Goal: Task Accomplishment & Management: Use online tool/utility

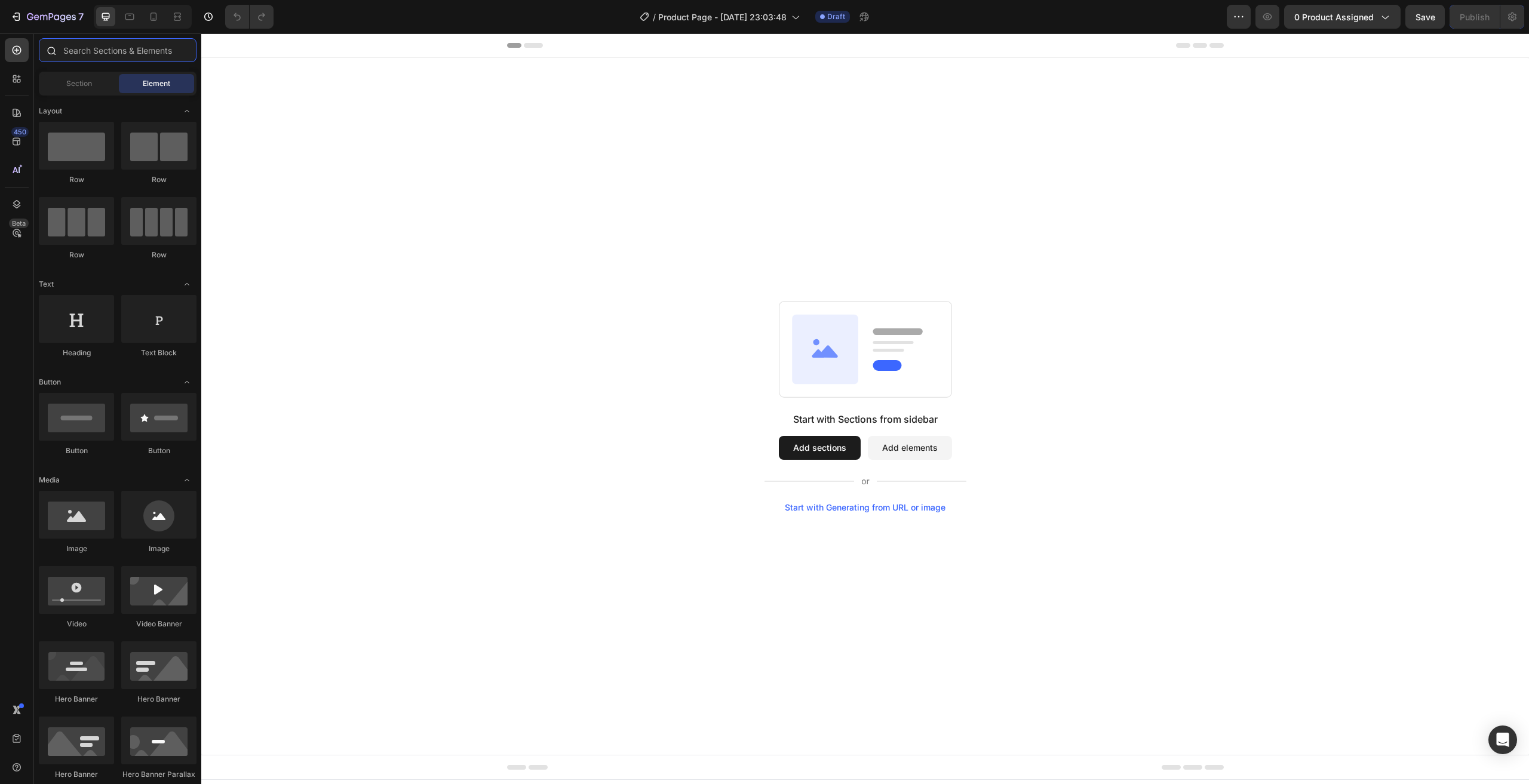
click at [129, 52] on input "text" at bounding box center [118, 50] width 157 height 24
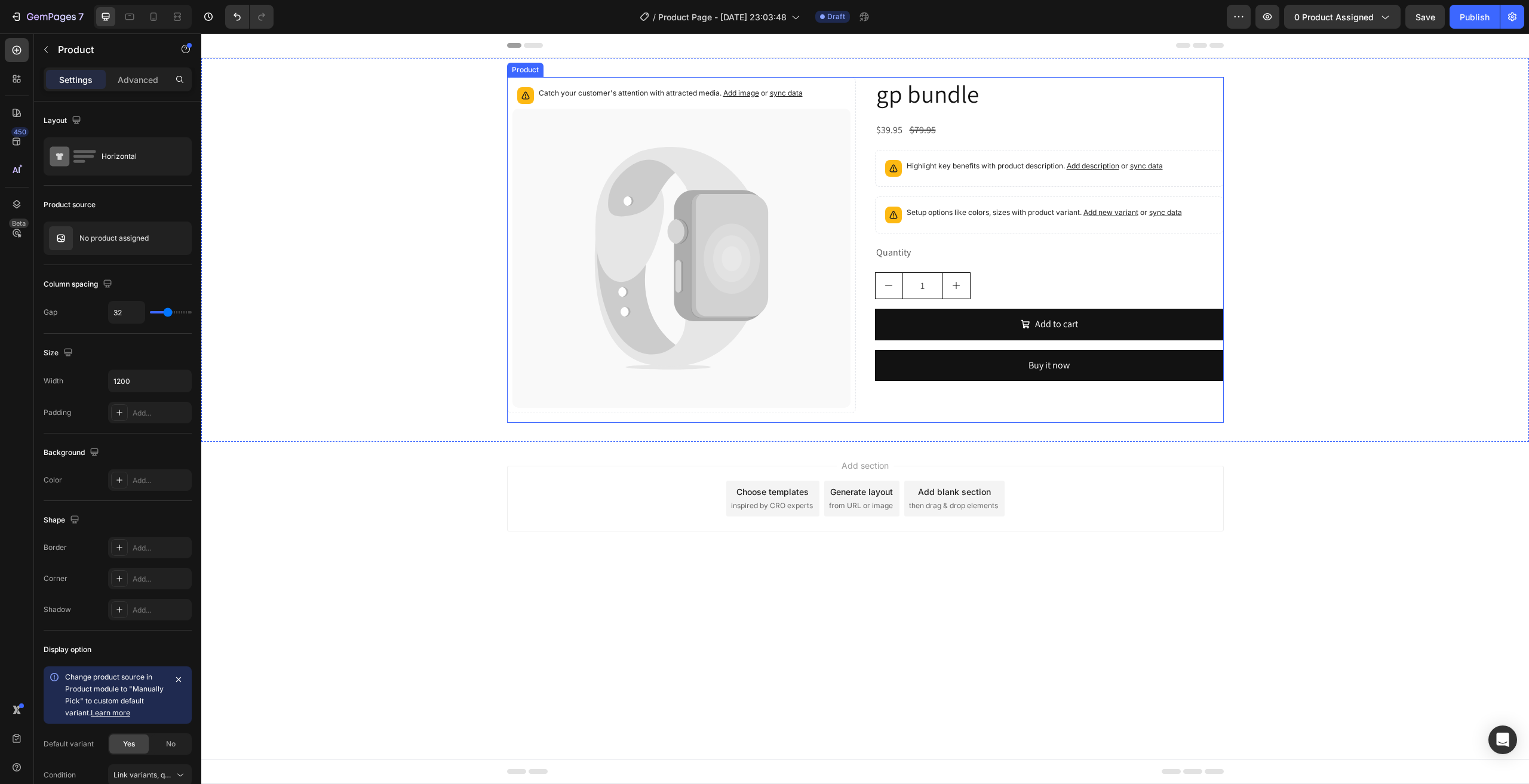
click at [868, 188] on div "Catch your customer's attention with attracted media. Add image or sync data Pr…" at bounding box center [865, 250] width 716 height 345
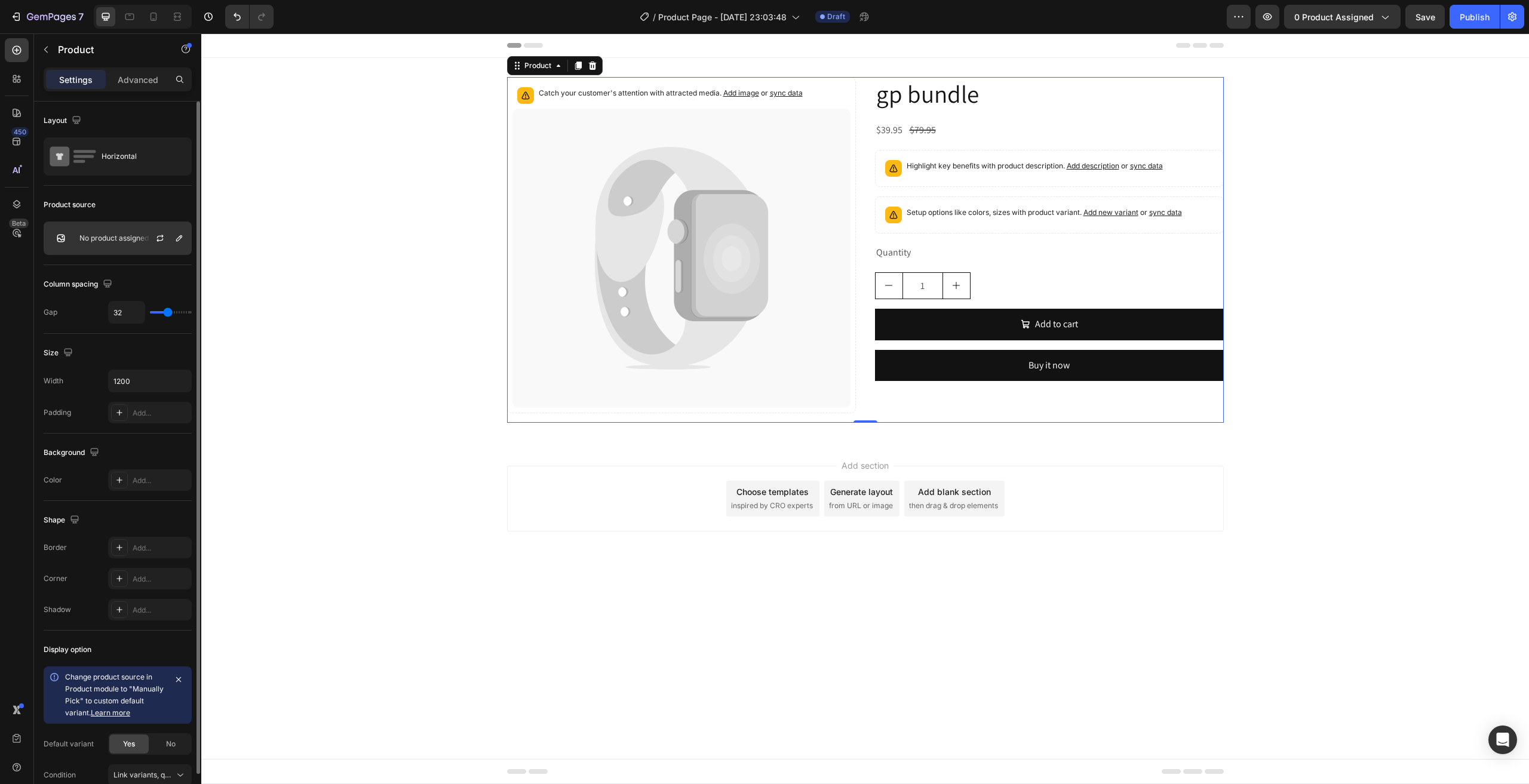
click at [111, 239] on p "No product assigned" at bounding box center [114, 238] width 69 height 8
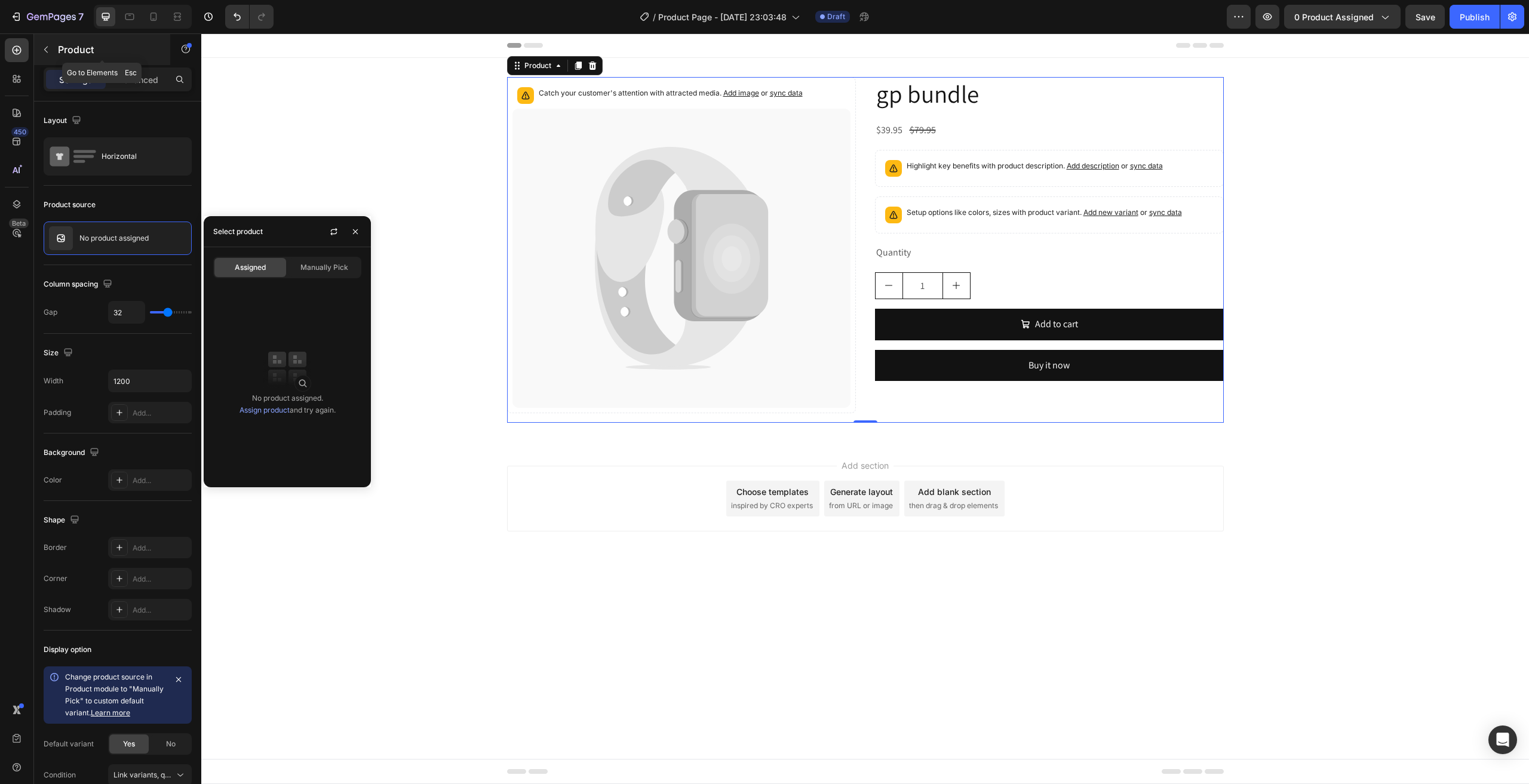
click at [115, 44] on p "Product" at bounding box center [109, 49] width 101 height 14
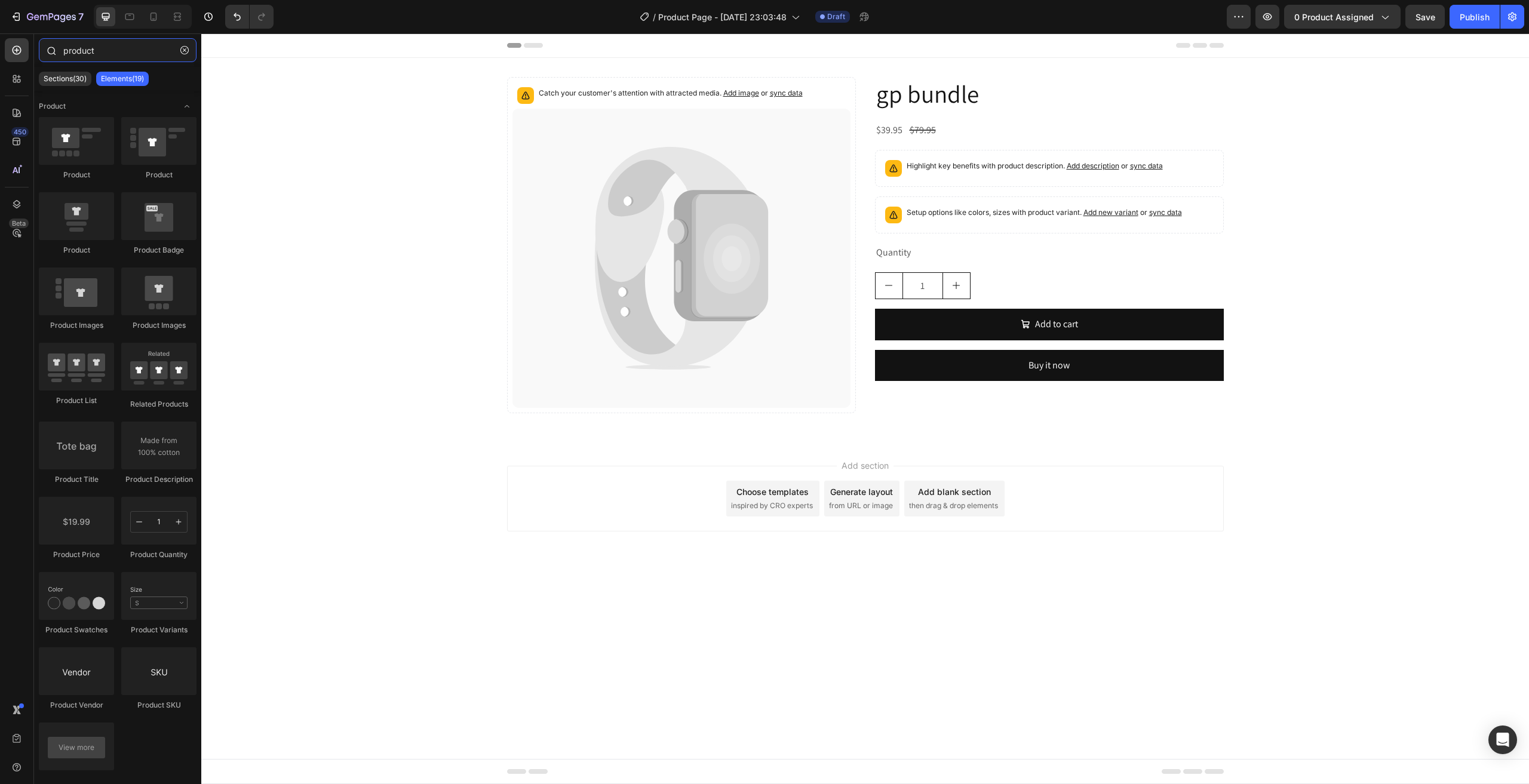
click at [143, 49] on input "product" at bounding box center [118, 50] width 157 height 24
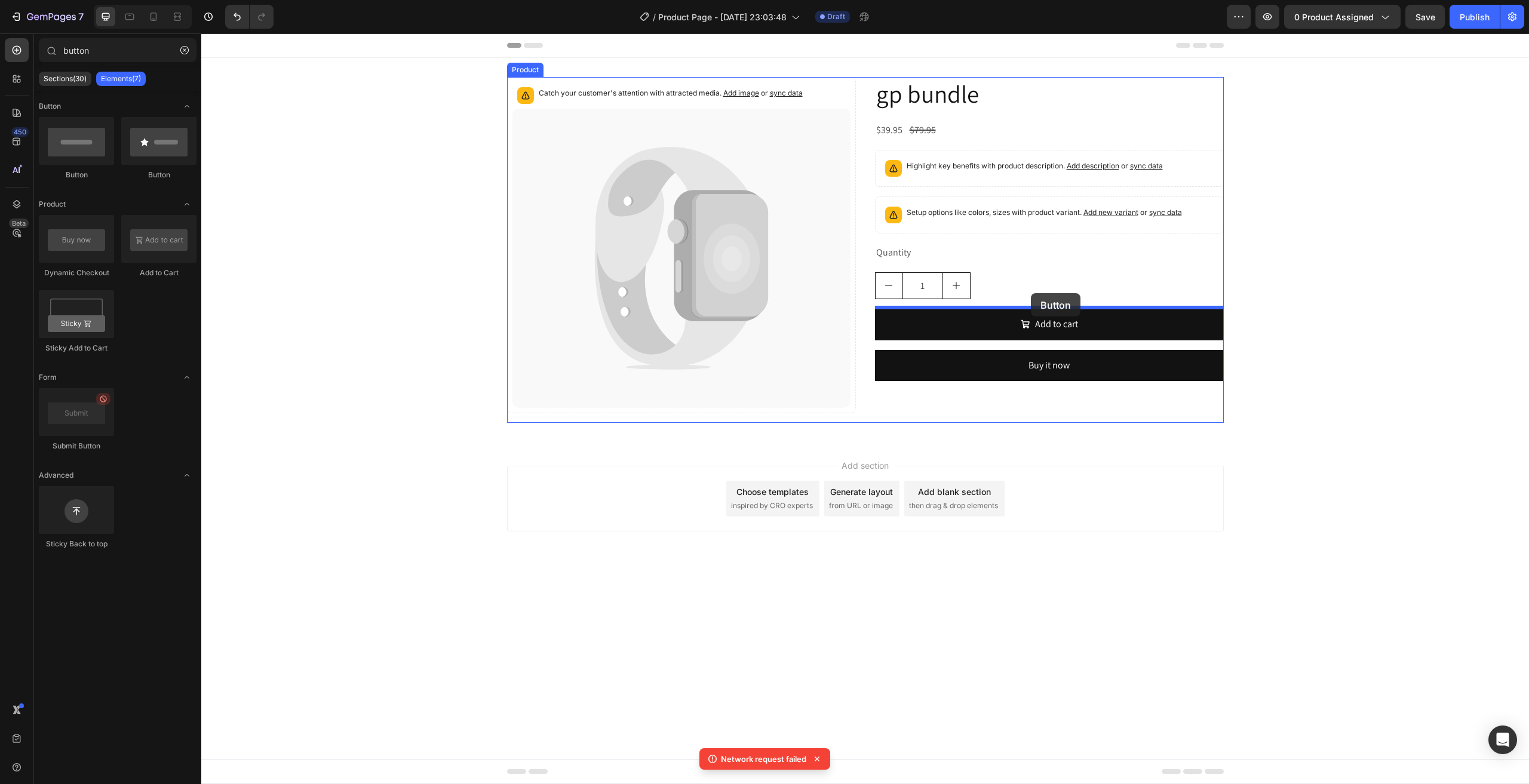
drag, startPoint x: 326, startPoint y: 193, endPoint x: 1031, endPoint y: 293, distance: 712.1
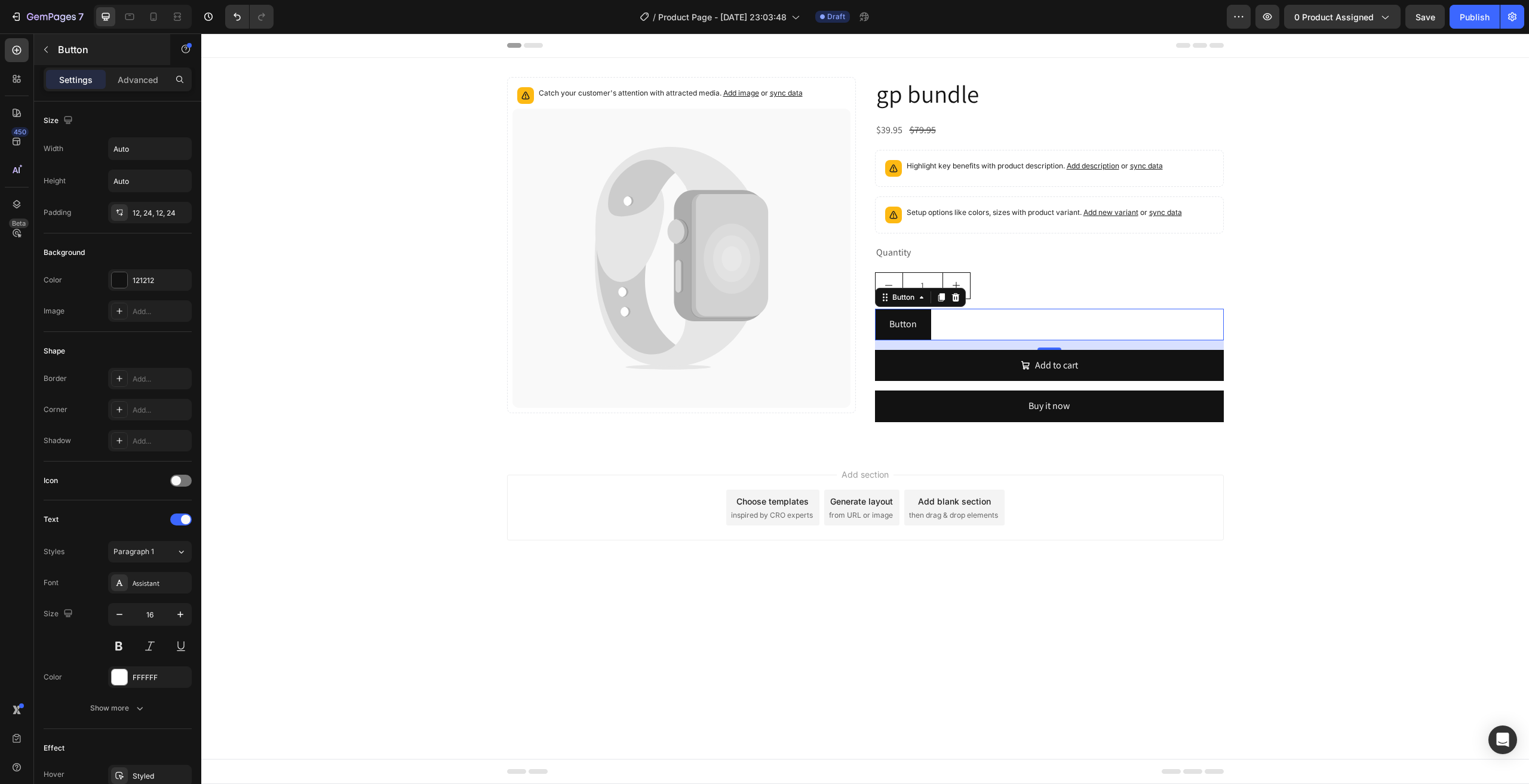
click at [52, 48] on button "button" at bounding box center [46, 49] width 19 height 19
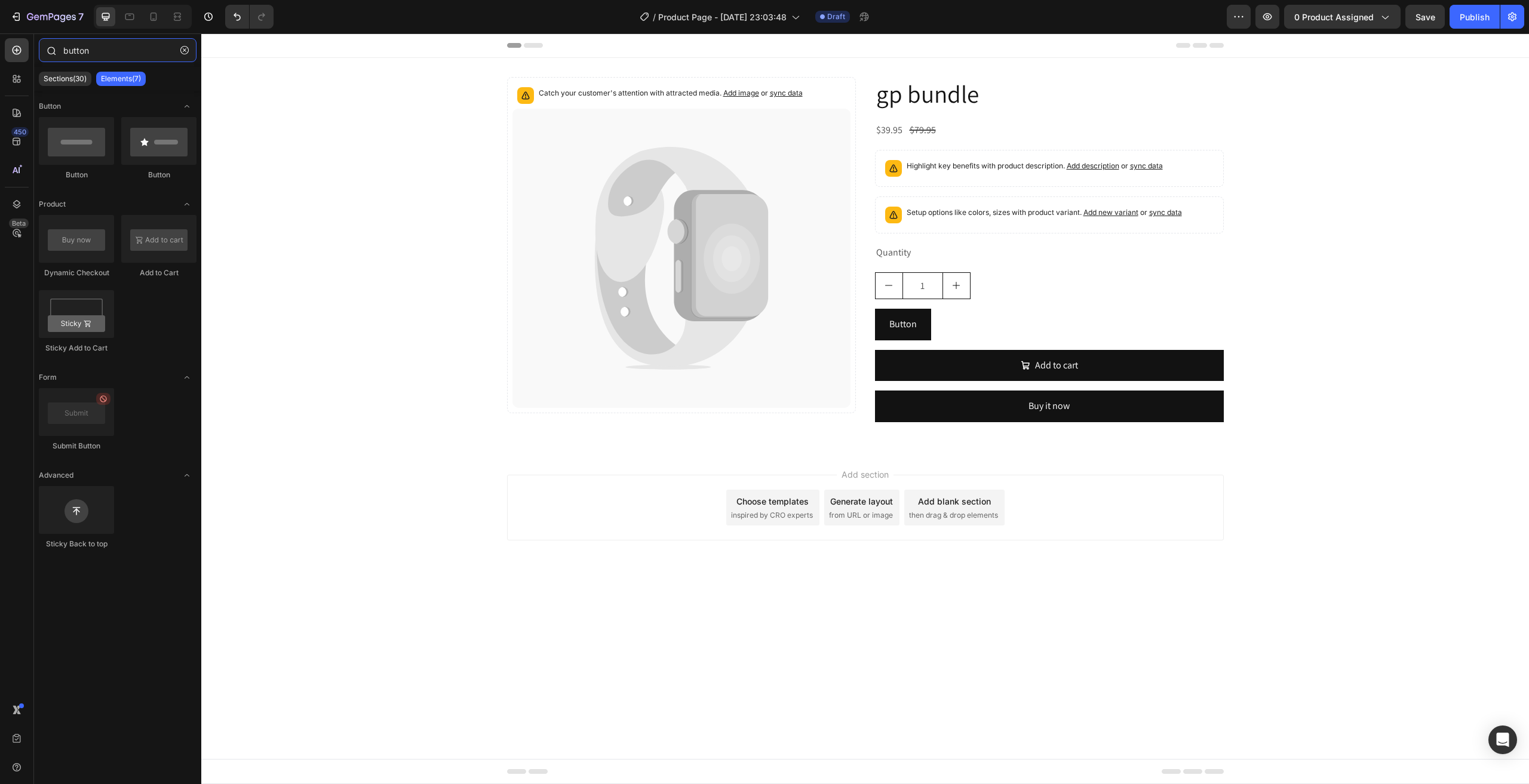
click at [86, 49] on input "button" at bounding box center [118, 50] width 157 height 24
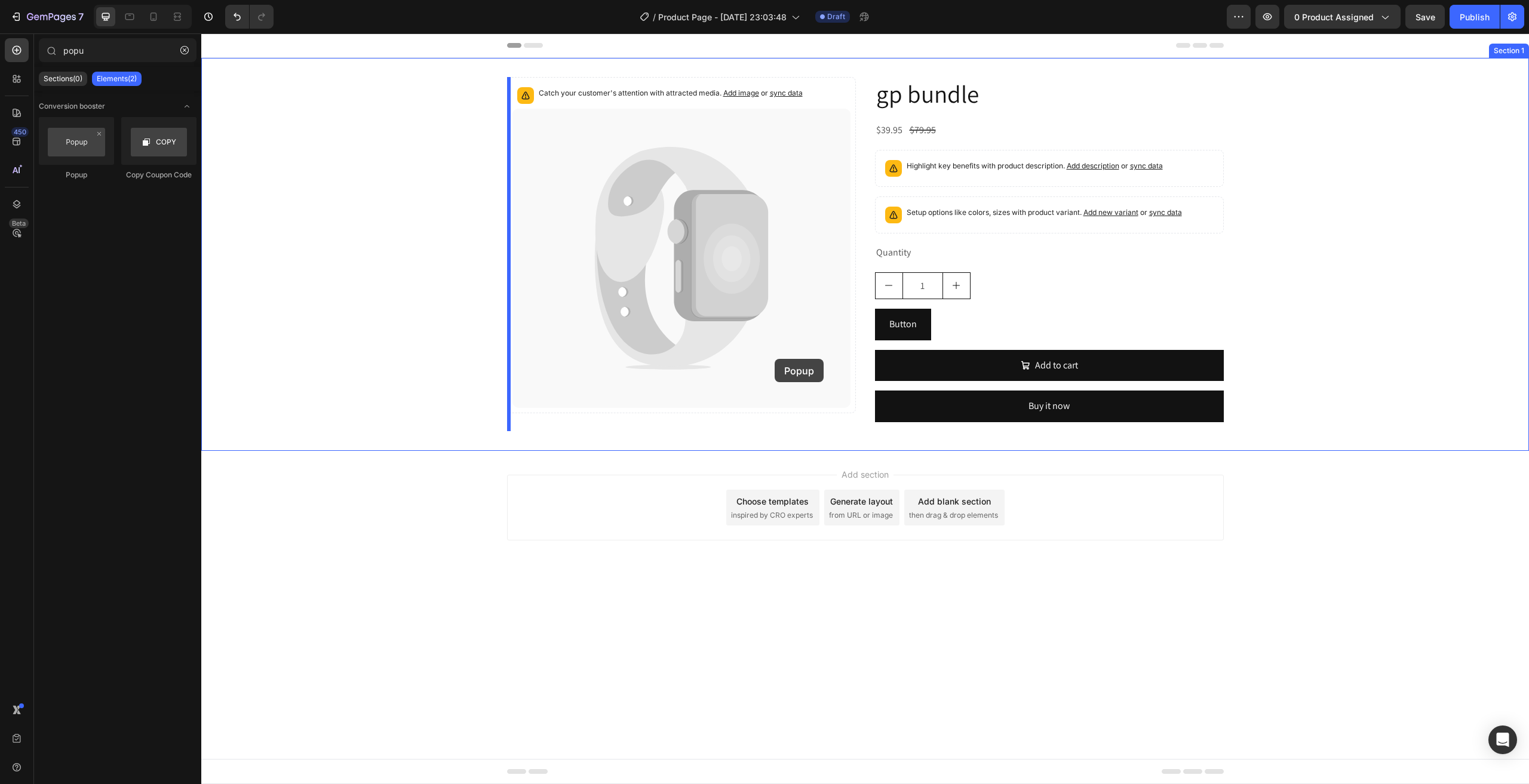
drag, startPoint x: 282, startPoint y: 196, endPoint x: 778, endPoint y: 360, distance: 522.4
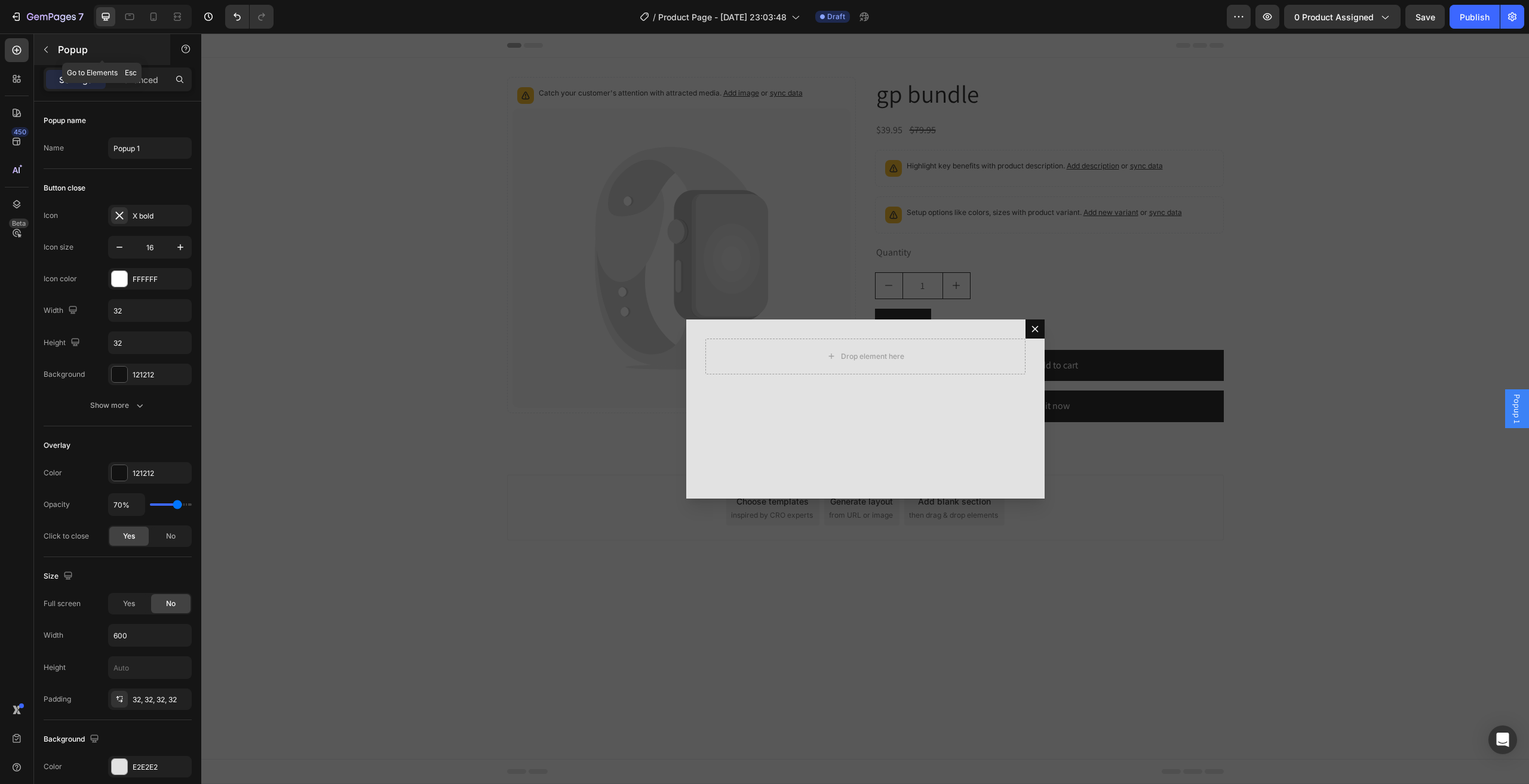
click at [115, 46] on p "Popup" at bounding box center [109, 49] width 101 height 14
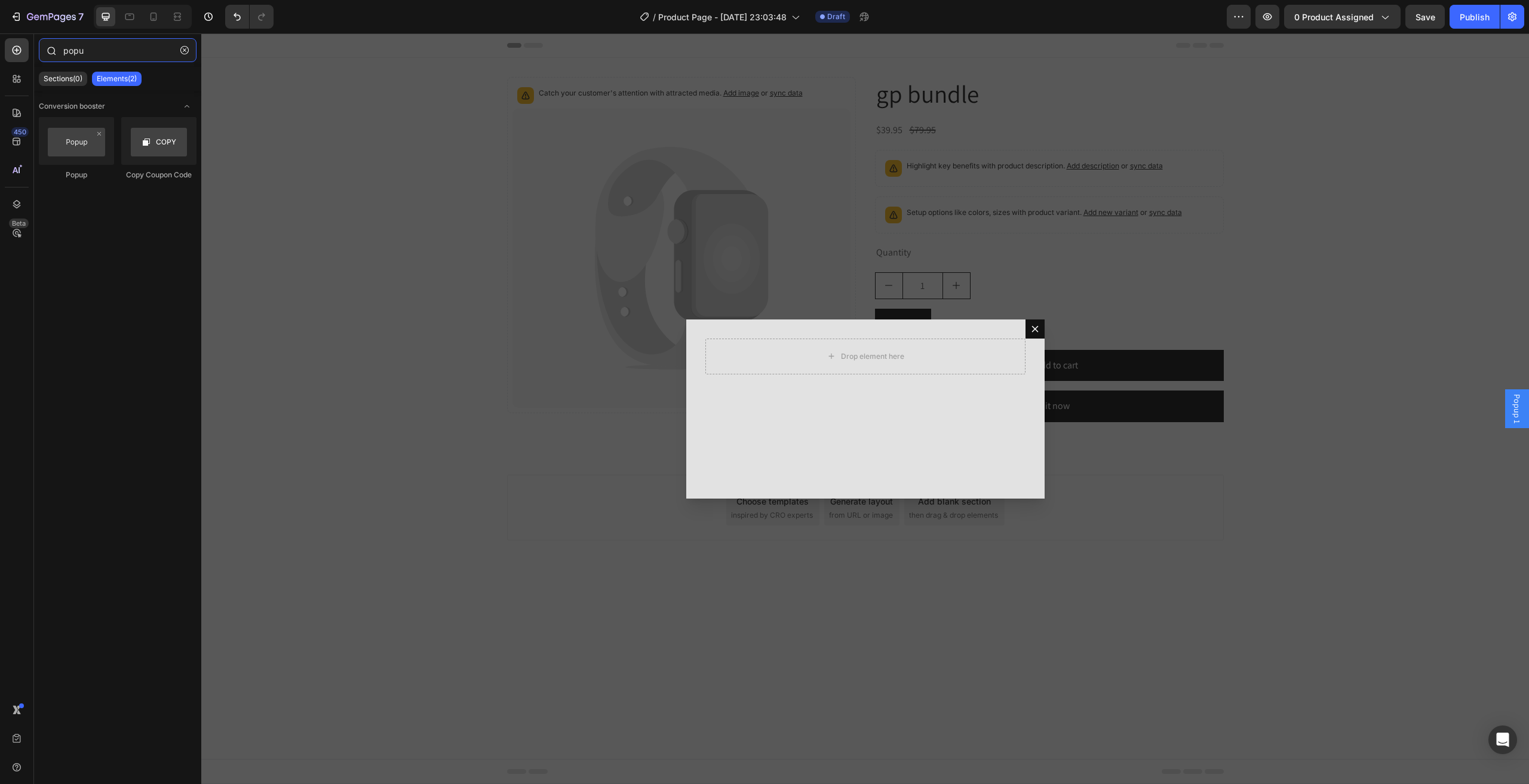
click at [127, 45] on input "popu" at bounding box center [118, 50] width 157 height 24
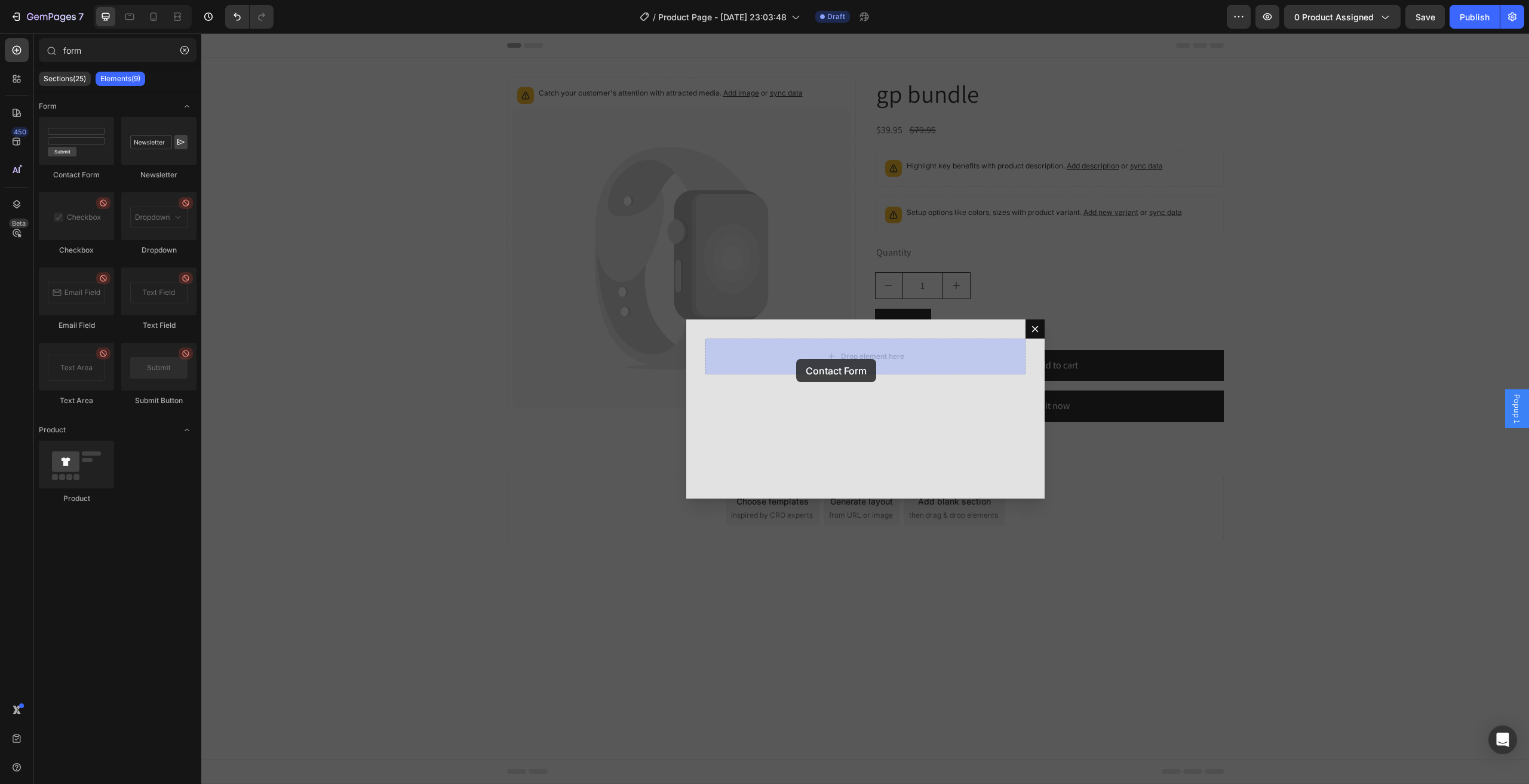
drag, startPoint x: 262, startPoint y: 175, endPoint x: 805, endPoint y: 360, distance: 573.6
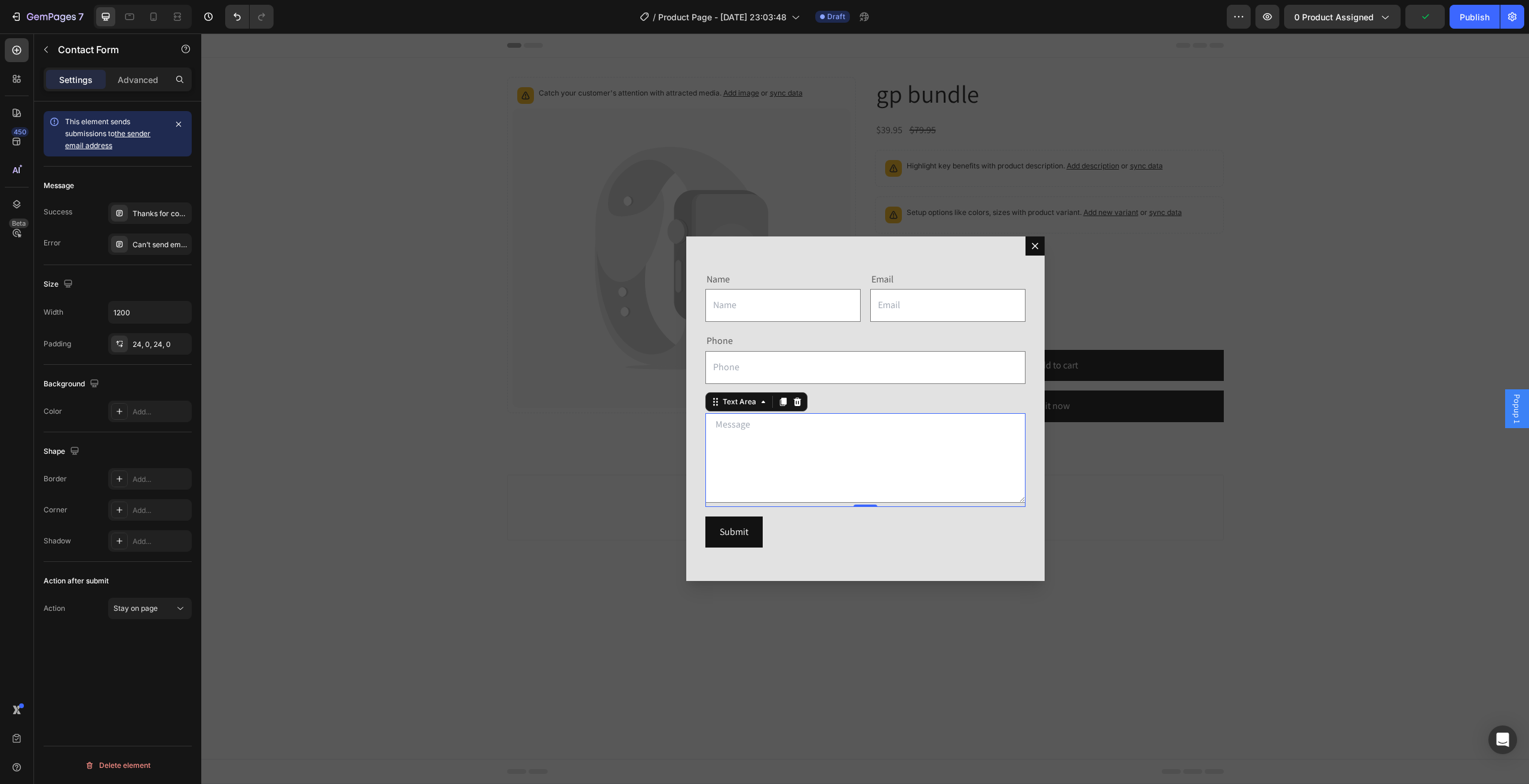
drag, startPoint x: 806, startPoint y: 419, endPoint x: 783, endPoint y: 414, distance: 23.5
click at [806, 419] on textarea "Dialog body" at bounding box center [865, 458] width 320 height 90
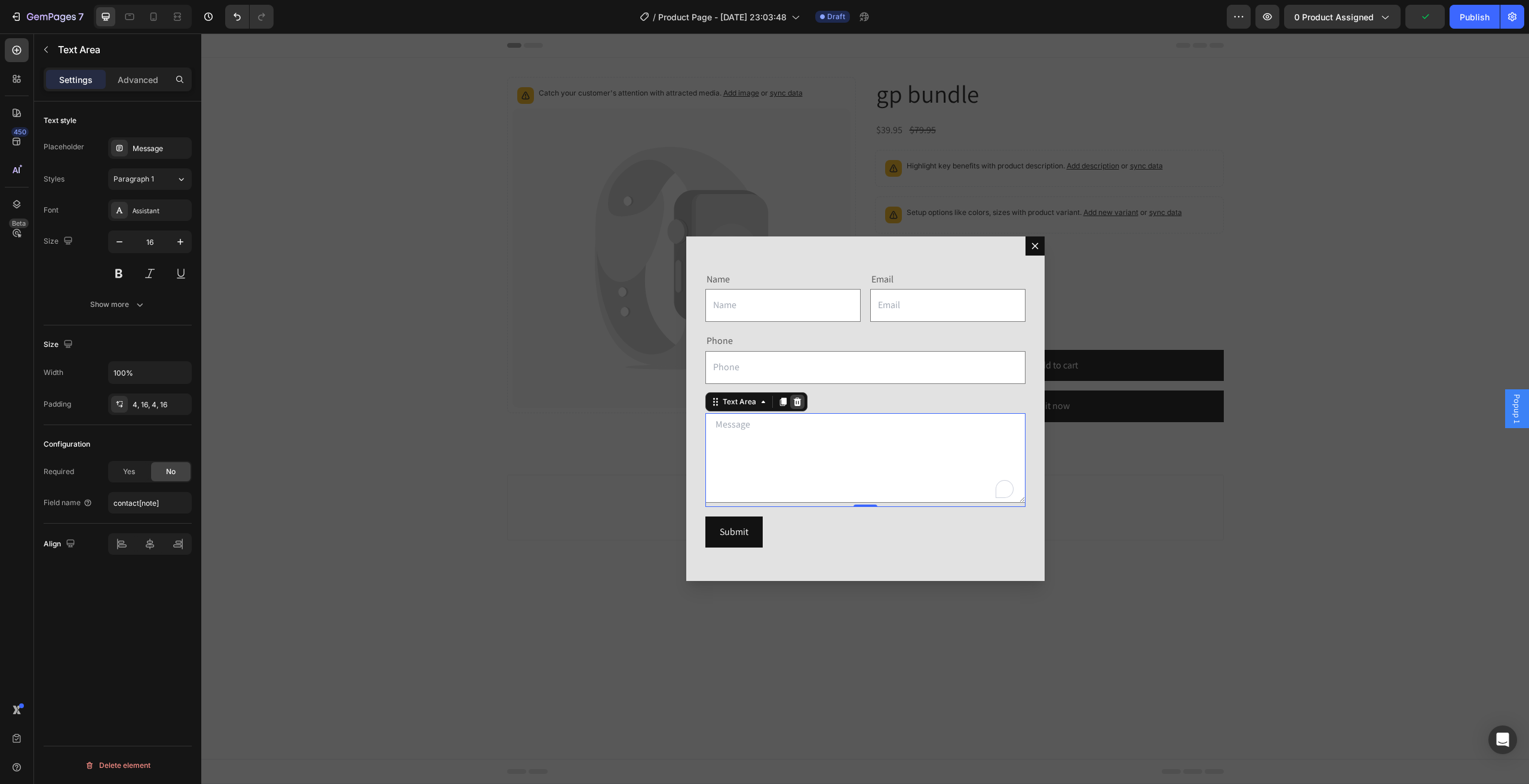
click at [794, 403] on icon "Dialog body" at bounding box center [796, 401] width 8 height 8
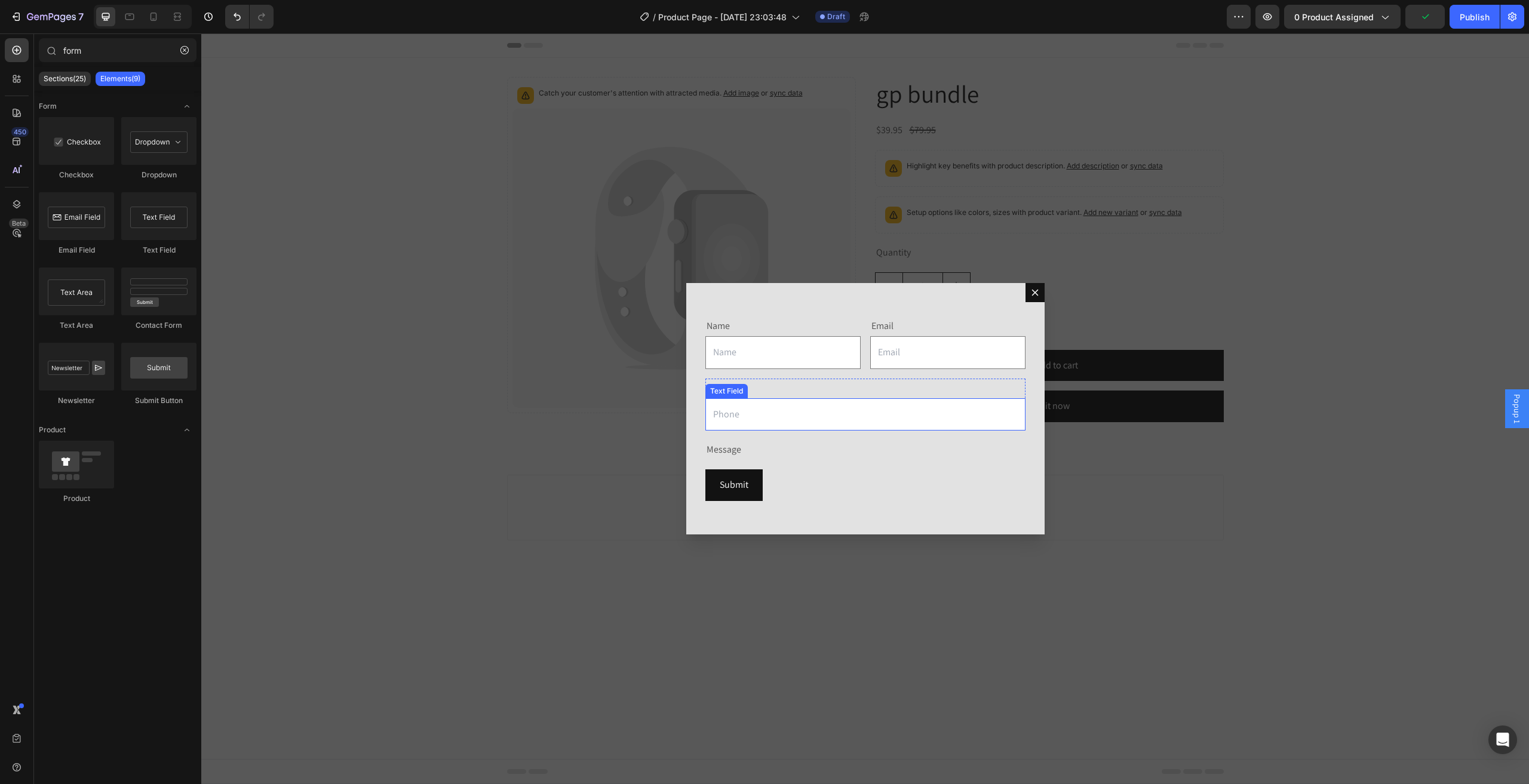
click at [789, 423] on input "Dialog body" at bounding box center [865, 415] width 320 height 33
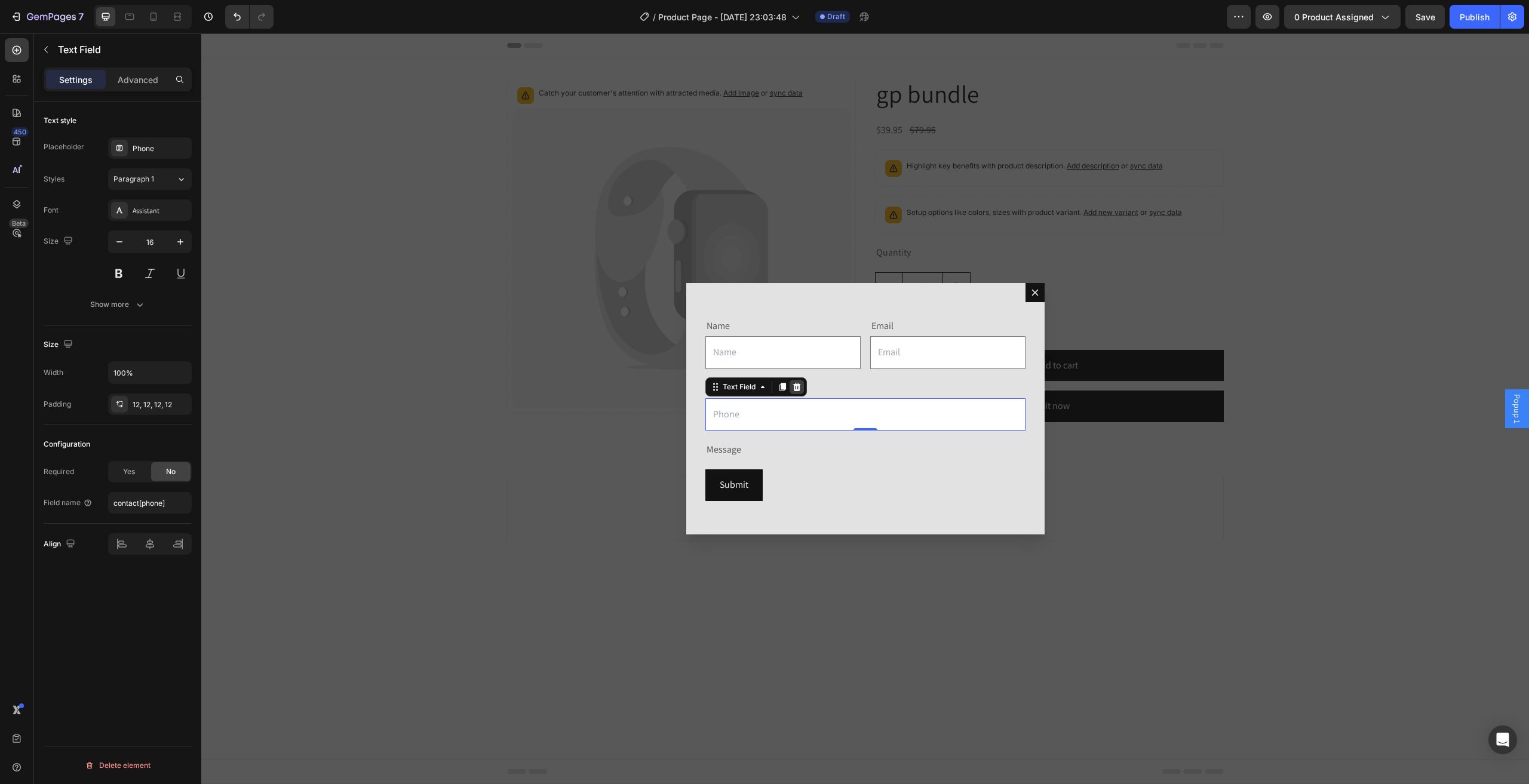
click at [792, 392] on div "Dialog body" at bounding box center [796, 387] width 14 height 14
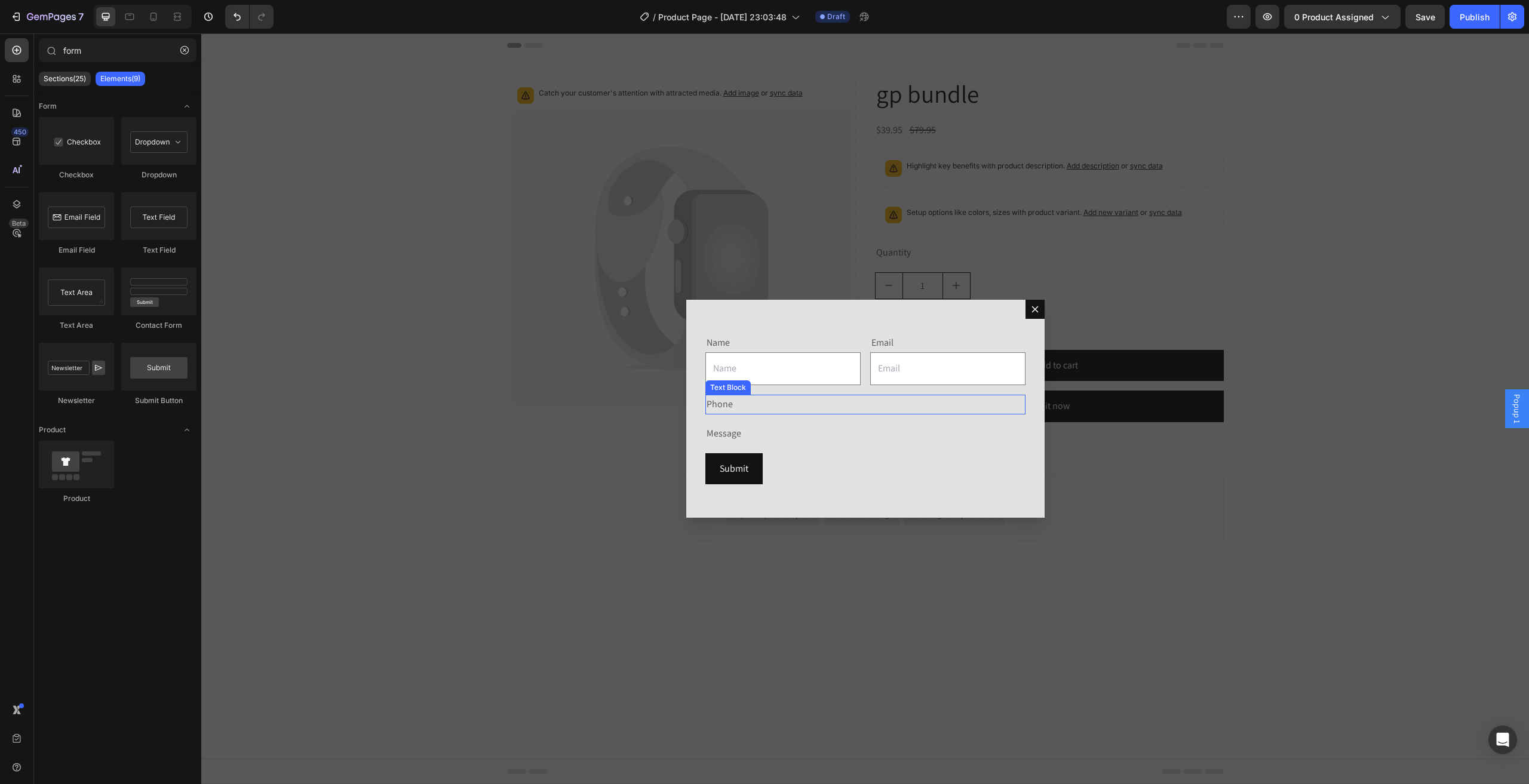
click at [774, 409] on div "Phone" at bounding box center [865, 404] width 320 height 20
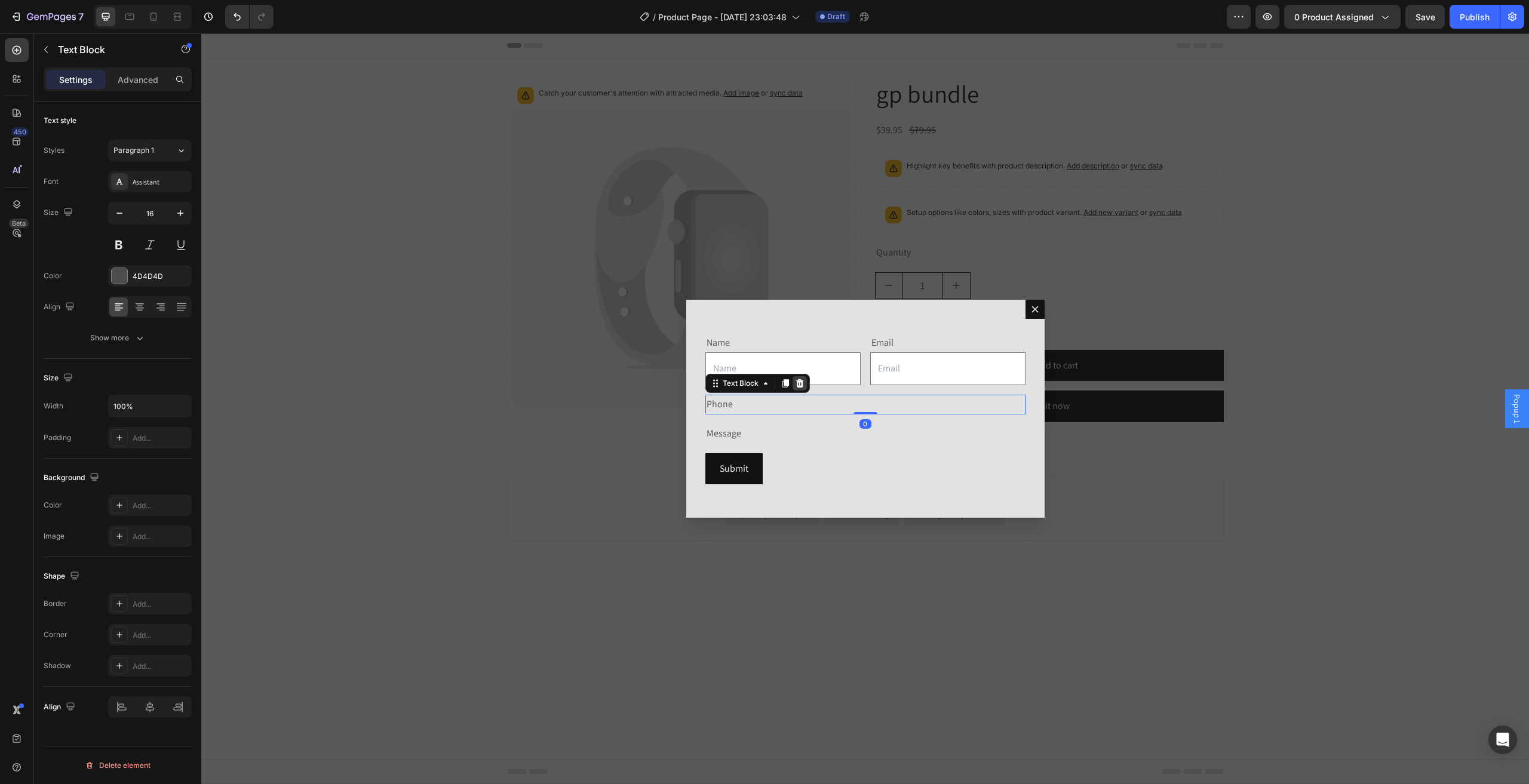
click at [800, 386] on icon "Dialog body" at bounding box center [799, 383] width 8 height 8
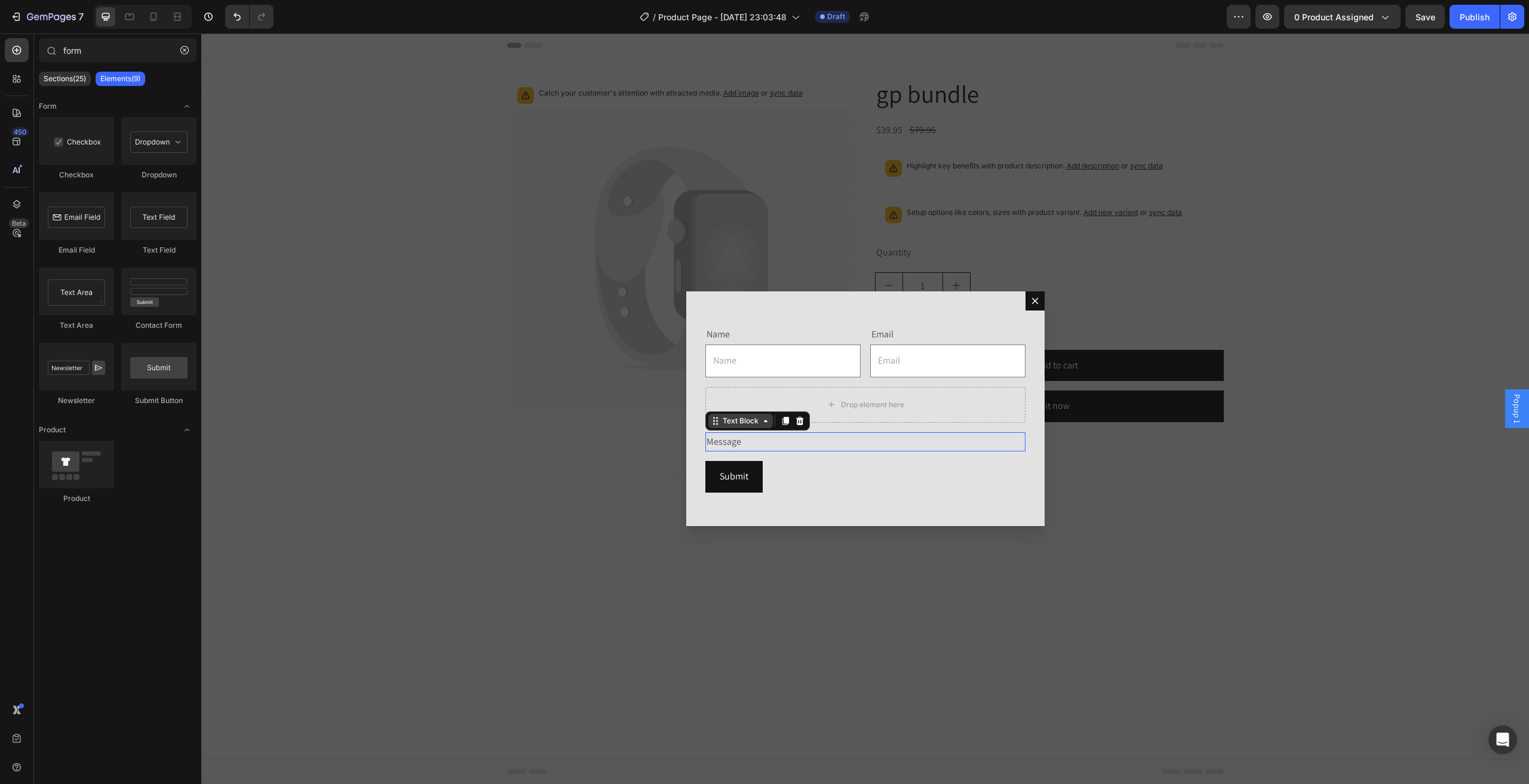
drag, startPoint x: 757, startPoint y: 432, endPoint x: 768, endPoint y: 421, distance: 15.6
click at [756, 432] on div "Message" at bounding box center [865, 442] width 320 height 20
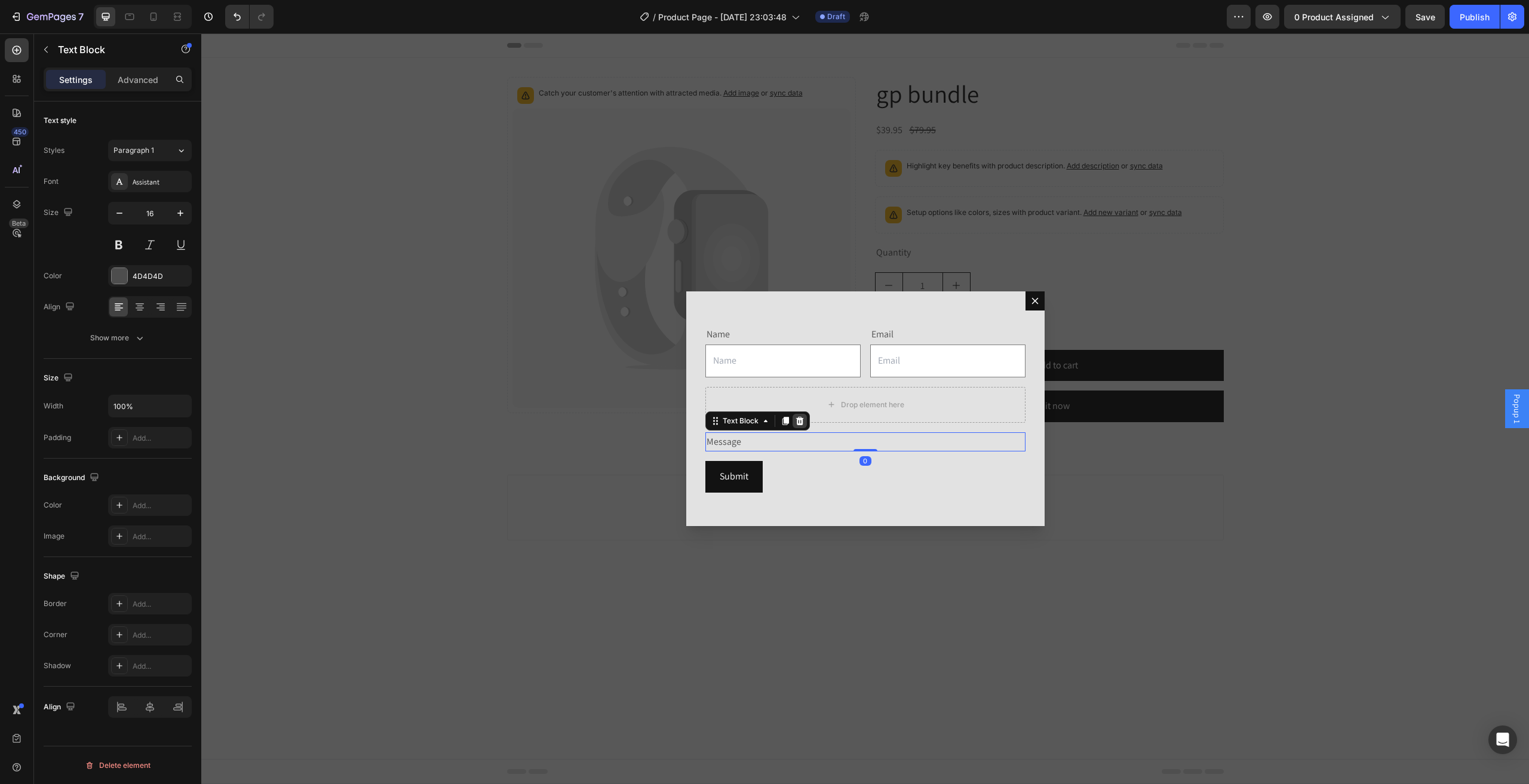
click at [799, 421] on icon "Dialog body" at bounding box center [799, 420] width 8 height 8
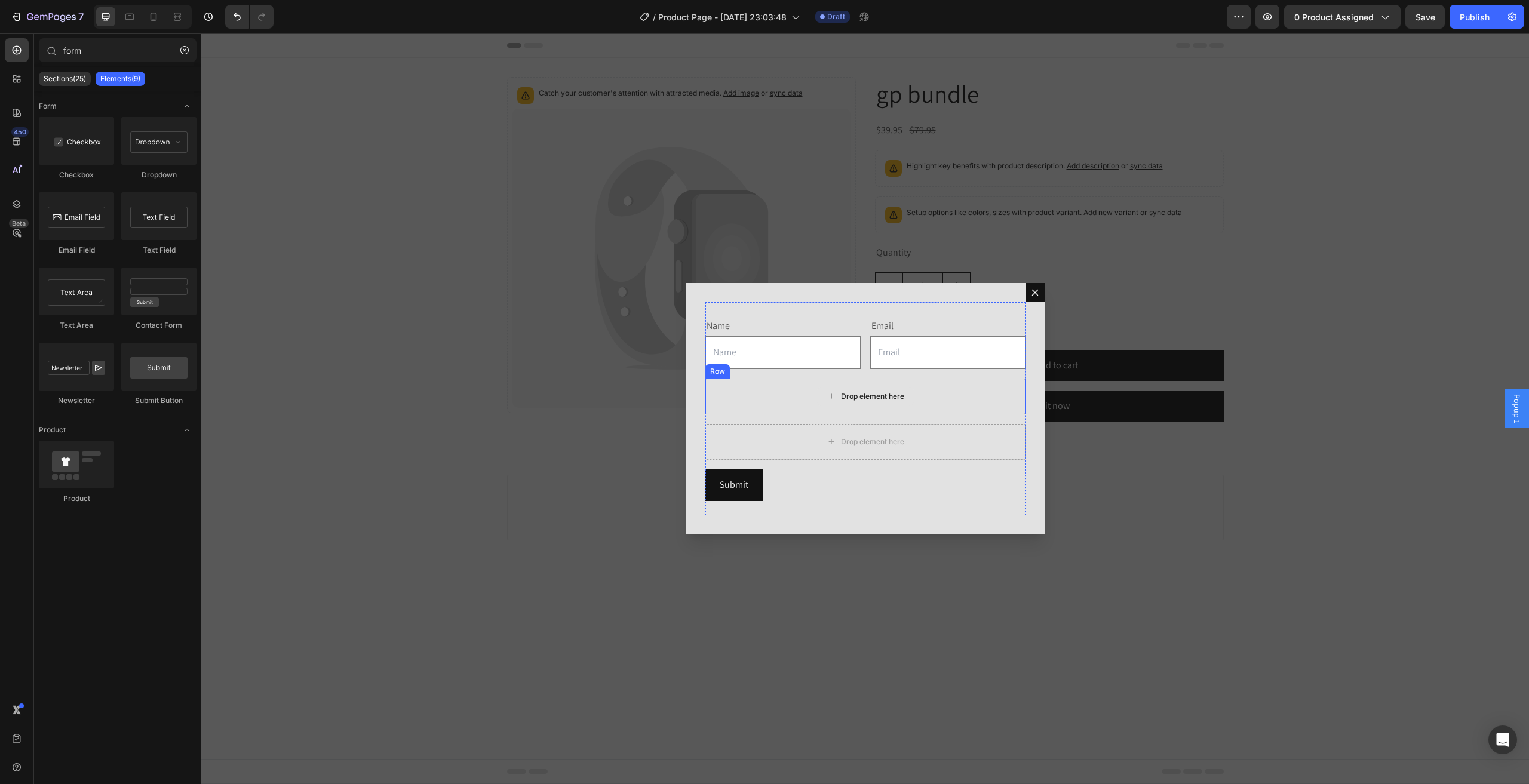
click at [813, 402] on div "Drop element here" at bounding box center [865, 396] width 320 height 36
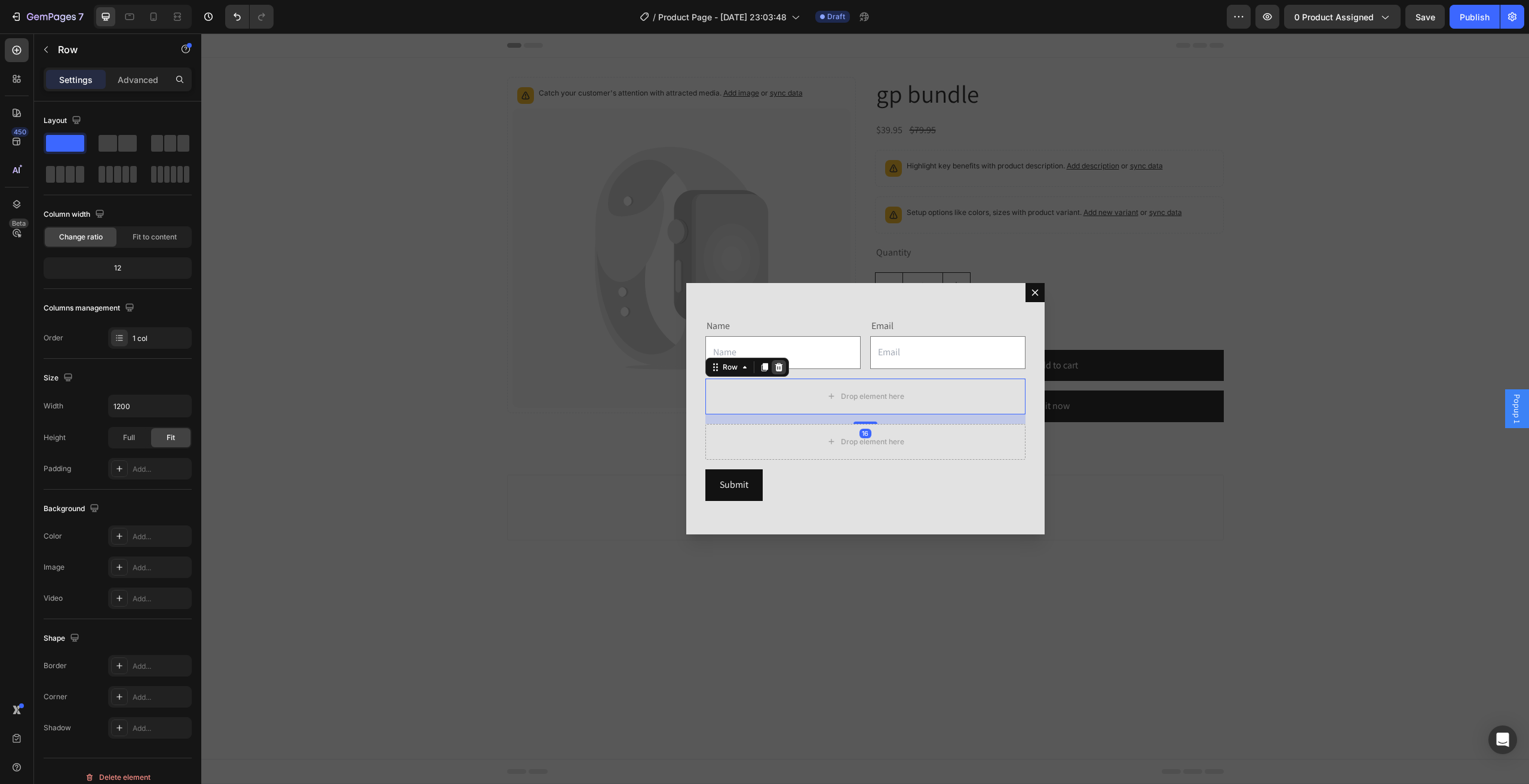
click at [785, 363] on div "Dialog body" at bounding box center [779, 367] width 14 height 14
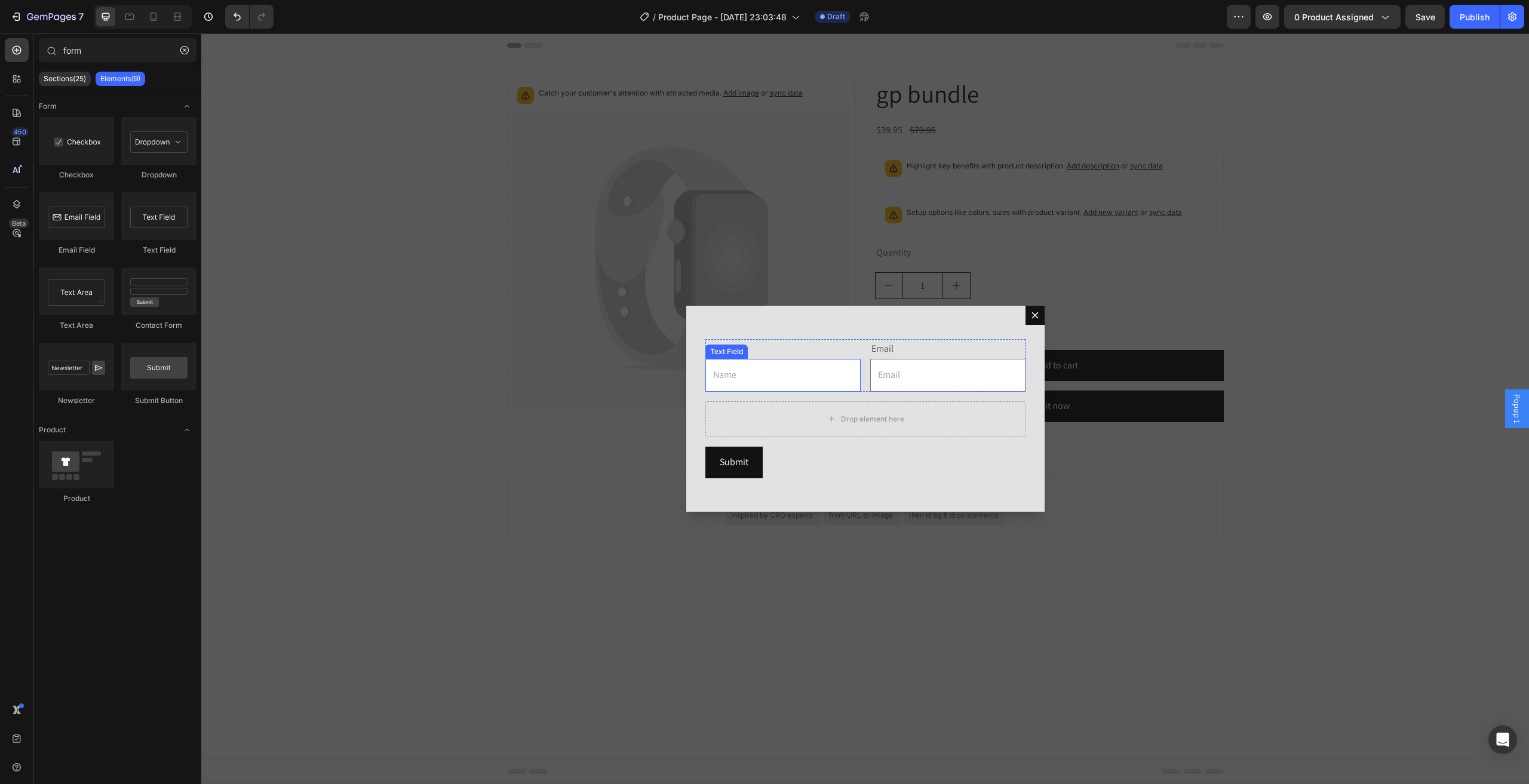
click at [789, 427] on div "Drop element here" at bounding box center [865, 419] width 320 height 36
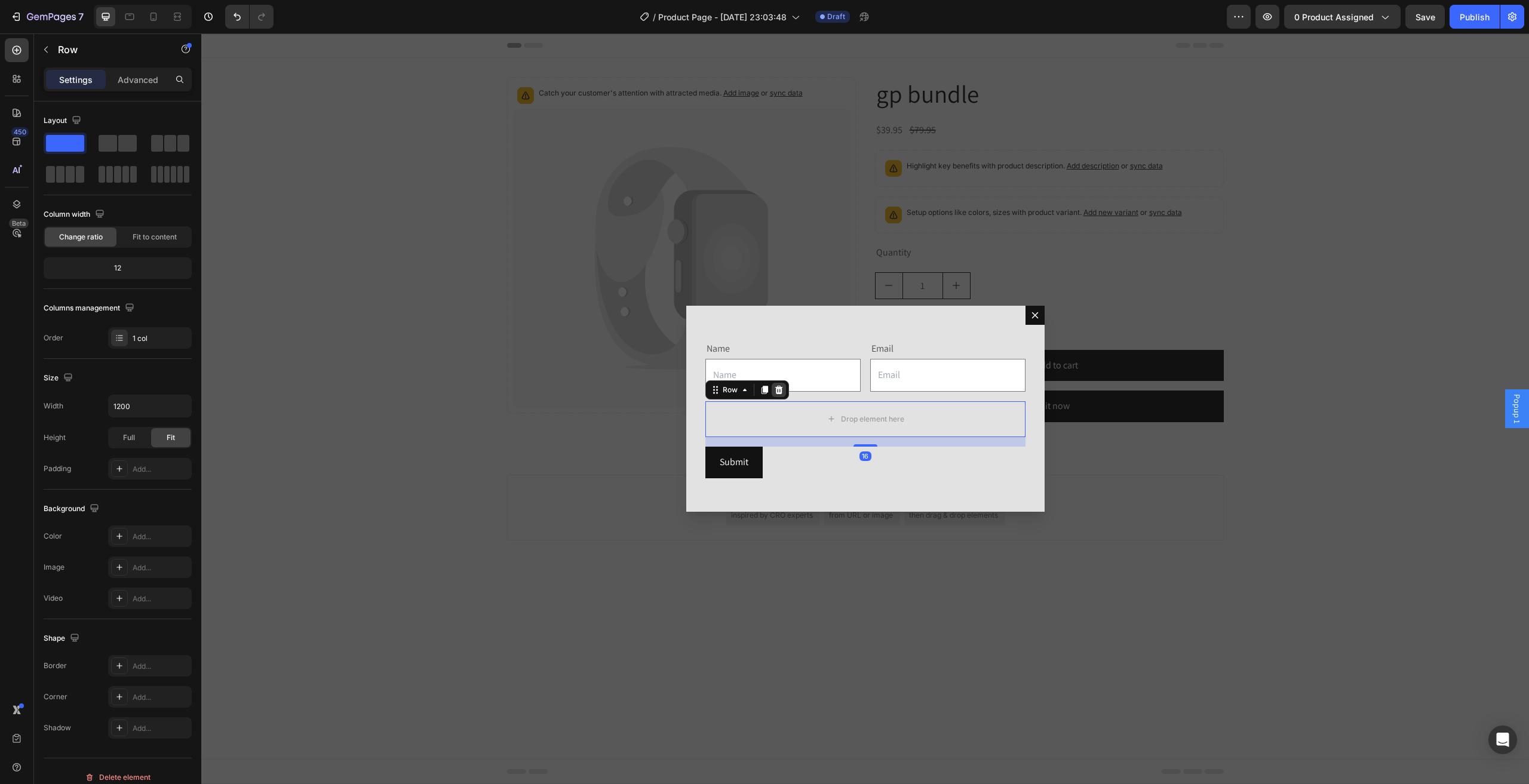
click at [775, 389] on icon "Dialog body" at bounding box center [779, 390] width 10 height 10
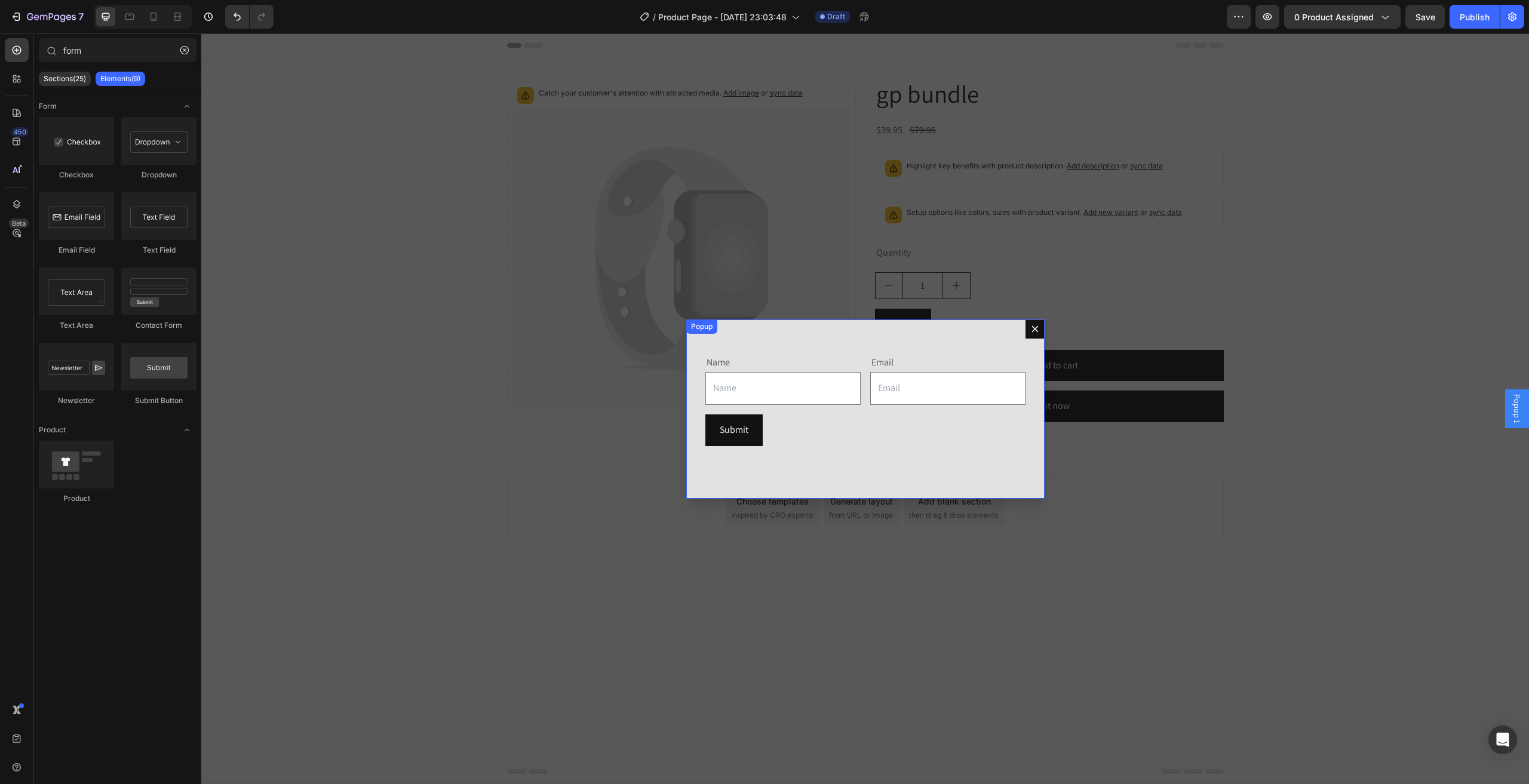
drag, startPoint x: 1032, startPoint y: 332, endPoint x: 1094, endPoint y: 283, distance: 79.0
click at [1032, 331] on icon "Dialog content" at bounding box center [1035, 329] width 10 height 10
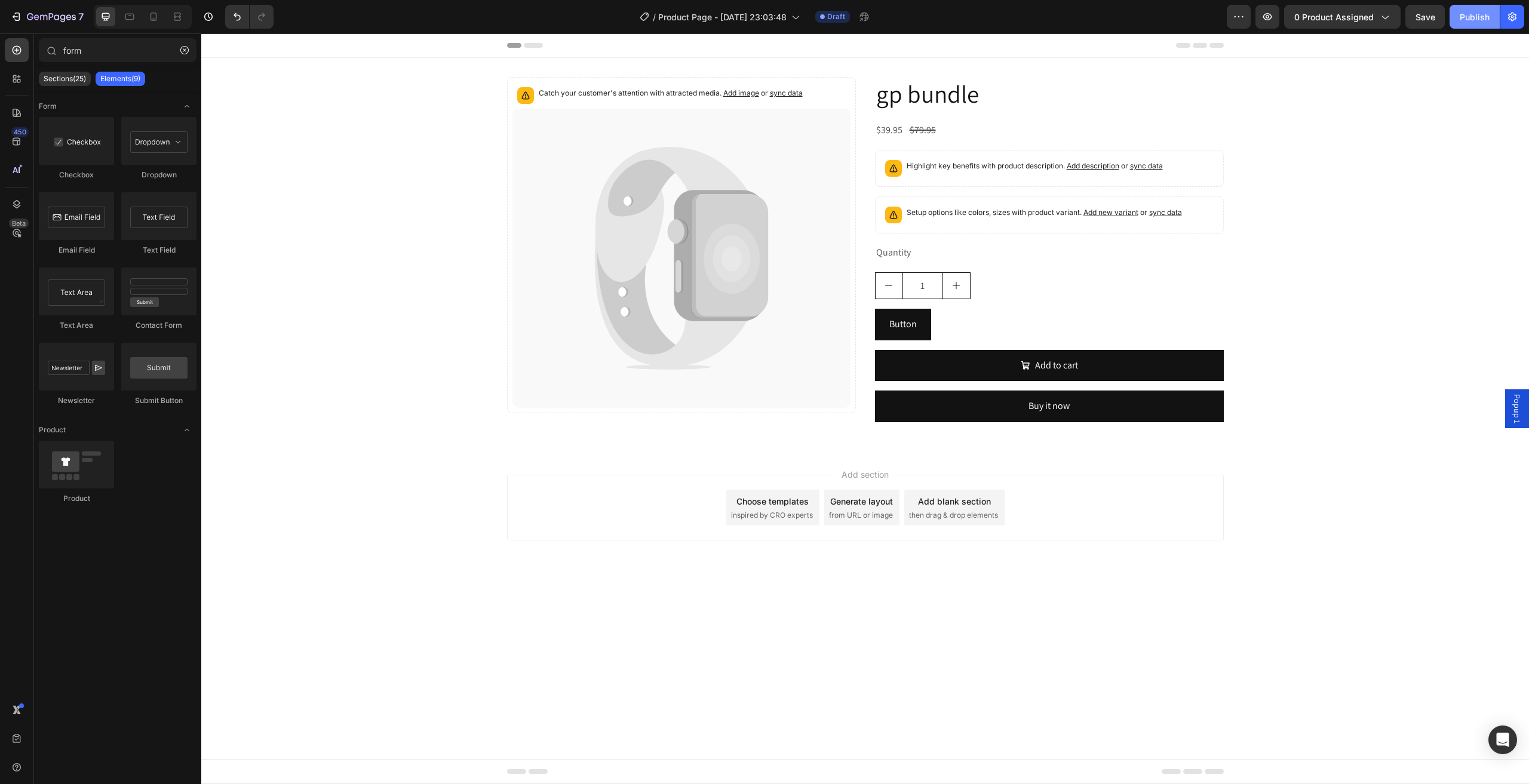
click at [1474, 17] on div "Publish" at bounding box center [1474, 17] width 30 height 12
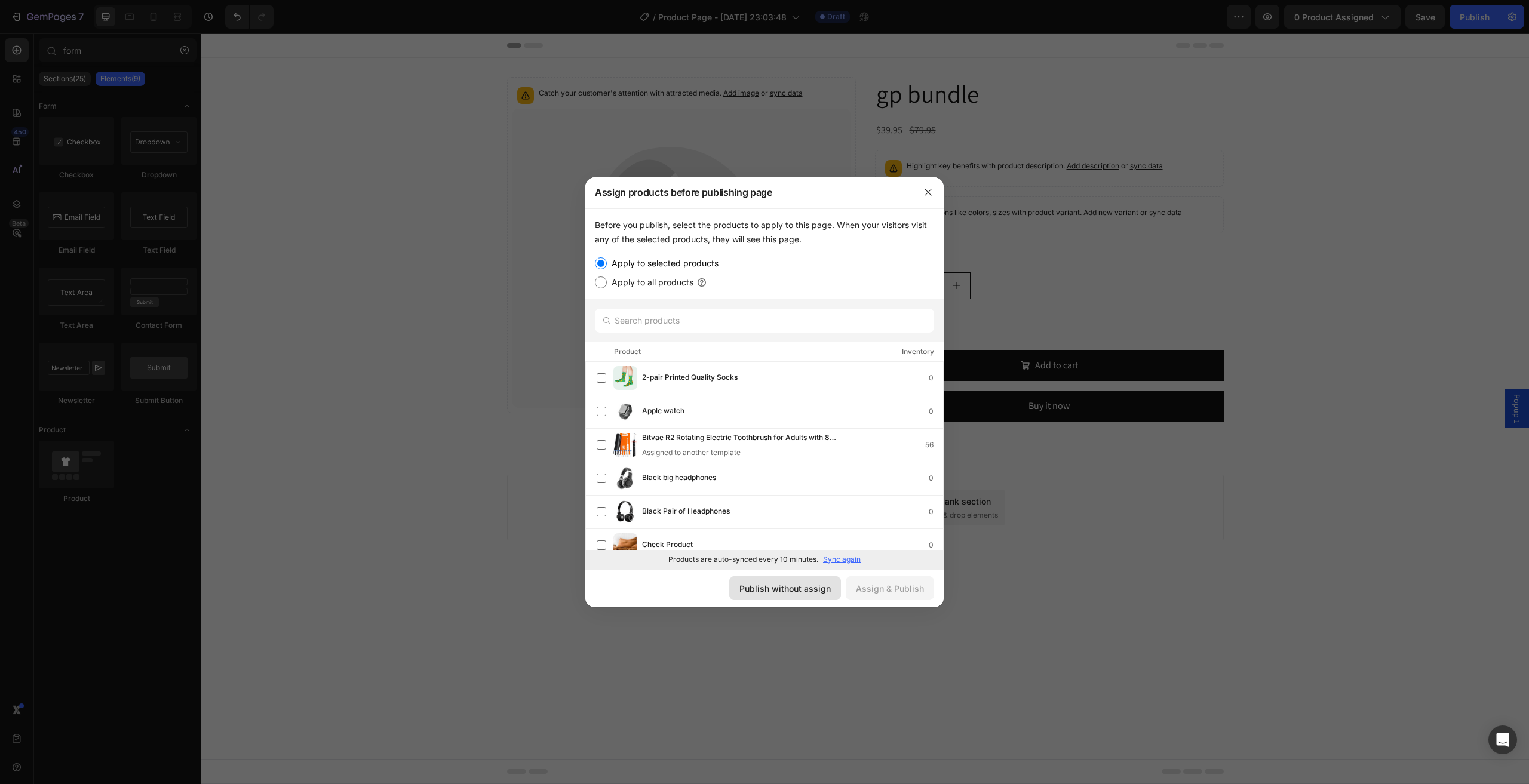
click at [796, 579] on button "Publish without assign" at bounding box center [785, 588] width 112 height 24
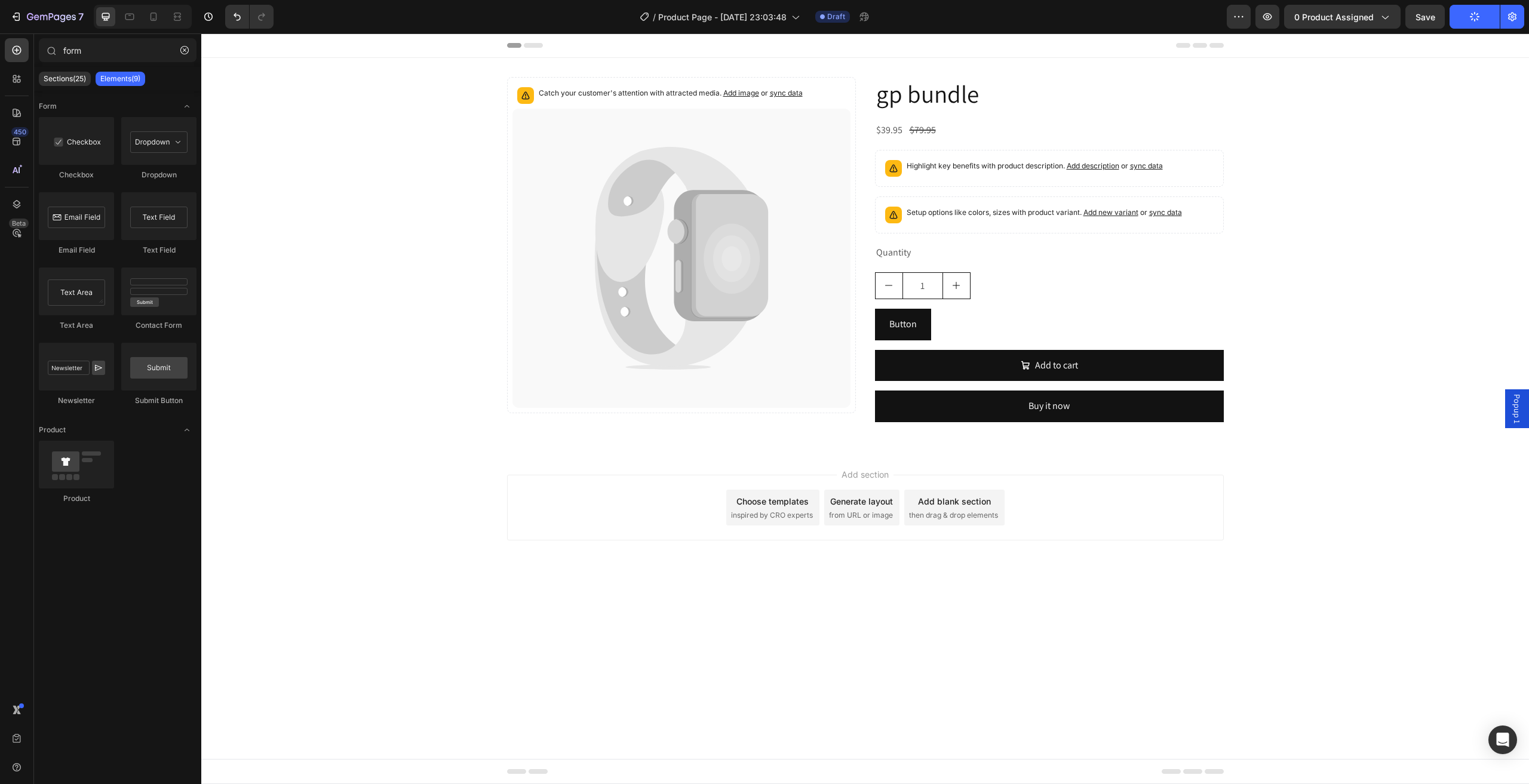
click at [1509, 413] on div "Popup 1" at bounding box center [1517, 408] width 24 height 39
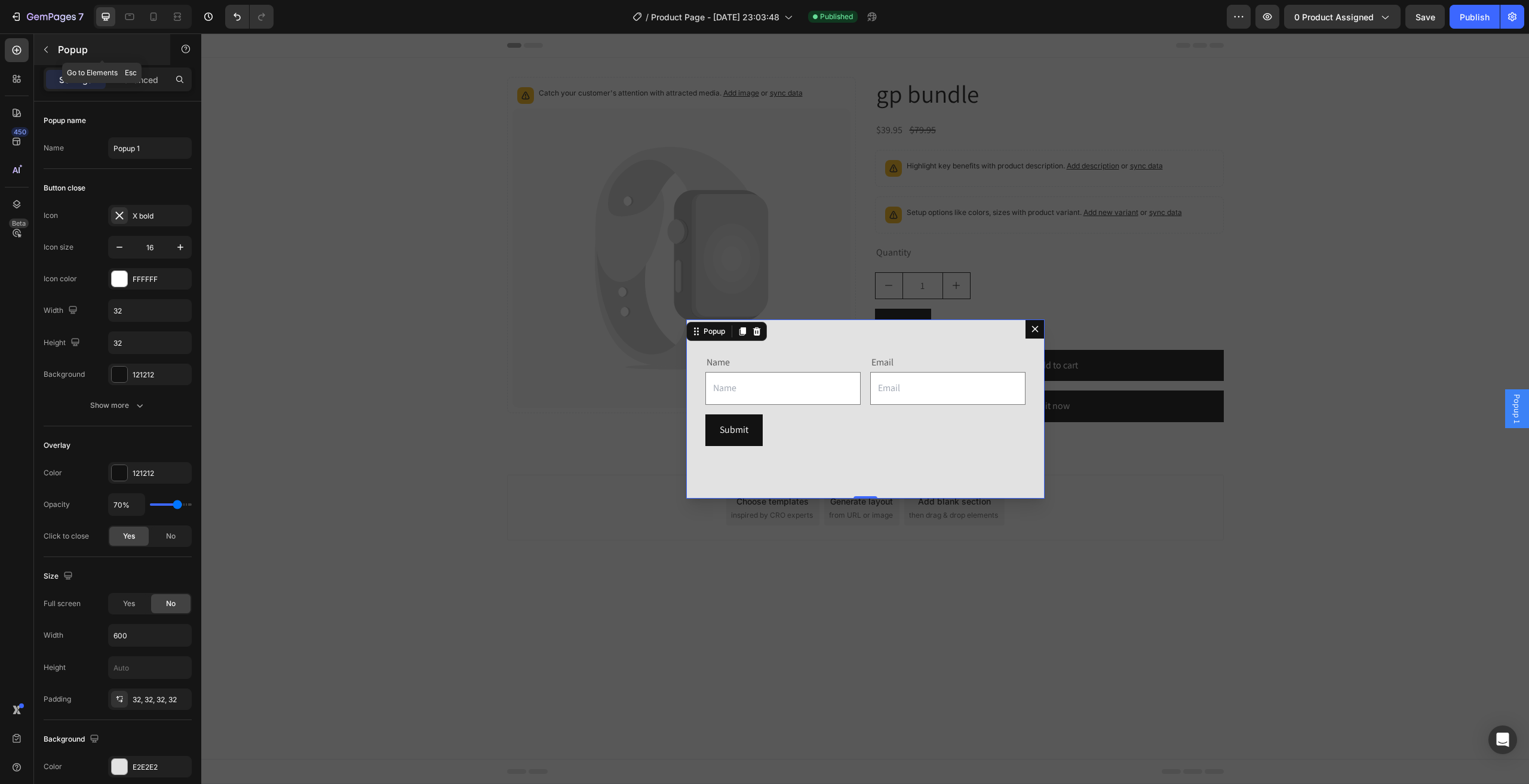
click at [57, 42] on div "Popup" at bounding box center [102, 49] width 136 height 31
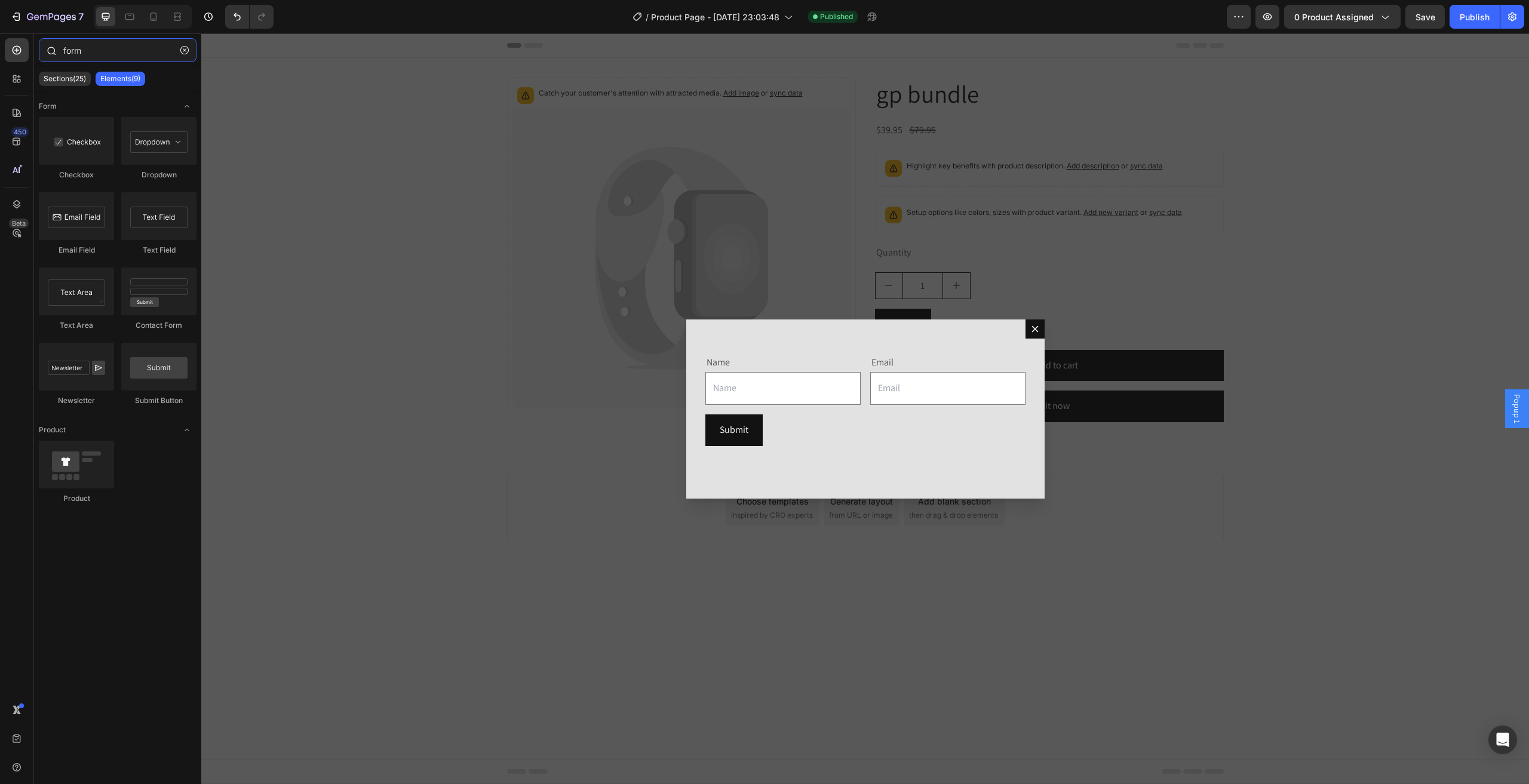
click at [118, 49] on input "form" at bounding box center [118, 50] width 157 height 24
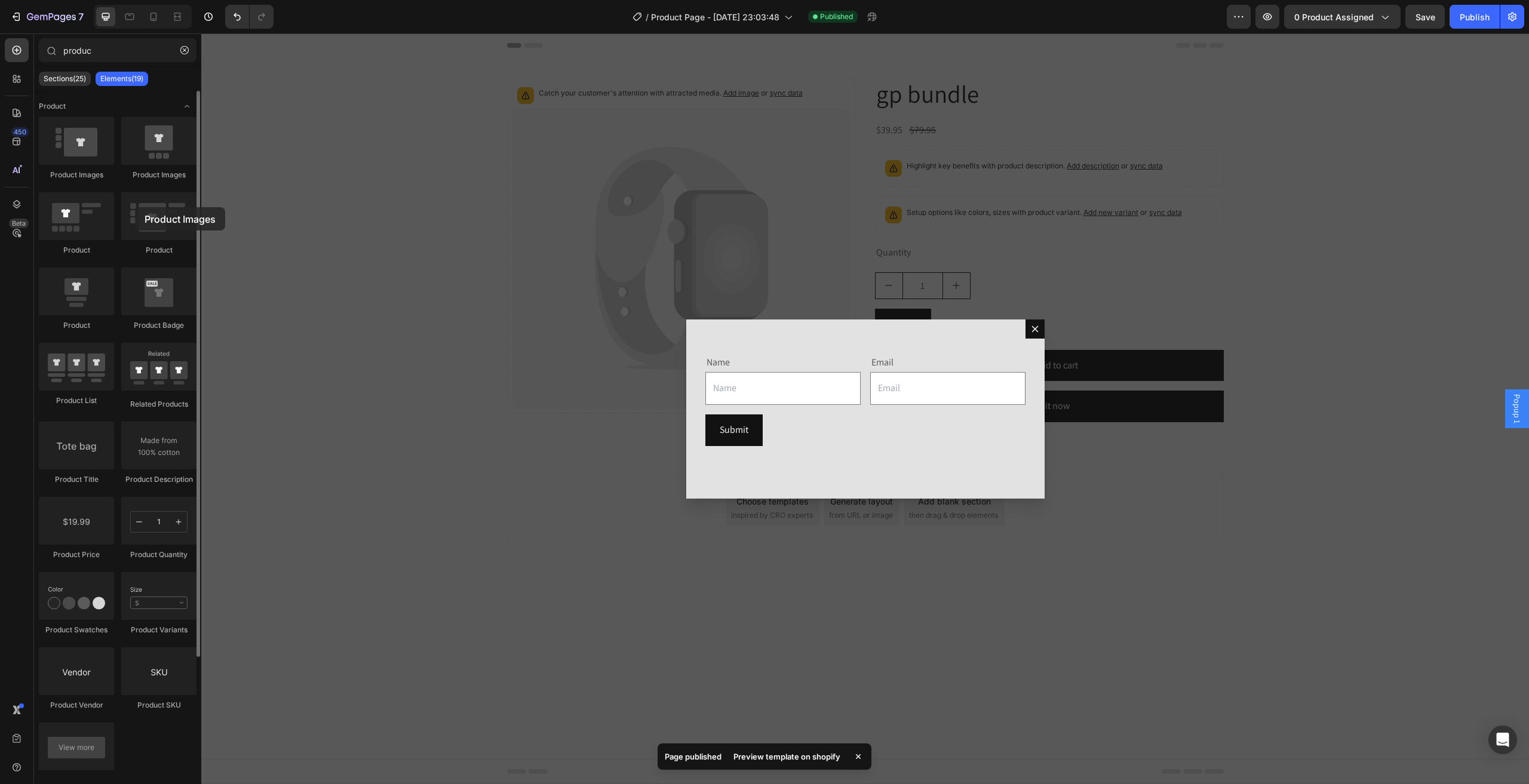
drag, startPoint x: 87, startPoint y: 142, endPoint x: 101, endPoint y: 174, distance: 34.9
click at [101, 177] on div "Product Images" at bounding box center [77, 148] width 75 height 64
click at [157, 138] on div at bounding box center [159, 141] width 75 height 48
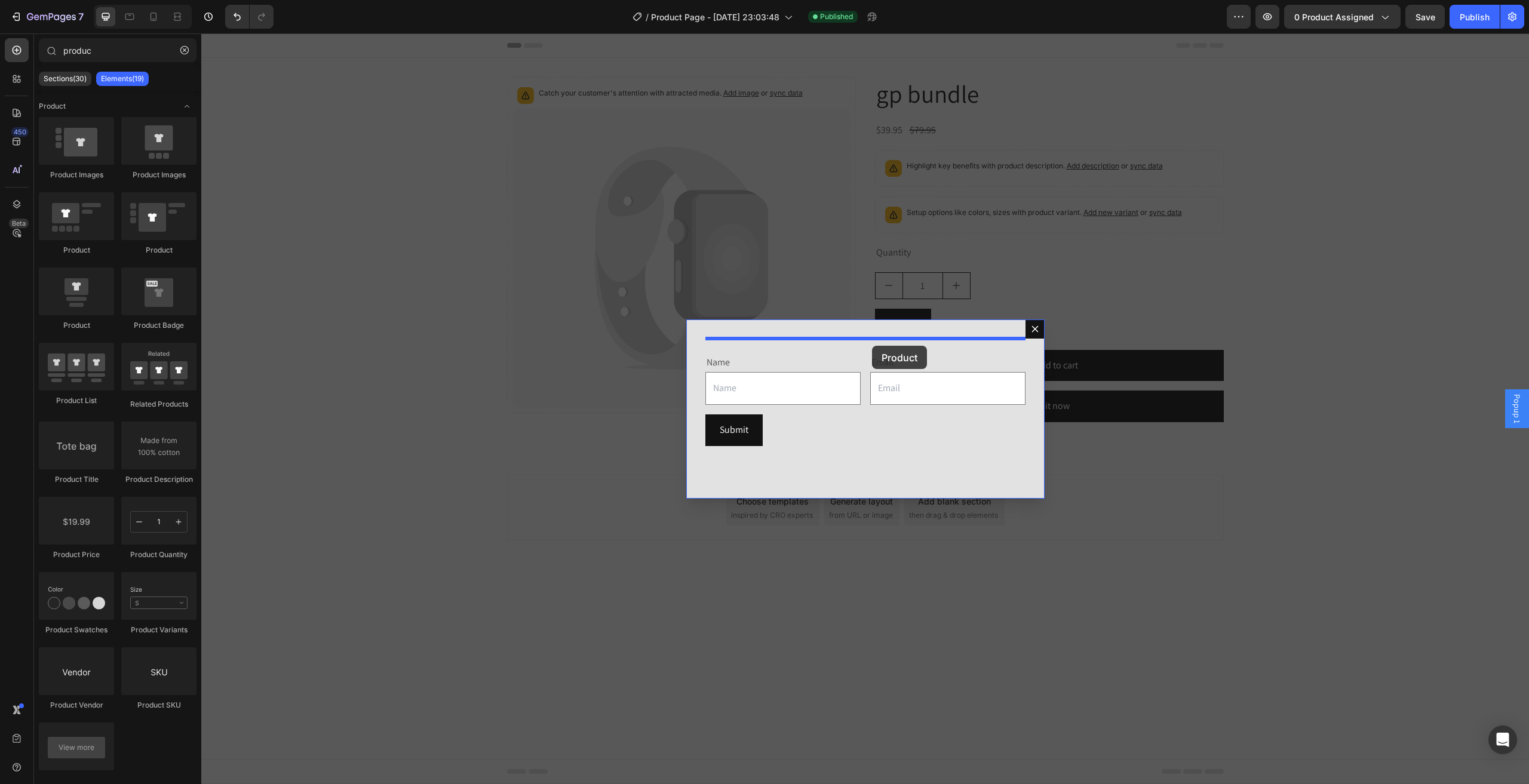
drag, startPoint x: 260, startPoint y: 261, endPoint x: 872, endPoint y: 345, distance: 617.7
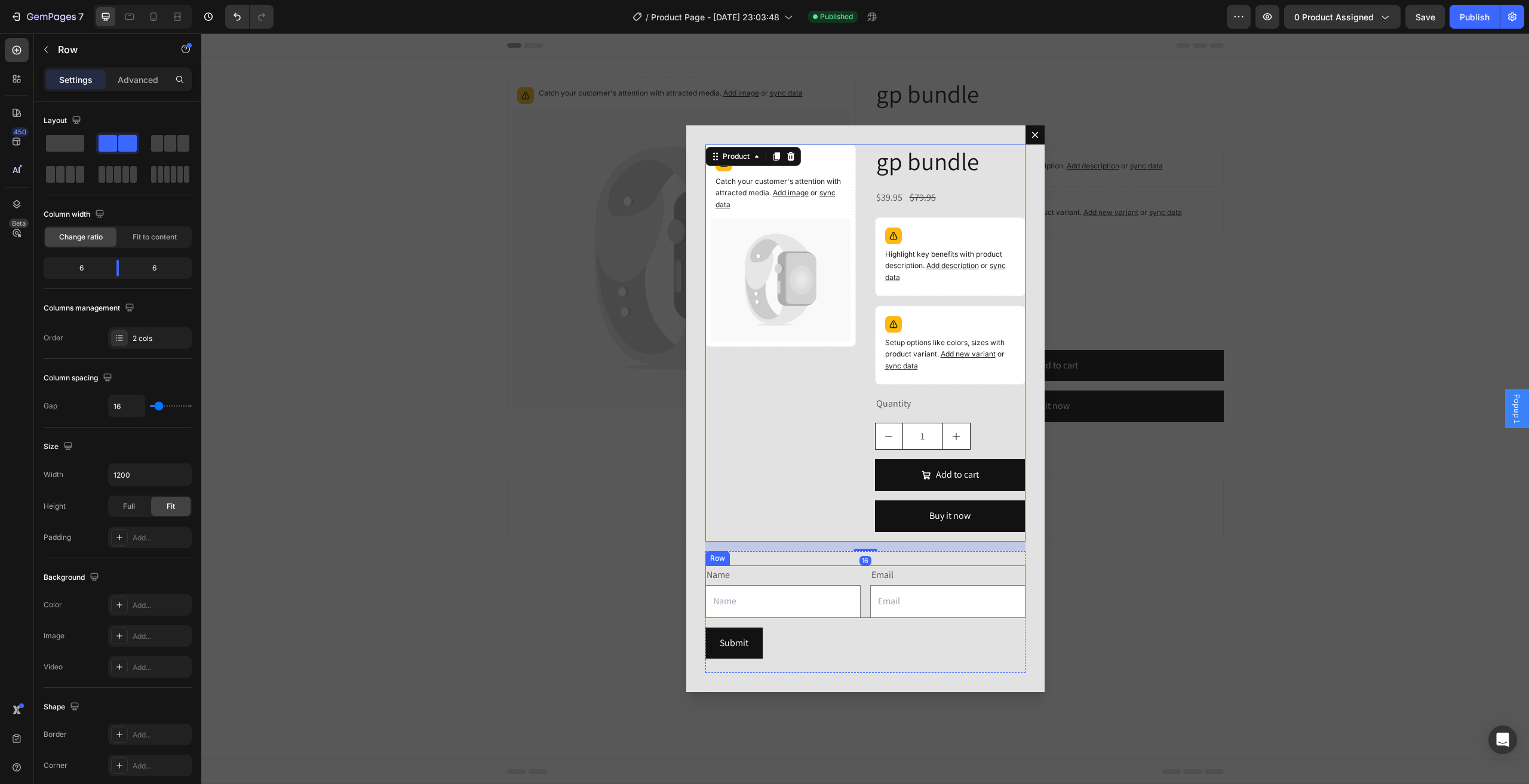
click at [869, 590] on div "Name Text Block Text Field Email Text Block Email Field Row" at bounding box center [865, 592] width 320 height 53
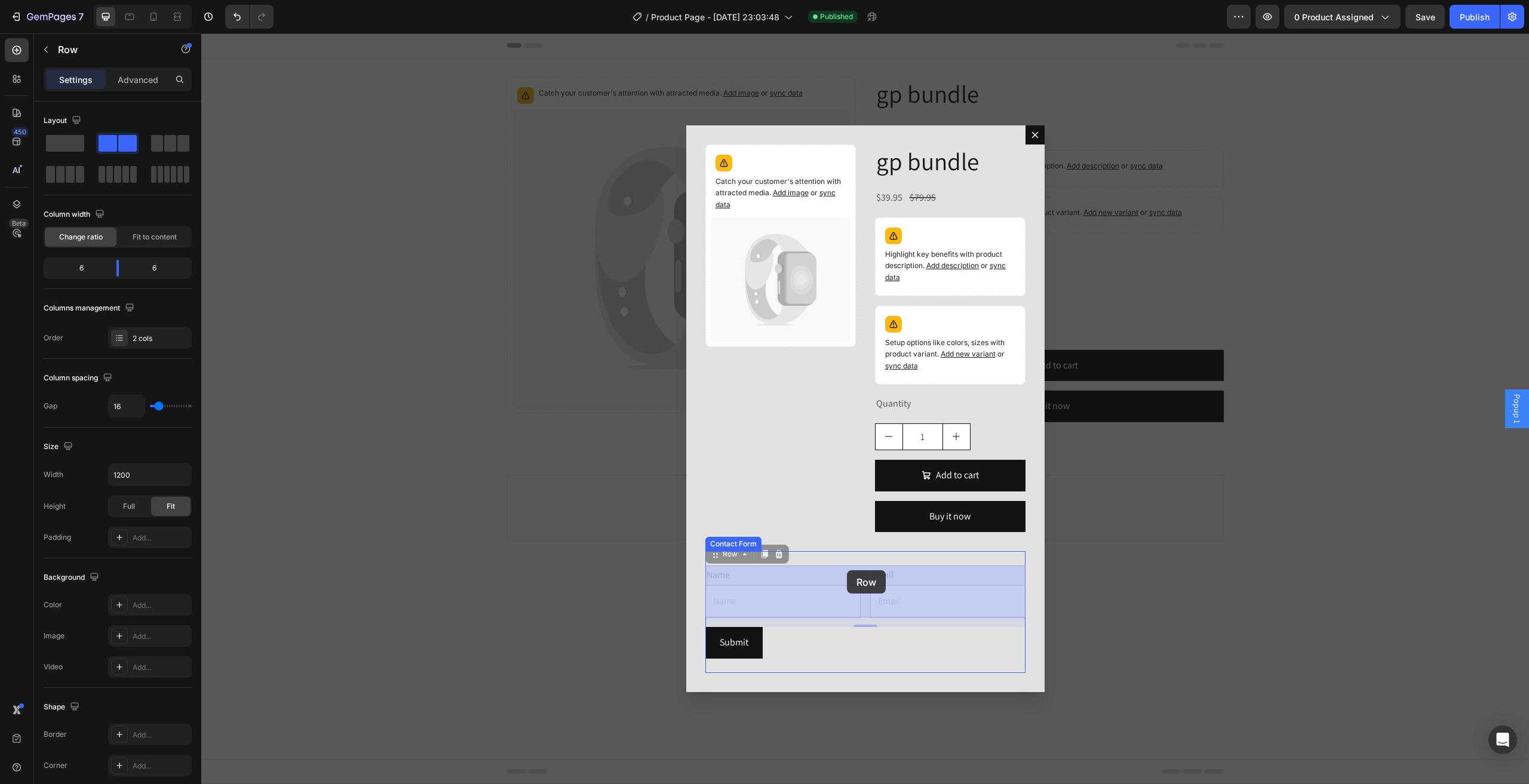
drag, startPoint x: 731, startPoint y: 557, endPoint x: 847, endPoint y: 571, distance: 116.8
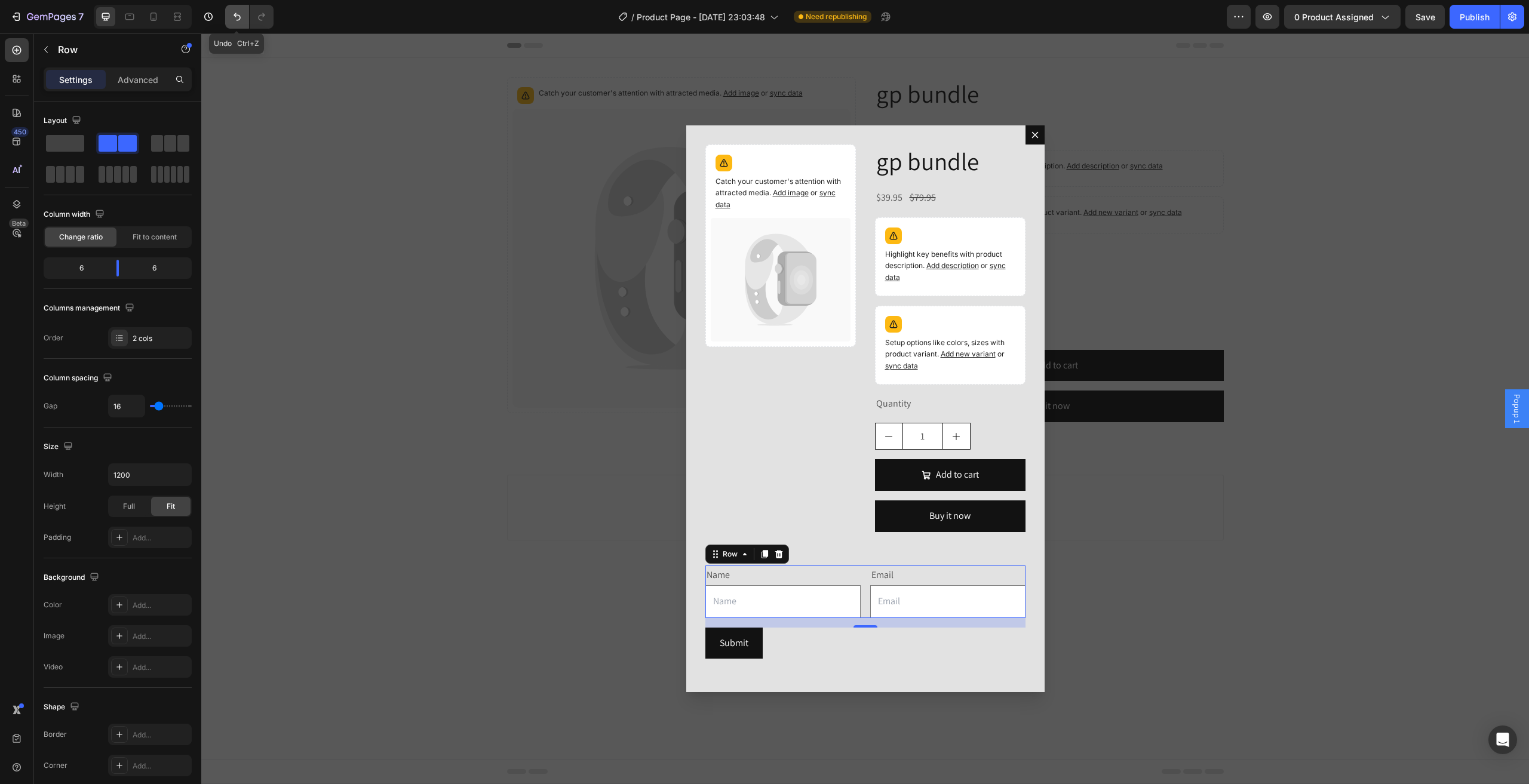
click at [237, 22] on icon "Undo/Redo" at bounding box center [237, 16] width 12 height 12
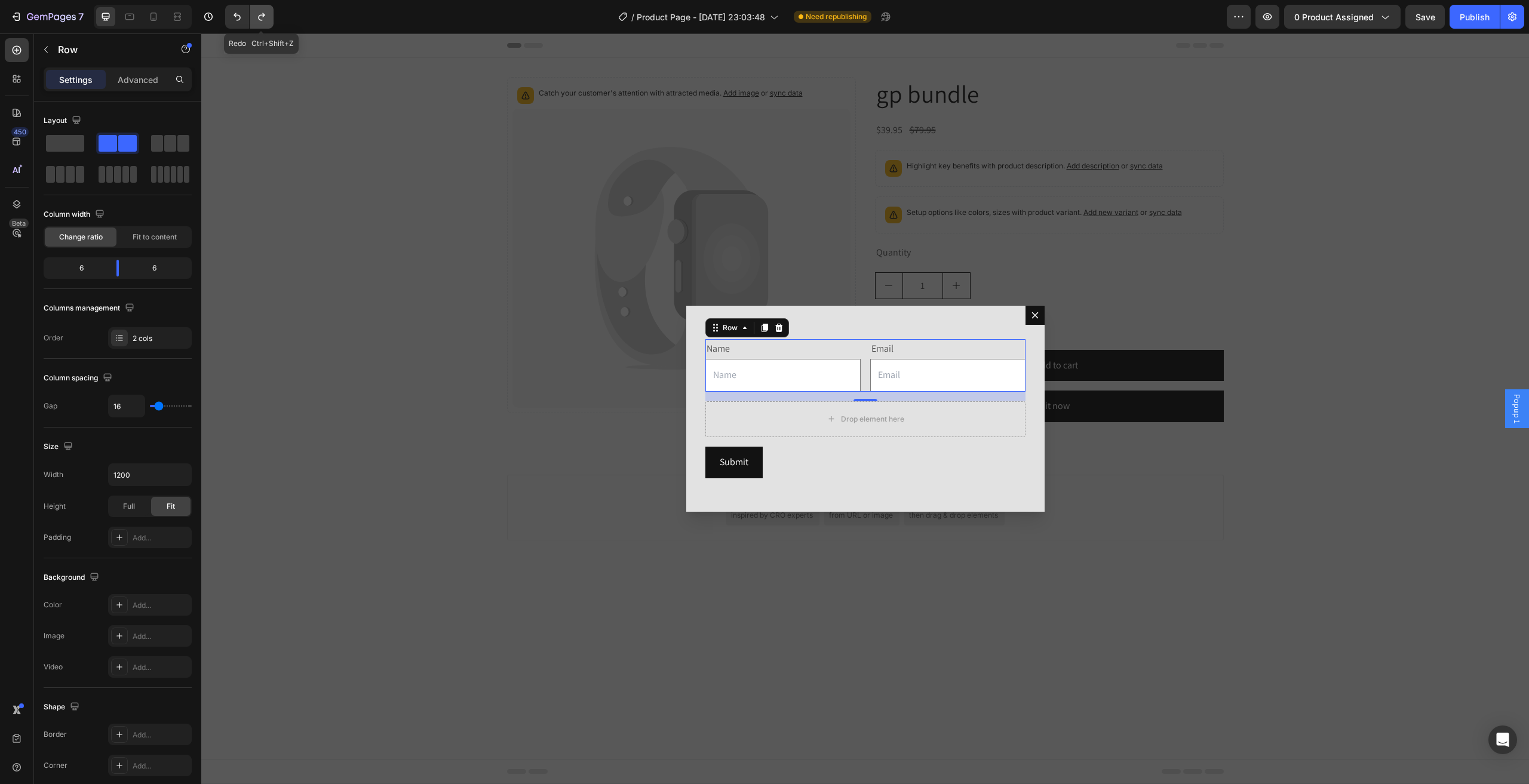
click at [264, 22] on icon "Undo/Redo" at bounding box center [261, 16] width 12 height 12
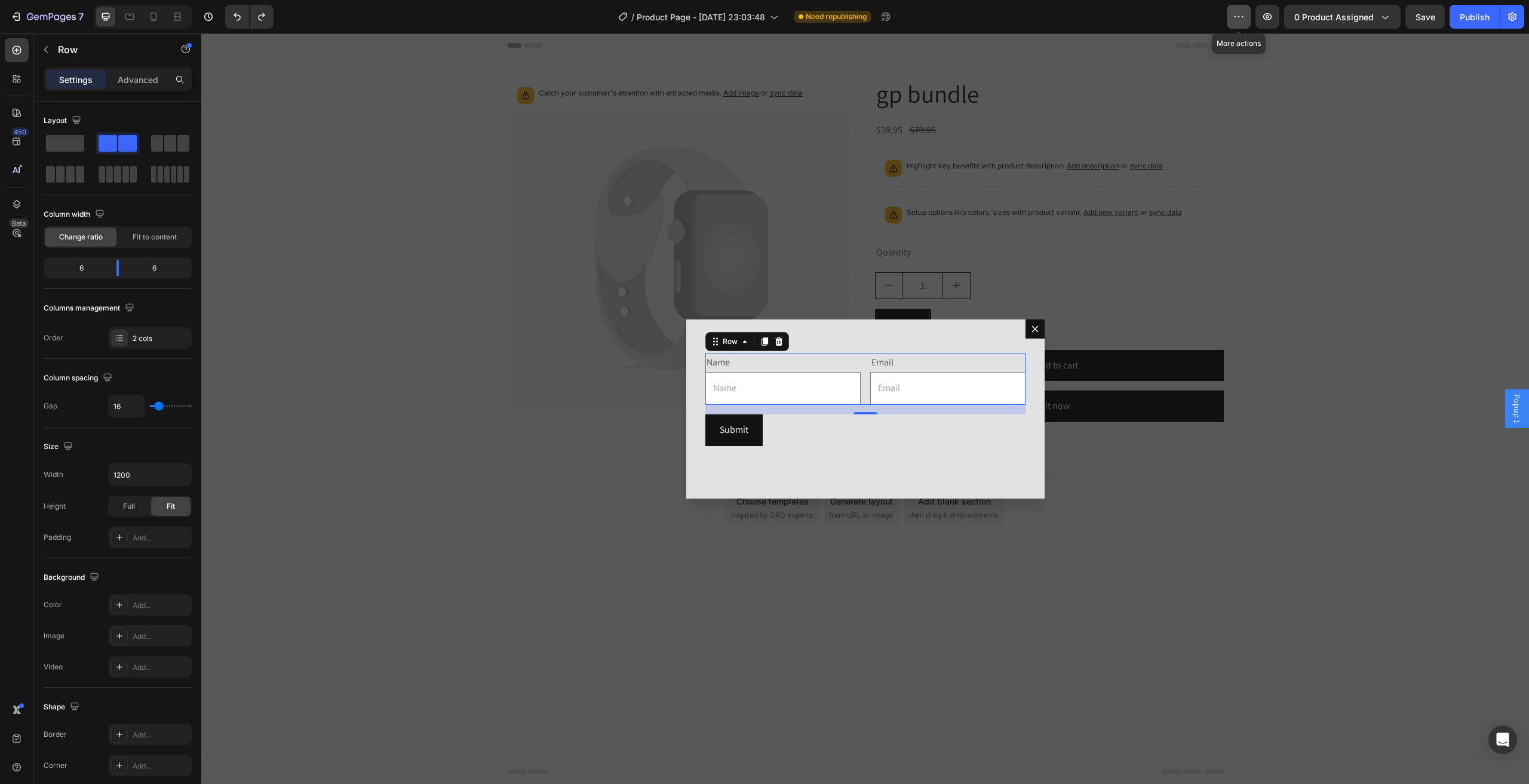
click at [1233, 14] on button "button" at bounding box center [1238, 16] width 24 height 24
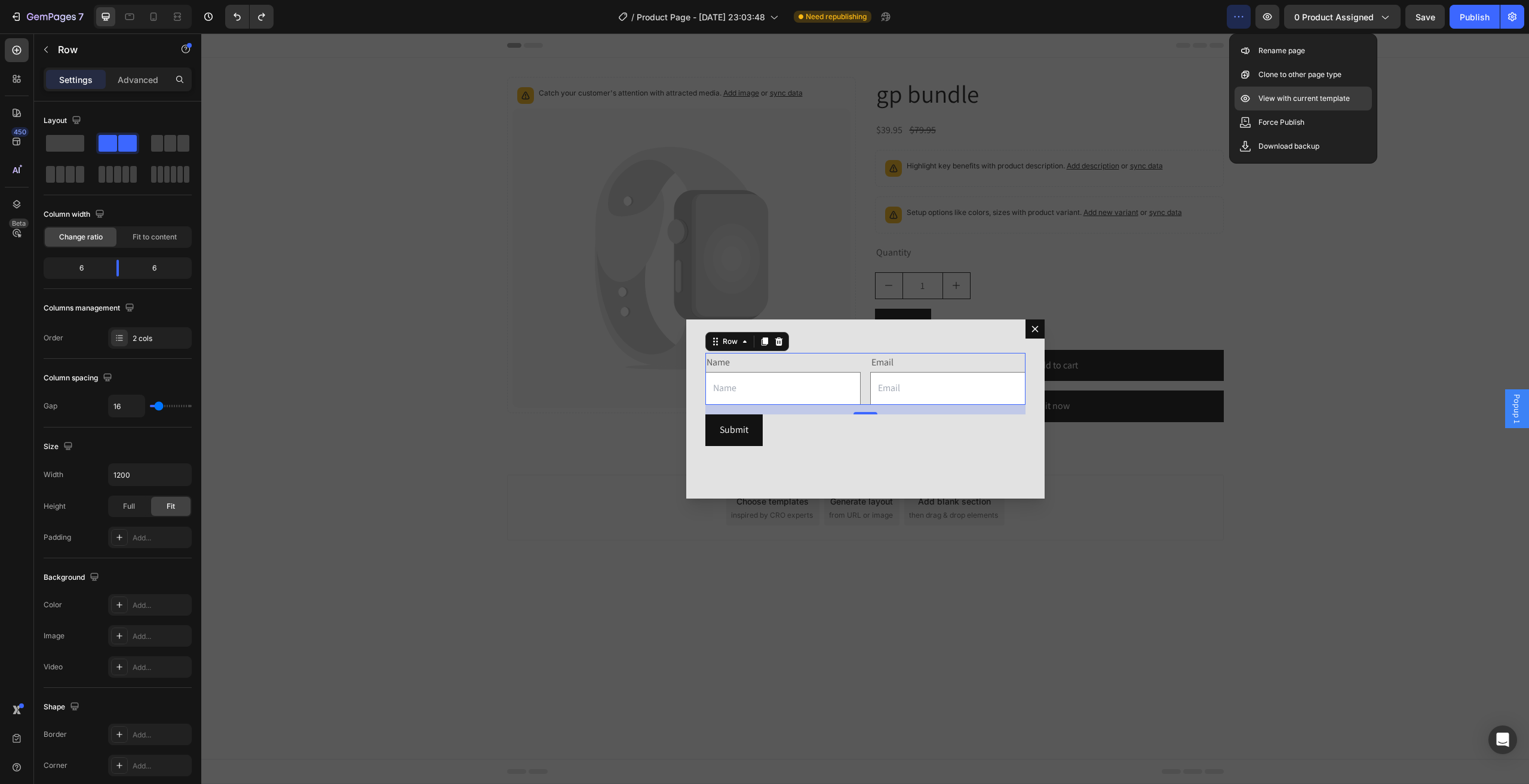
click at [1302, 101] on p "View with current template" at bounding box center [1304, 98] width 92 height 12
drag, startPoint x: 1032, startPoint y: 324, endPoint x: 1204, endPoint y: 209, distance: 206.9
click at [1033, 324] on icon "Dialog content" at bounding box center [1035, 329] width 10 height 10
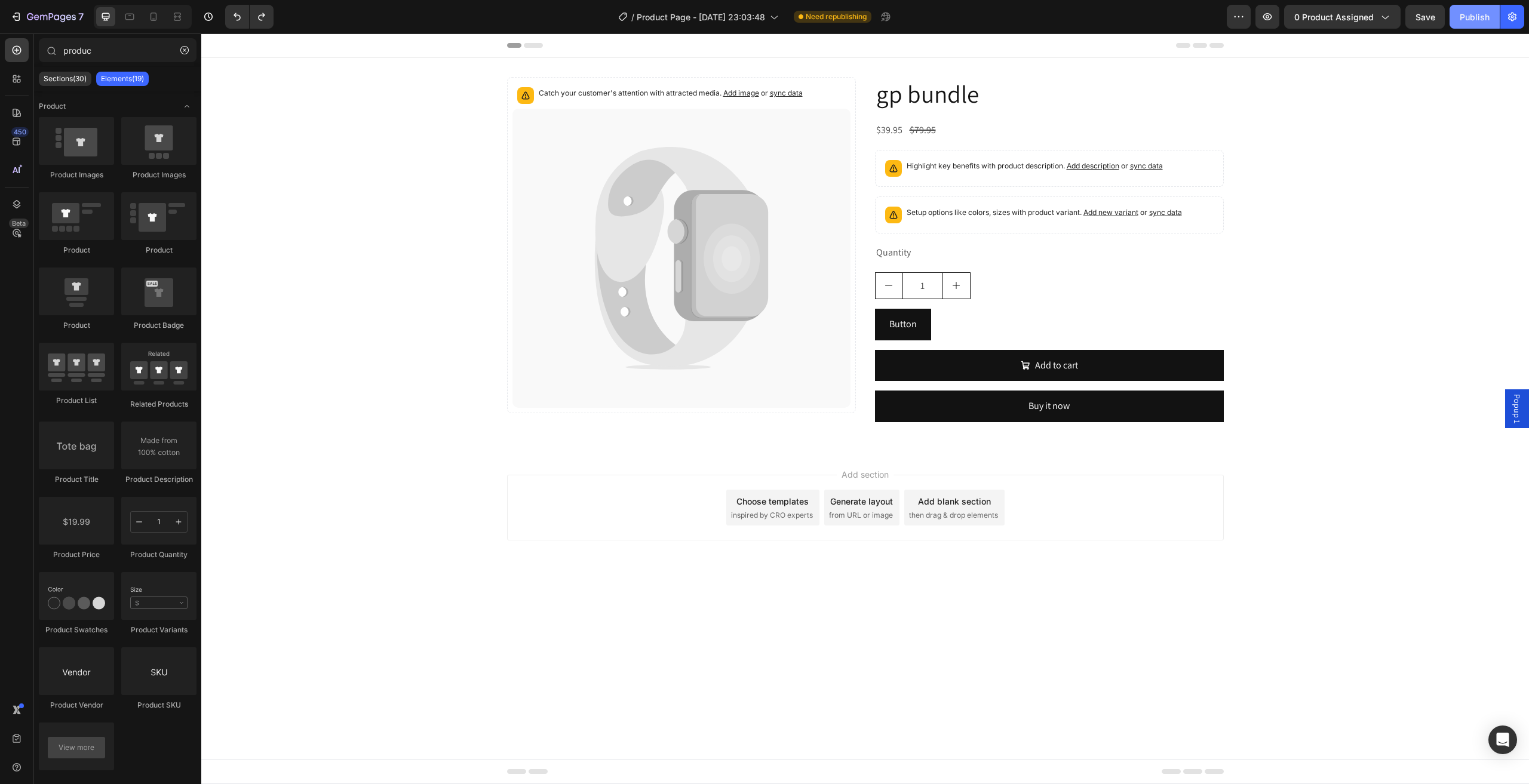
click at [1462, 18] on div "Publish" at bounding box center [1474, 17] width 30 height 12
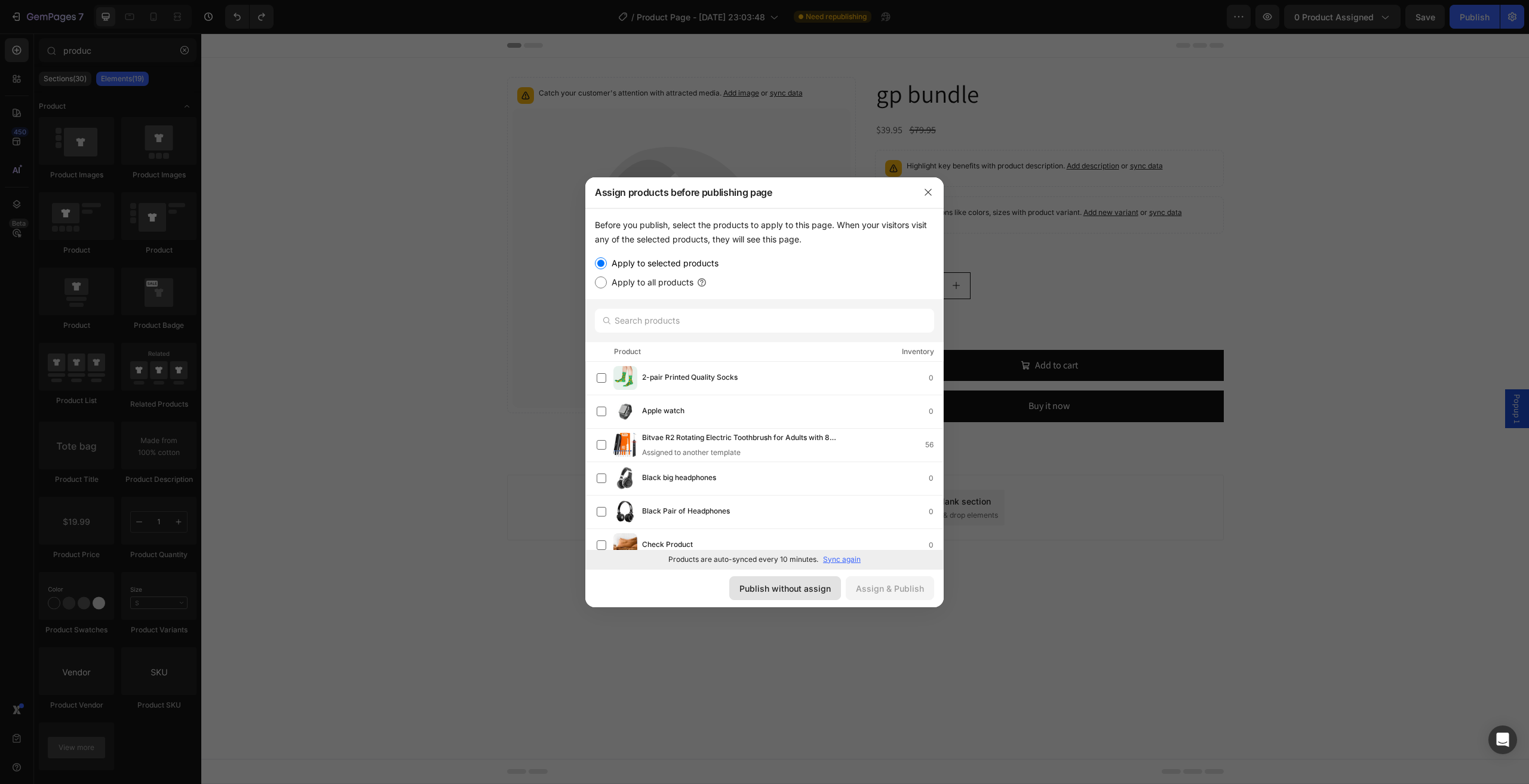
click at [813, 584] on div "Publish without assign" at bounding box center [785, 588] width 92 height 12
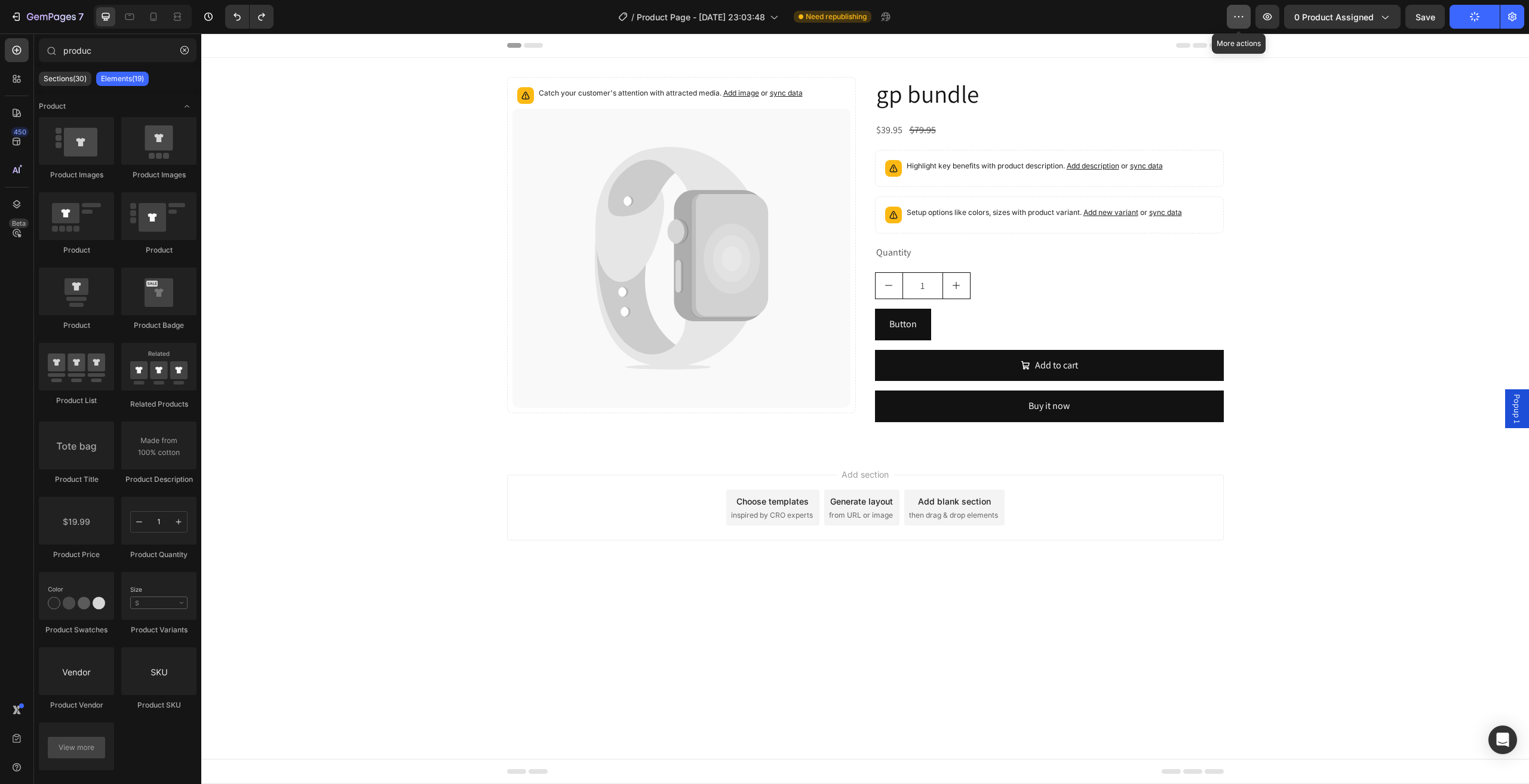
click at [1244, 12] on icon "button" at bounding box center [1238, 16] width 12 height 12
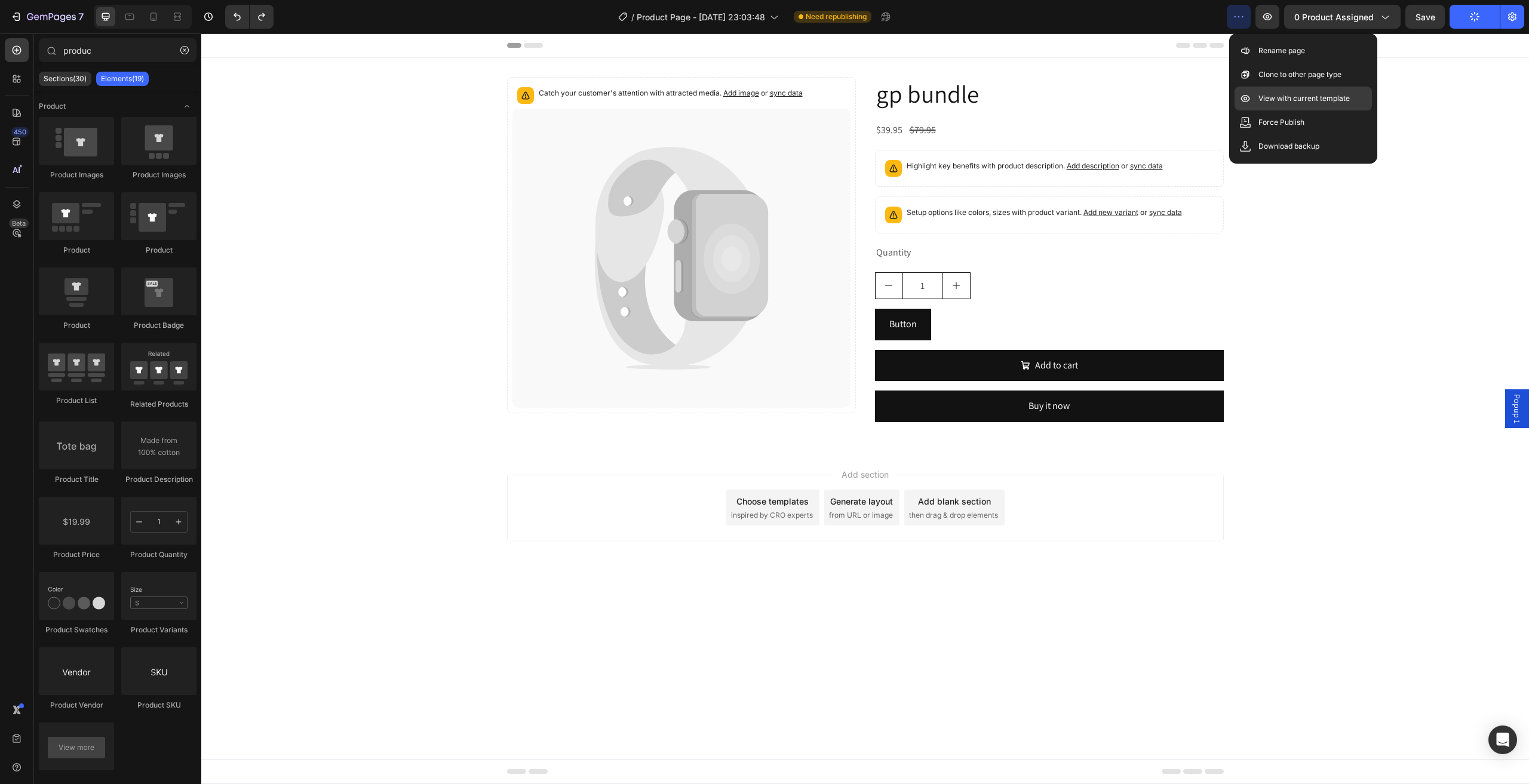
click at [1280, 95] on p "View with current template" at bounding box center [1304, 98] width 92 height 12
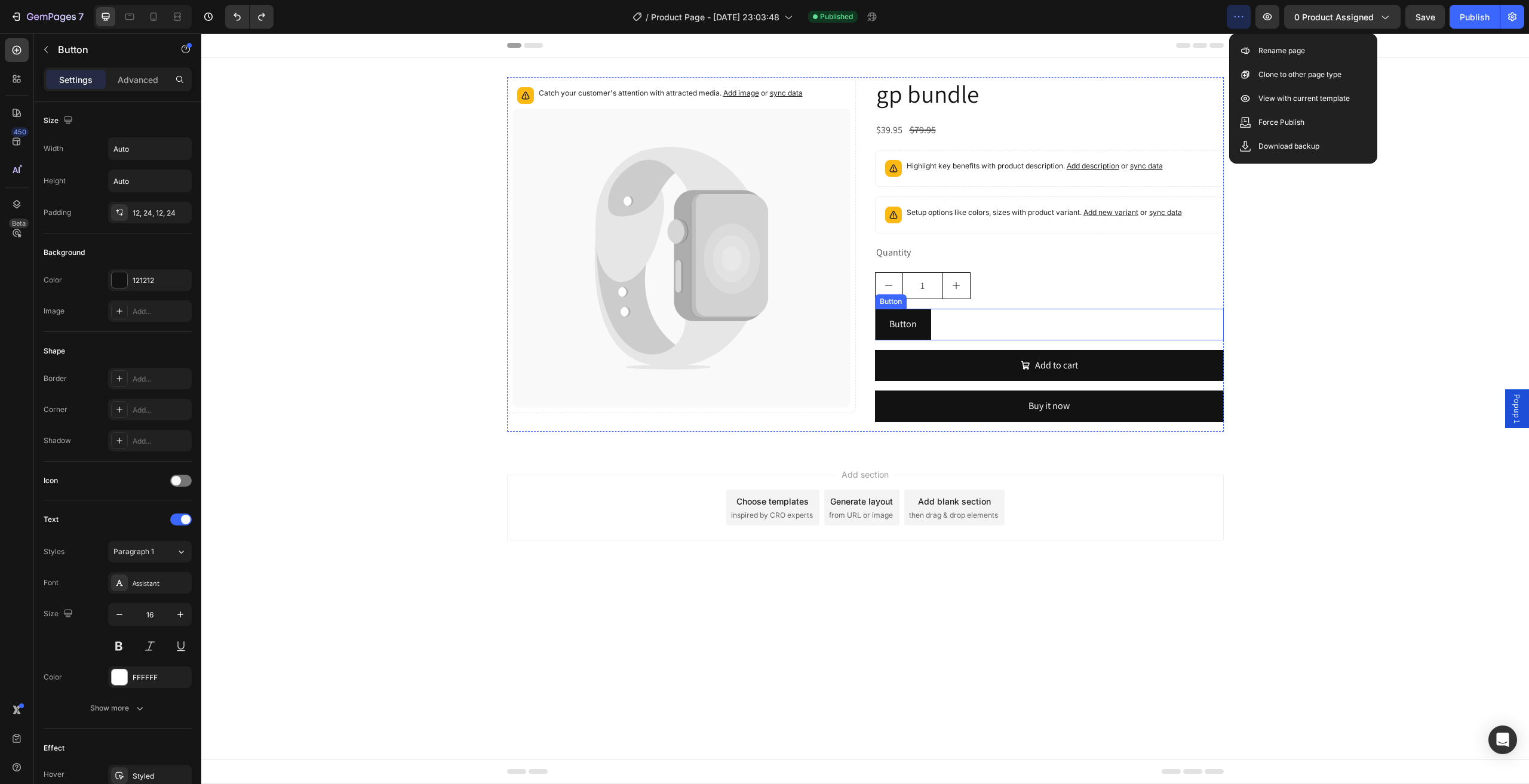
click at [940, 323] on div "Button Button" at bounding box center [1049, 324] width 349 height 31
click at [1513, 410] on span "Popup 1" at bounding box center [1516, 408] width 12 height 29
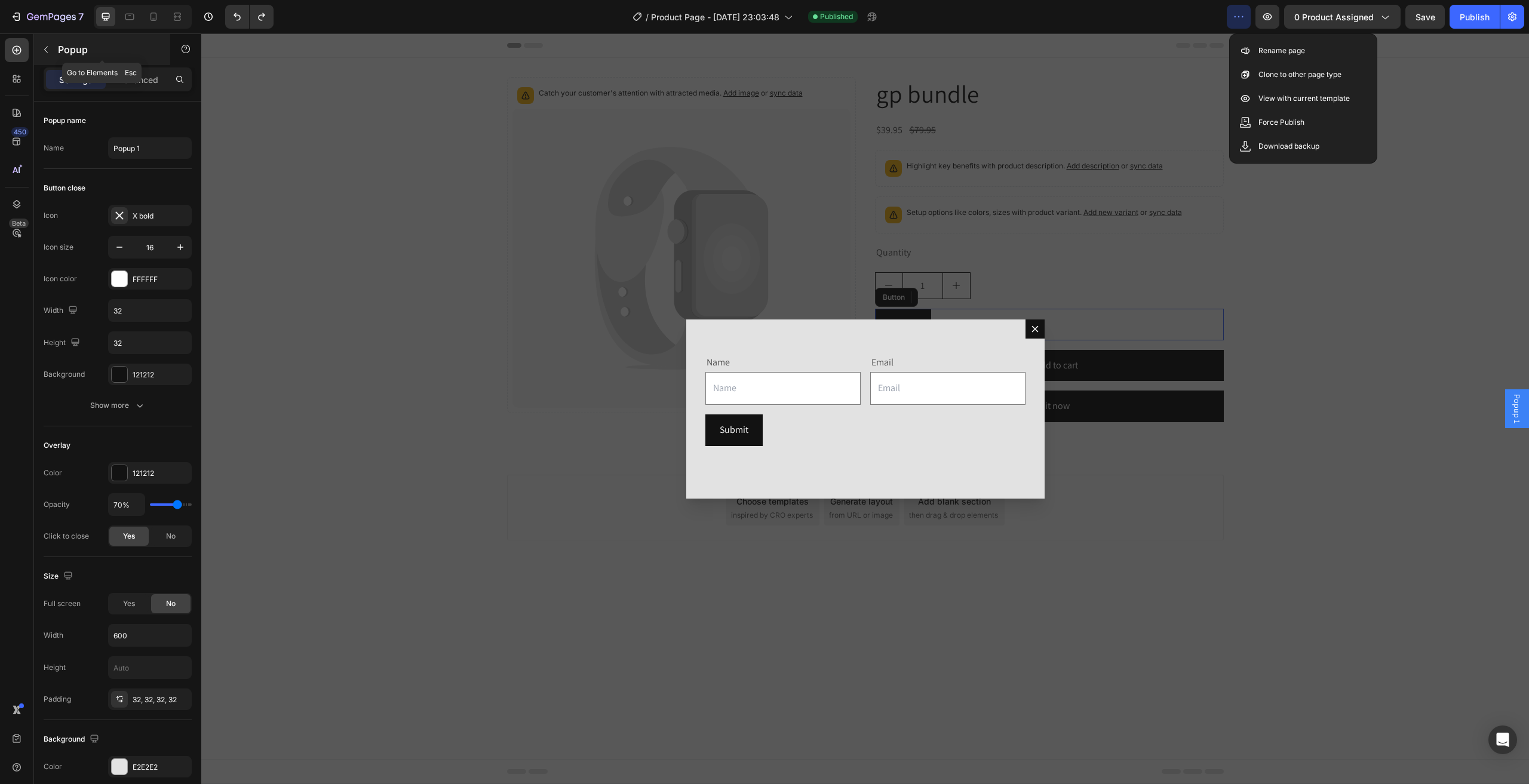
click at [110, 40] on div "Popup" at bounding box center [102, 49] width 136 height 31
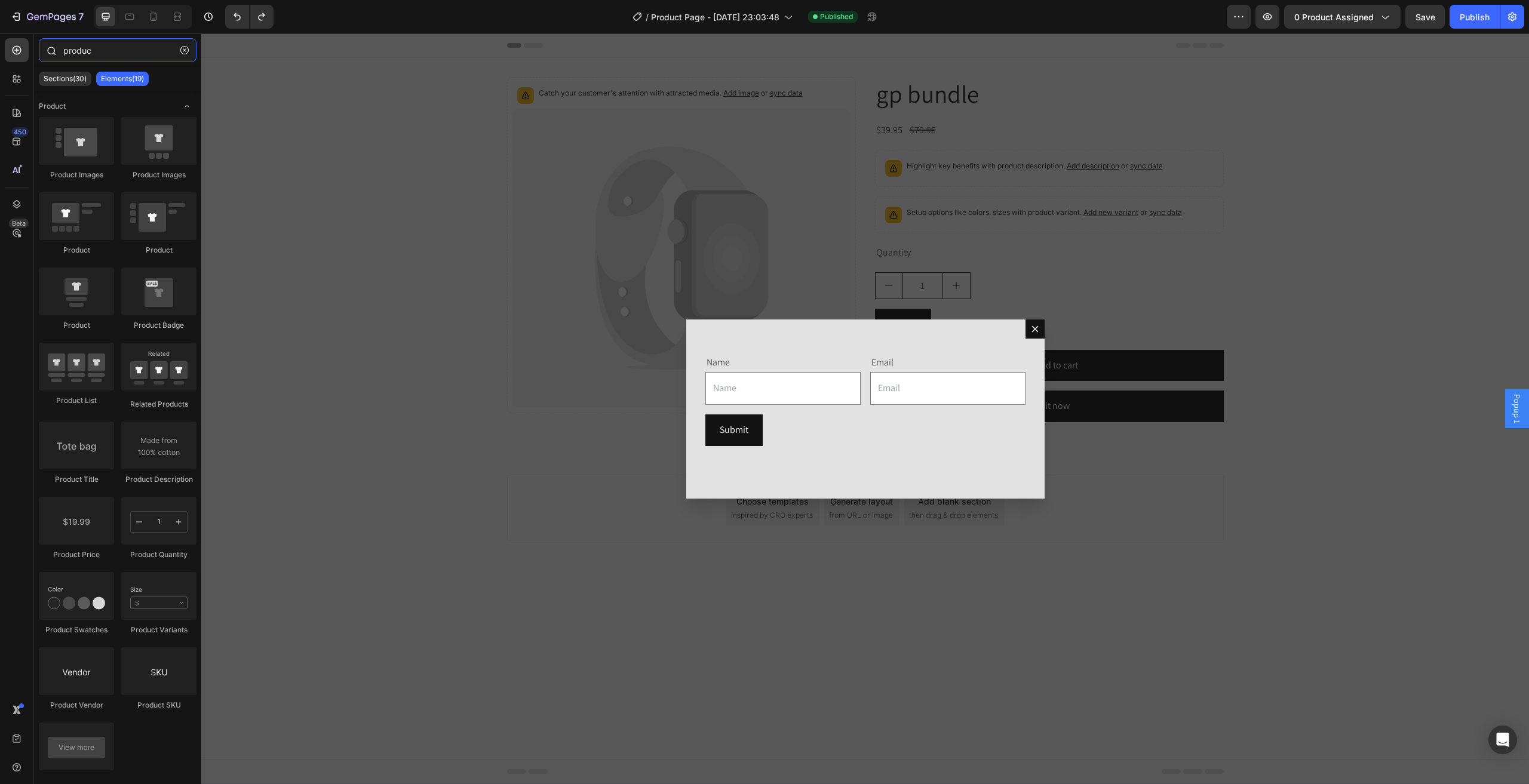
click at [122, 49] on input "produc" at bounding box center [118, 50] width 157 height 24
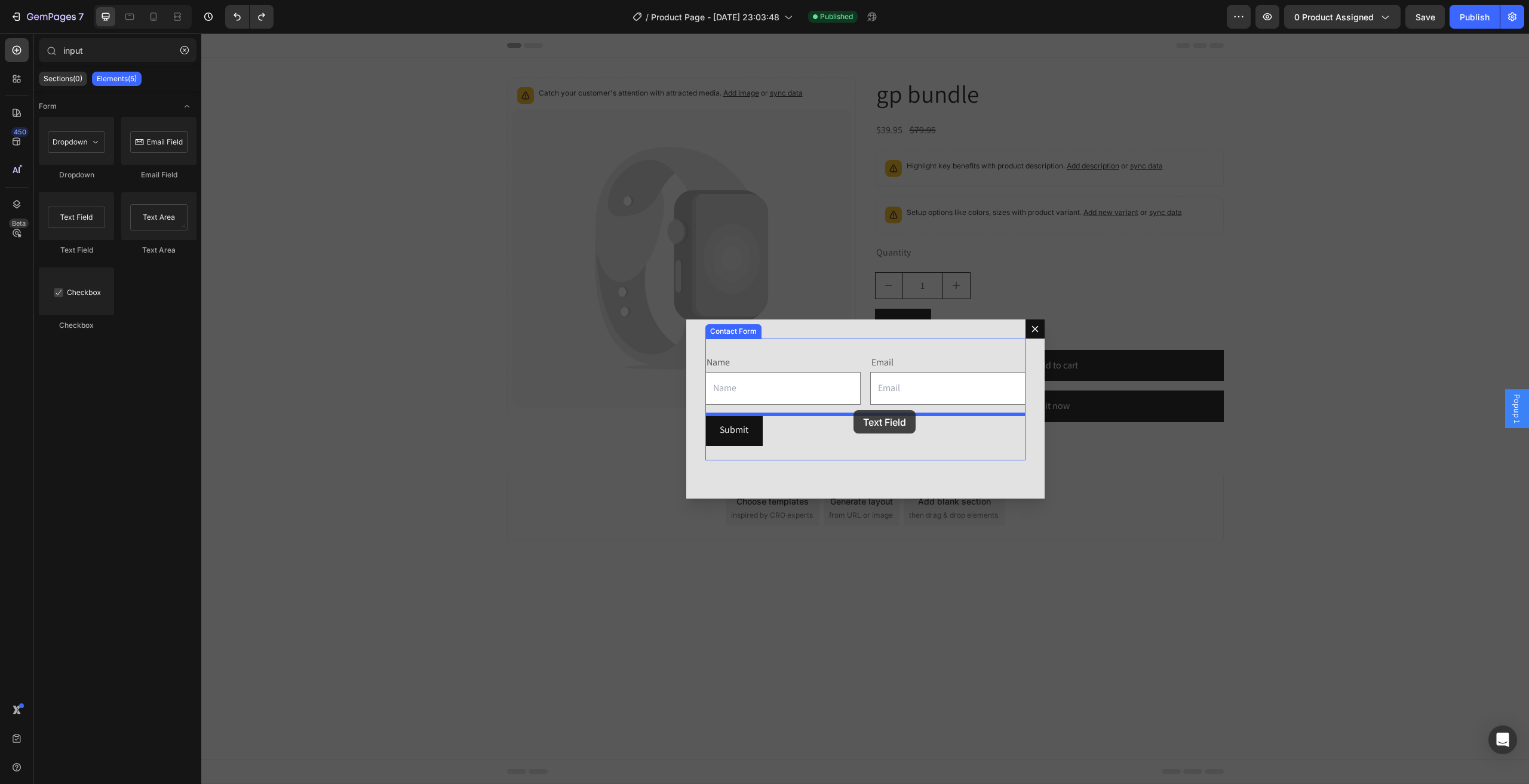
drag, startPoint x: 272, startPoint y: 252, endPoint x: 853, endPoint y: 410, distance: 602.1
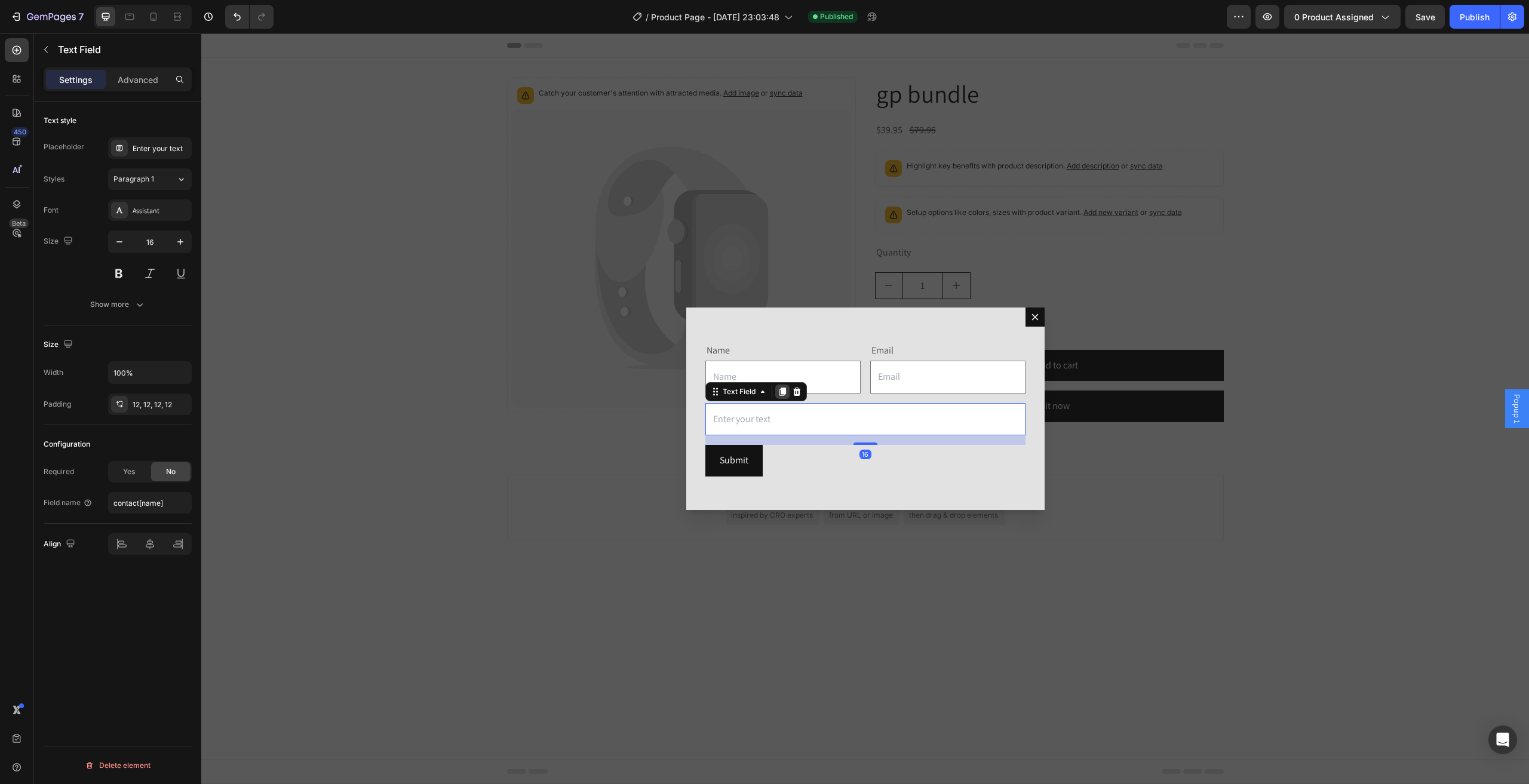
click at [786, 386] on div "Dialog body" at bounding box center [782, 391] width 14 height 14
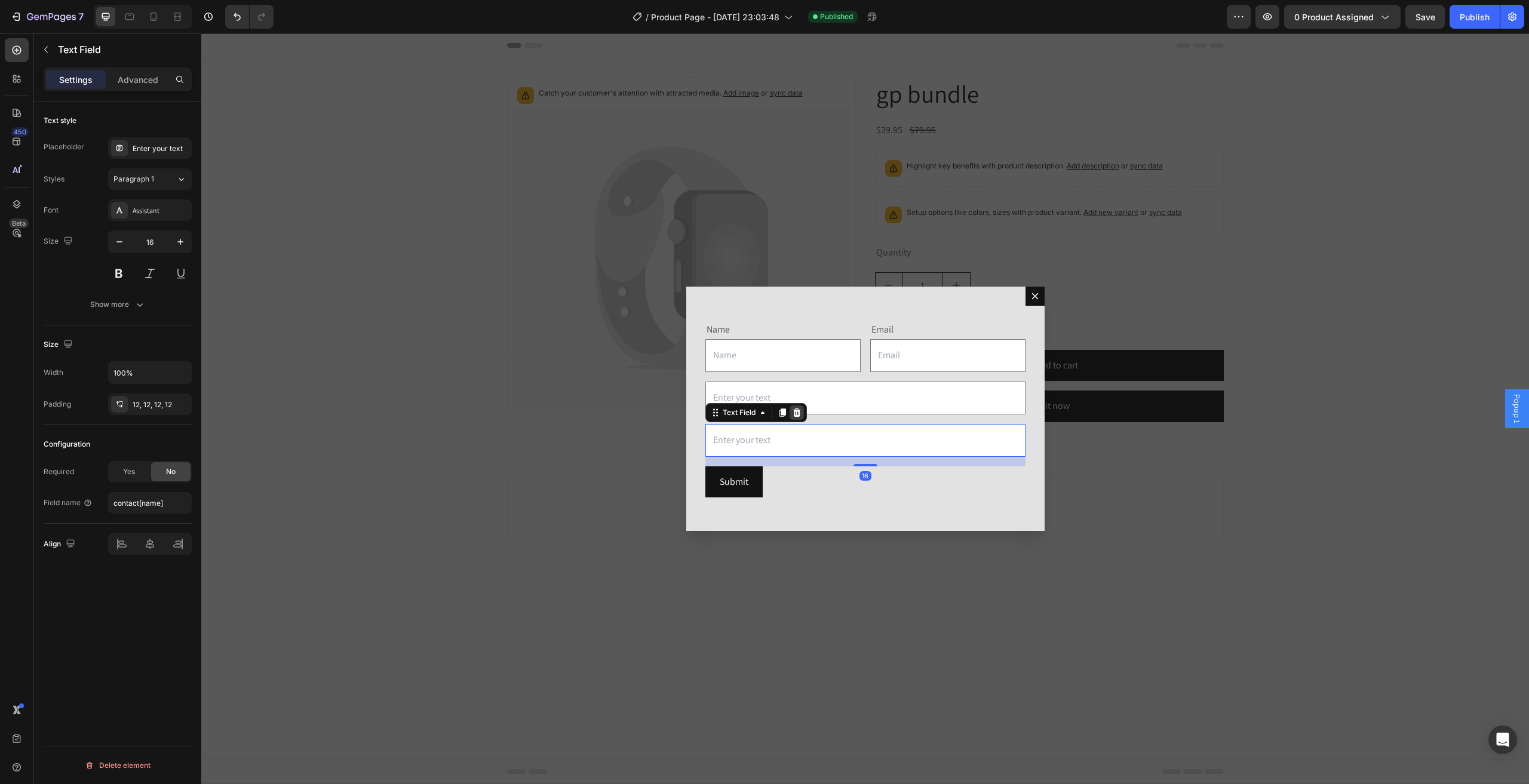
click at [796, 411] on icon "Dialog body" at bounding box center [796, 413] width 10 height 10
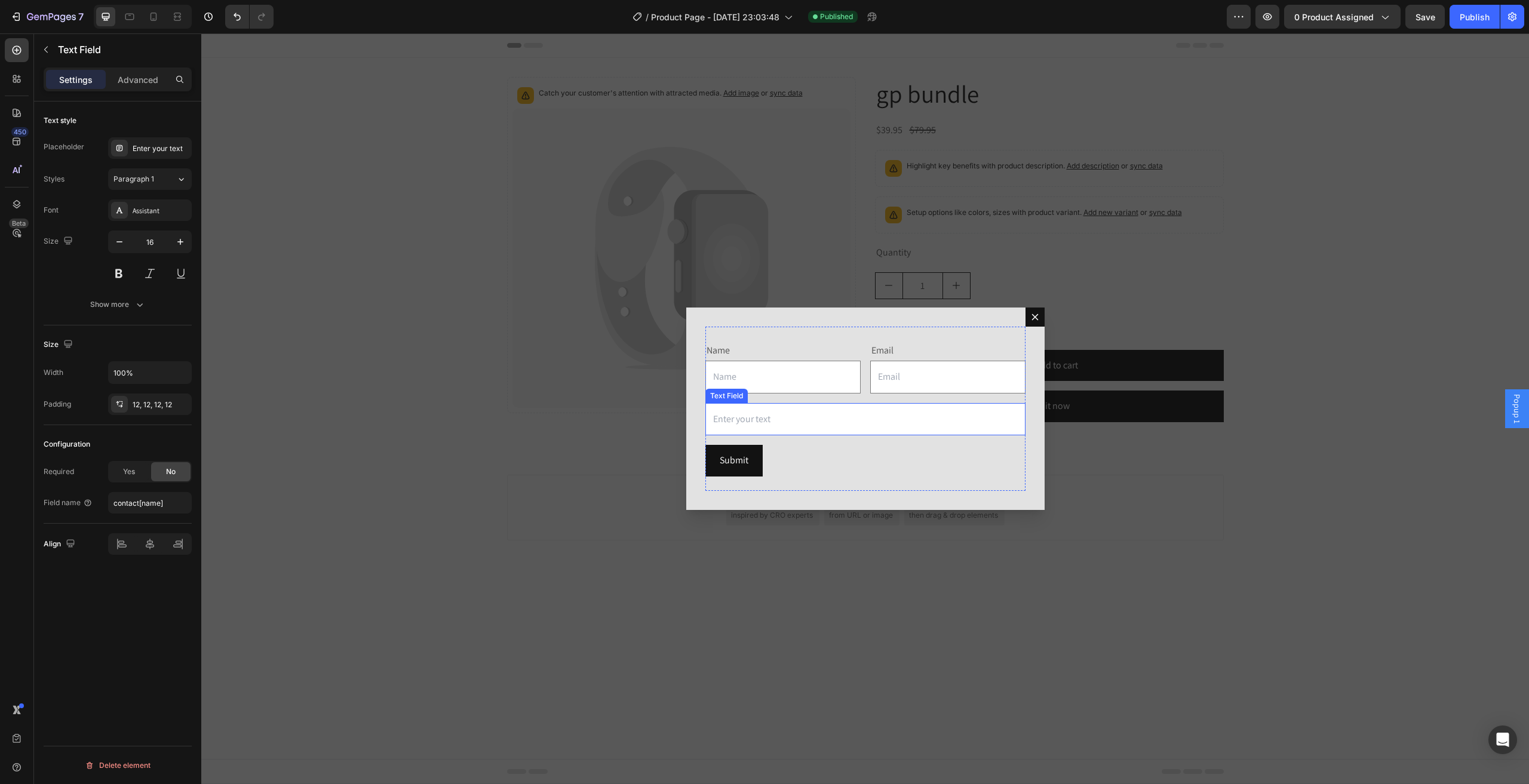
click at [805, 407] on input "Dialog body" at bounding box center [865, 419] width 320 height 33
click at [796, 395] on icon "Dialog body" at bounding box center [796, 391] width 8 height 8
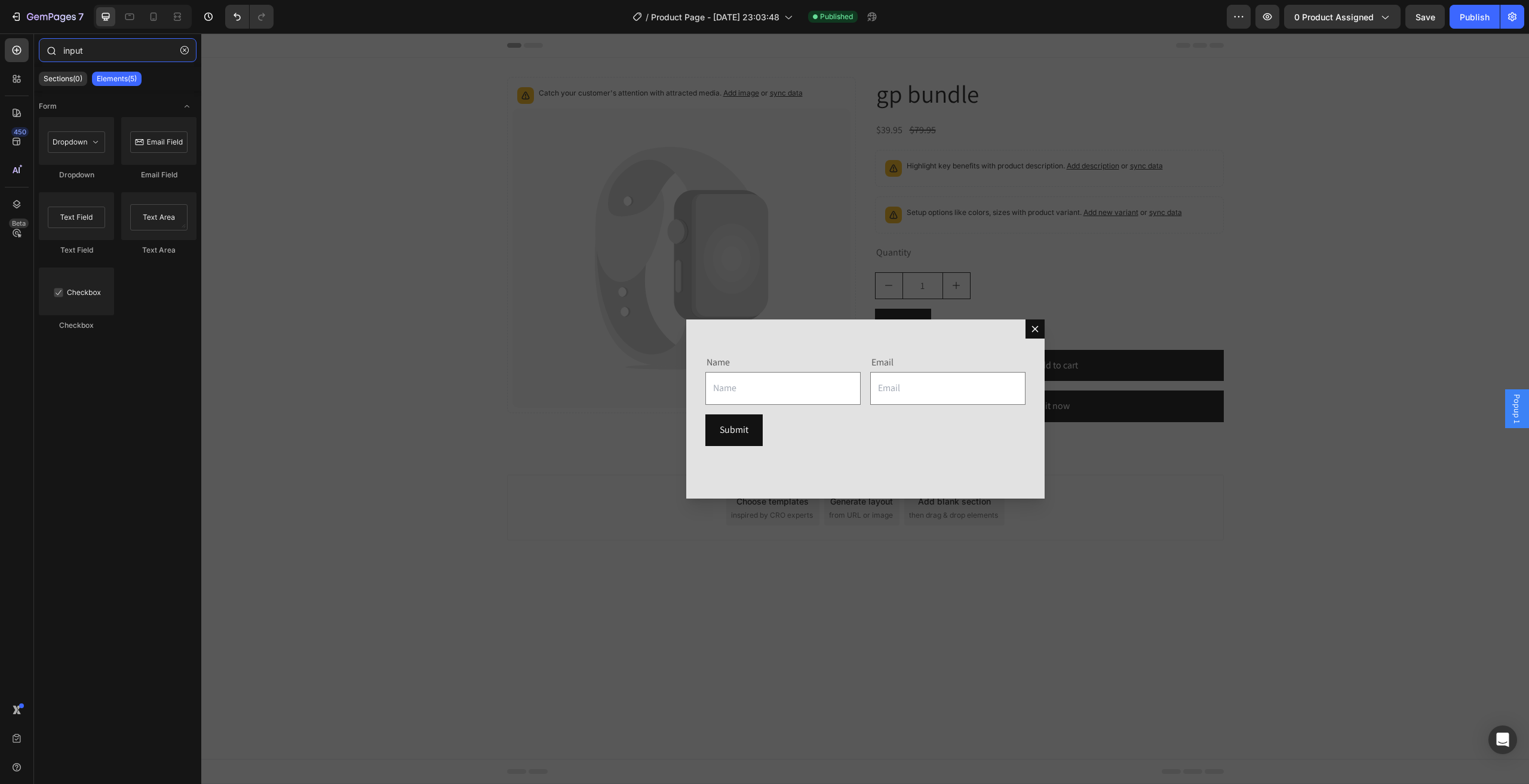
click at [114, 48] on input "input" at bounding box center [118, 50] width 157 height 24
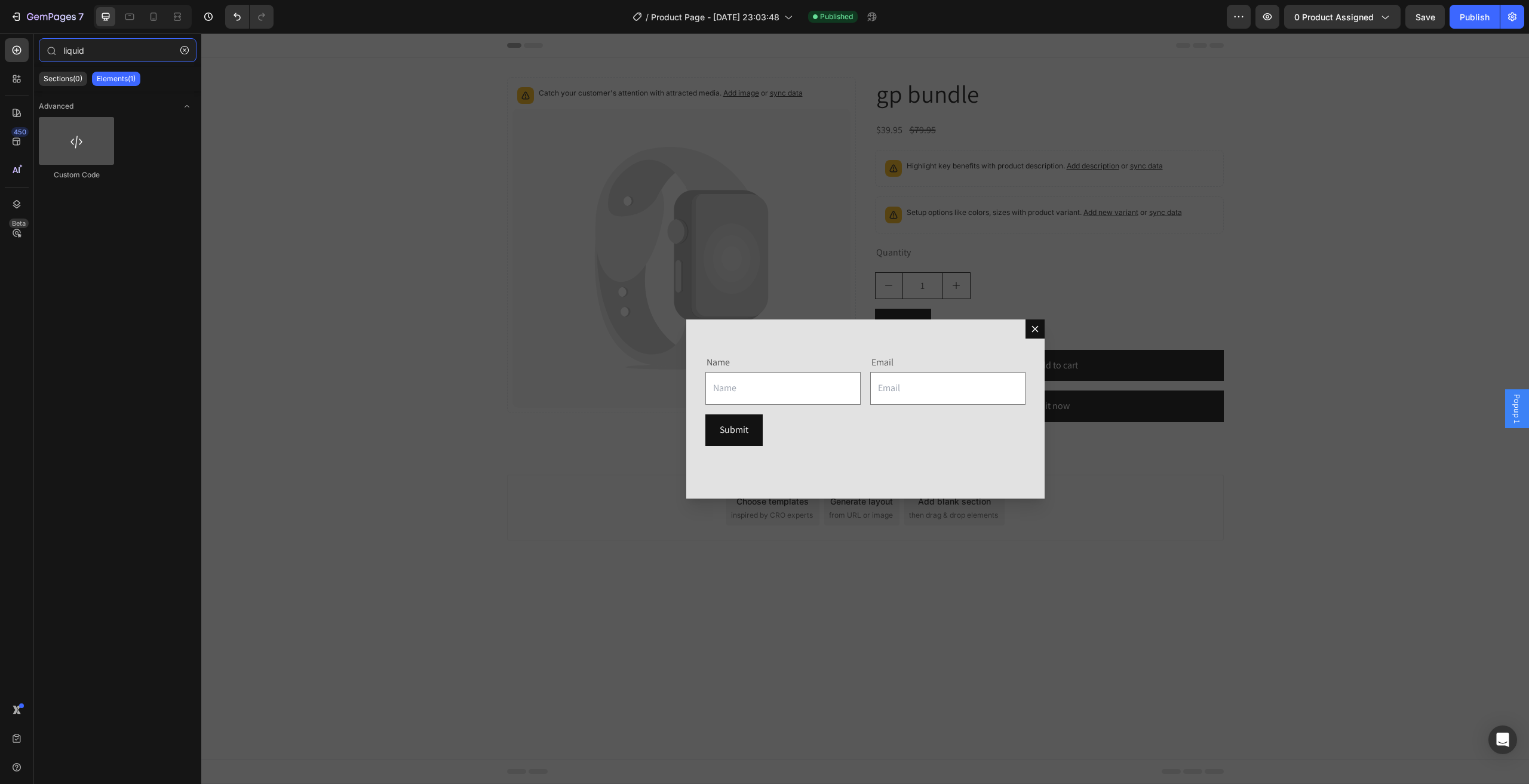
type input "liquid"
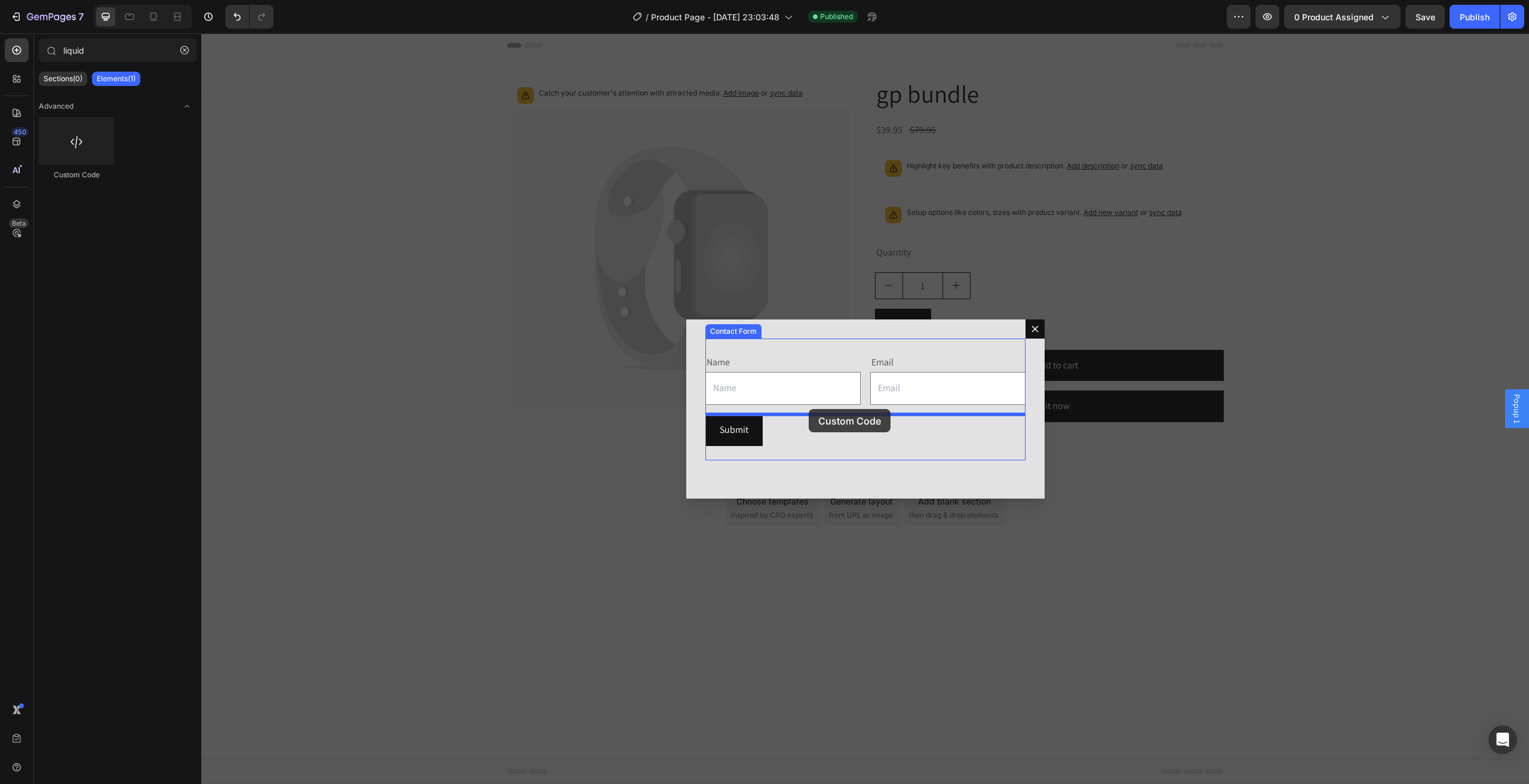
drag, startPoint x: 283, startPoint y: 180, endPoint x: 809, endPoint y: 409, distance: 573.7
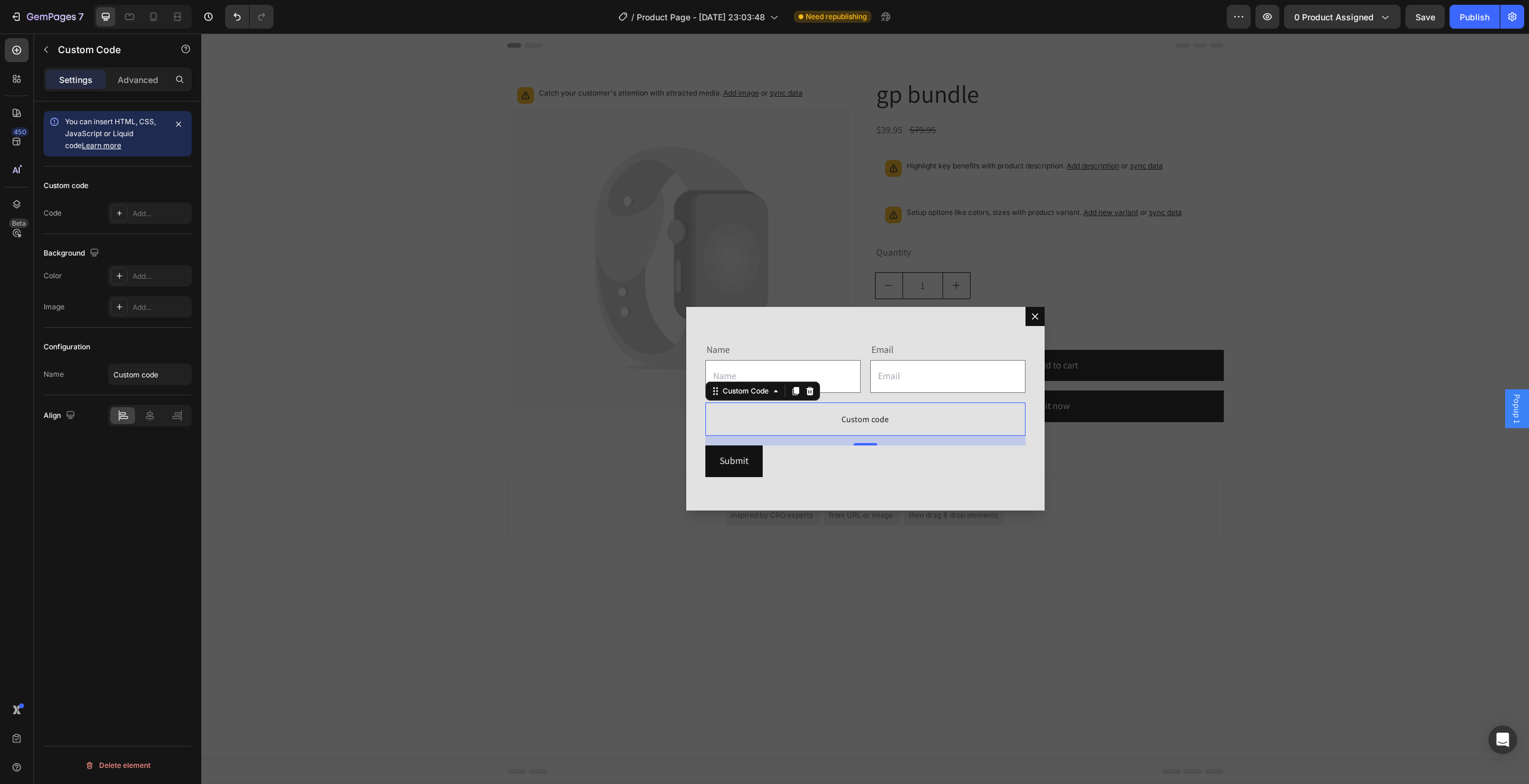
click at [783, 433] on p "Custom code" at bounding box center [865, 419] width 320 height 34
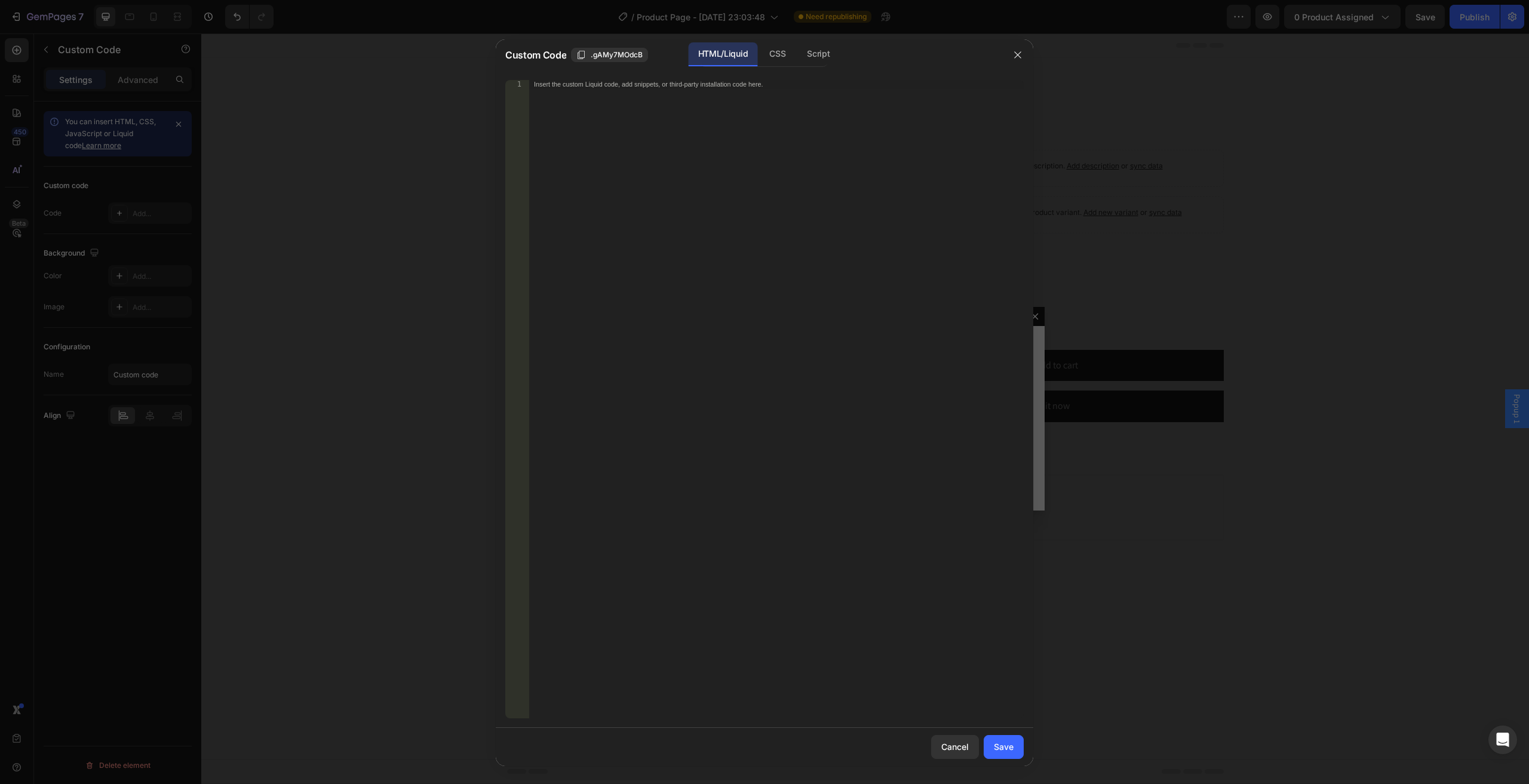
click at [764, 322] on div "Insert the custom Liquid code, add snippets, or third-party installation code h…" at bounding box center [776, 408] width 495 height 656
type textarea "<input type="hidden" id="selected-options" name="selected-options">"
click at [805, 60] on div "Script" at bounding box center [818, 54] width 42 height 24
click at [823, 134] on div "Insert the Javascript code to add interaction and animation to your content her…" at bounding box center [776, 408] width 495 height 656
paste textarea "})"
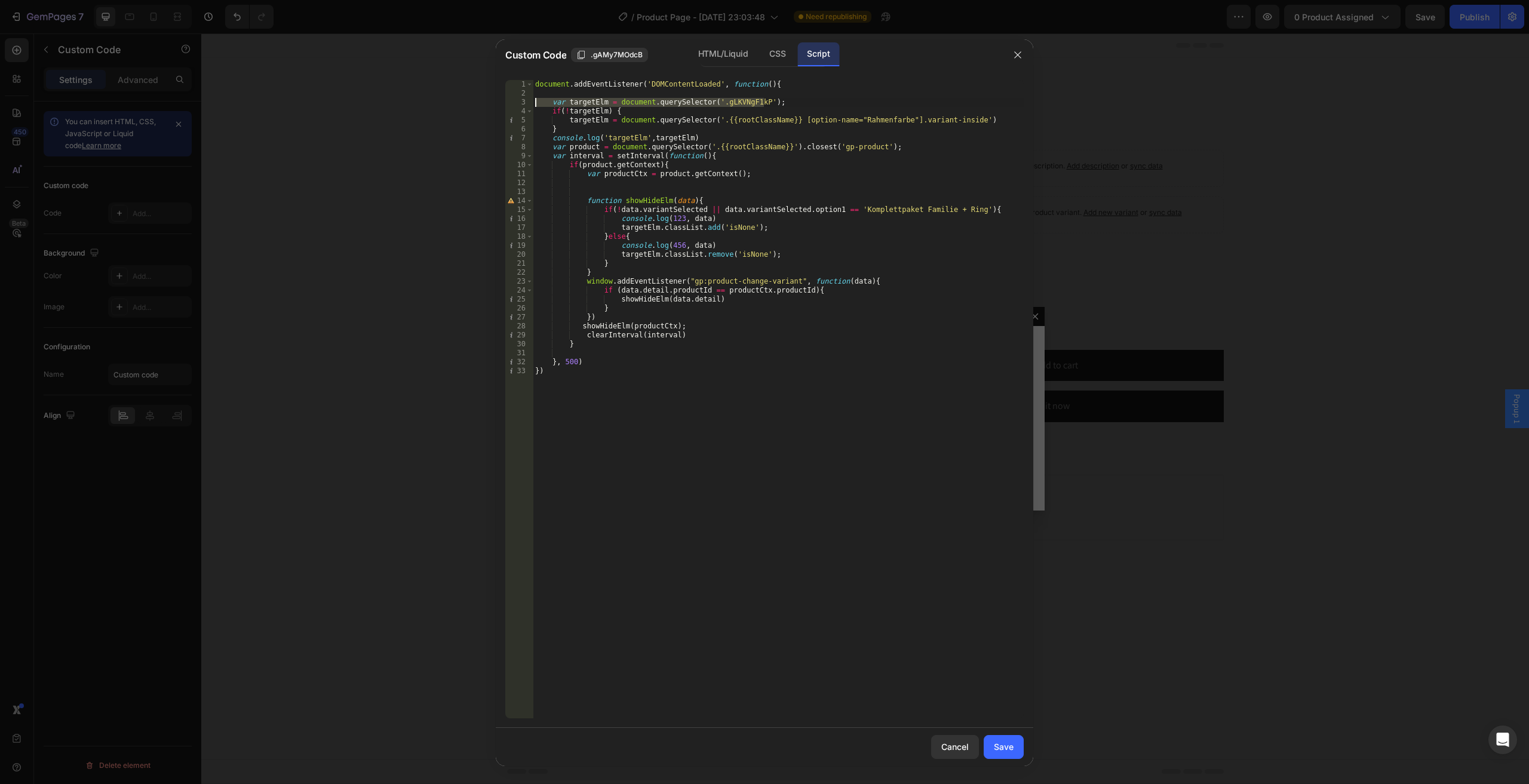
drag, startPoint x: 772, startPoint y: 101, endPoint x: 510, endPoint y: 102, distance: 262.0
click at [510, 102] on div "}) 1 2 3 4 5 6 7 8 9 10 11 12 13 14 15 16 17 18 19 20 21 22 23 24 25 26 27 28 2…" at bounding box center [764, 399] width 519 height 638
drag, startPoint x: 570, startPoint y: 131, endPoint x: 503, endPoint y: 101, distance: 73.4
click at [503, 101] on div "var targetElm = document.querySelector('.gLKVNgF1kP'); 1 2 3 4 5 6 7 8 9 10 11 …" at bounding box center [764, 399] width 538 height 657
type textarea "var targetElm = document.querySelector('.gLKVNgF1kP'); if(!targetElm) {"
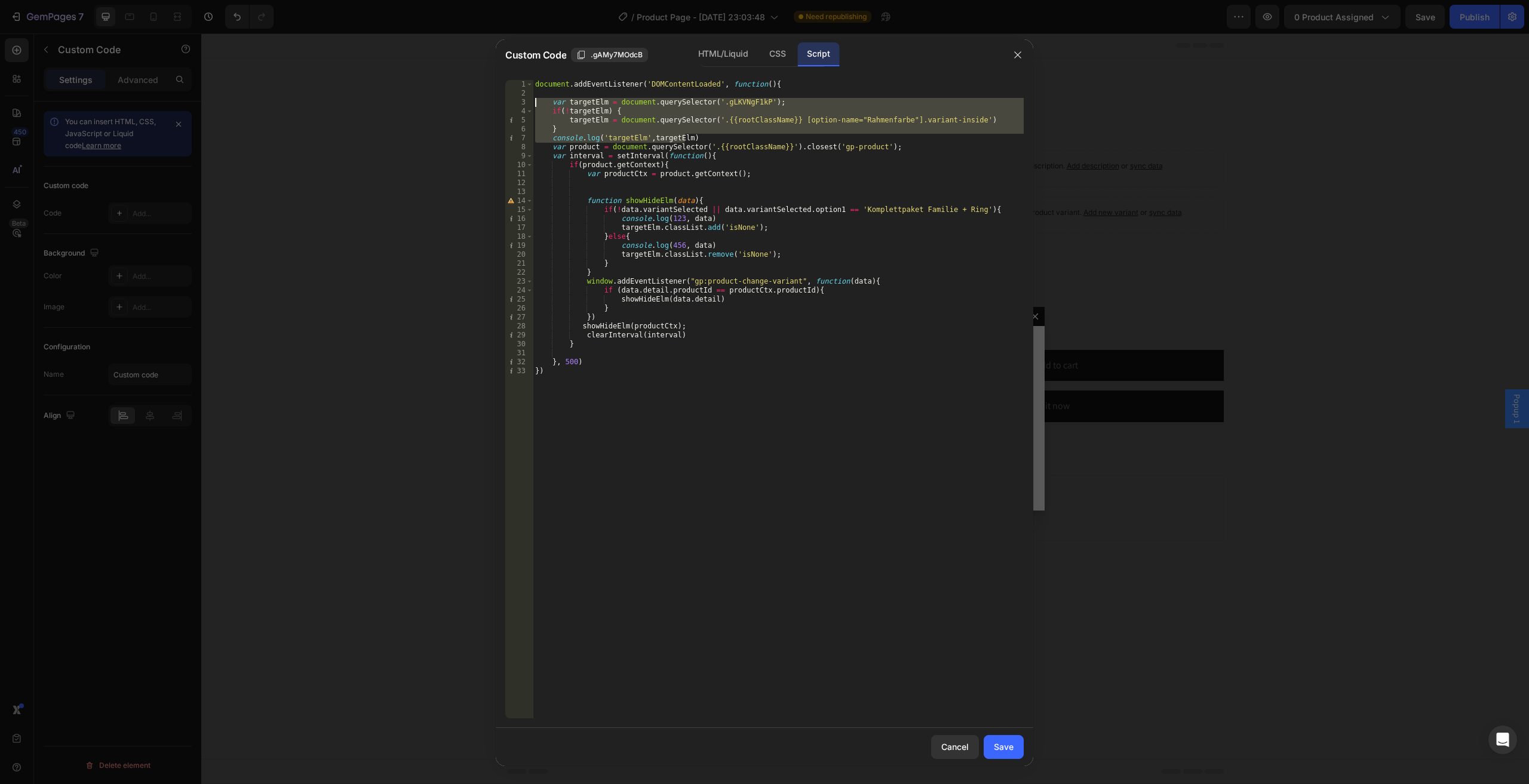
drag, startPoint x: 694, startPoint y: 134, endPoint x: 536, endPoint y: 101, distance: 161.4
click at [536, 101] on div "document . addEventListener ( 'DOMContentLoaded' , function ( ) { var targetElm…" at bounding box center [778, 408] width 491 height 656
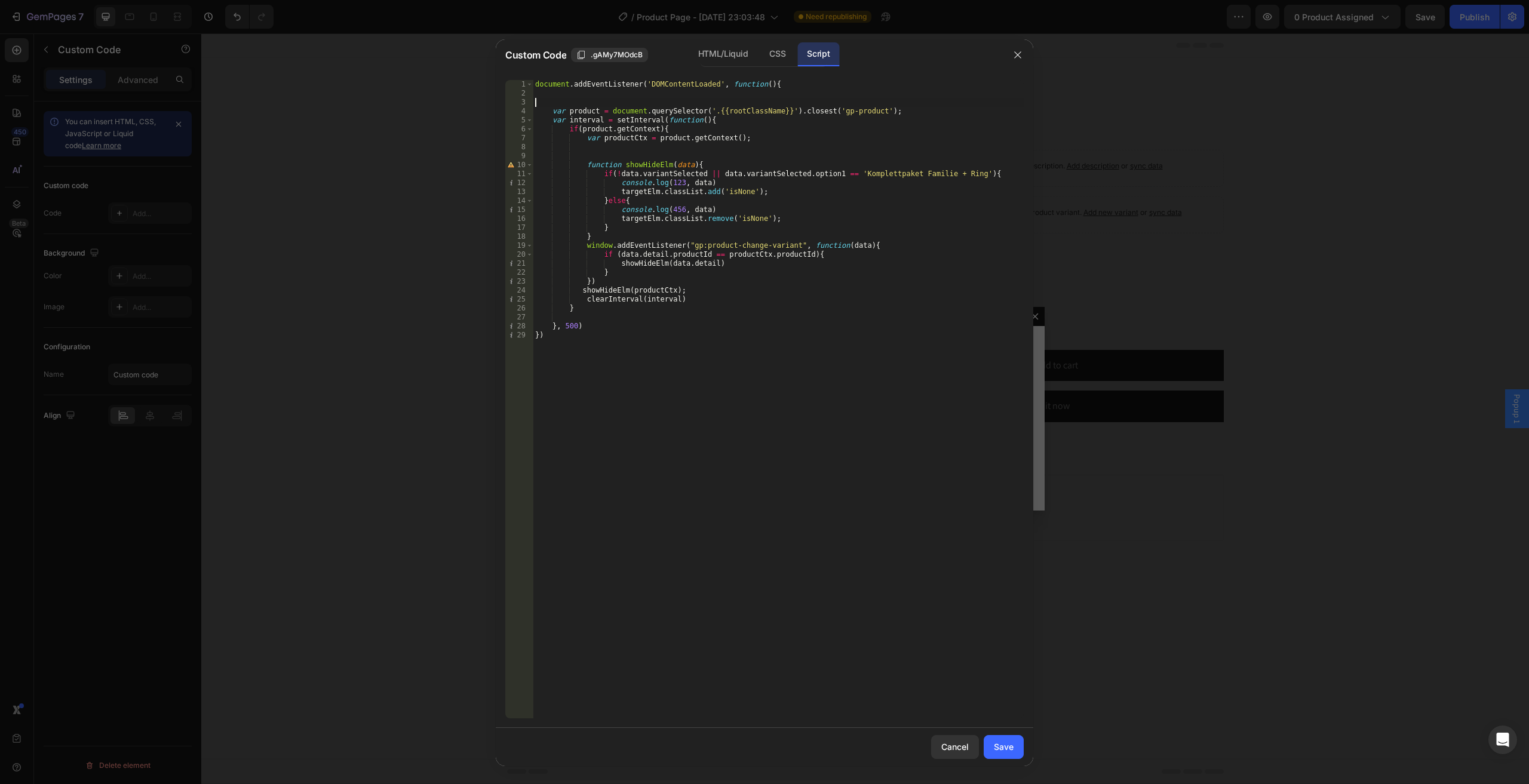
click at [583, 114] on div "document . addEventListener ( 'DOMContentLoaded' , function ( ) { var product =…" at bounding box center [778, 408] width 491 height 656
type textarea "var product = document.querySelector('.{{rootClassName}}').closest('gp-product'…"
click at [583, 114] on div "document . addEventListener ( 'DOMContentLoaded' , function ( ) { var product =…" at bounding box center [778, 408] width 491 height 656
click at [883, 110] on div "document . addEventListener ( 'DOMContentLoaded' , function ( ) { var product =…" at bounding box center [778, 408] width 491 height 656
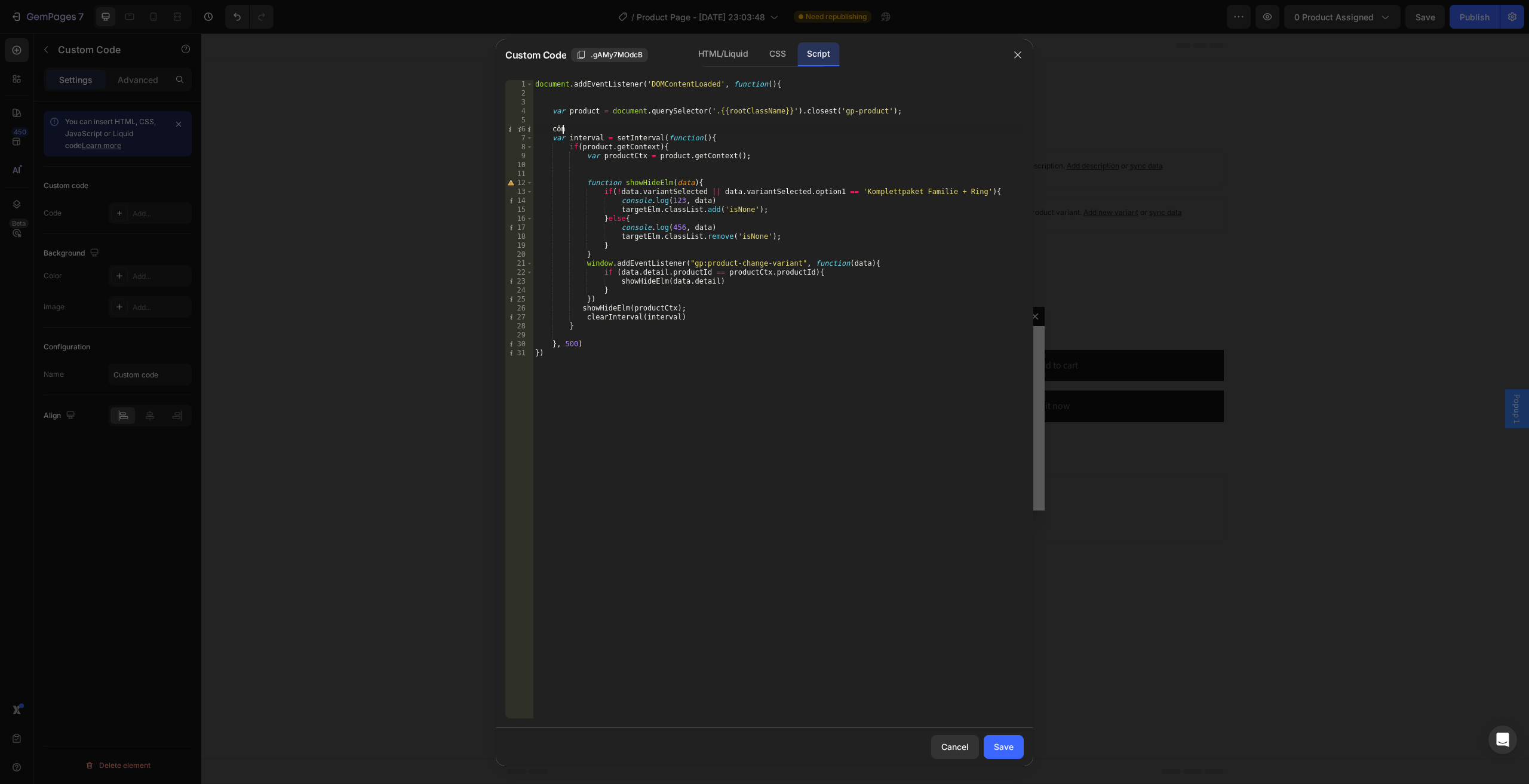
type textarea "c"
paste textarea "product)"
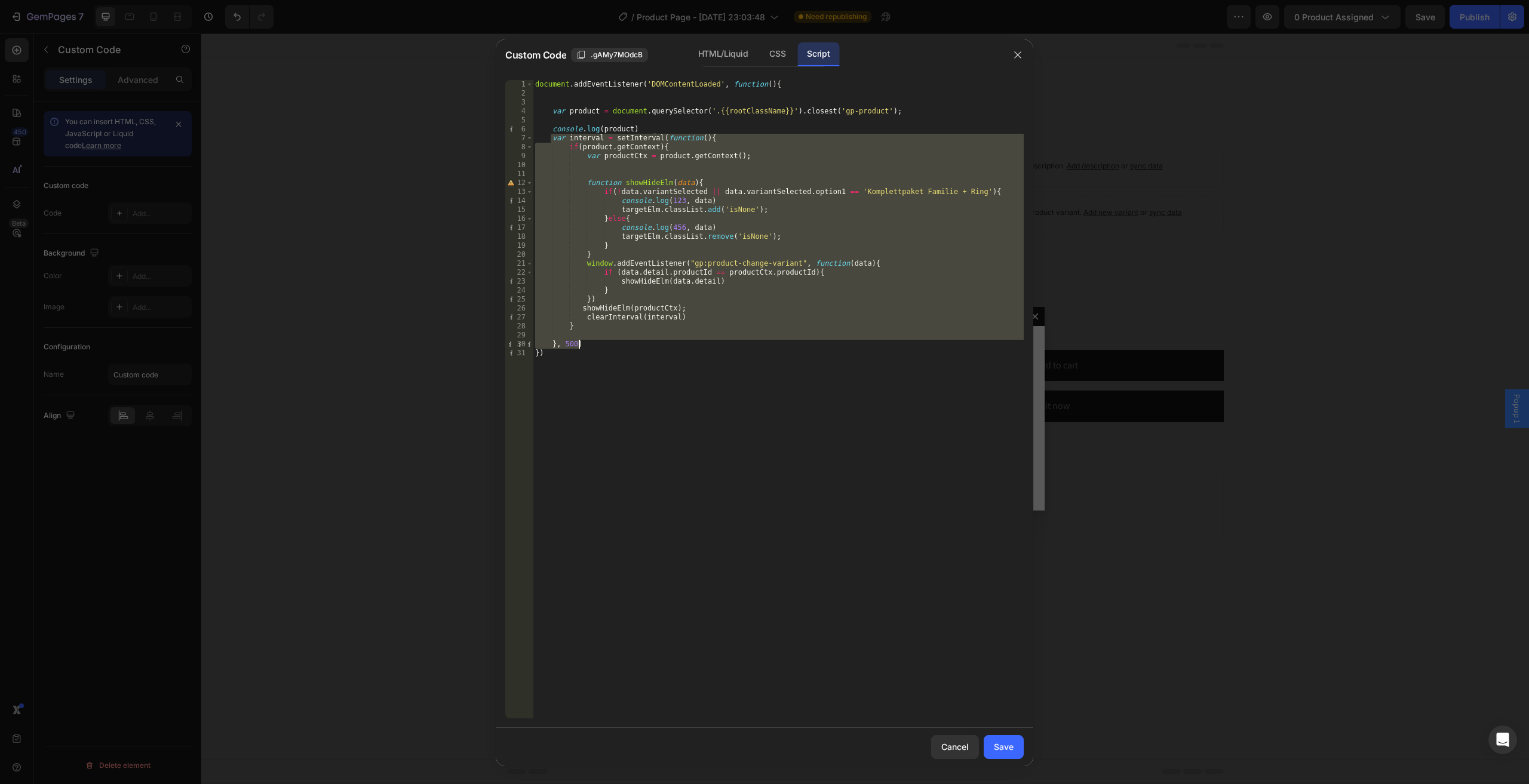
drag, startPoint x: 549, startPoint y: 142, endPoint x: 665, endPoint y: 340, distance: 229.5
click at [665, 340] on div "document . addEventListener ( 'DOMContentLoaded' , function ( ) { var product =…" at bounding box center [778, 408] width 491 height 656
click at [637, 143] on div "document . addEventListener ( 'DOMContentLoaded' , function ( ) { var product =…" at bounding box center [778, 399] width 491 height 638
type textarea "if(product.getContext){"
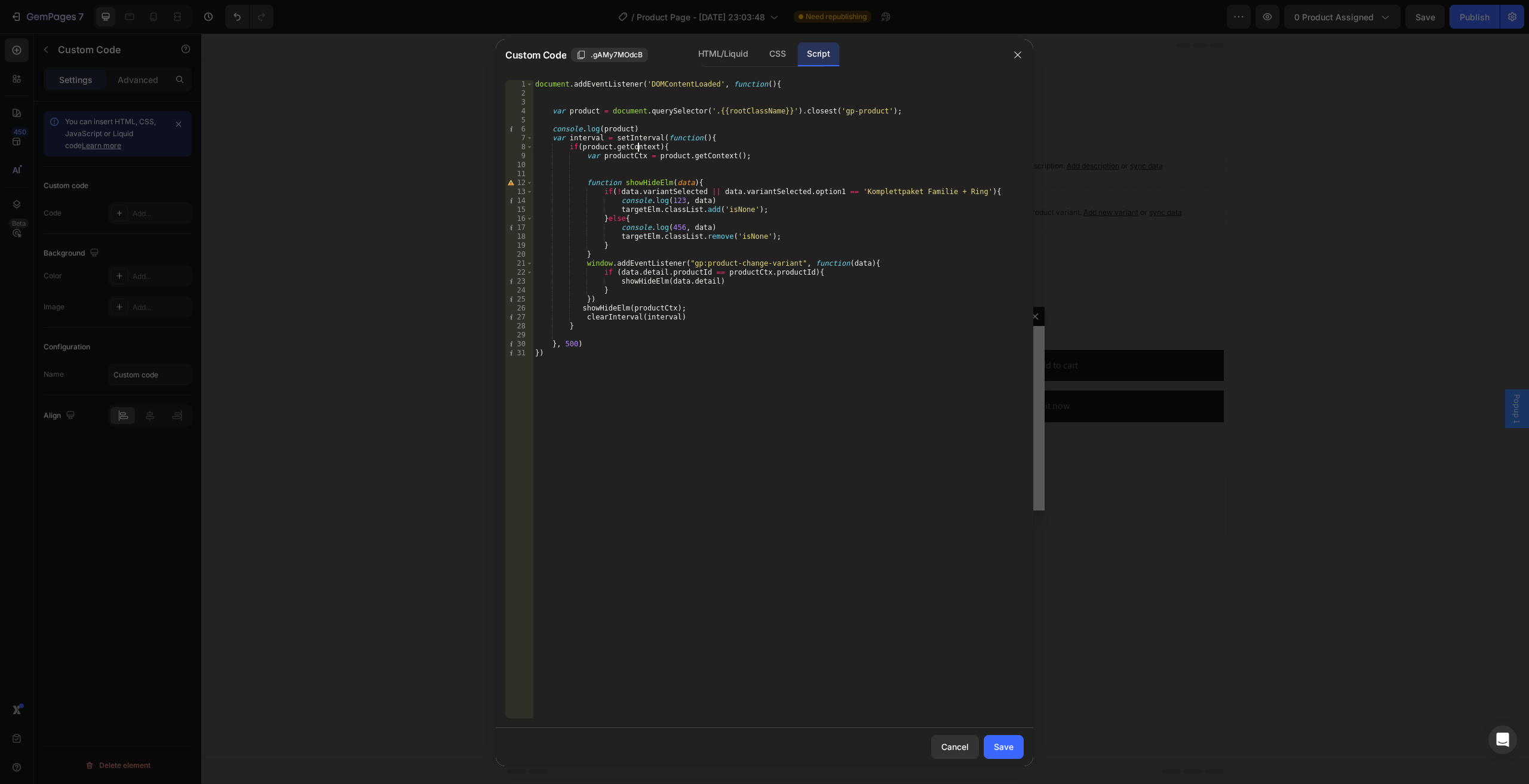
click at [609, 119] on div "document . addEventListener ( 'DOMContentLoaded' , function ( ) { var product =…" at bounding box center [778, 408] width 491 height 656
click at [745, 55] on div "HTML/Liquid" at bounding box center [722, 54] width 68 height 24
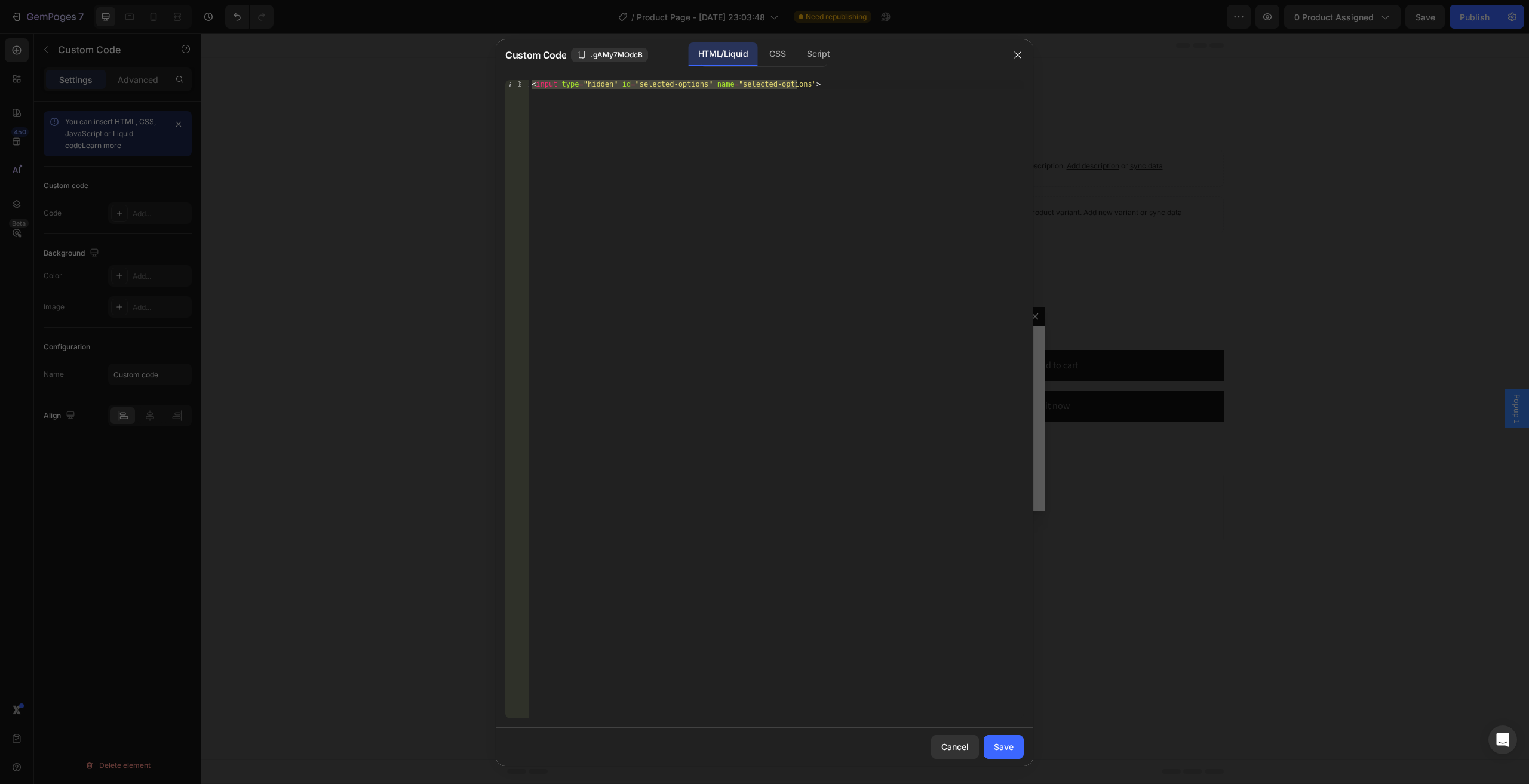
click at [742, 79] on div "var inputHidden 1 < input type = "hidden" id = "selected-options" name = "selec…" at bounding box center [764, 399] width 538 height 657
click at [742, 83] on div "< input type = "hidden" id = "selected-options" name = "selected-options" >" at bounding box center [776, 399] width 495 height 638
click at [742, 83] on div "< input type = "hidden" id = "selected-options" name = "selected-options" >" at bounding box center [776, 408] width 495 height 656
click at [652, 83] on div "< input type = "hidden" id = "selected-options" name = "selected-options" >" at bounding box center [776, 408] width 495 height 656
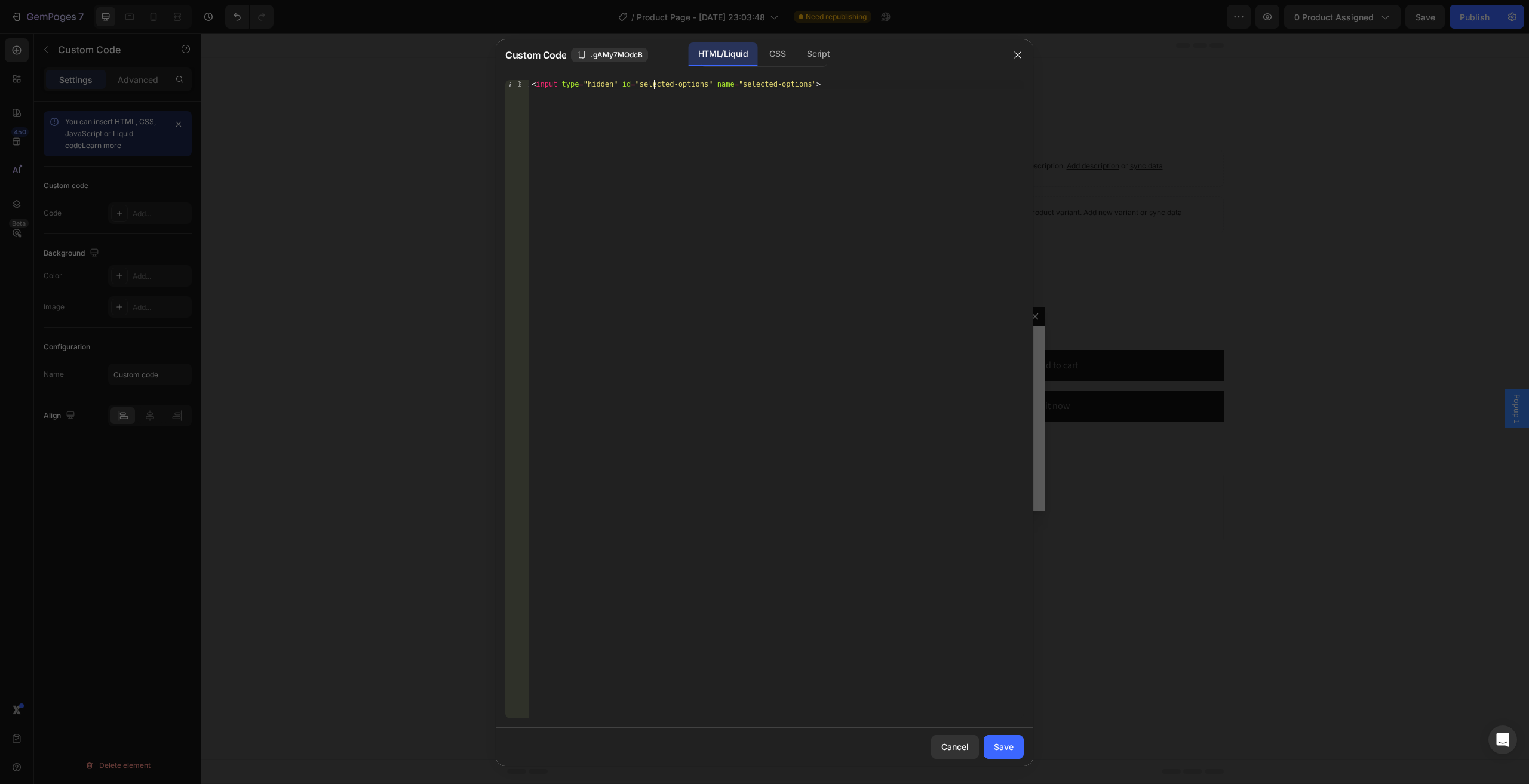
click at [652, 83] on div "< input type = "hidden" id = "selected-options" name = "selected-options" >" at bounding box center [776, 408] width 495 height 656
drag, startPoint x: 693, startPoint y: 86, endPoint x: 631, endPoint y: 85, distance: 62.0
click at [631, 85] on div "< input type = "hidden" id = "selected-options" name = "selected-options" >" at bounding box center [776, 408] width 495 height 656
paste textarea "selected-options"
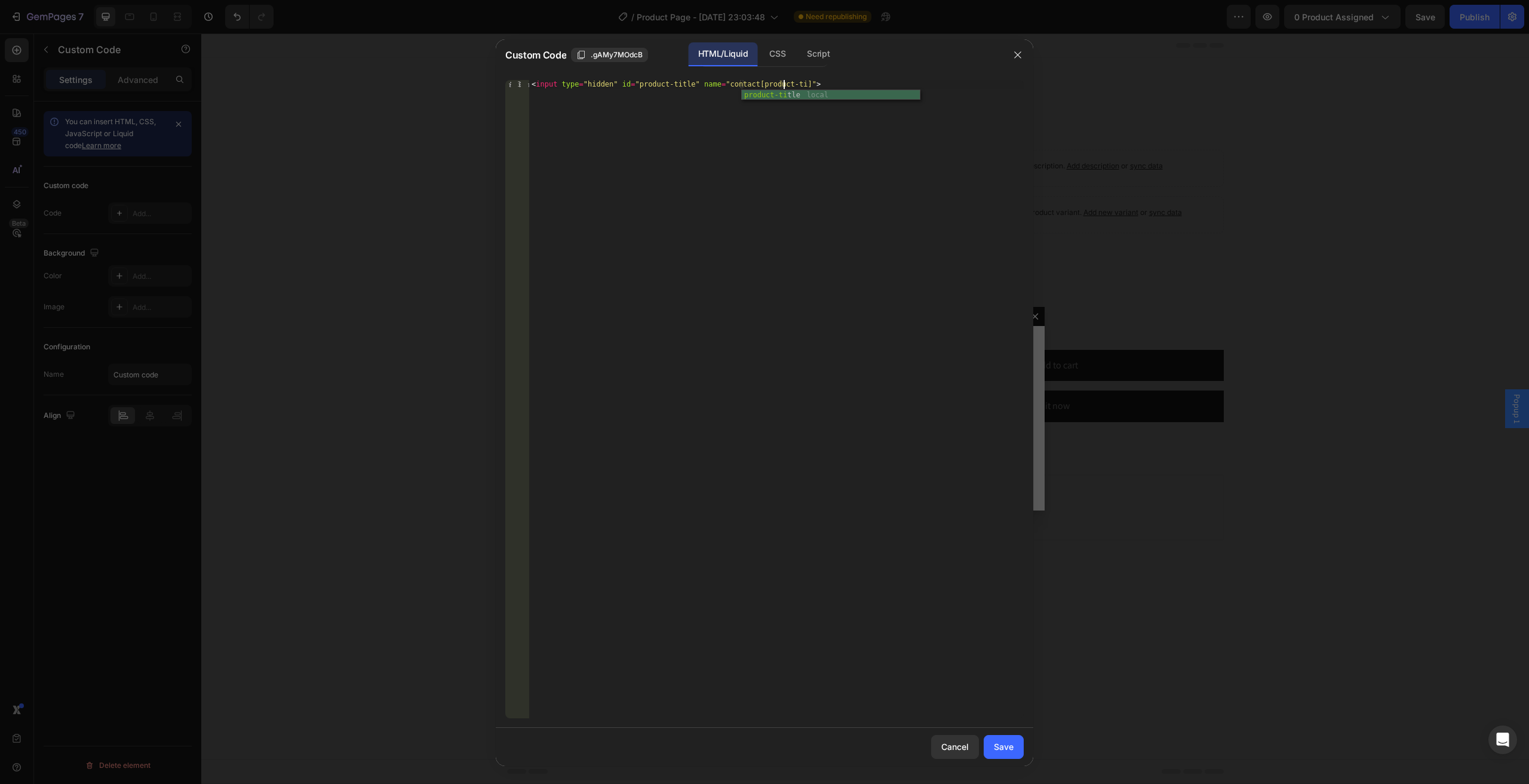
scroll to position [0, 21]
click at [777, 81] on div "< input type = "hidden" id = "product-title" name = "contact[product-title]" >" at bounding box center [776, 408] width 495 height 656
click at [810, 84] on div "< input type = "hidden" id = "product-title" name = "contact[productTitle]" >" at bounding box center [776, 408] width 495 height 656
drag, startPoint x: 810, startPoint y: 84, endPoint x: 491, endPoint y: 82, distance: 319.0
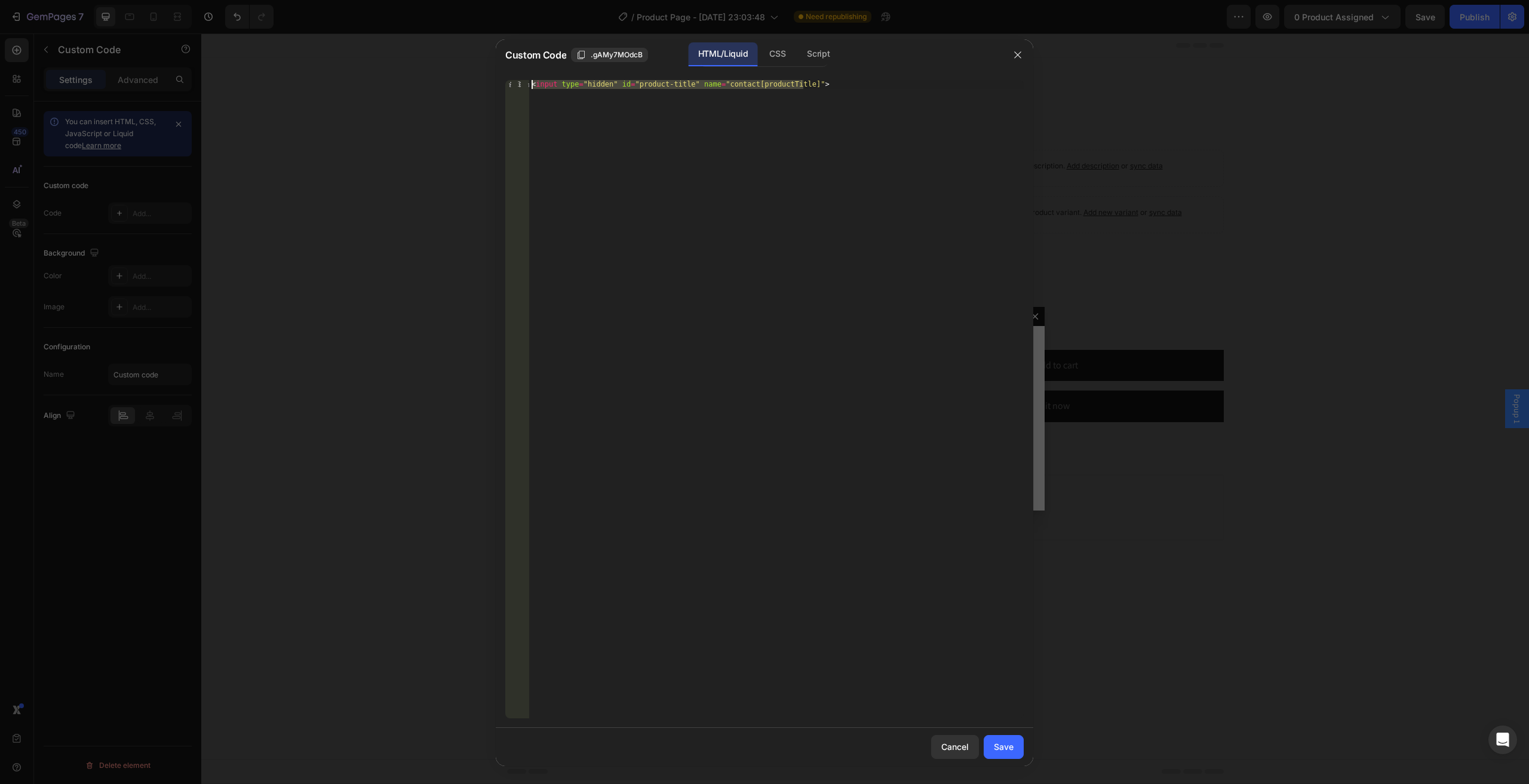
click at [491, 82] on div "Custom Code .gAMy7MOdcB HTML/Liquid CSS Script <input type="hidden" id="product…" at bounding box center [764, 392] width 1529 height 784
type textarea "<input type="hidden" id="product-title" name="contact[productTitle]">"
click at [831, 83] on div "< input type = "hidden" id = "product-title" name = "contact[productTitle]" >" at bounding box center [776, 399] width 495 height 638
type textarea "<input type="hidden" id="product-title" name="contact[productTitle]">"
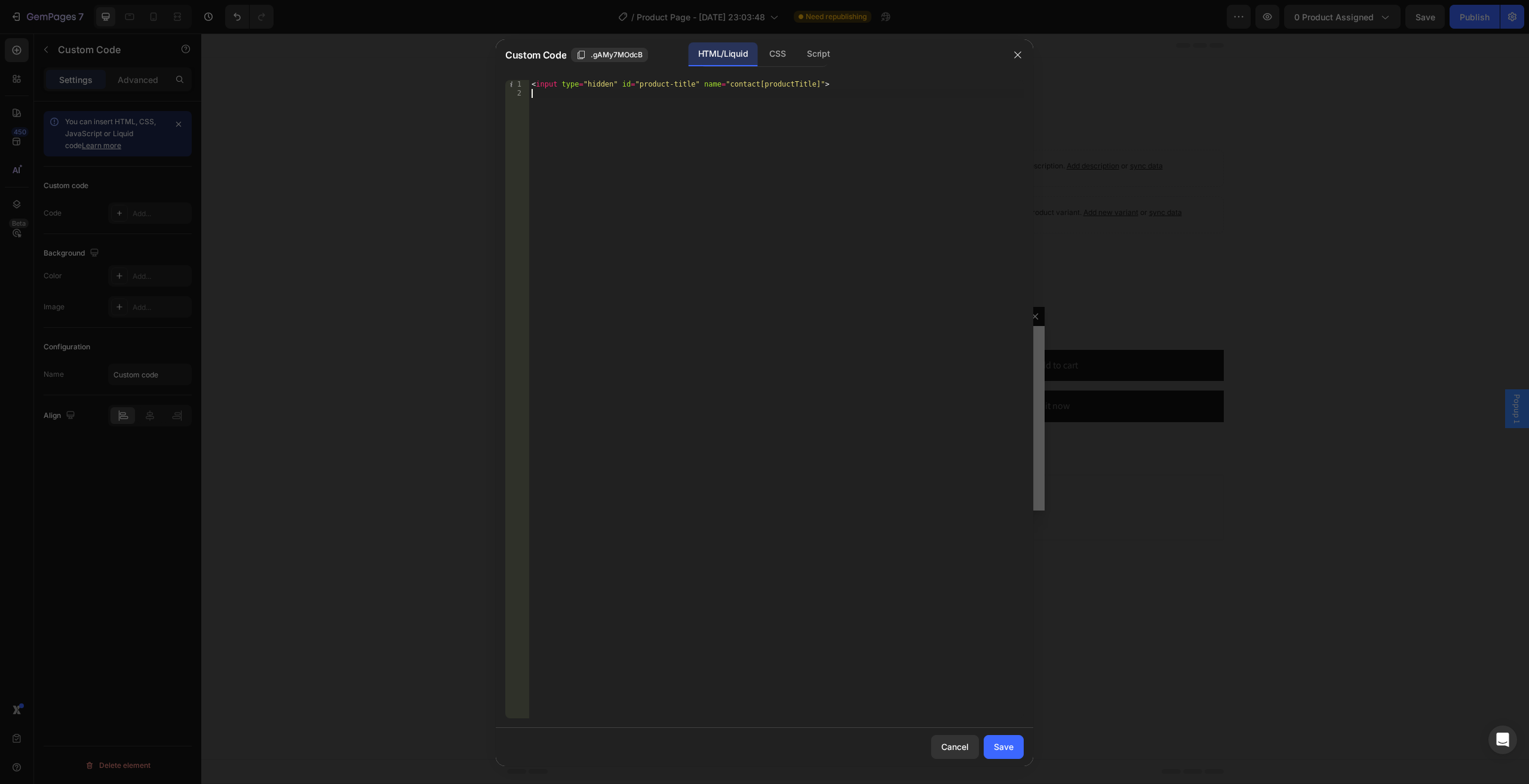
paste textarea "<input type="hidden" id="product-title" name="contact[productTitle]">"
click at [770, 92] on div "< input type = "hidden" id = "product-title" name = "contact[productTitle]" > <…" at bounding box center [776, 408] width 495 height 656
click at [763, 86] on div "< input type = "hidden" id = "product-title" name = "contact[productTitle]" > <…" at bounding box center [776, 408] width 495 height 656
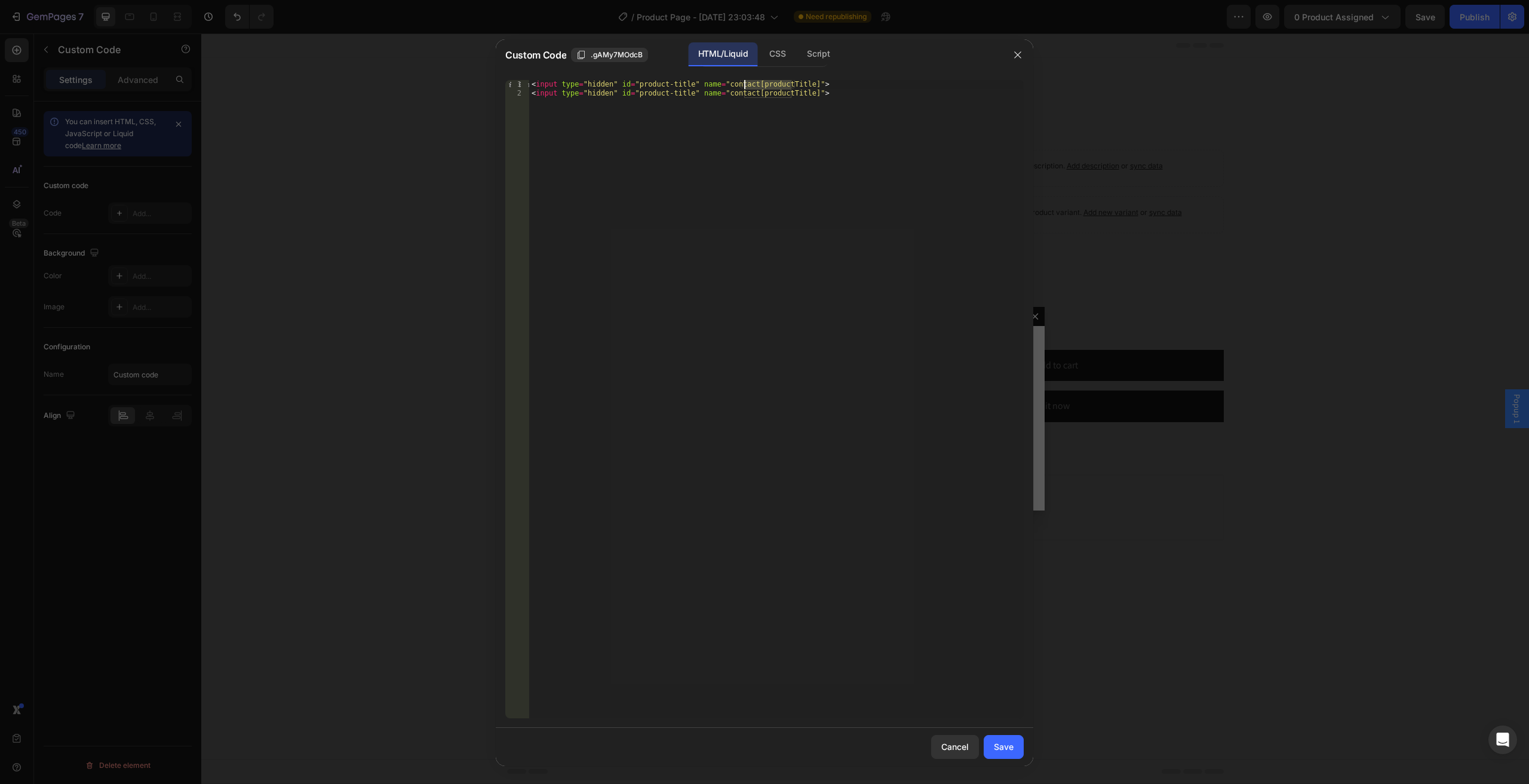
click at [768, 86] on div "< input type = "hidden" id = "product-title" name = "contact[productTitle]" > <…" at bounding box center [776, 399] width 495 height 638
drag, startPoint x: 719, startPoint y: 251, endPoint x: 755, endPoint y: 169, distance: 89.6
click at [720, 250] on div "< input type = "hidden" id = "product-title" name = "contact[product-title]" > …" at bounding box center [776, 408] width 495 height 656
click at [766, 92] on div "< input type = "hidden" id = "product-title" name = "contact[product-title]" > …" at bounding box center [776, 408] width 495 height 656
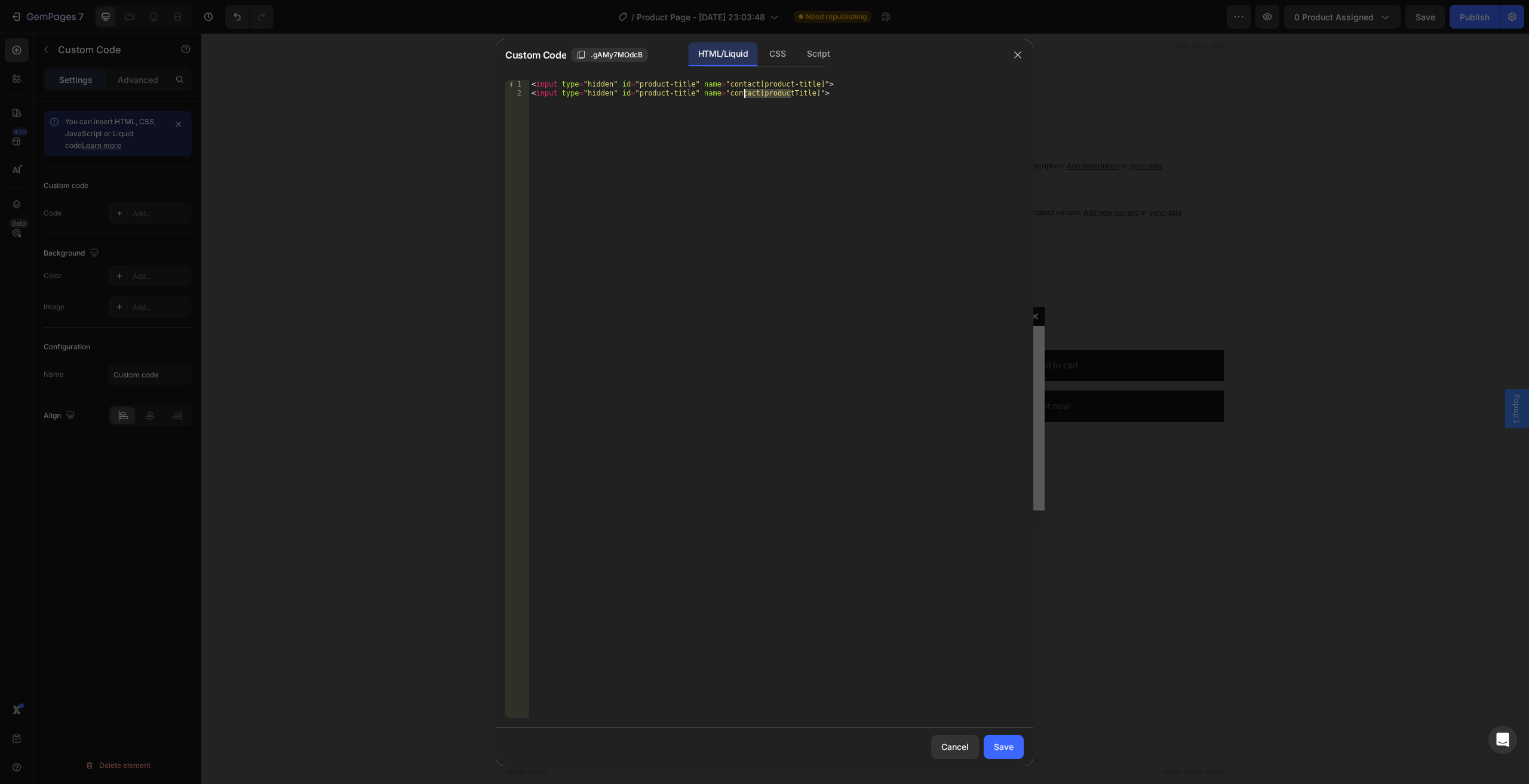
click at [766, 92] on div "< input type = "hidden" id = "product-title" name = "contact[product-title]" > …" at bounding box center [776, 408] width 495 height 656
drag, startPoint x: 631, startPoint y: 92, endPoint x: 688, endPoint y: 96, distance: 57.1
click at [688, 96] on div "< input type = "hidden" id = "product-title" name = "contact[product-title]" > …" at bounding box center [776, 408] width 495 height 656
drag, startPoint x: 750, startPoint y: 94, endPoint x: 799, endPoint y: 95, distance: 49.0
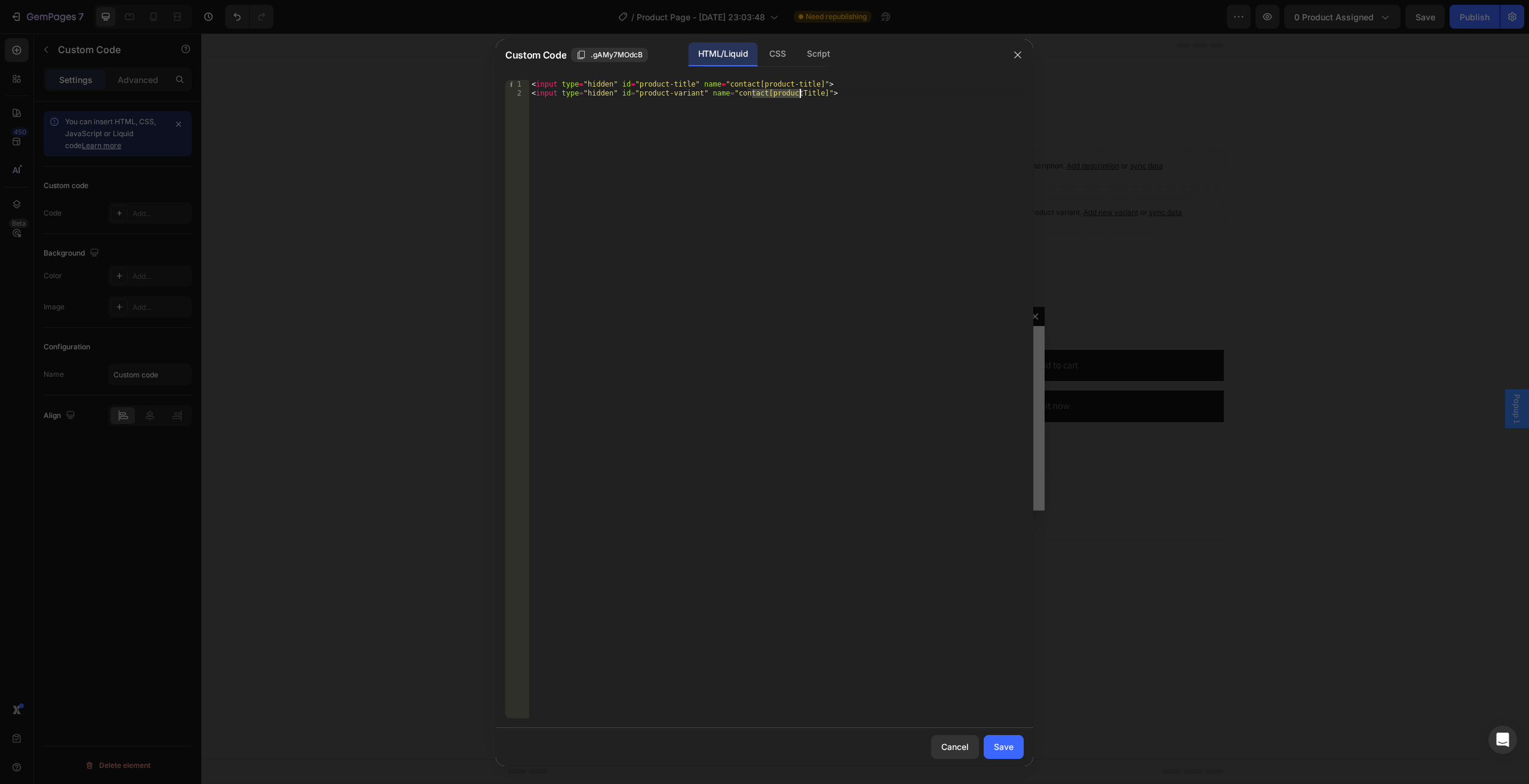
click at [799, 95] on div "< input type = "hidden" id = "product-title" name = "contact[product-title]" > …" at bounding box center [776, 408] width 495 height 656
paste textarea "-variant"
click at [772, 65] on div "CSS" at bounding box center [776, 54] width 35 height 24
click at [807, 59] on div "Script" at bounding box center [818, 54] width 42 height 24
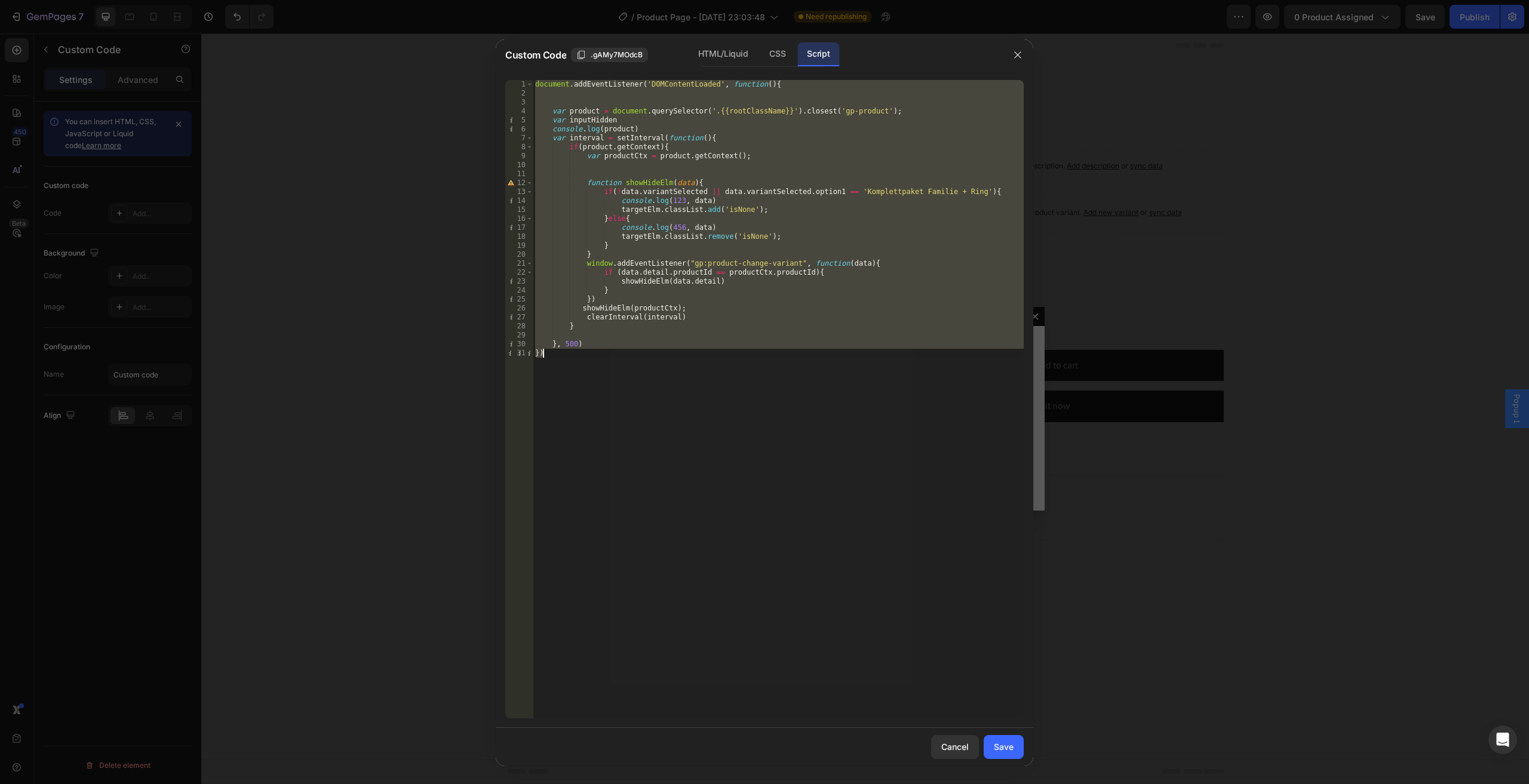
click at [649, 118] on div "document . addEventListener ( 'DOMContentLoaded' , function ( ) { var product =…" at bounding box center [778, 399] width 491 height 638
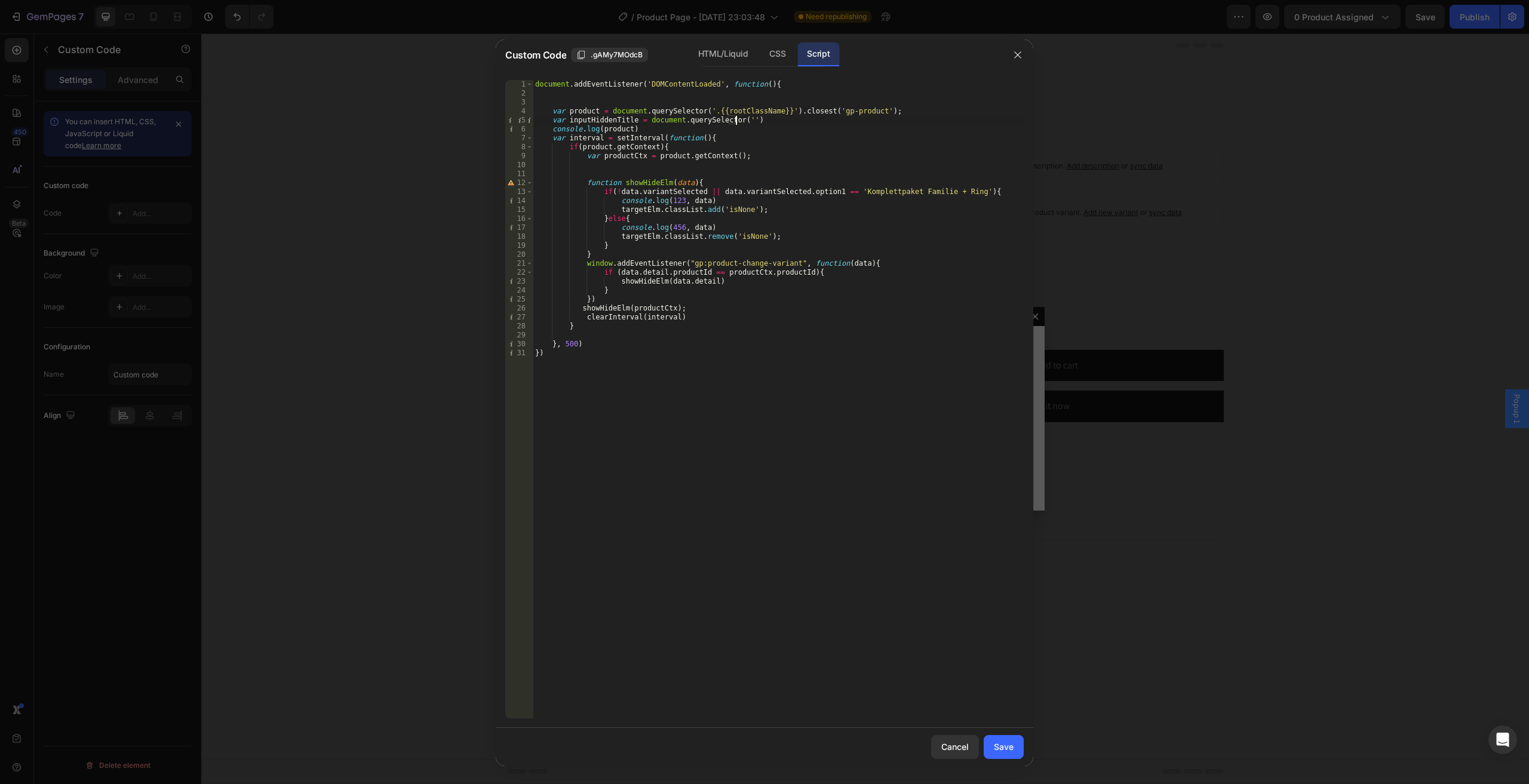
scroll to position [0, 16]
click at [766, 59] on div "CSS" at bounding box center [776, 54] width 35 height 24
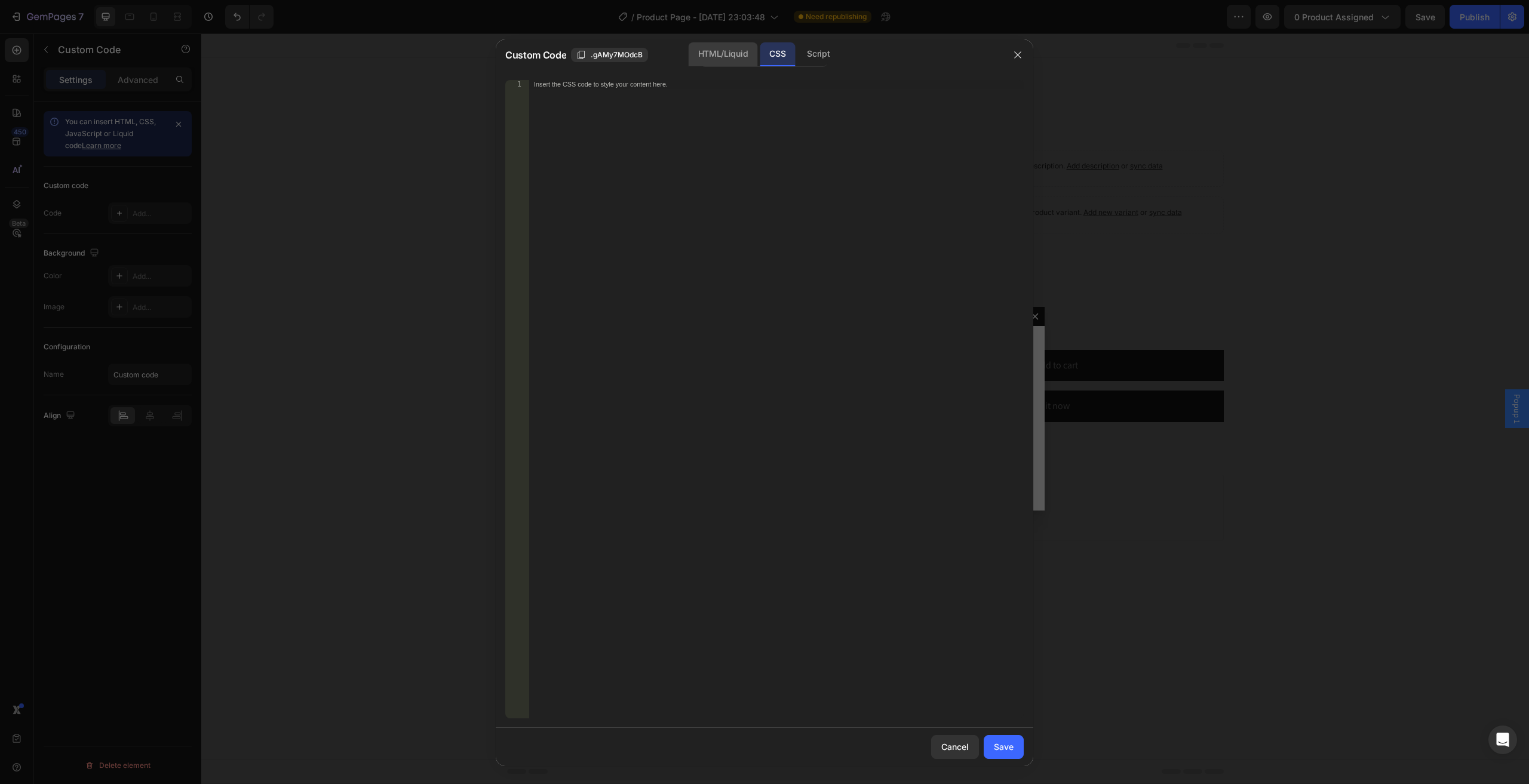
click at [730, 59] on div "HTML/Liquid" at bounding box center [722, 54] width 68 height 24
click at [631, 80] on div "< input type = "hidden" id = "product-title" name = "contact[product-title]" > …" at bounding box center [776, 399] width 495 height 638
drag, startPoint x: 628, startPoint y: 82, endPoint x: 681, endPoint y: 83, distance: 53.0
click at [681, 83] on div "< input type = "hidden" id = "product-title" name = "contact[product-title]" > …" at bounding box center [776, 408] width 495 height 656
click at [813, 54] on div "Script" at bounding box center [818, 54] width 42 height 24
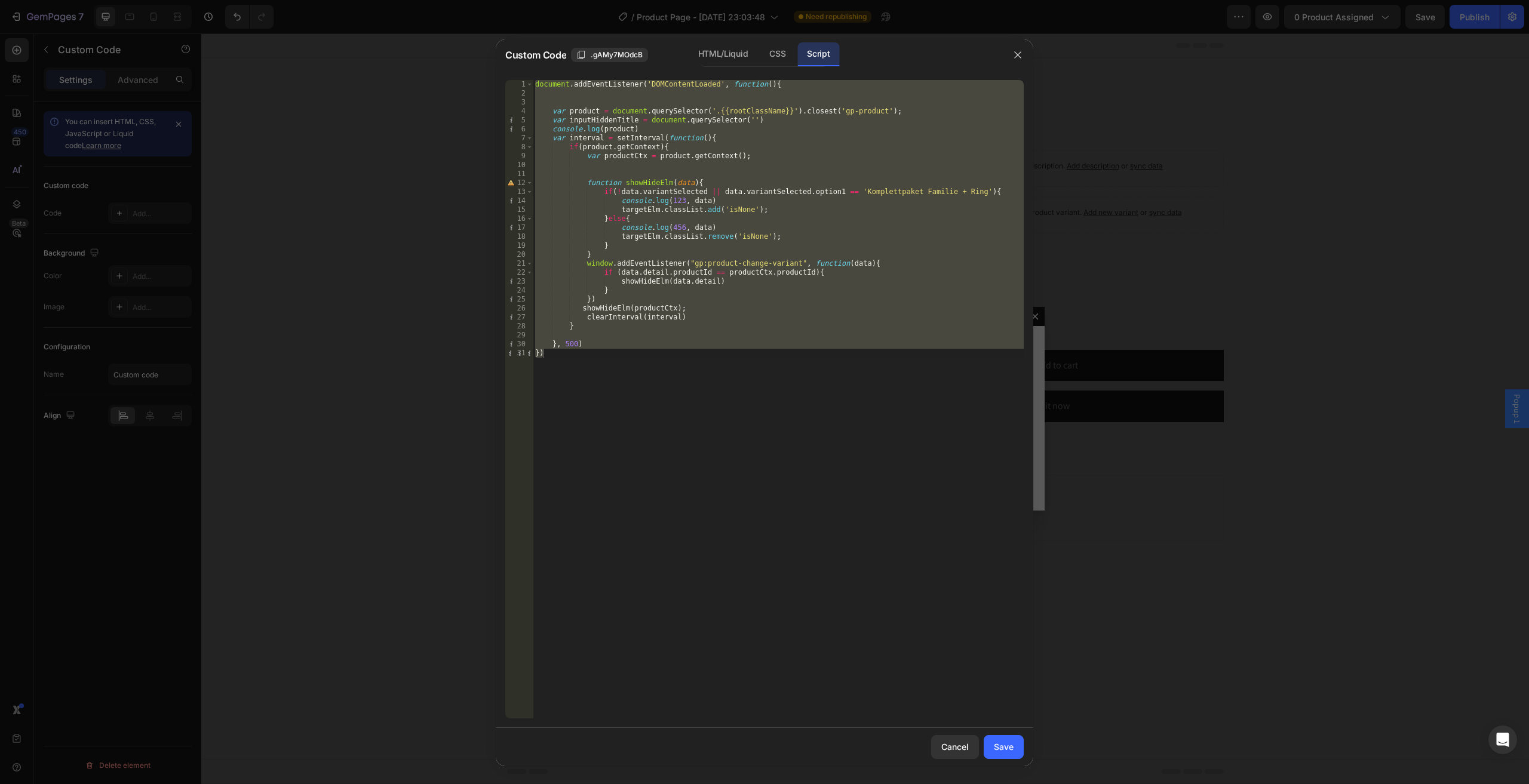
type textarea "}, 500) })"
click at [694, 89] on div "document . addEventListener ( 'DOMContentLoaded' , function ( ) { var product =…" at bounding box center [778, 399] width 491 height 638
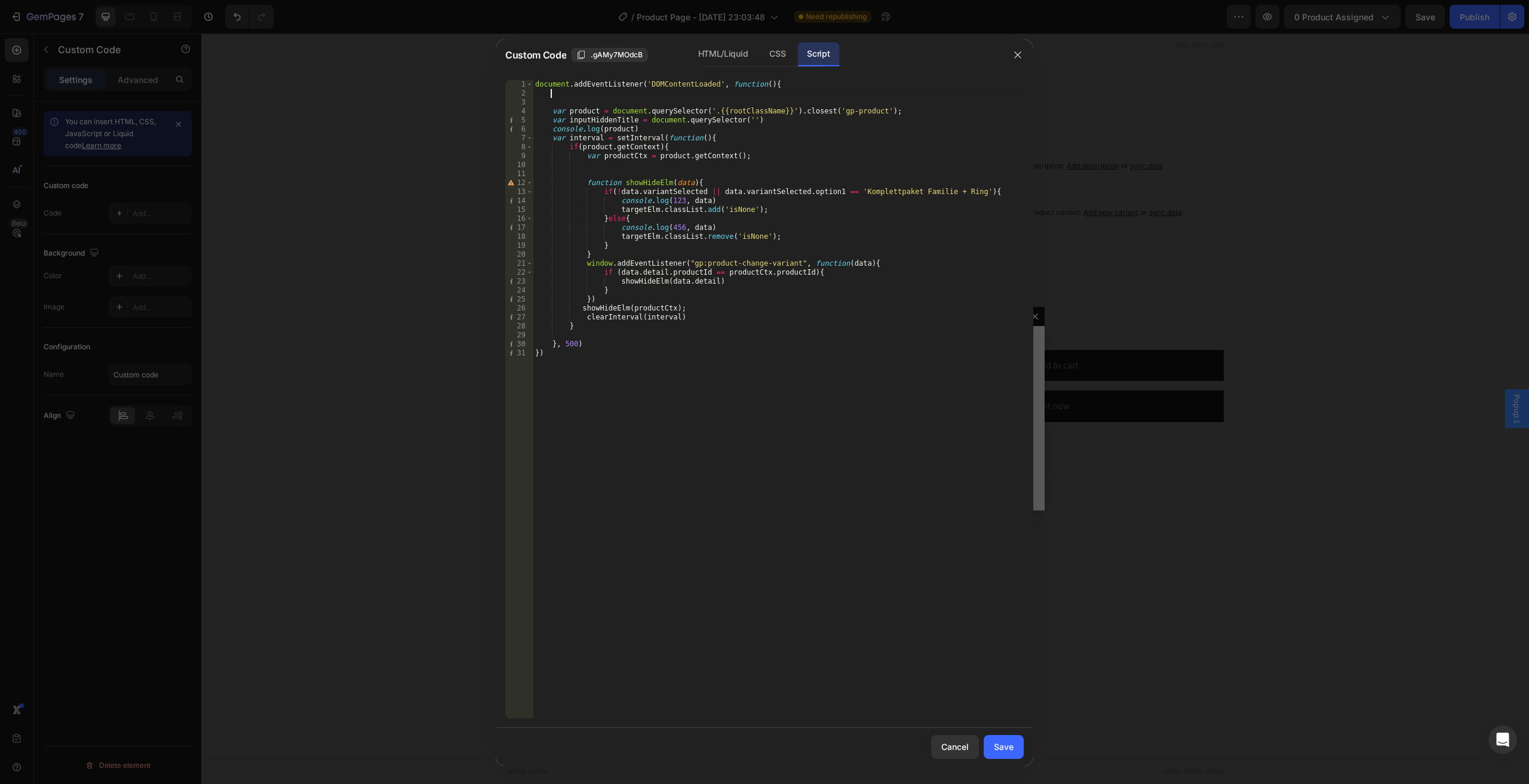
click at [737, 120] on div "document . addEventListener ( 'DOMContentLoaded' , function ( ) { var product =…" at bounding box center [778, 408] width 491 height 656
paste textarea "product-title"
click at [805, 122] on div "document . addEventListener ( 'DOMContentLoaded' , function ( ) { var product =…" at bounding box center [778, 408] width 491 height 656
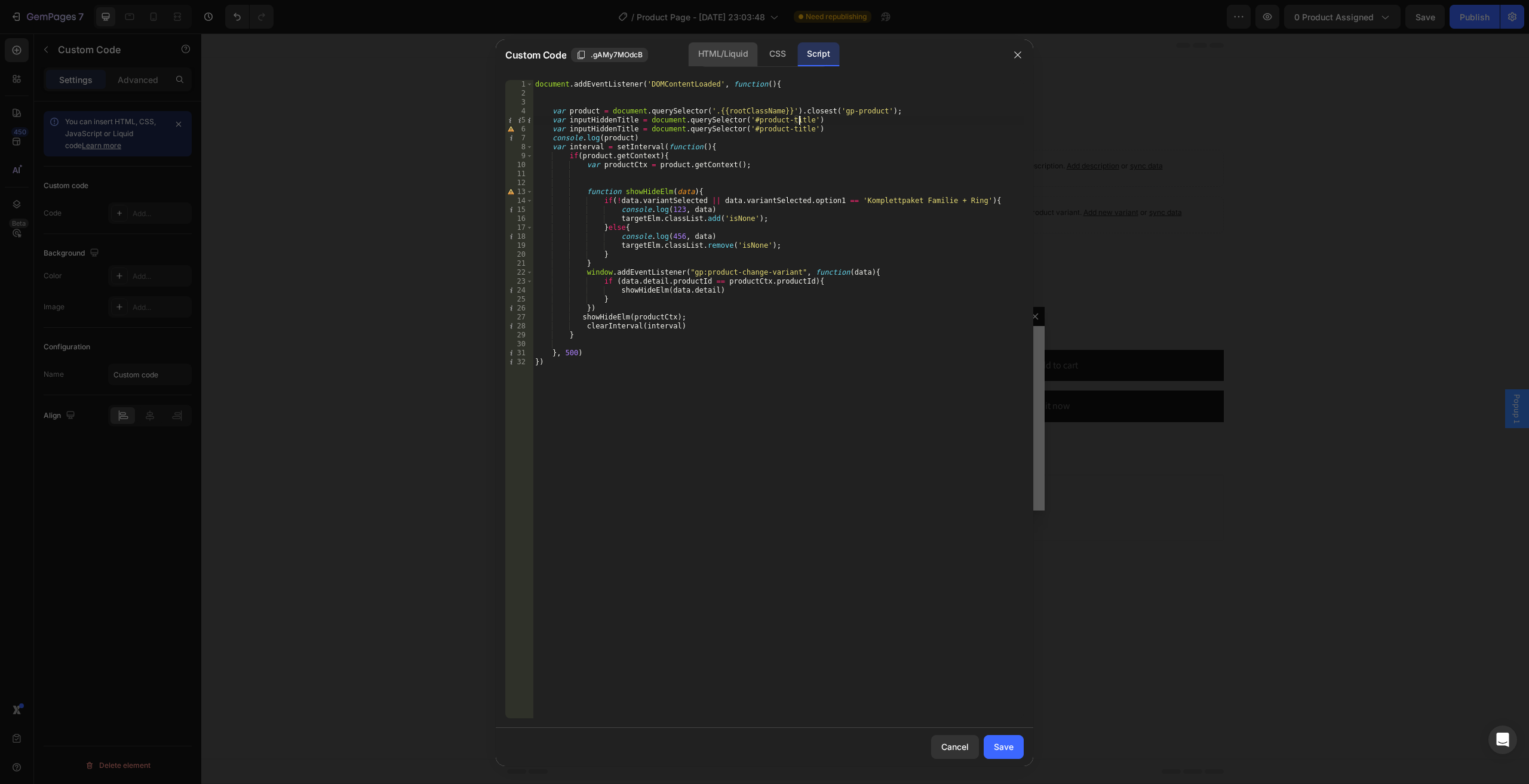
click at [744, 53] on div "HTML/Liquid" at bounding box center [722, 54] width 68 height 24
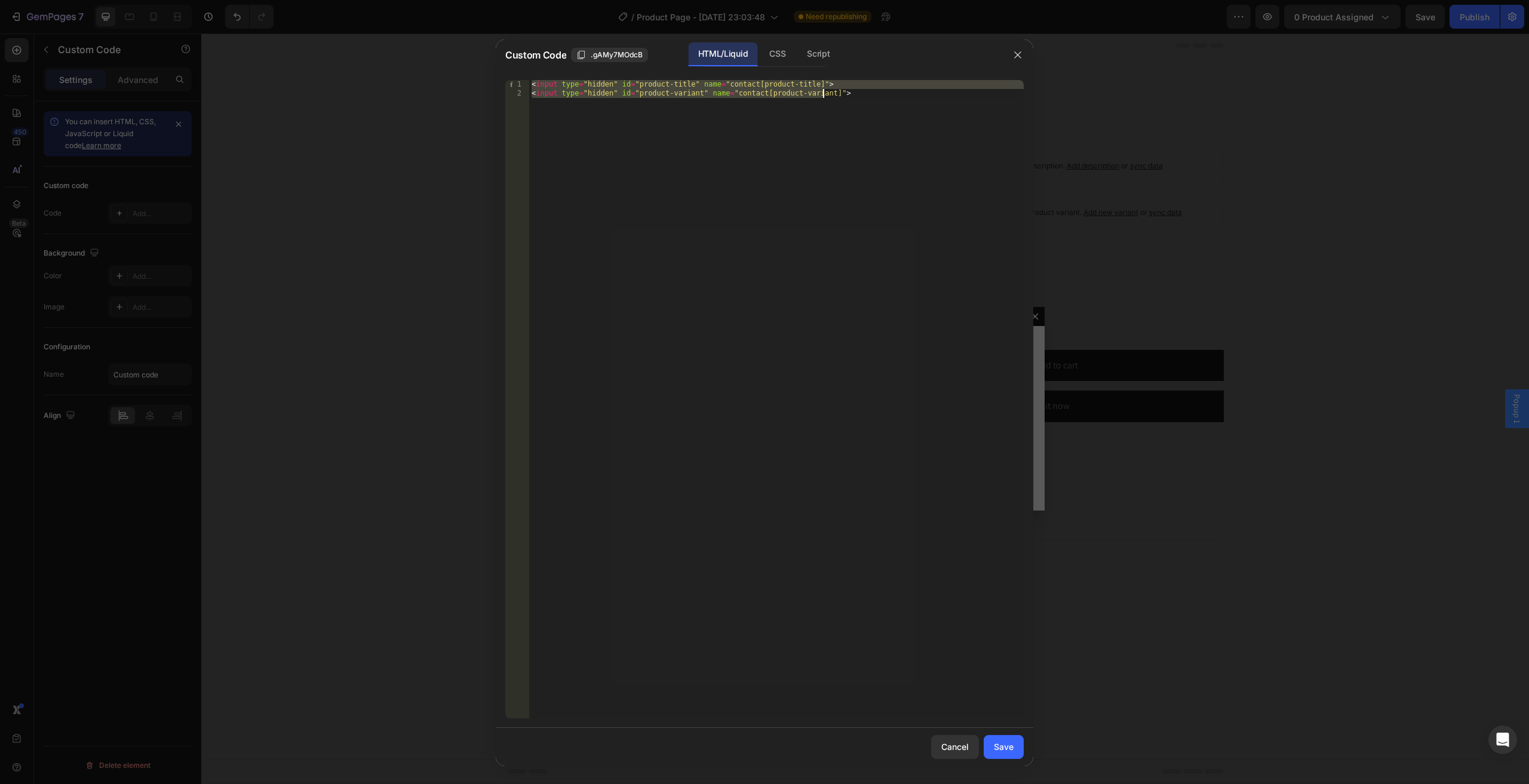
click at [761, 93] on div "< input type = "hidden" id = "product-title" name = "contact[product-title]" > …" at bounding box center [776, 399] width 495 height 638
click at [749, 93] on div "< input type = "hidden" id = "product-title" name = "contact[product-title]" > …" at bounding box center [776, 408] width 495 height 656
drag, startPoint x: 752, startPoint y: 93, endPoint x: 811, endPoint y: 92, distance: 59.0
click at [811, 92] on div "< input type = "hidden" id = "product-title" name = "contact[product-title]" > …" at bounding box center [776, 408] width 495 height 656
click at [775, 59] on div "CSS" at bounding box center [776, 54] width 35 height 24
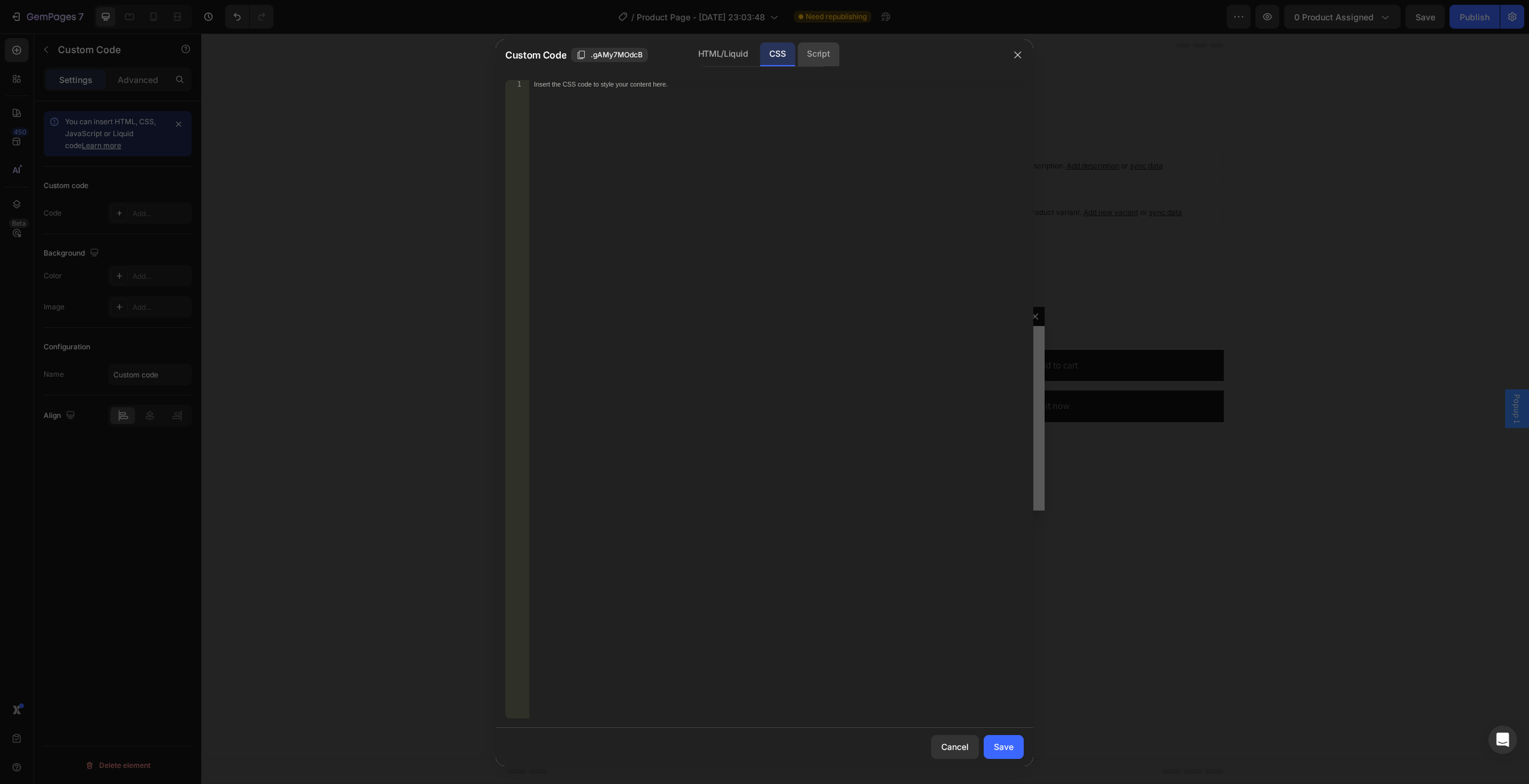
click at [805, 58] on div "Script" at bounding box center [818, 54] width 42 height 24
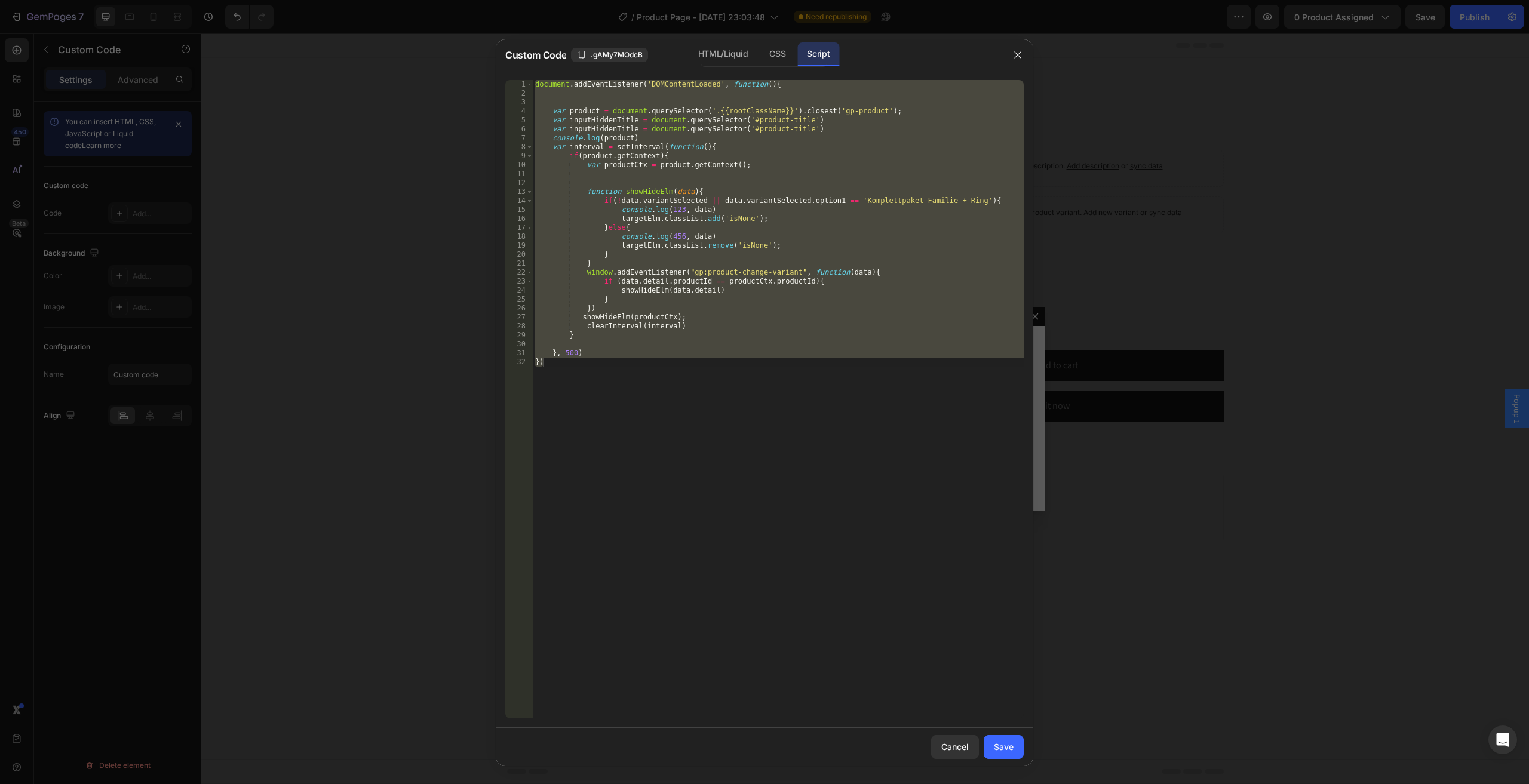
drag, startPoint x: 706, startPoint y: 125, endPoint x: 672, endPoint y: 130, distance: 34.4
click at [706, 125] on div "document . addEventListener ( 'DOMContentLoaded' , function ( ) { var product =…" at bounding box center [778, 399] width 491 height 638
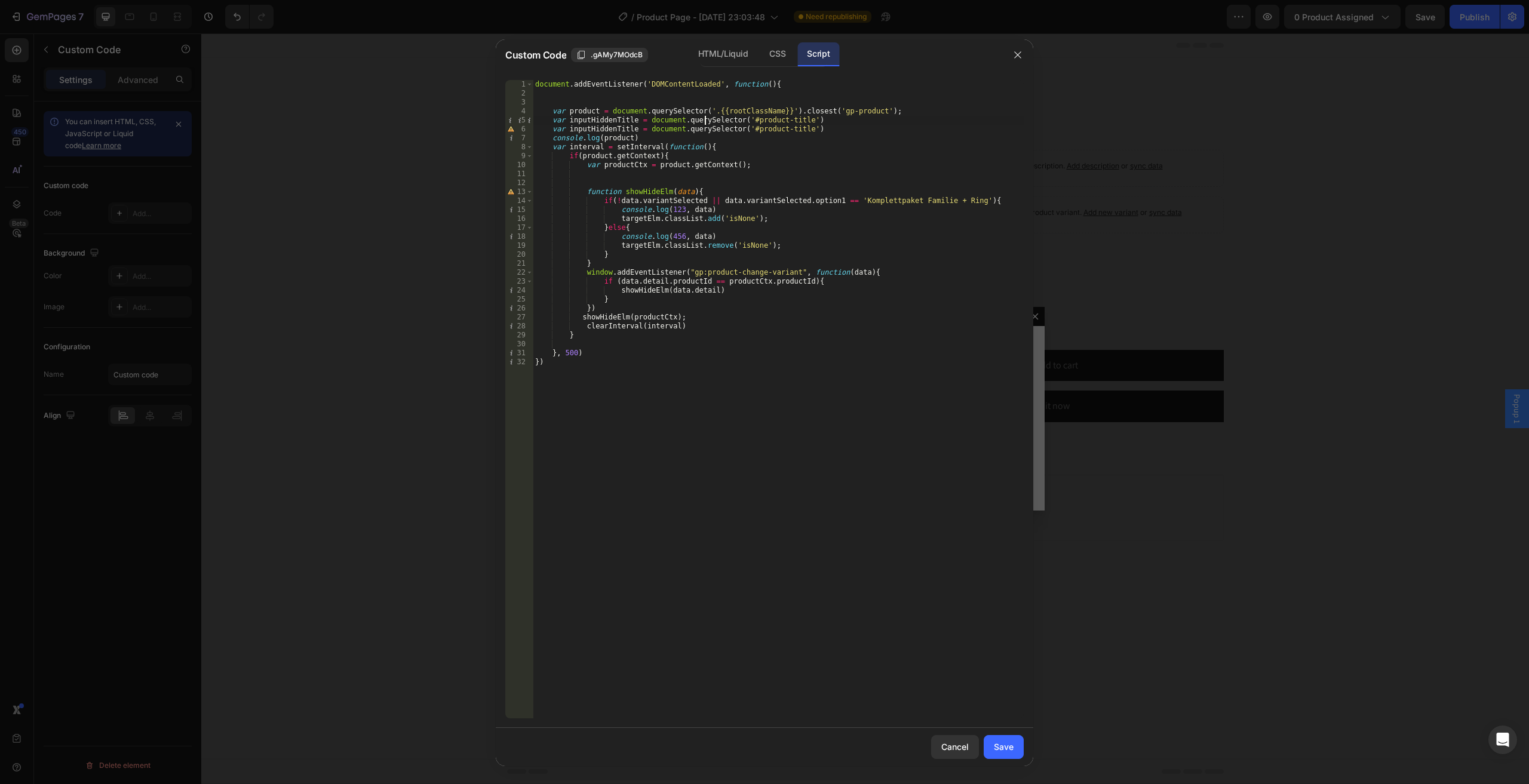
click at [625, 129] on div "document . addEventListener ( 'DOMContentLoaded' , function ( ) { var product =…" at bounding box center [778, 408] width 491 height 656
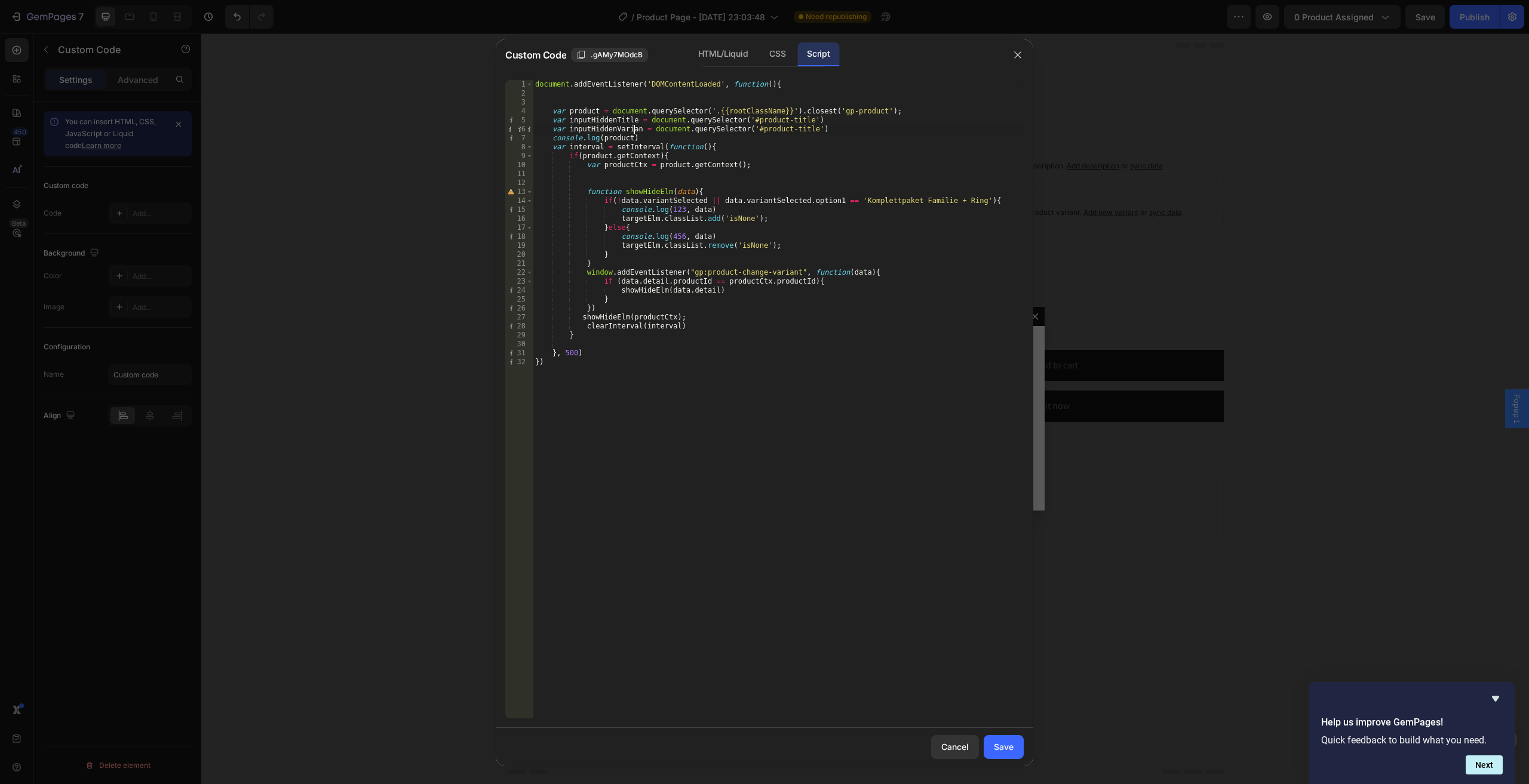
scroll to position [0, 8]
drag, startPoint x: 746, startPoint y: 129, endPoint x: 800, endPoint y: 132, distance: 54.1
click at [800, 132] on div "document . addEventListener ( 'DOMContentLoaded' , function ( ) { var product =…" at bounding box center [778, 408] width 491 height 656
paste textarea "product-variant"
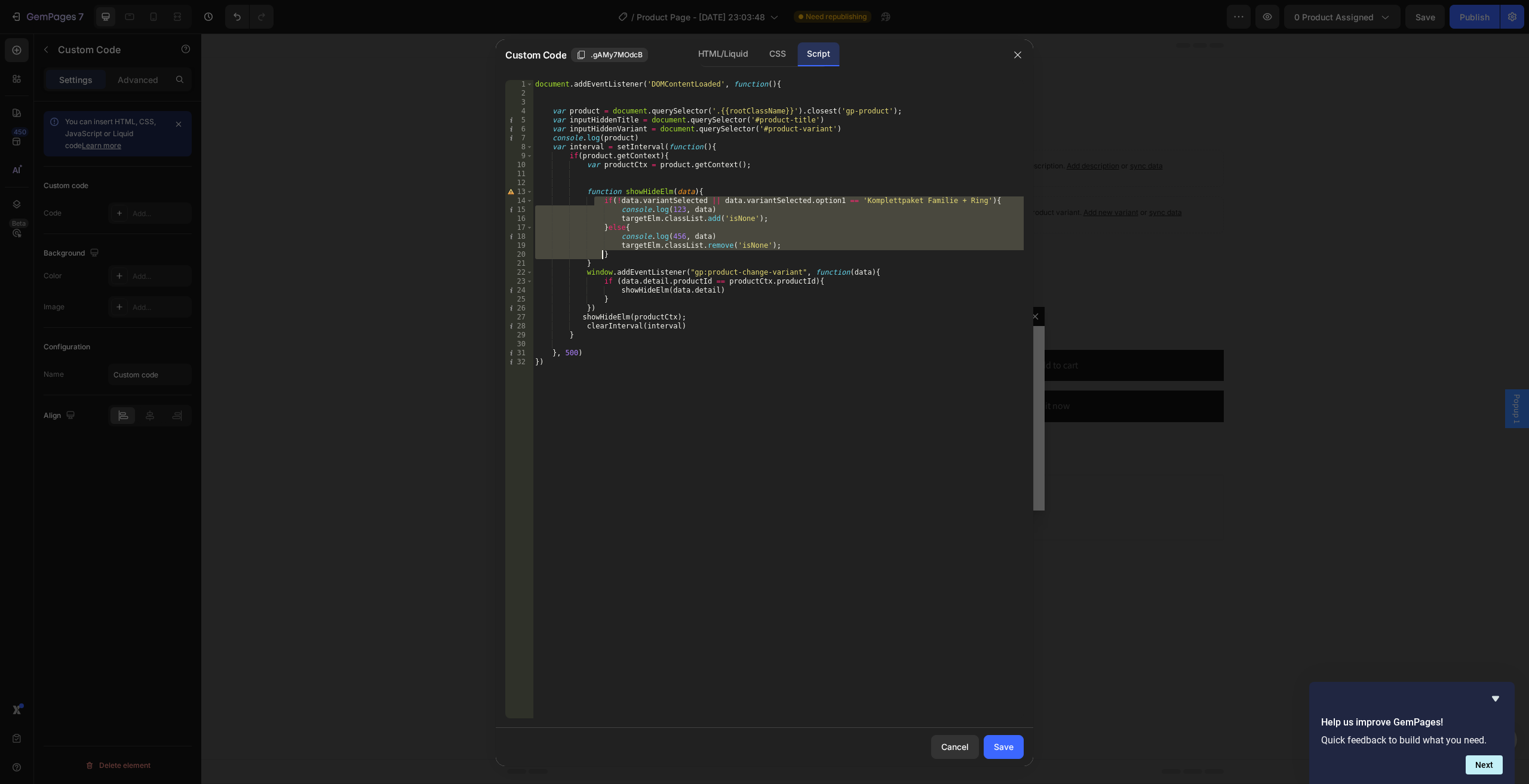
drag, startPoint x: 629, startPoint y: 205, endPoint x: 753, endPoint y: 256, distance: 134.1
click at [753, 256] on div "document . addEventListener ( 'DOMContentLoaded' , function ( ) { var product =…" at bounding box center [778, 408] width 491 height 656
type textarea "targetElm.classList.remove('isNone'); }"
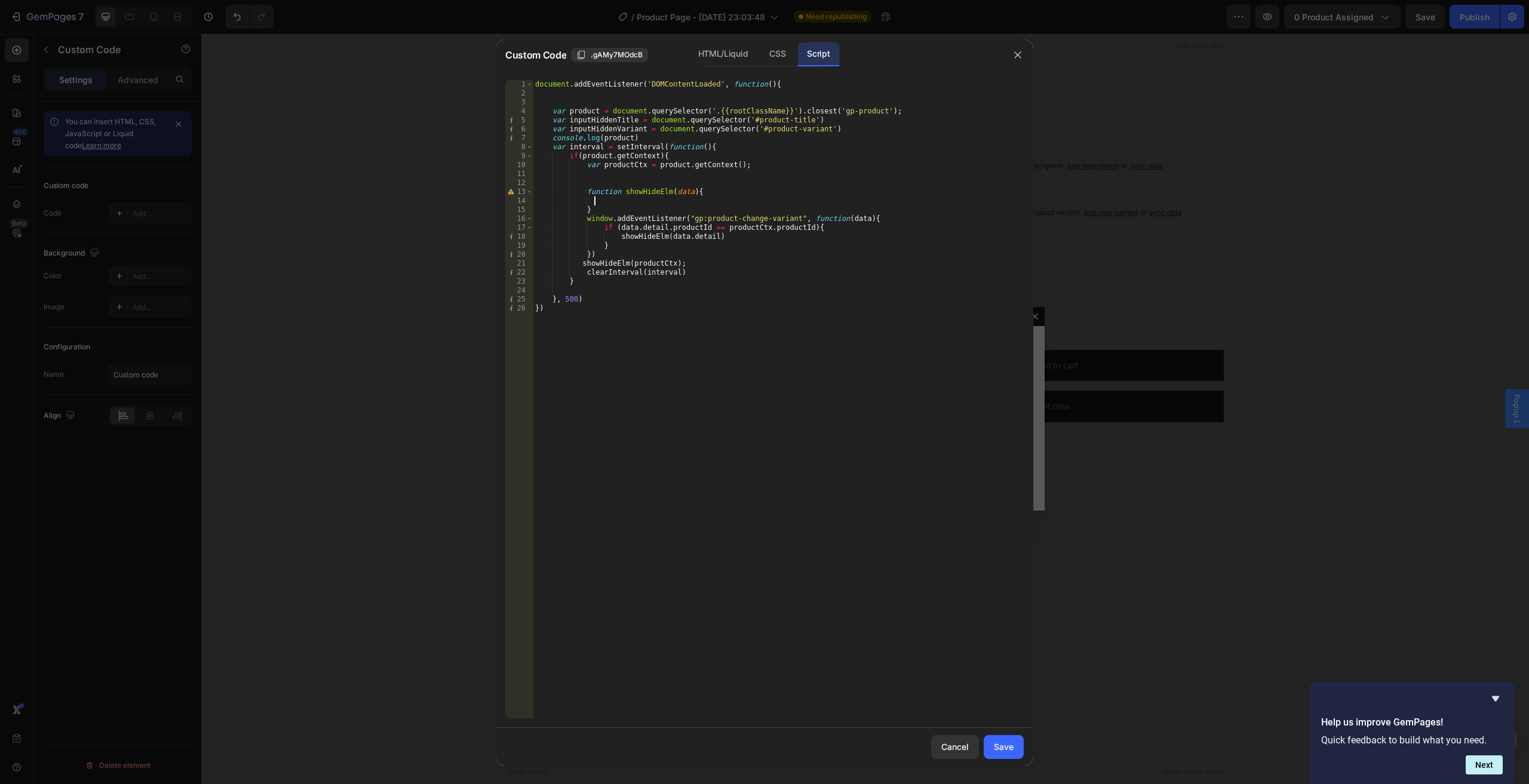
click at [594, 116] on div "document . addEventListener ( 'DOMContentLoaded' , function ( ) { var product =…" at bounding box center [778, 408] width 491 height 656
click at [618, 138] on div "document . addEventListener ( 'DOMContentLoaded' , function ( ) { var product =…" at bounding box center [778, 408] width 491 height 656
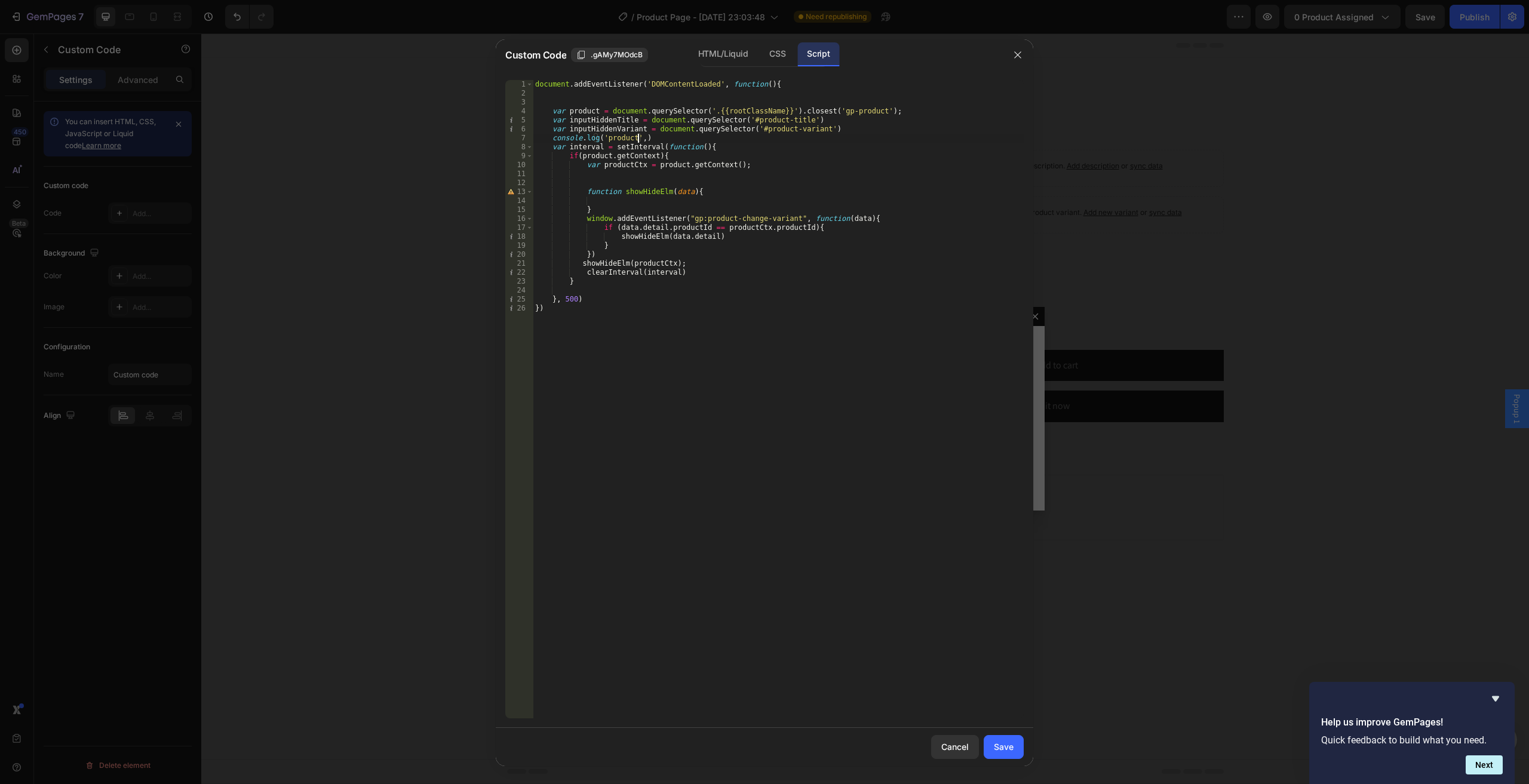
paste textarea "inputHiddenTitle"
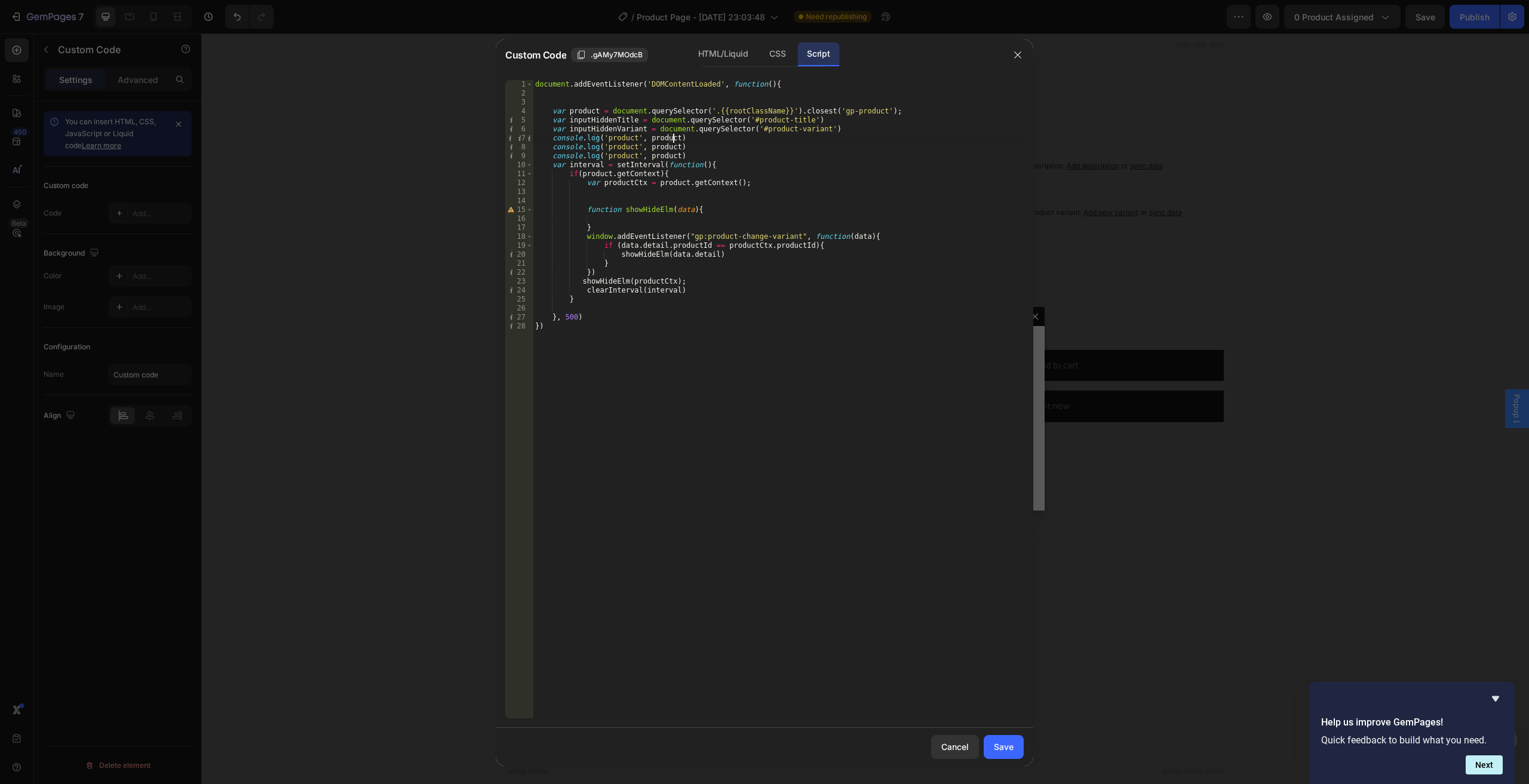
click at [614, 120] on div "document . addEventListener ( 'DOMContentLoaded' , function ( ) { var product =…" at bounding box center [778, 408] width 491 height 656
click at [662, 144] on div "document . addEventListener ( 'DOMContentLoaded' , function ( ) { var product =…" at bounding box center [778, 408] width 491 height 656
paste textarea "inputHiddenTitle"
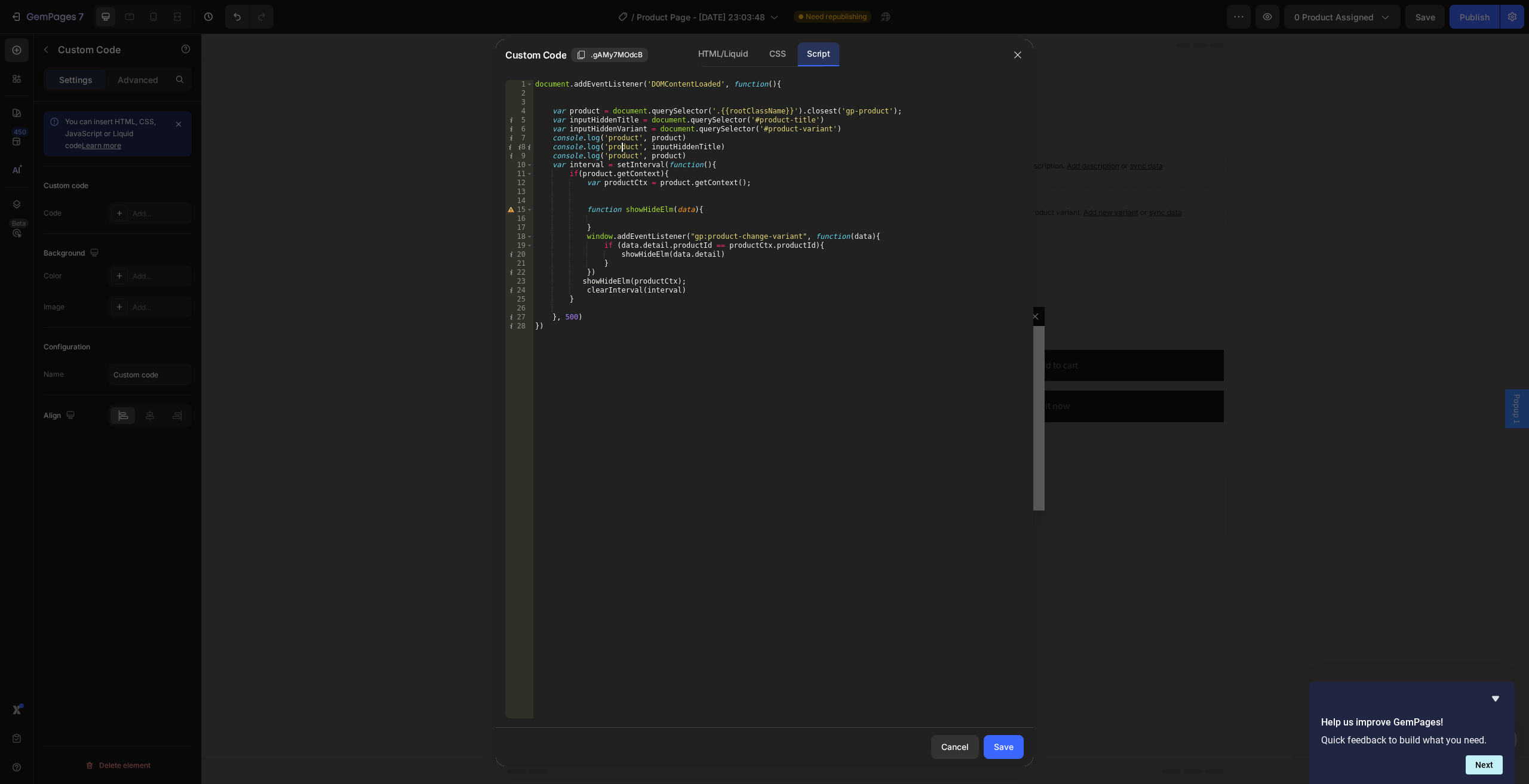
click at [622, 145] on div "document . addEventListener ( 'DOMContentLoaded' , function ( ) { var product =…" at bounding box center [778, 408] width 491 height 656
paste textarea "inputHiddenTitle"
click at [603, 125] on div "document . addEventListener ( 'DOMContentLoaded' , function ( ) { var product =…" at bounding box center [778, 408] width 491 height 656
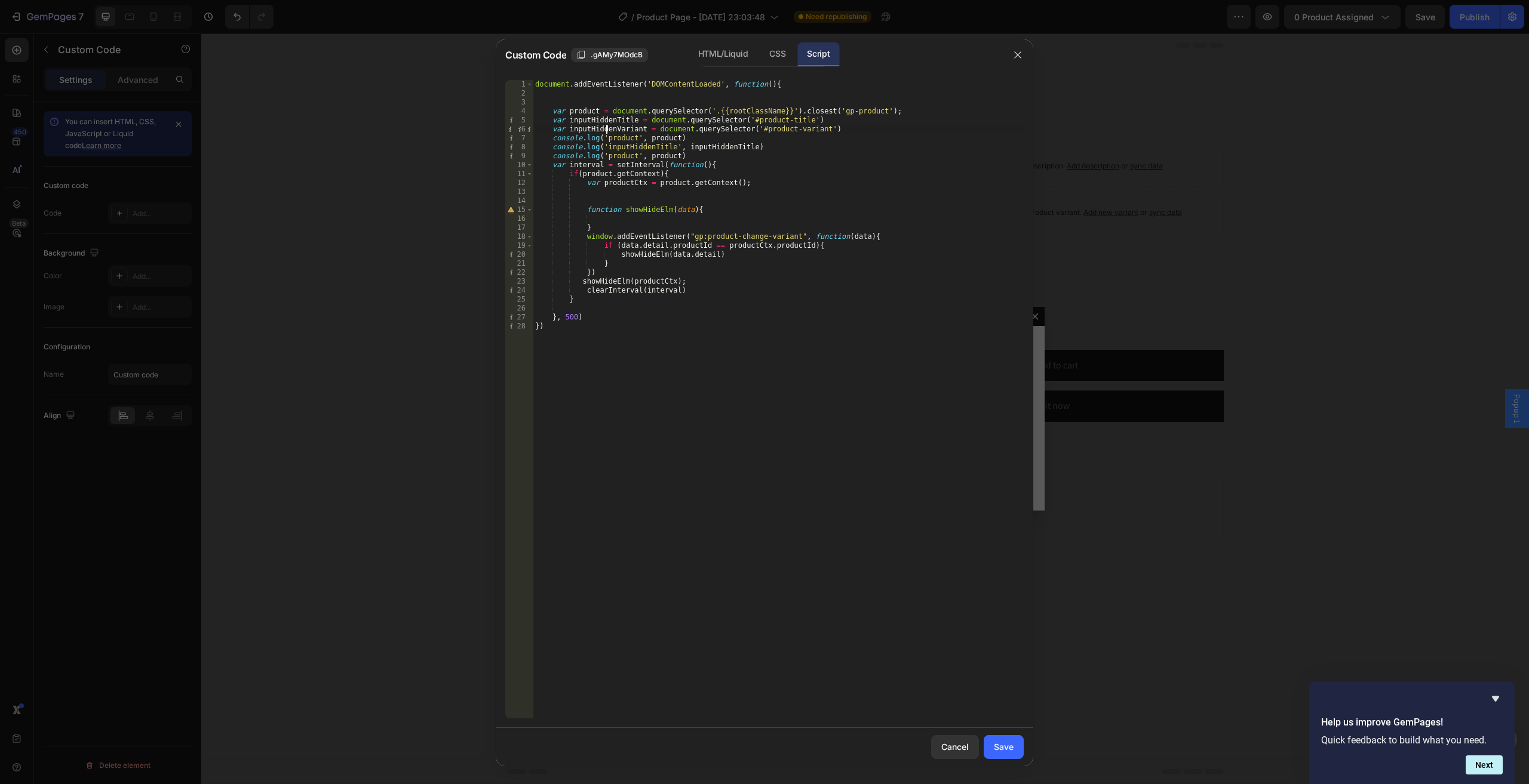
click at [608, 133] on div "document . addEventListener ( 'DOMContentLoaded' , function ( ) { var product =…" at bounding box center [778, 408] width 491 height 656
click at [618, 157] on div "document . addEventListener ( 'DOMContentLoaded' , function ( ) { var product =…" at bounding box center [778, 408] width 491 height 656
paste textarea "inputHiddenVarian"
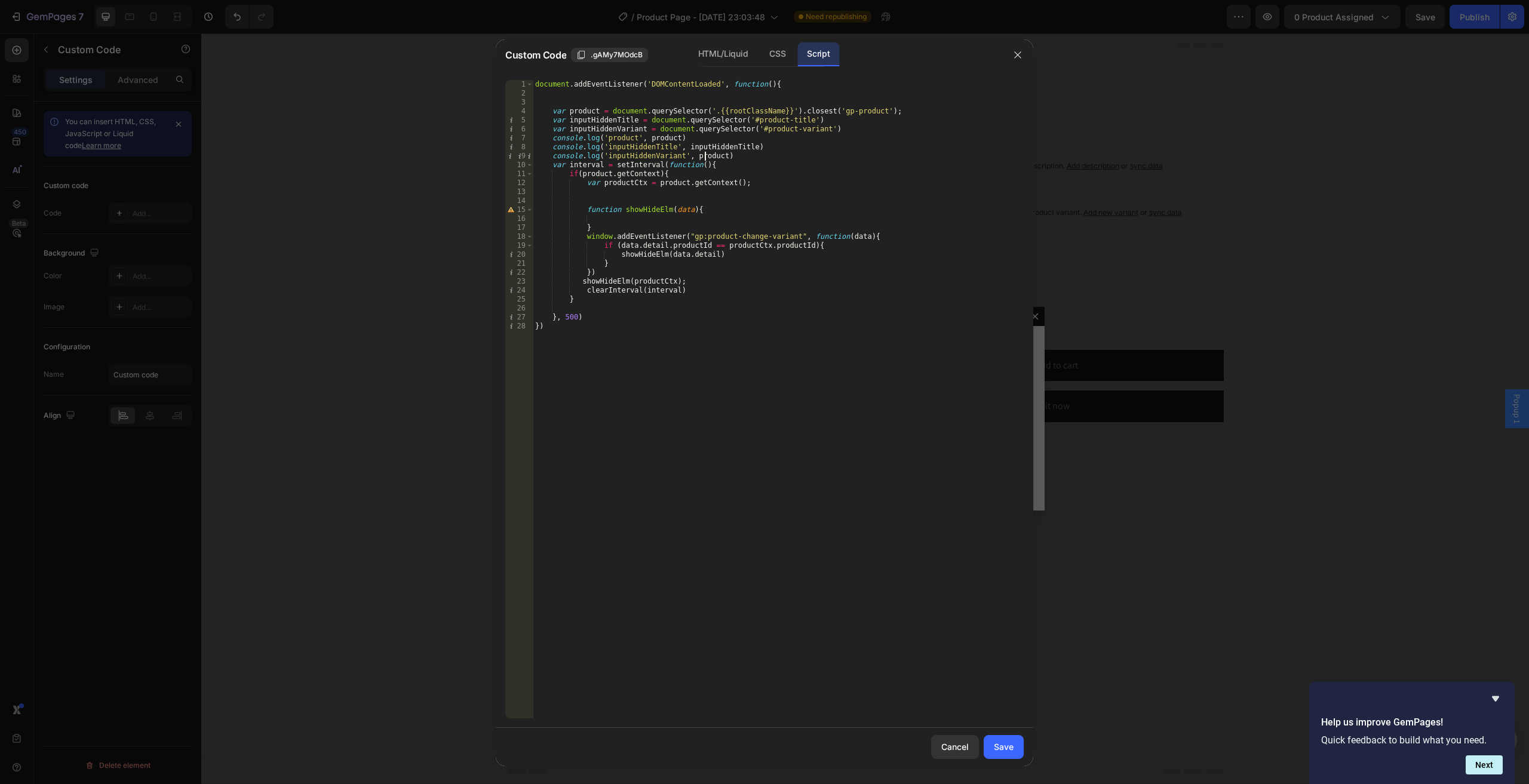
click at [707, 158] on div "document . addEventListener ( 'DOMContentLoaded' , function ( ) { var product =…" at bounding box center [778, 408] width 491 height 656
paste textarea "inputHiddenVarian"
click at [782, 161] on div "document . addEventListener ( 'DOMContentLoaded' , function ( ) { var product =…" at bounding box center [778, 408] width 491 height 656
click at [775, 154] on div "document . addEventListener ( 'DOMContentLoaded' , function ( ) { var product =…" at bounding box center [778, 408] width 491 height 656
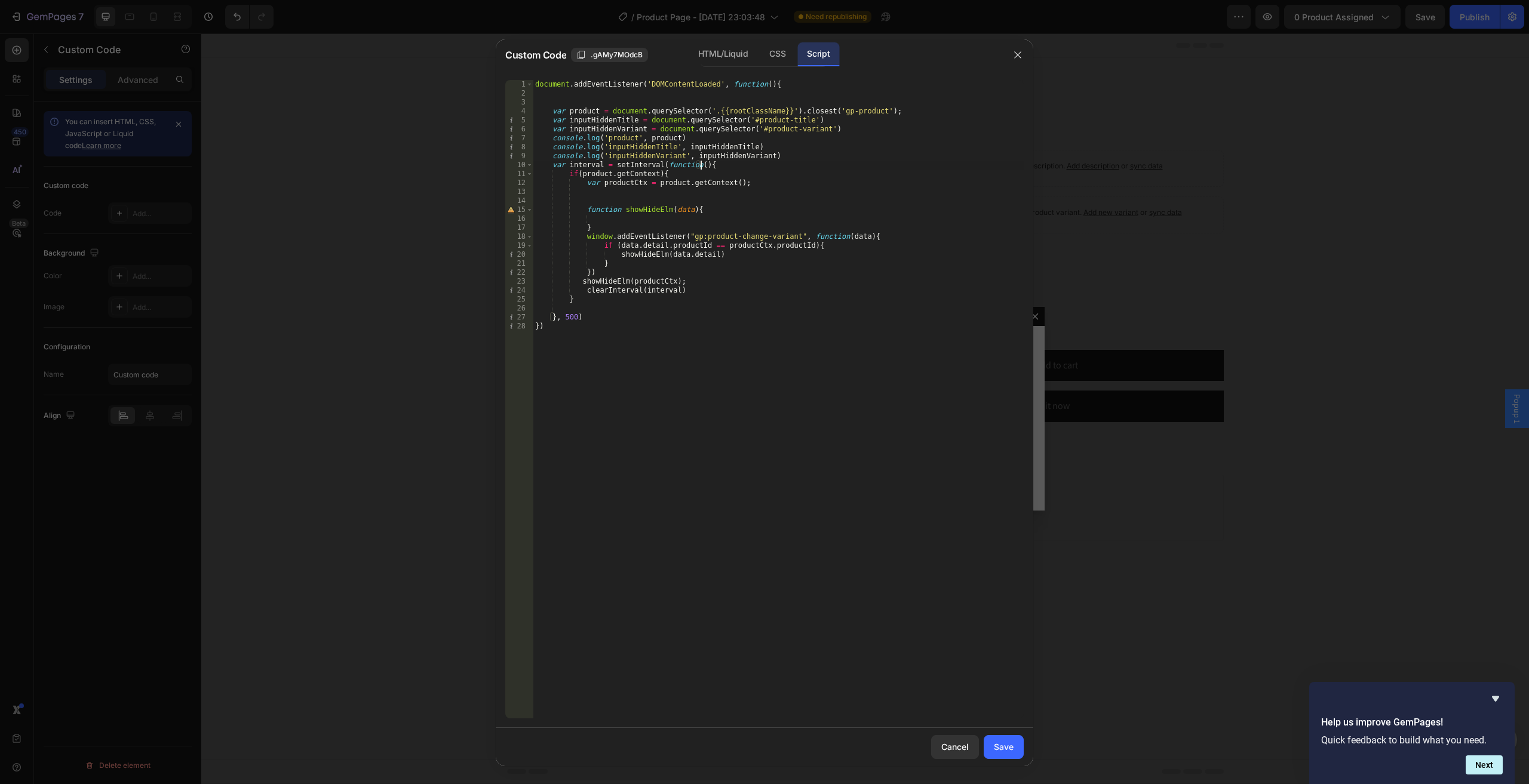
type textarea "console.log('inputHiddenVariant', inputHiddenVariant)"
click at [618, 230] on div "document . addEventListener ( 'DOMContentLoaded' , function ( ) { var product =…" at bounding box center [778, 408] width 491 height 656
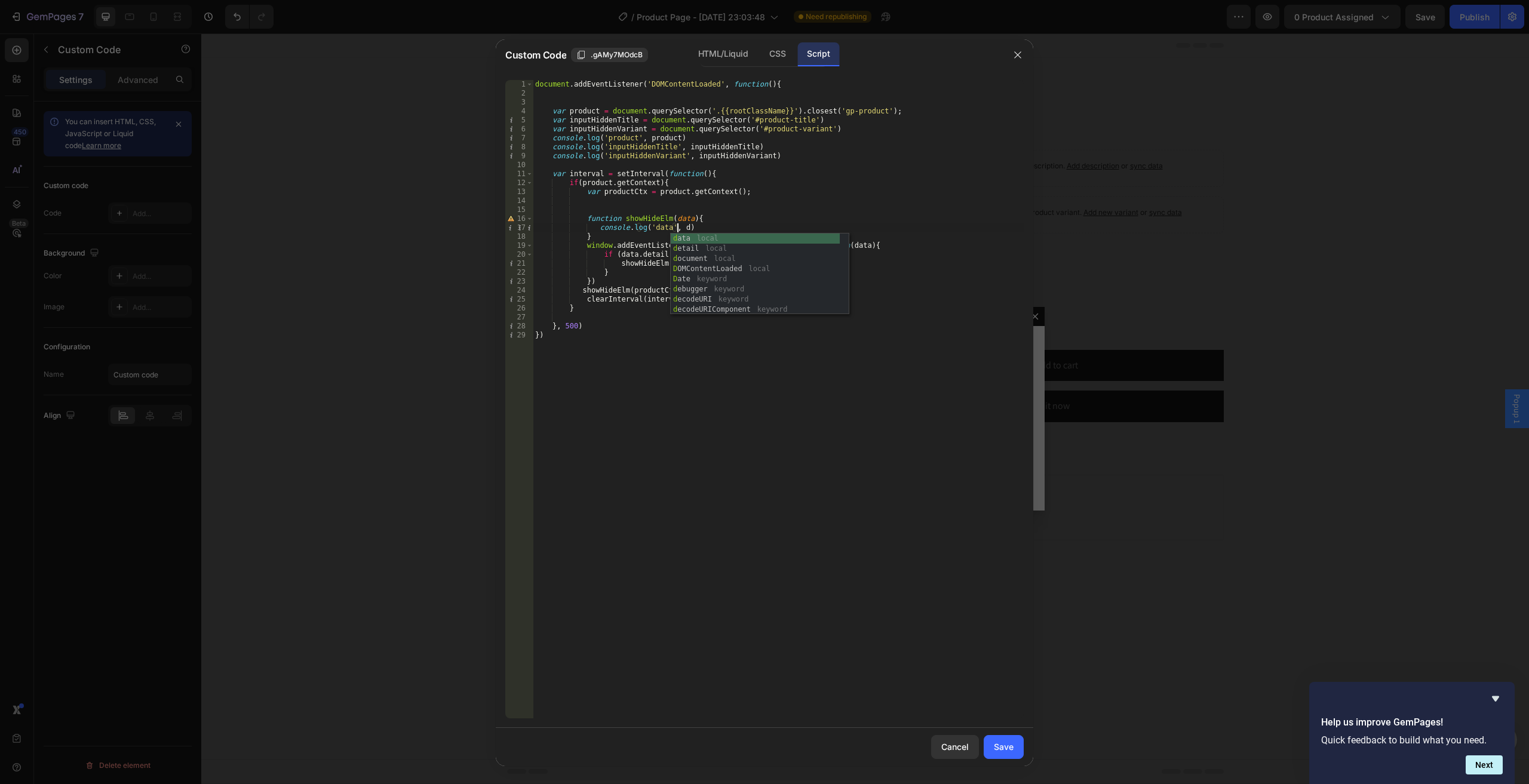
scroll to position [0, 12]
type textarea "console.log('data', data)"
click at [1004, 738] on button "Save" at bounding box center [1004, 746] width 40 height 24
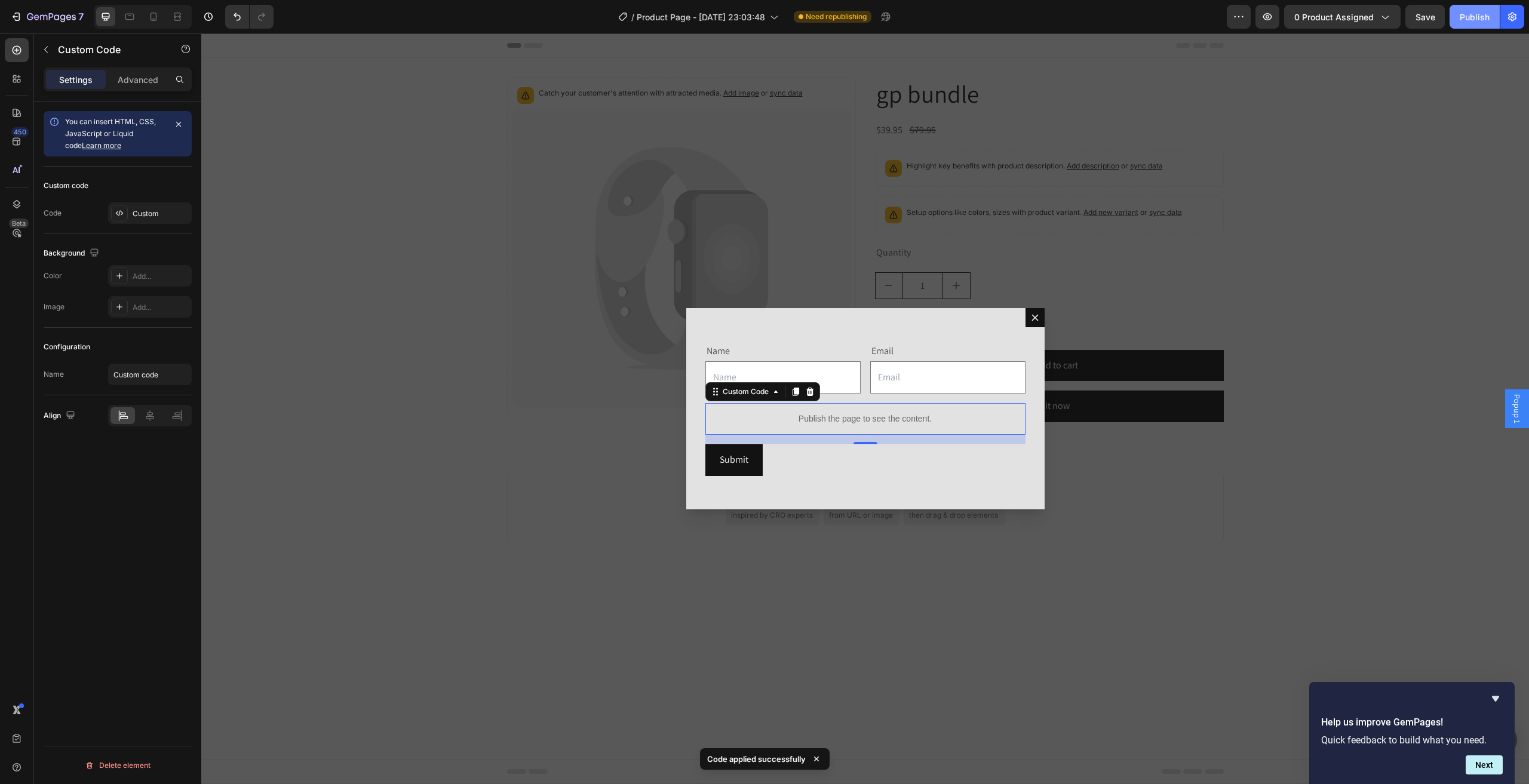
click at [1469, 12] on div "Publish" at bounding box center [1474, 17] width 30 height 12
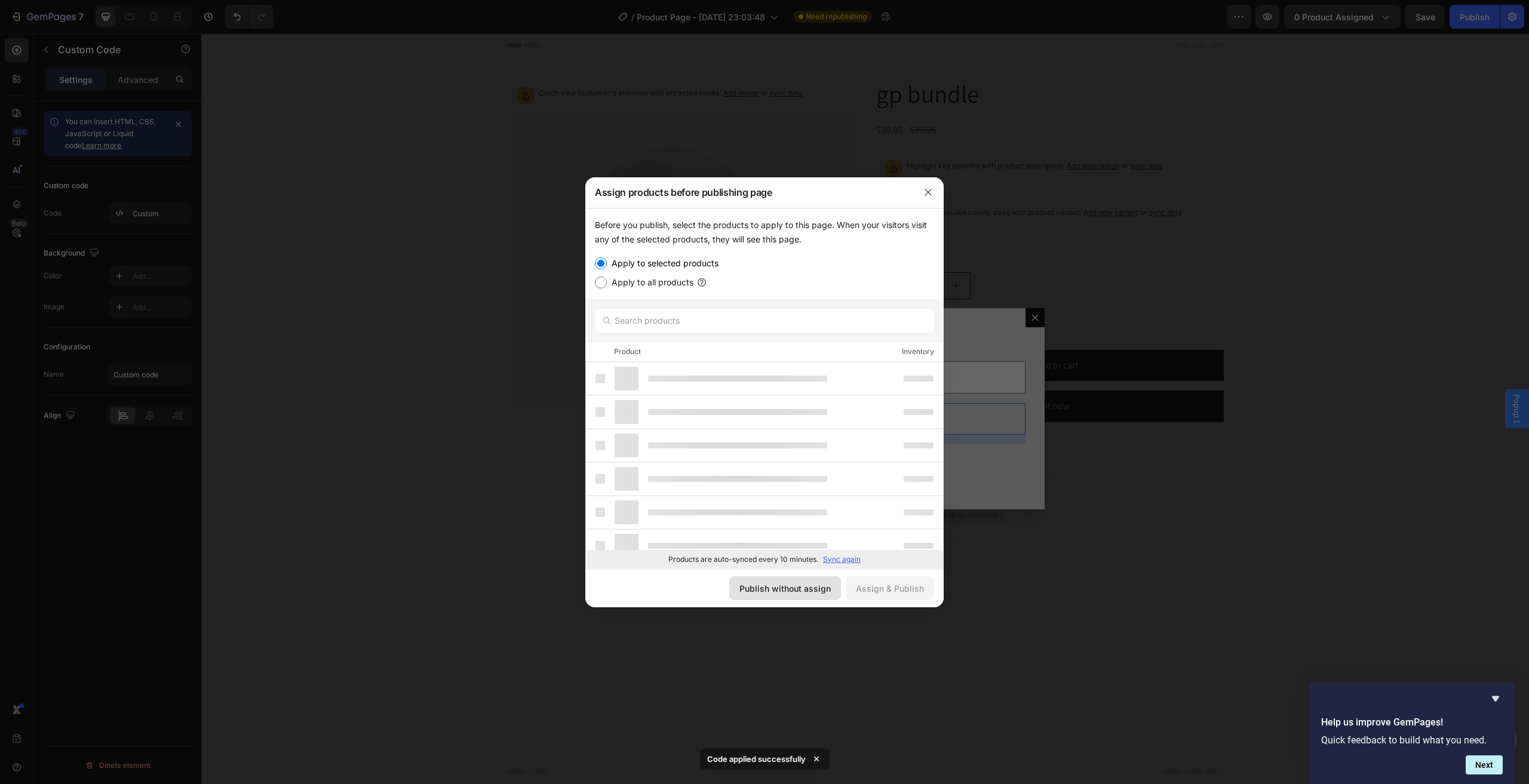
click at [787, 595] on button "Publish without assign" at bounding box center [785, 588] width 112 height 24
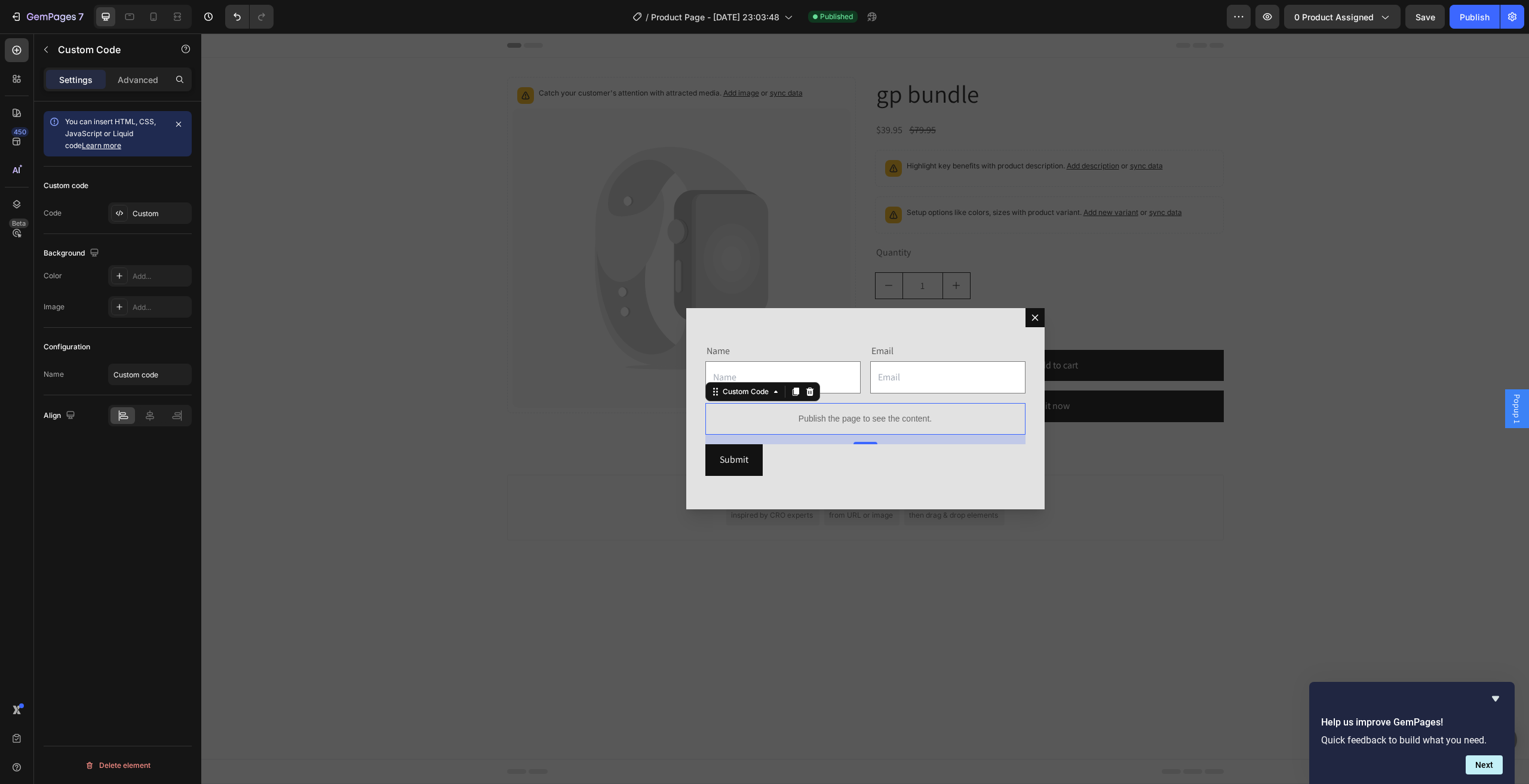
click at [828, 415] on p "Publish the page to see the content." at bounding box center [865, 419] width 320 height 12
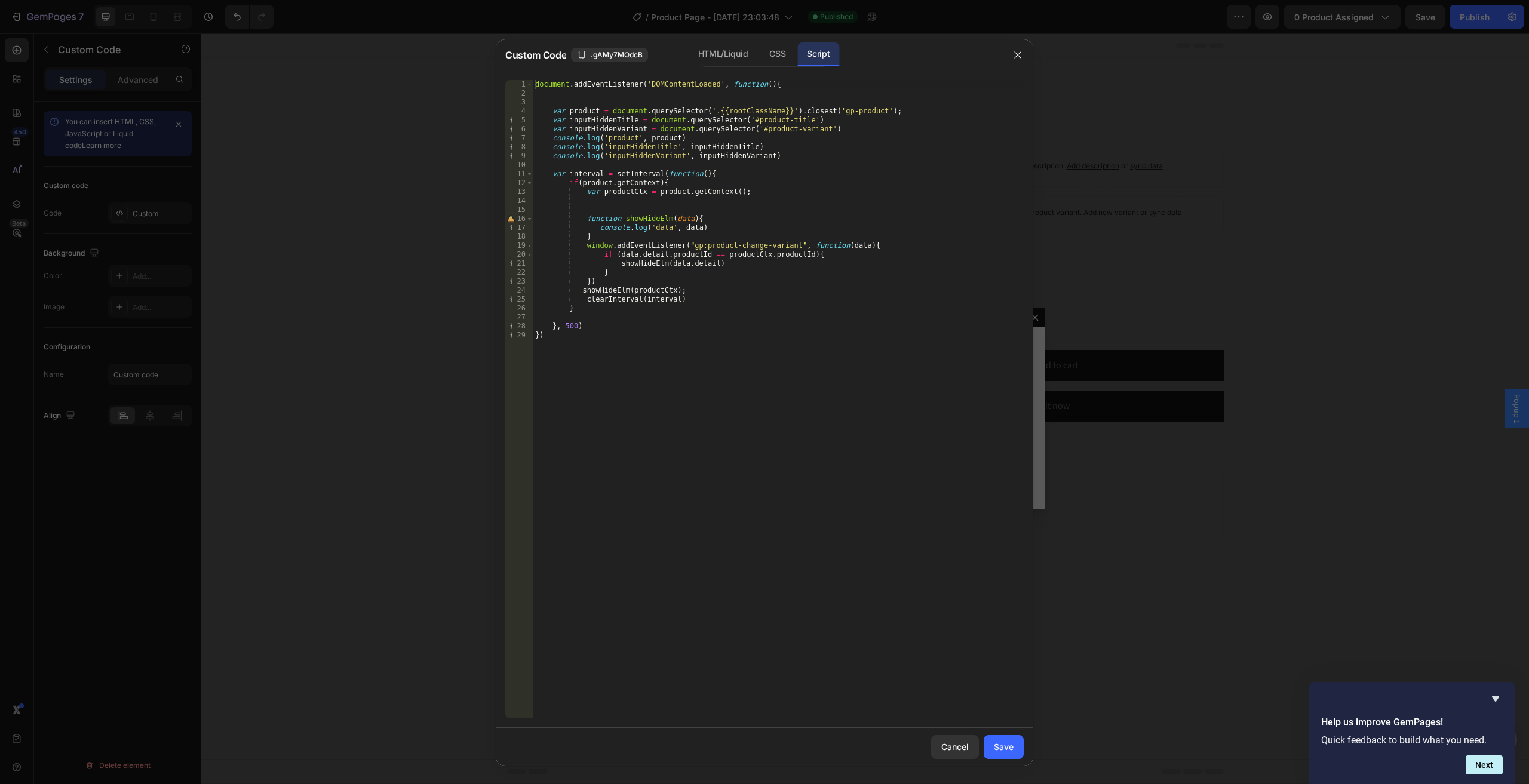
click at [1004, 53] on div at bounding box center [1017, 55] width 31 height 31
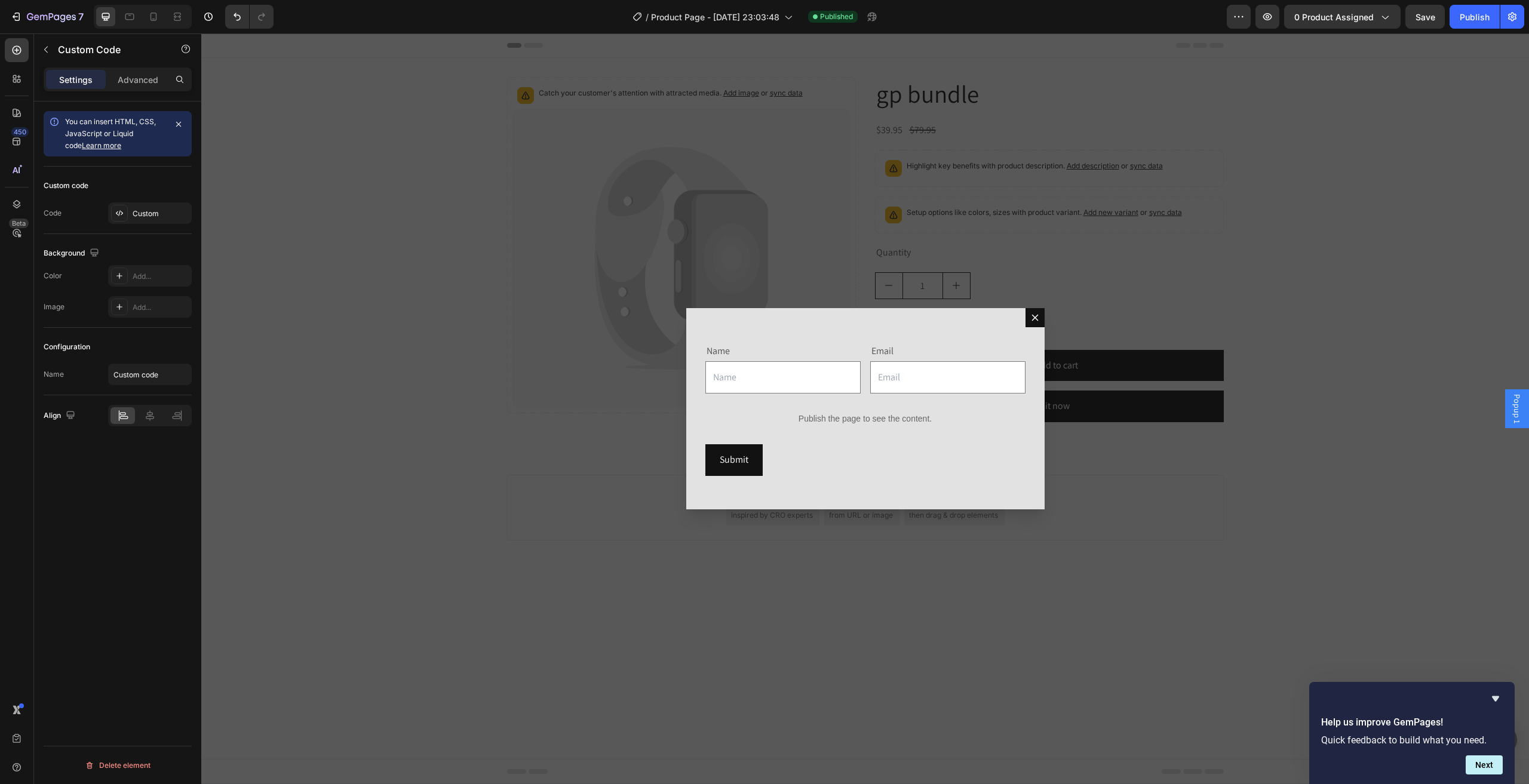
click at [874, 116] on div "Backdrop" at bounding box center [865, 408] width 1327 height 750
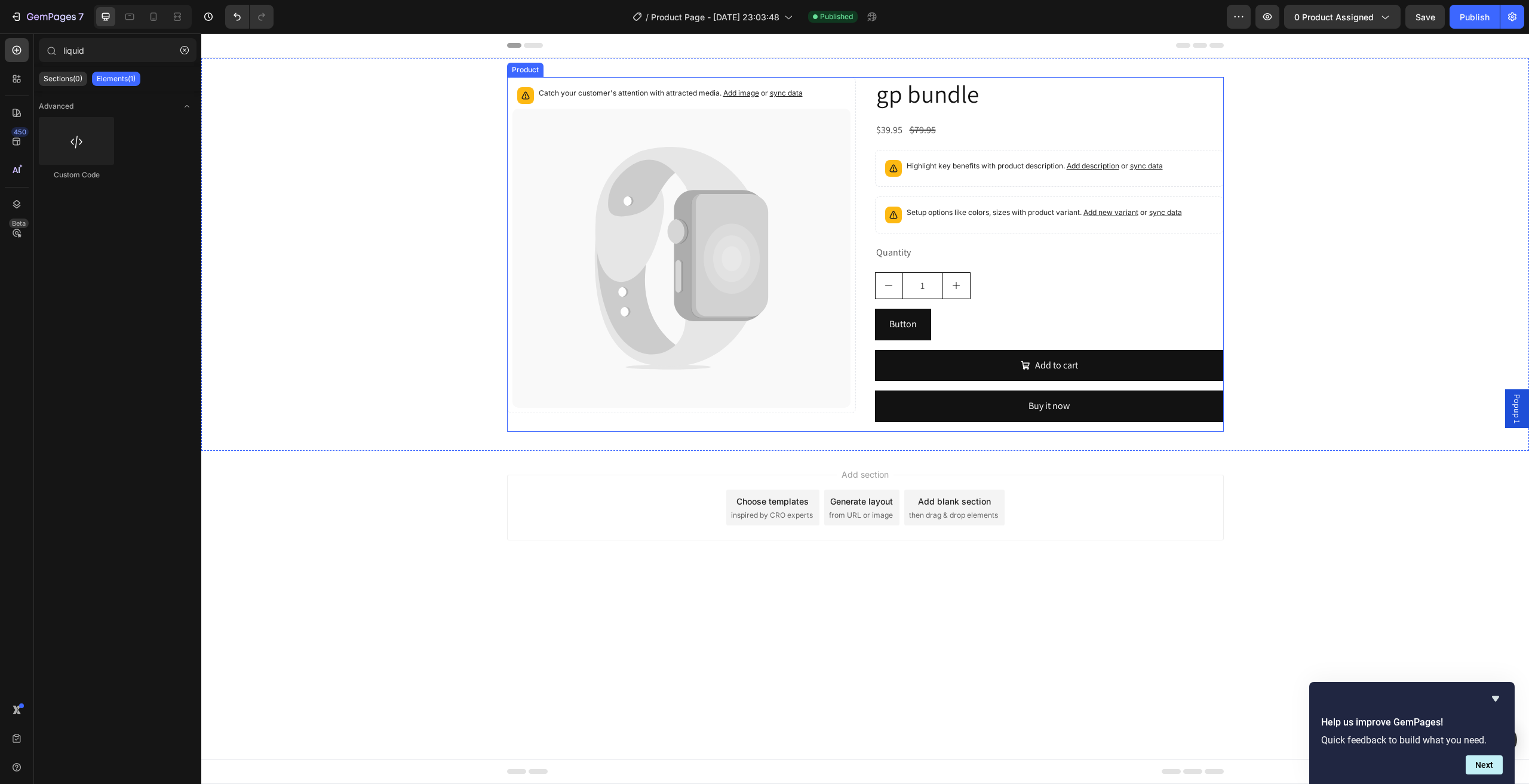
click at [862, 96] on div "Catch your customer's attention with attracted media. Add image or sync data Pr…" at bounding box center [865, 254] width 716 height 354
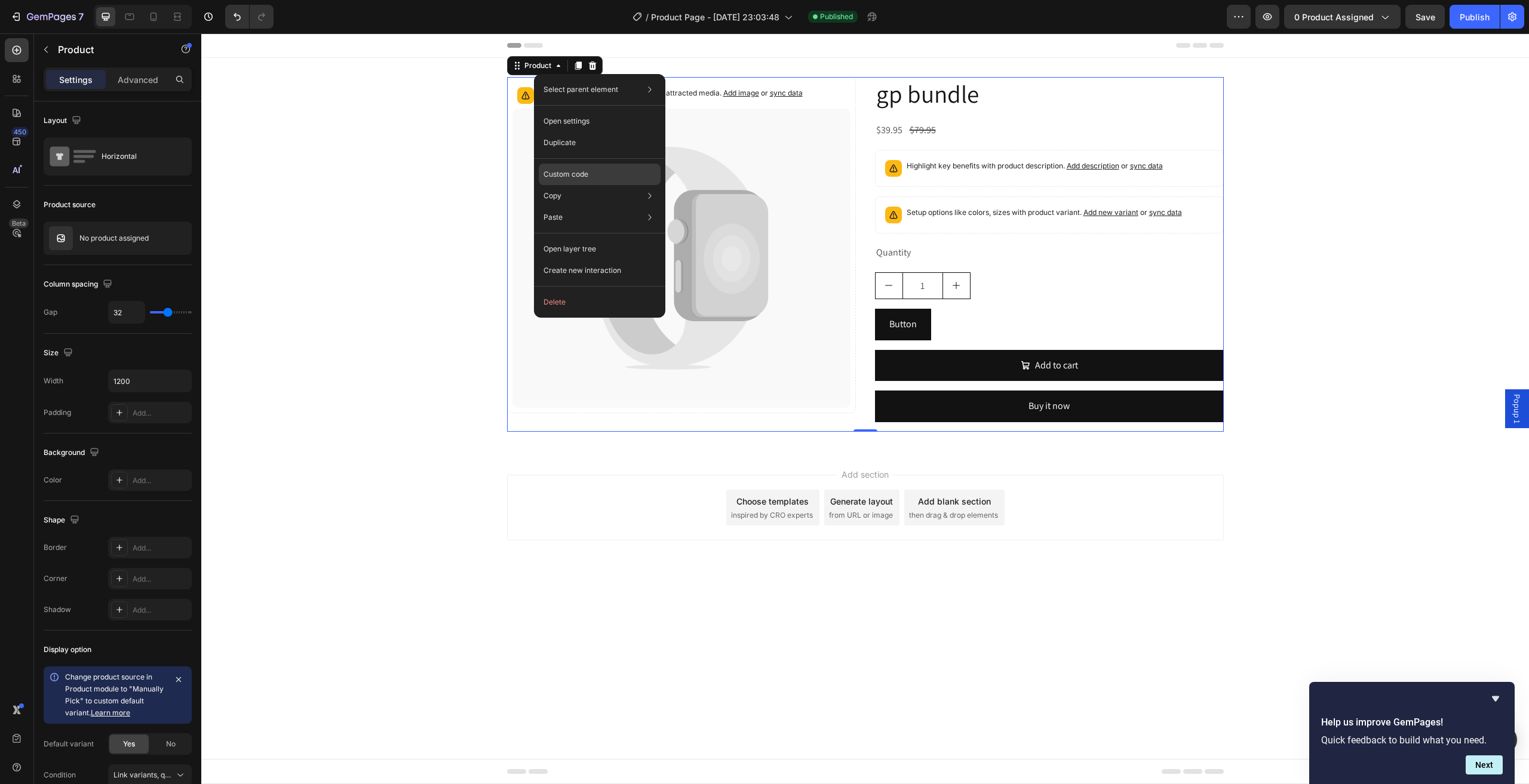
click at [575, 175] on p "Custom code" at bounding box center [565, 174] width 44 height 11
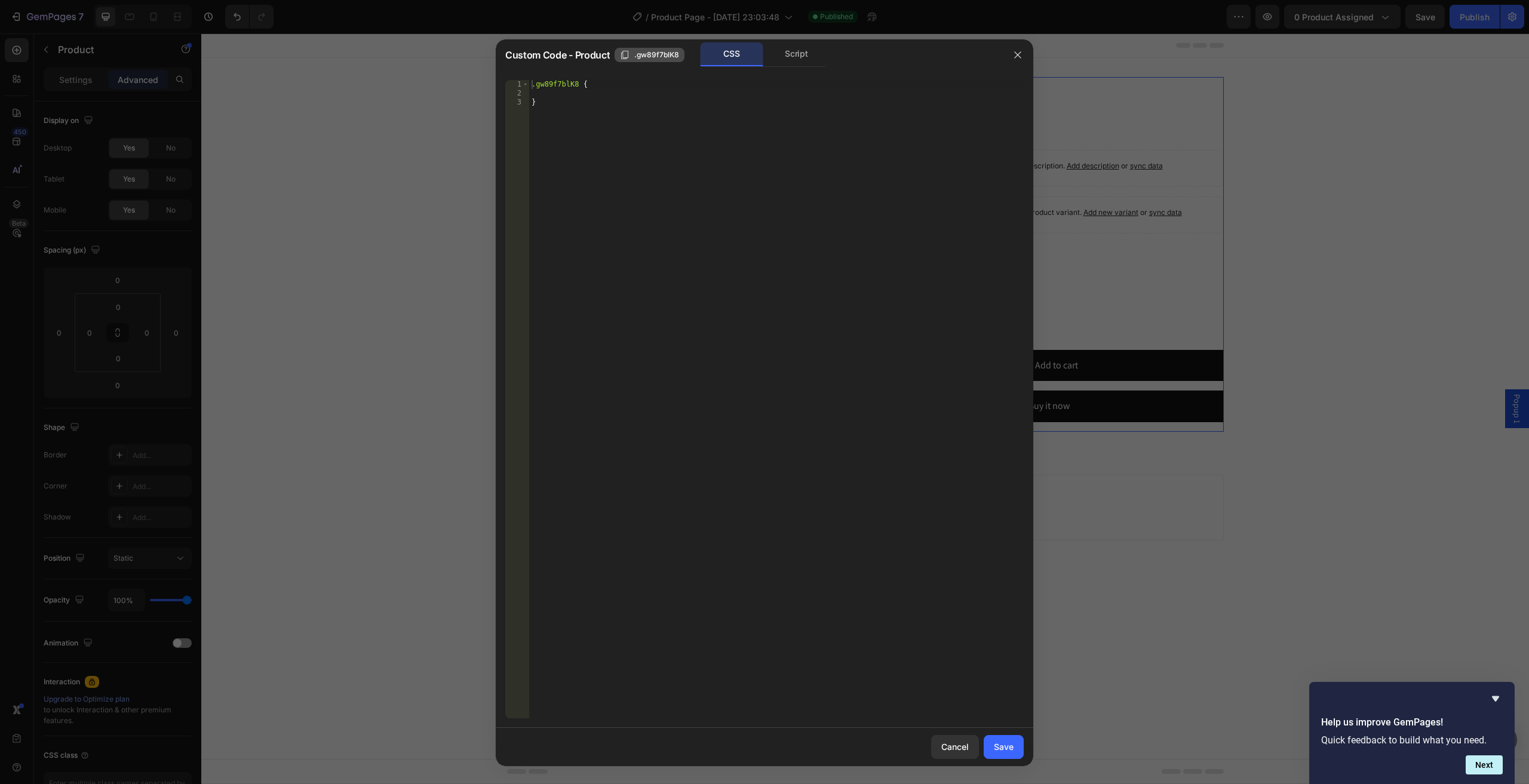
click at [660, 49] on button ".gw89f7blK8" at bounding box center [649, 55] width 70 height 14
click at [1020, 53] on icon "button" at bounding box center [1017, 55] width 10 height 10
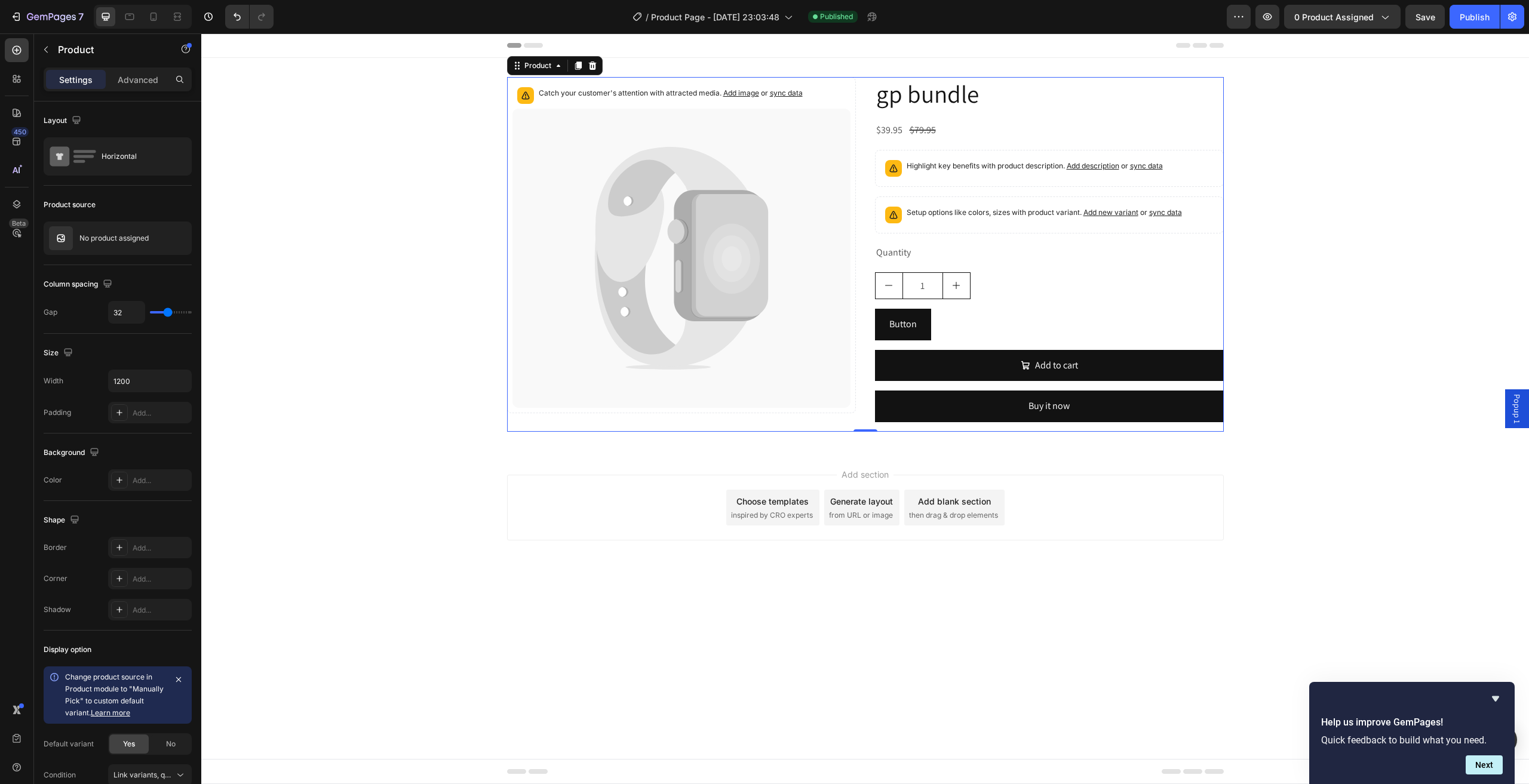
drag, startPoint x: 1526, startPoint y: 417, endPoint x: 1506, endPoint y: 405, distance: 23.3
click at [1525, 417] on div "Popup 1" at bounding box center [1517, 408] width 24 height 39
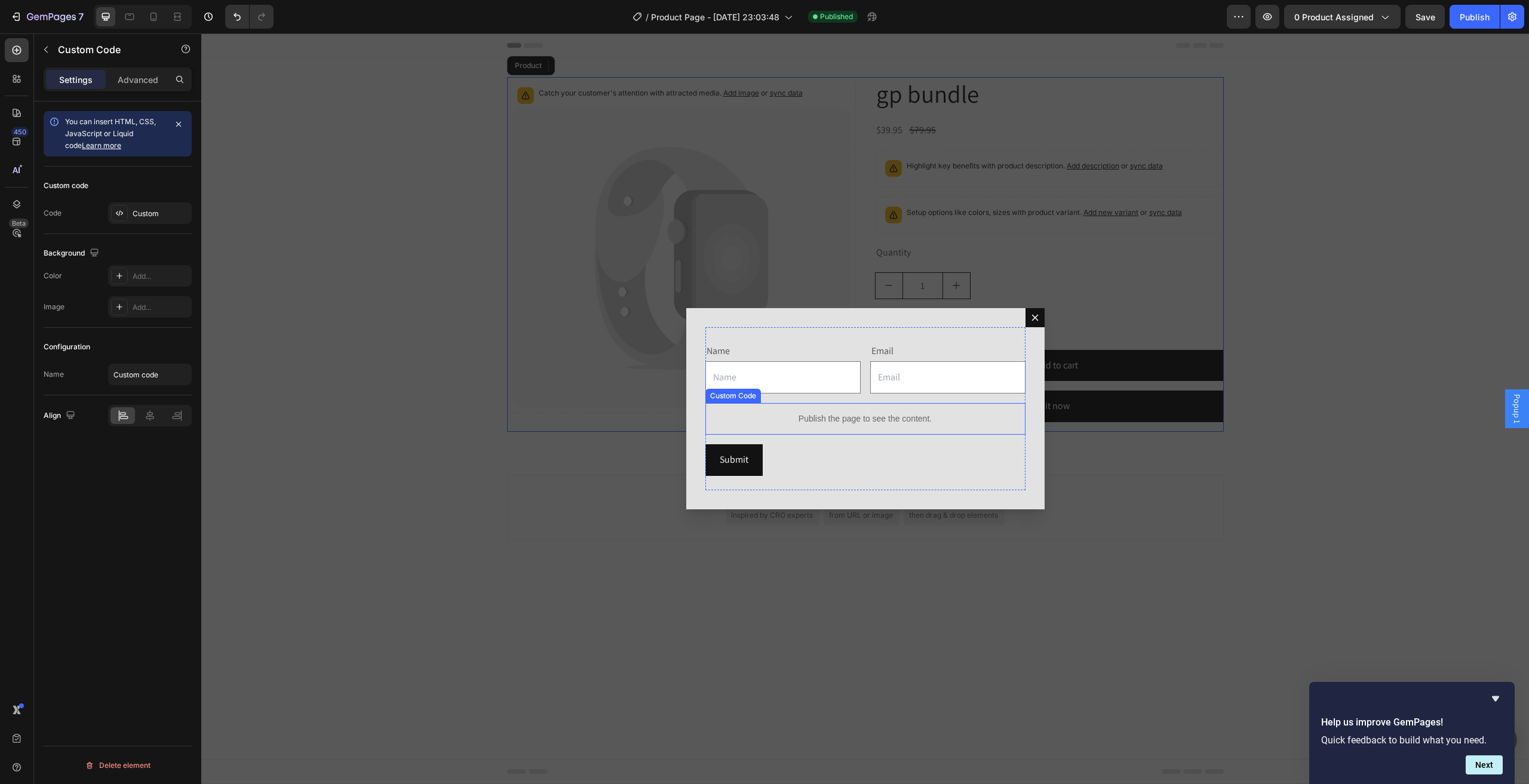
click at [870, 422] on p "Publish the page to see the content." at bounding box center [865, 419] width 320 height 12
click at [860, 423] on p "Publish the page to see the content." at bounding box center [865, 419] width 320 height 12
click at [861, 423] on p "Publish the page to see the content." at bounding box center [865, 419] width 320 height 12
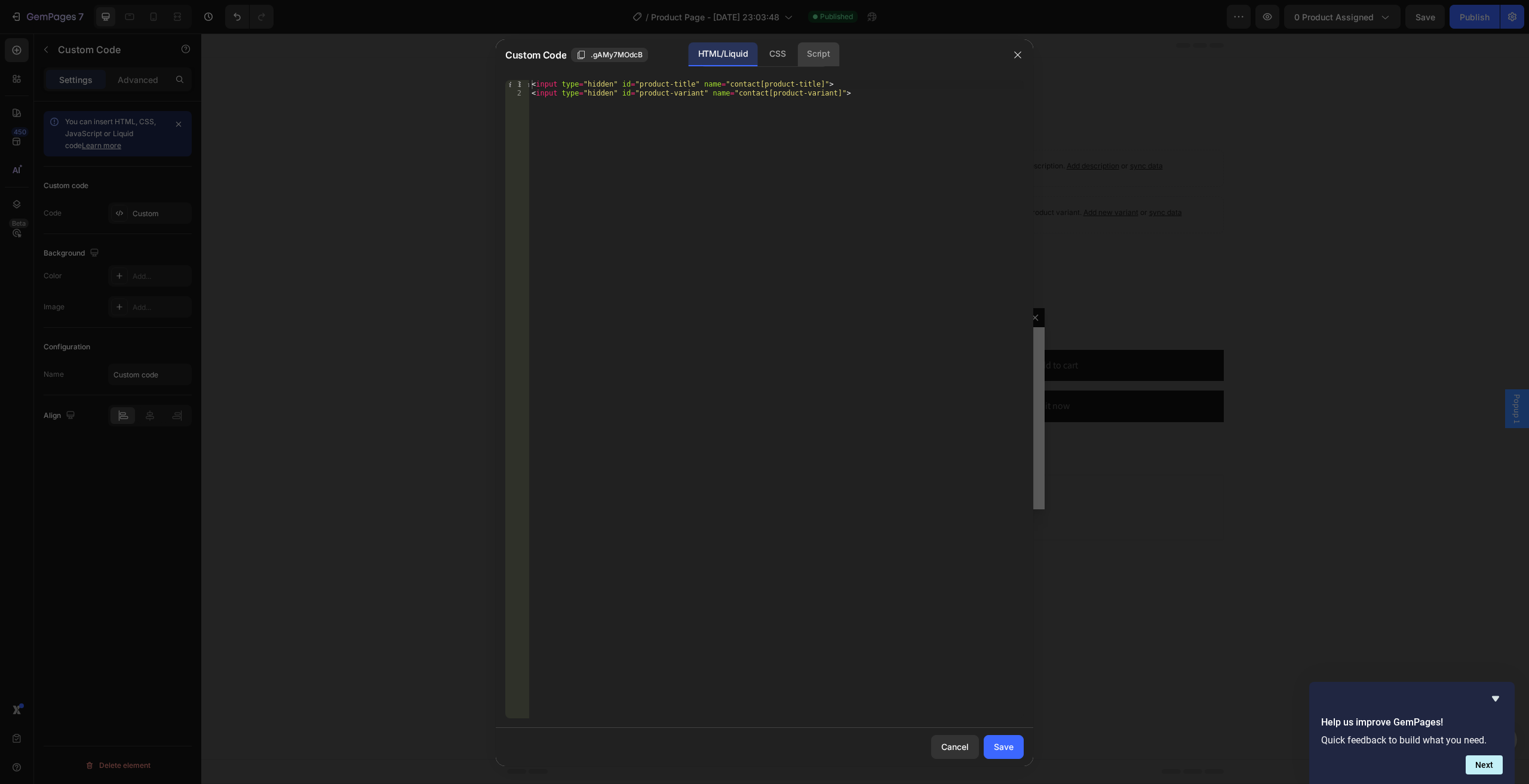
click at [810, 60] on div "Script" at bounding box center [818, 54] width 42 height 24
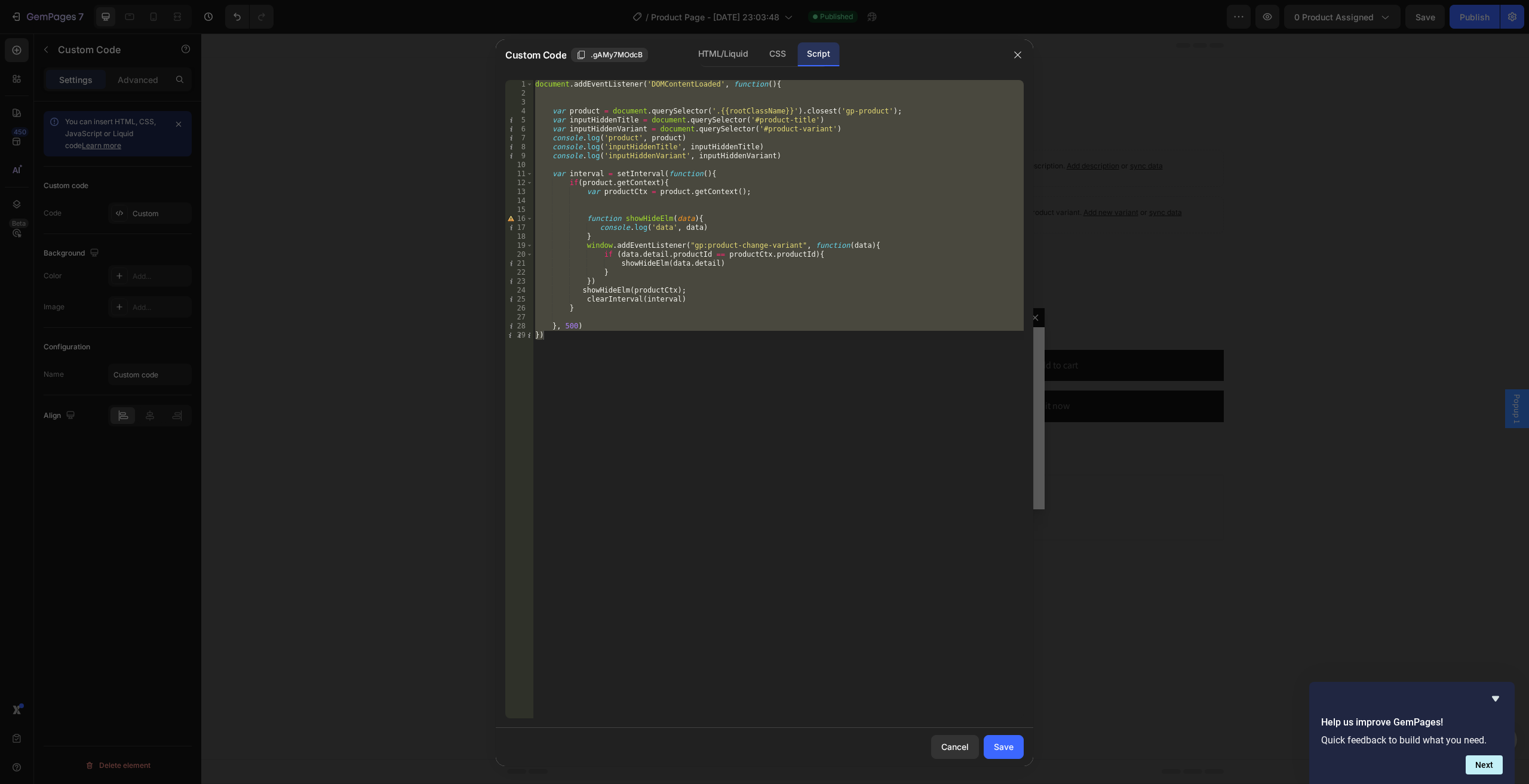
click at [759, 115] on div "document . addEventListener ( 'DOMContentLoaded' , function ( ) { var product =…" at bounding box center [778, 399] width 491 height 638
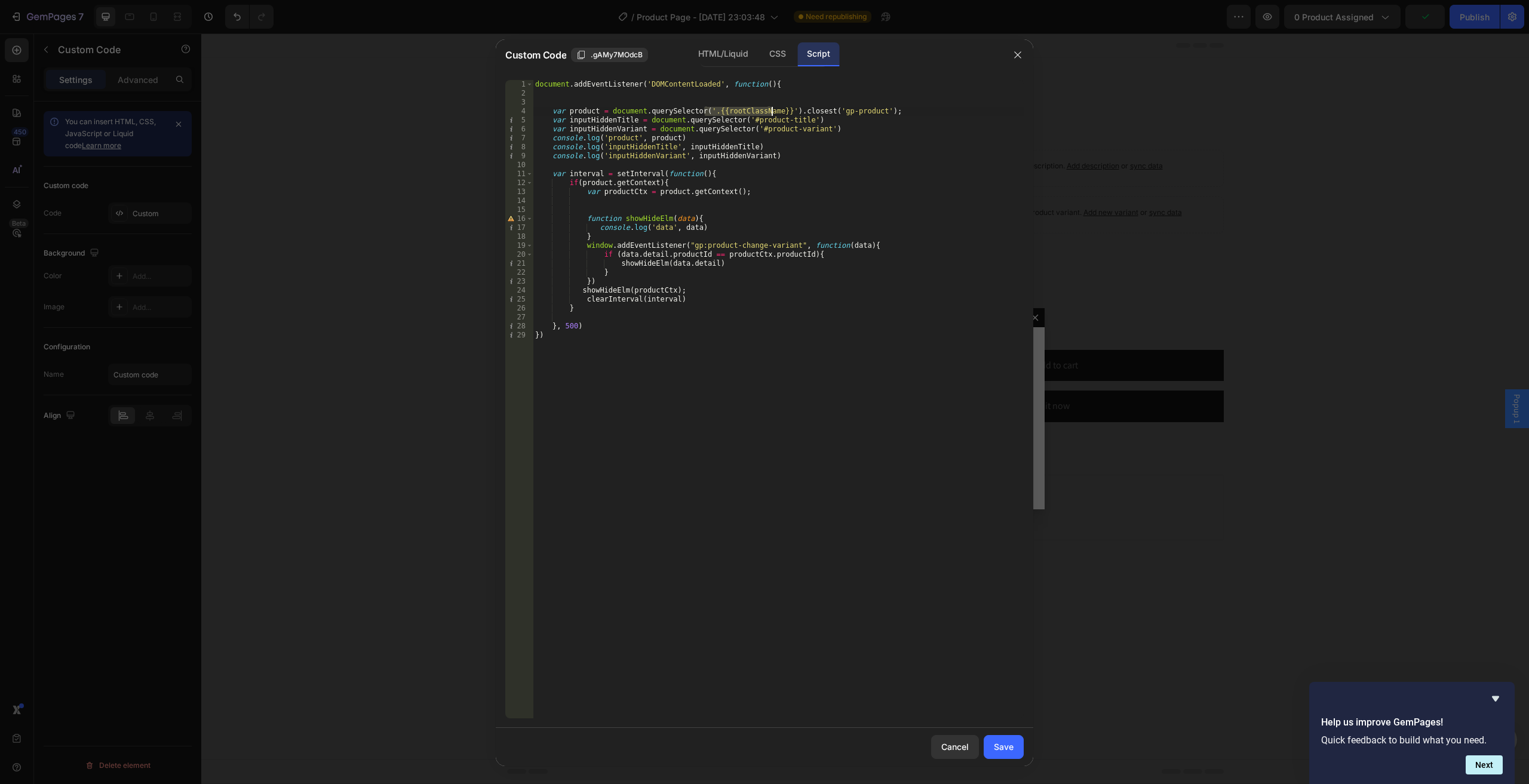
drag, startPoint x: 705, startPoint y: 109, endPoint x: 772, endPoint y: 112, distance: 67.1
click at [772, 112] on div "document . addEventListener ( 'DOMContentLoaded' , function ( ) { var product =…" at bounding box center [778, 408] width 491 height 656
paste textarea ".gw89f7blK8"
type textarea "var product = document.querySelector('.gw89f7blK8').closest('gp-product');"
click at [1001, 745] on div "Save" at bounding box center [1003, 746] width 20 height 12
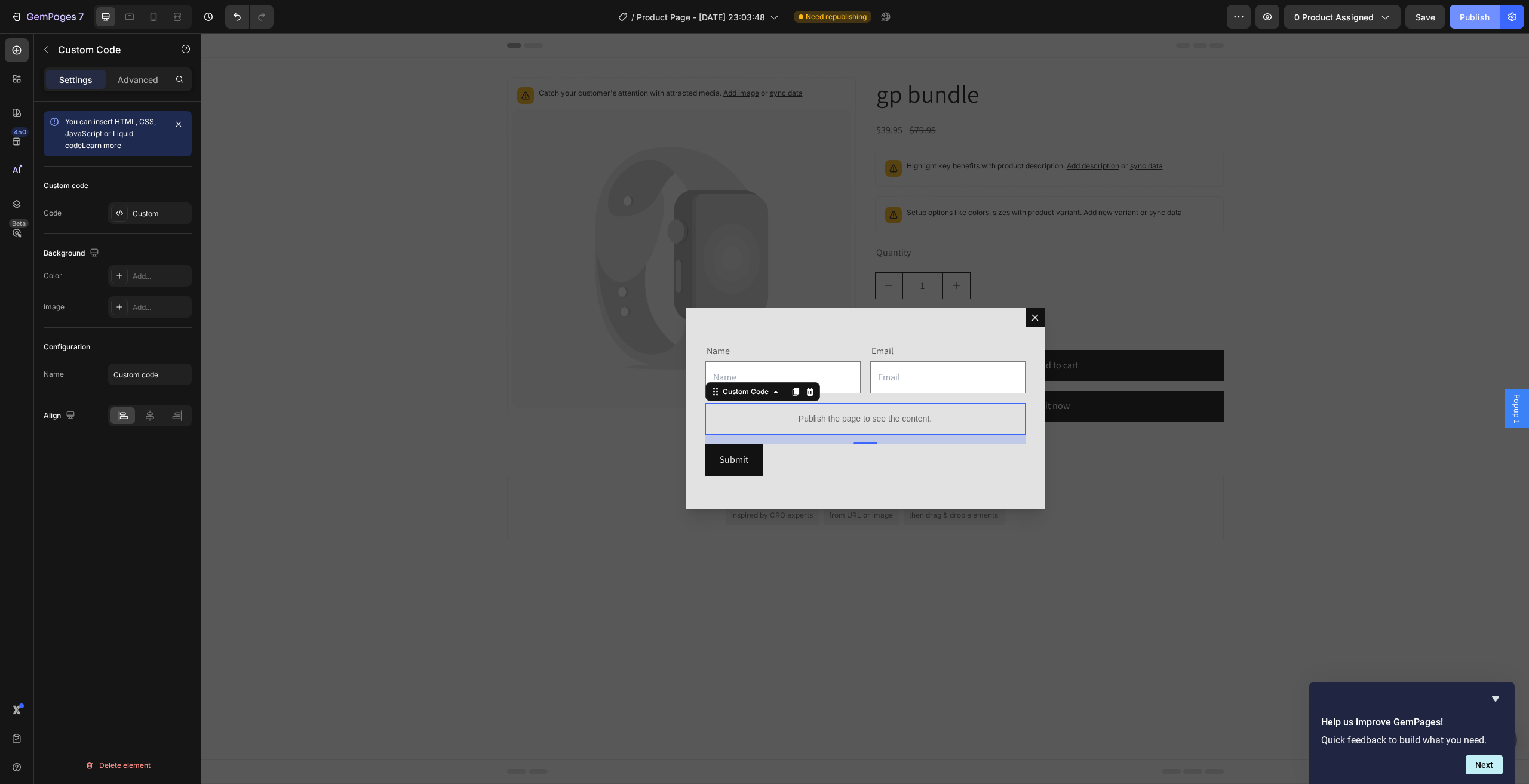
click at [1477, 16] on div "Publish" at bounding box center [1474, 17] width 30 height 12
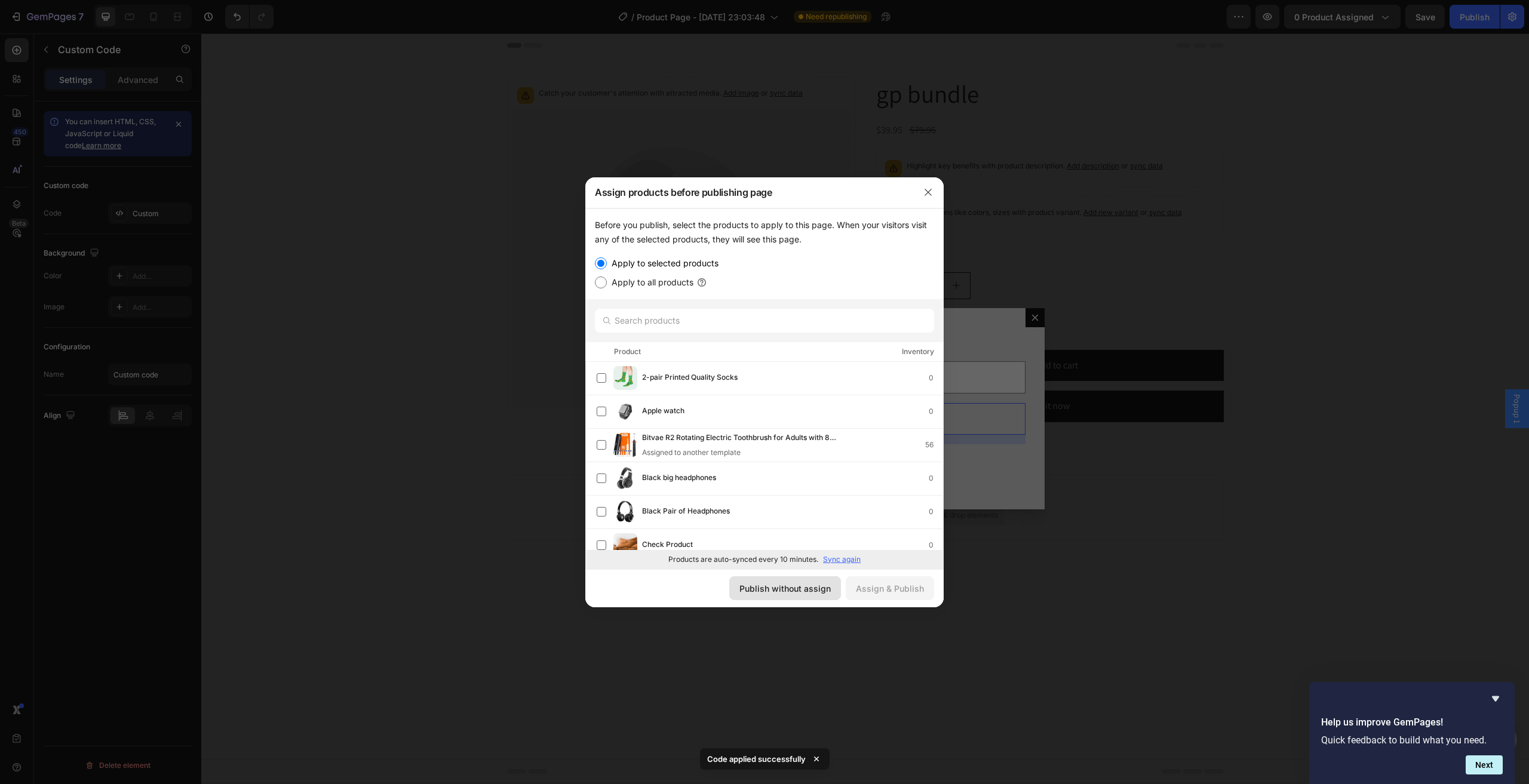
click at [779, 597] on button "Publish without assign" at bounding box center [785, 588] width 112 height 24
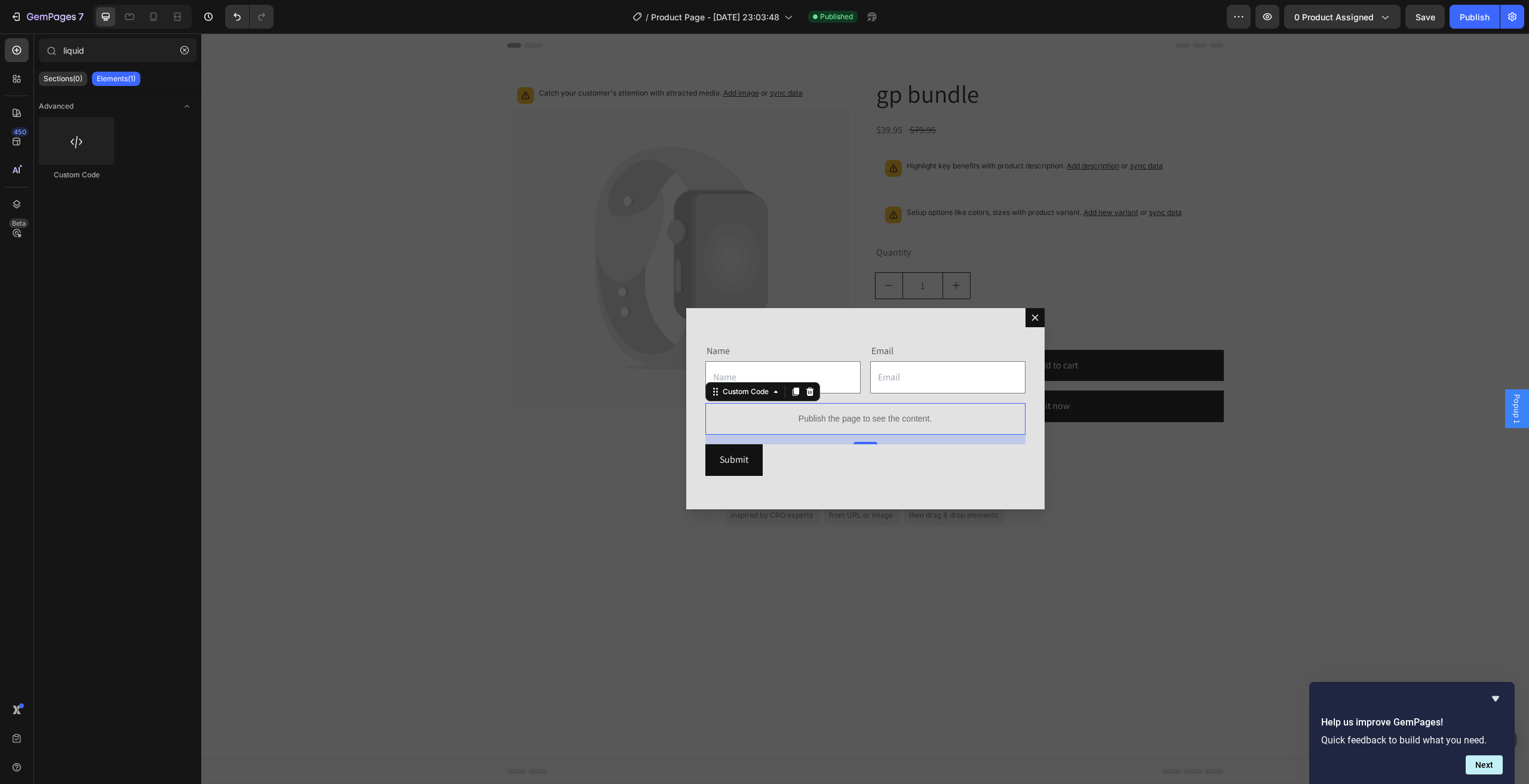
drag, startPoint x: 1088, startPoint y: 556, endPoint x: 1069, endPoint y: 547, distance: 21.0
click at [1088, 556] on div "Backdrop" at bounding box center [865, 408] width 1327 height 750
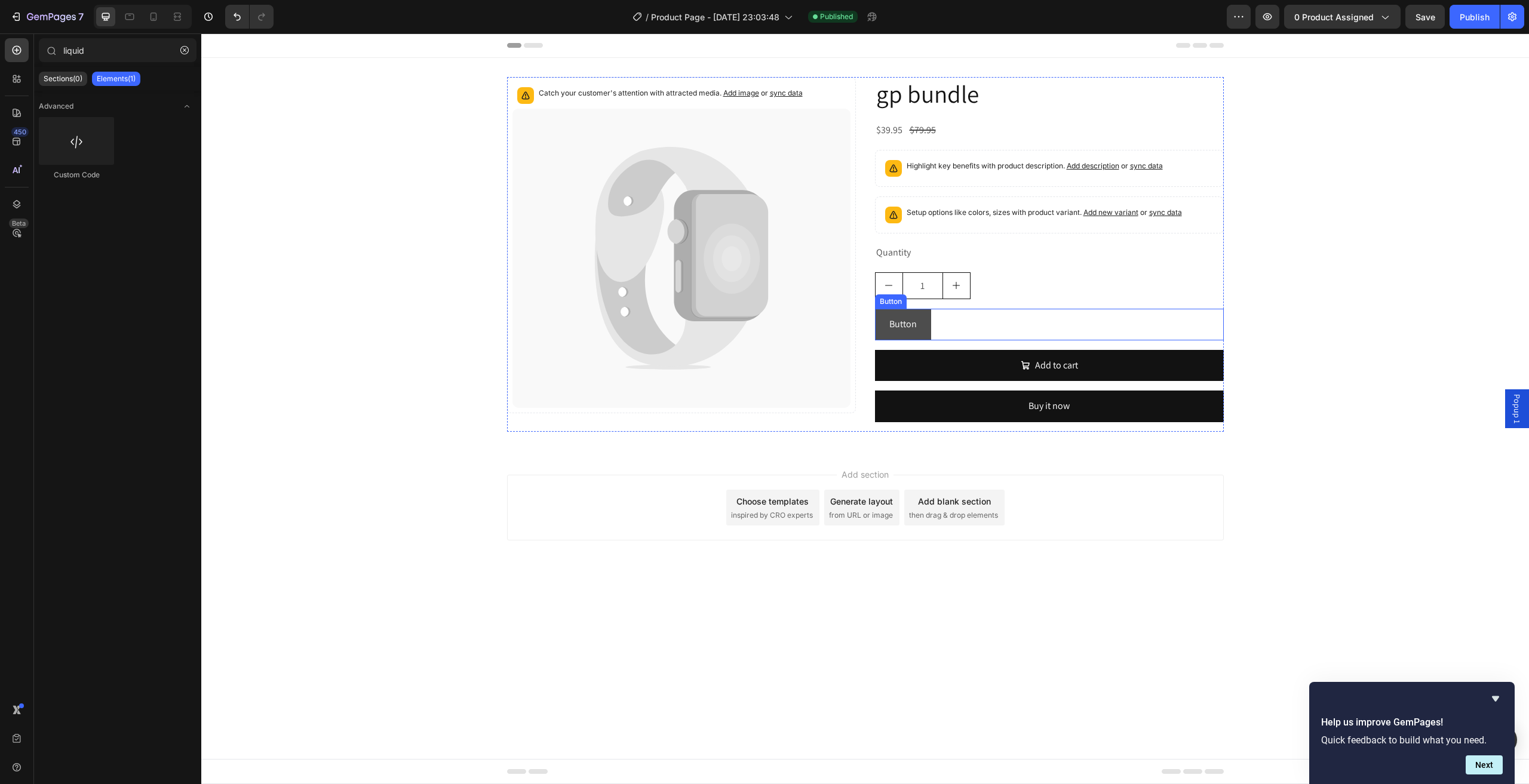
click at [918, 326] on button "Button" at bounding box center [903, 324] width 56 height 31
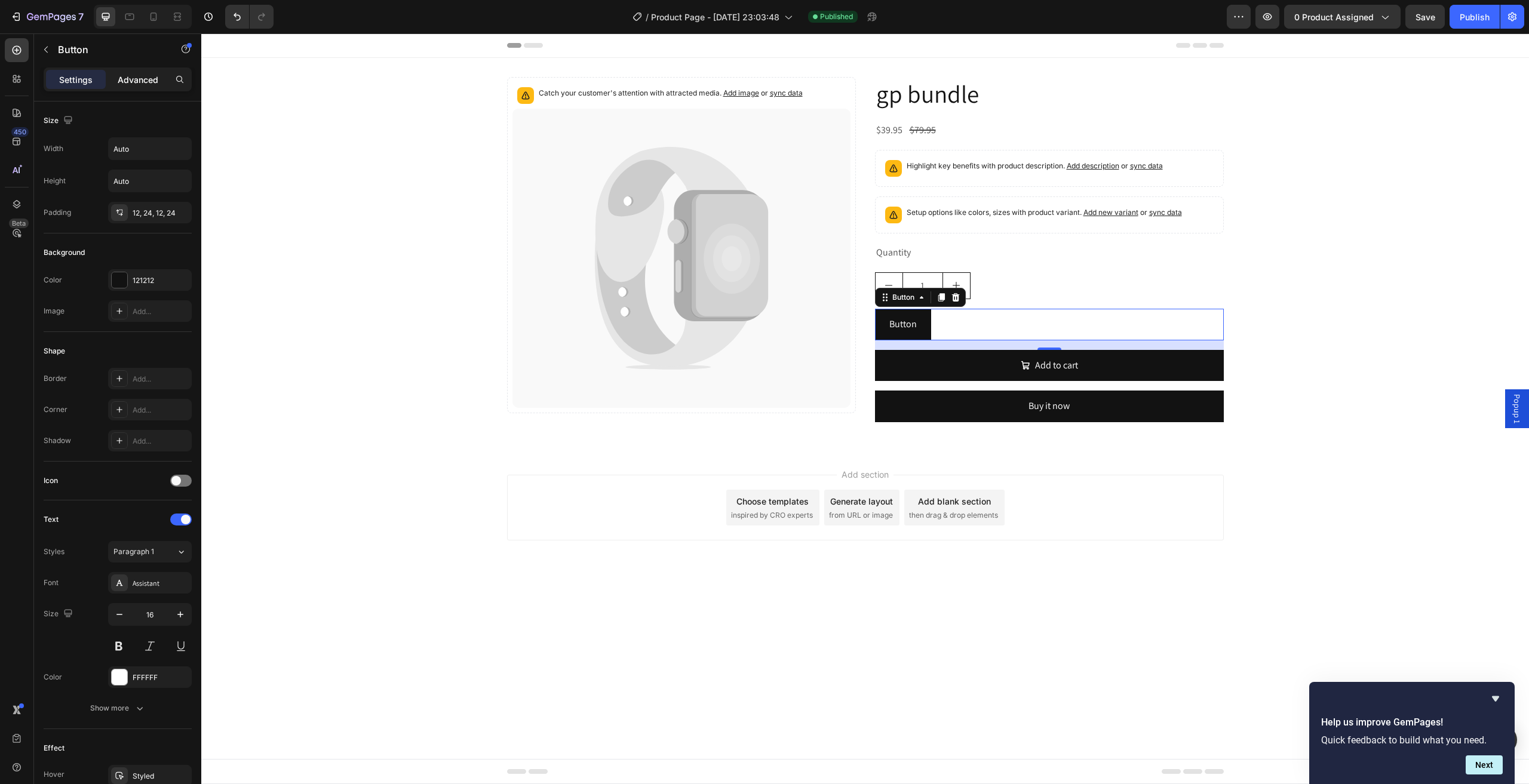
click at [147, 81] on p "Advanced" at bounding box center [138, 79] width 40 height 12
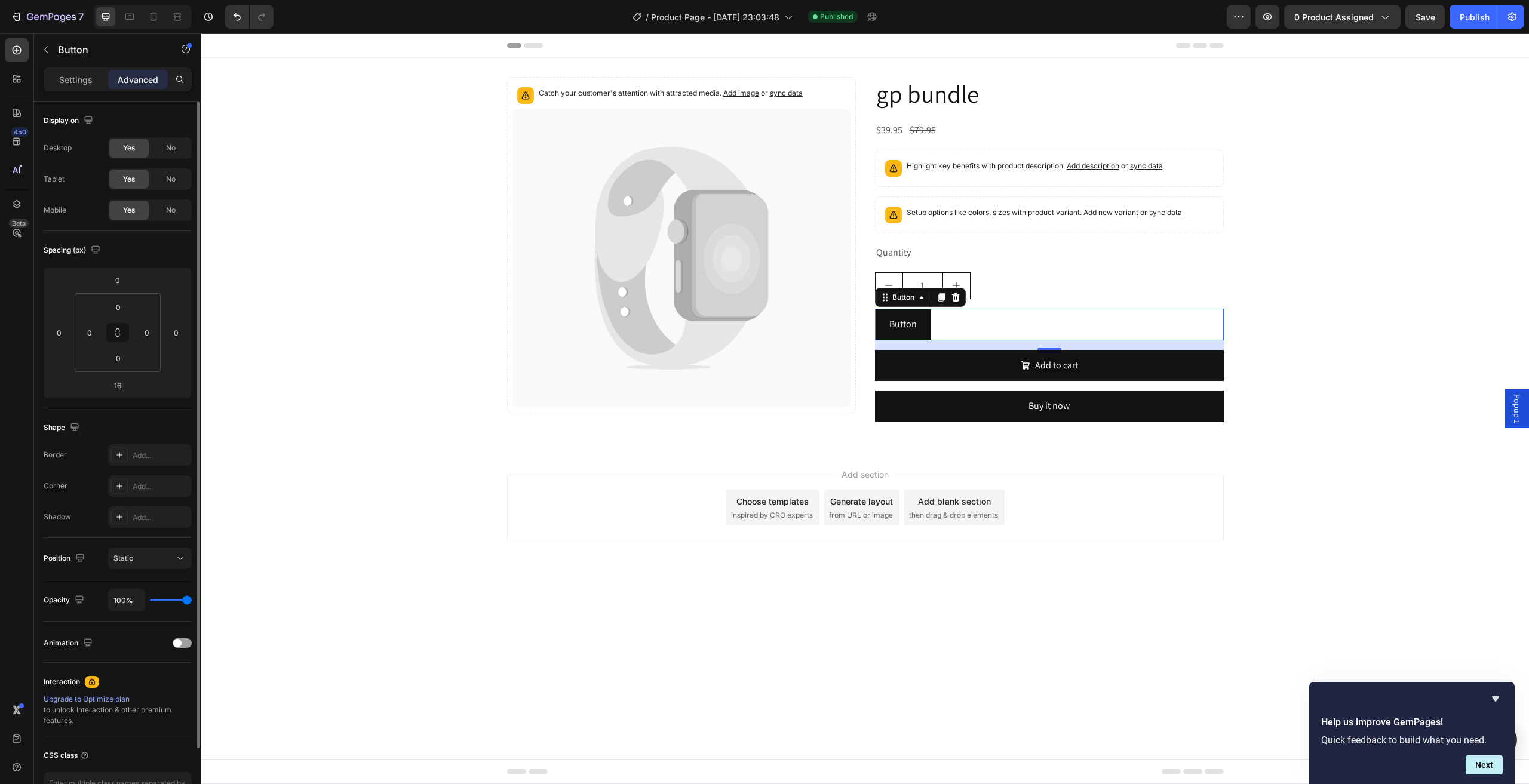
scroll to position [77, 0]
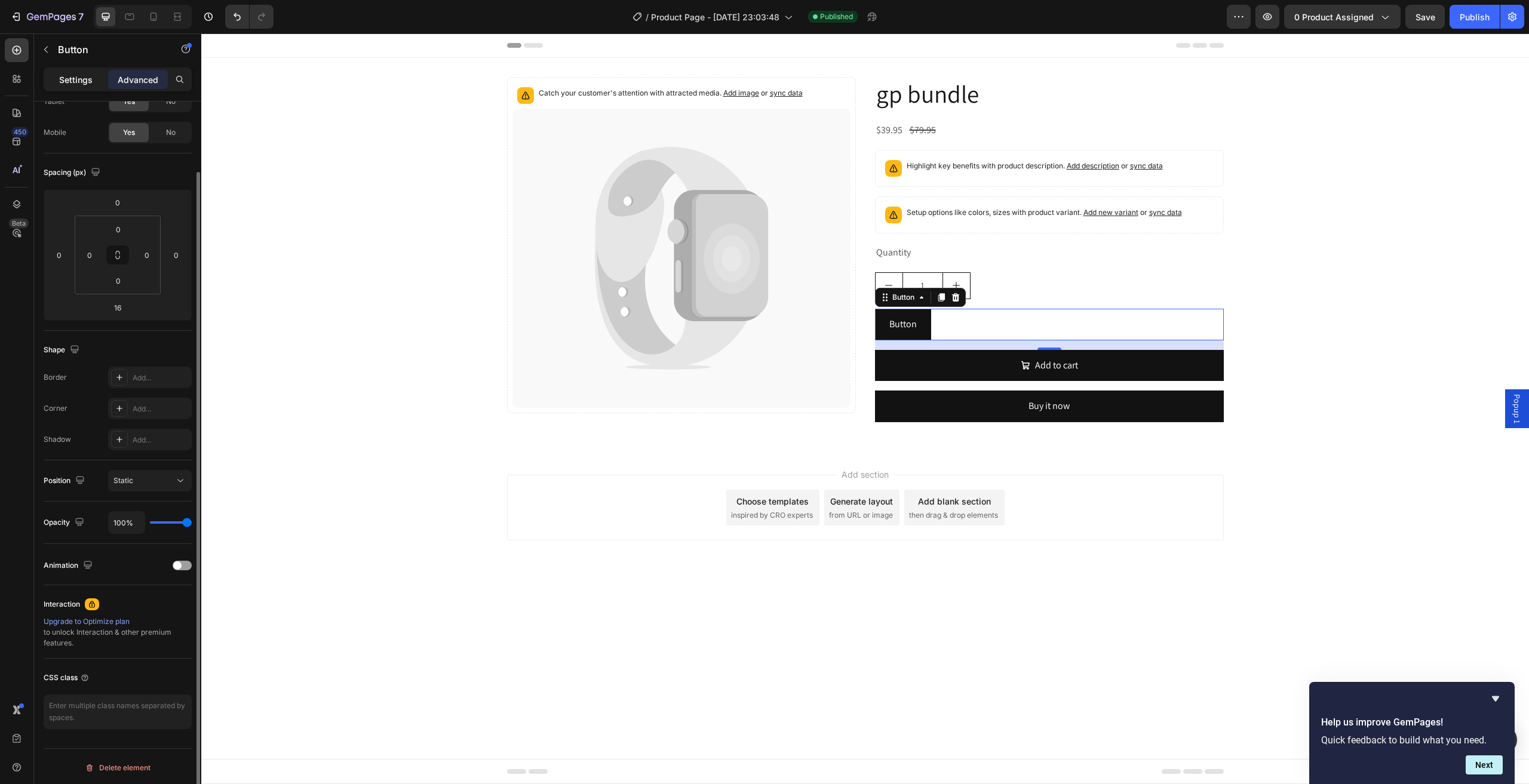
drag, startPoint x: 76, startPoint y: 77, endPoint x: 91, endPoint y: 119, distance: 44.6
click at [76, 77] on p "Settings" at bounding box center [75, 79] width 34 height 12
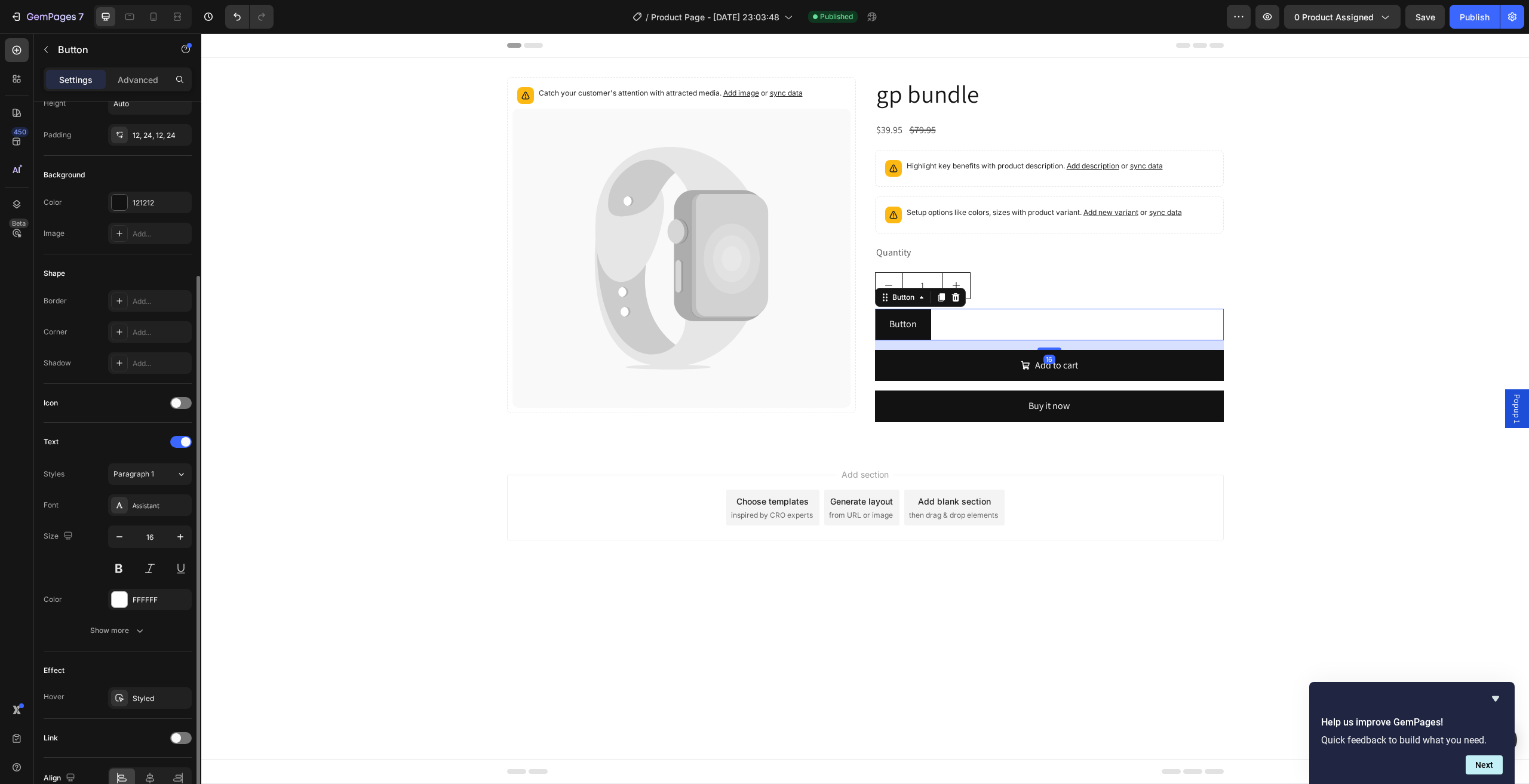
scroll to position [137, 0]
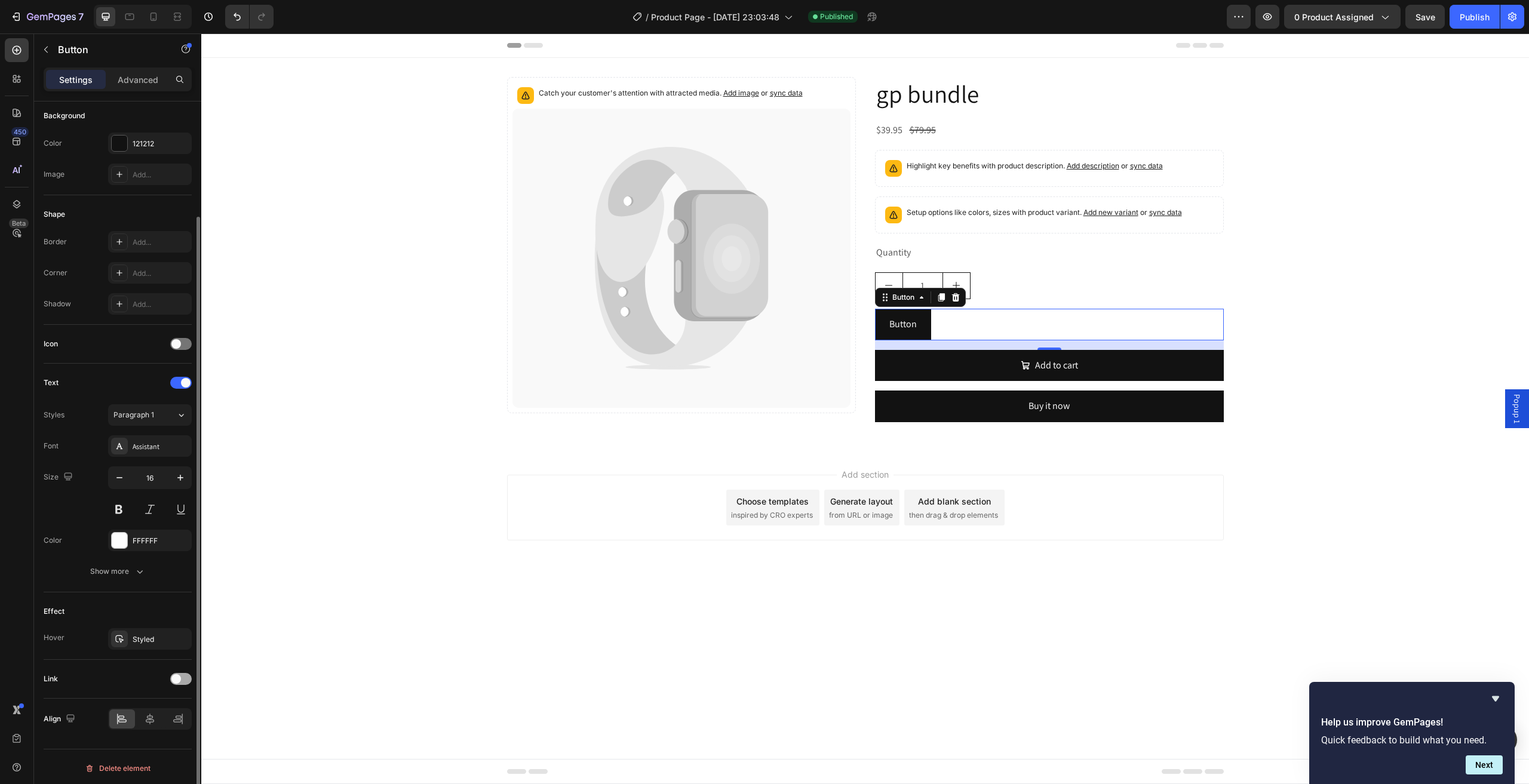
click at [180, 675] on span at bounding box center [177, 679] width 10 height 10
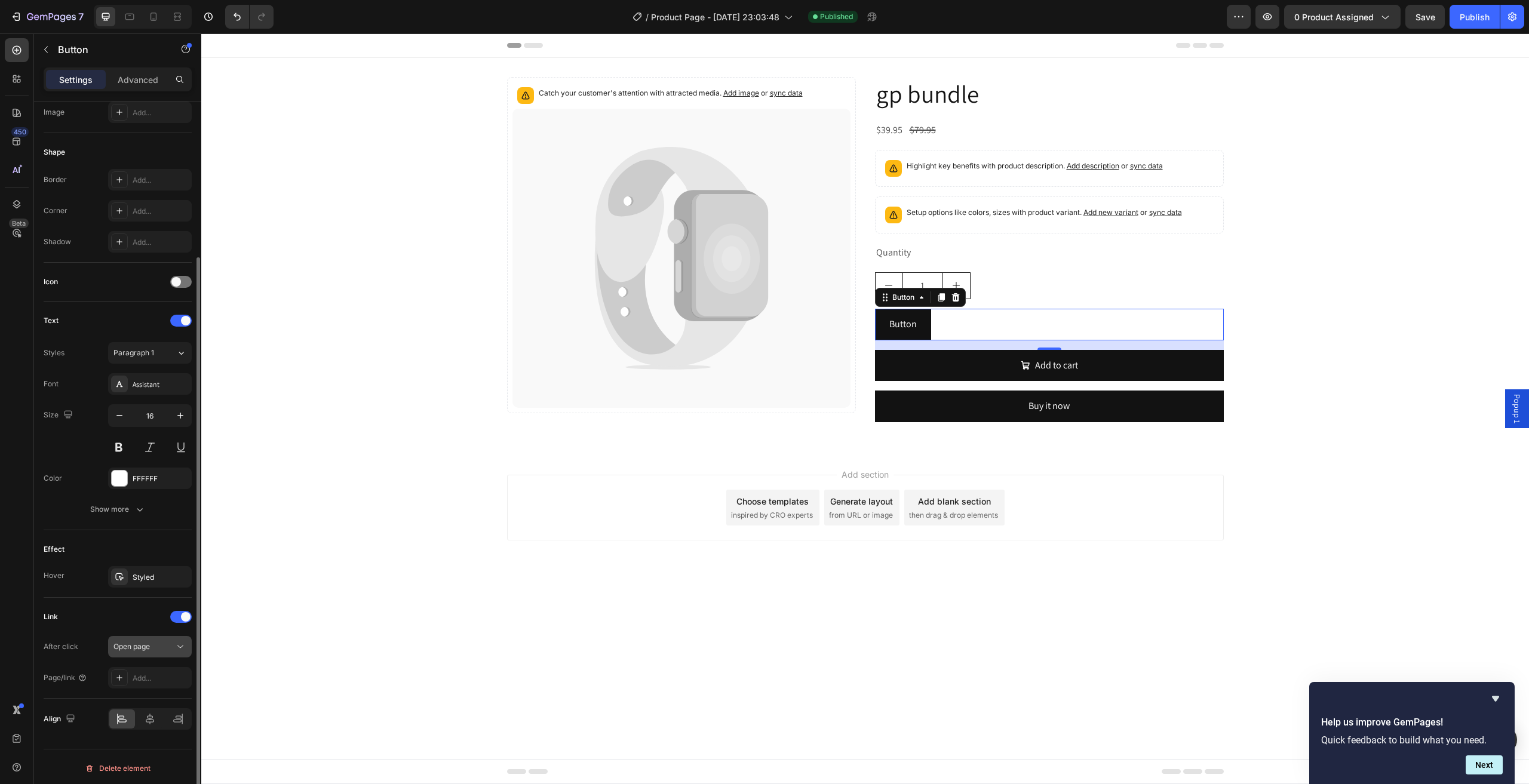
click at [154, 641] on div "Open page" at bounding box center [144, 646] width 61 height 11
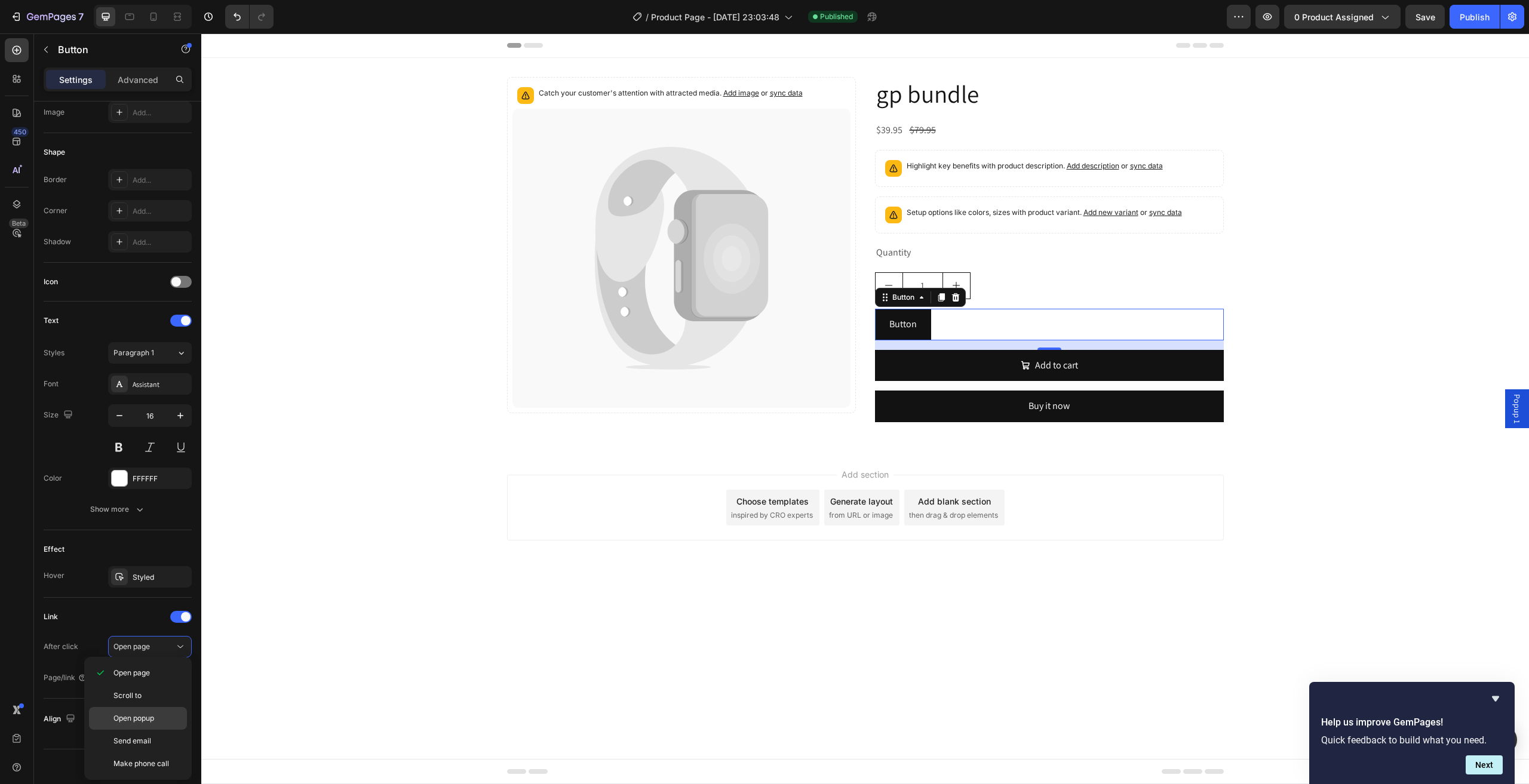
click at [157, 721] on p "Open popup" at bounding box center [148, 718] width 68 height 11
click at [151, 673] on span "Choose one" at bounding box center [133, 677] width 40 height 9
click at [163, 700] on p "Popup 1" at bounding box center [148, 704] width 68 height 11
click at [1496, 15] on button "Publish" at bounding box center [1474, 16] width 50 height 24
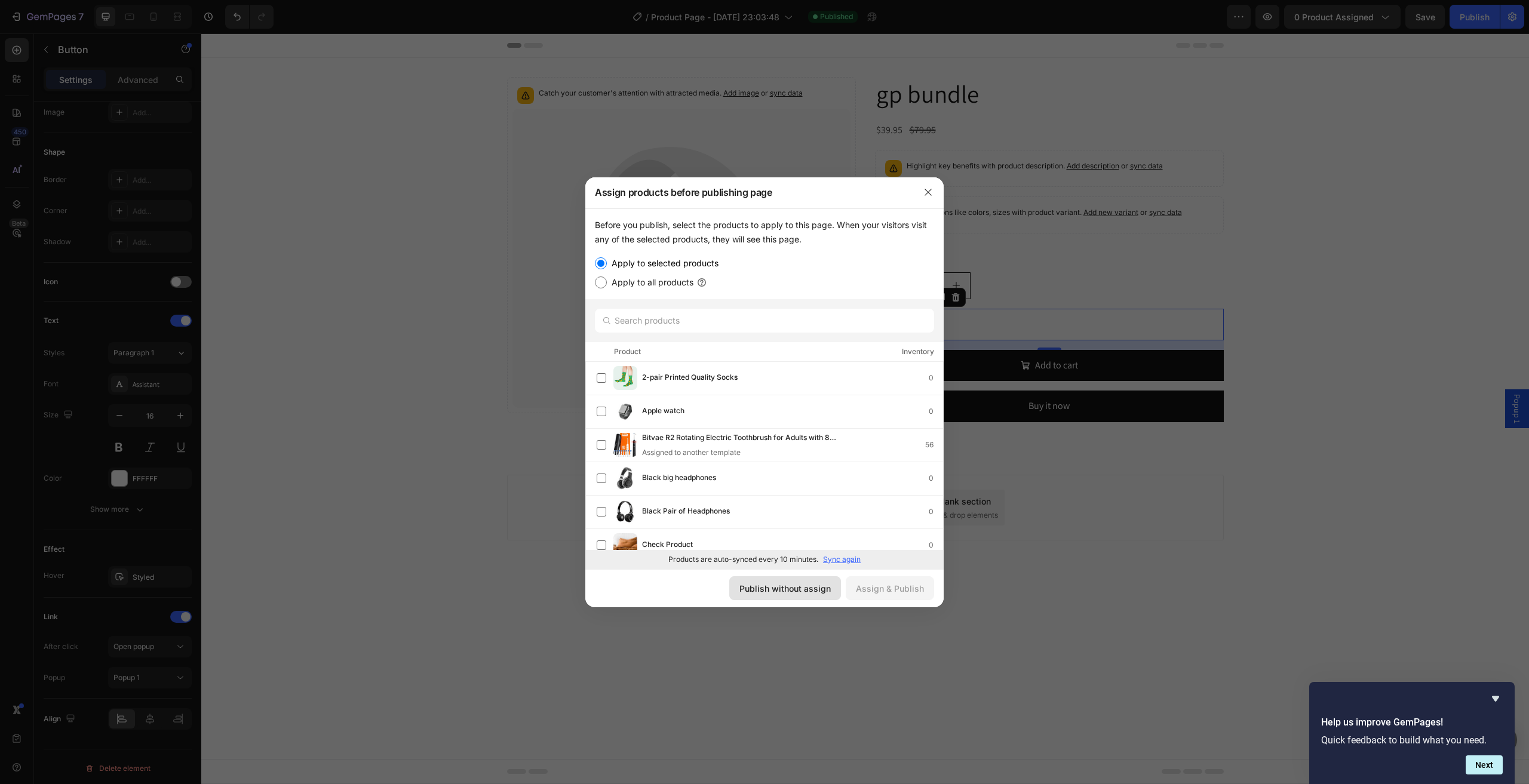
click at [754, 592] on div "Publish without assign" at bounding box center [785, 588] width 92 height 12
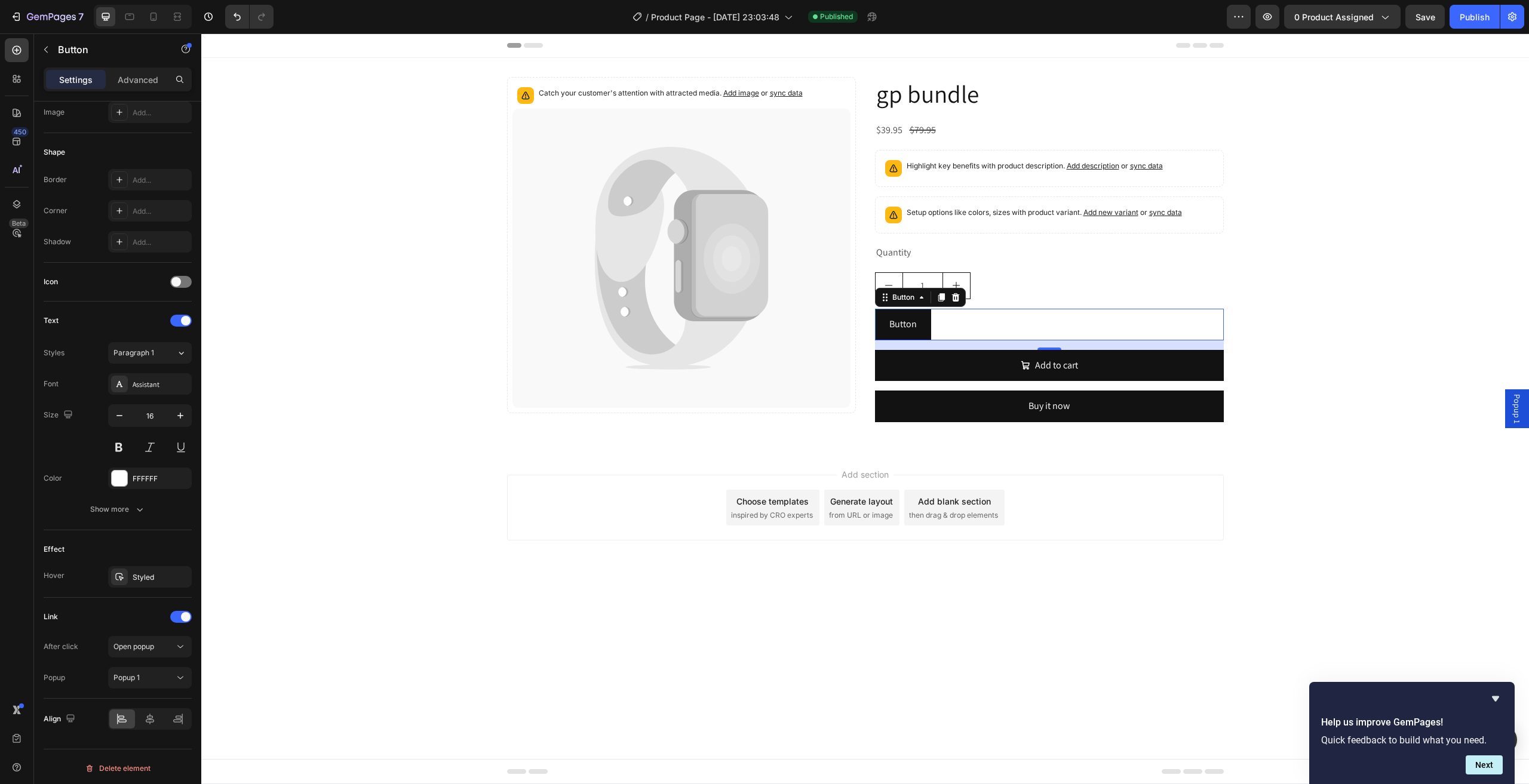
click at [1518, 416] on span "Popup 1" at bounding box center [1516, 408] width 12 height 29
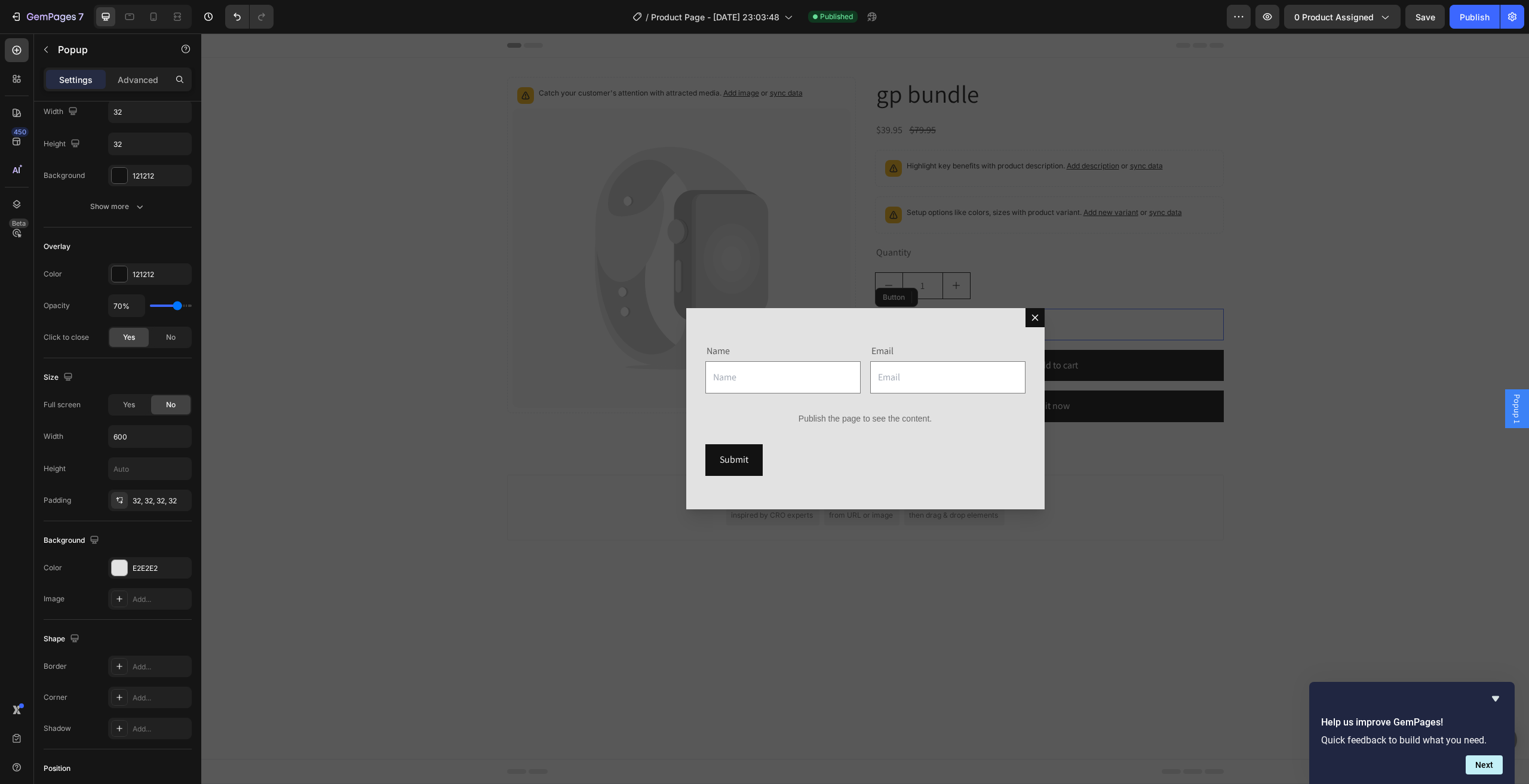
scroll to position [0, 0]
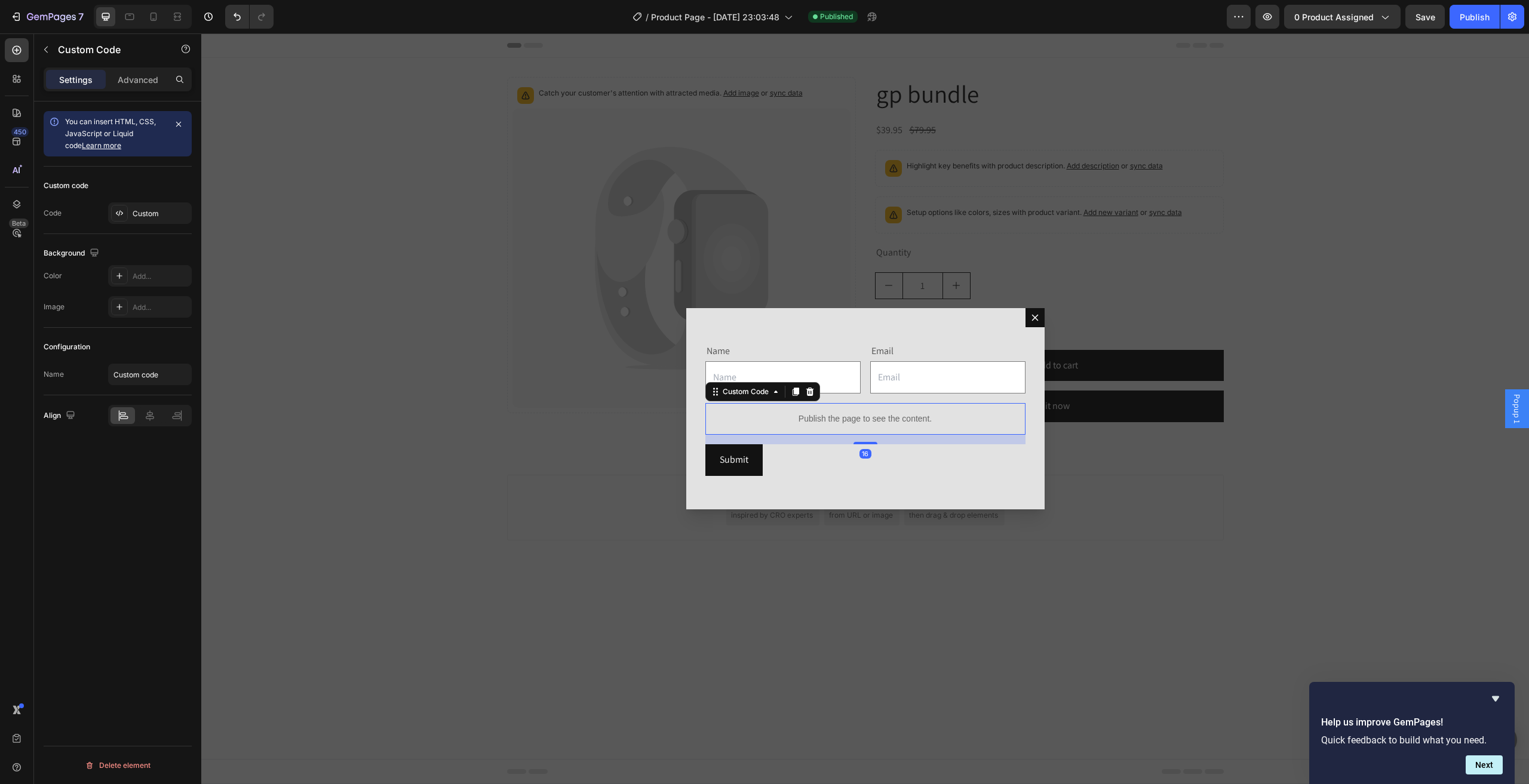
click at [883, 417] on p "Publish the page to see the content." at bounding box center [865, 419] width 320 height 12
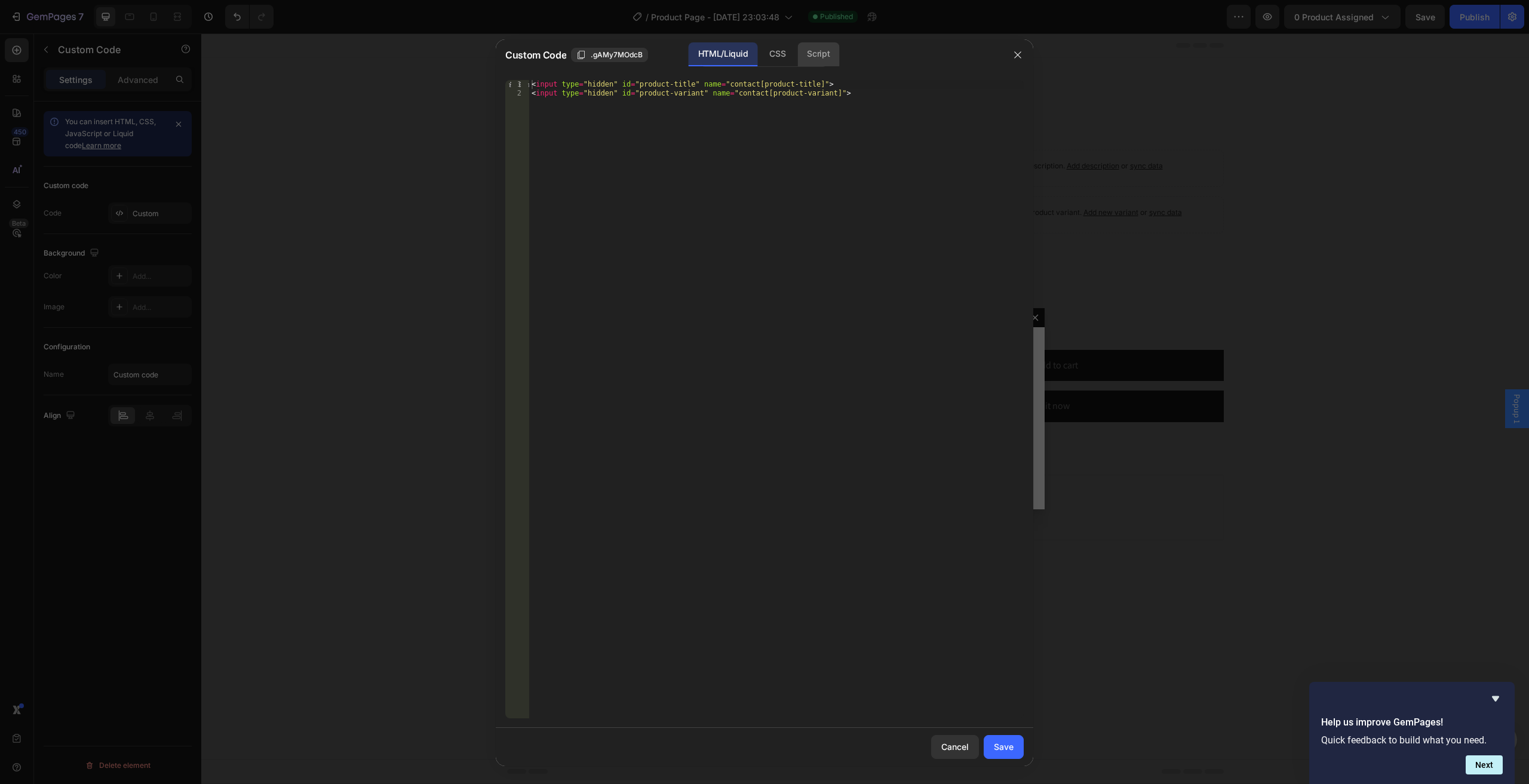
click at [804, 53] on div "Script" at bounding box center [818, 54] width 42 height 24
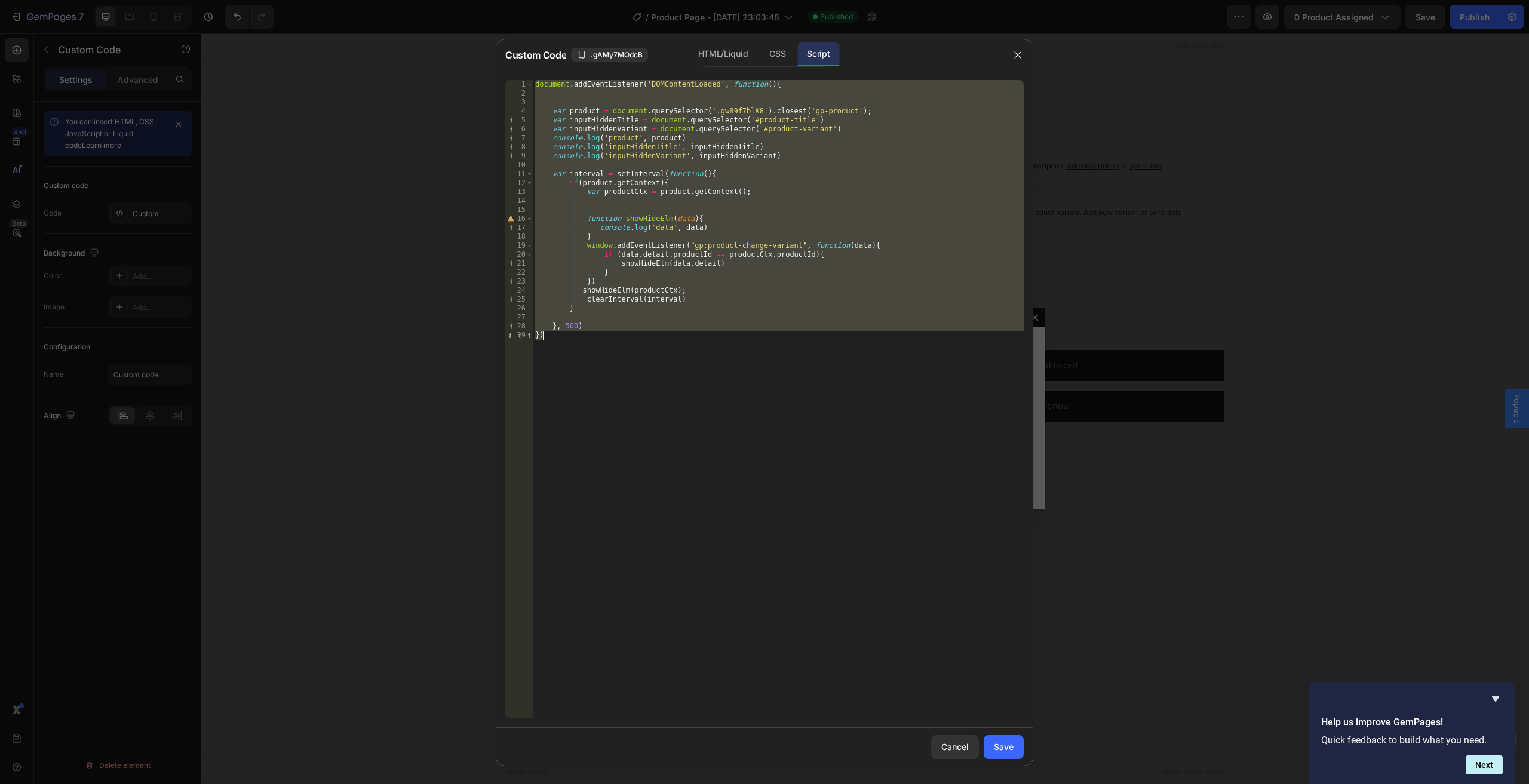
click at [709, 275] on div "document . addEventListener ( 'DOMContentLoaded' , function ( ) { var product =…" at bounding box center [778, 399] width 491 height 638
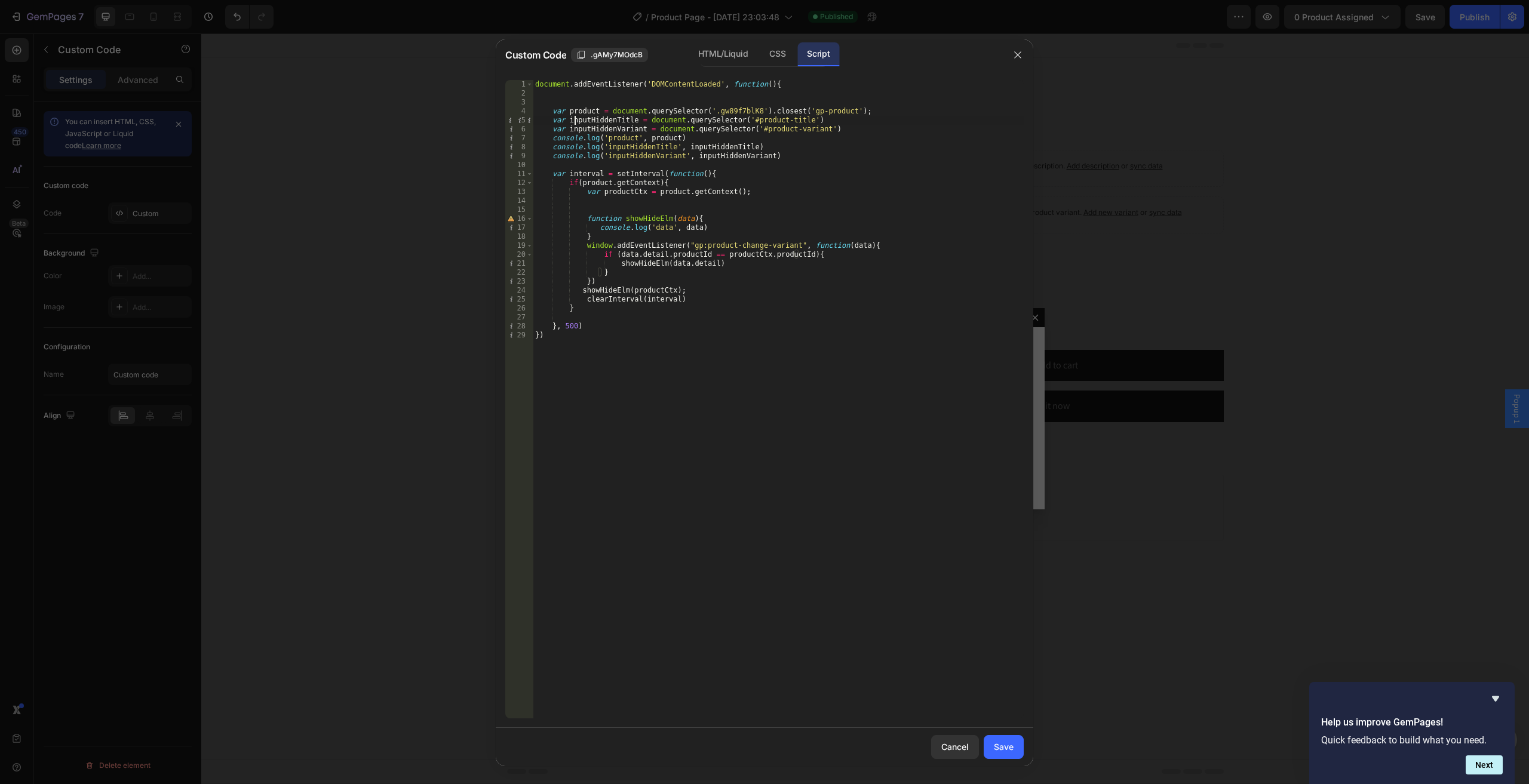
click at [573, 119] on div "document . addEventListener ( 'DOMContentLoaded' , function ( ) { var product =…" at bounding box center [778, 408] width 491 height 656
click at [573, 118] on div "document . addEventListener ( 'DOMContentLoaded' , function ( ) { var product =…" at bounding box center [778, 408] width 491 height 656
click at [651, 183] on div "document . addEventListener ( 'DOMContentLoaded' , function ( ) { var product =…" at bounding box center [778, 408] width 491 height 656
paste textarea "inputHiddenTitle"
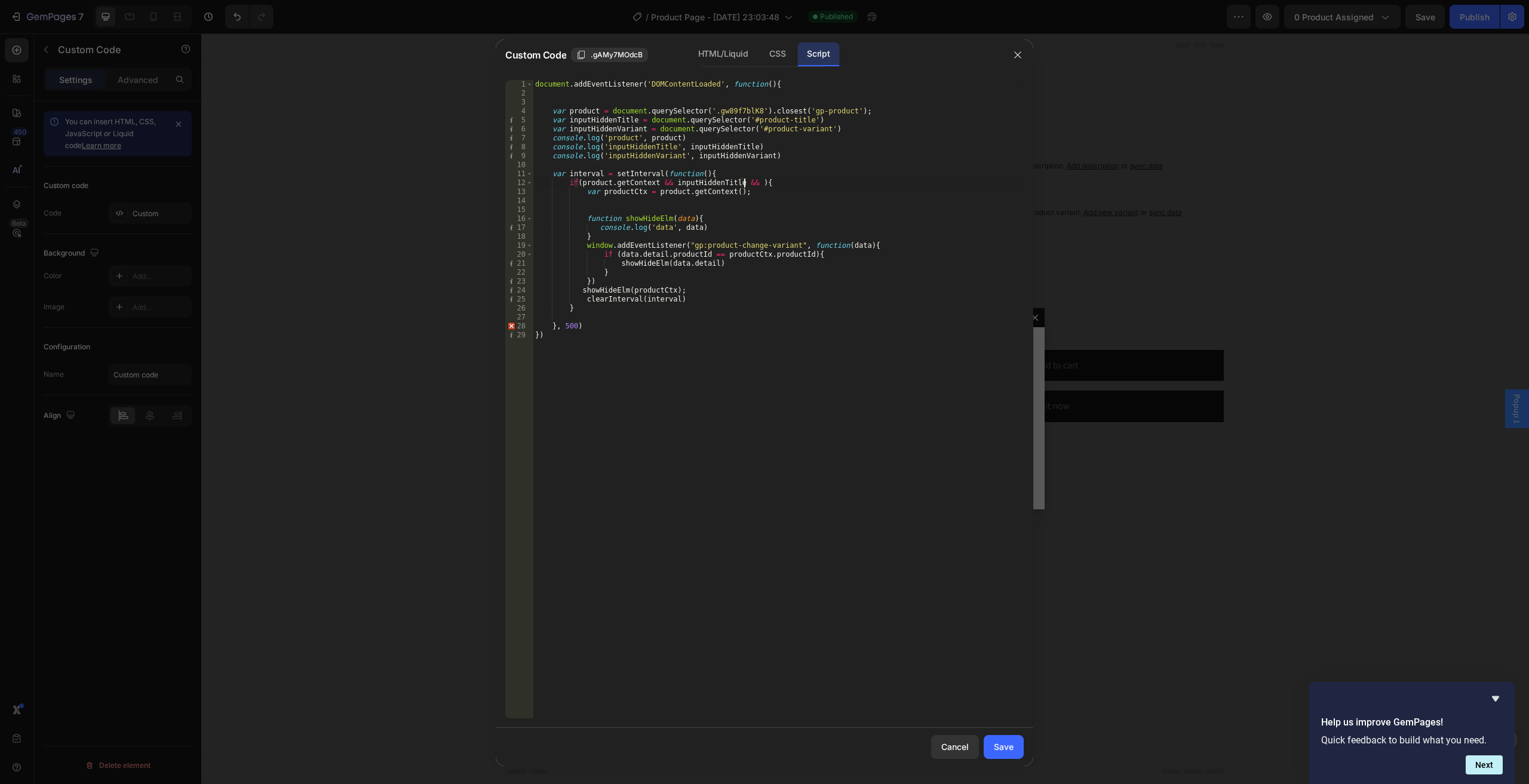
scroll to position [0, 16]
click at [575, 130] on div "document . addEventListener ( 'DOMContentLoaded' , function ( ) { var product =…" at bounding box center [778, 408] width 491 height 656
click at [744, 185] on div "document . addEventListener ( 'DOMContentLoaded' , function ( ) { var product =…" at bounding box center [778, 408] width 491 height 656
paste textarea "inputHiddenVariant"
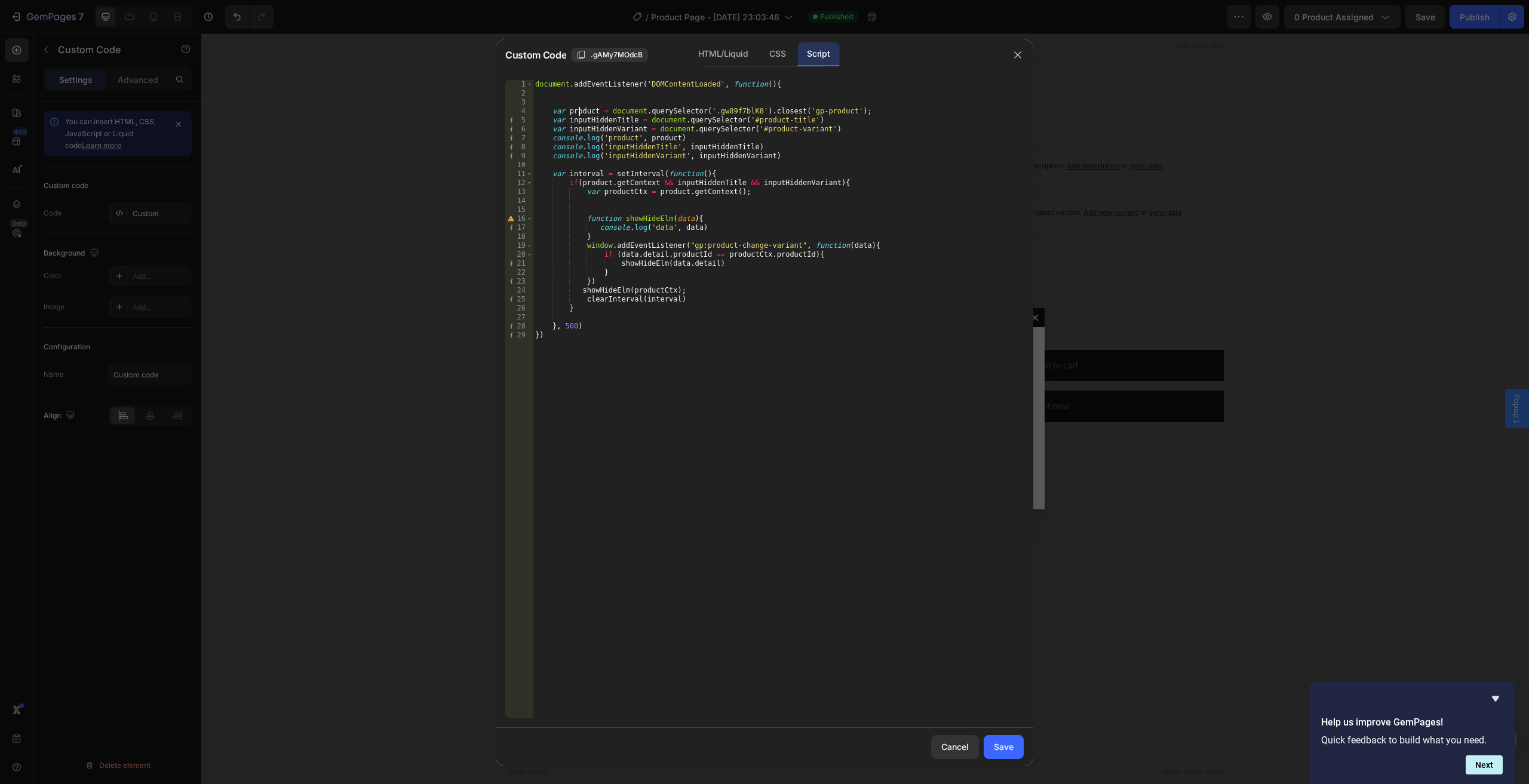
click at [579, 112] on div "document . addEventListener ( 'DOMContentLoaded' , function ( ) { var product =…" at bounding box center [778, 408] width 491 height 656
click at [829, 131] on div "document . addEventListener ( 'DOMContentLoaded' , function ( ) { var product =…" at bounding box center [778, 408] width 491 height 656
type textarea "var inputHiddenVariant = document.querySelector('#product-variant')"
click at [744, 205] on div "document . addEventListener ( 'DOMContentLoaded' , function ( ) { var product =…" at bounding box center [778, 408] width 491 height 656
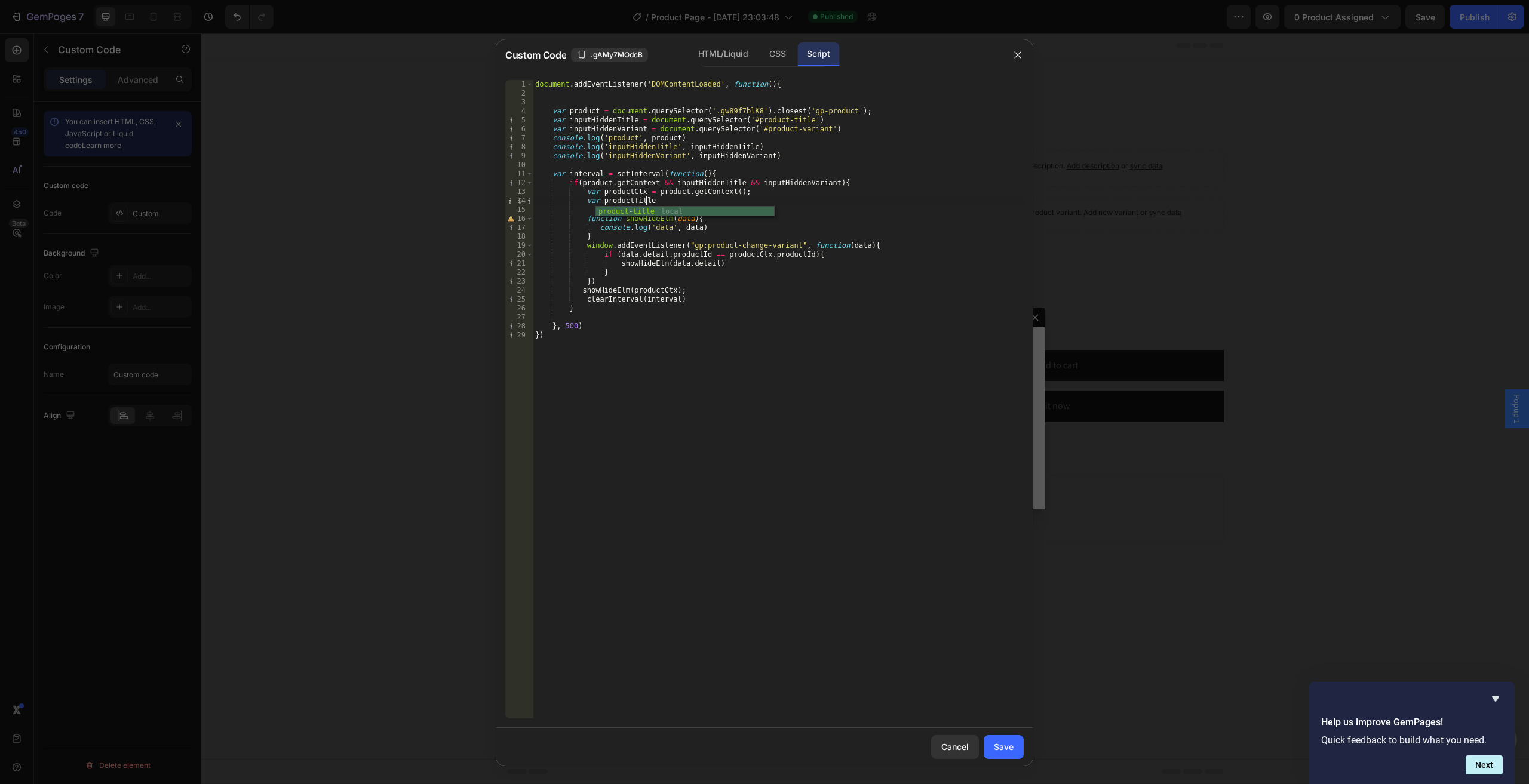
scroll to position [0, 10]
type textarea "var productTitle ="
drag, startPoint x: 674, startPoint y: 202, endPoint x: 581, endPoint y: 196, distance: 93.2
click at [581, 196] on div "document . addEventListener ( 'DOMContentLoaded' , function ( ) { var product =…" at bounding box center [778, 408] width 491 height 656
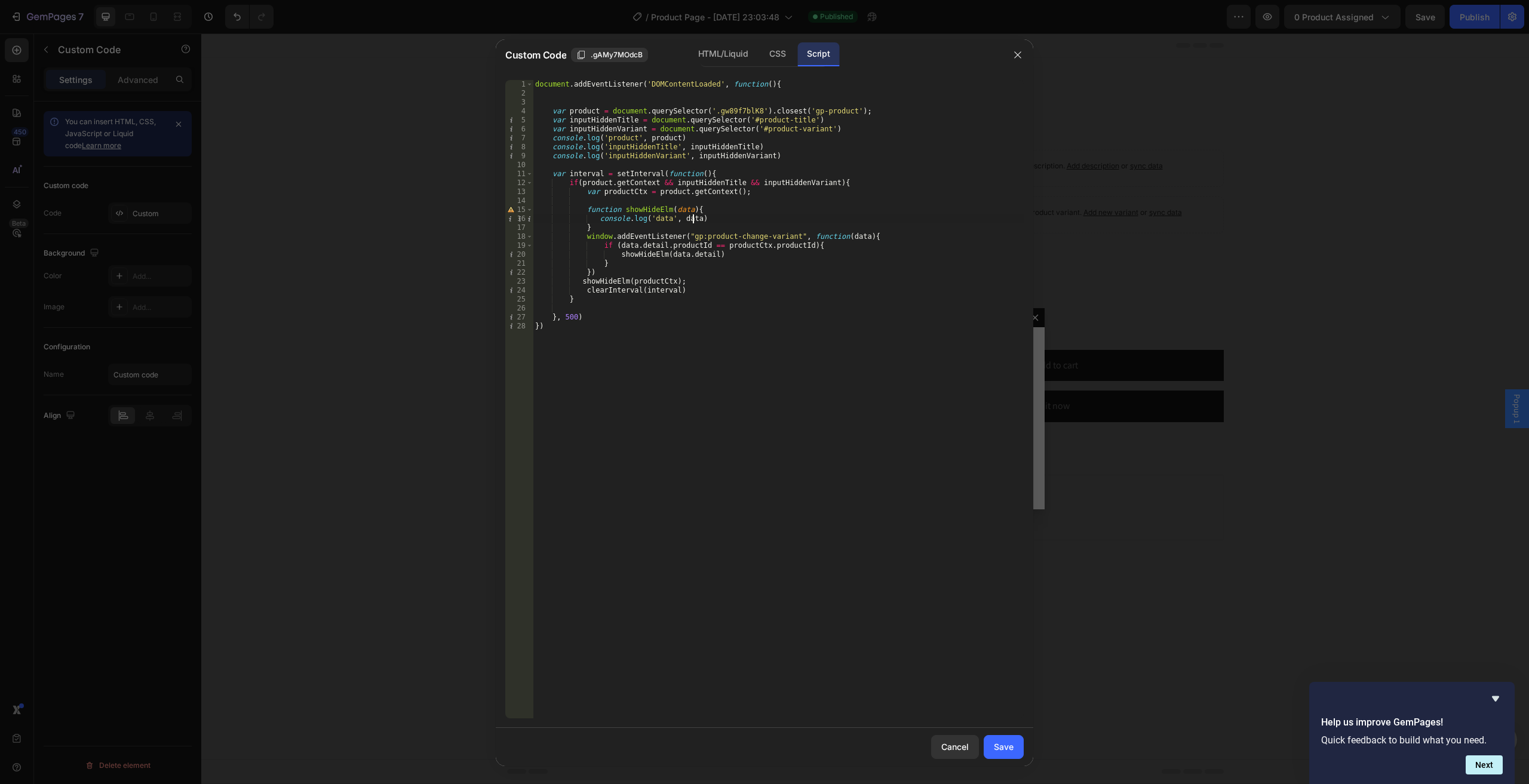
click at [701, 221] on div "document . addEventListener ( 'DOMContentLoaded' , function ( ) { var product =…" at bounding box center [778, 408] width 491 height 656
drag, startPoint x: 703, startPoint y: 221, endPoint x: 711, endPoint y: 212, distance: 12.0
click at [711, 212] on div "document . addEventListener ( 'DOMContentLoaded' , function ( ) { var product =…" at bounding box center [778, 408] width 491 height 656
type textarea "function showHideElm(data){"
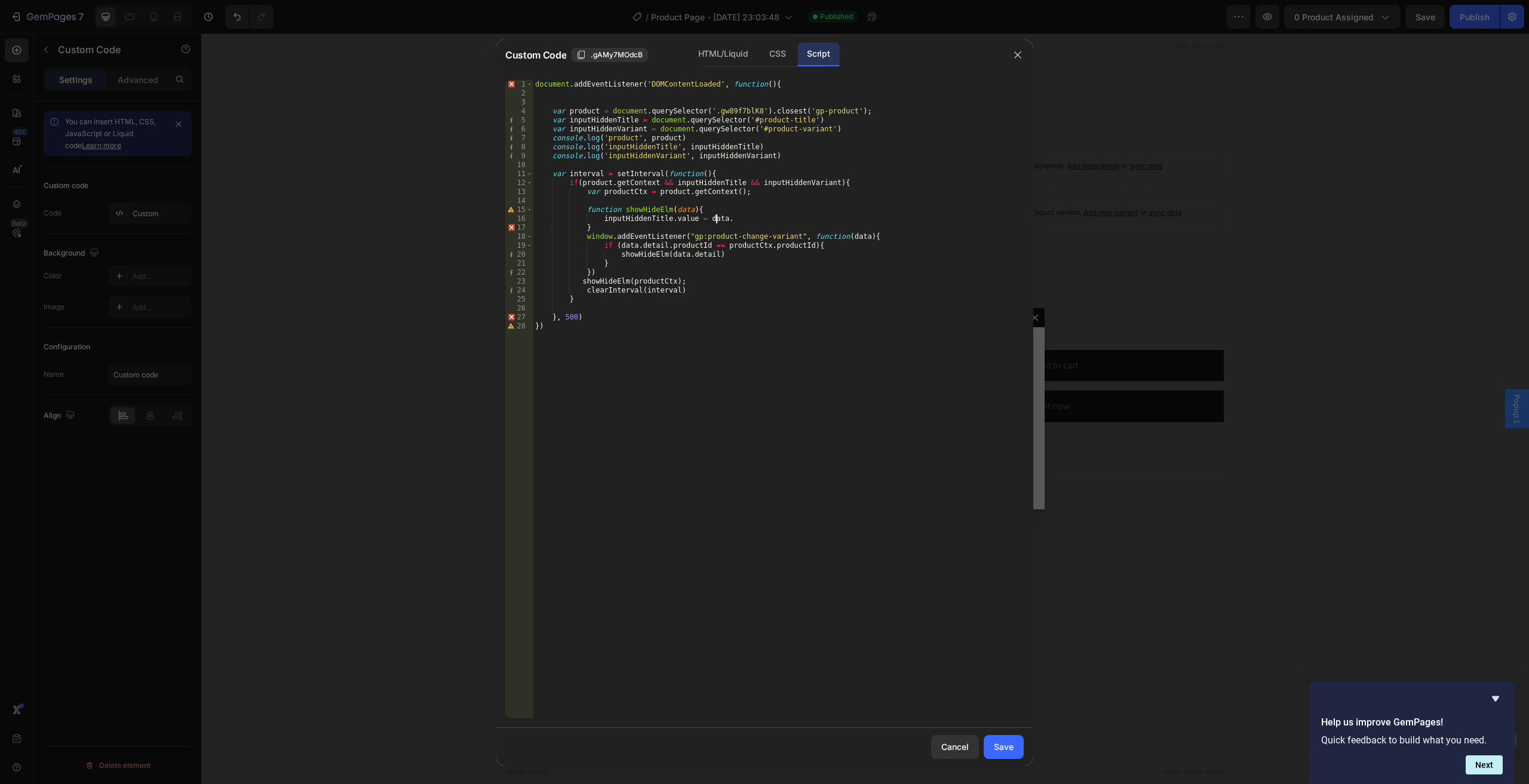
paste textarea "variantSelected"
type textarea "inputHiddenTitle.value = data.variantSelected."
click at [785, 219] on div "document . addEventListener ( 'DOMContentLoaded' , function ( ) { var product =…" at bounding box center [778, 408] width 491 height 656
paste textarea
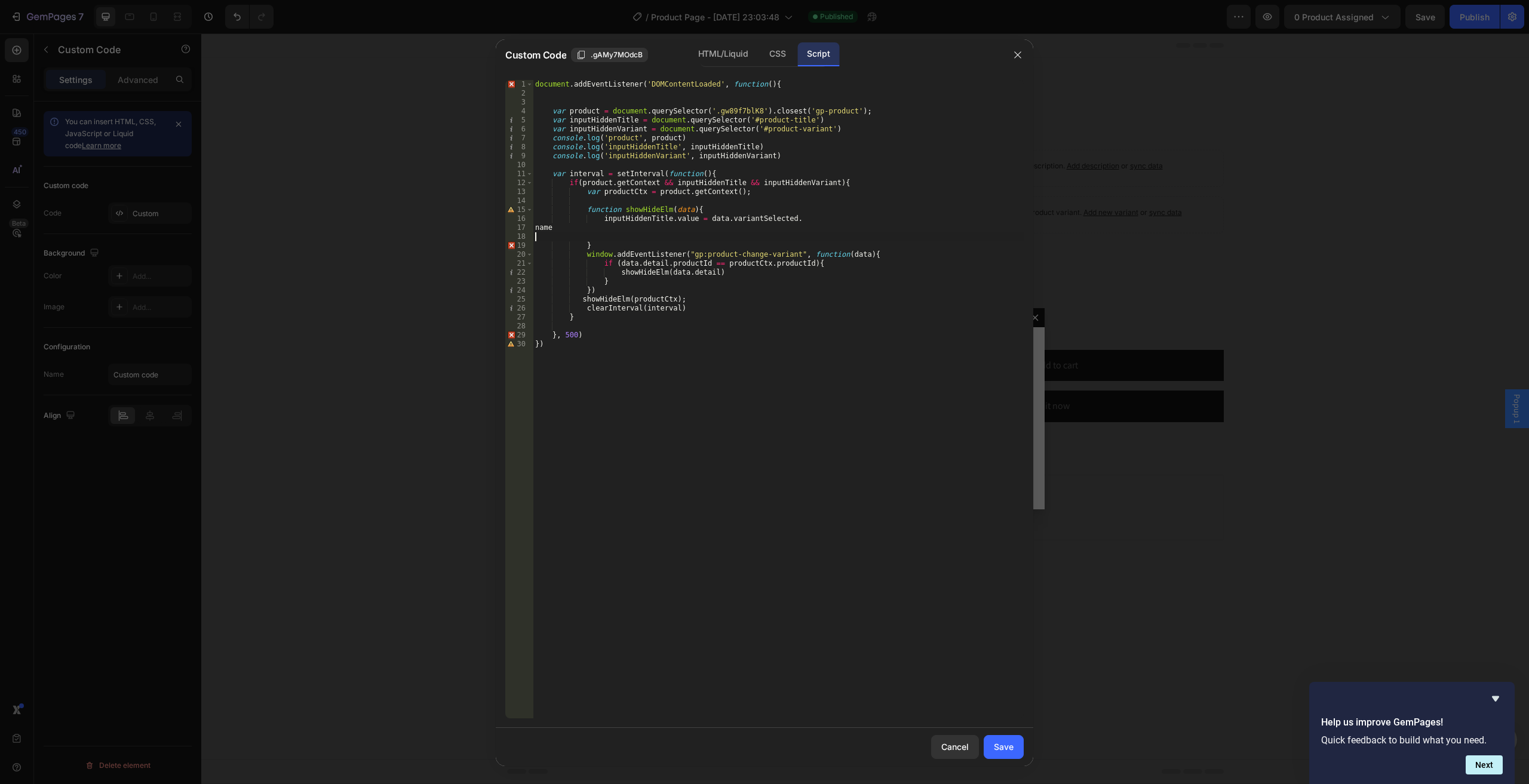
scroll to position [0, 0]
type textarea "inputHiddenTitle.value = [DOMAIN_NAME]"
click at [599, 129] on div "document . addEventListener ( 'DOMContentLoaded' , function ( ) { var product =…" at bounding box center [778, 408] width 491 height 656
type textarea "var inputHiddenVariant = document.querySelector('#product-variant')"
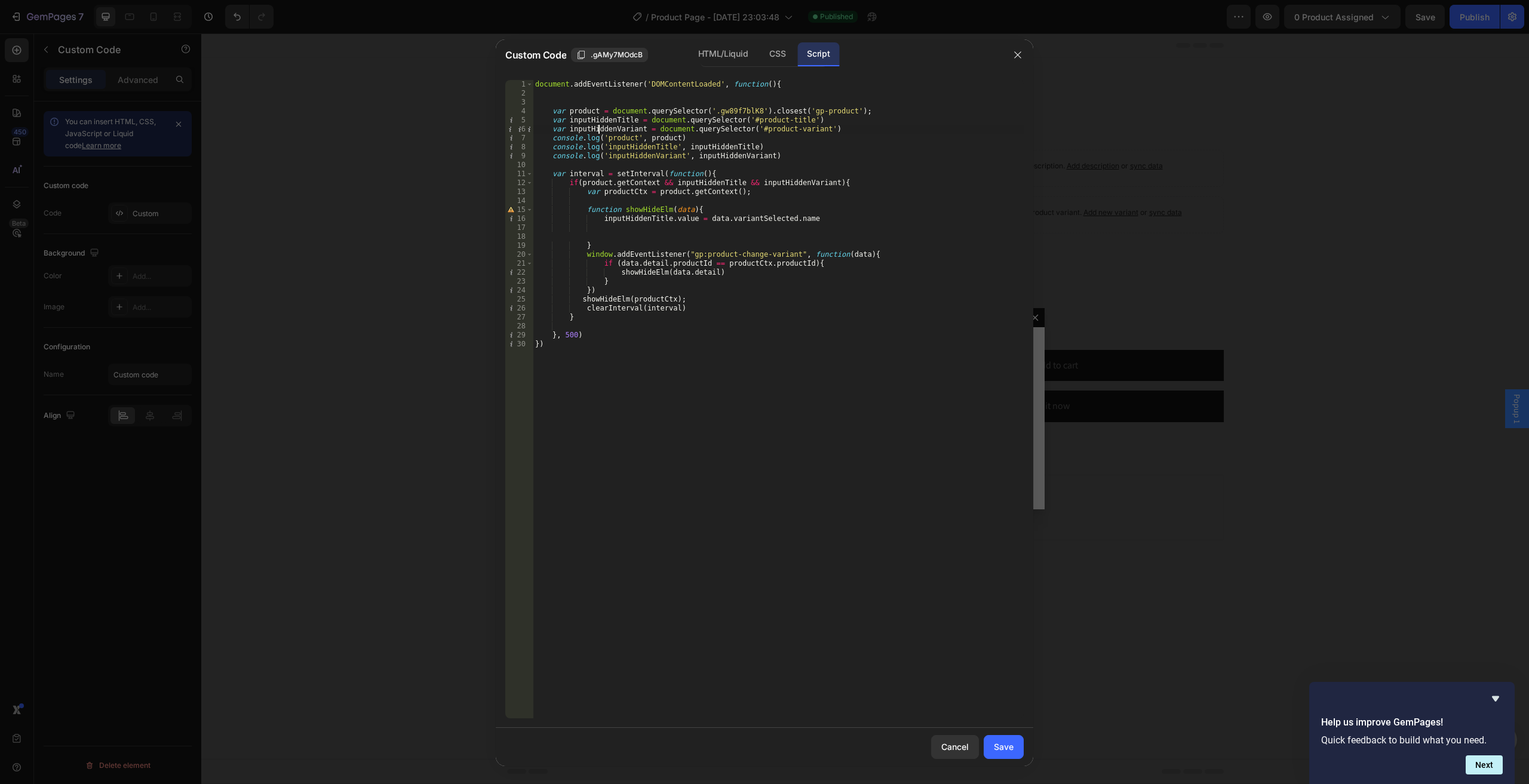
click at [599, 129] on div "document . addEventListener ( 'DOMContentLoaded' , function ( ) { var product =…" at bounding box center [778, 408] width 491 height 656
click at [623, 226] on div "document . addEventListener ( 'DOMContentLoaded' , function ( ) { var product =…" at bounding box center [778, 408] width 491 height 656
paste textarea "inputHiddenVariant"
click at [753, 222] on div "document . addEventListener ( 'DOMContentLoaded' , function ( ) { var product =…" at bounding box center [778, 408] width 491 height 656
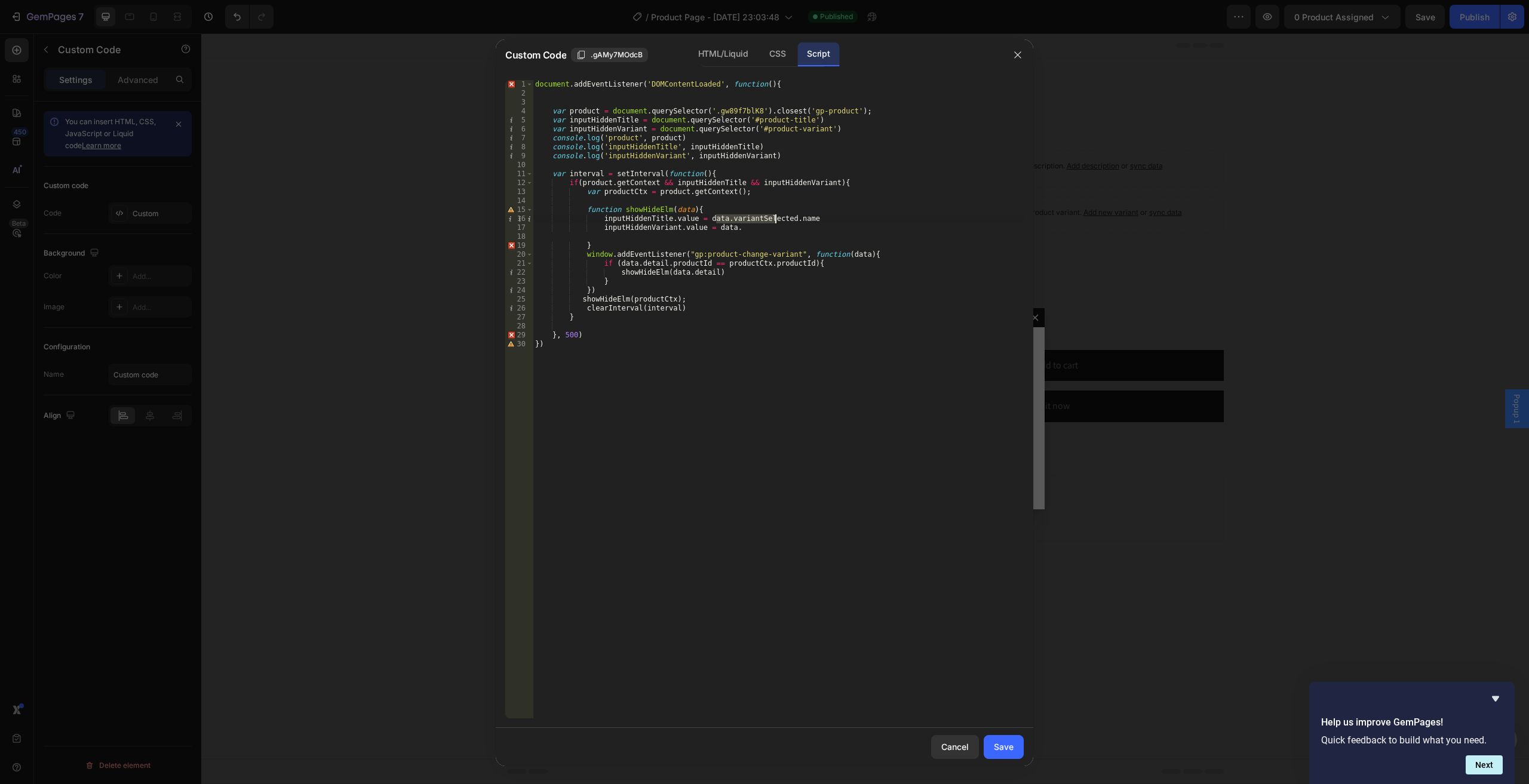
click at [753, 222] on div "document . addEventListener ( 'DOMContentLoaded' , function ( ) { var product =…" at bounding box center [778, 408] width 491 height 656
click at [753, 224] on div "document . addEventListener ( 'DOMContentLoaded' , function ( ) { var product =…" at bounding box center [778, 408] width 491 height 656
paste textarea "variantSelected"
paste textarea "title"
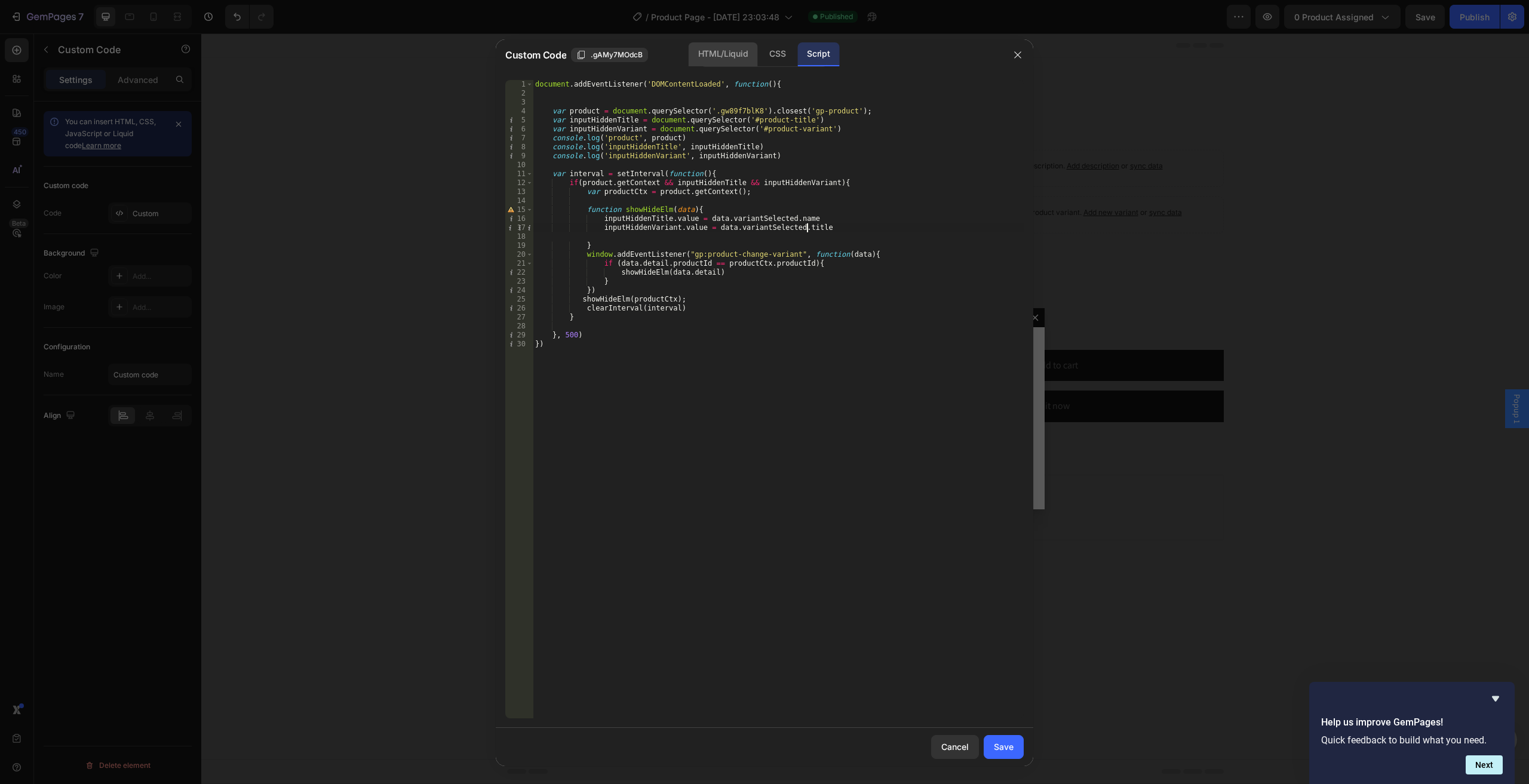
type textarea "inputHiddenVariant.value = data.variantSelected.title"
click at [739, 55] on div "HTML/Liquid" at bounding box center [722, 54] width 68 height 24
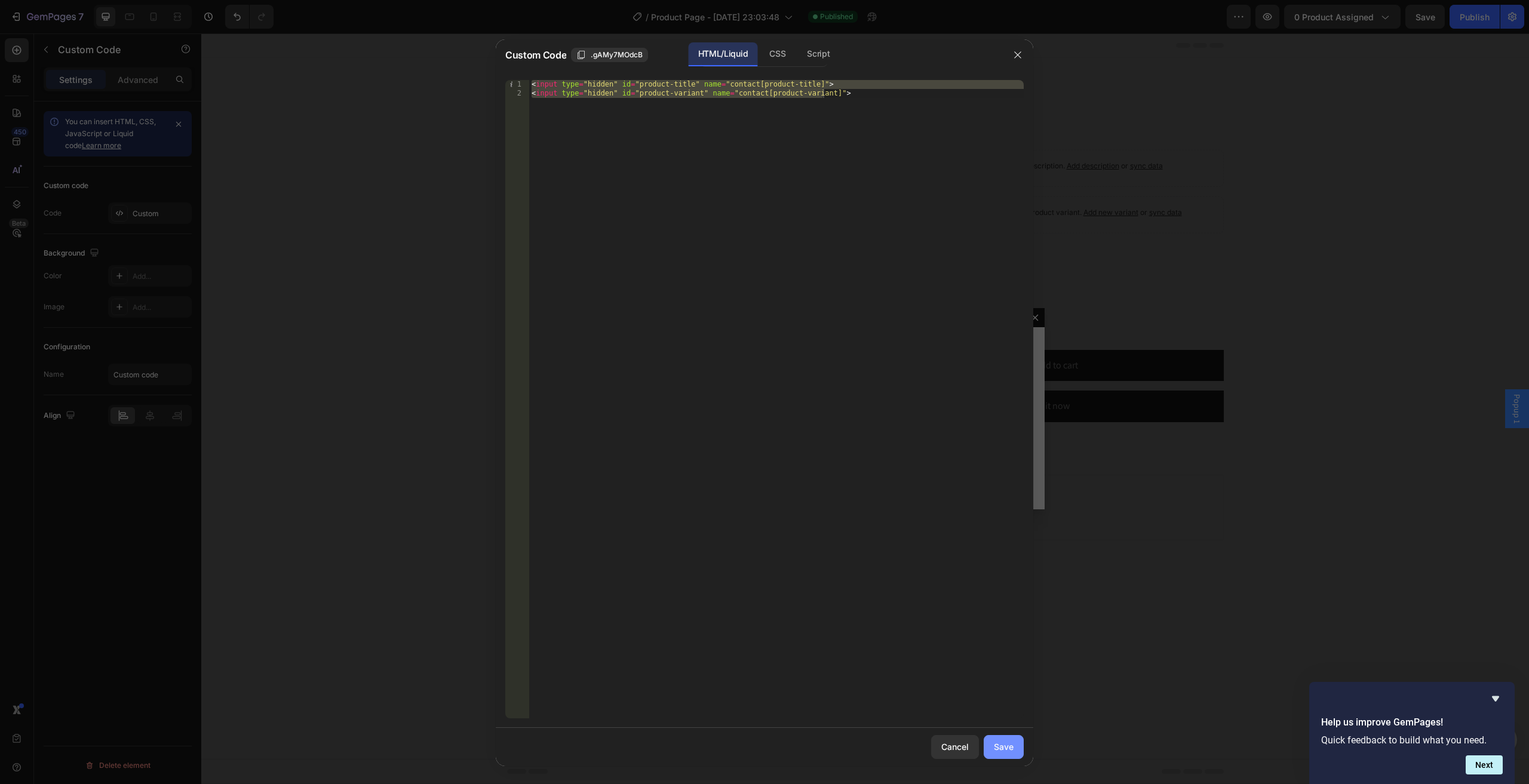
click at [1004, 744] on div "Save" at bounding box center [1003, 746] width 20 height 12
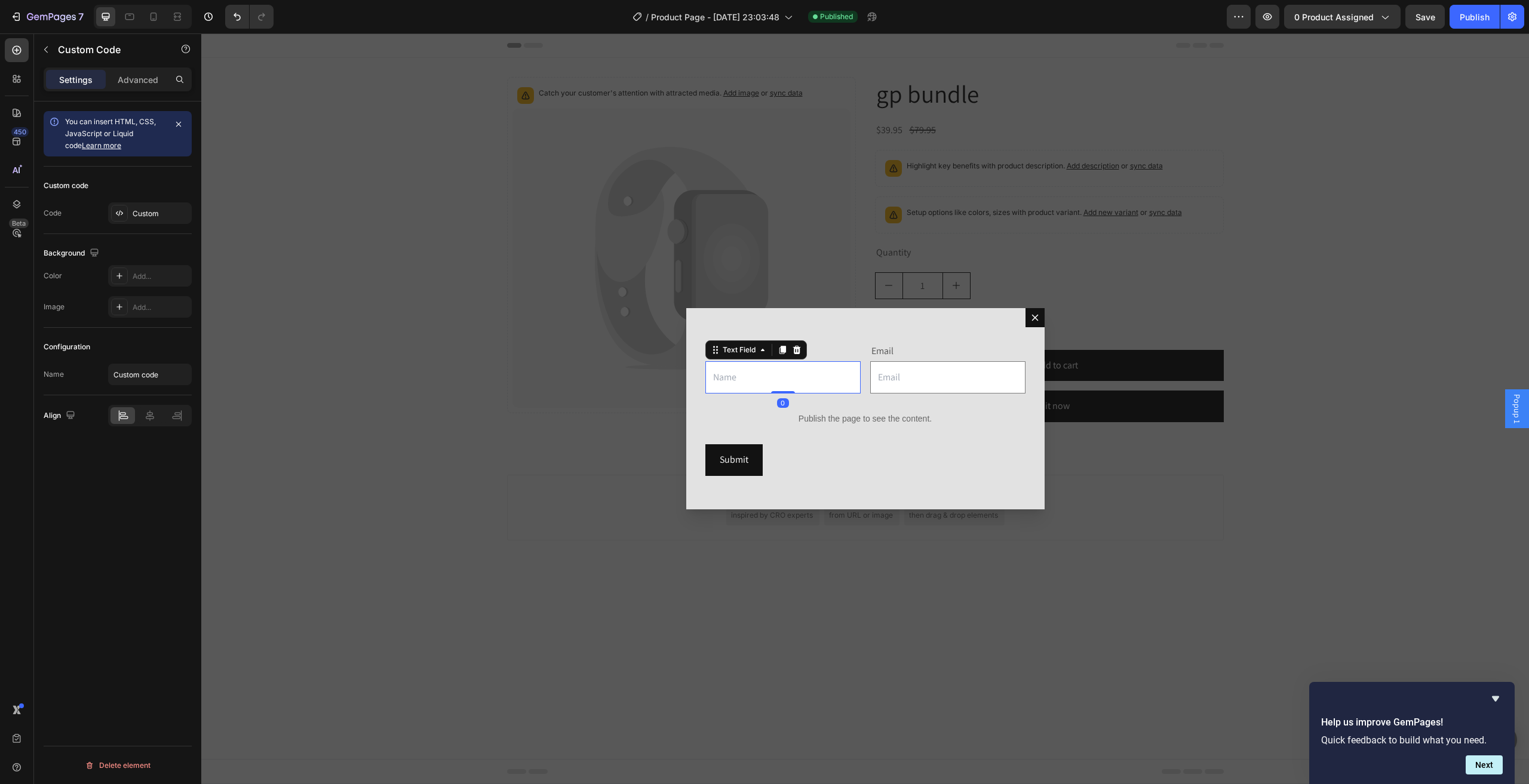
click at [834, 369] on input "Dialog body" at bounding box center [783, 378] width 155 height 33
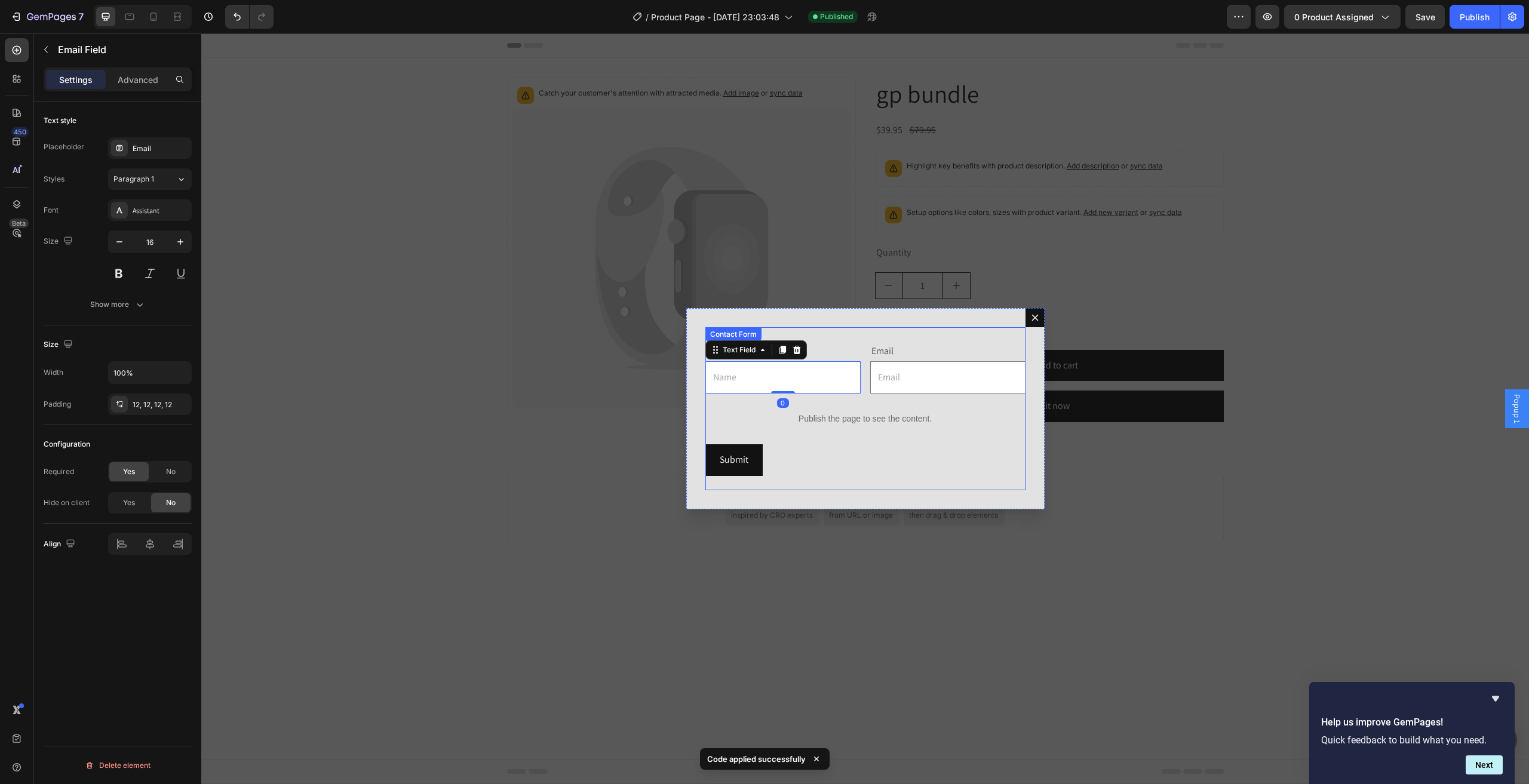
click at [911, 374] on input "Dialog body" at bounding box center [948, 378] width 155 height 33
click at [880, 411] on div "Publish the page to see the content." at bounding box center [865, 419] width 320 height 31
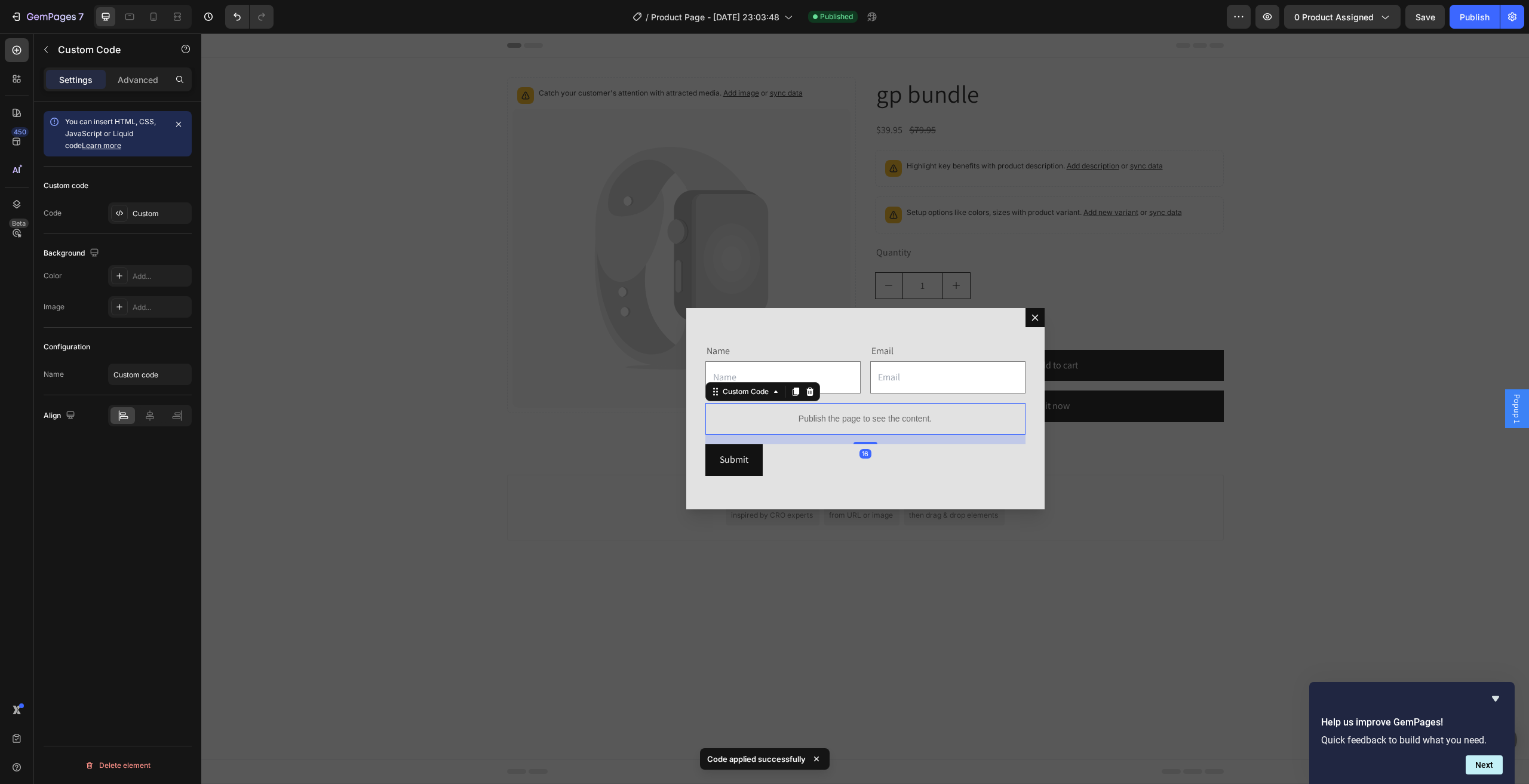
click at [880, 411] on div "Publish the page to see the content." at bounding box center [865, 419] width 320 height 31
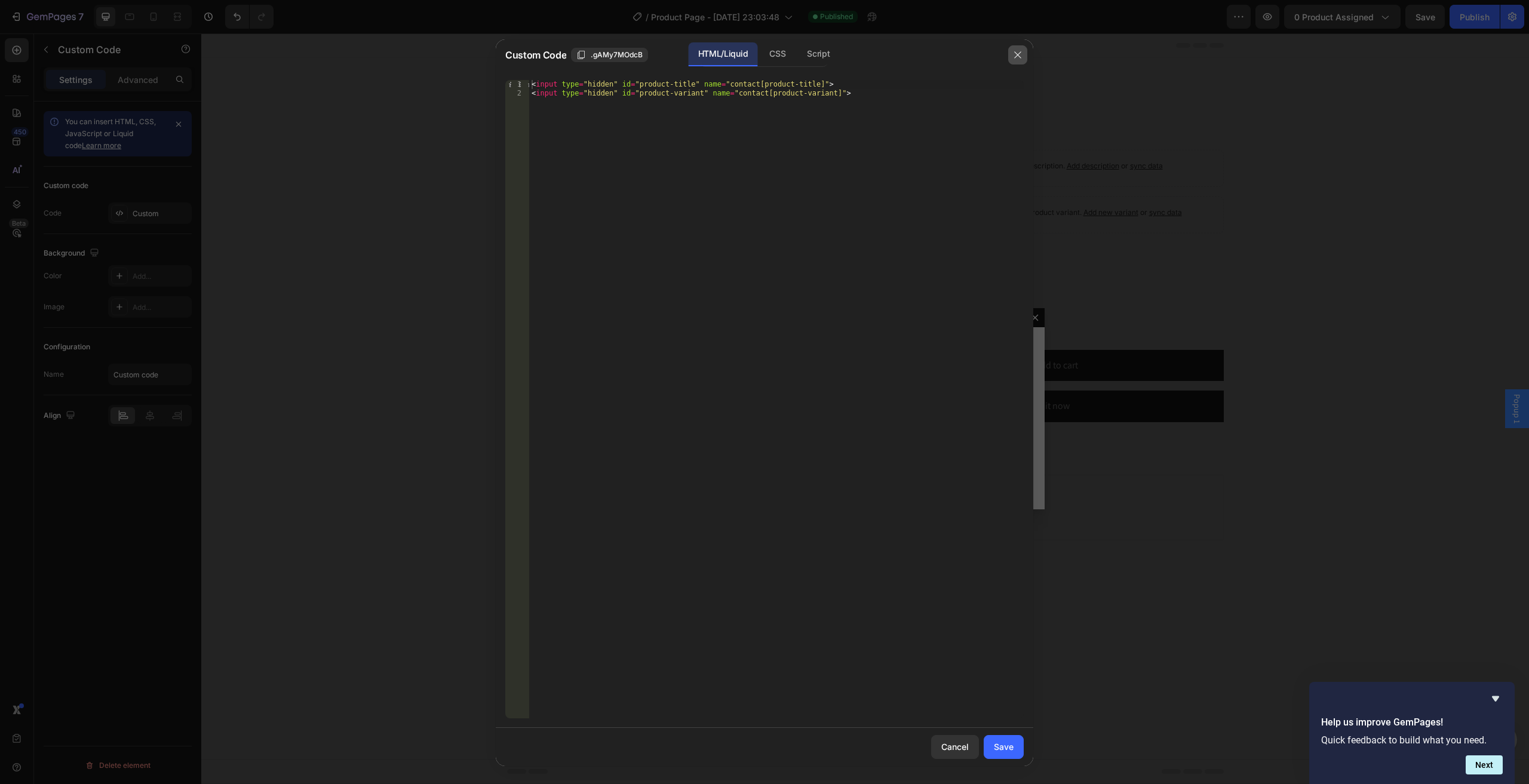
click at [1012, 62] on button "button" at bounding box center [1017, 55] width 19 height 19
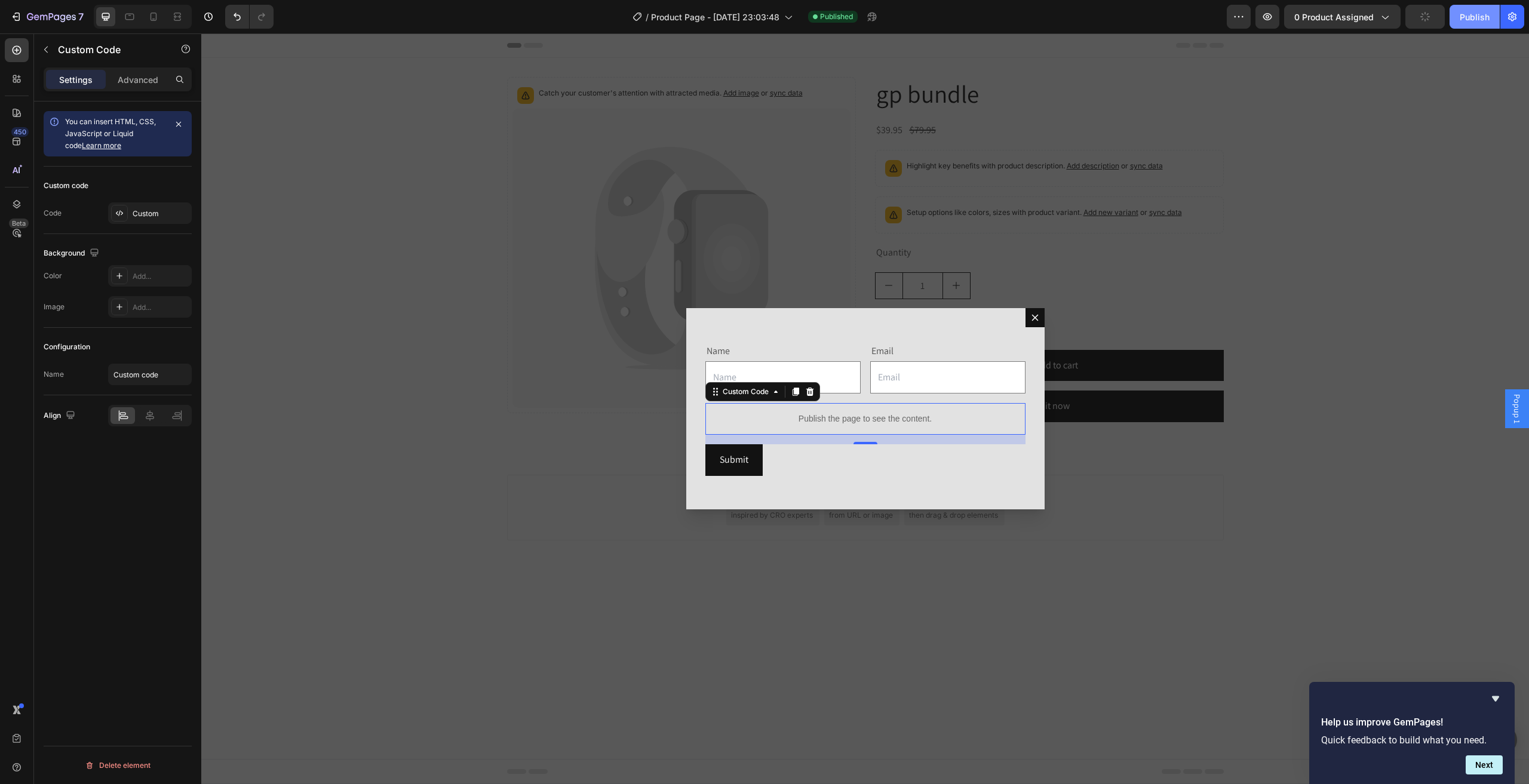
click at [1465, 13] on div "Publish" at bounding box center [1474, 17] width 30 height 12
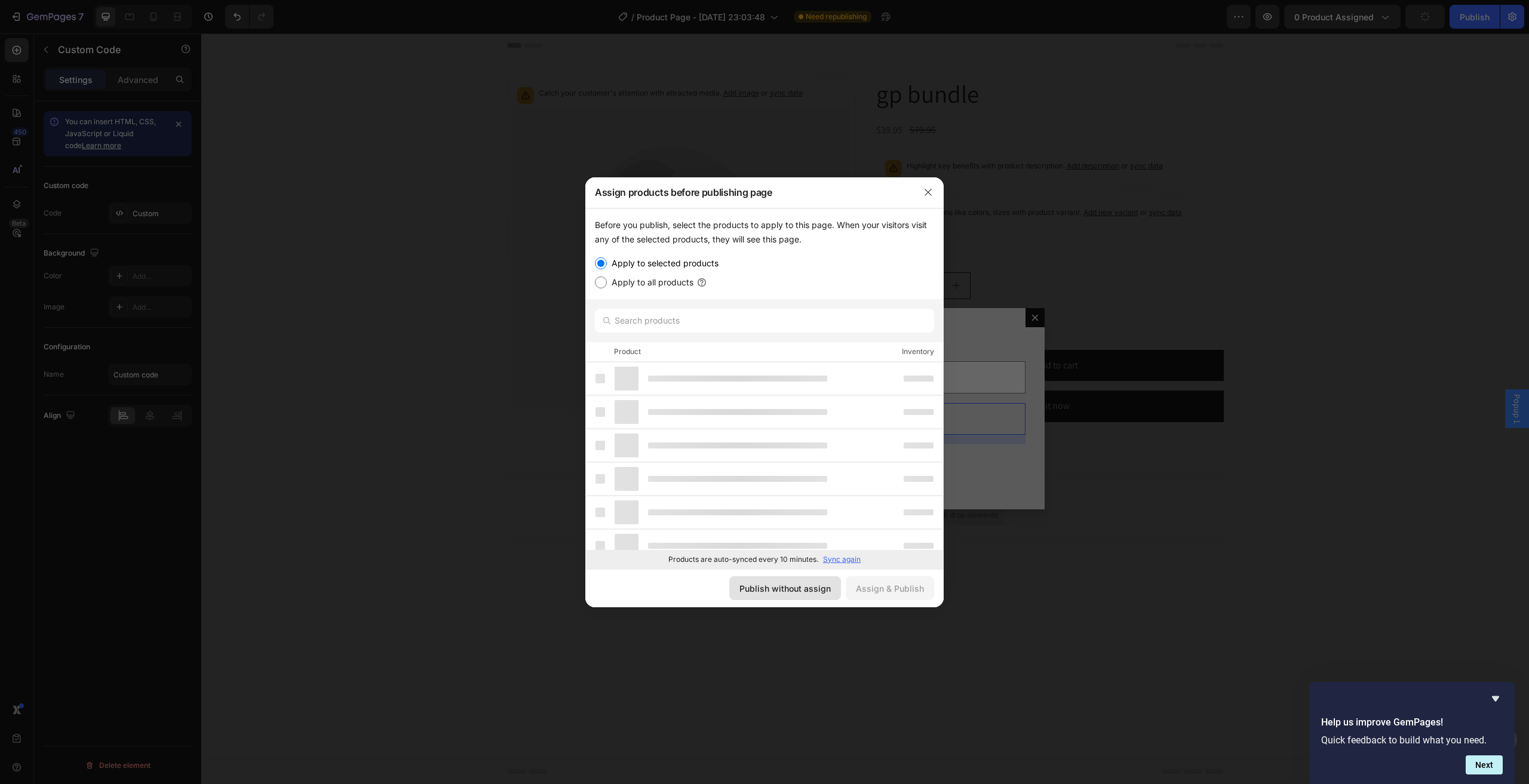
click at [793, 589] on div "Publish without assign" at bounding box center [785, 588] width 92 height 12
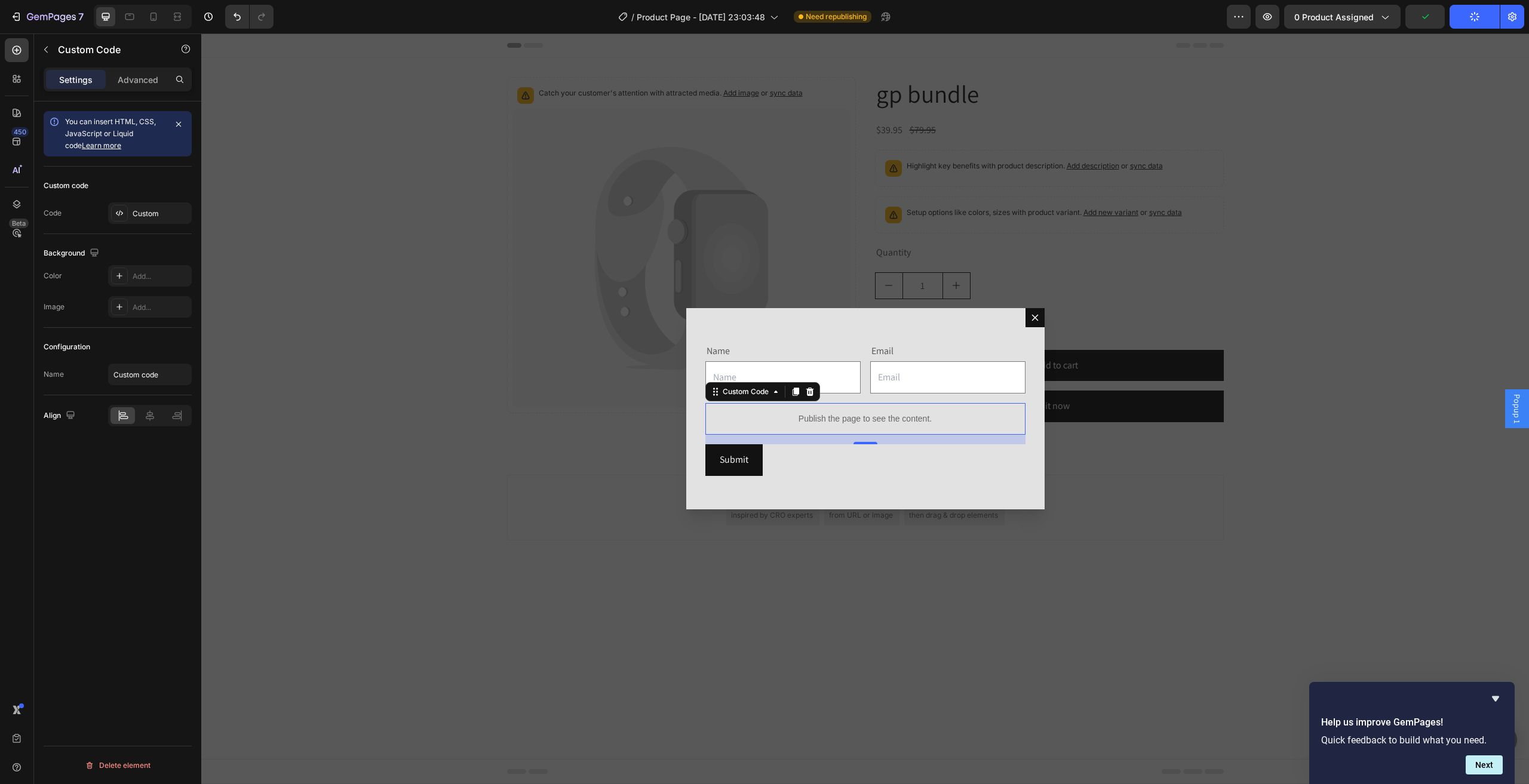
click at [849, 410] on div "Publish the page to see the content." at bounding box center [865, 419] width 320 height 31
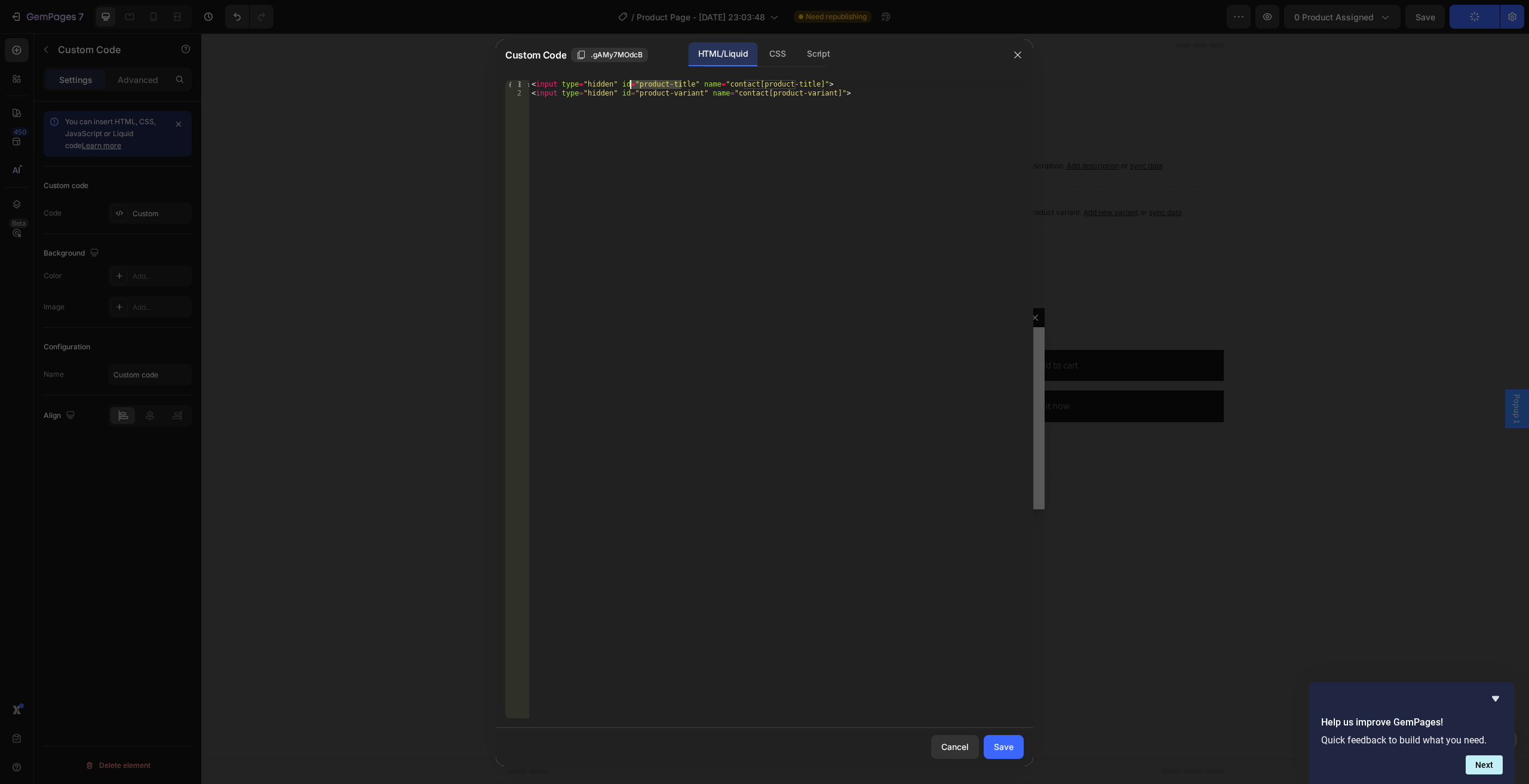
drag, startPoint x: 681, startPoint y: 83, endPoint x: 628, endPoint y: 88, distance: 53.2
click at [628, 88] on div "< input type = "hidden" id = "product-title" name = "contact[product-title]" > …" at bounding box center [776, 408] width 495 height 656
click at [733, 123] on div "< input type = "hidden" id = "product-title" name = "contact[product-title]" > …" at bounding box center [776, 408] width 495 height 656
click at [814, 54] on div "Script" at bounding box center [818, 54] width 42 height 24
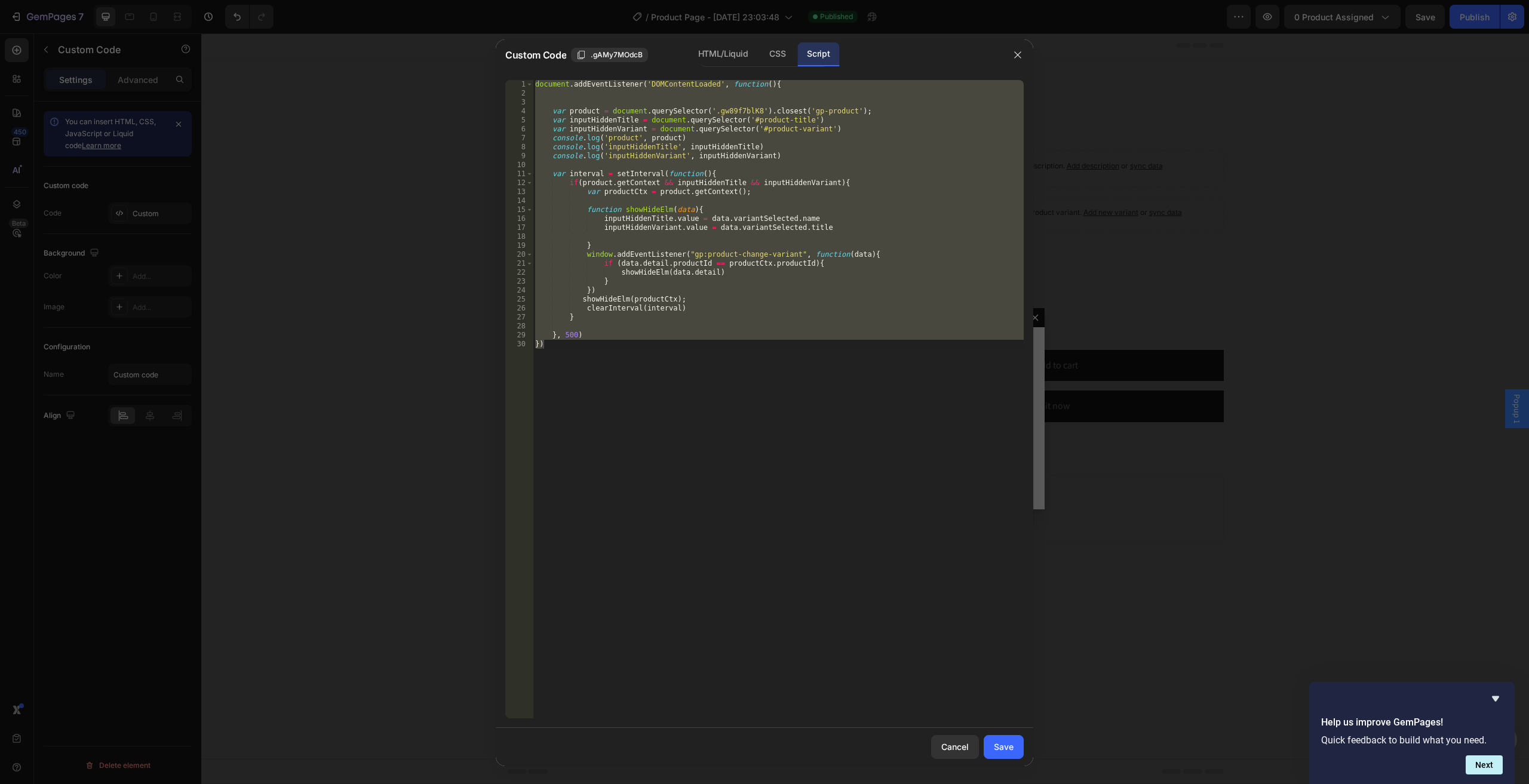
click at [740, 402] on div "document . addEventListener ( 'DOMContentLoaded' , function ( ) { var product =…" at bounding box center [778, 399] width 491 height 638
type textarea "})"
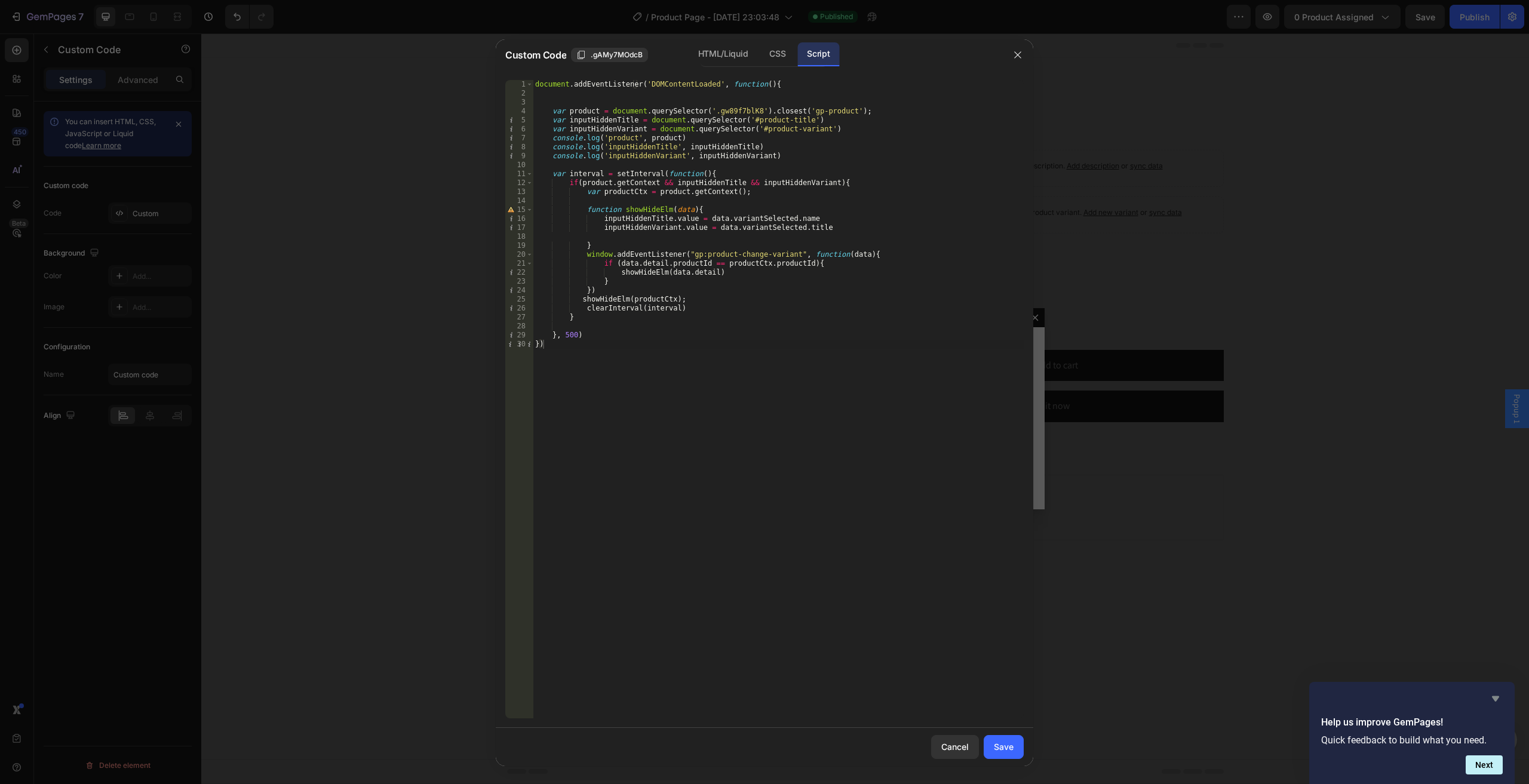
click at [1495, 694] on icon "Hide survey" at bounding box center [1495, 698] width 14 height 14
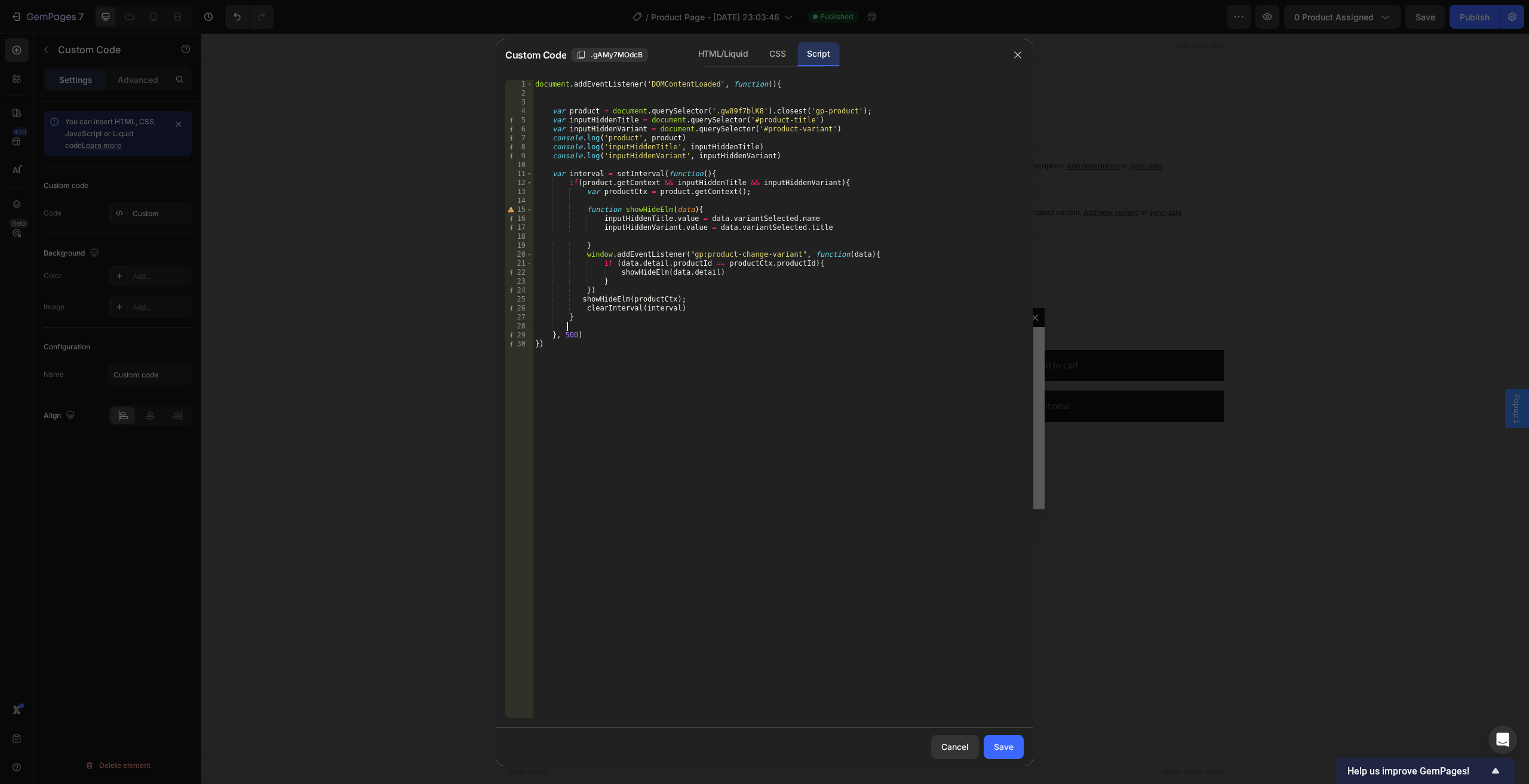
click at [747, 327] on div "document . addEventListener ( 'DOMContentLoaded' , function ( ) { var product =…" at bounding box center [778, 408] width 491 height 656
click at [1010, 55] on button "button" at bounding box center [1017, 55] width 19 height 19
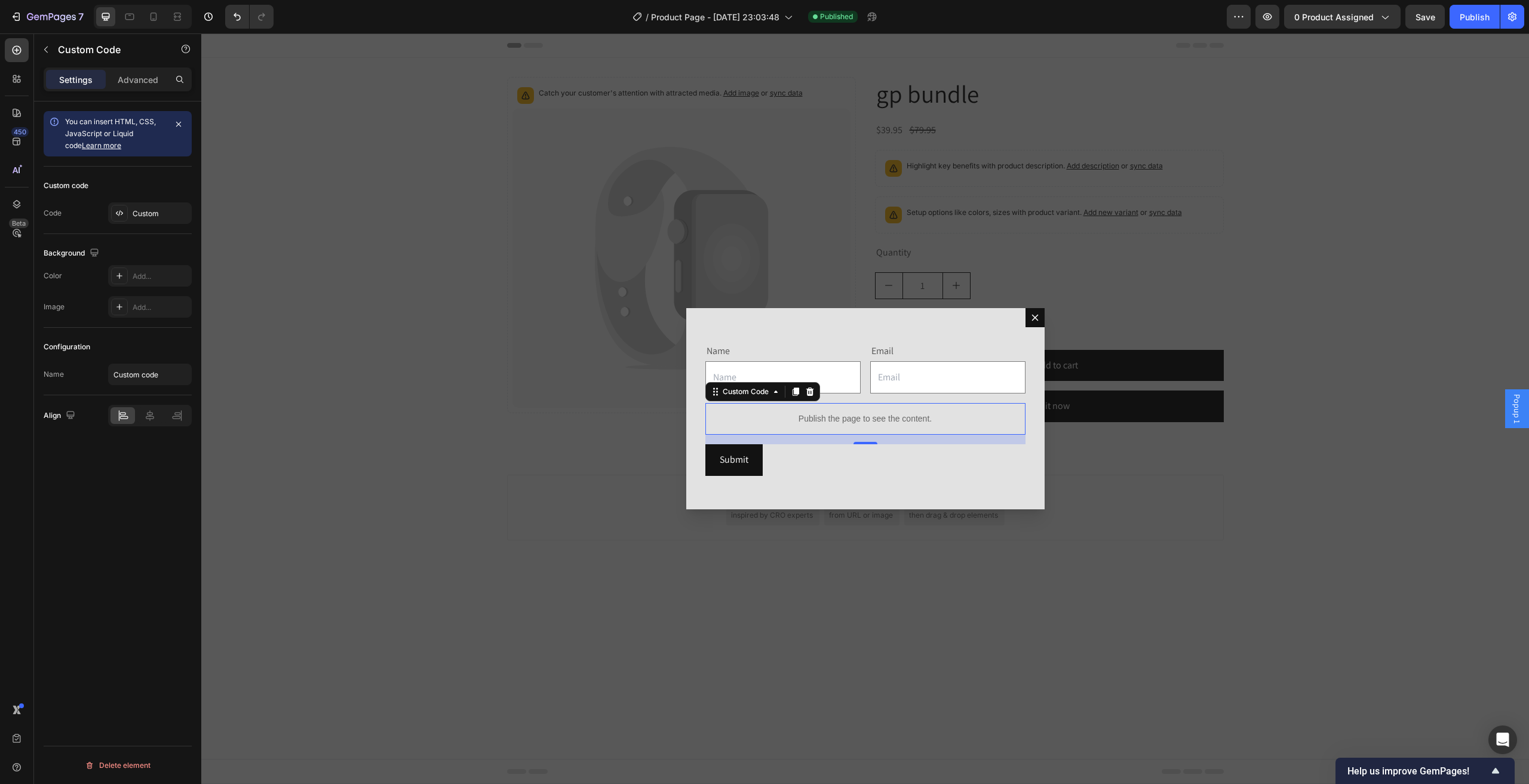
click at [945, 430] on div "Publish the page to see the content." at bounding box center [865, 419] width 320 height 31
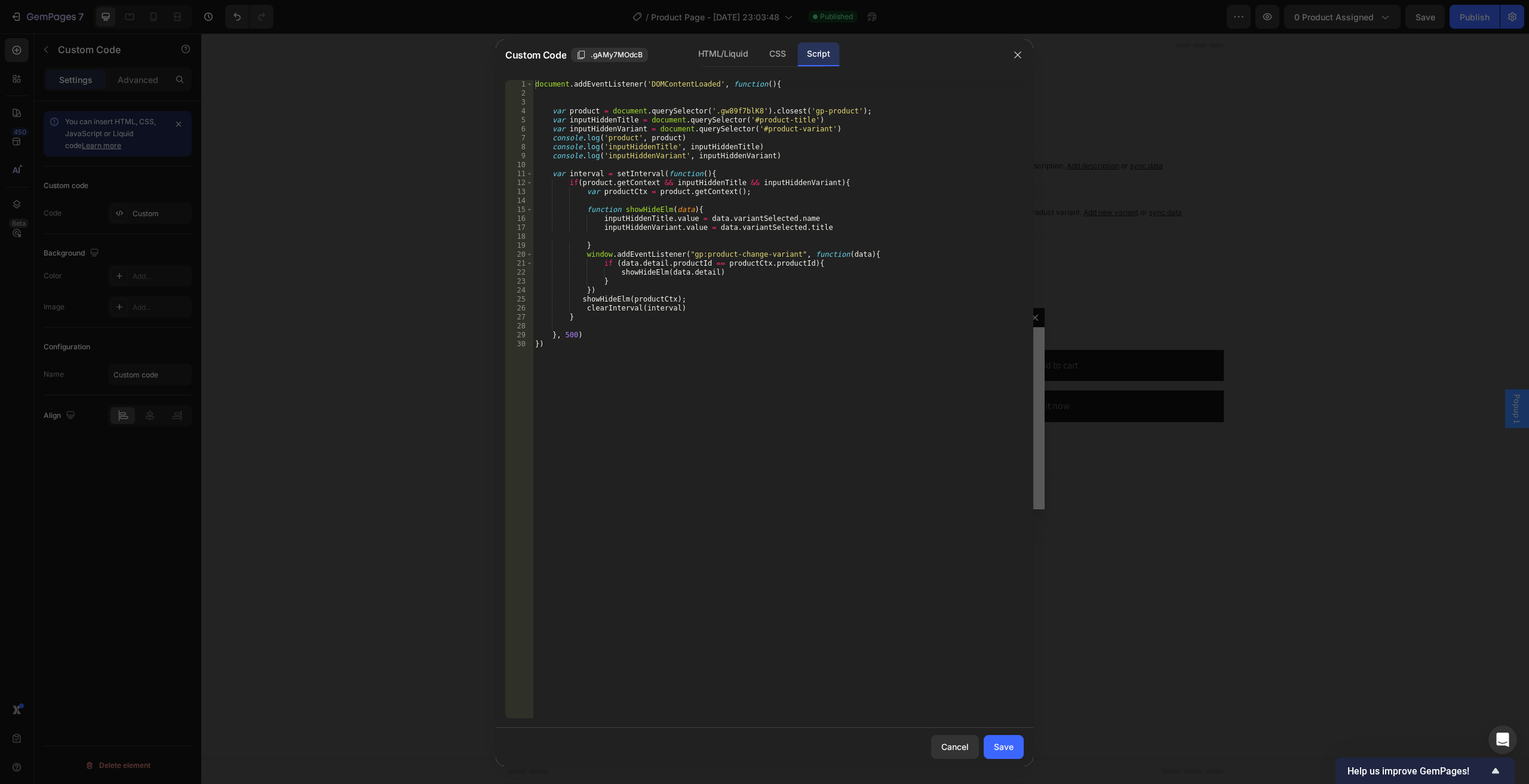
click at [716, 359] on div "document . addEventListener ( 'DOMContentLoaded' , function ( ) { var product =…" at bounding box center [778, 408] width 491 height 656
click at [729, 66] on div "HTML/Liquid" at bounding box center [722, 54] width 68 height 24
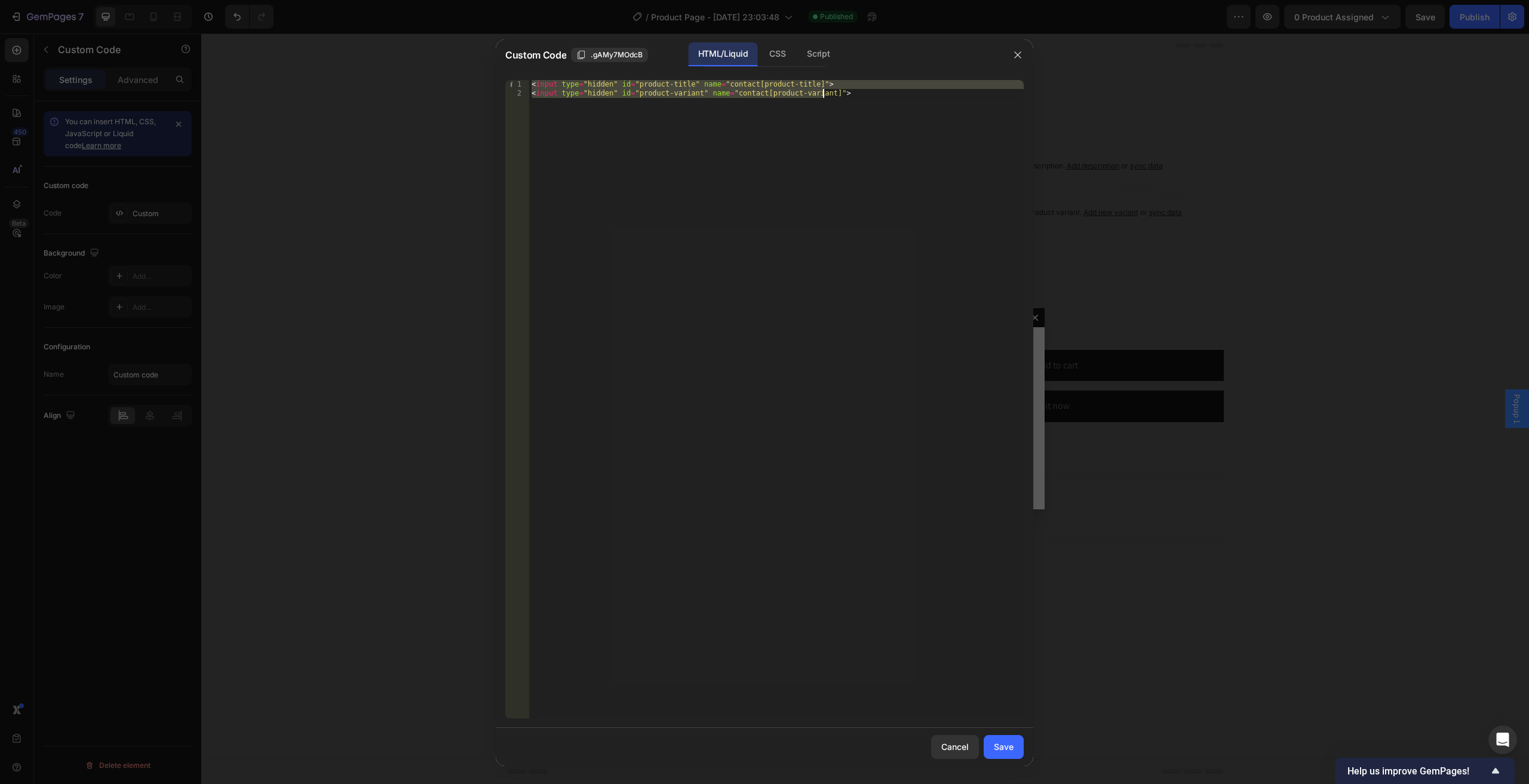
click at [833, 425] on div "< input type = "hidden" id = "product-title" name = "contact[product-title]" > …" at bounding box center [776, 399] width 495 height 638
type textarea "<input type="hidden" id="product-variant" name="contact[product-variant]">"
click at [1025, 55] on button "button" at bounding box center [1017, 55] width 19 height 19
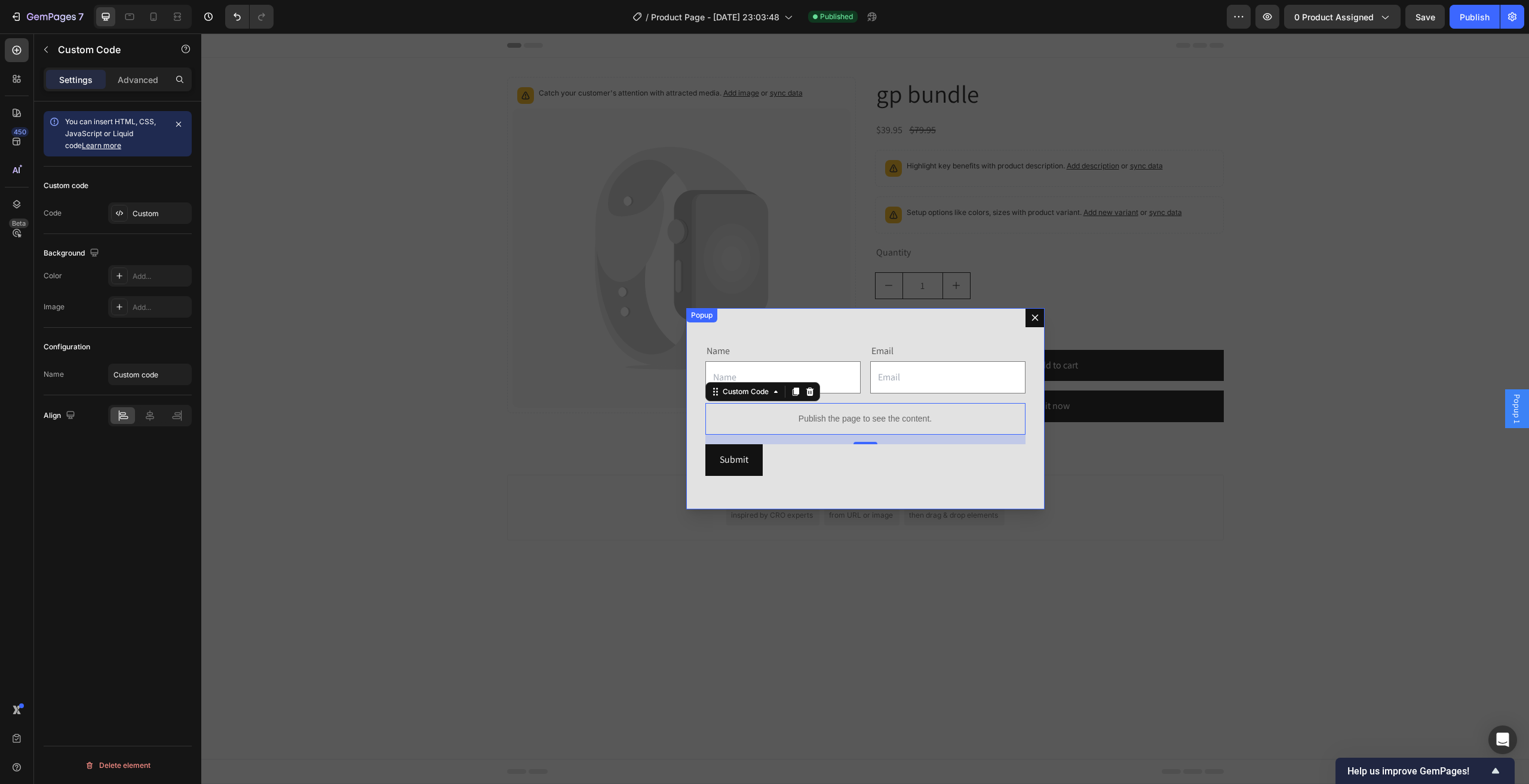
click at [1031, 323] on button "Dialog content" at bounding box center [1035, 317] width 19 height 19
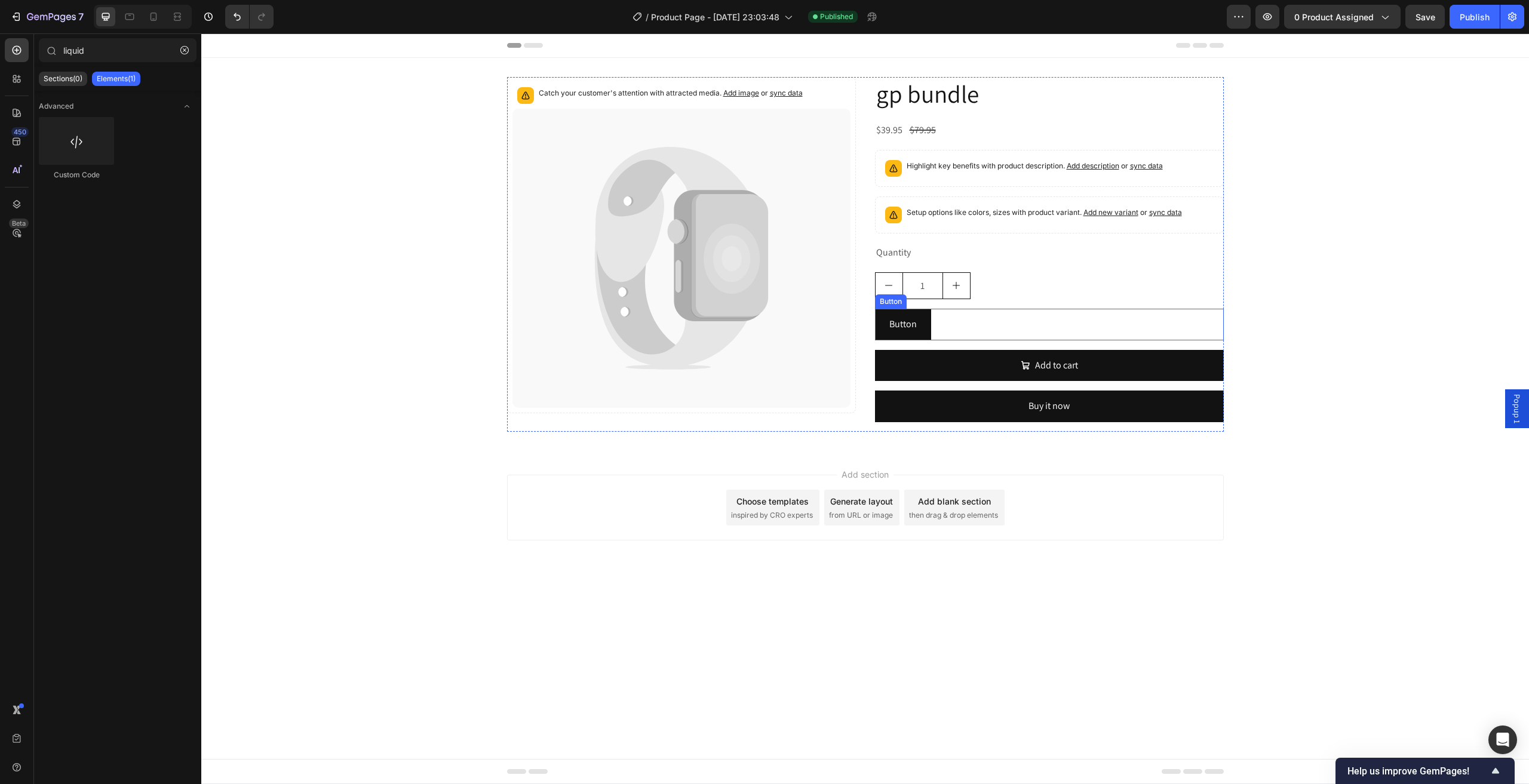
click at [943, 328] on div "Button Button" at bounding box center [1049, 324] width 349 height 31
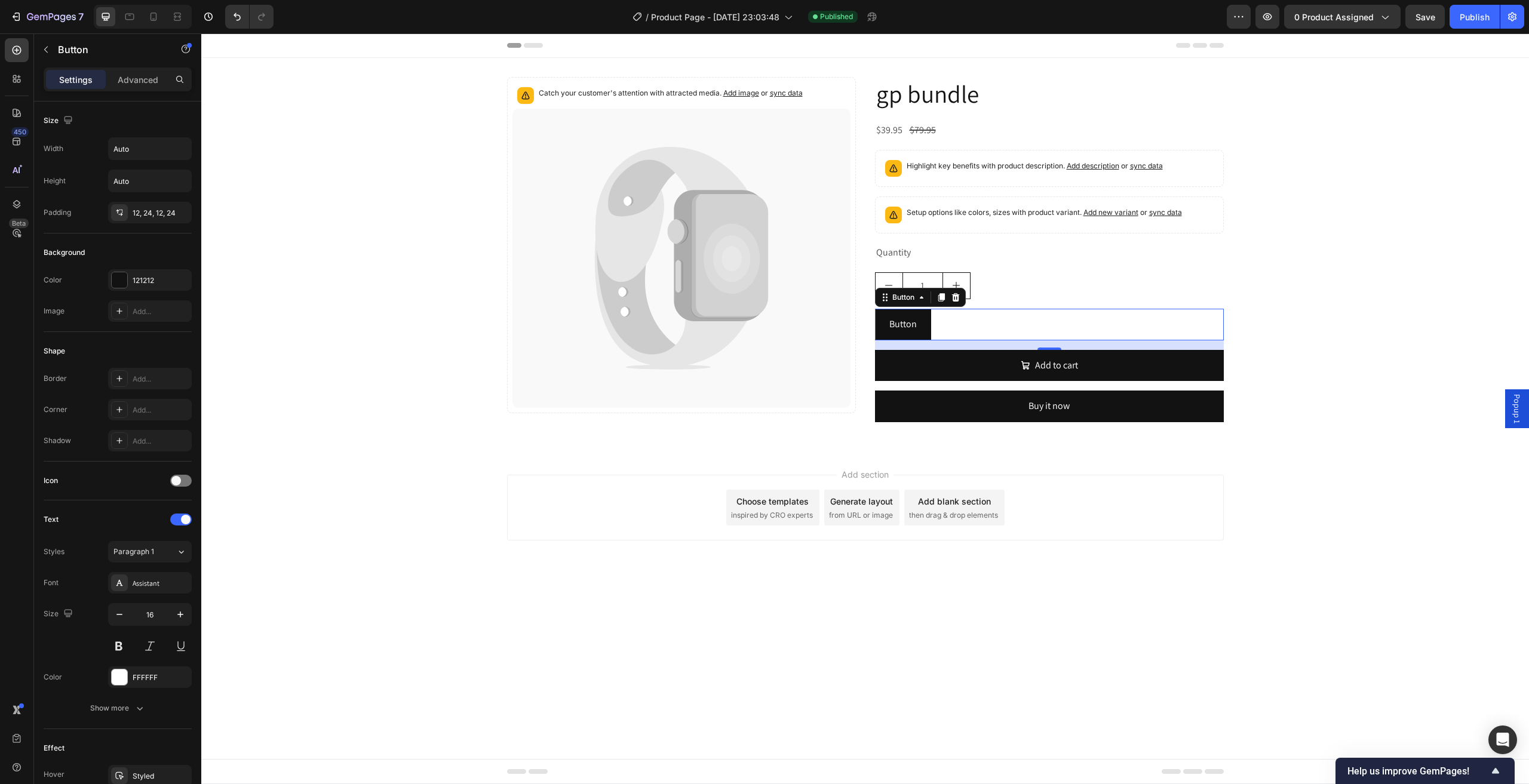
click at [1509, 404] on div "Popup 1" at bounding box center [1517, 408] width 24 height 39
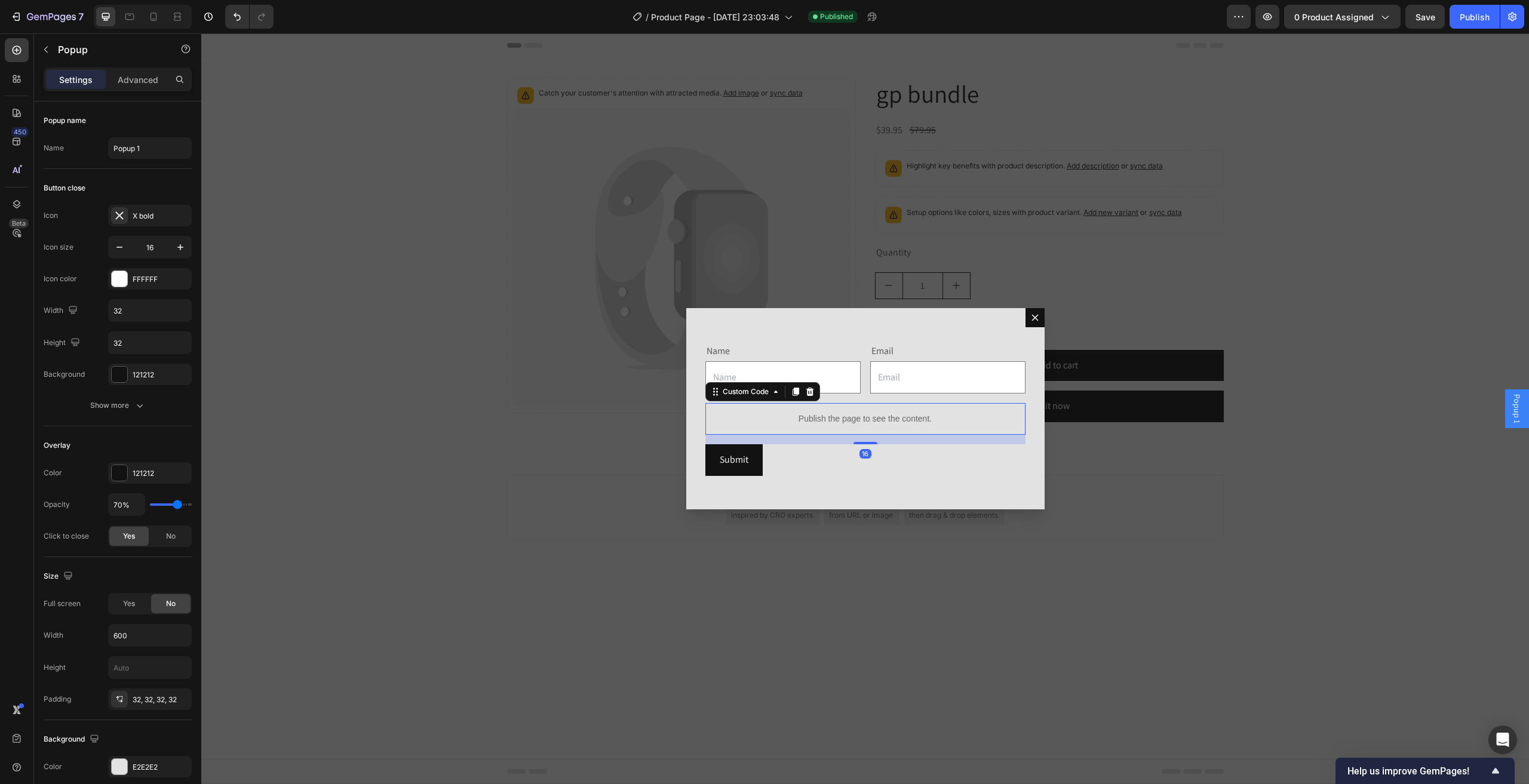
click at [826, 426] on div "Publish the page to see the content." at bounding box center [865, 419] width 320 height 31
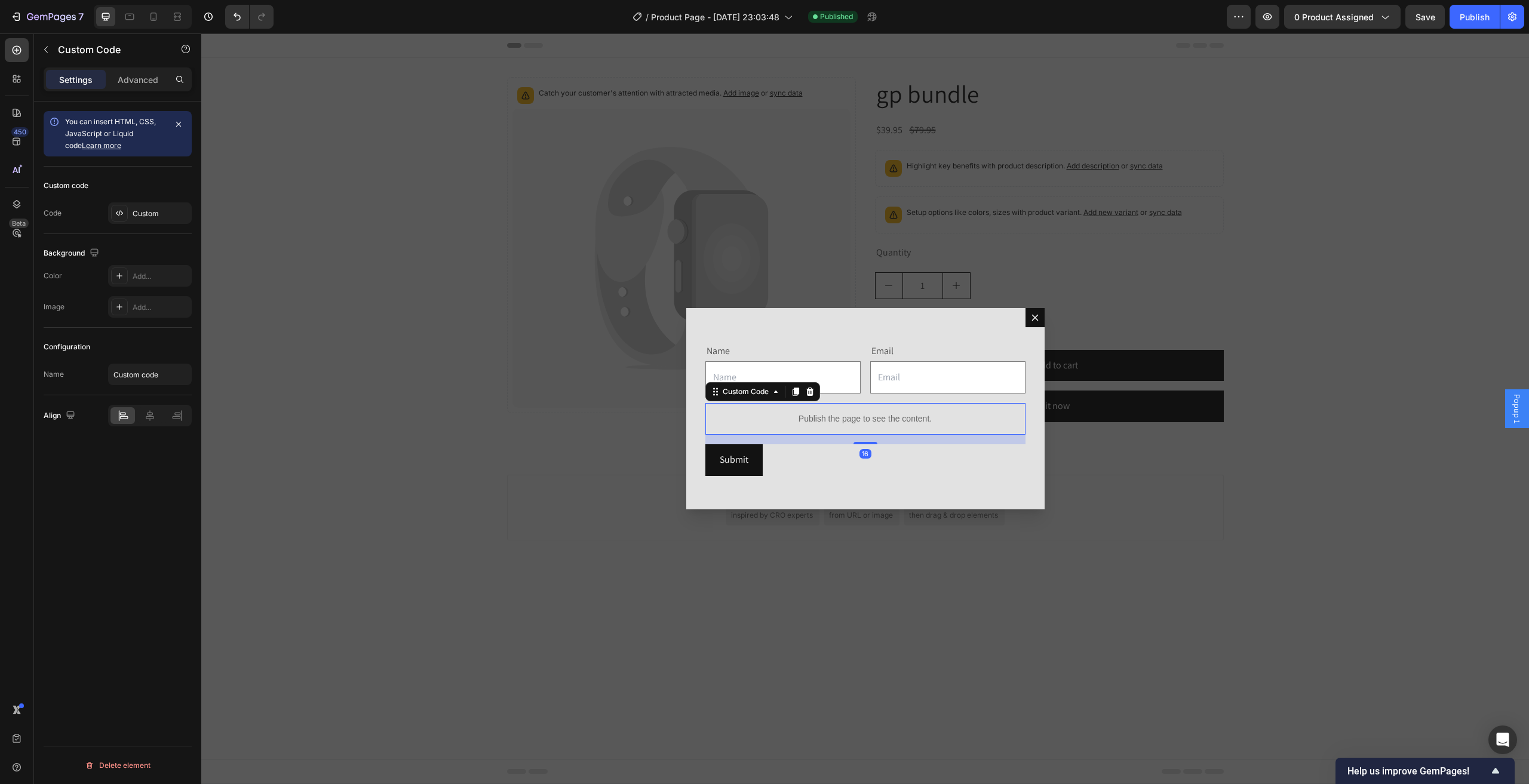
click at [826, 426] on div "Publish the page to see the content." at bounding box center [865, 419] width 320 height 31
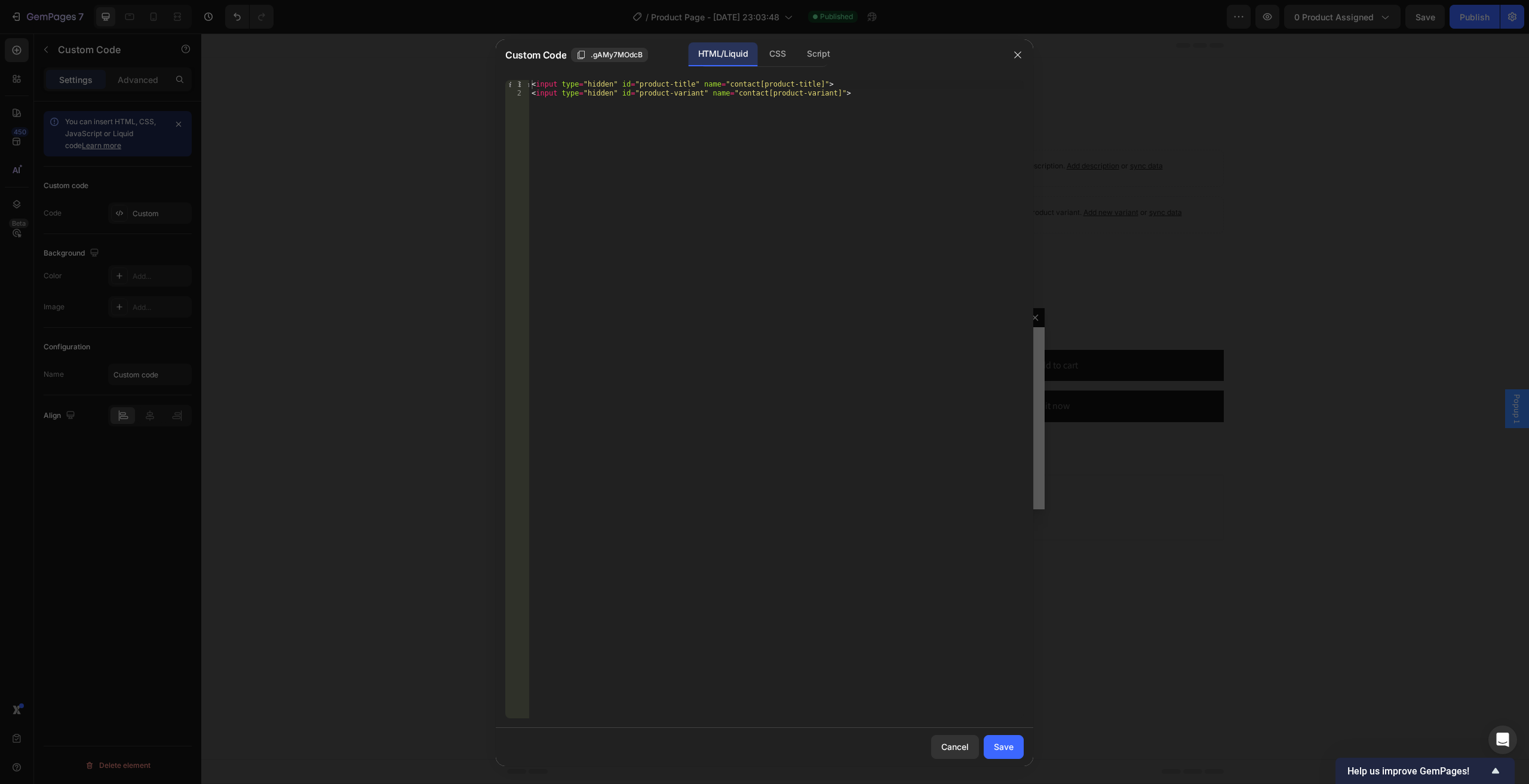
click at [820, 41] on div "Custom Code .gAMy7MOdcB HTML/Liquid CSS Script" at bounding box center [748, 55] width 506 height 31
click at [820, 52] on div "Script" at bounding box center [818, 54] width 42 height 24
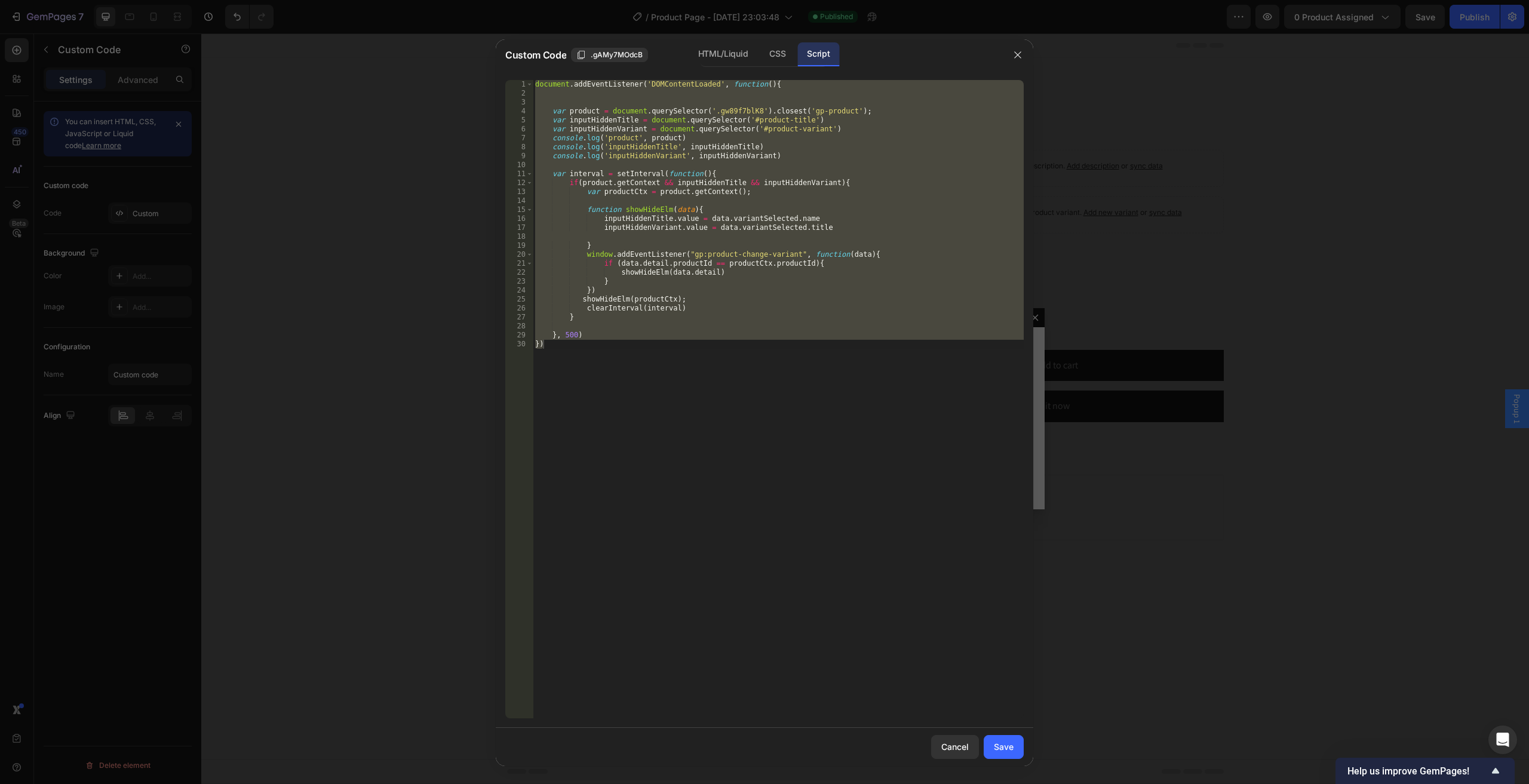
click at [692, 275] on div "document . addEventListener ( 'DOMContentLoaded' , function ( ) { var product =…" at bounding box center [778, 399] width 491 height 638
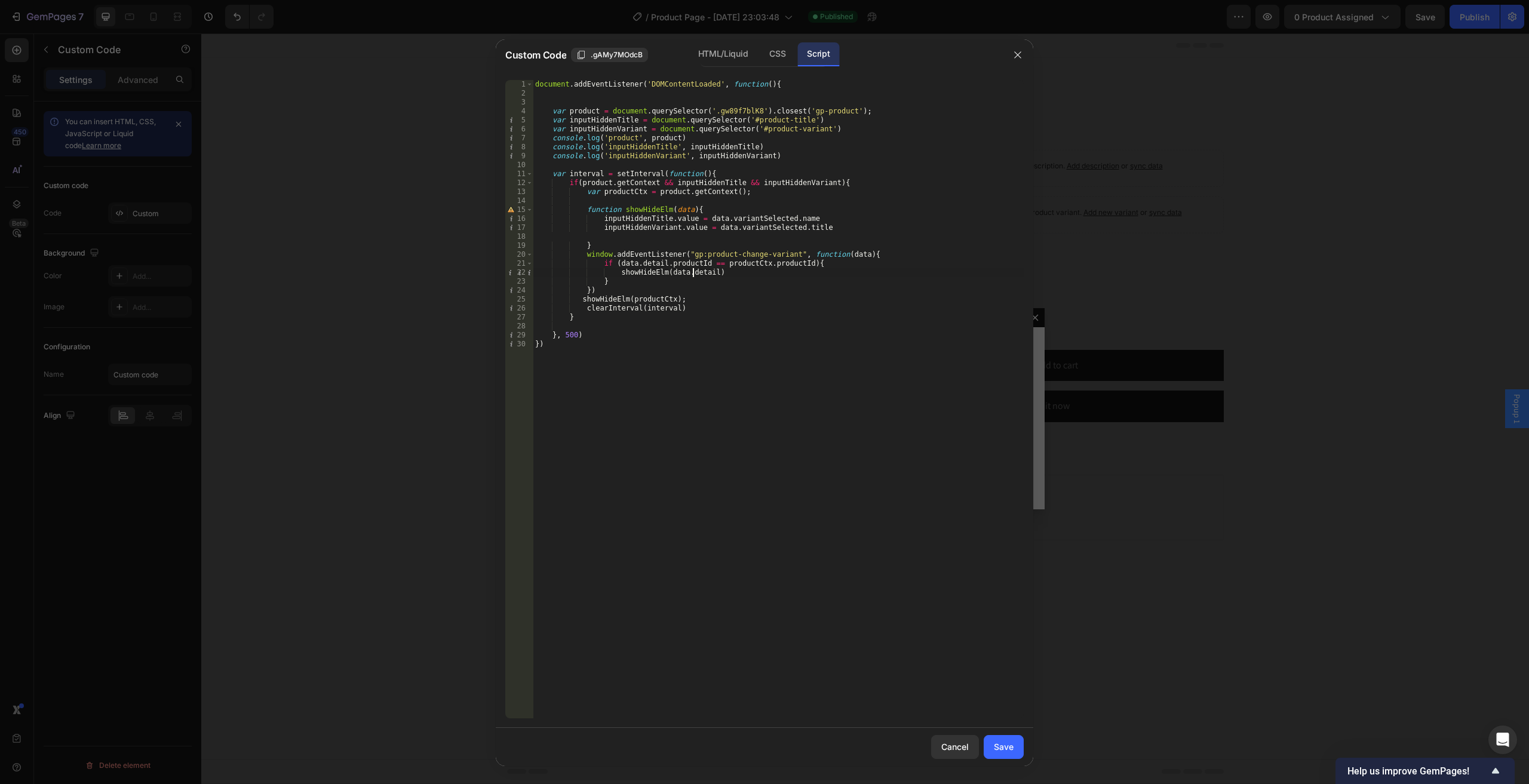
click at [605, 287] on div "document . addEventListener ( 'DOMContentLoaded' , function ( ) { var product =…" at bounding box center [778, 408] width 491 height 656
type textarea "})"
paste textarea "})"
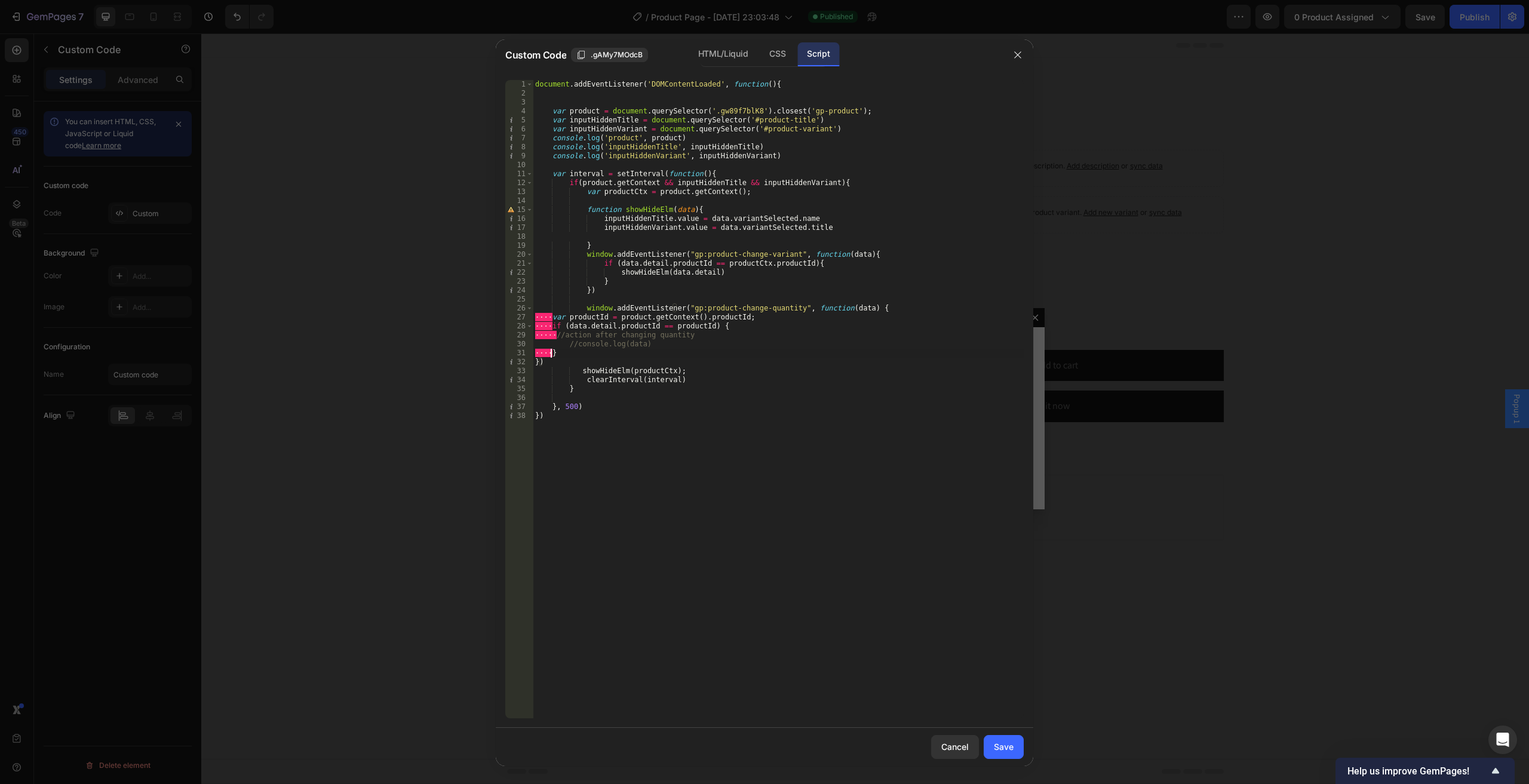
click at [549, 353] on div "document . addEventListener ( 'DOMContentLoaded' , function ( ) { var product =…" at bounding box center [778, 408] width 491 height 656
type textarea "//action after changing quantity //console.log(data)"
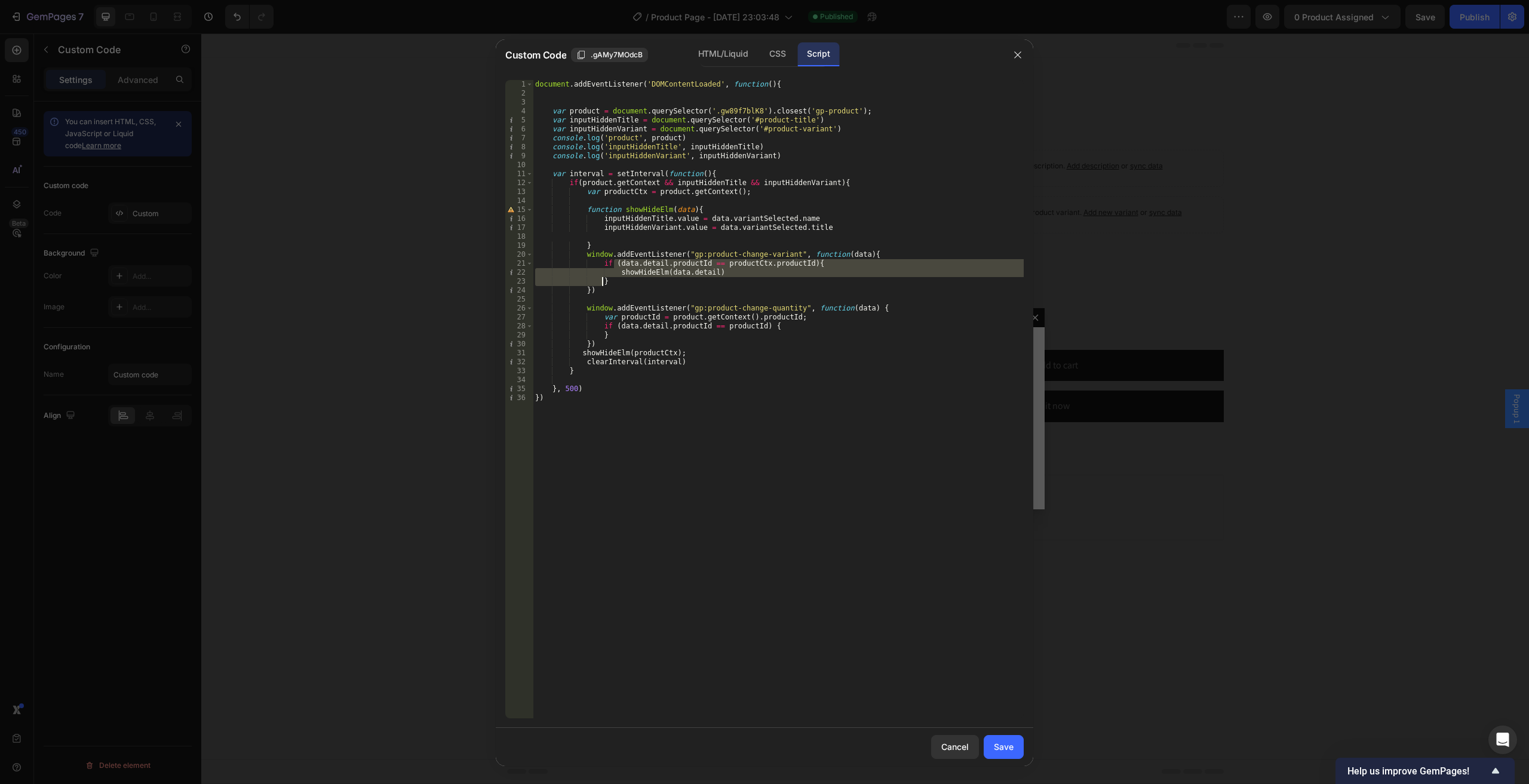
drag, startPoint x: 614, startPoint y: 263, endPoint x: 792, endPoint y: 279, distance: 178.7
click at [792, 279] on div "document . addEventListener ( 'DOMContentLoaded' , function ( ) { var product =…" at bounding box center [778, 408] width 491 height 656
drag, startPoint x: 605, startPoint y: 265, endPoint x: 624, endPoint y: 280, distance: 24.2
click at [624, 280] on div "document . addEventListener ( 'DOMContentLoaded' , function ( ) { var product =…" at bounding box center [778, 408] width 491 height 656
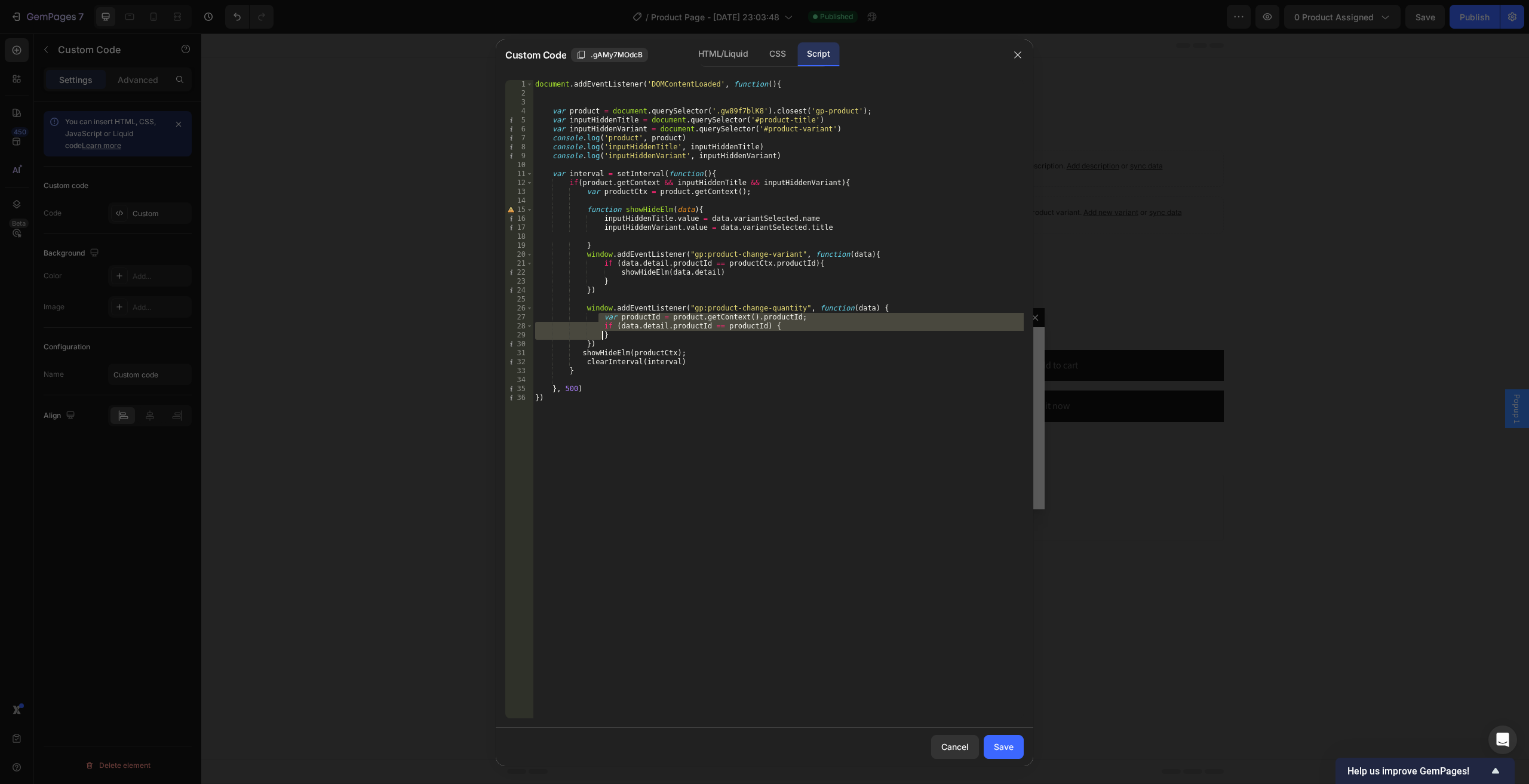
drag, startPoint x: 597, startPoint y: 317, endPoint x: 615, endPoint y: 334, distance: 24.8
click at [615, 334] on div "document . addEventListener ( 'DOMContentLoaded' , function ( ) { var product =…" at bounding box center [778, 408] width 491 height 656
paste textarea
click at [707, 209] on div "document . addEventListener ( 'DOMContentLoaded' , function ( ) { var product =…" at bounding box center [778, 408] width 491 height 656
drag, startPoint x: 599, startPoint y: 318, endPoint x: 618, endPoint y: 335, distance: 25.5
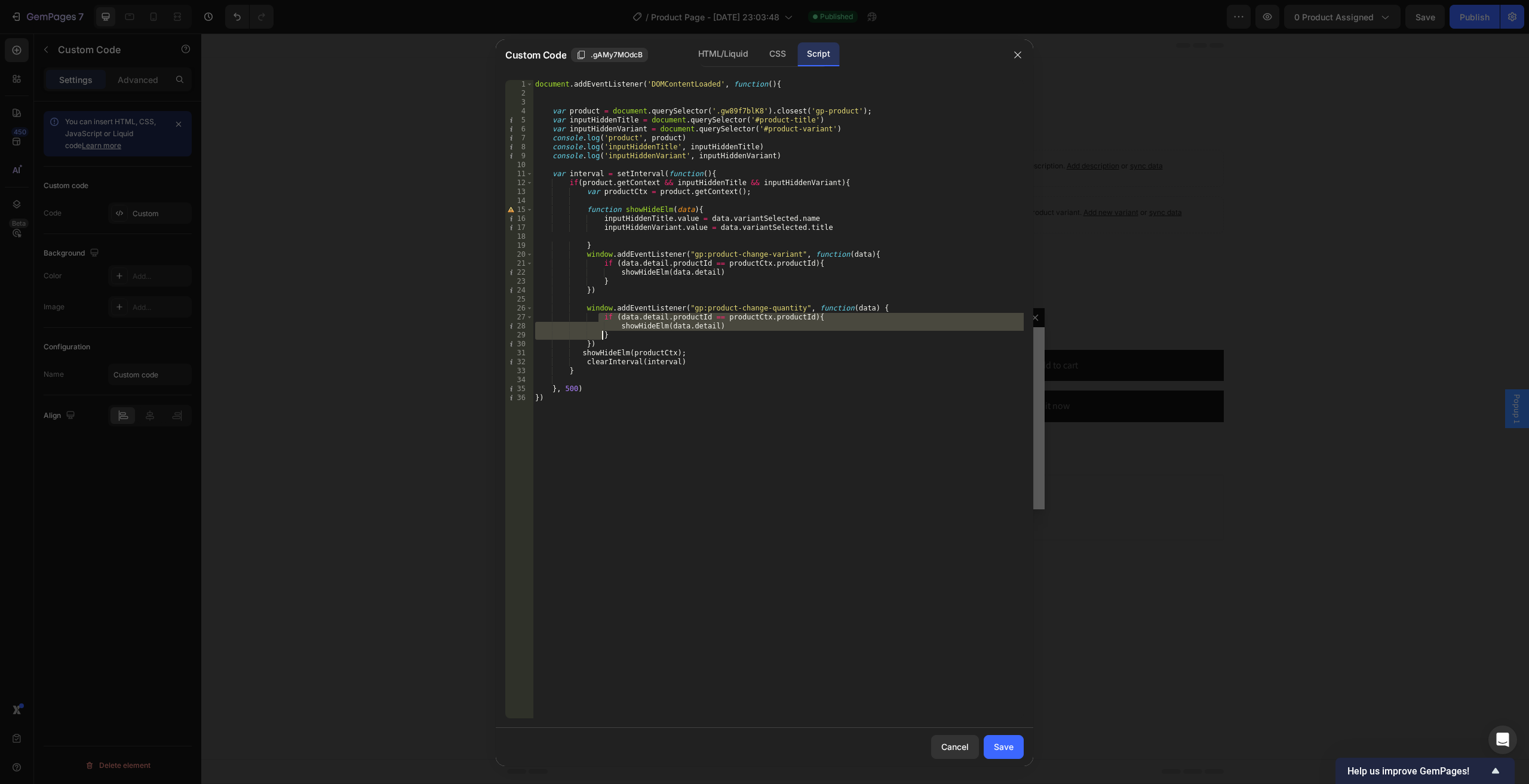
click at [618, 335] on div "document . addEventListener ( 'DOMContentLoaded' , function ( ) { var product =…" at bounding box center [778, 408] width 491 height 656
type textarea "// }"
type textarea "c"
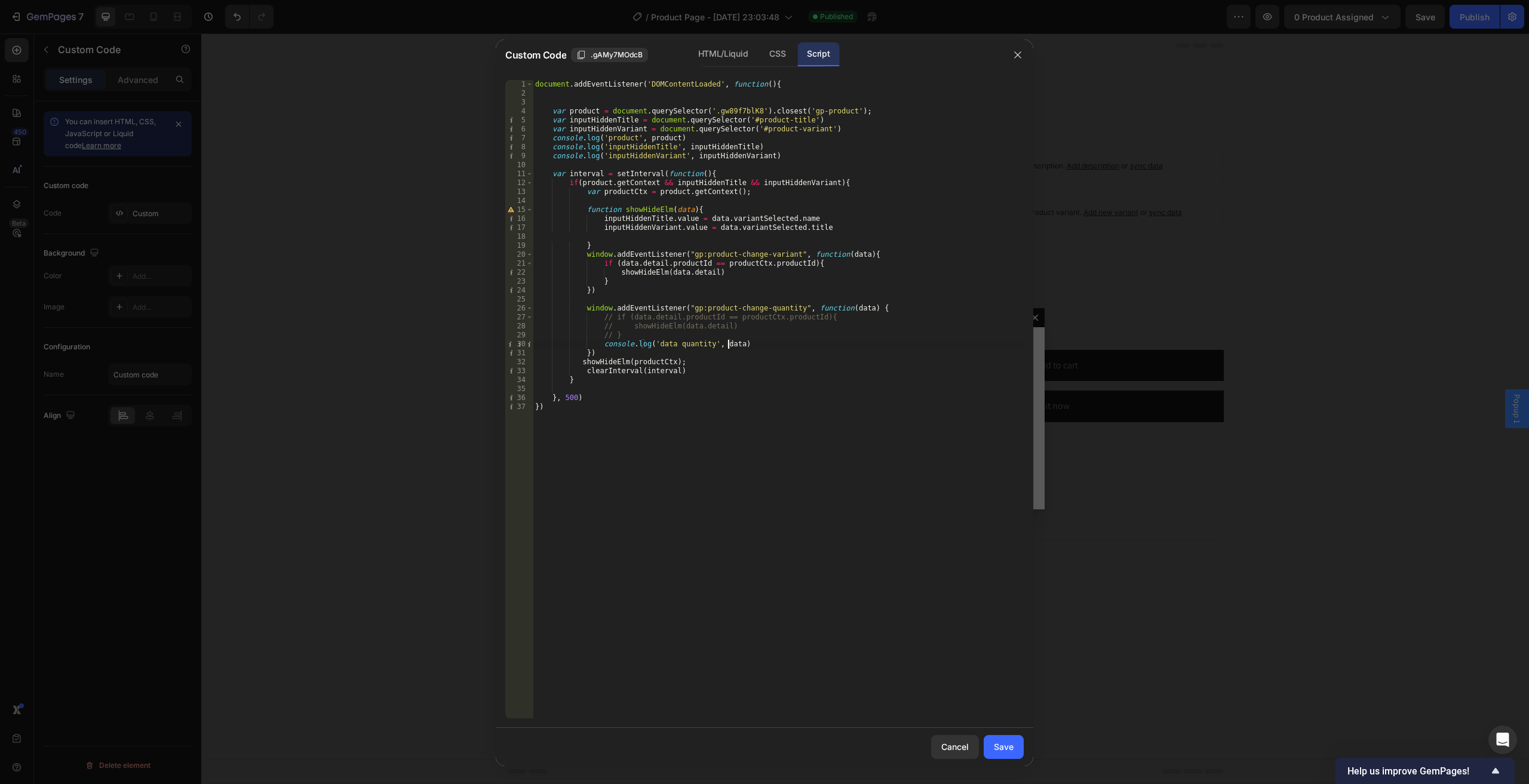
click at [740, 418] on div "document . addEventListener ( 'DOMContentLoaded' , function ( ) { var product =…" at bounding box center [778, 408] width 491 height 656
type textarea "})"
click at [999, 743] on div "Save" at bounding box center [1003, 746] width 20 height 12
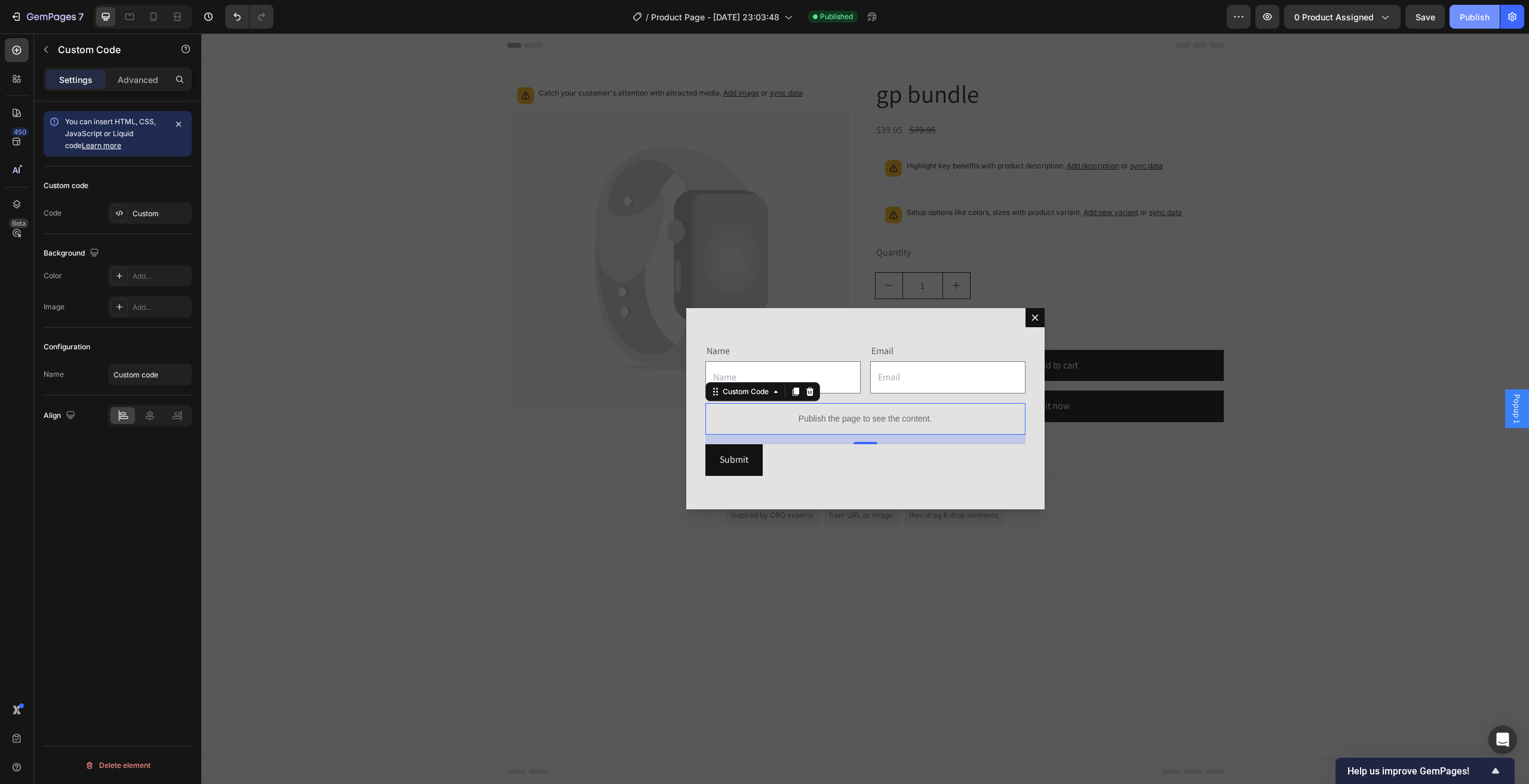
click at [1481, 17] on div "Publish" at bounding box center [1474, 17] width 30 height 12
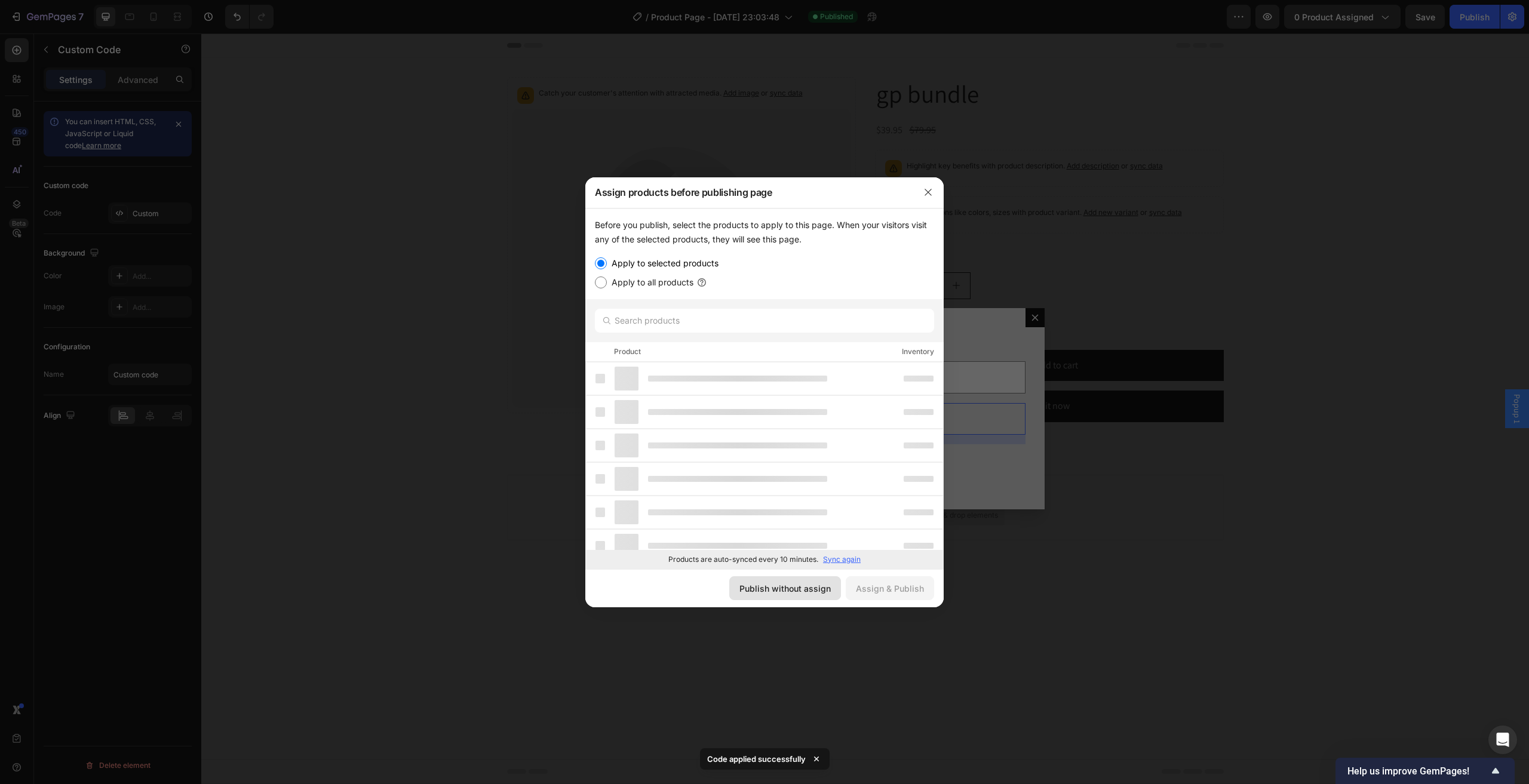
click at [777, 579] on button "Publish without assign" at bounding box center [785, 588] width 112 height 24
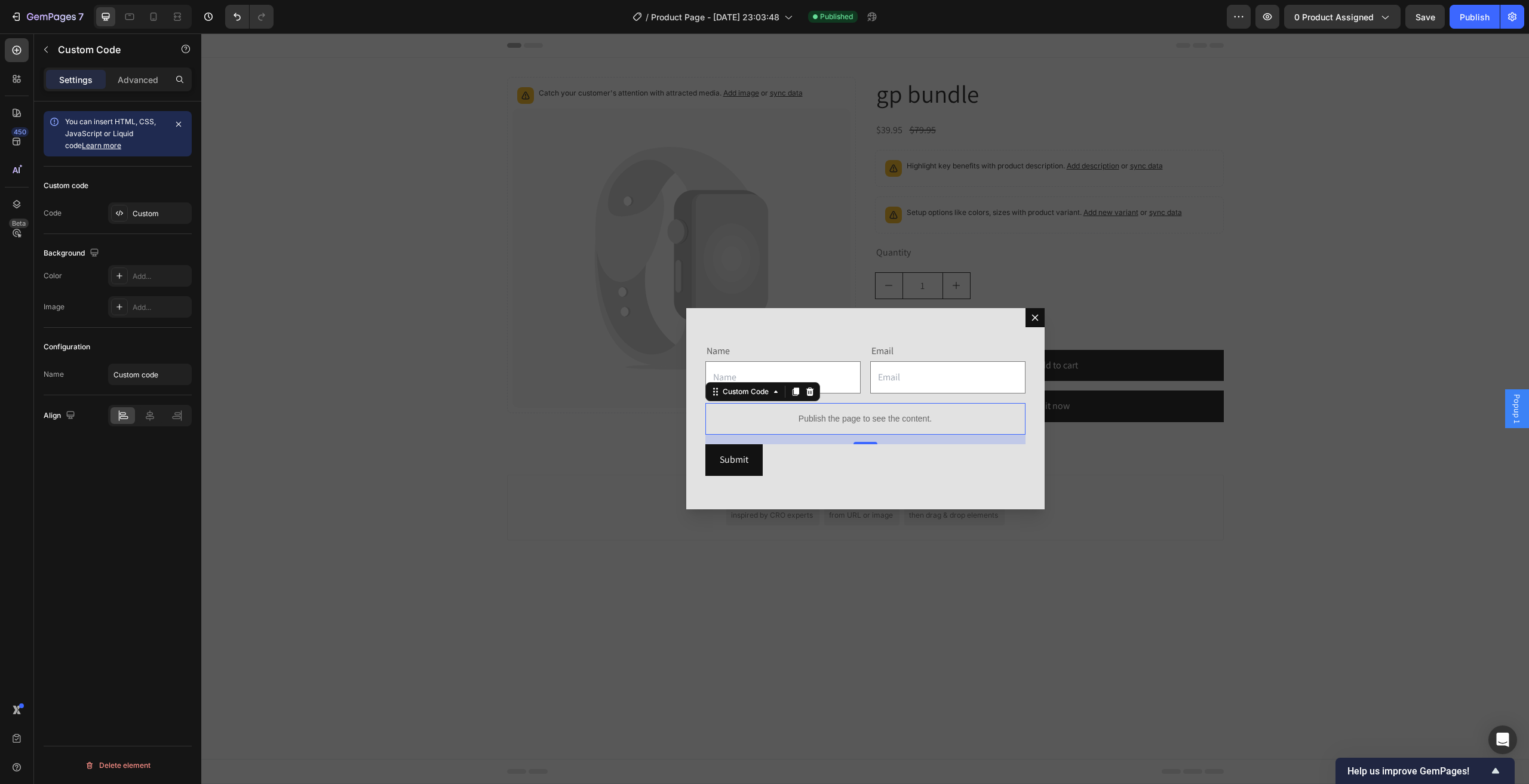
click at [822, 416] on p "Publish the page to see the content." at bounding box center [865, 419] width 320 height 12
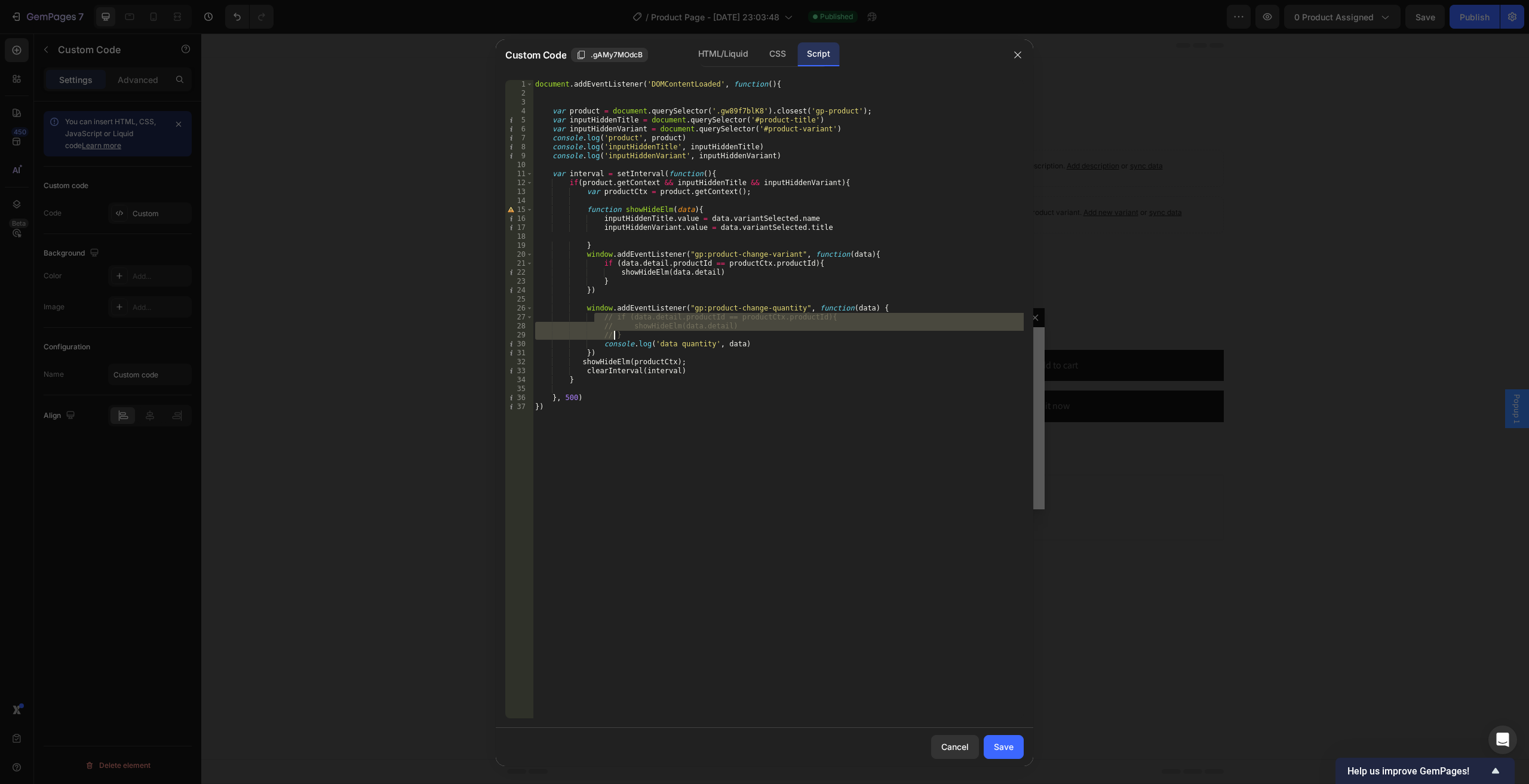
drag, startPoint x: 595, startPoint y: 318, endPoint x: 631, endPoint y: 335, distance: 39.8
click at [631, 335] on div "document . addEventListener ( 'DOMContentLoaded' , function ( ) { var product =…" at bounding box center [778, 408] width 491 height 656
click at [768, 315] on div "document . addEventListener ( 'DOMContentLoaded' , function ( ) { var product =…" at bounding box center [778, 399] width 491 height 638
click at [682, 208] on div "document . addEventListener ( 'DOMContentLoaded' , function ( ) { var product =…" at bounding box center [778, 408] width 491 height 656
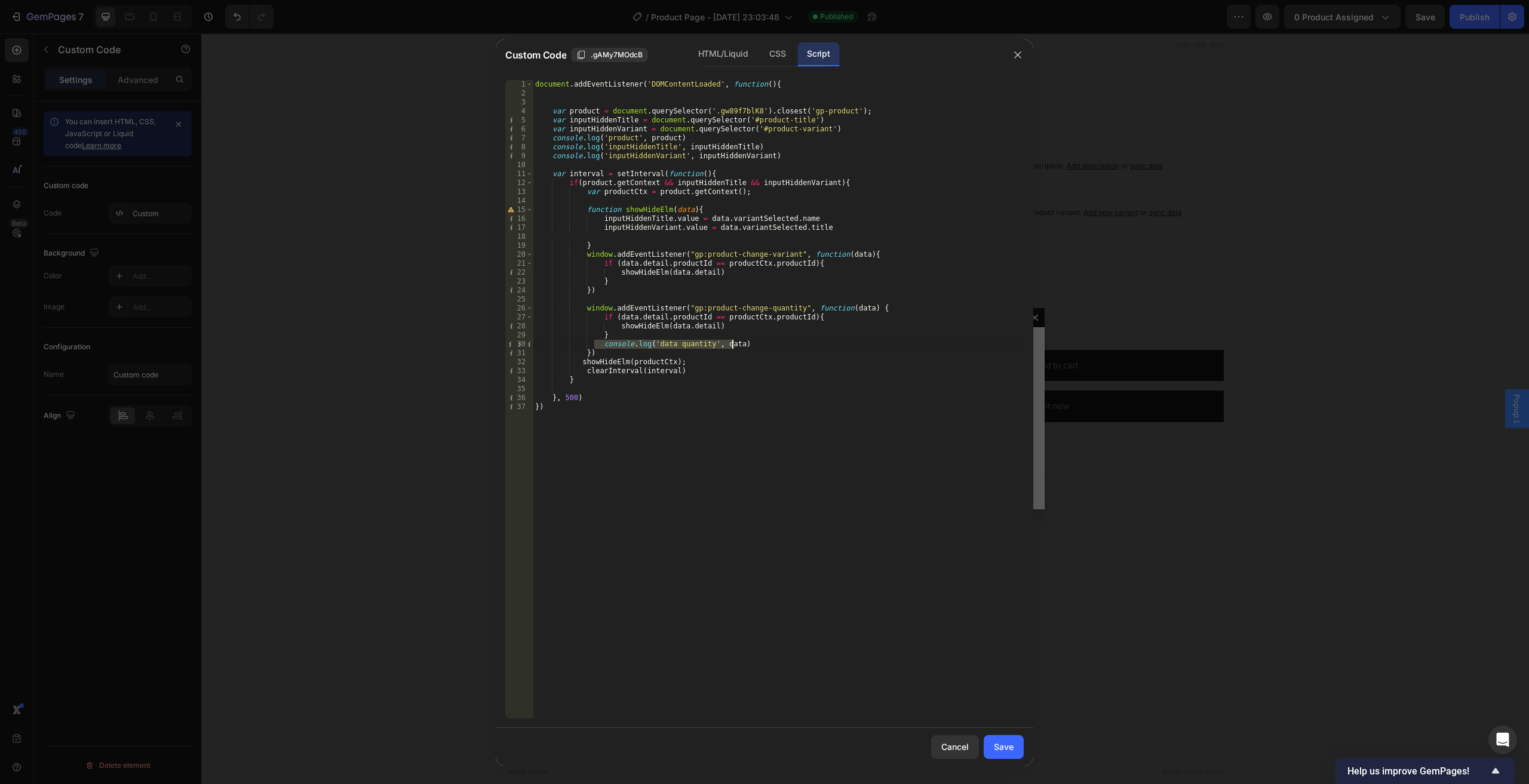
drag, startPoint x: 596, startPoint y: 345, endPoint x: 753, endPoint y: 348, distance: 157.0
click at [753, 348] on div "document . addEventListener ( 'DOMContentLoaded' , function ( ) { var product =…" at bounding box center [778, 408] width 491 height 656
click at [696, 54] on div "HTML/Liquid" at bounding box center [722, 54] width 68 height 24
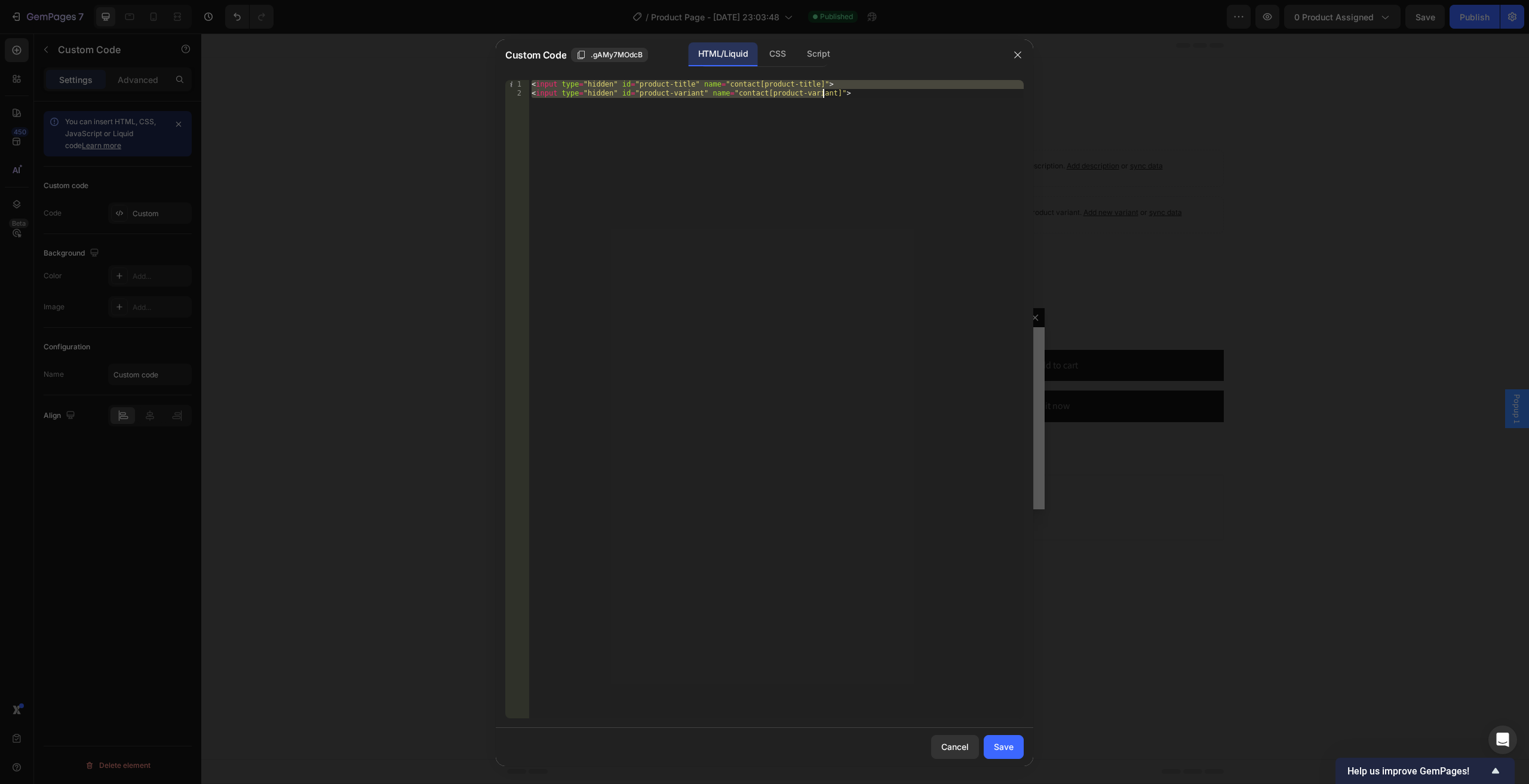
click at [826, 97] on div "< input type = "hidden" id = "product-title" name = "contact[product-title]" > …" at bounding box center [776, 399] width 495 height 638
click at [672, 102] on div "< input type = "hidden" id = "product-title" name = "contact[product-title]" > …" at bounding box center [776, 408] width 495 height 656
click at [794, 103] on div "< input type = "hidden" id = "product-title" name = "contact[product-title]" > …" at bounding box center [776, 408] width 495 height 656
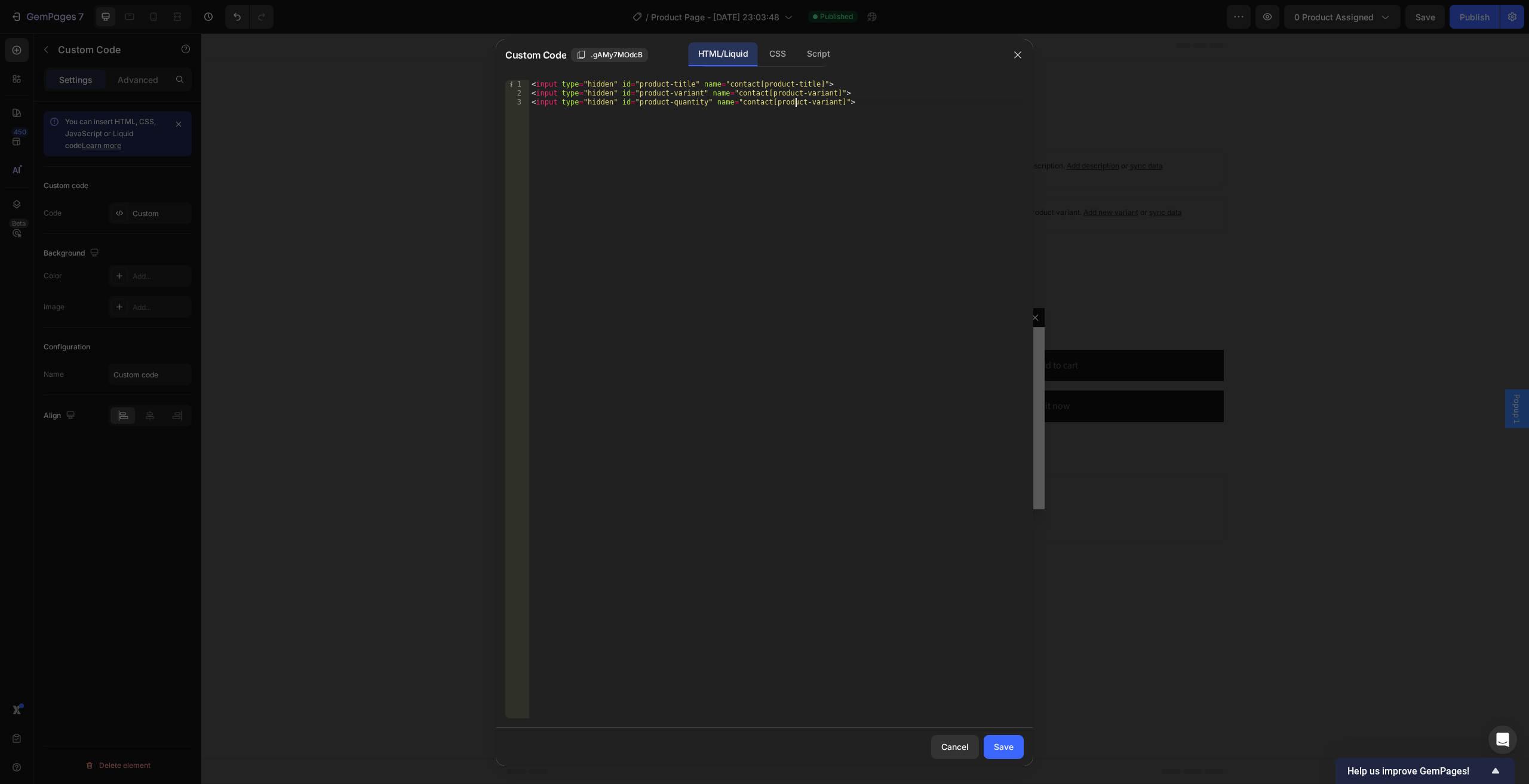
click at [794, 103] on div "< input type = "hidden" id = "product-title" name = "contact[product-title]" > …" at bounding box center [776, 408] width 495 height 656
drag, startPoint x: 694, startPoint y: 100, endPoint x: 631, endPoint y: 101, distance: 63.0
click at [631, 101] on div "< input type = "hidden" id = "product-title" name = "contact[product-title]" > …" at bounding box center [776, 408] width 495 height 656
click at [777, 53] on div "CSS" at bounding box center [776, 54] width 35 height 24
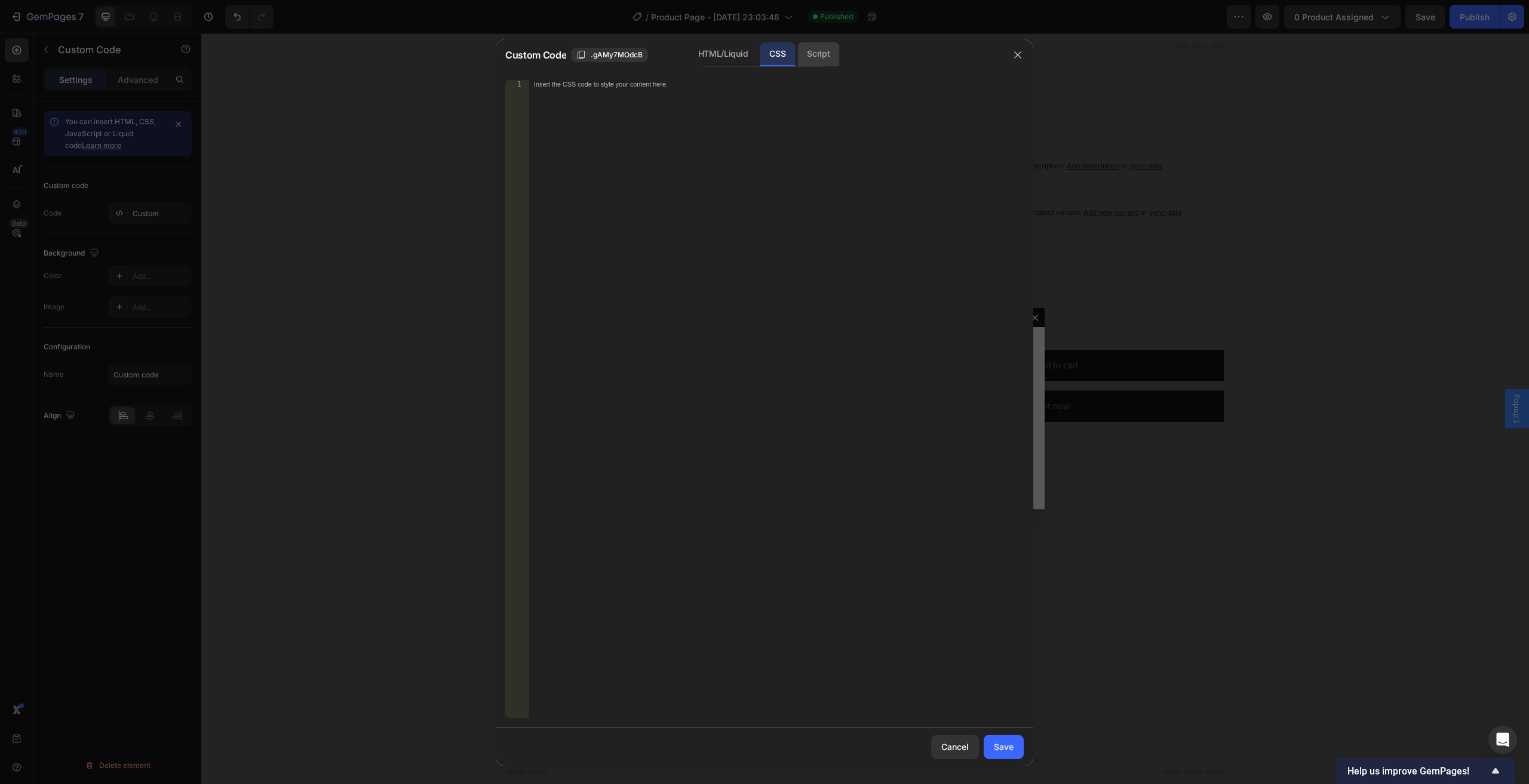
click at [804, 55] on div "Script" at bounding box center [818, 54] width 42 height 24
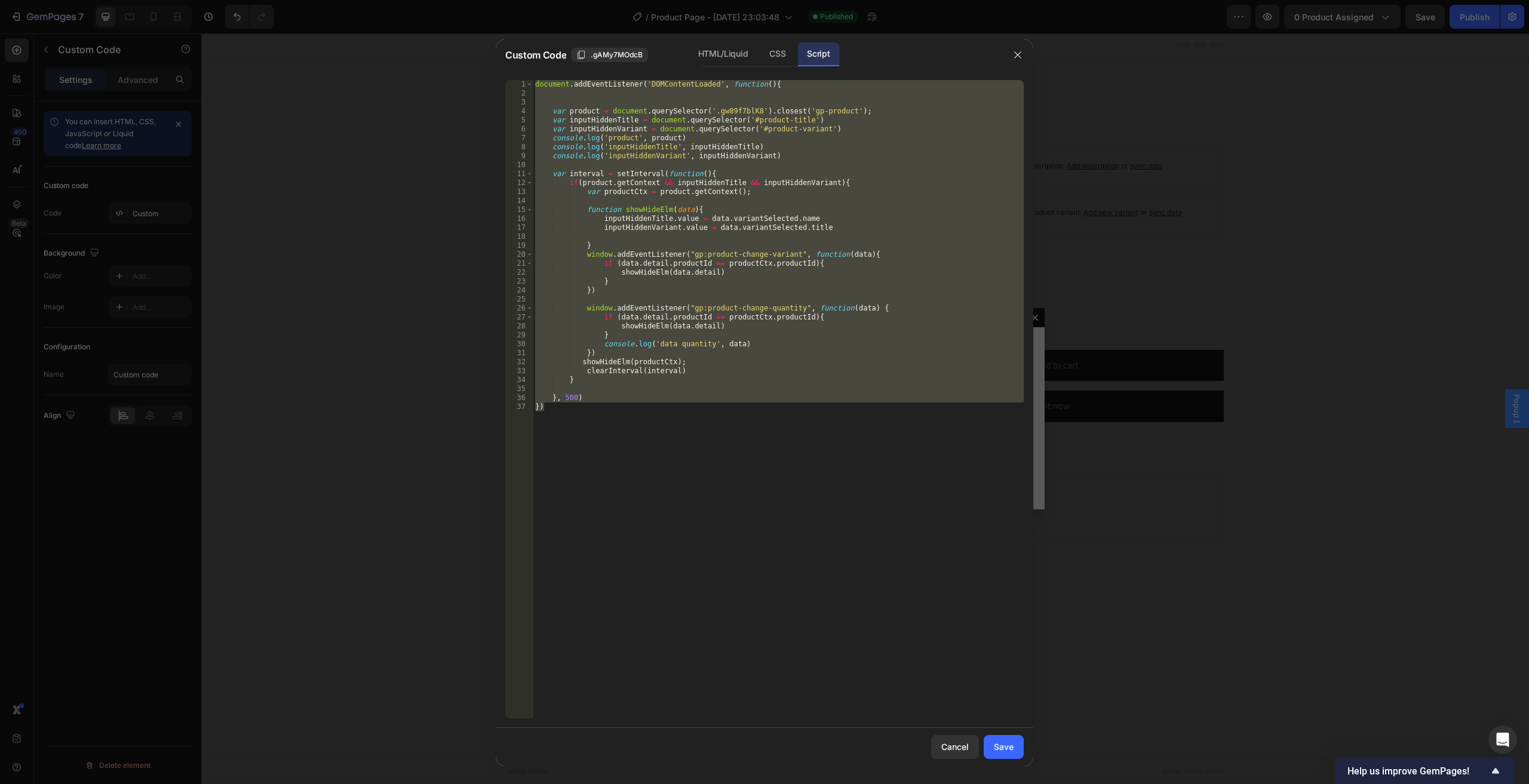
click at [648, 114] on div "document . addEventListener ( 'DOMContentLoaded' , function ( ) { var product =…" at bounding box center [778, 399] width 491 height 638
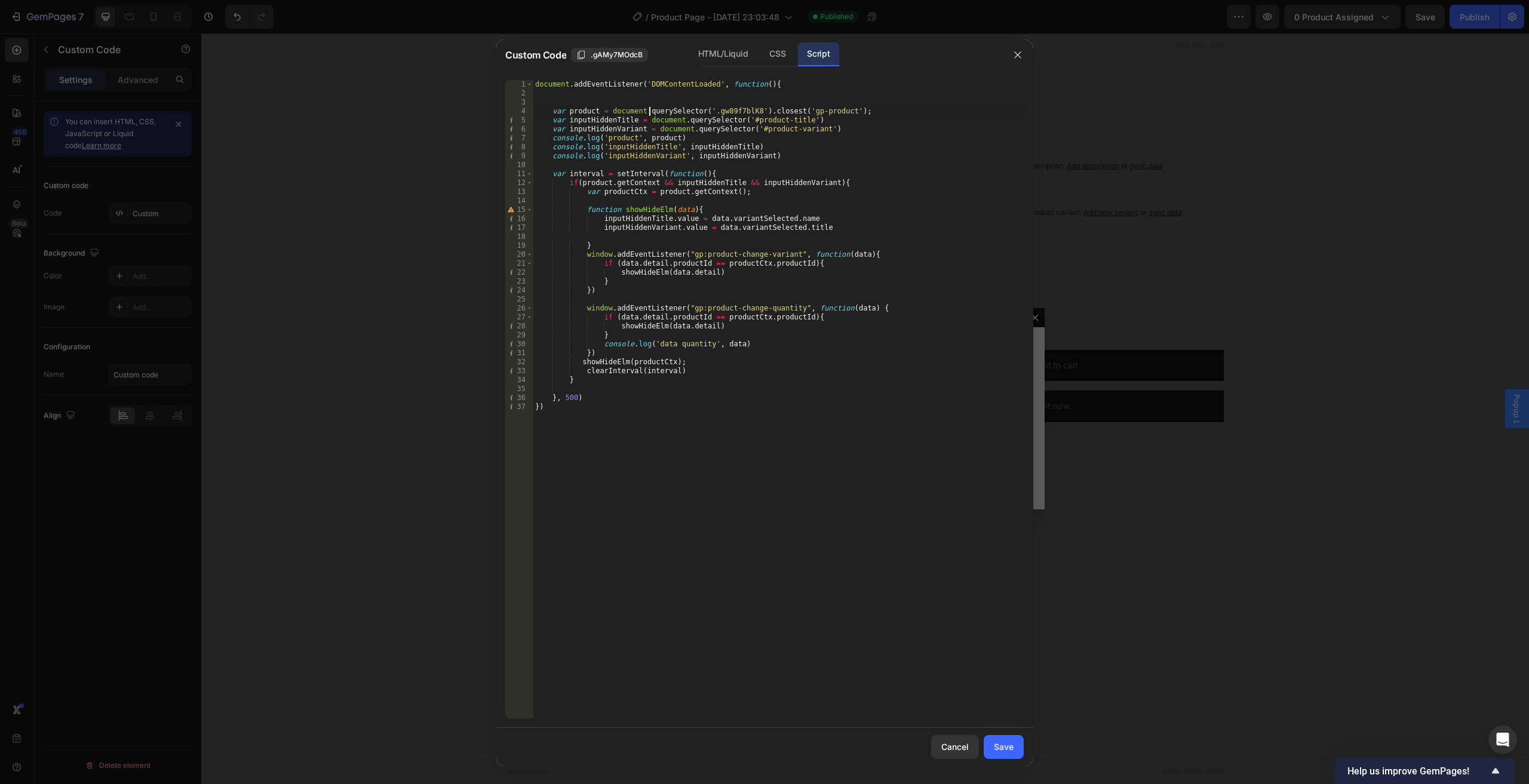
click at [852, 130] on div "document . addEventListener ( 'DOMContentLoaded' , function ( ) { var product =…" at bounding box center [778, 408] width 491 height 656
type textarea "var inputHiddenVariant = document.querySelector('#product-variant')"
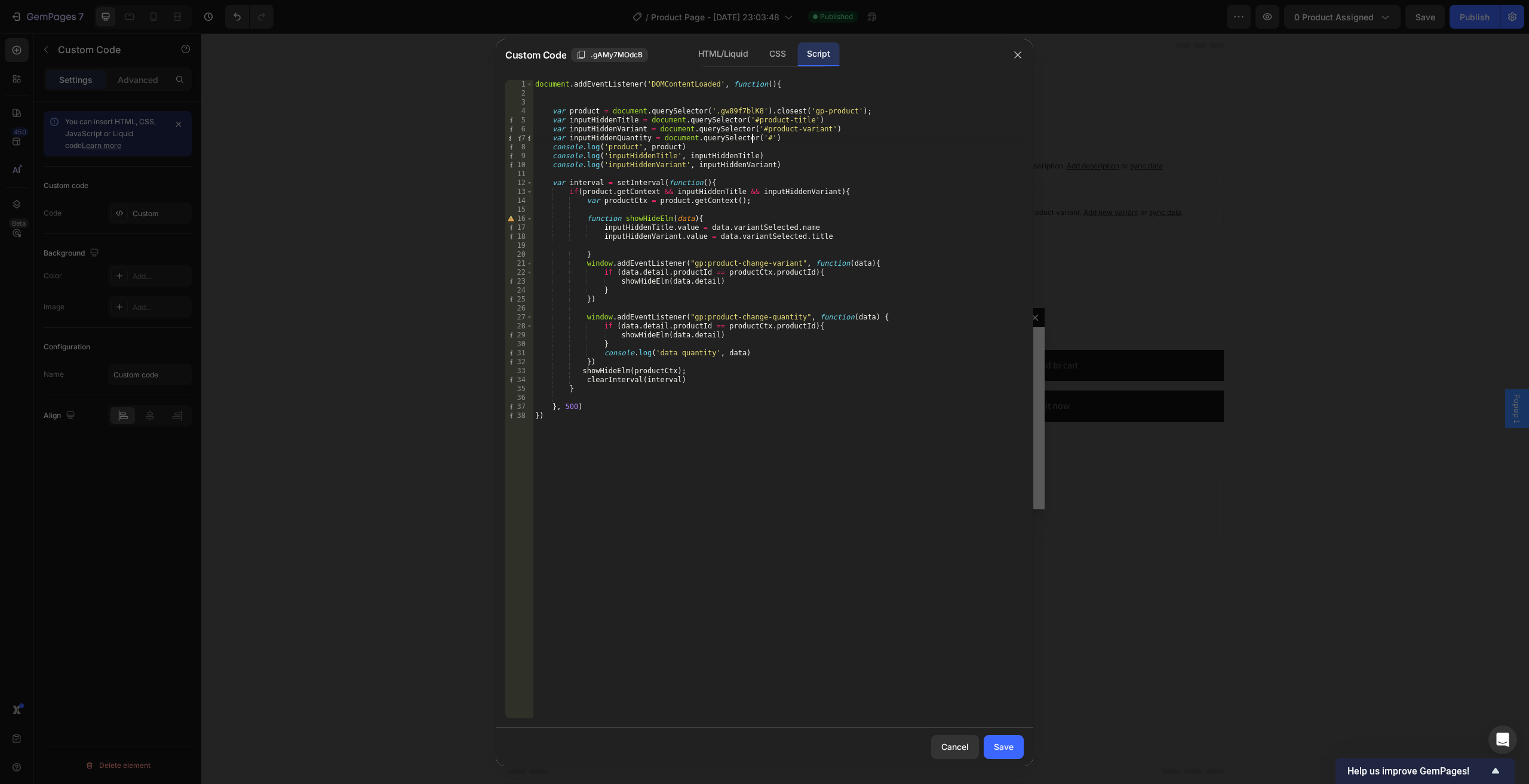
scroll to position [0, 17]
paste textarea "product-quantity')"
type textarea "var inputHiddenQuantity = document.querySelector('#product-quantity')"
click at [838, 139] on div "document . addEventListener ( 'DOMContentLoaded' , function ( ) { var product =…" at bounding box center [778, 408] width 491 height 656
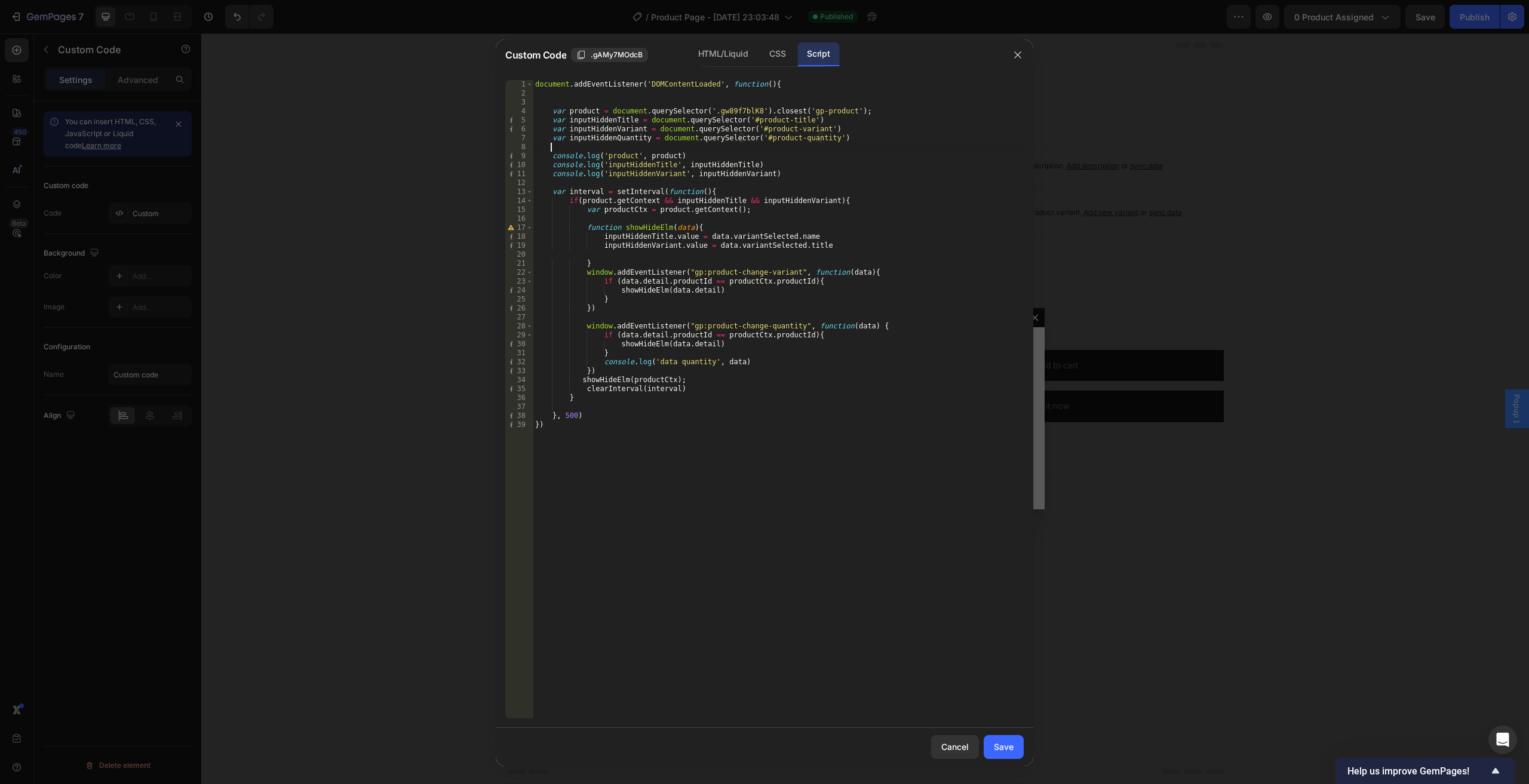
scroll to position [0, 1]
click at [594, 144] on div "document . addEventListener ( 'DOMContentLoaded' , function ( ) { var product =…" at bounding box center [778, 408] width 491 height 656
click at [596, 140] on div "document . addEventListener ( 'DOMContentLoaded' , function ( ) { var product =…" at bounding box center [778, 408] width 491 height 656
click at [814, 200] on div "document . addEventListener ( 'DOMContentLoaded' , function ( ) { var product =…" at bounding box center [778, 408] width 491 height 656
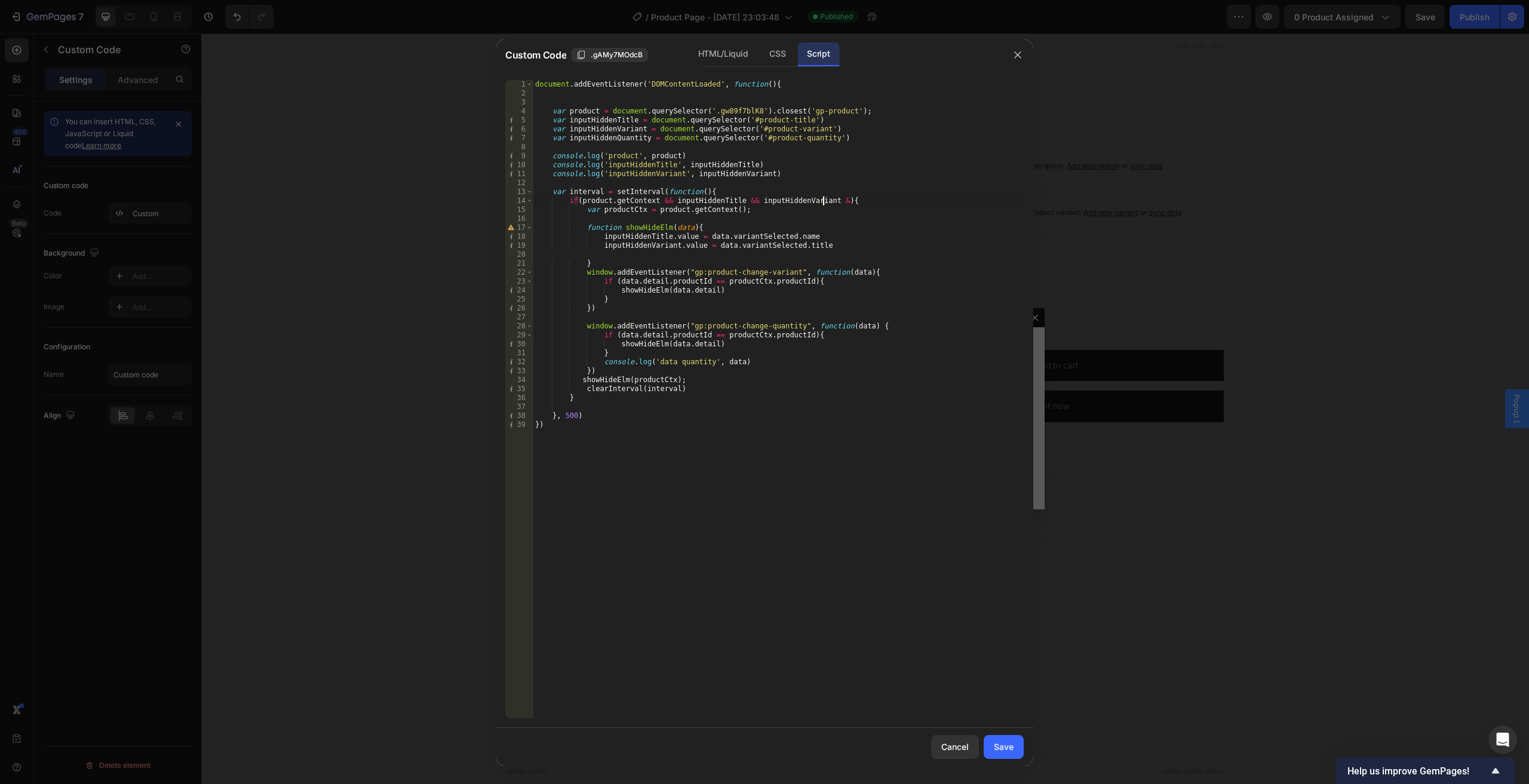
scroll to position [0, 25]
paste textarea "inputHiddenQuantity"
click at [721, 64] on div "HTML/Liquid" at bounding box center [722, 54] width 68 height 24
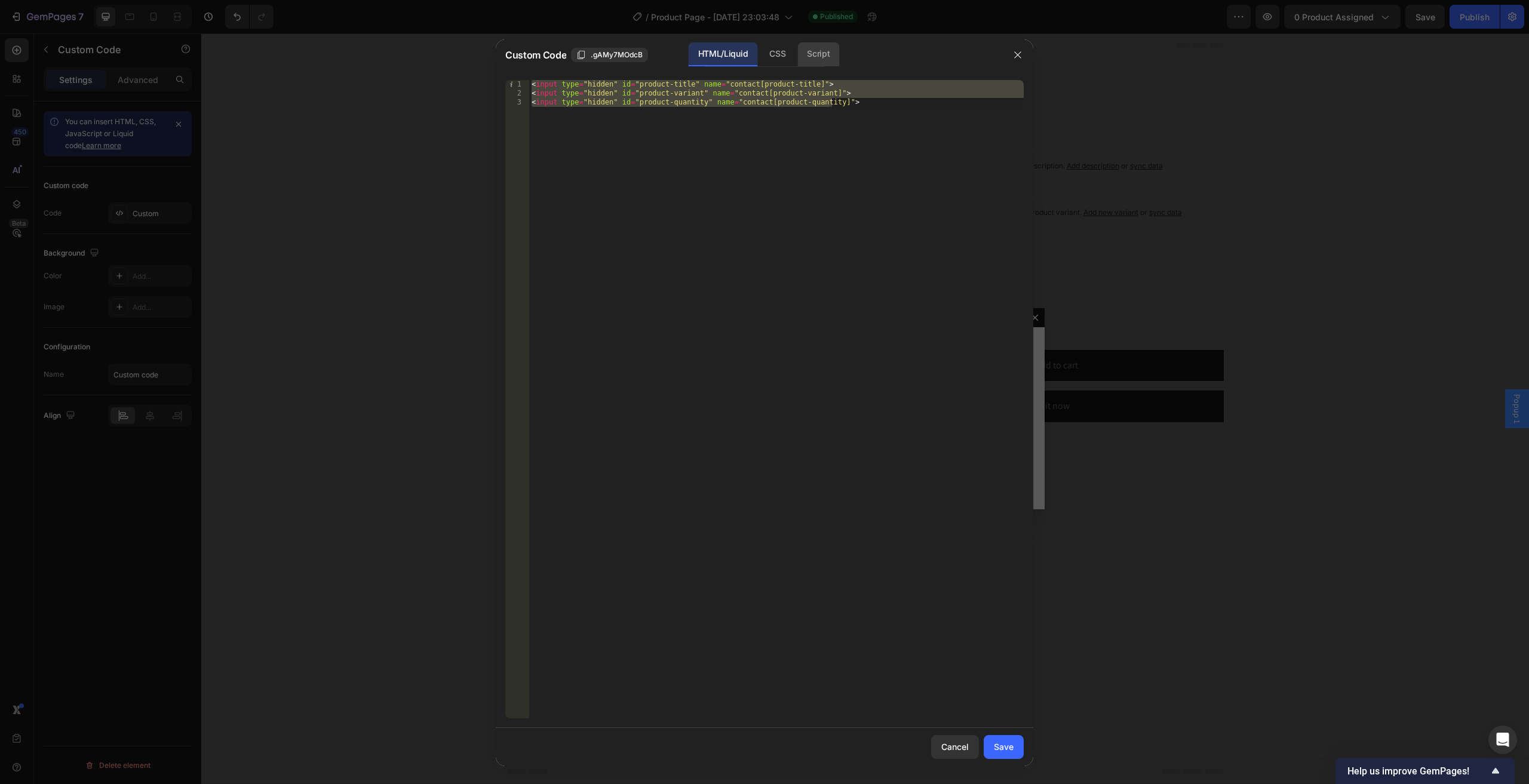
click at [810, 57] on div "Script" at bounding box center [818, 54] width 42 height 24
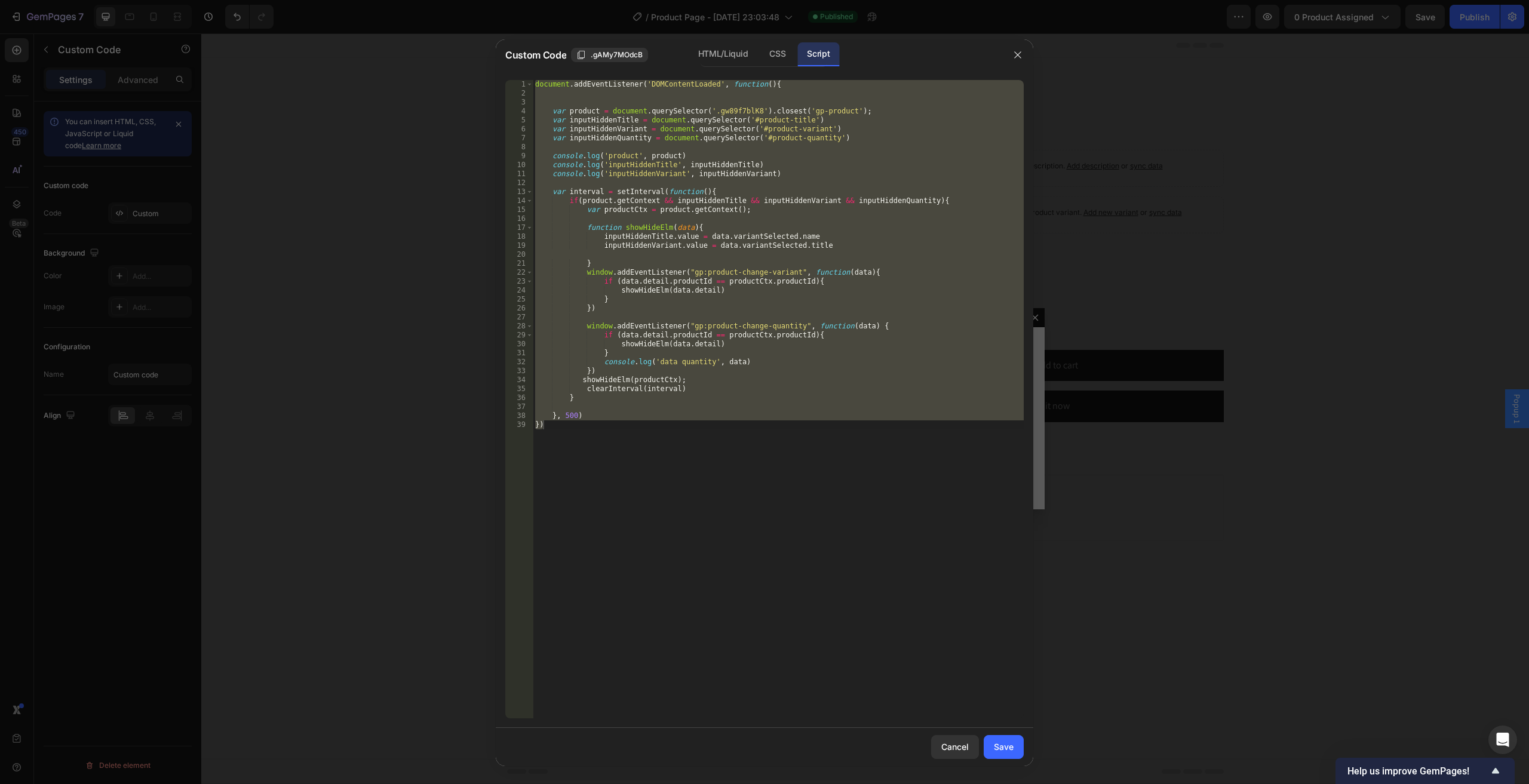
scroll to position [0, 3]
click at [783, 202] on div "document . addEventListener ( 'DOMContentLoaded' , function ( ) { var product =…" at bounding box center [778, 399] width 491 height 638
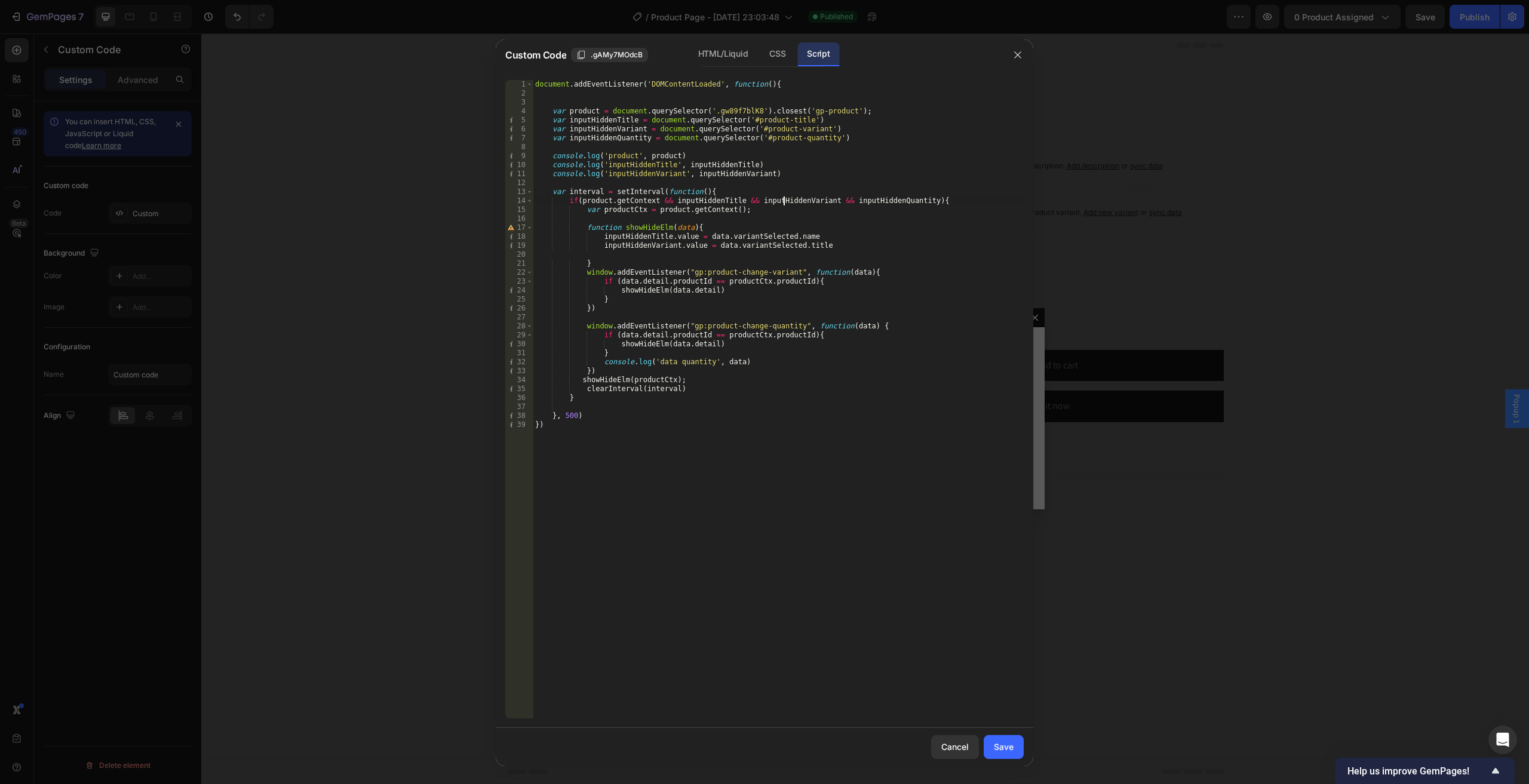
click at [738, 67] on div "Custom Code .gAMy7MOdcB HTML/Liquid CSS Script" at bounding box center [748, 55] width 506 height 31
click at [737, 60] on div "HTML/Liquid" at bounding box center [722, 54] width 68 height 24
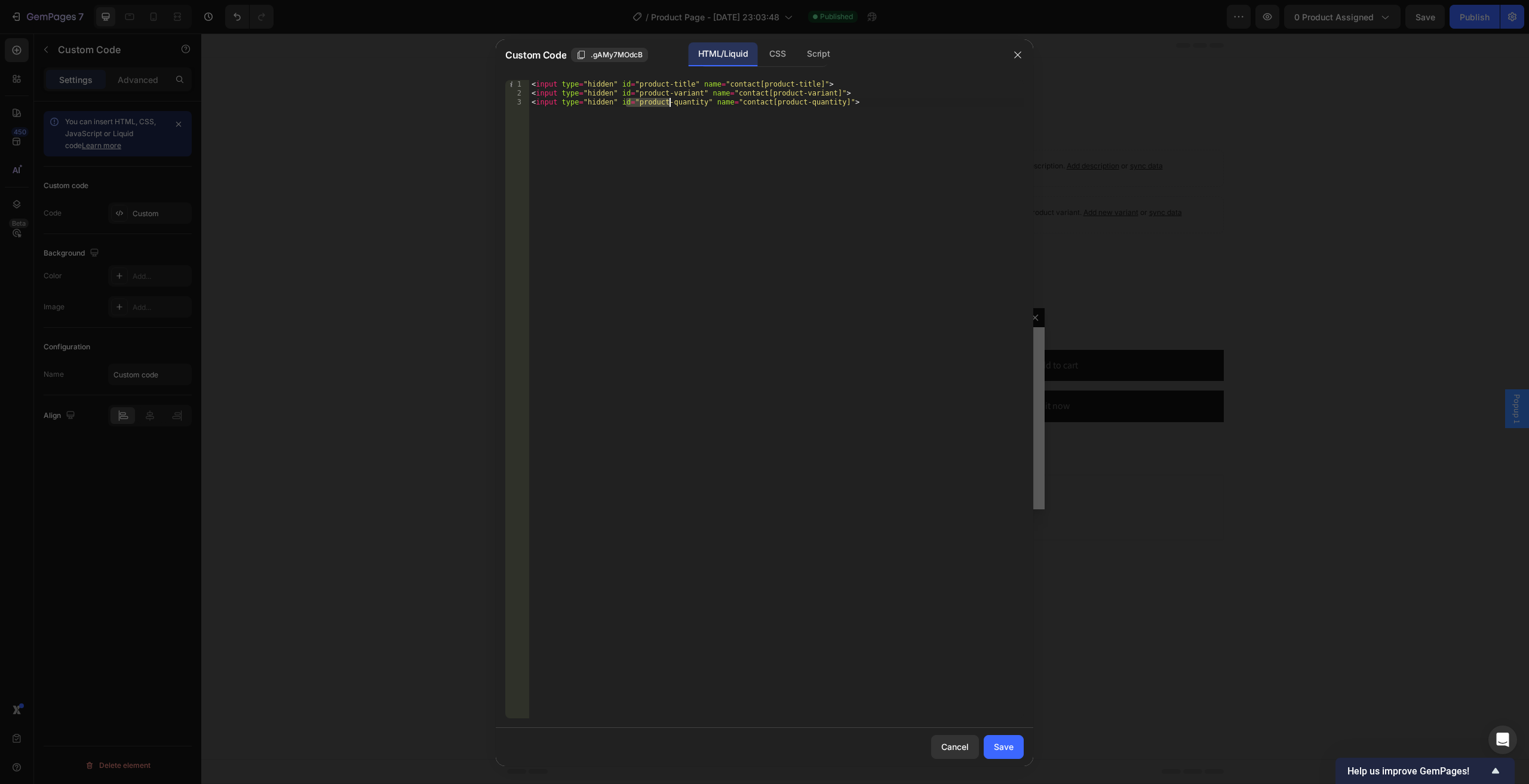
drag, startPoint x: 627, startPoint y: 103, endPoint x: 670, endPoint y: 105, distance: 43.0
click at [670, 105] on div "< input type = "hidden" id = "product-title" name = "contact[product-title]" > …" at bounding box center [776, 408] width 495 height 656
drag, startPoint x: 691, startPoint y: 104, endPoint x: 631, endPoint y: 102, distance: 60.0
click at [631, 102] on div "< input type = "hidden" id = "product-title" name = "contact[product-title]" > …" at bounding box center [776, 408] width 495 height 656
drag, startPoint x: 755, startPoint y: 102, endPoint x: 817, endPoint y: 103, distance: 62.0
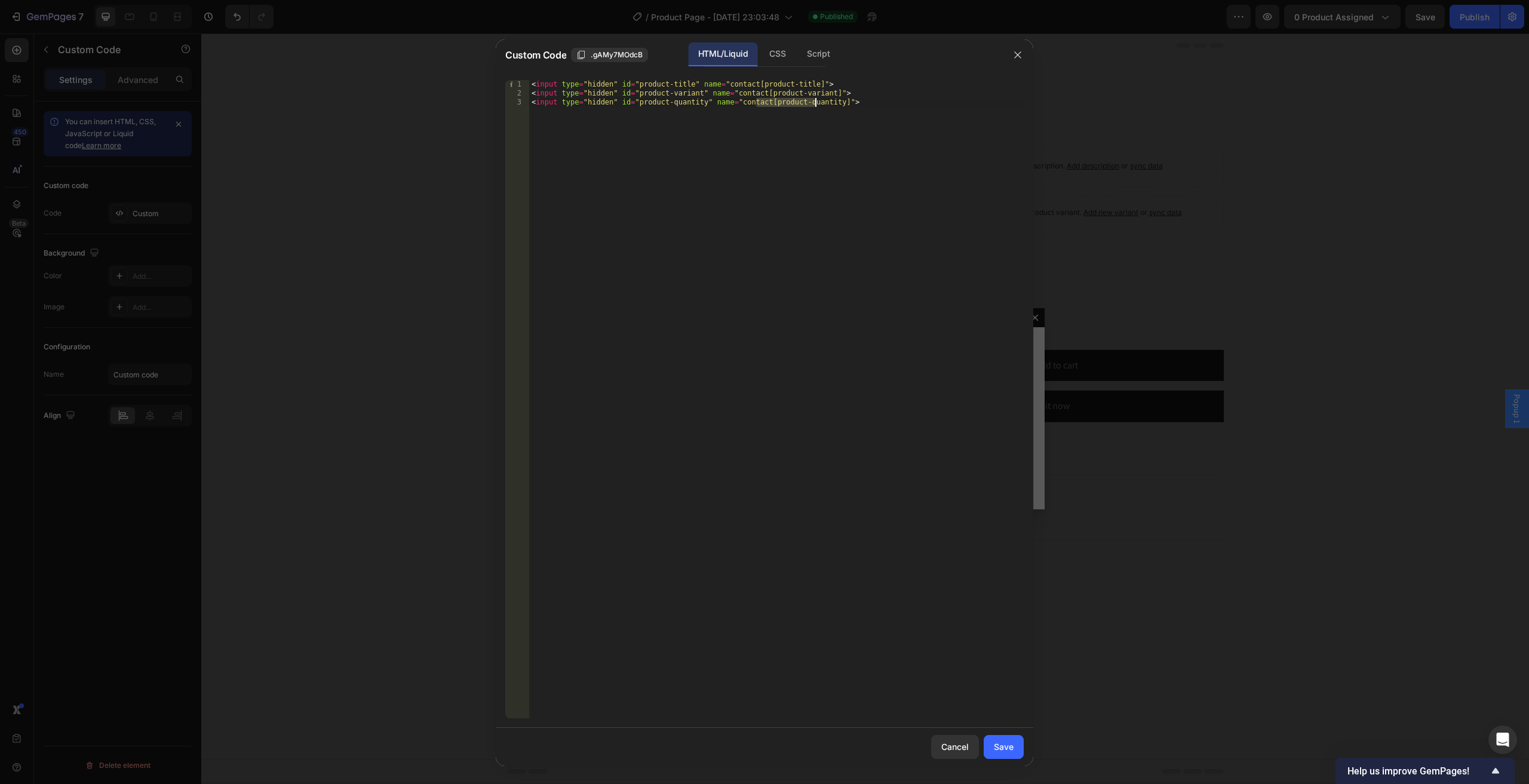
click at [817, 103] on div "< input type = "hidden" id = "product-title" name = "contact[product-title]" > …" at bounding box center [776, 408] width 495 height 656
click at [774, 53] on div "CSS" at bounding box center [776, 54] width 35 height 24
click at [815, 57] on div "Script" at bounding box center [818, 54] width 42 height 24
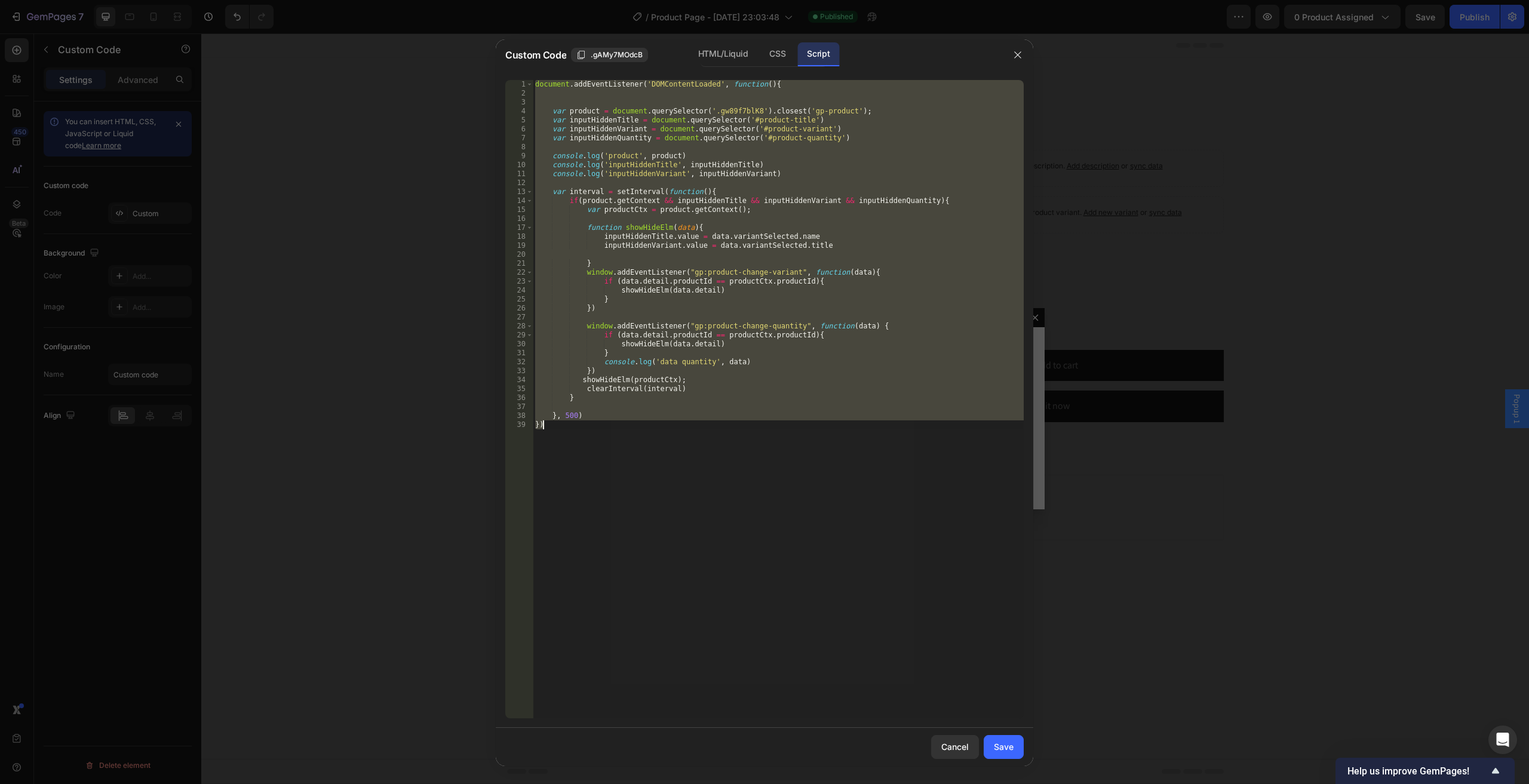
click at [727, 129] on div "document . addEventListener ( 'DOMContentLoaded' , function ( ) { var product =…" at bounding box center [778, 399] width 491 height 638
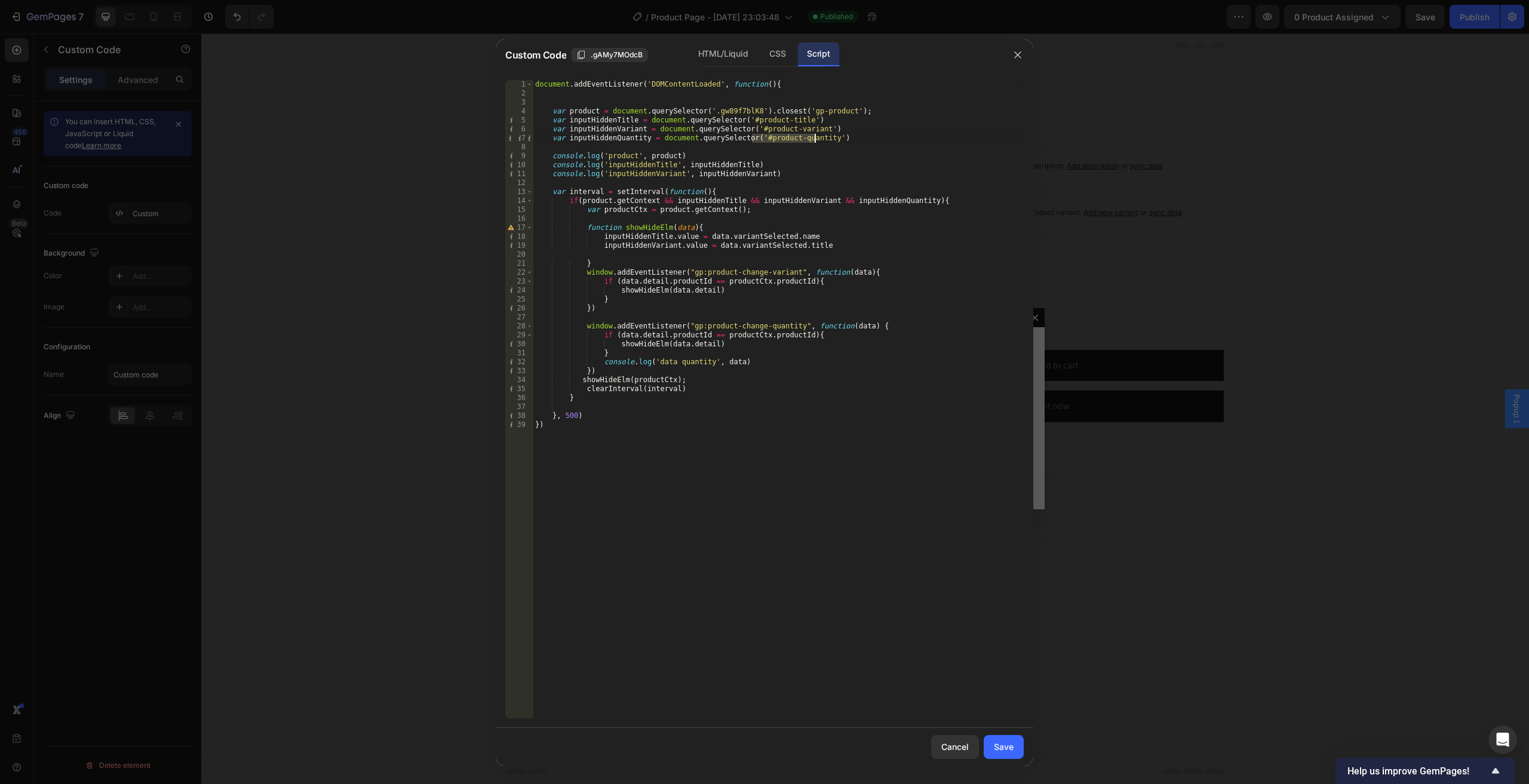
drag, startPoint x: 753, startPoint y: 141, endPoint x: 813, endPoint y: 139, distance: 60.0
click at [813, 139] on div "document . addEventListener ( 'DOMContentLoaded' , function ( ) { var product =…" at bounding box center [778, 408] width 491 height 656
click at [613, 138] on div "document . addEventListener ( 'DOMContentLoaded' , function ( ) { var product =…" at bounding box center [778, 408] width 491 height 656
click at [820, 242] on div "document . addEventListener ( 'DOMContentLoaded' , function ( ) { var product =…" at bounding box center [778, 408] width 491 height 656
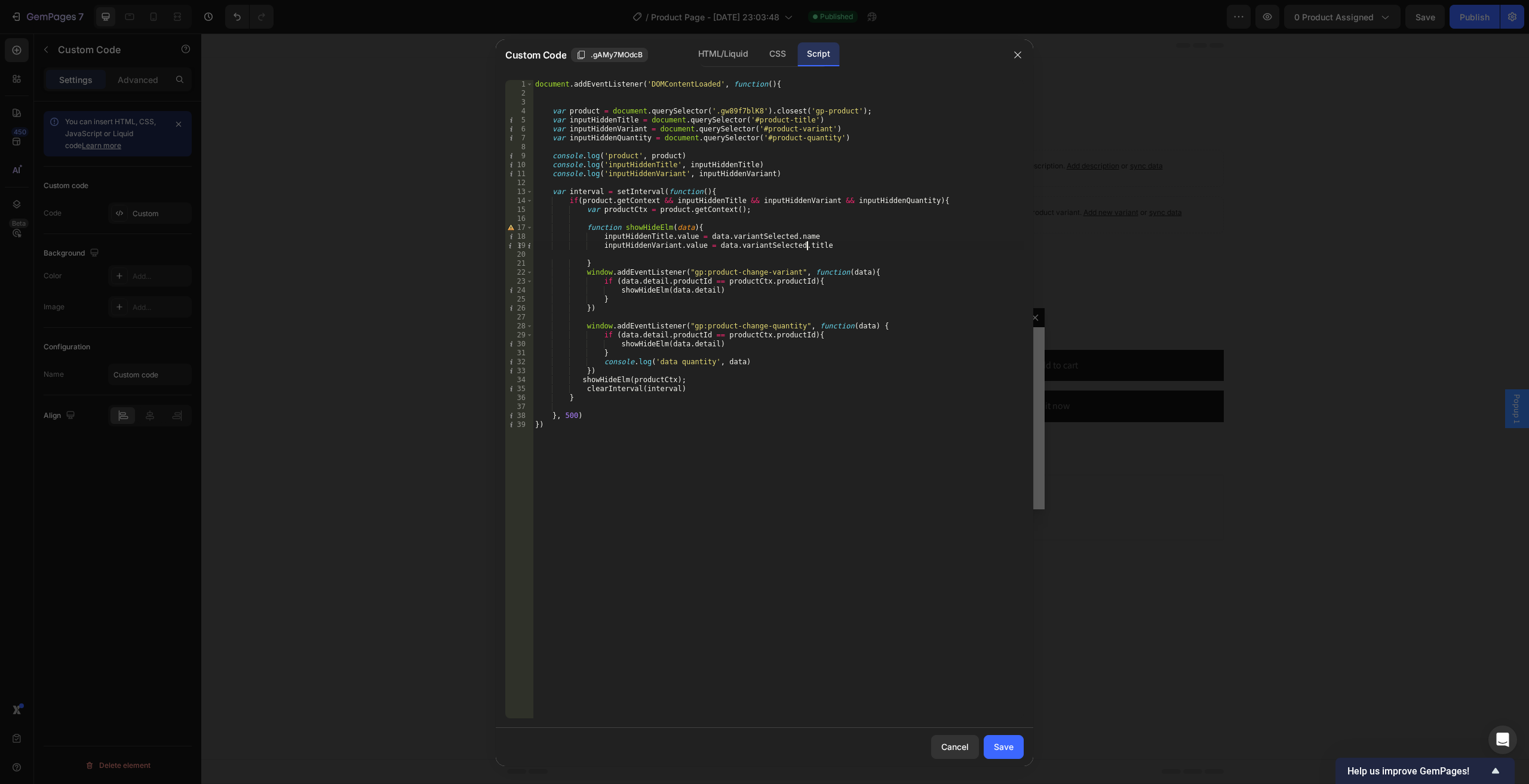
type textarea "inputHiddenVariant.value = data.variantSelected.title"
click at [863, 205] on div "document . addEventListener ( 'DOMContentLoaded' , function ( ) { var product =…" at bounding box center [778, 408] width 491 height 656
click at [783, 247] on div "document . addEventListener ( 'DOMContentLoaded' , function ( ) { var product =…" at bounding box center [778, 408] width 491 height 656
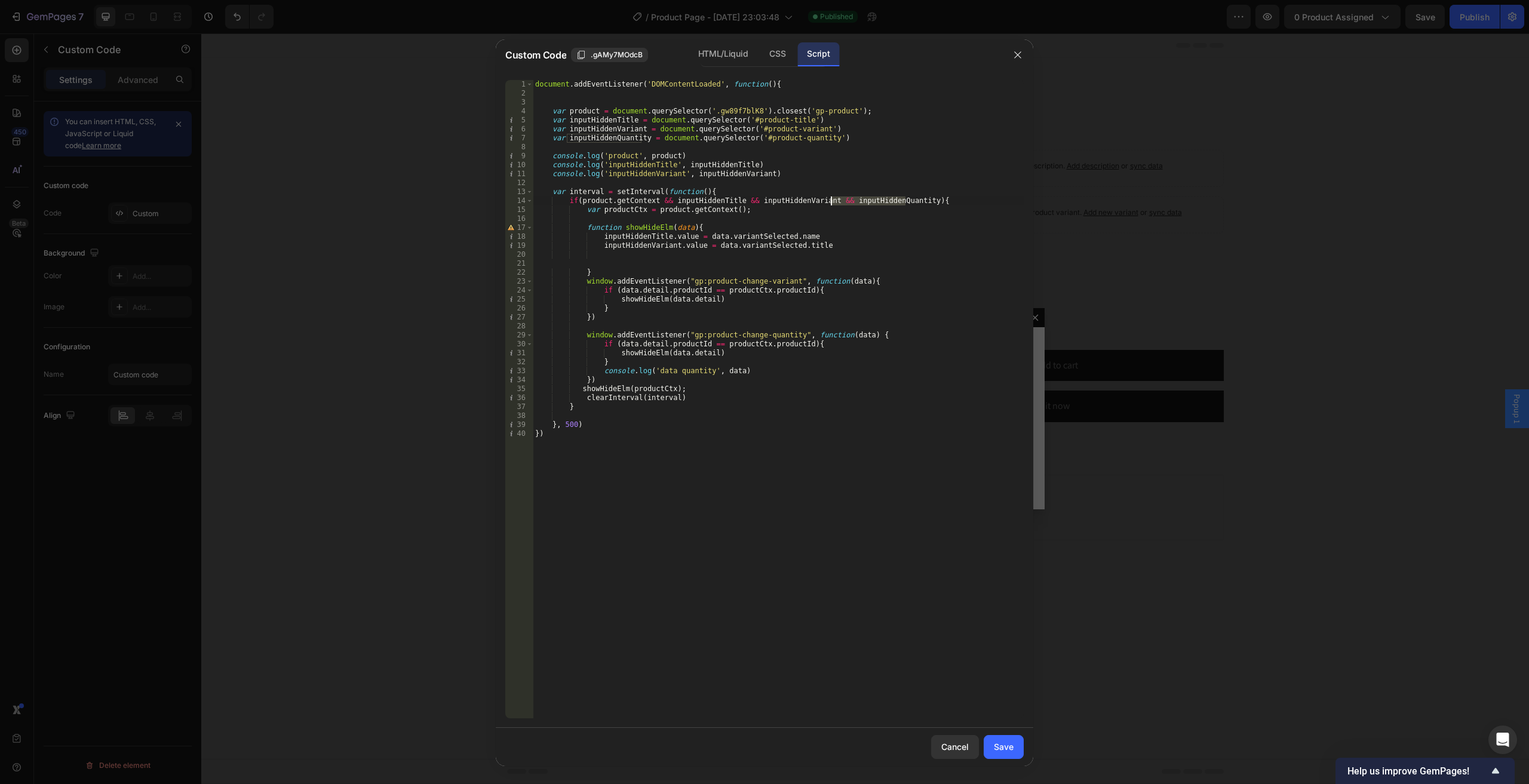
type textarea "inputHiddenVariant.value = data.variantSelected.title"
click at [783, 261] on div "document . addEventListener ( 'DOMContentLoaded' , function ( ) { var product =…" at bounding box center [778, 408] width 491 height 656
click at [785, 256] on div "document . addEventListener ( 'DOMContentLoaded' , function ( ) { var product =…" at bounding box center [778, 408] width 491 height 656
paste textarea "inputHiddenQuantity"
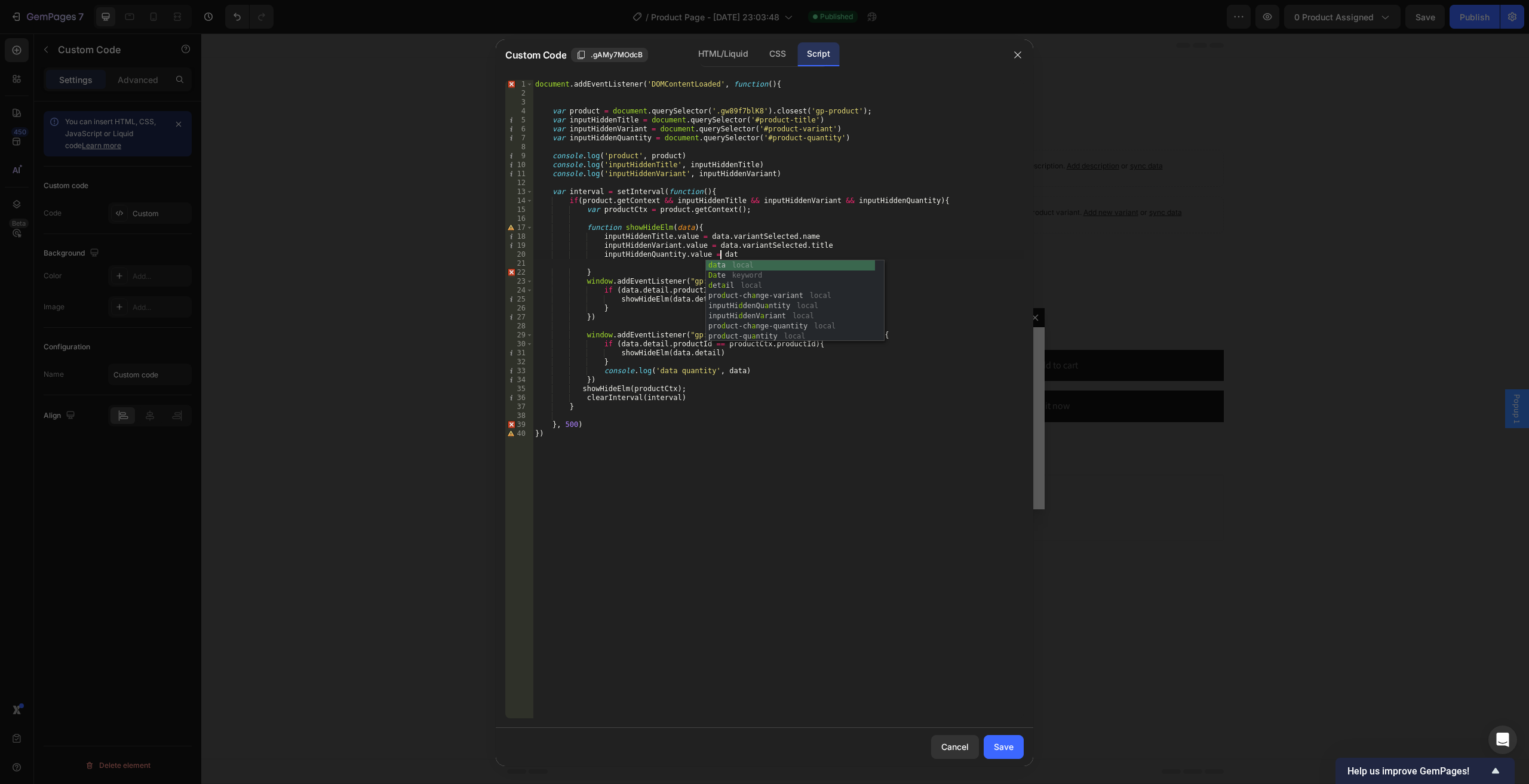
scroll to position [0, 15]
paste textarea "quantity"
type textarea "inputHiddenQuantity.value = data.quantity"
click at [1006, 752] on div "Save" at bounding box center [1003, 746] width 20 height 12
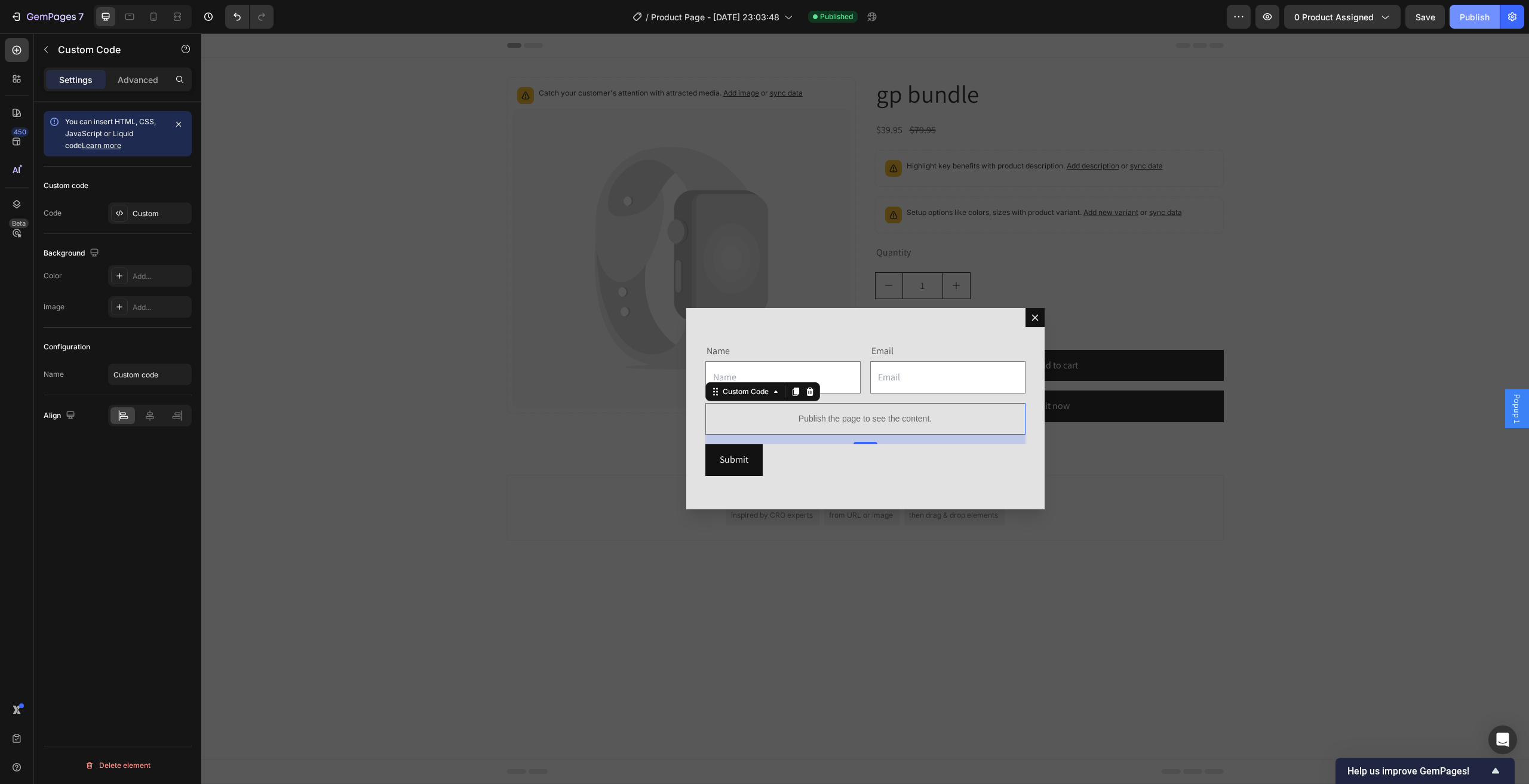
click at [1469, 19] on div "Publish" at bounding box center [1474, 17] width 30 height 12
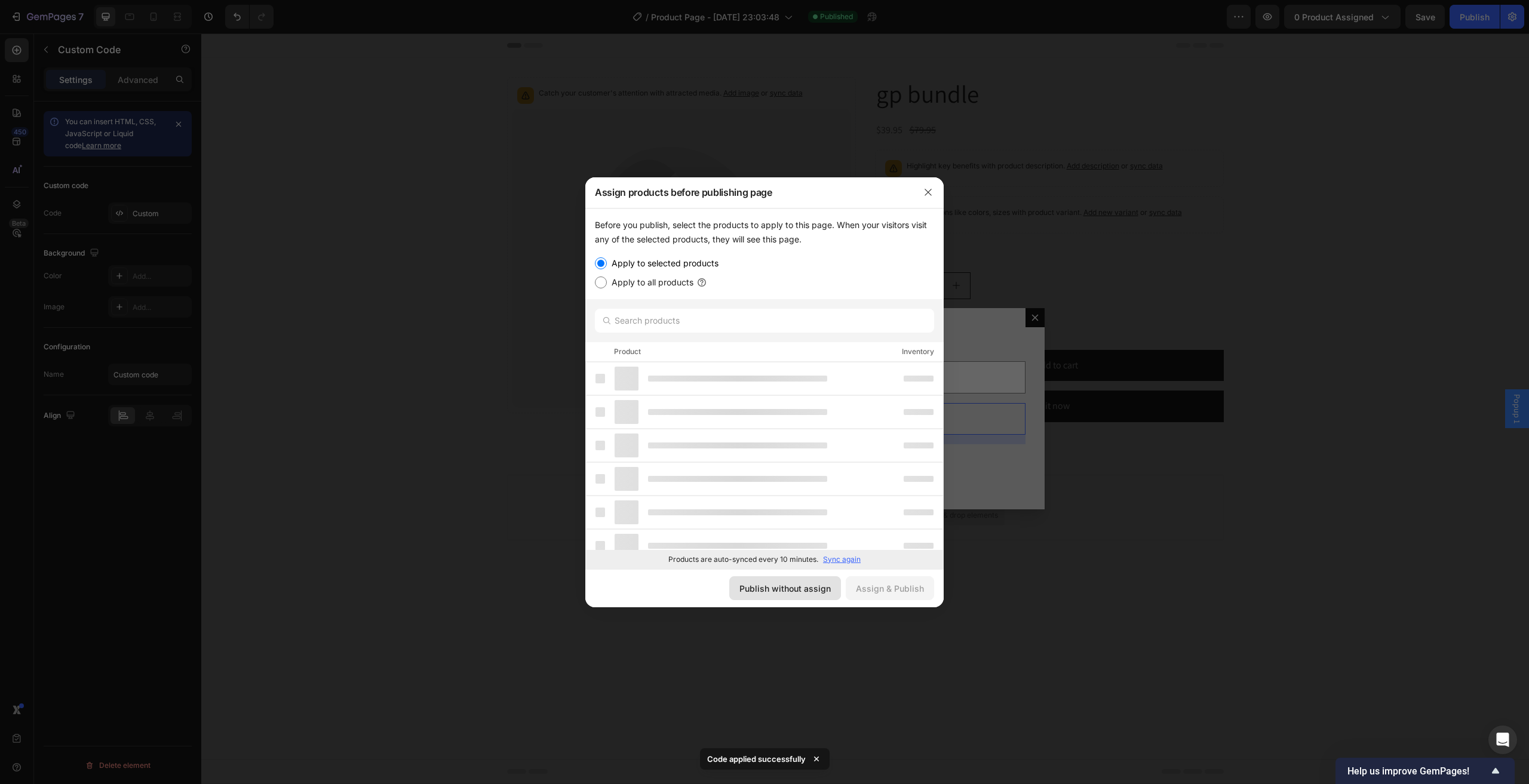
click at [777, 585] on div "Publish without assign" at bounding box center [785, 588] width 92 height 12
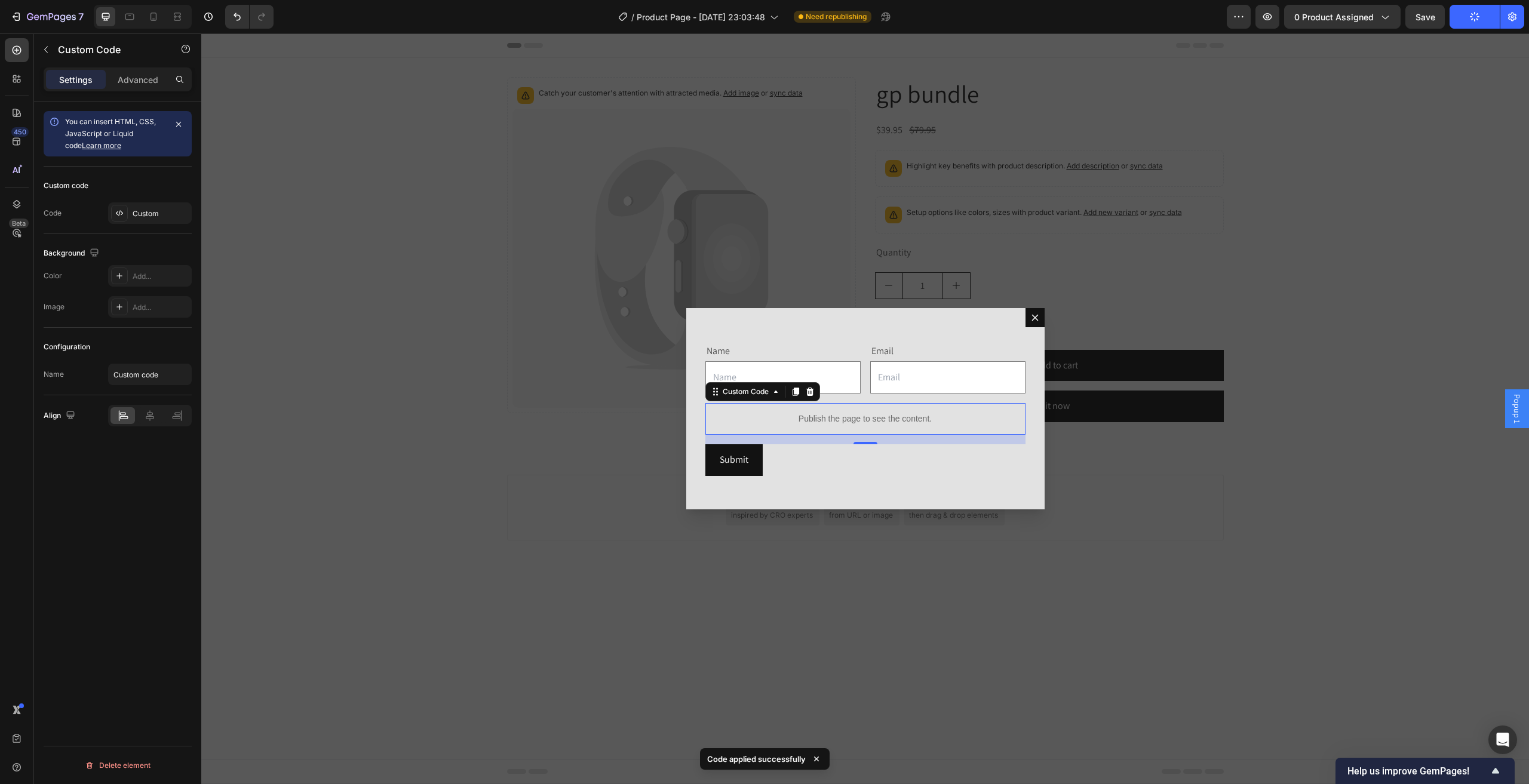
click at [872, 413] on p "Publish the page to see the content." at bounding box center [865, 419] width 320 height 12
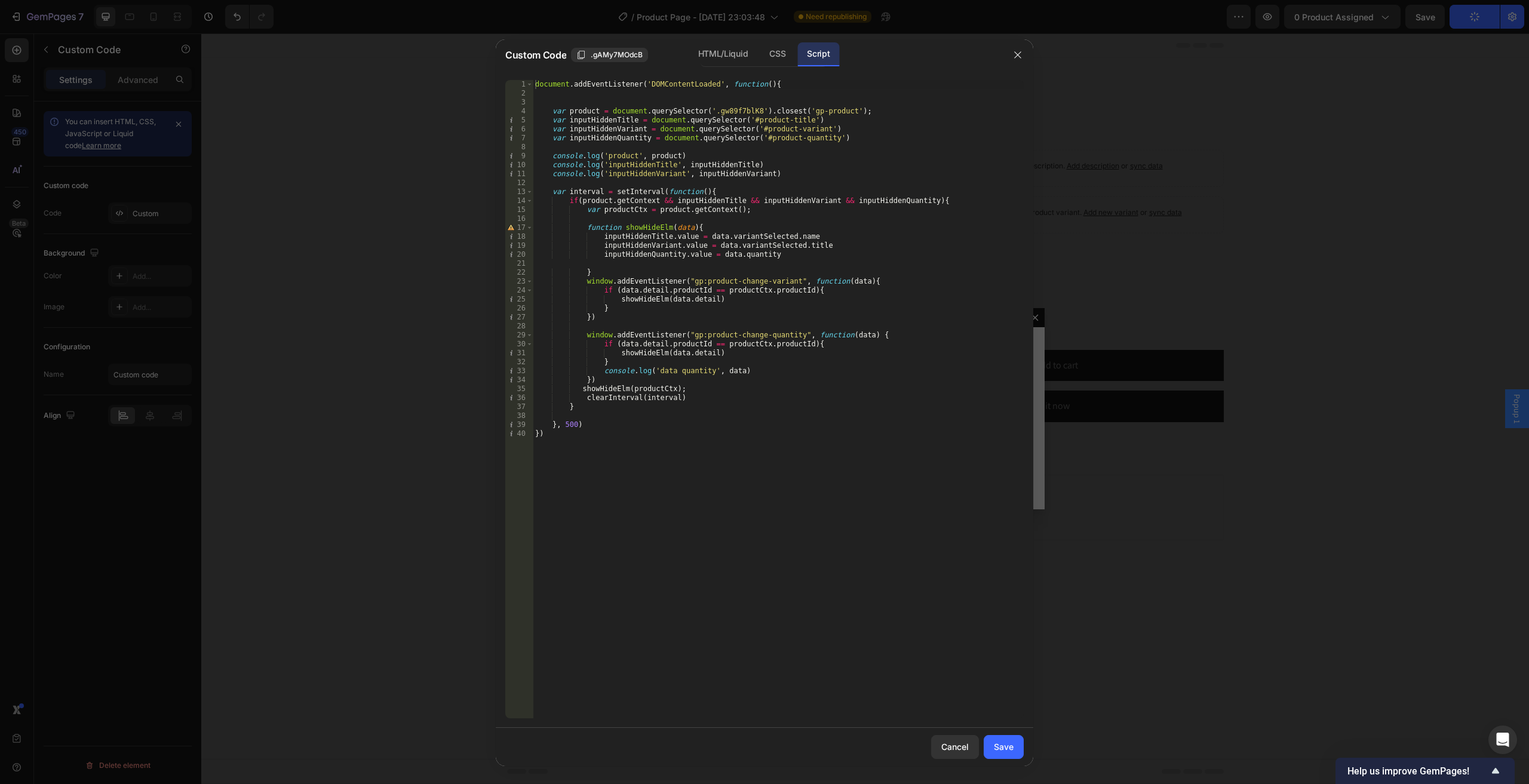
type textarea "window.addEventListener("gp:product-change-variant", function(data){"
click at [857, 284] on div "document . addEventListener ( 'DOMContentLoaded' , function ( ) { var product =…" at bounding box center [778, 408] width 491 height 656
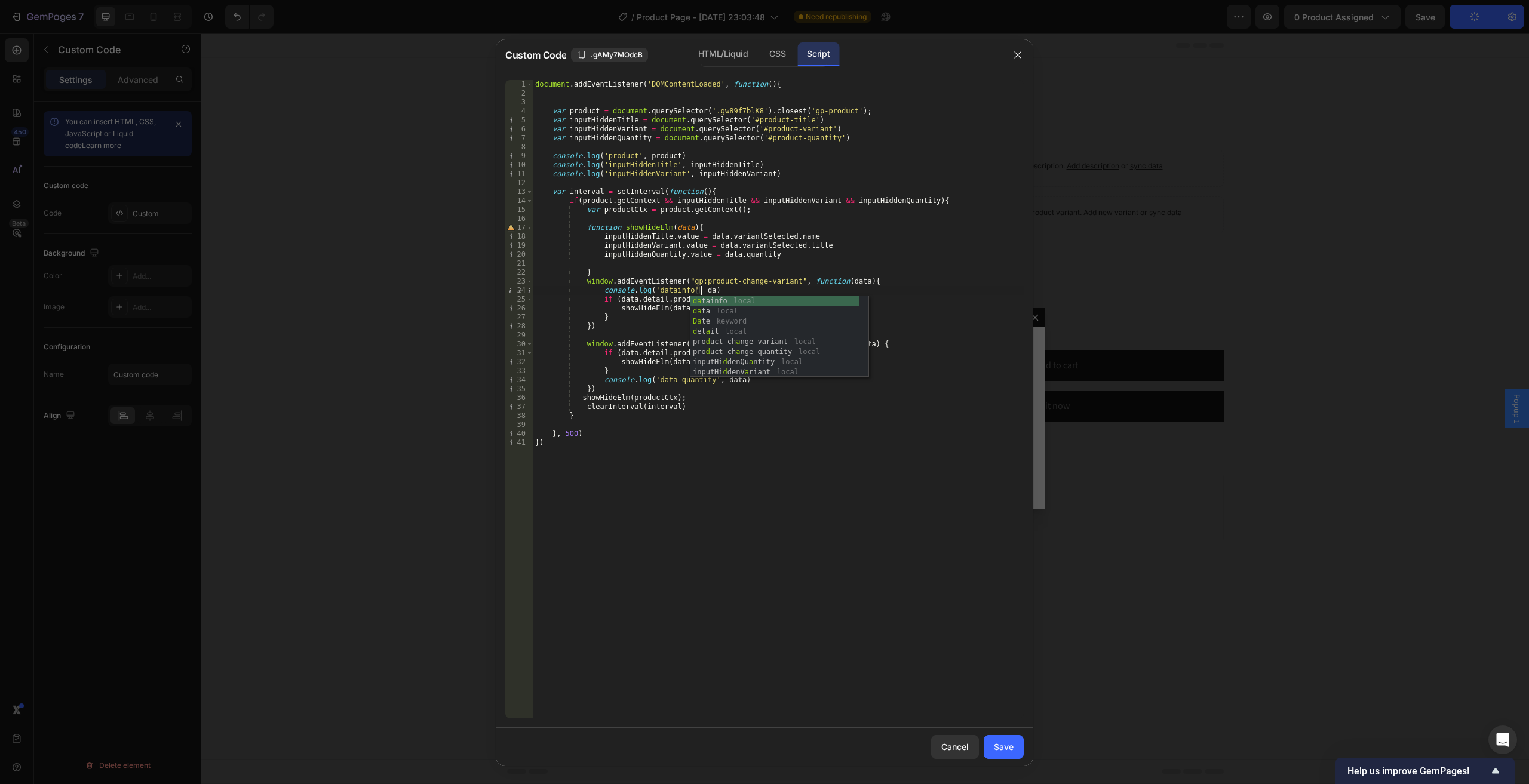
scroll to position [0, 14]
type textarea "console.log('datainfo', data)"
click at [997, 757] on button "Save" at bounding box center [1004, 746] width 40 height 24
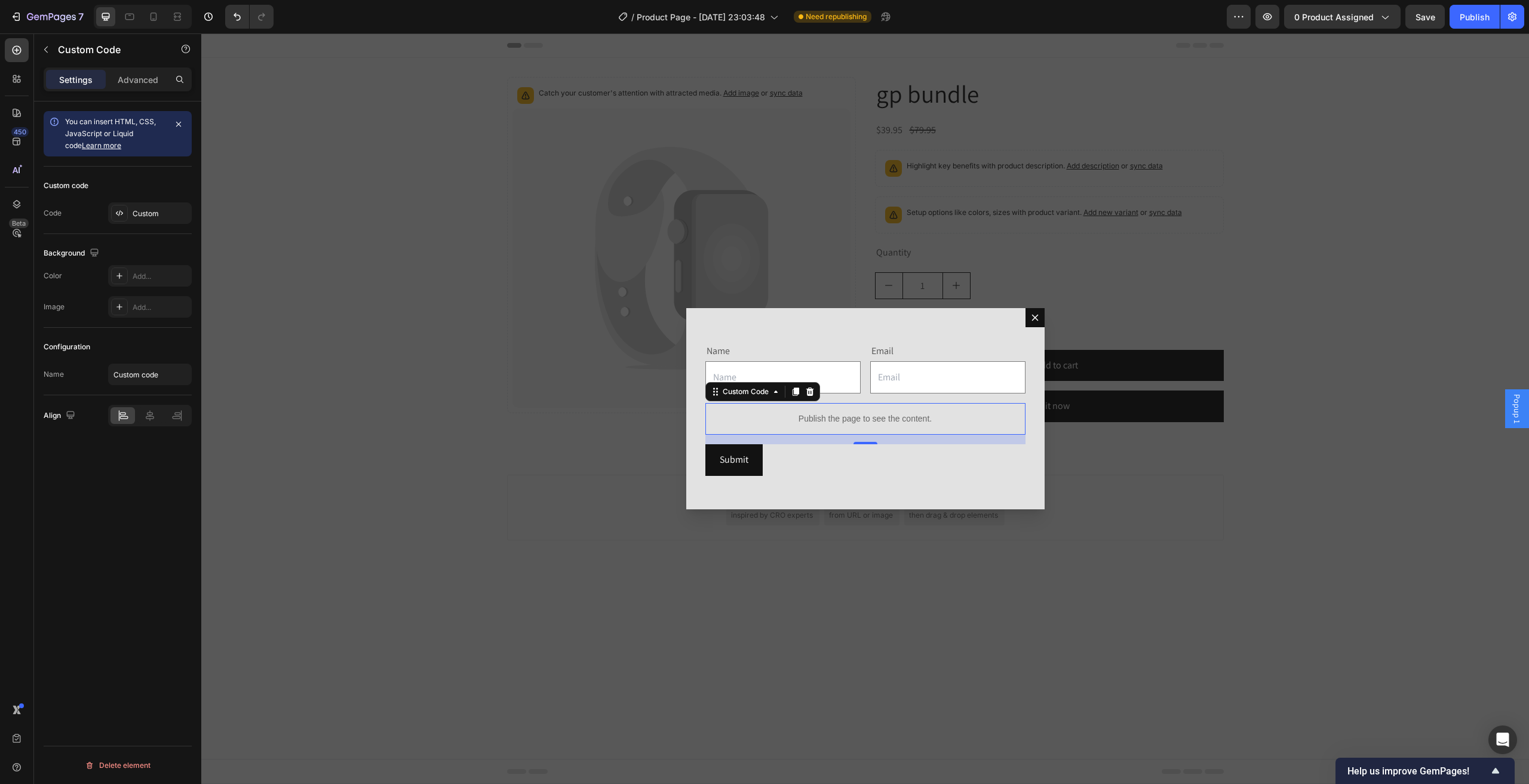
click at [893, 419] on p "Publish the page to see the content." at bounding box center [865, 419] width 320 height 12
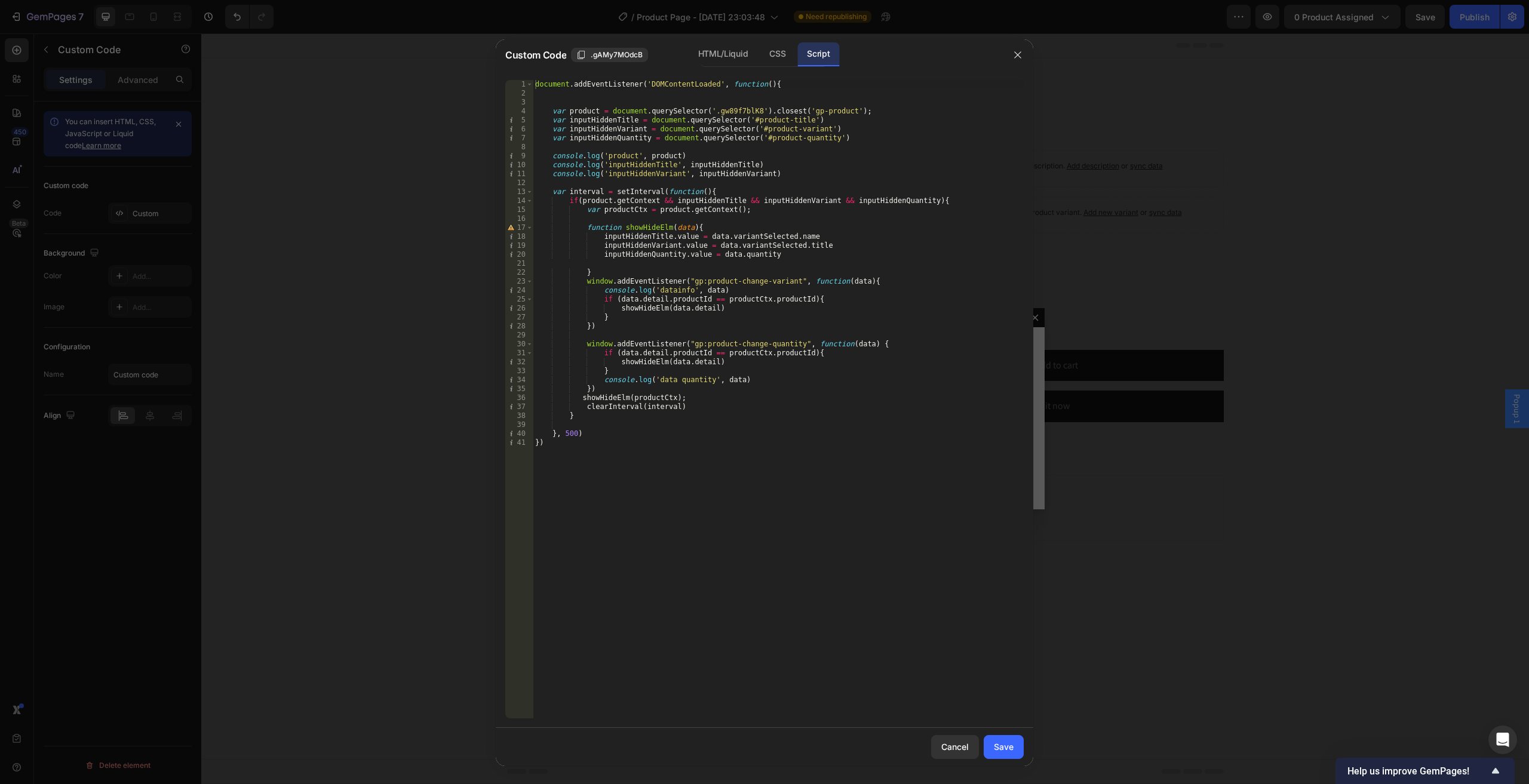
drag, startPoint x: 1421, startPoint y: 107, endPoint x: 1467, endPoint y: 92, distance: 48.4
click at [1422, 107] on div at bounding box center [764, 392] width 1529 height 784
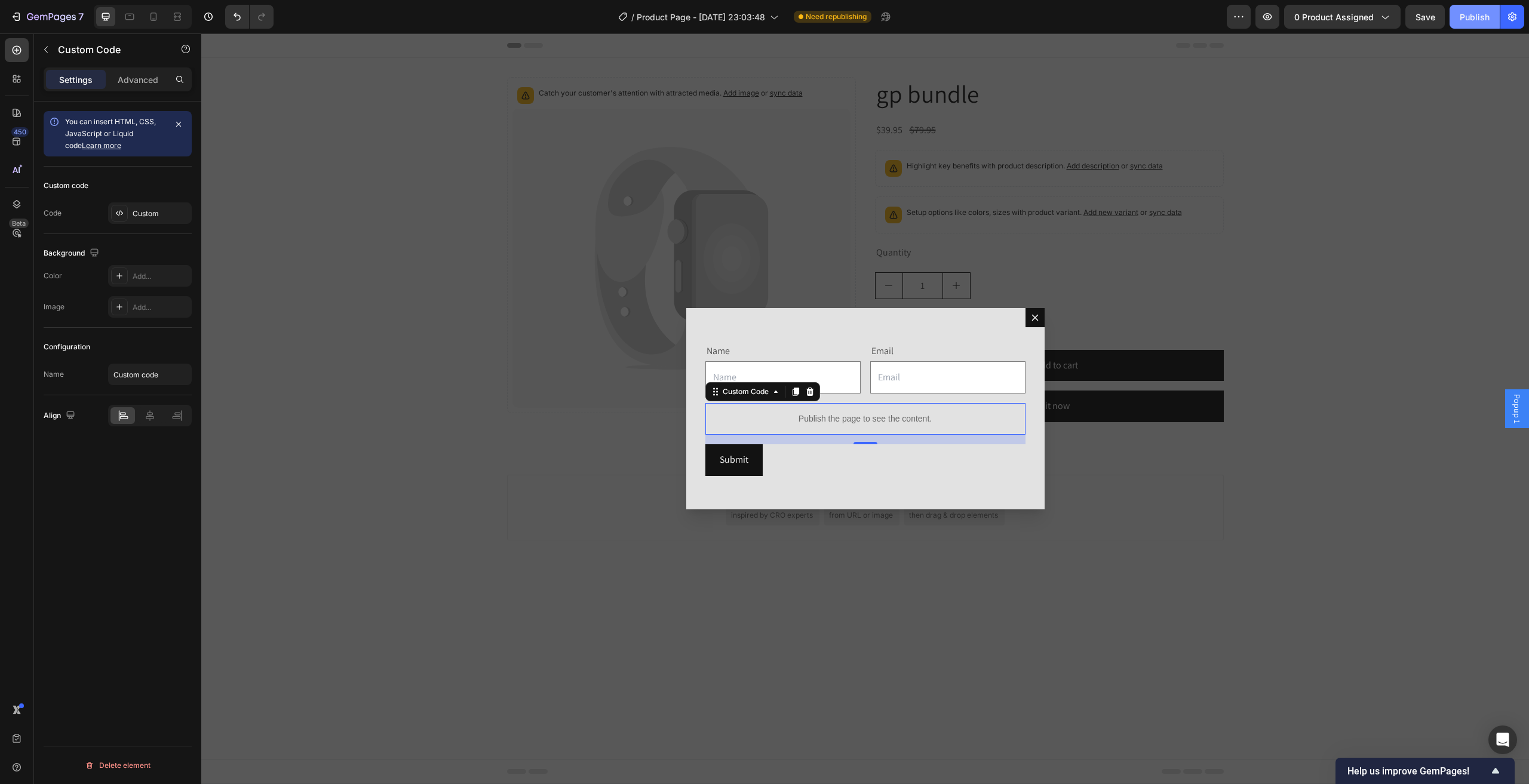
click at [1472, 12] on div "Publish" at bounding box center [1474, 17] width 30 height 12
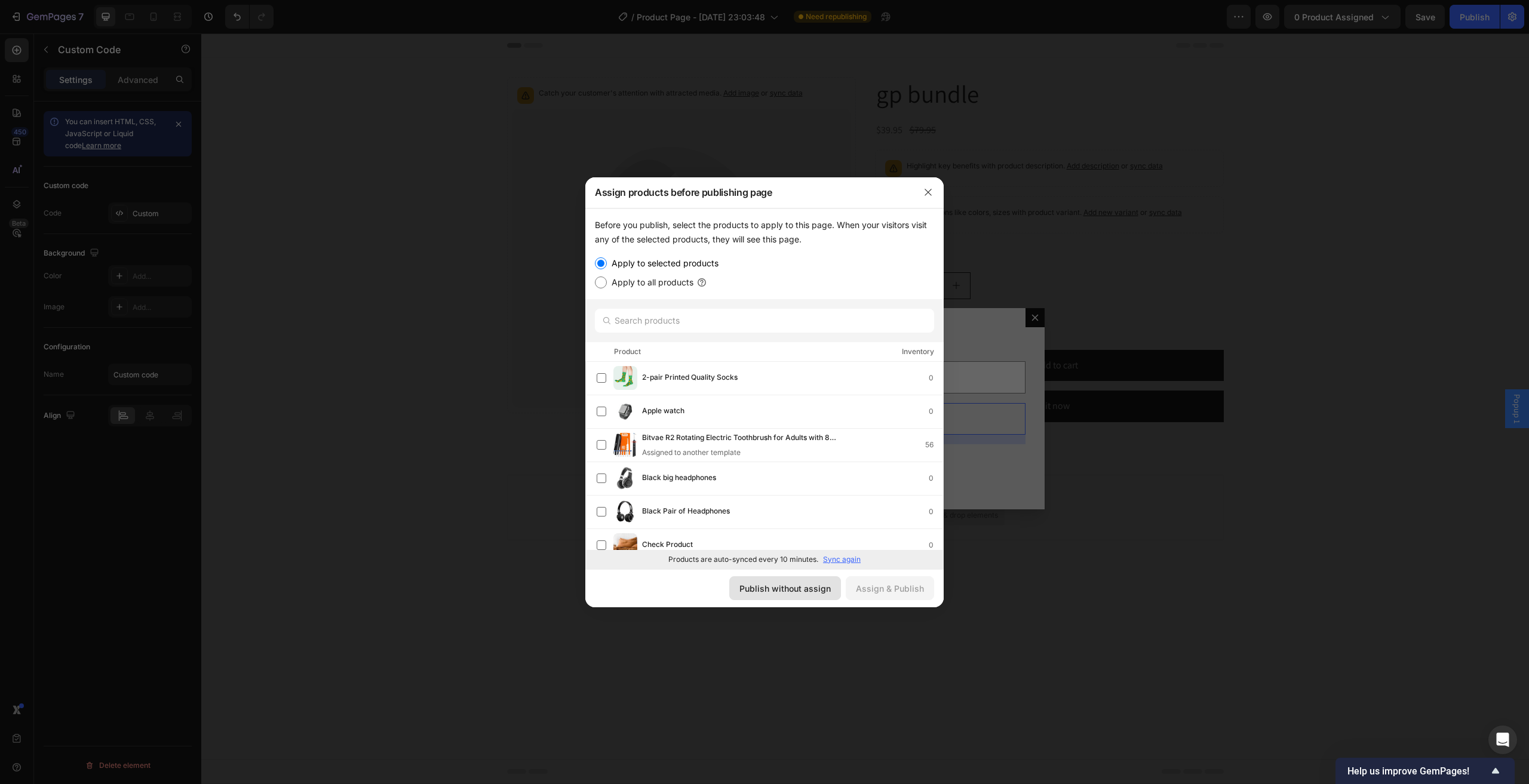
click at [788, 585] on div "Publish without assign" at bounding box center [785, 588] width 92 height 12
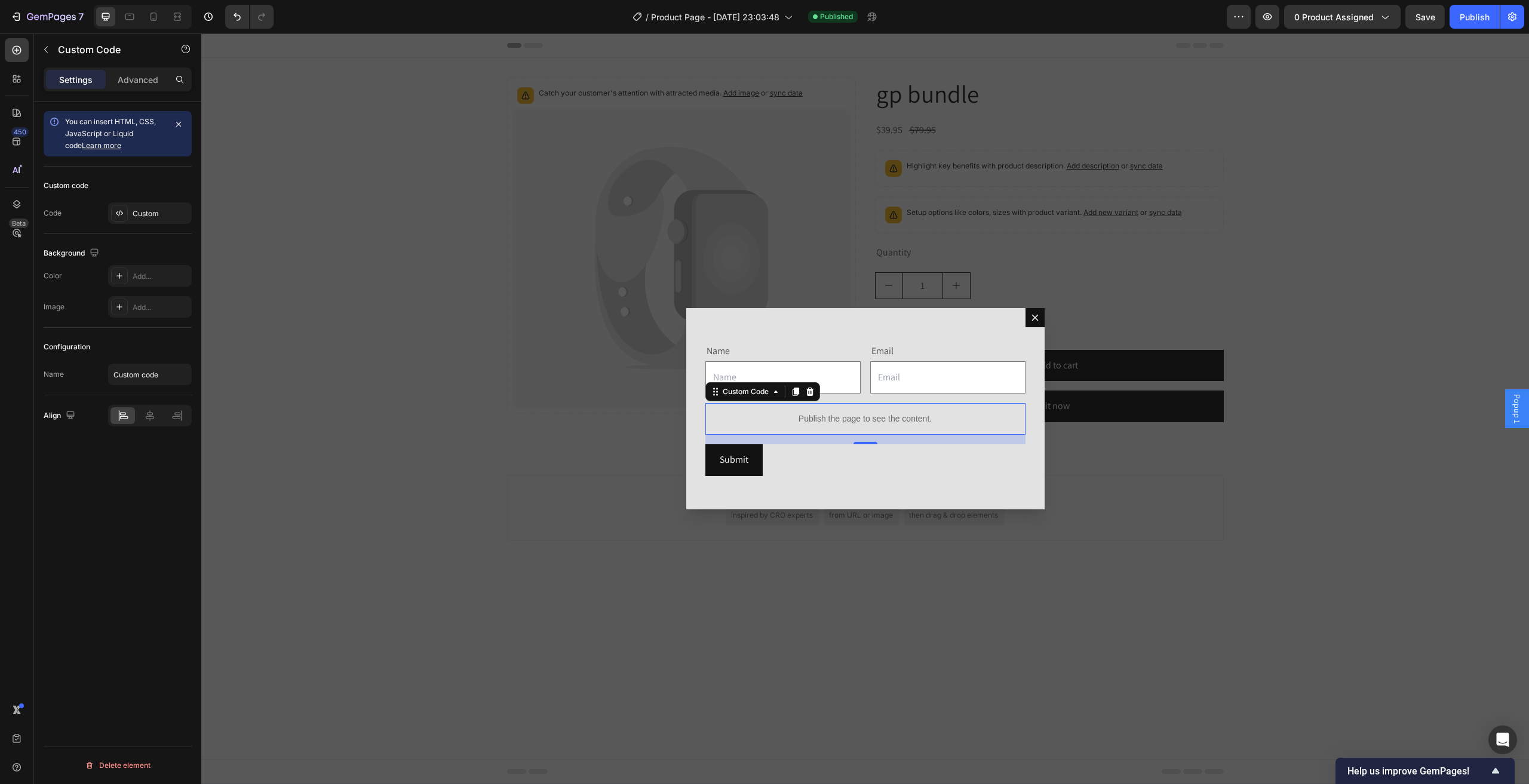
click at [862, 425] on p "Publish the page to see the content." at bounding box center [865, 419] width 320 height 12
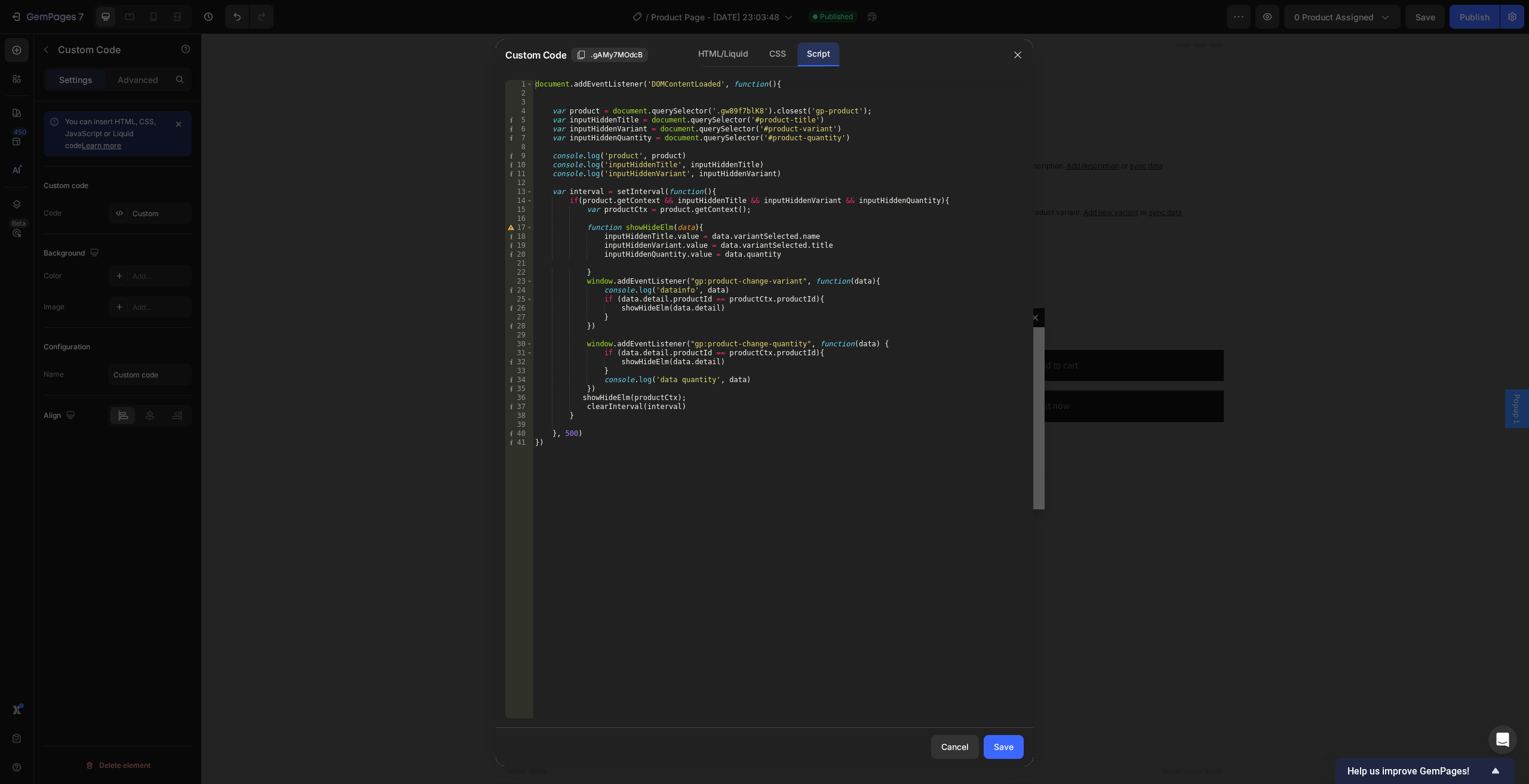
click at [613, 163] on div "document . addEventListener ( 'DOMContentLoaded' , function ( ) { var product =…" at bounding box center [778, 408] width 491 height 656
click at [722, 55] on div "HTML/Liquid" at bounding box center [722, 54] width 68 height 24
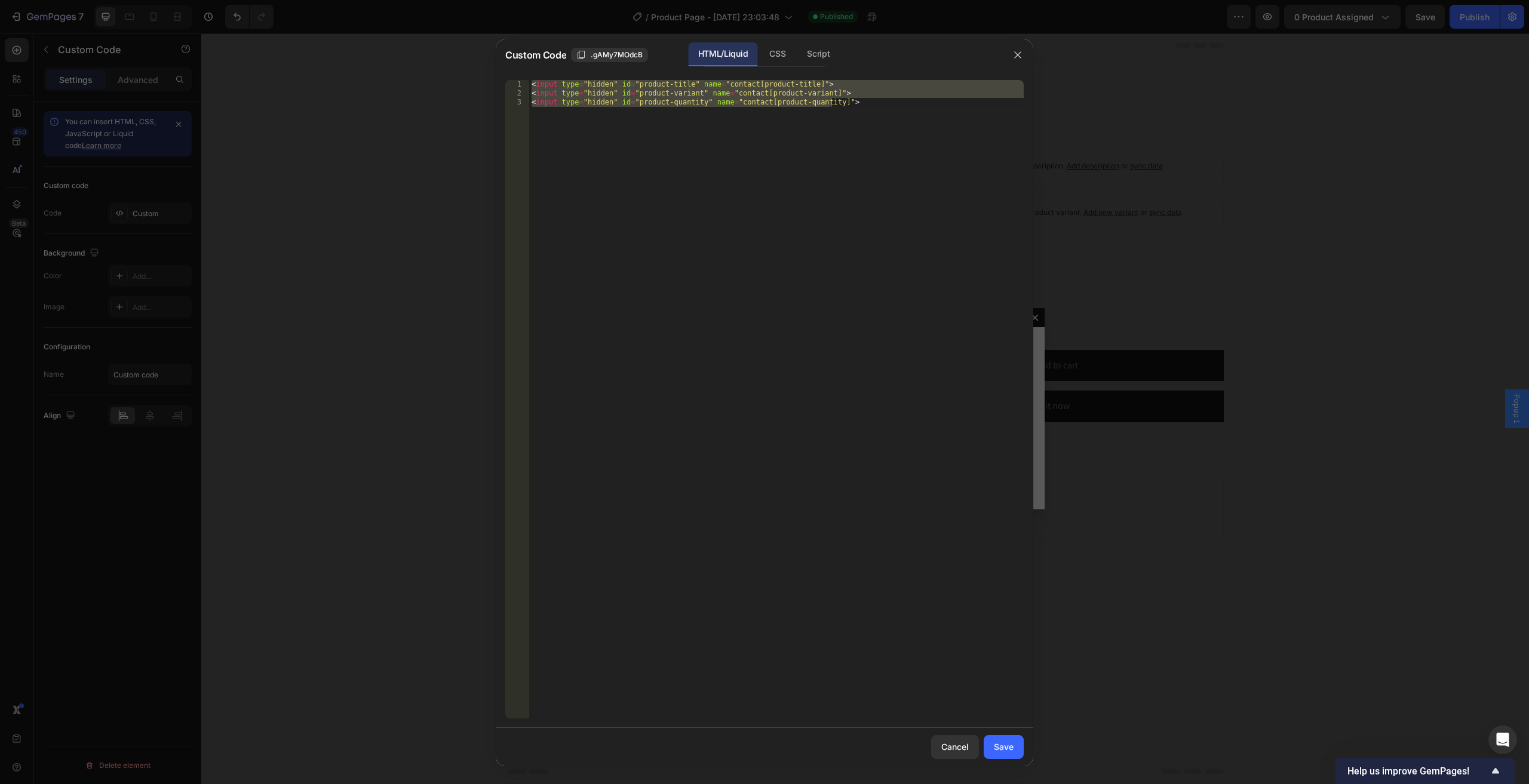
click at [607, 105] on div "< input type = "hidden" id = "product-title" name = "contact[product-title]" > …" at bounding box center [776, 399] width 495 height 638
drag, startPoint x: 628, startPoint y: 102, endPoint x: 691, endPoint y: 105, distance: 63.1
click at [691, 105] on div "< input type = "hidden" id = "product-title" name = "contact[product-title]" > …" at bounding box center [776, 408] width 495 height 656
click at [807, 65] on div "Script" at bounding box center [818, 54] width 42 height 24
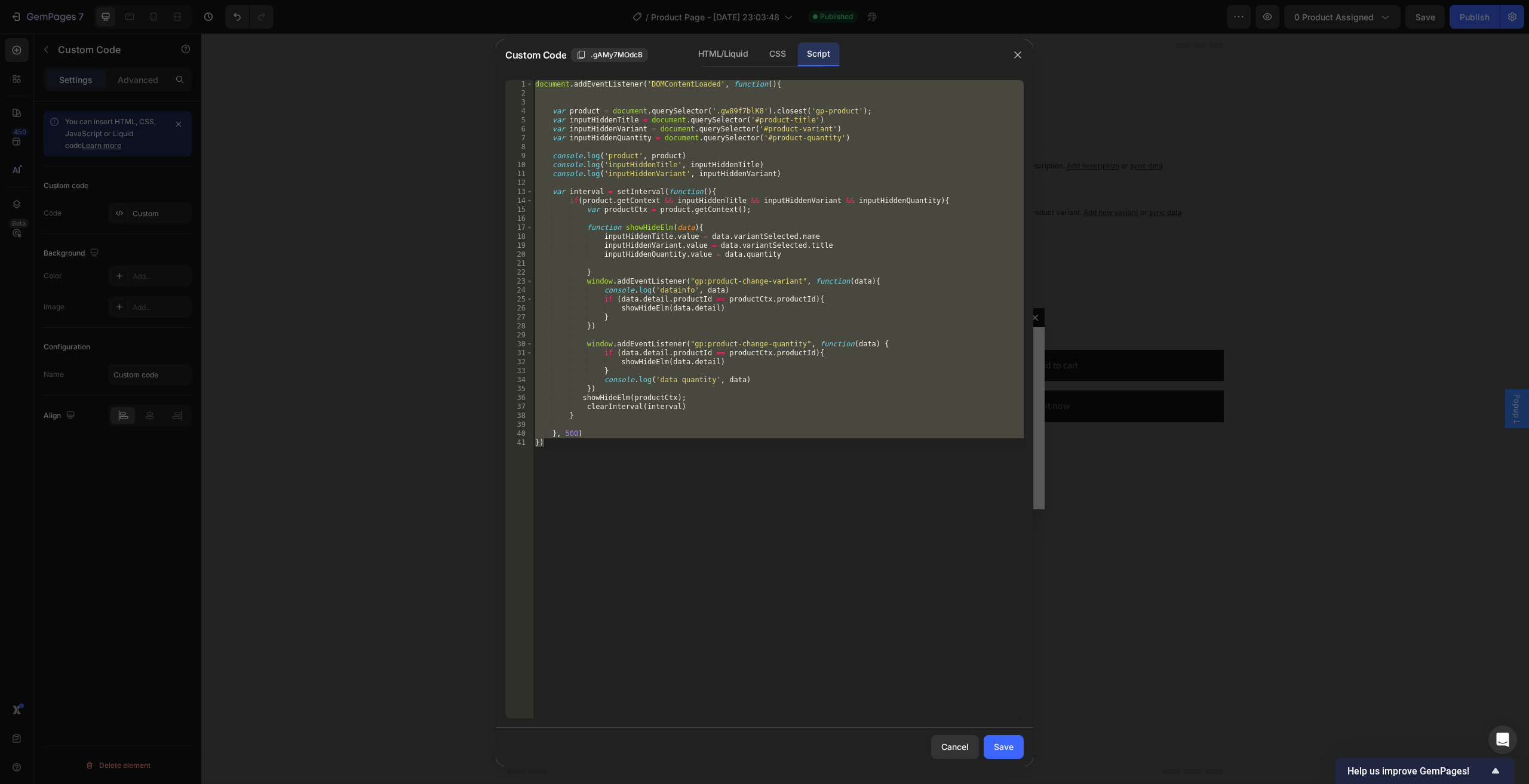
click at [774, 244] on div "document . addEventListener ( 'DOMContentLoaded' , function ( ) { var product =…" at bounding box center [778, 399] width 491 height 638
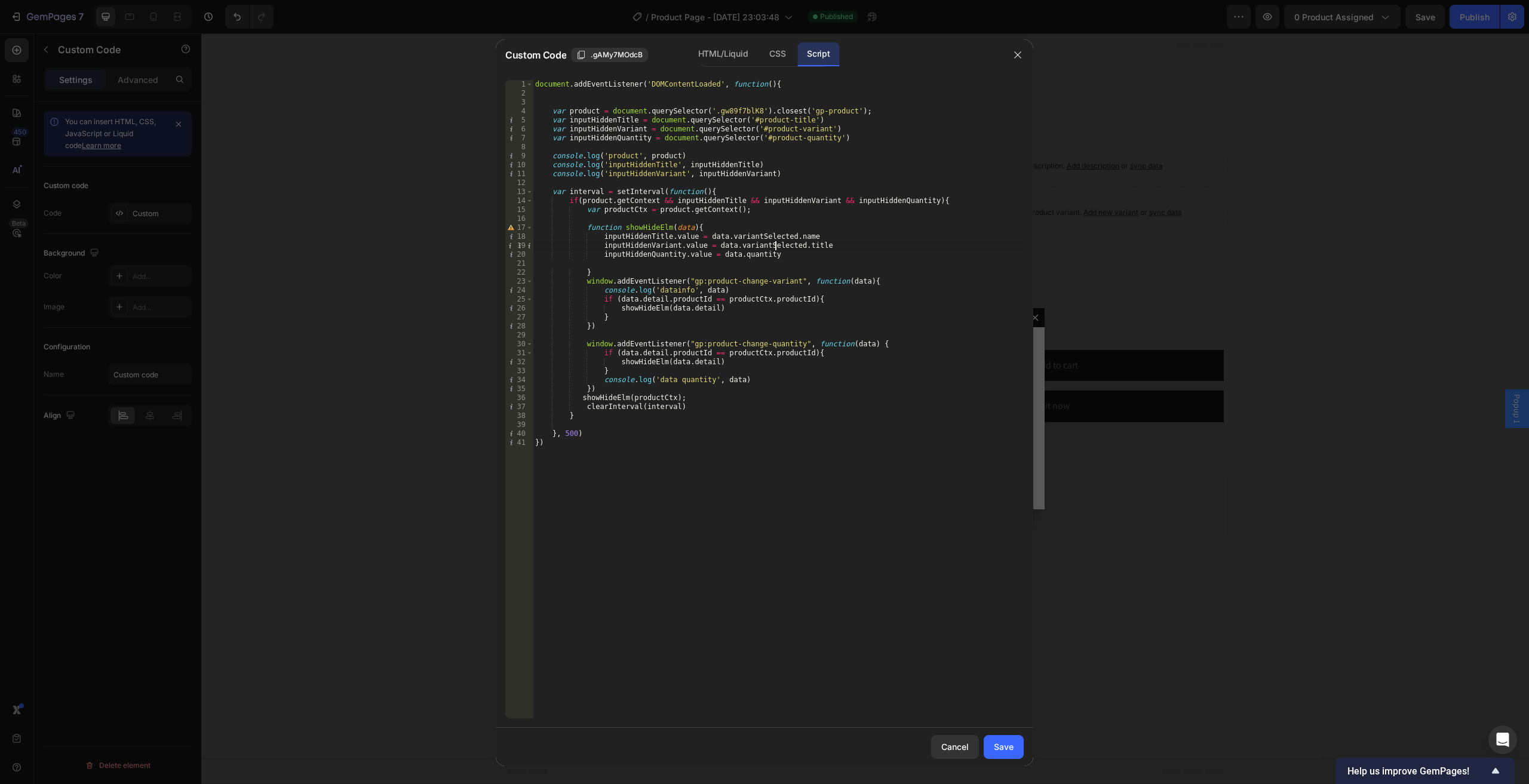
click at [681, 228] on div "document . addEventListener ( 'DOMContentLoaded' , function ( ) { var product =…" at bounding box center [778, 408] width 491 height 656
click at [702, 364] on div "document . addEventListener ( 'DOMContentLoaded' , function ( ) { var product =…" at bounding box center [778, 408] width 491 height 656
click at [705, 364] on div "document . addEventListener ( 'DOMContentLoaded' , function ( ) { var product =…" at bounding box center [778, 408] width 491 height 656
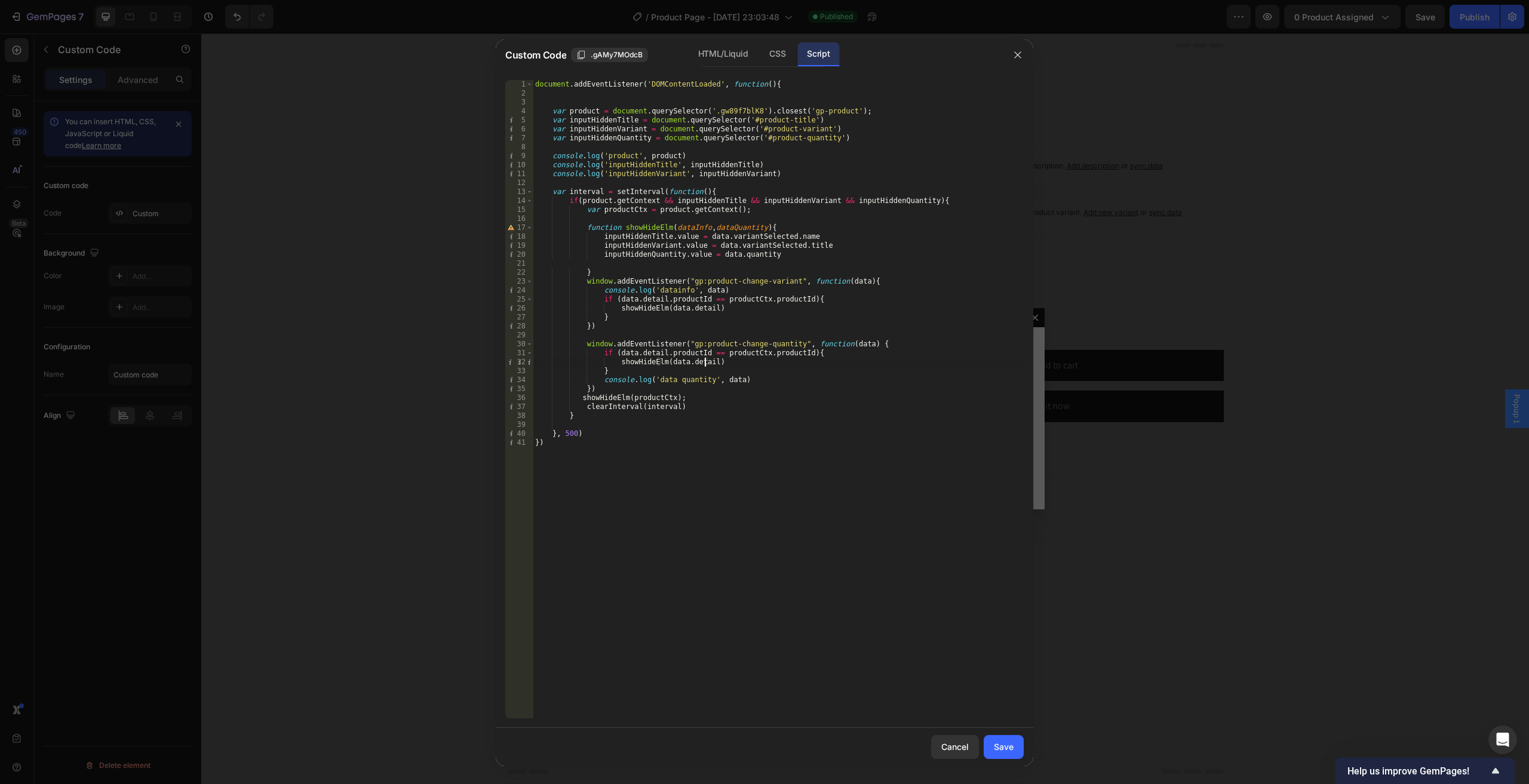
click at [659, 365] on div "document . addEventListener ( 'DOMContentLoaded' , function ( ) { var product =…" at bounding box center [778, 408] width 491 height 656
click at [660, 364] on div "document . addEventListener ( 'DOMContentLoaded' , function ( ) { var product =…" at bounding box center [778, 408] width 491 height 656
drag, startPoint x: 594, startPoint y: 251, endPoint x: 801, endPoint y: 255, distance: 207.0
click at [801, 255] on div "document . addEventListener ( 'DOMContentLoaded' , function ( ) { var product =…" at bounding box center [778, 408] width 491 height 656
type textarea "inputHiddenQuantity.value = data.quantity"
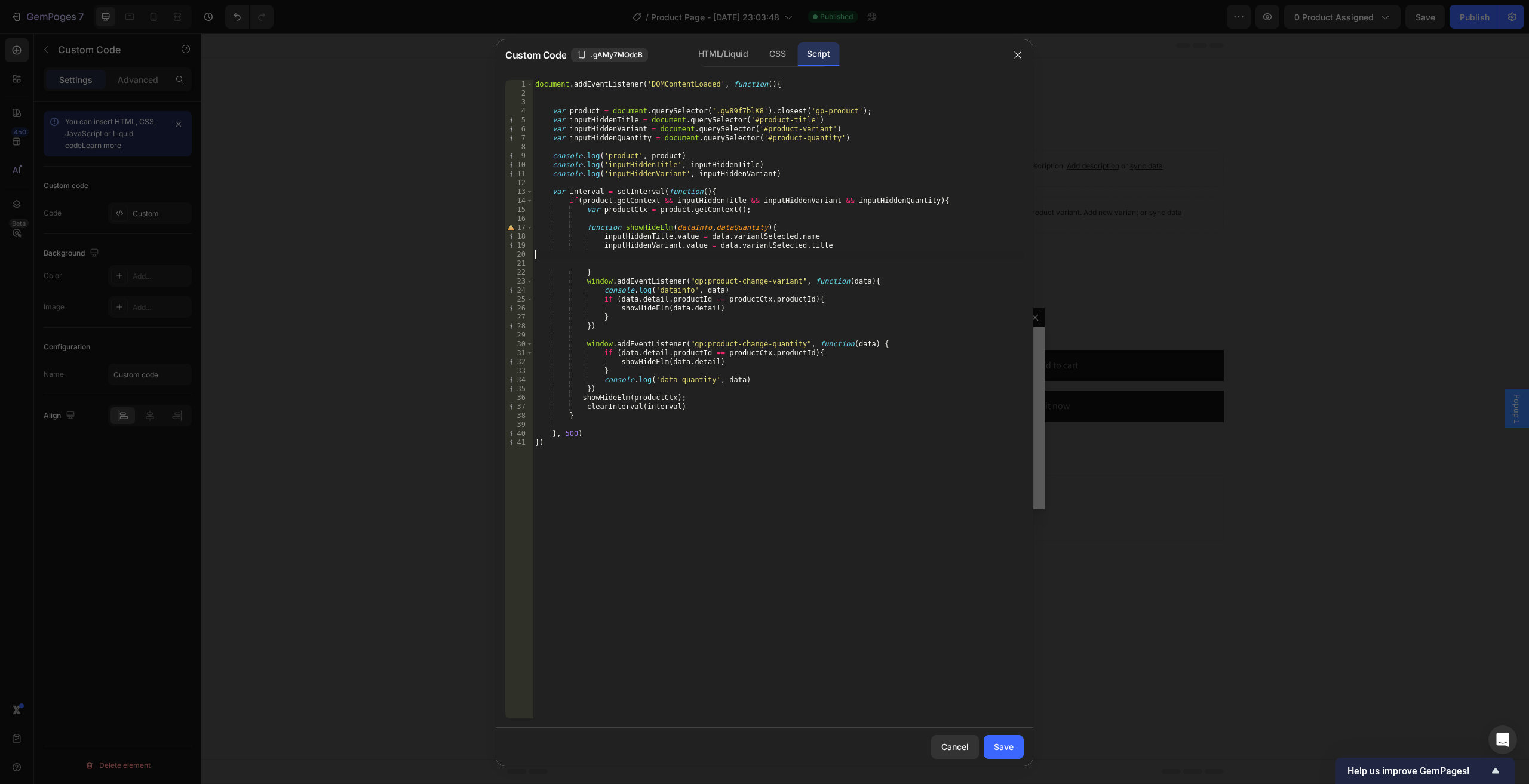
scroll to position [0, 0]
type textarea "inputHiddenVariant.value = data.variantSelected.title"
click at [729, 223] on div "document . addEventListener ( 'DOMContentLoaded' , function ( ) { var product =…" at bounding box center [778, 408] width 491 height 656
click at [728, 223] on div "document . addEventListener ( 'DOMContentLoaded' , function ( ) { var product =…" at bounding box center [778, 408] width 491 height 656
click at [730, 228] on div "document . addEventListener ( 'DOMContentLoaded' , function ( ) { var product =…" at bounding box center [778, 408] width 491 height 656
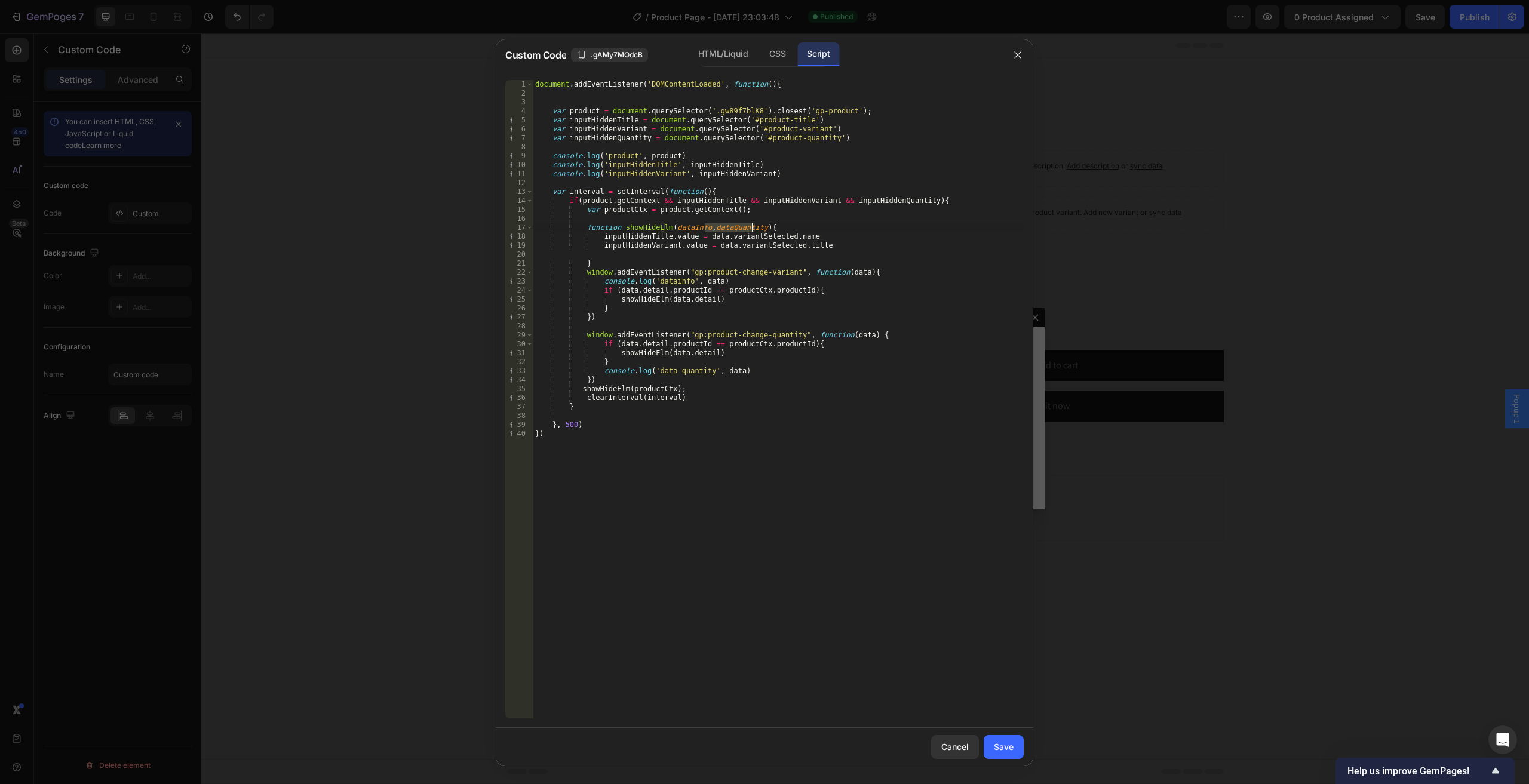
click at [730, 228] on div "document . addEventListener ( 'DOMContentLoaded' , function ( ) { var product =…" at bounding box center [778, 408] width 491 height 656
click at [649, 231] on div "document . addEventListener ( 'DOMContentLoaded' , function ( ) { var product =…" at bounding box center [778, 408] width 491 height 656
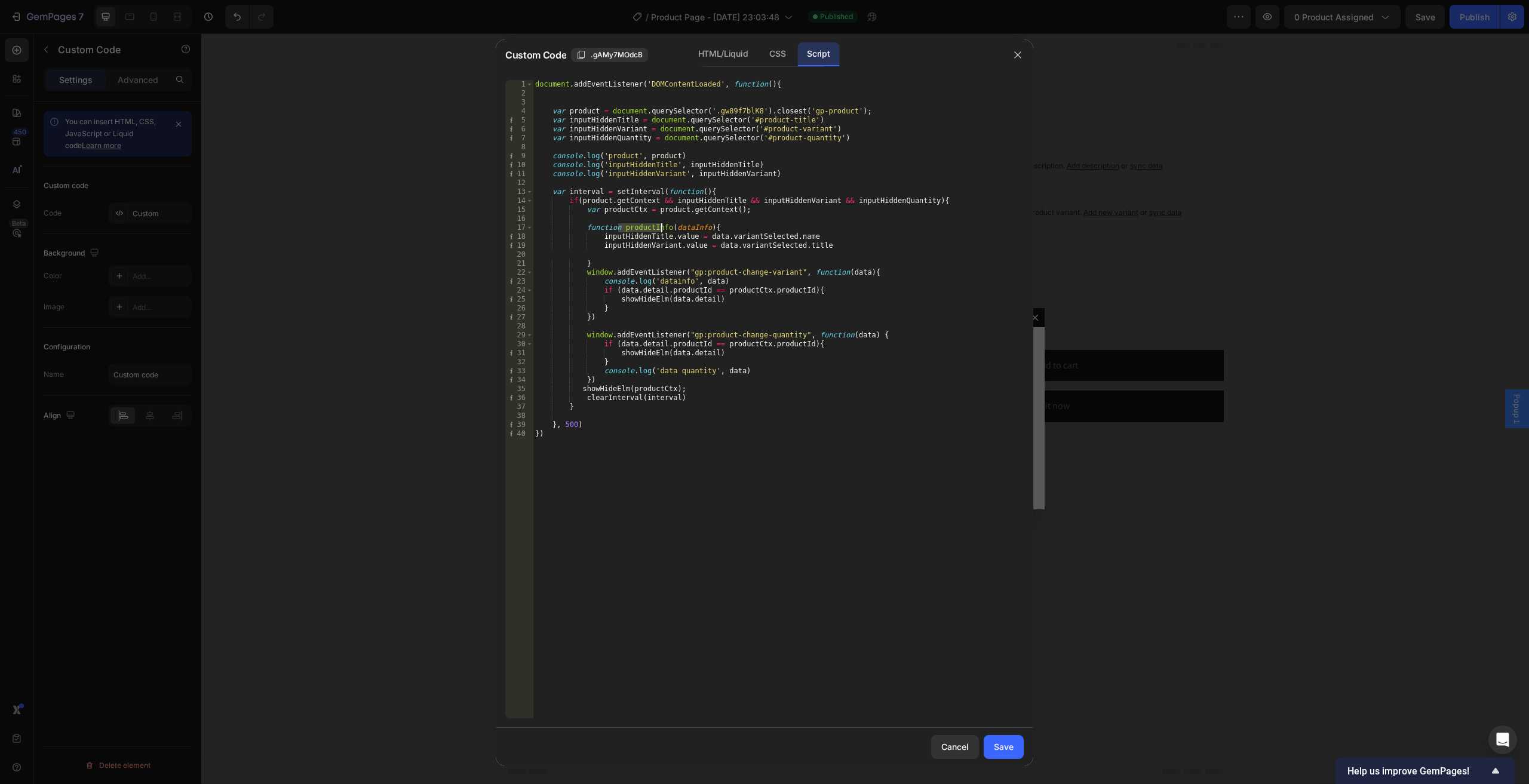
click at [649, 231] on div "document . addEventListener ( 'DOMContentLoaded' , function ( ) { var product =…" at bounding box center [778, 408] width 491 height 656
click at [612, 389] on div "document . addEventListener ( 'DOMContentLoaded' , function ( ) { var product =…" at bounding box center [778, 408] width 491 height 656
paste textarea "productInfo"
click at [647, 300] on div "document . addEventListener ( 'DOMContentLoaded' , function ( ) { var product =…" at bounding box center [778, 408] width 491 height 656
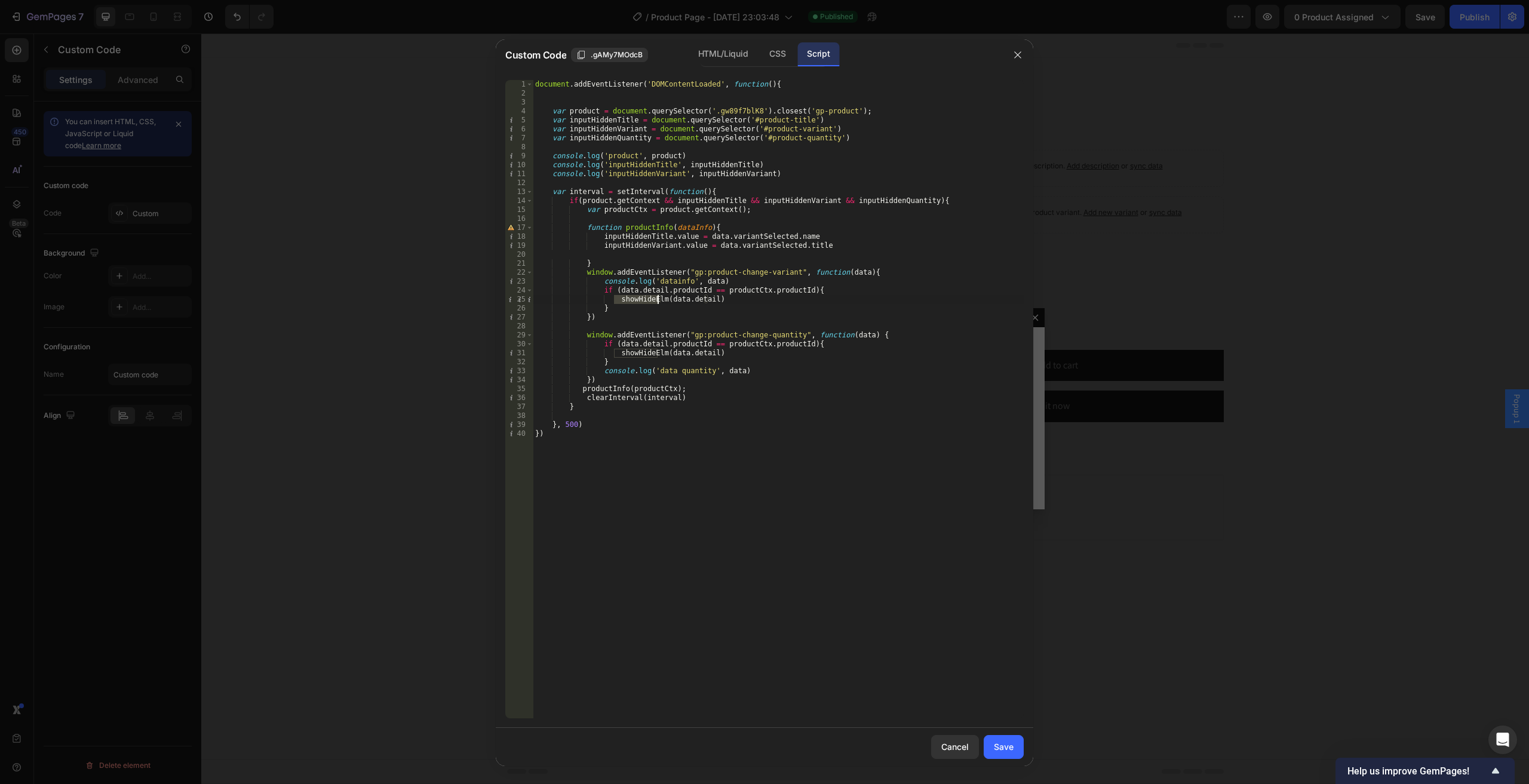
click at [647, 300] on div "document . addEventListener ( 'DOMContentLoaded' , function ( ) { var product =…" at bounding box center [778, 408] width 491 height 656
paste textarea "productInfo"
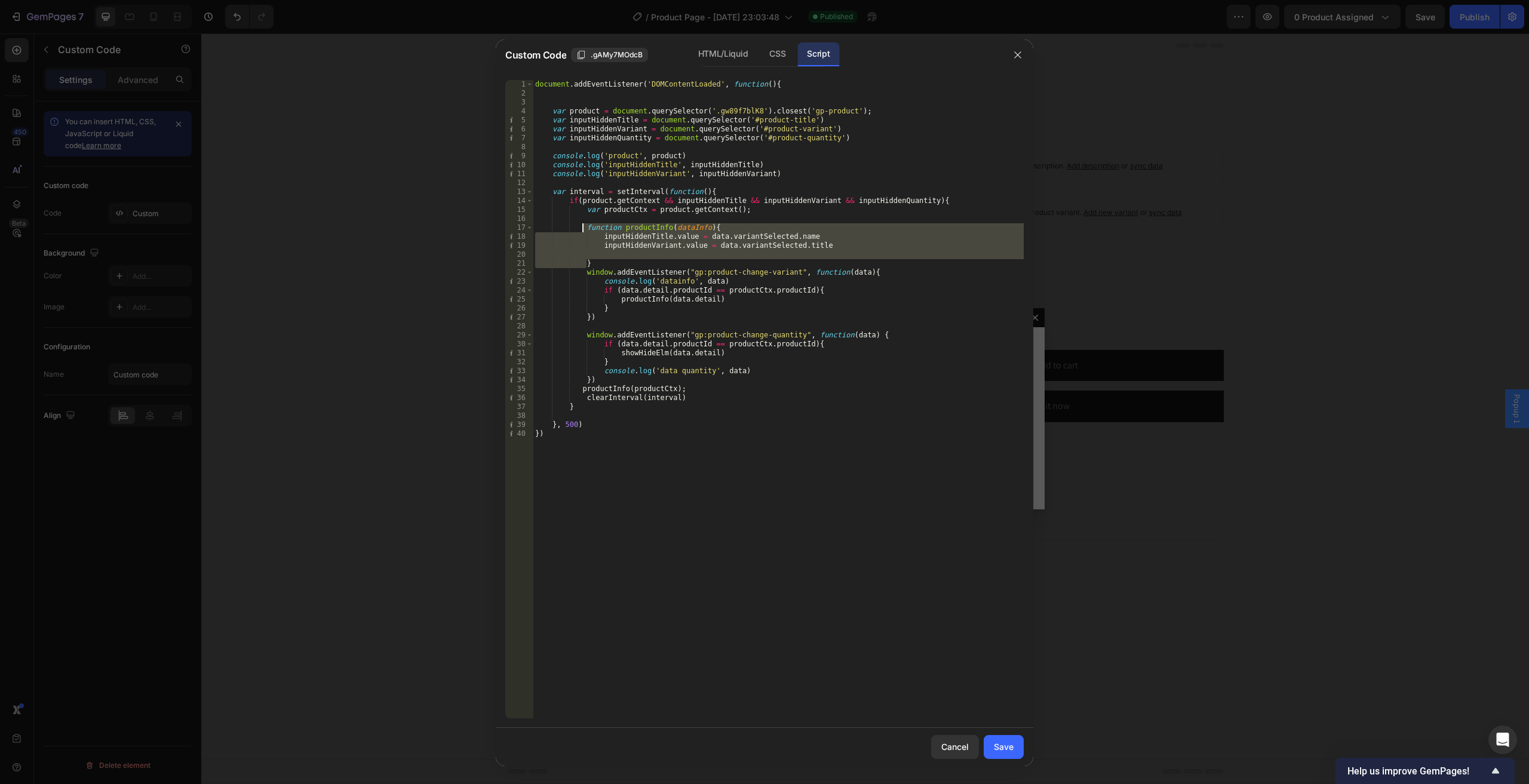
drag, startPoint x: 590, startPoint y: 258, endPoint x: 584, endPoint y: 225, distance: 33.5
click at [584, 225] on div "document . addEventListener ( 'DOMContentLoaded' , function ( ) { var product =…" at bounding box center [778, 408] width 491 height 656
click at [594, 263] on div "document . addEventListener ( 'DOMContentLoaded' , function ( ) { var product =…" at bounding box center [778, 399] width 491 height 638
type textarea "}"
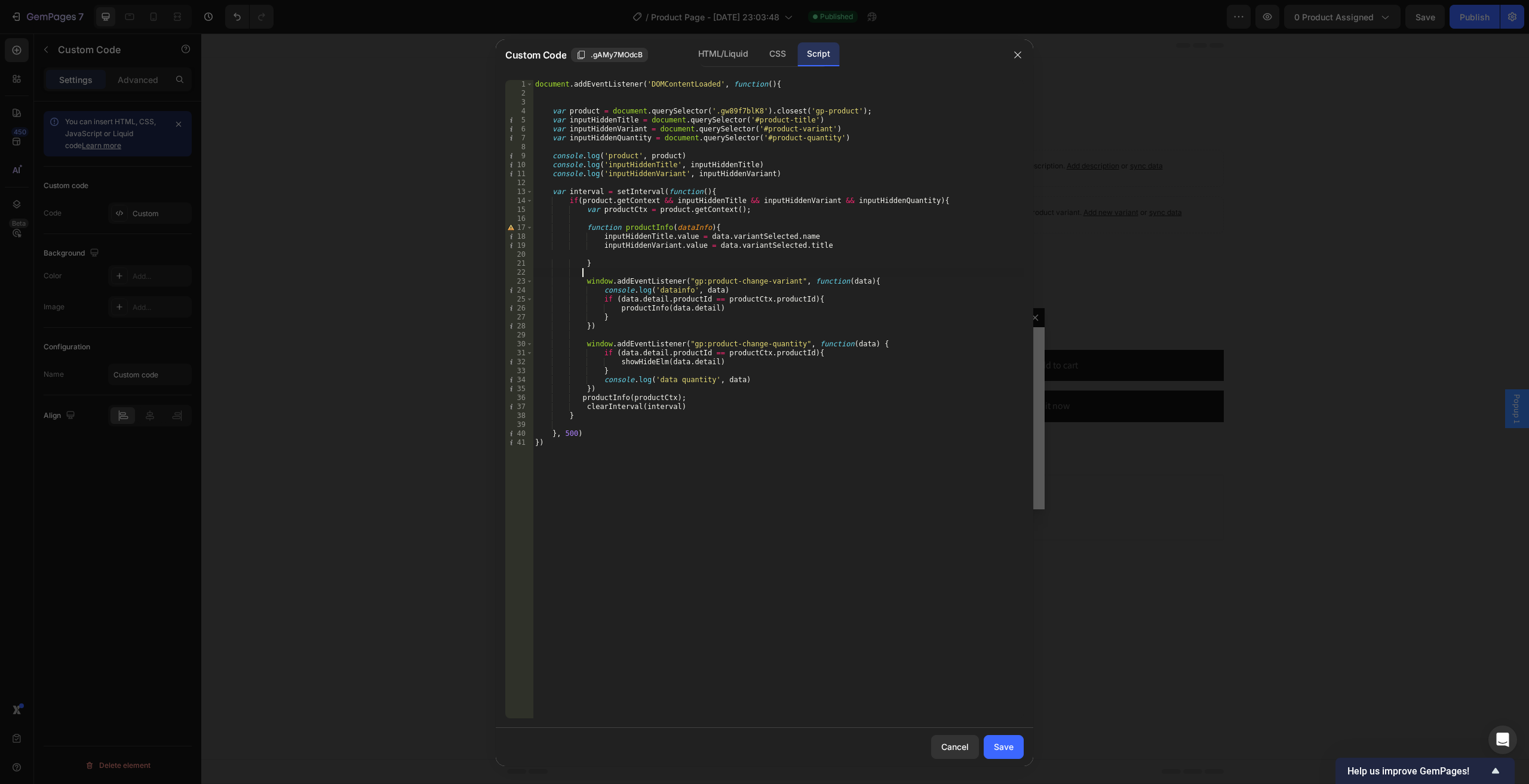
scroll to position [0, 3]
paste textarea "}"
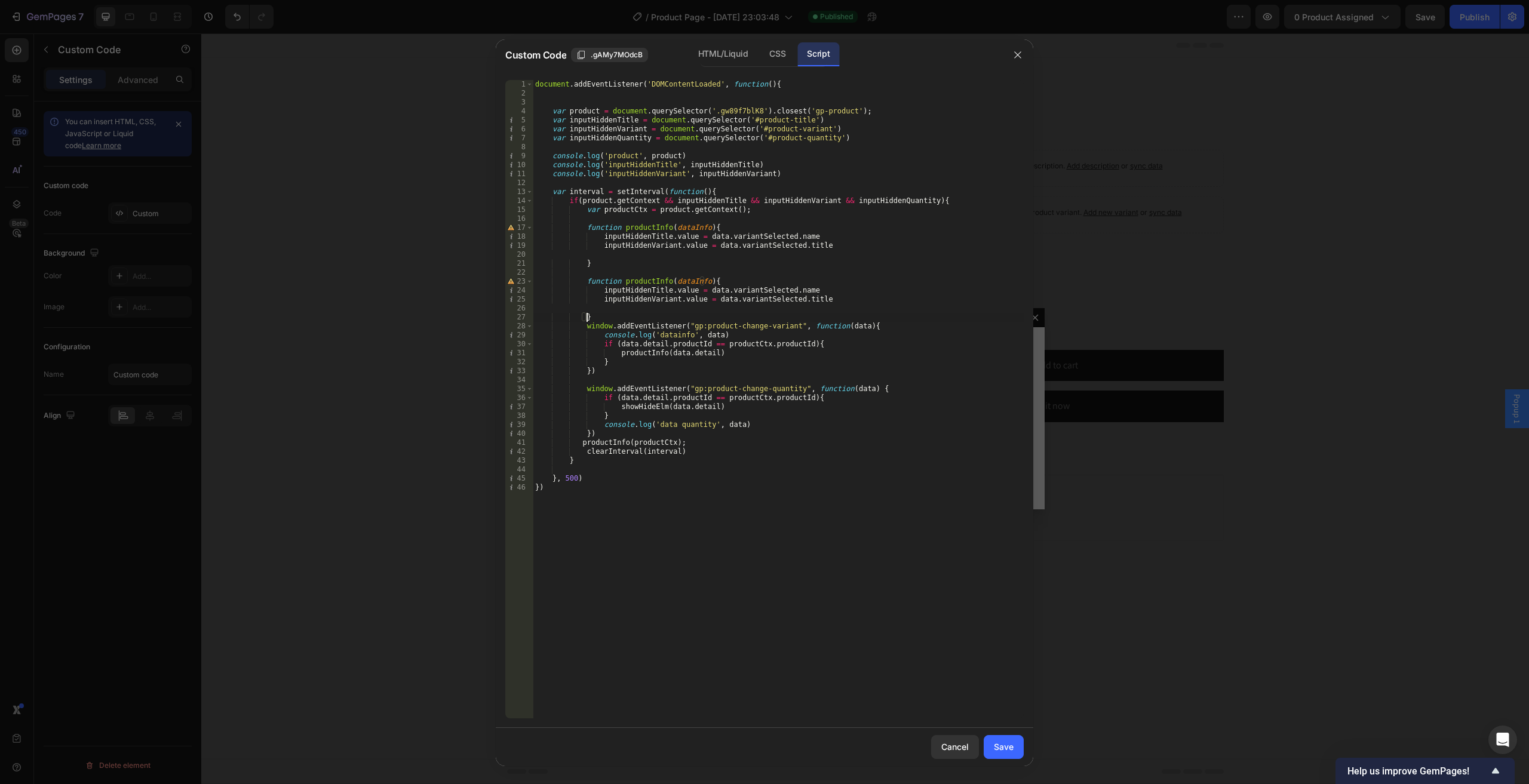
click at [660, 279] on div "document . addEventListener ( 'DOMContentLoaded' , function ( ) { var product =…" at bounding box center [778, 408] width 491 height 656
click at [660, 278] on div "document . addEventListener ( 'DOMContentLoaded' , function ( ) { var product =…" at bounding box center [778, 408] width 491 height 656
click at [646, 278] on div "document . addEventListener ( 'DOMContentLoaded' , function ( ) { var product =…" at bounding box center [778, 408] width 491 height 656
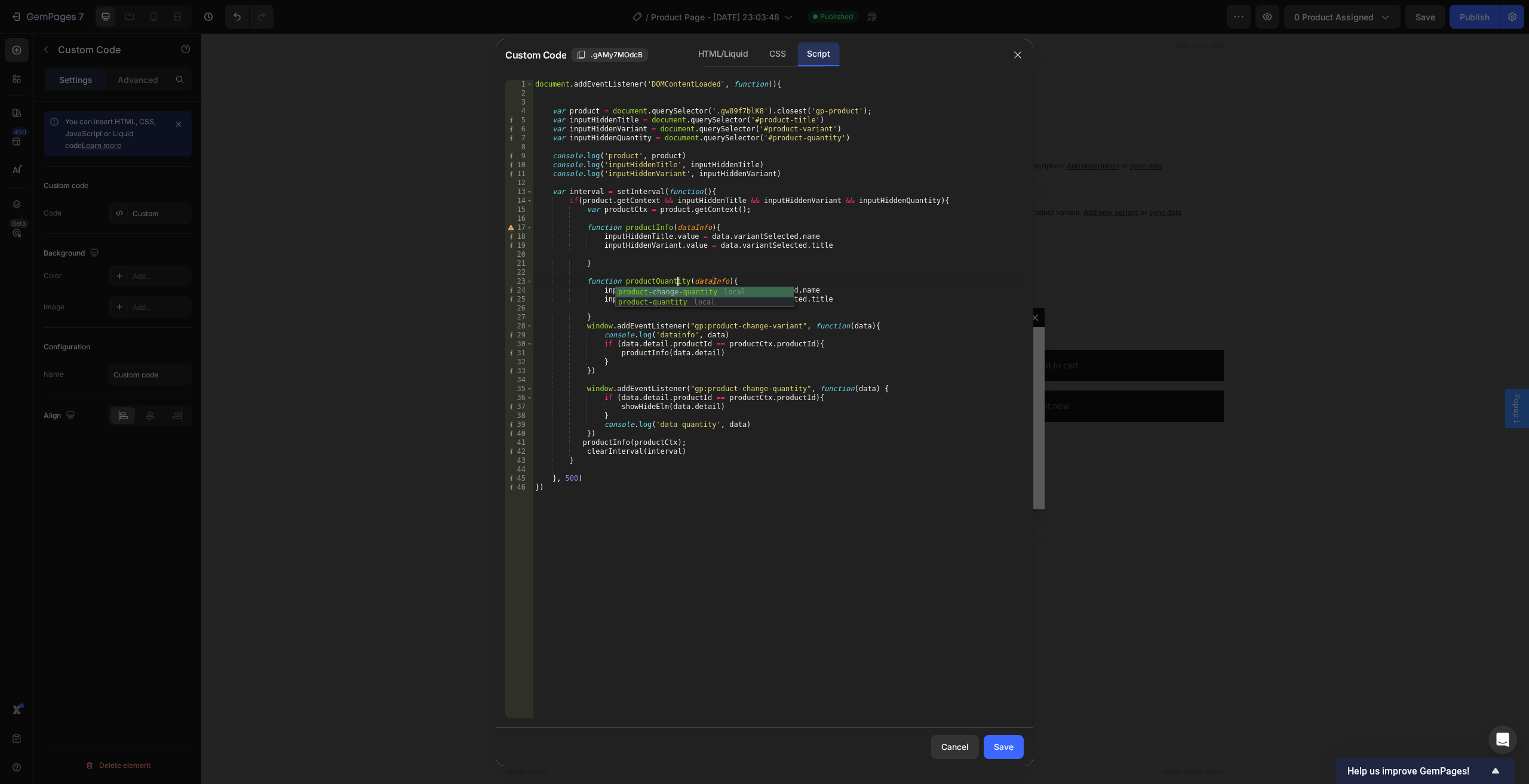
click at [692, 281] on div "document . addEventListener ( 'DOMContentLoaded' , function ( ) { var product =…" at bounding box center [778, 408] width 491 height 656
drag, startPoint x: 609, startPoint y: 293, endPoint x: 822, endPoint y: 300, distance: 213.1
click at [822, 300] on div "document . addEventListener ( 'DOMContentLoaded' , function ( ) { var product =…" at bounding box center [778, 408] width 491 height 656
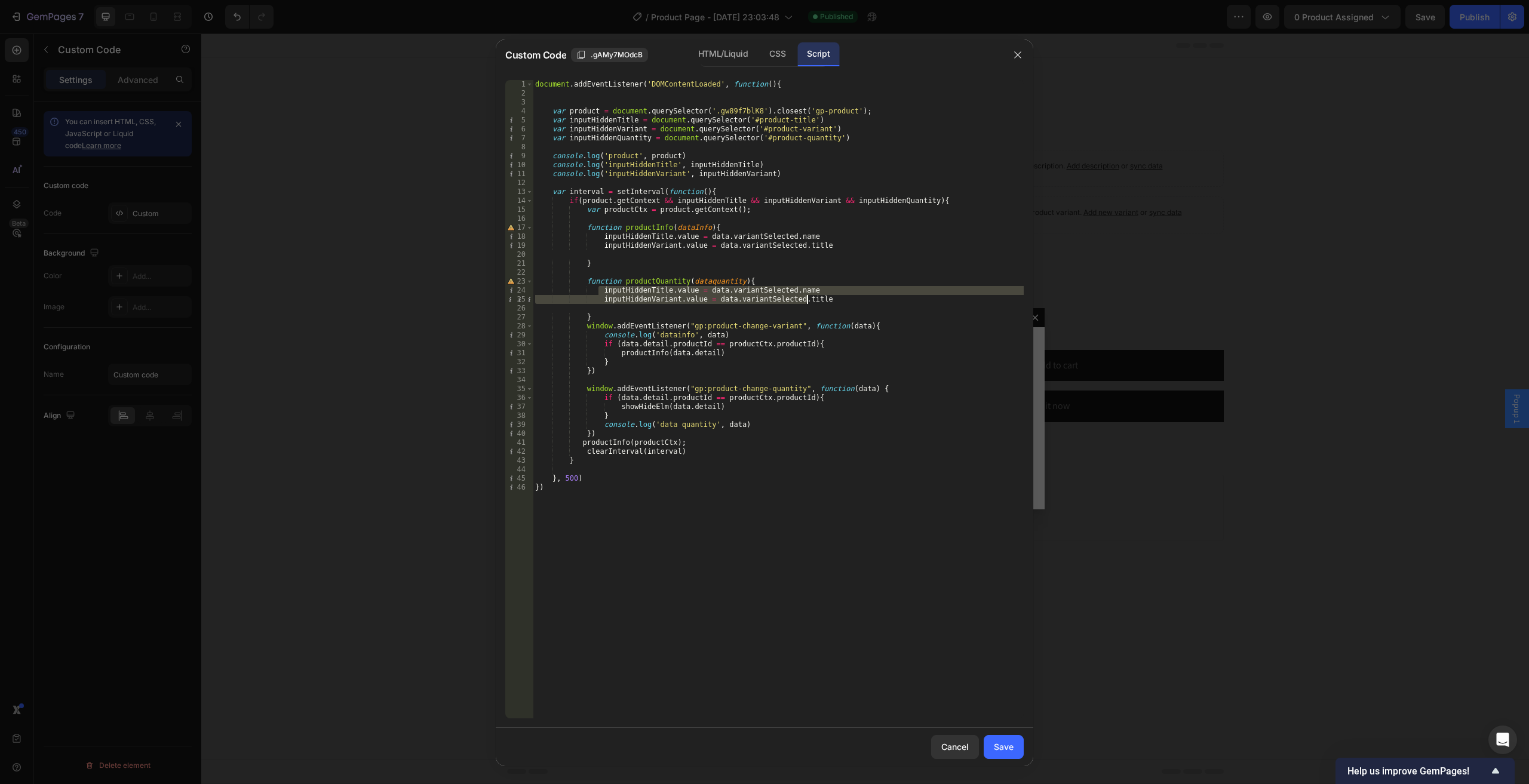
type textarea "inputHiddenTitle.value = [DOMAIN_NAME] inputHiddenVariant.value = data.variantS…"
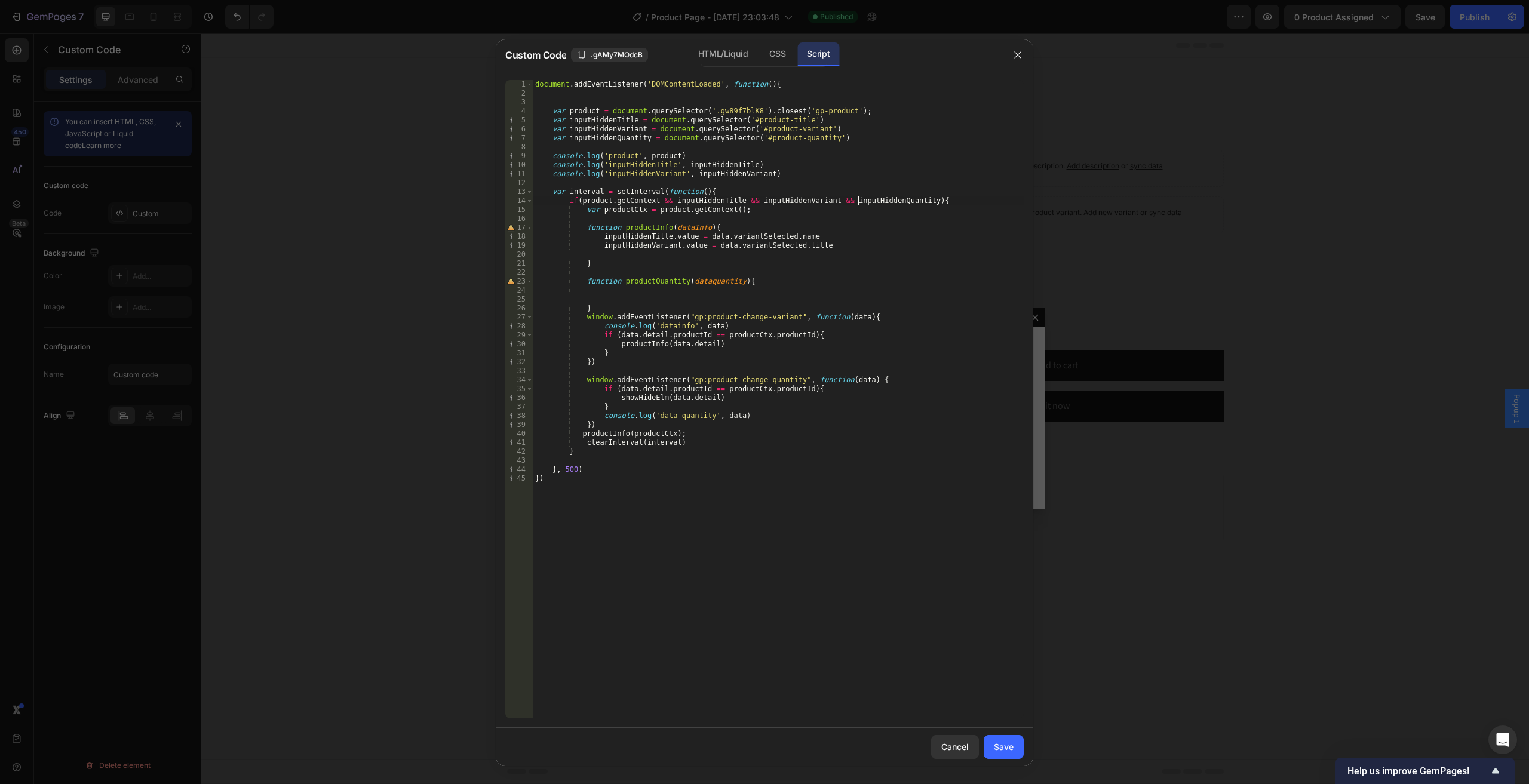
click at [860, 202] on div "document . addEventListener ( 'DOMContentLoaded' , function ( ) { var product =…" at bounding box center [778, 408] width 491 height 656
type textarea "if(product.getContext && inputHiddenTitle && inputHiddenVariant && inputHiddenQ…"
click at [860, 202] on div "document . addEventListener ( 'DOMContentLoaded' , function ( ) { var product =…" at bounding box center [778, 408] width 491 height 656
click at [674, 297] on div "document . addEventListener ( 'DOMContentLoaded' , function ( ) { var product =…" at bounding box center [778, 408] width 491 height 656
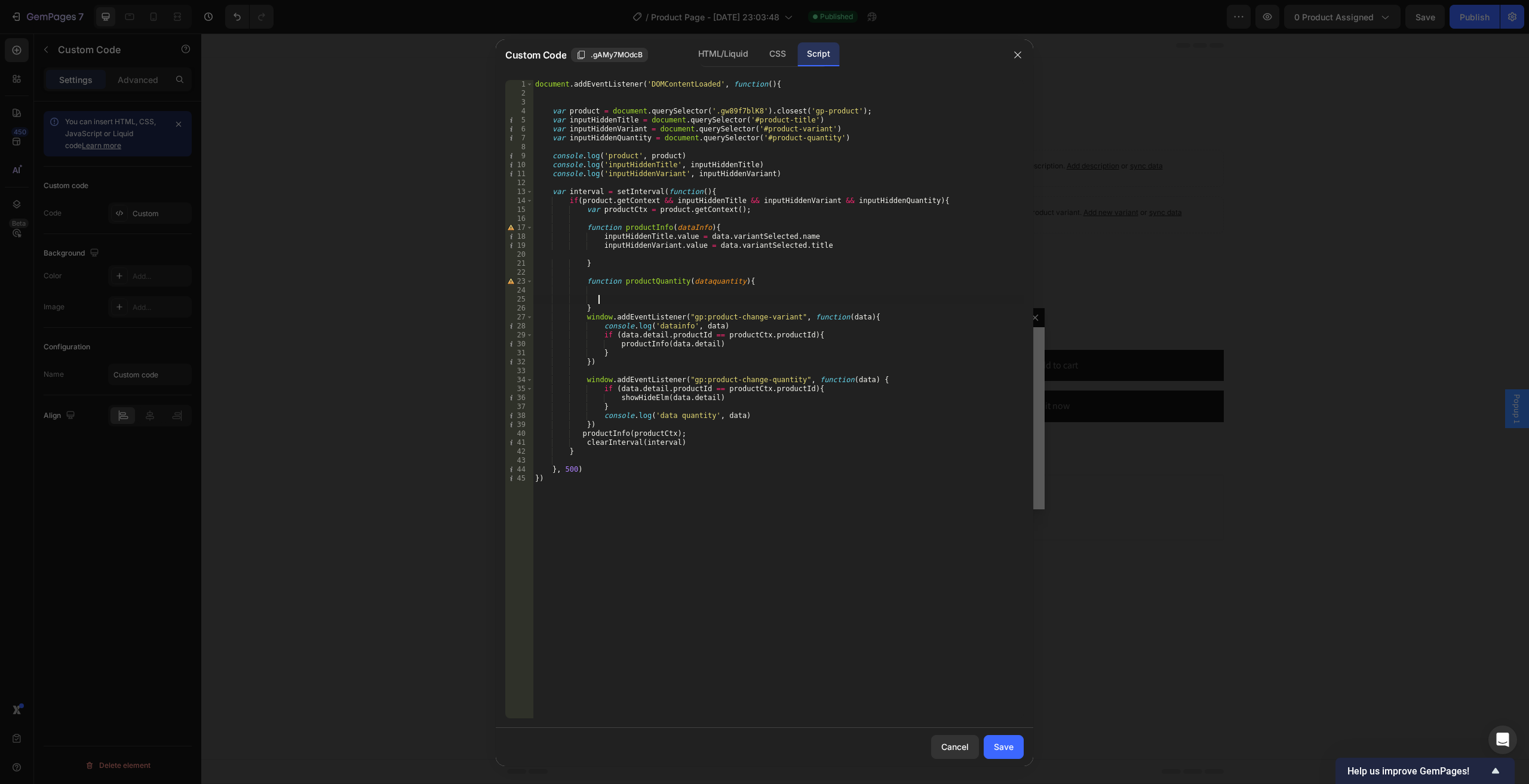
paste textarea "inputHiddenQuantity"
type textarea "inputHiddenQuantity.value = data.quantity"
click at [672, 293] on div "document . addEventListener ( 'DOMContentLoaded' , function ( ) { var product =…" at bounding box center [778, 408] width 491 height 656
click at [653, 337] on div "document . addEventListener ( 'DOMContentLoaded' , function ( ) { var product =…" at bounding box center [778, 408] width 491 height 656
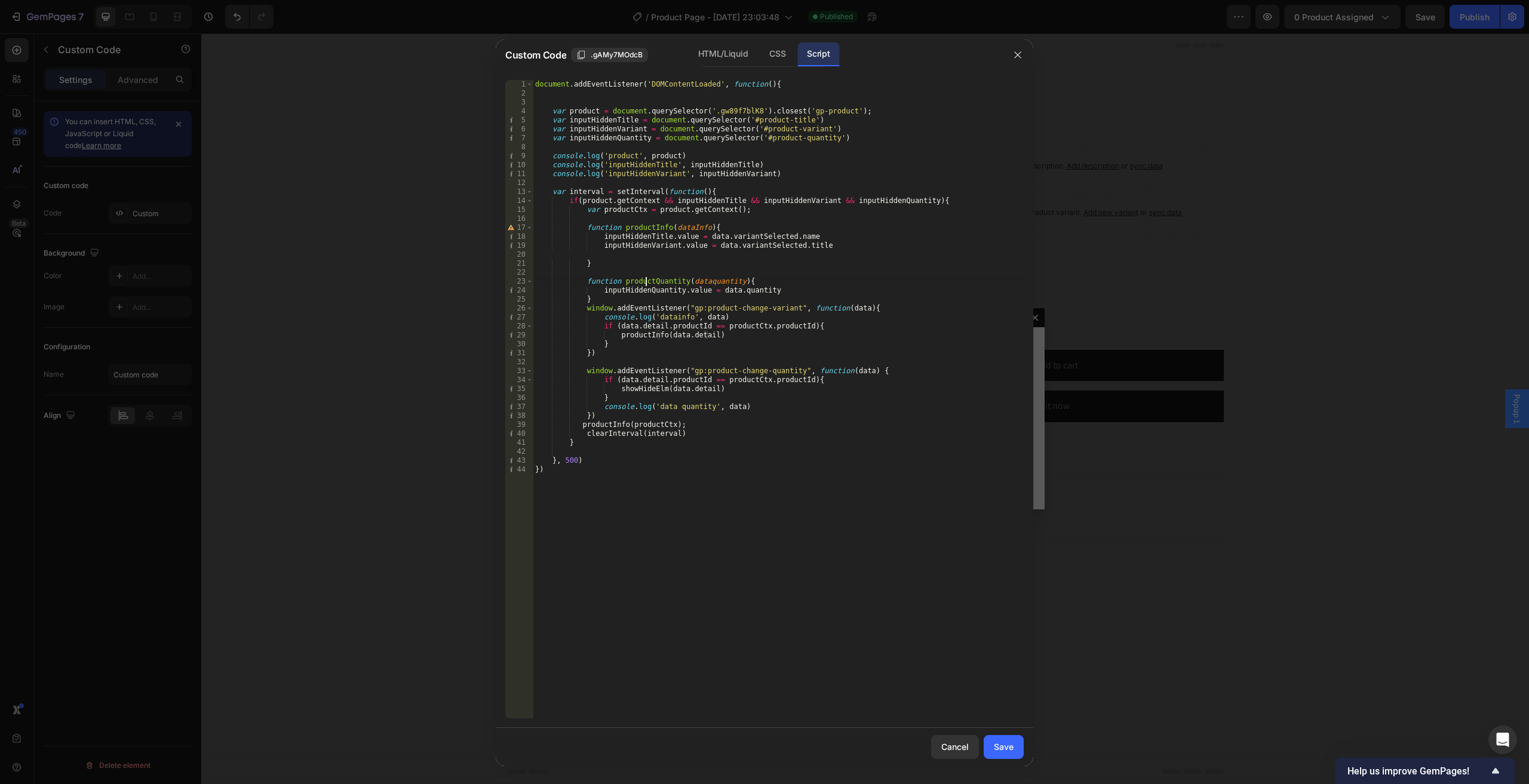
click at [646, 277] on div "document . addEventListener ( 'DOMContentLoaded' , function ( ) { var product =…" at bounding box center [778, 408] width 491 height 656
click at [636, 387] on div "document . addEventListener ( 'DOMContentLoaded' , function ( ) { var product =…" at bounding box center [778, 408] width 491 height 656
paste textarea "productQuantity"
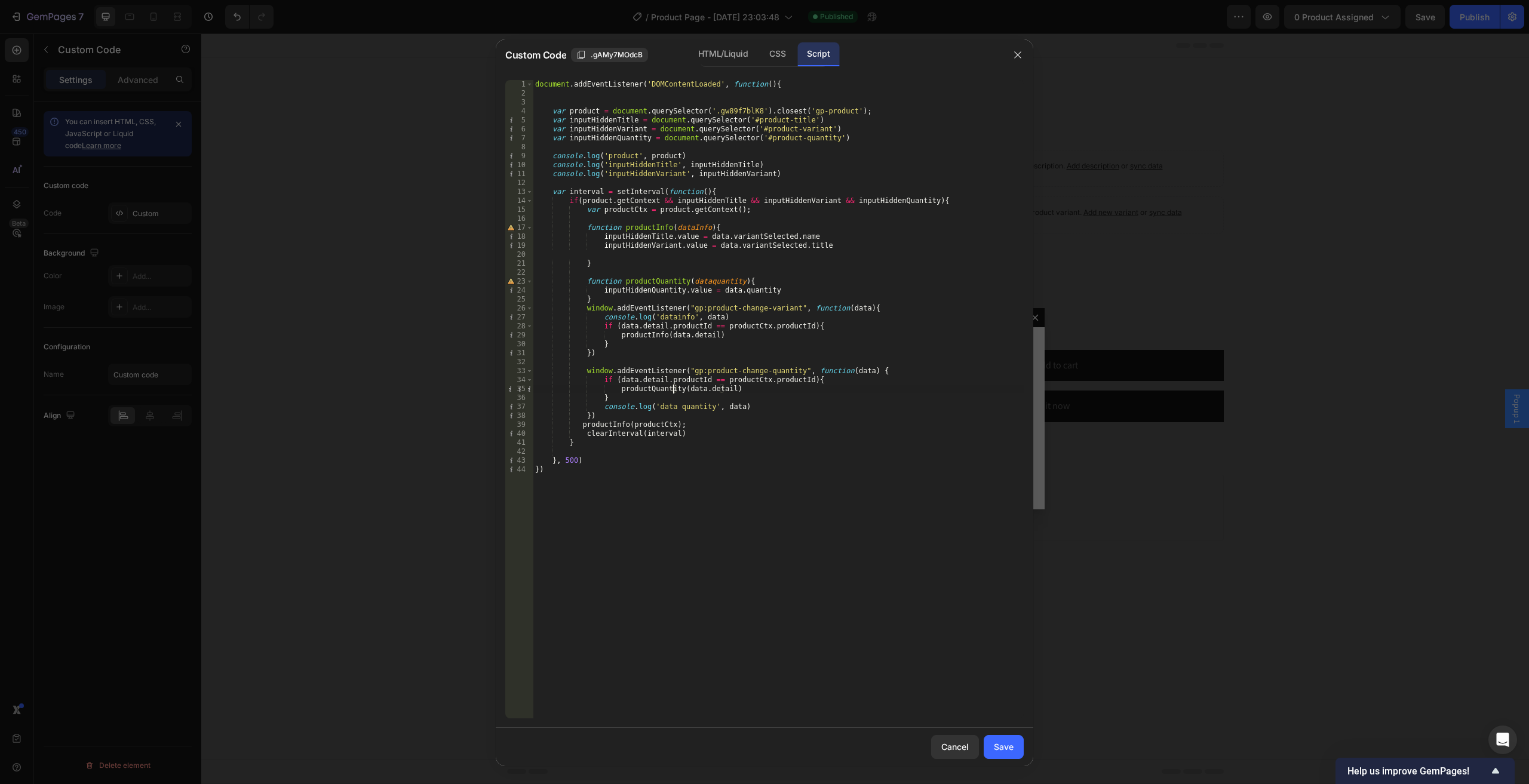
click at [633, 280] on div "document . addEventListener ( 'DOMContentLoaded' , function ( ) { var product =…" at bounding box center [778, 408] width 491 height 656
type textarea "function productQuantity(dataquantity){"
click at [633, 280] on div "document . addEventListener ( 'DOMContentLoaded' , function ( ) { var product =…" at bounding box center [778, 408] width 491 height 656
click at [1006, 737] on button "Save" at bounding box center [1004, 746] width 40 height 24
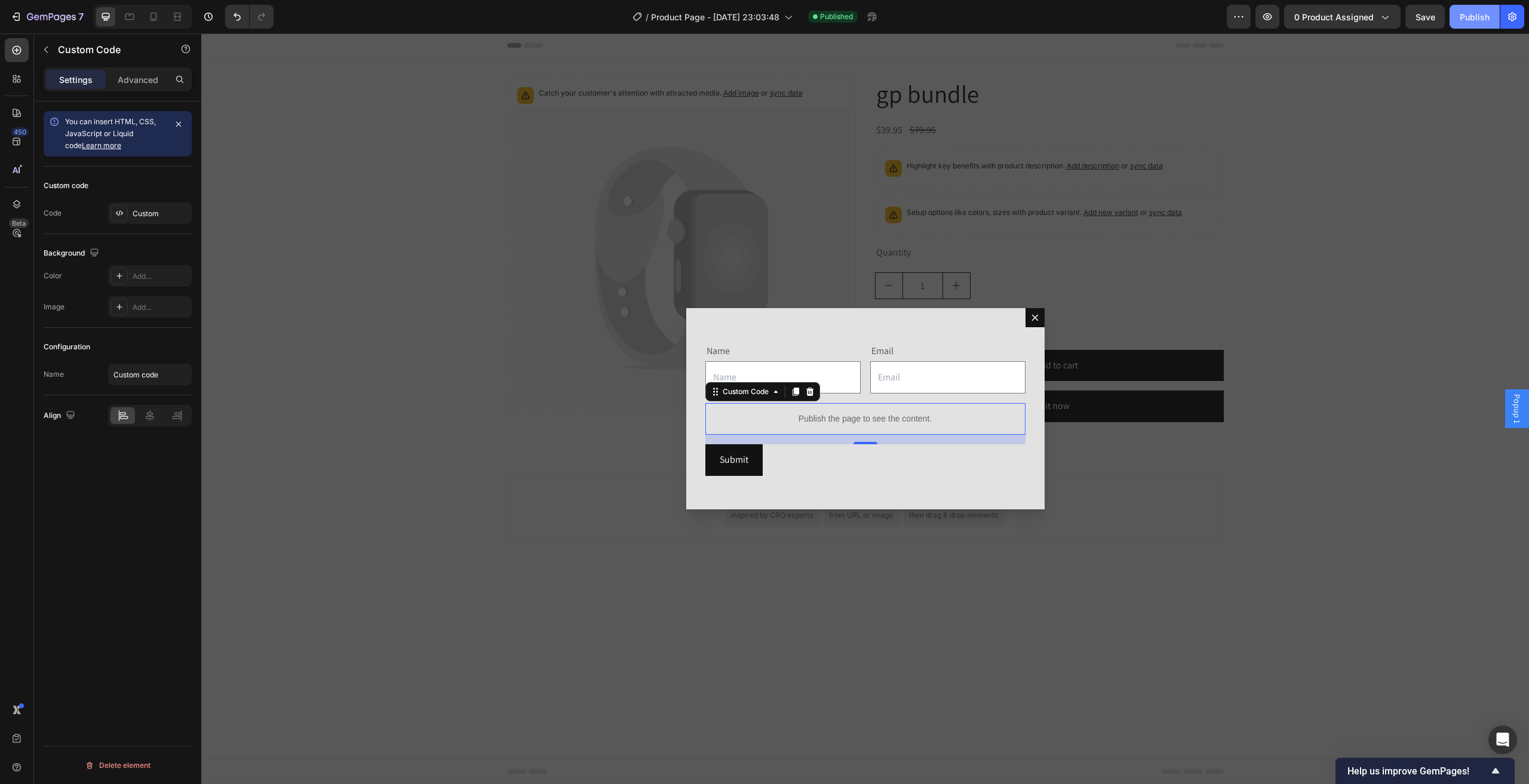
click at [1477, 15] on div "Publish" at bounding box center [1474, 17] width 30 height 12
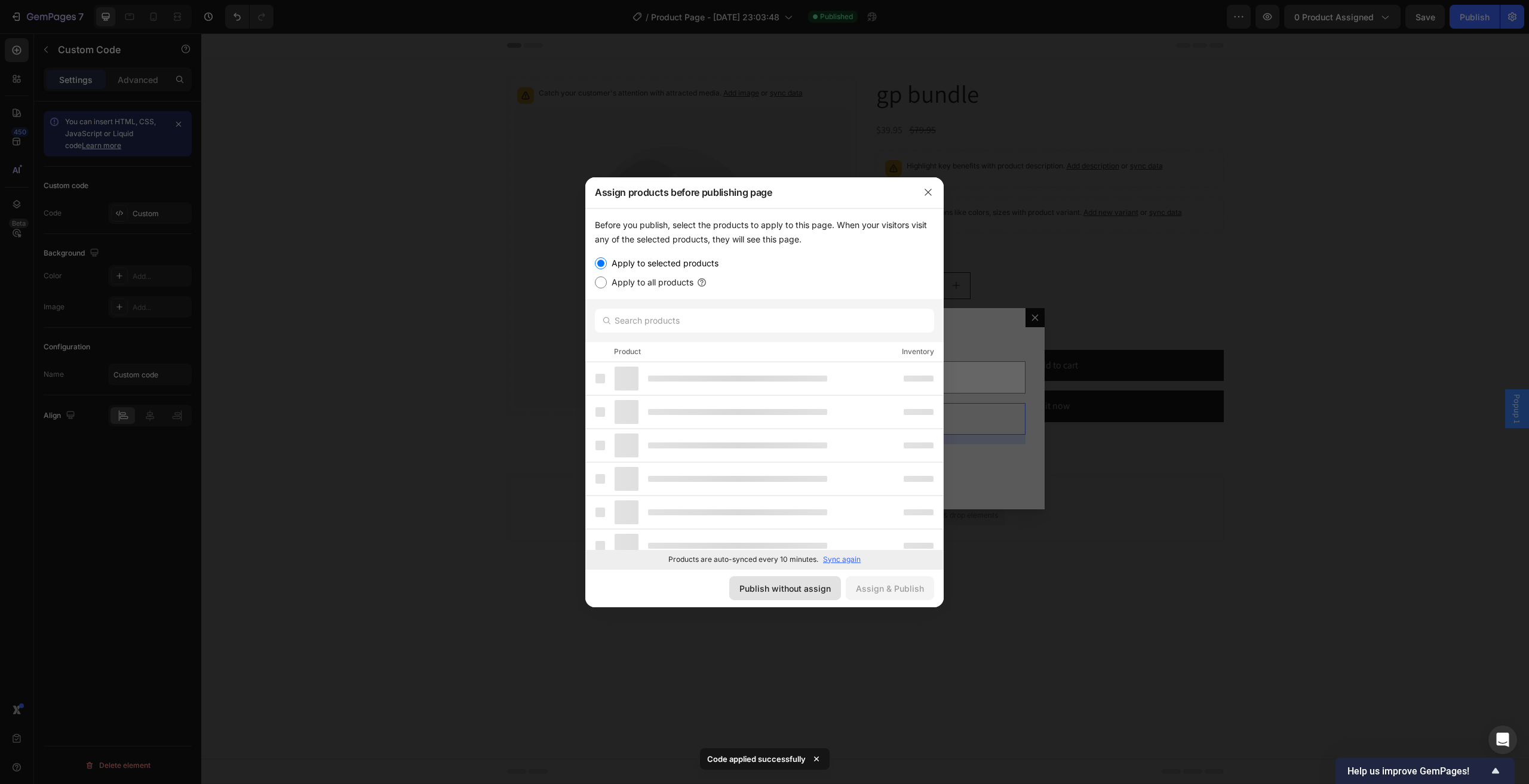
click at [802, 594] on div "Publish without assign" at bounding box center [785, 588] width 92 height 12
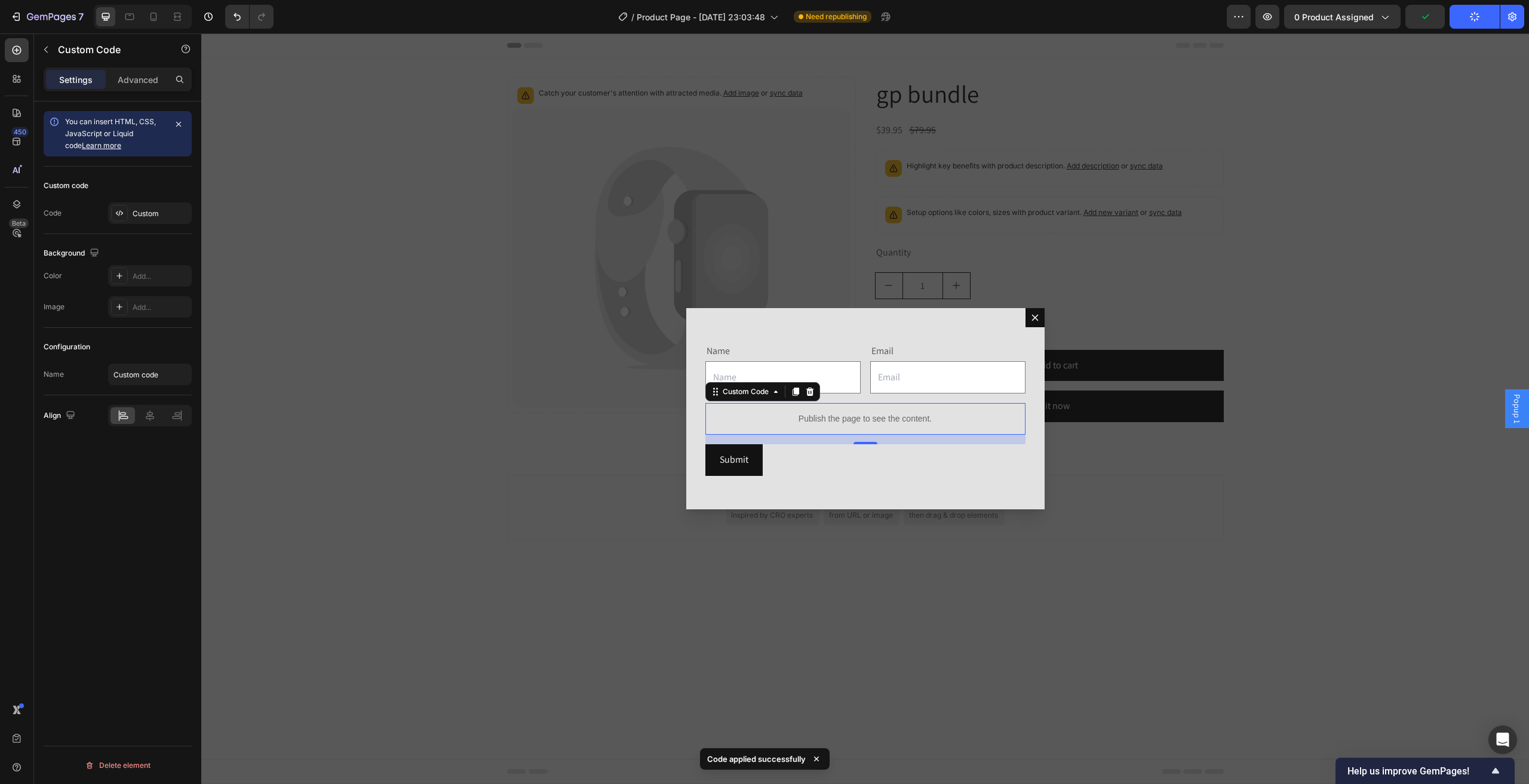
click at [841, 428] on div "Publish the page to see the content." at bounding box center [865, 419] width 320 height 31
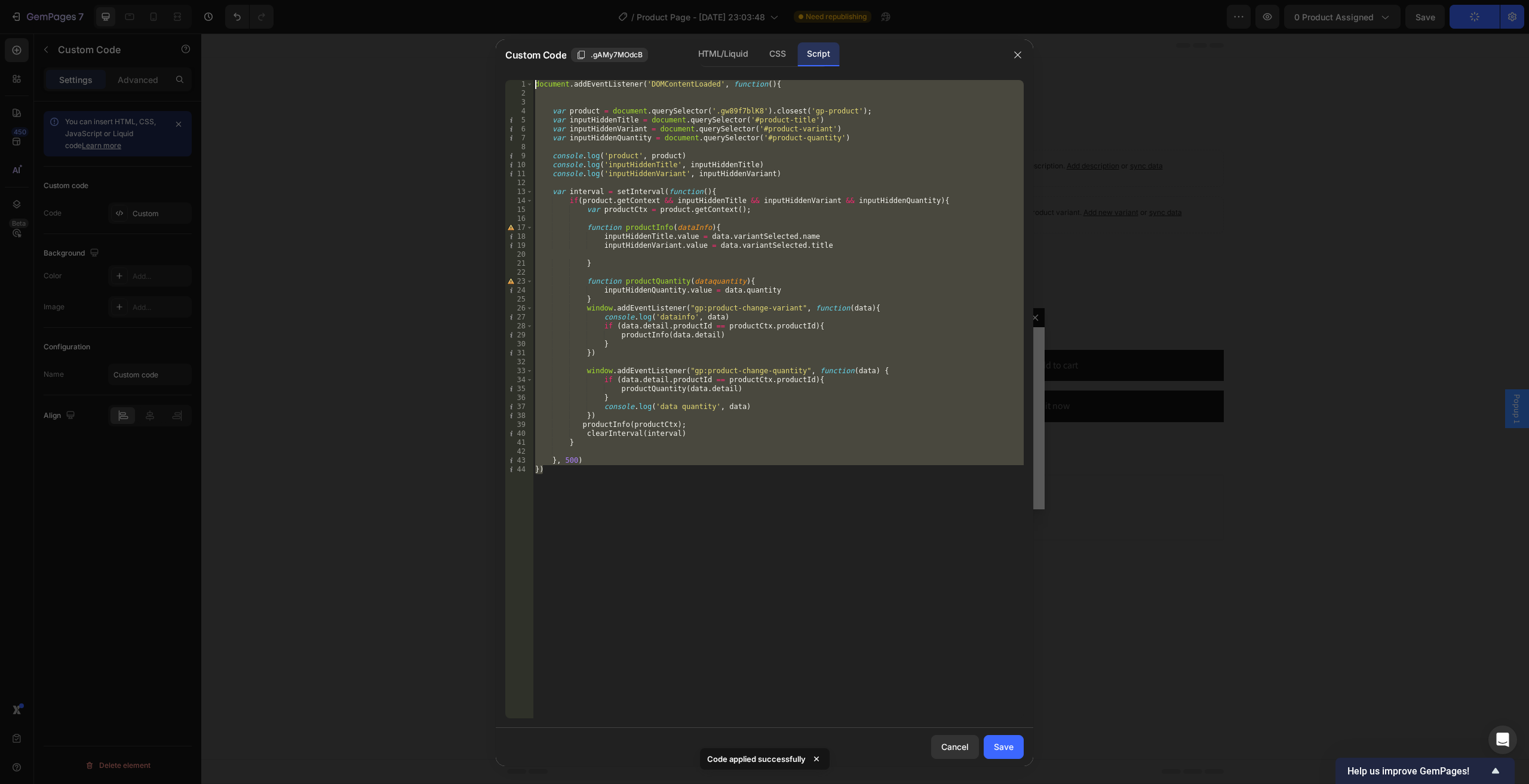
drag, startPoint x: 601, startPoint y: 491, endPoint x: 493, endPoint y: 87, distance: 418.2
click at [493, 87] on div "Custom Code .gAMy7MOdcB HTML/Liquid CSS Script }) 1 2 3 4 5 6 7 8 9 10 11 12 13…" at bounding box center [764, 392] width 1529 height 784
click at [692, 334] on div "document . addEventListener ( 'DOMContentLoaded' , function ( ) { var product =…" at bounding box center [778, 399] width 491 height 638
paste textarea "});"
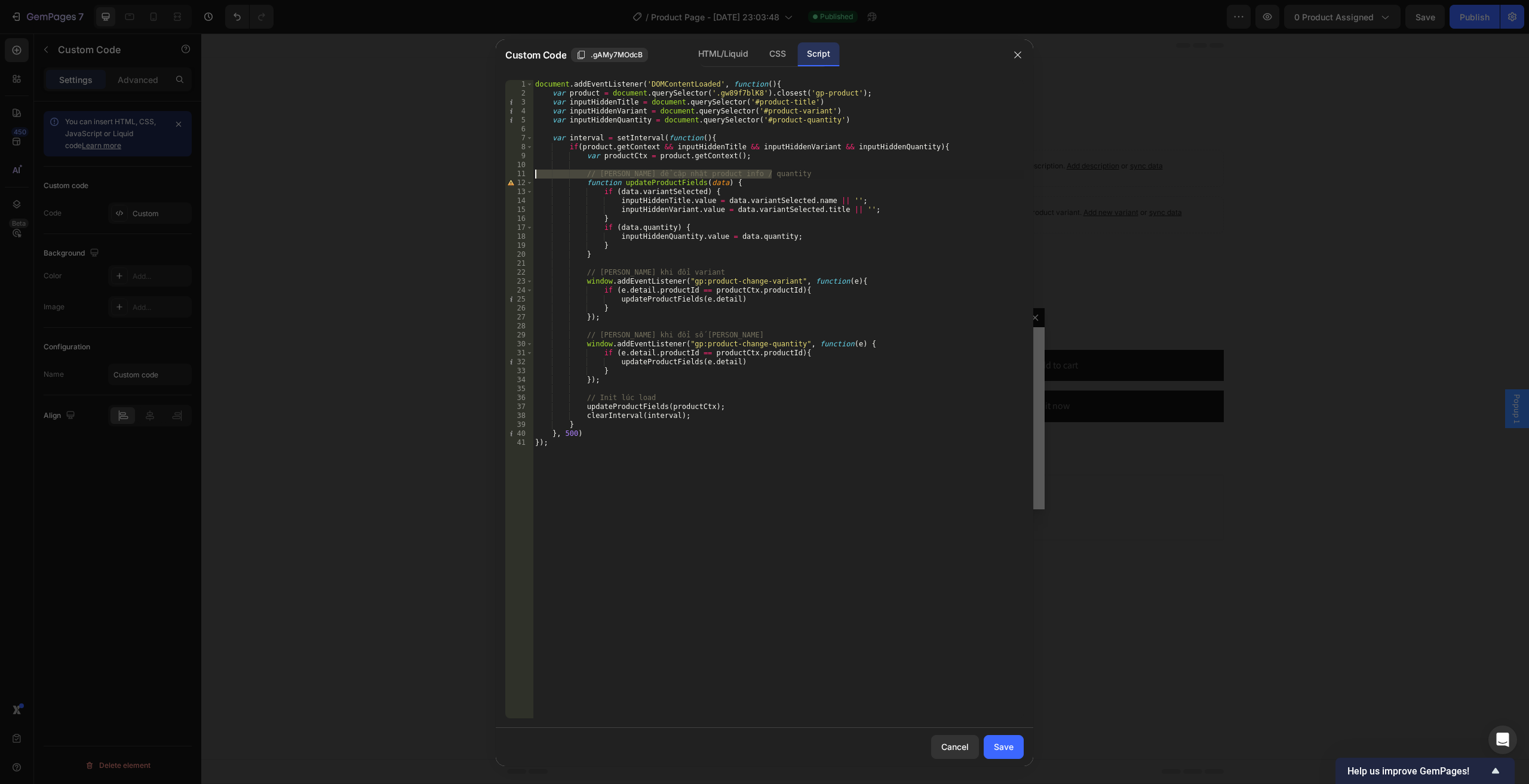
drag, startPoint x: 781, startPoint y: 171, endPoint x: 520, endPoint y: 170, distance: 261.0
click at [520, 170] on div "}); 1 2 3 4 5 6 7 8 9 10 11 12 13 14 15 16 17 18 19 20 21 22 23 24 25 26 27 28 …" at bounding box center [764, 399] width 519 height 638
type textarea "// [PERSON_NAME] để cập nhật product info / quantity"
drag, startPoint x: 707, startPoint y: 273, endPoint x: 476, endPoint y: 285, distance: 231.3
click at [449, 280] on div "Custom Code .gAMy7MOdcB HTML/Liquid CSS Script 1 2 3 4 5 6 7 8 9 10 11 12 13 14…" at bounding box center [764, 392] width 1529 height 784
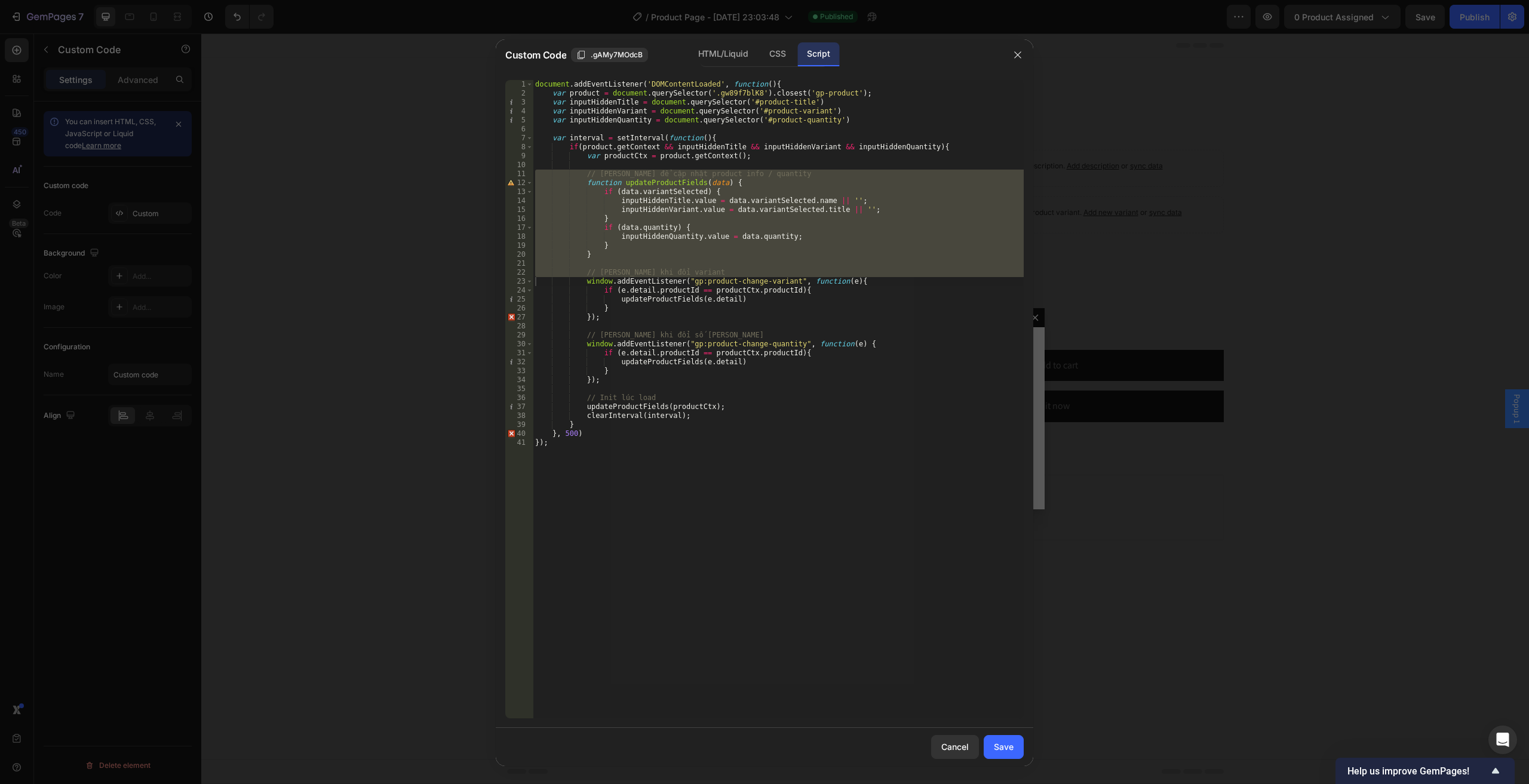
click at [716, 272] on div "document . addEventListener ( 'DOMContentLoaded' , function ( ) { var product =…" at bounding box center [778, 399] width 491 height 638
type textarea "// [PERSON_NAME] khi đổi variant"
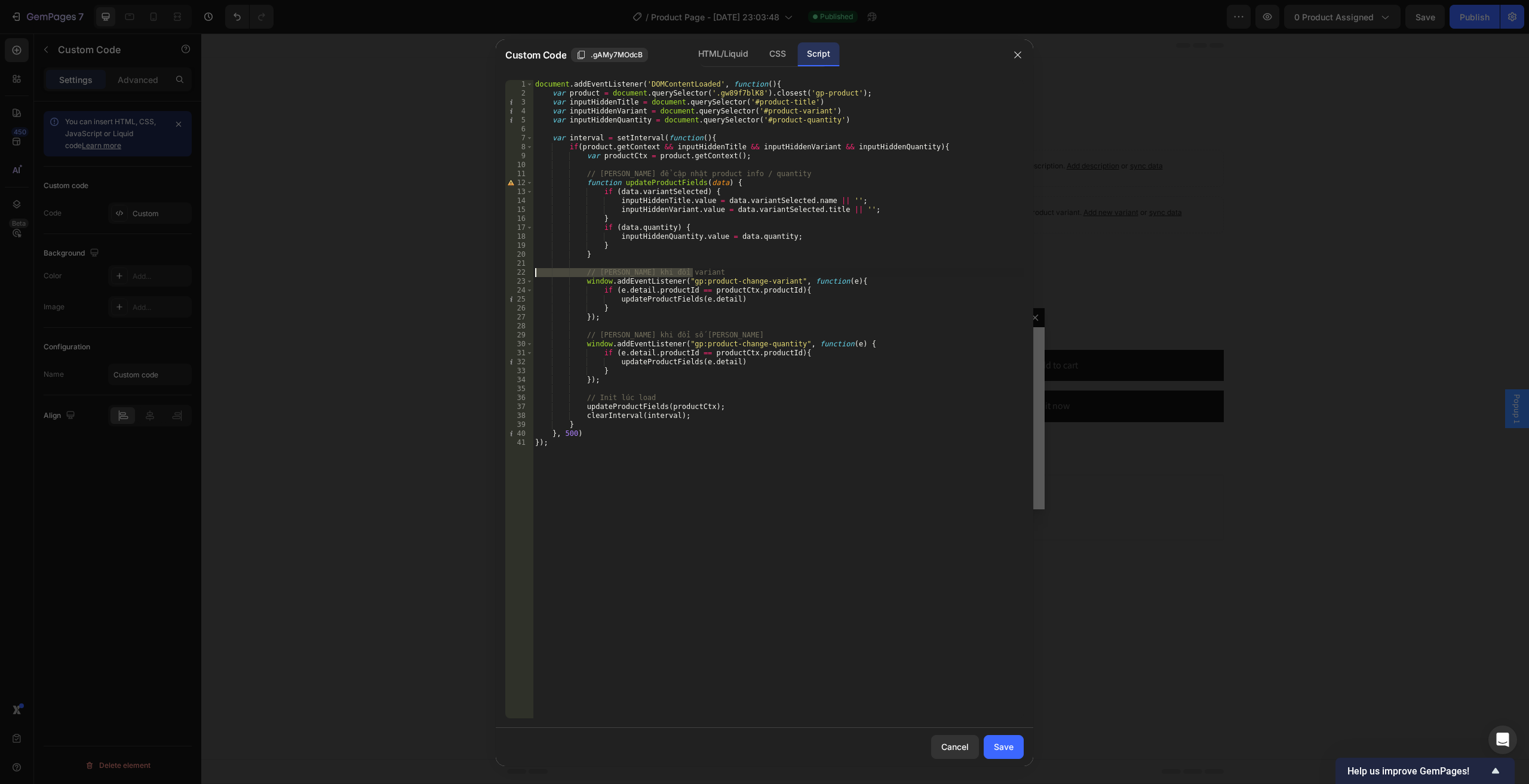
drag, startPoint x: 708, startPoint y: 272, endPoint x: 460, endPoint y: 272, distance: 248.0
click at [460, 272] on div "Custom Code .gAMy7MOdcB HTML/Liquid CSS Script // [PERSON_NAME] khi đổi variant…" at bounding box center [764, 392] width 1529 height 784
drag, startPoint x: 780, startPoint y: 168, endPoint x: 683, endPoint y: 198, distance: 101.5
click at [609, 180] on div "document . addEventListener ( 'DOMContentLoaded' , function ( ) { var product =…" at bounding box center [778, 408] width 491 height 656
click at [799, 181] on div "document . addEventListener ( 'DOMContentLoaded' , function ( ) { var product =…" at bounding box center [778, 408] width 491 height 656
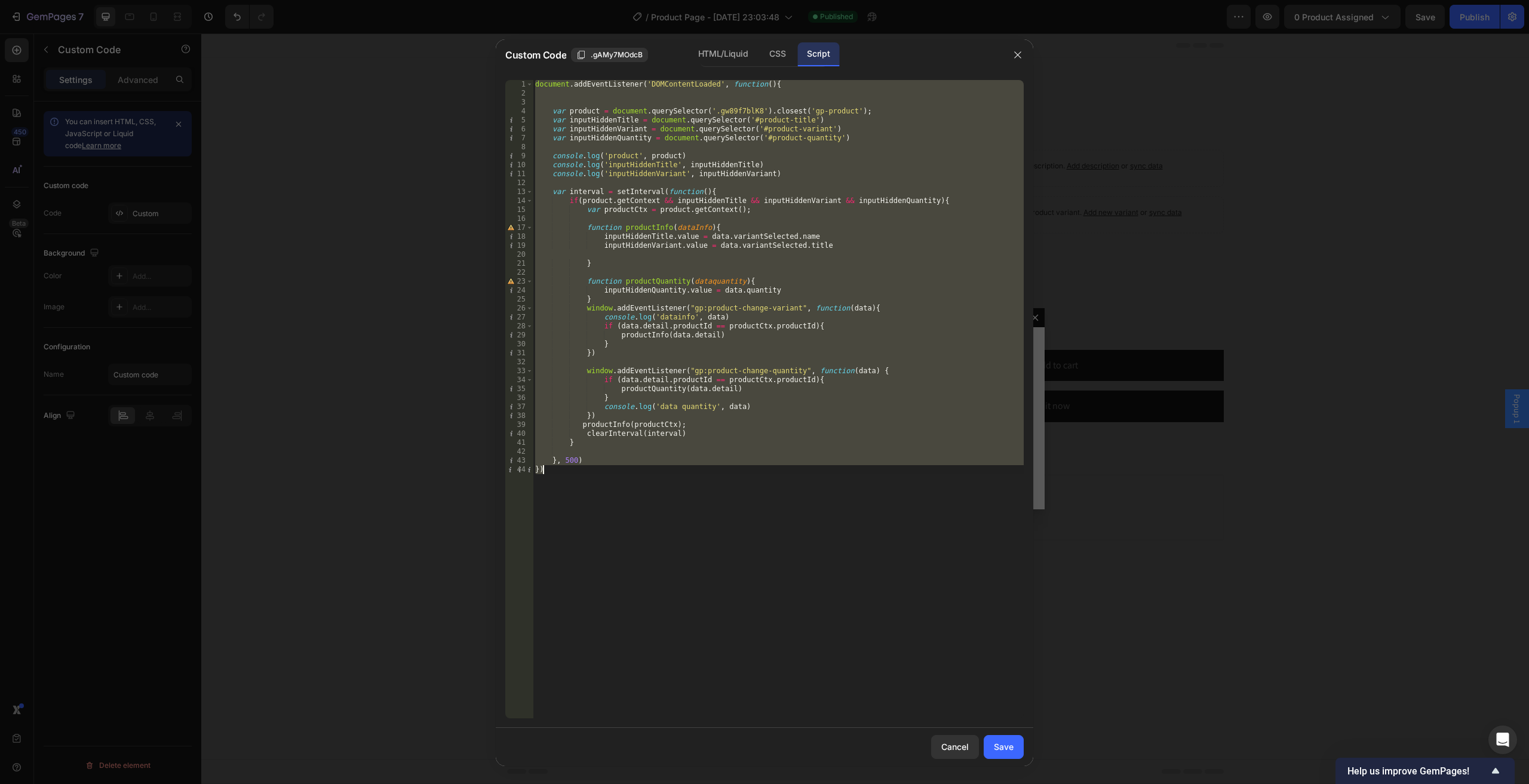
paste textarea "});"
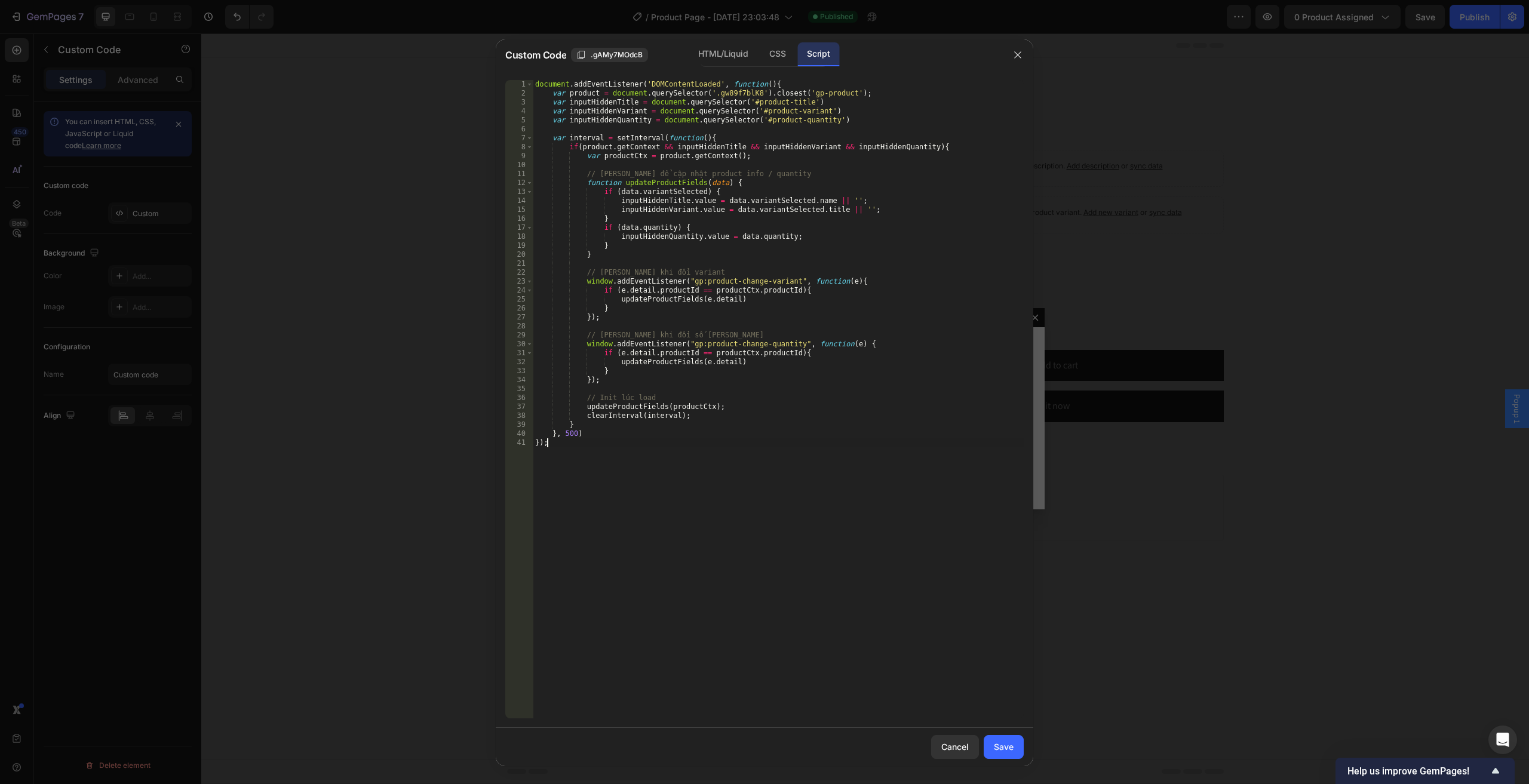
click at [679, 189] on div "document . addEventListener ( 'DOMContentLoaded' , function ( ) { var product =…" at bounding box center [778, 408] width 491 height 656
drag, startPoint x: 783, startPoint y: 171, endPoint x: 524, endPoint y: 176, distance: 259.0
click at [524, 176] on div "if (data.variantSelected) { 1 2 3 4 5 6 7 8 9 10 11 12 13 14 15 16 17 18 19 20 …" at bounding box center [764, 399] width 519 height 638
type textarea "// [PERSON_NAME] để cập nhật product info / quantity"
drag, startPoint x: 701, startPoint y: 273, endPoint x: 448, endPoint y: 273, distance: 253.0
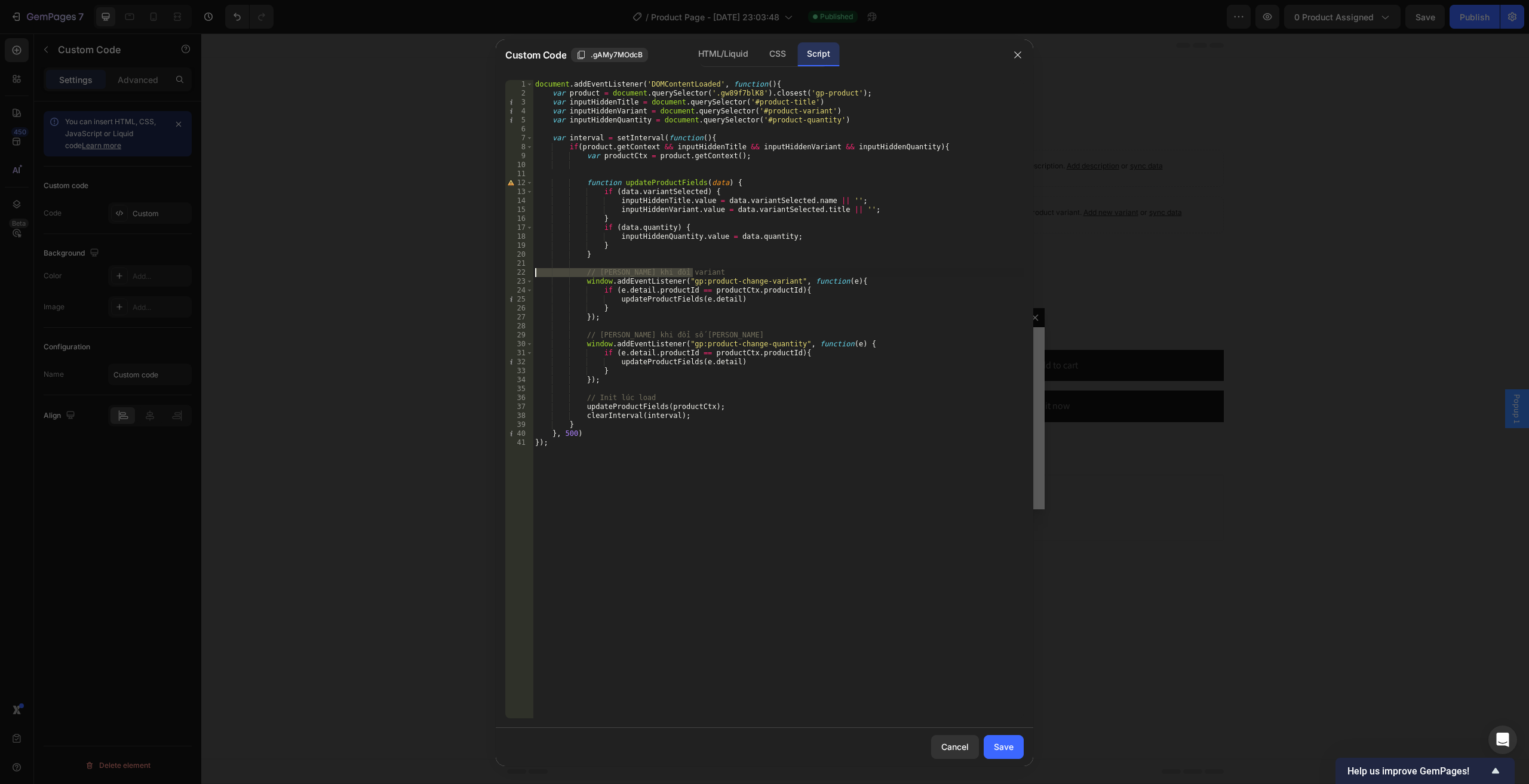
click at [448, 273] on div "Custom Code .gAMy7MOdcB HTML/Liquid CSS Script 1 2 3 4 5 6 7 8 9 10 11 12 13 14…" at bounding box center [764, 392] width 1529 height 784
type textarea "// [PERSON_NAME] khi đổi variant"
drag, startPoint x: 705, startPoint y: 331, endPoint x: 471, endPoint y: 335, distance: 234.0
click at [471, 335] on div "Custom Code .gAMy7MOdcB HTML/Liquid CSS Script 1 2 3 4 5 6 7 8 9 10 11 12 13 14…" at bounding box center [764, 392] width 1529 height 784
type textarea "// [PERSON_NAME] khi đổi số [PERSON_NAME]"
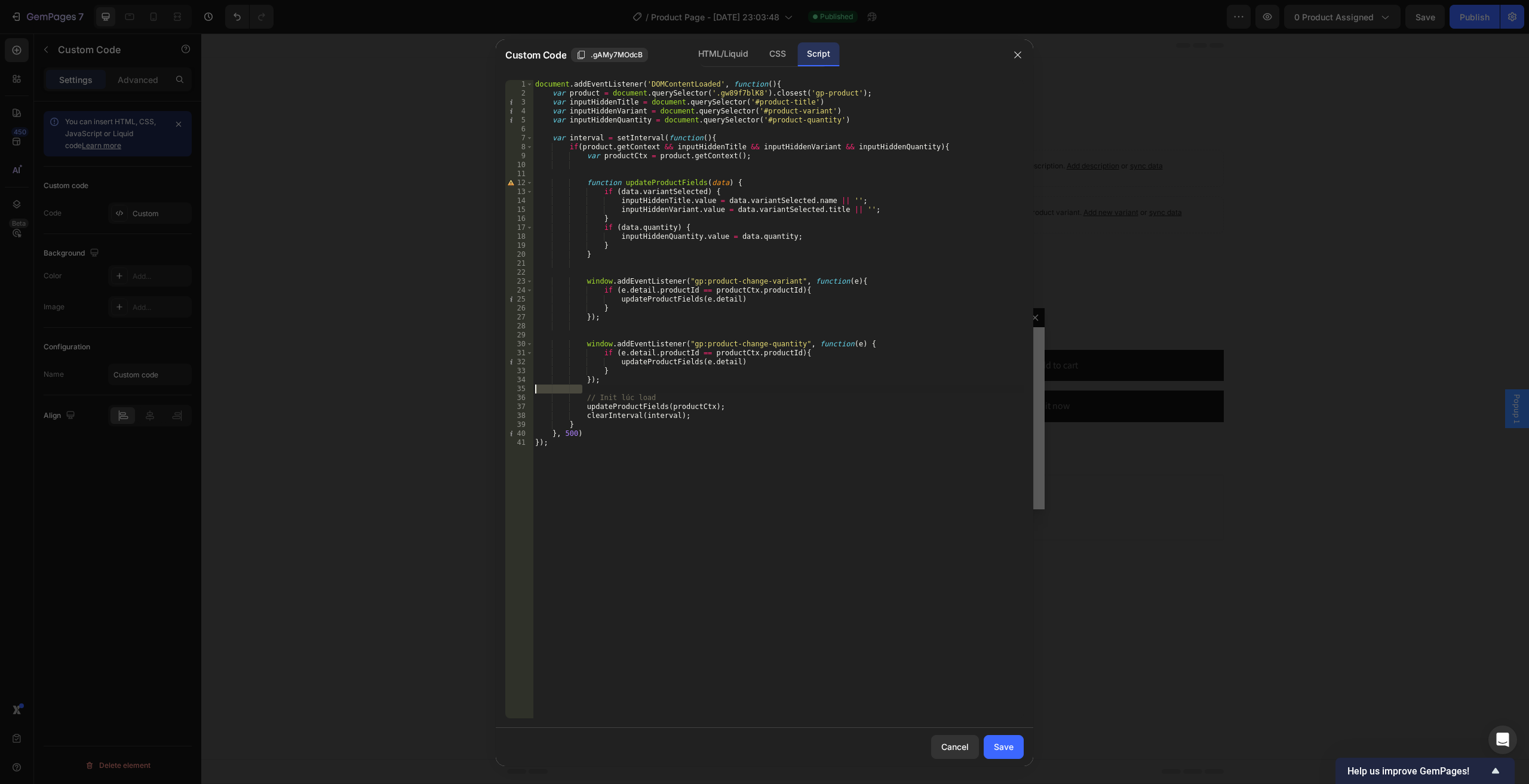
drag, startPoint x: 659, startPoint y: 393, endPoint x: 575, endPoint y: 401, distance: 84.4
click at [486, 391] on div "Custom Code .gAMy7MOdcB HTML/Liquid CSS Script 1 2 3 4 5 6 7 8 9 10 11 12 13 14…" at bounding box center [764, 392] width 1529 height 784
drag, startPoint x: 646, startPoint y: 393, endPoint x: 491, endPoint y: 398, distance: 155.1
click at [491, 398] on div "Custom Code .gAMy7MOdcB HTML/Liquid CSS Script 1 2 3 4 5 6 7 8 9 10 11 12 13 14…" at bounding box center [764, 392] width 1529 height 784
type textarea "// Init lúc load"
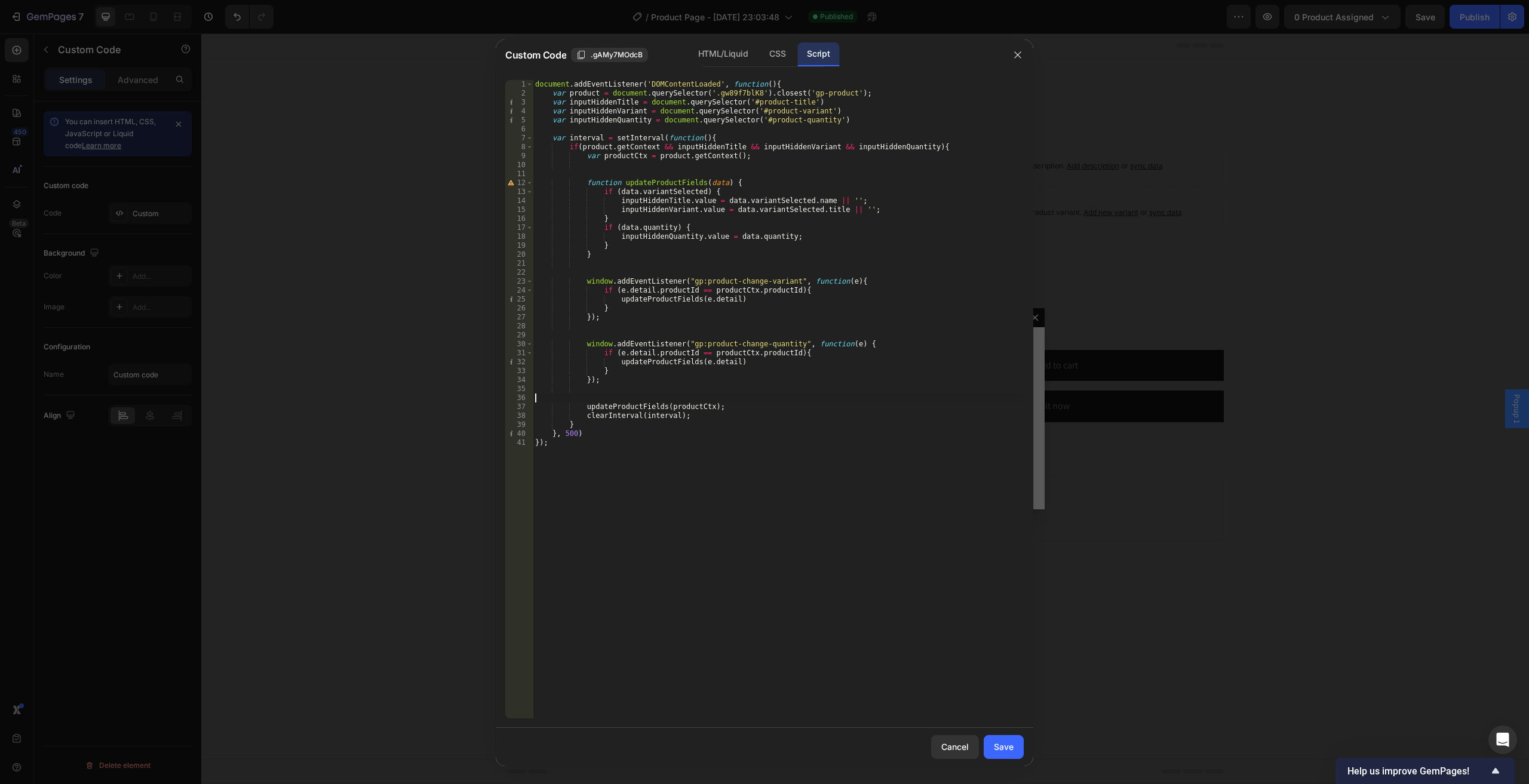
drag, startPoint x: 1014, startPoint y: 749, endPoint x: 1119, endPoint y: 599, distance: 183.1
click at [1014, 749] on button "Save" at bounding box center [1004, 746] width 40 height 24
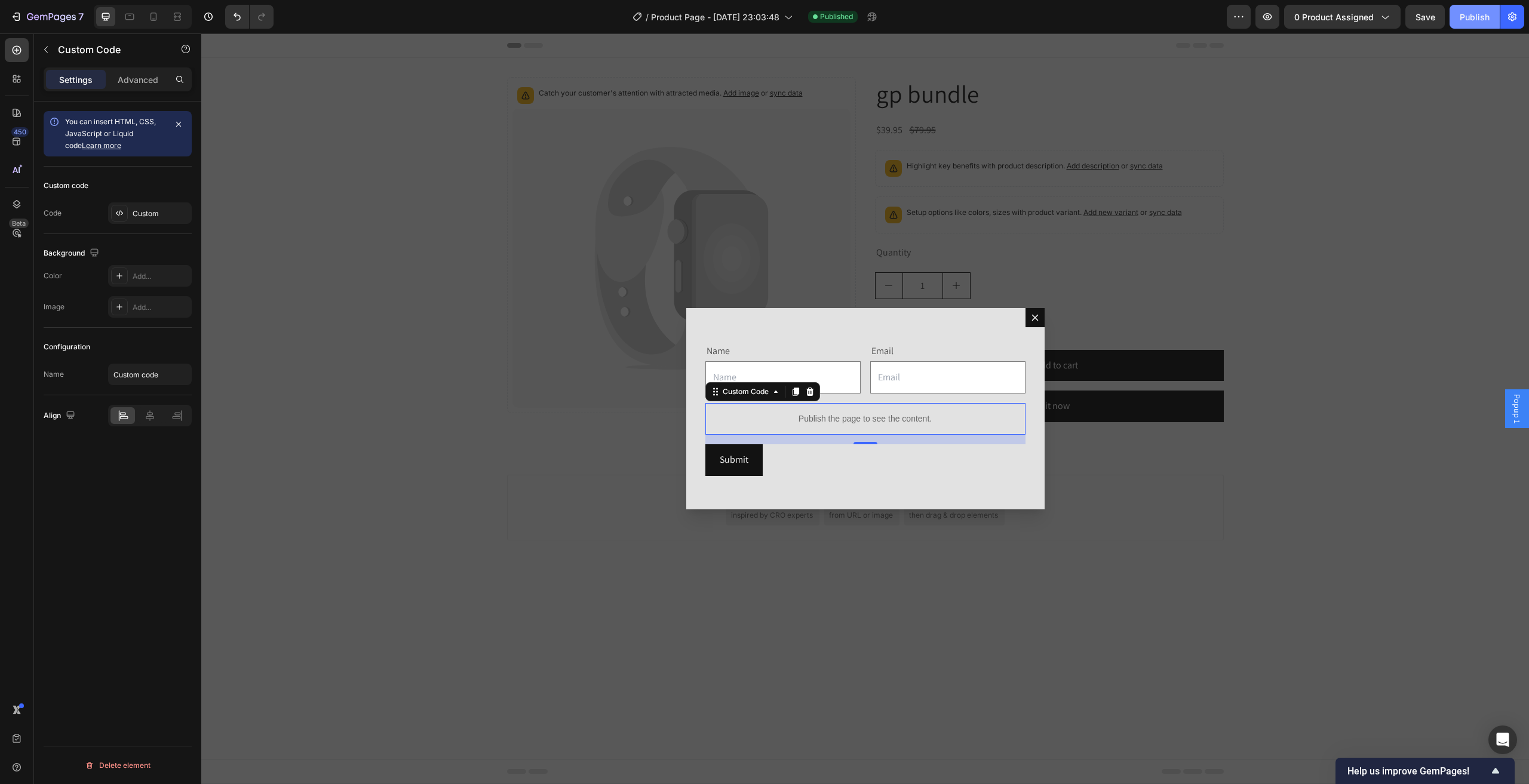
click at [1461, 23] on button "Publish" at bounding box center [1474, 16] width 50 height 24
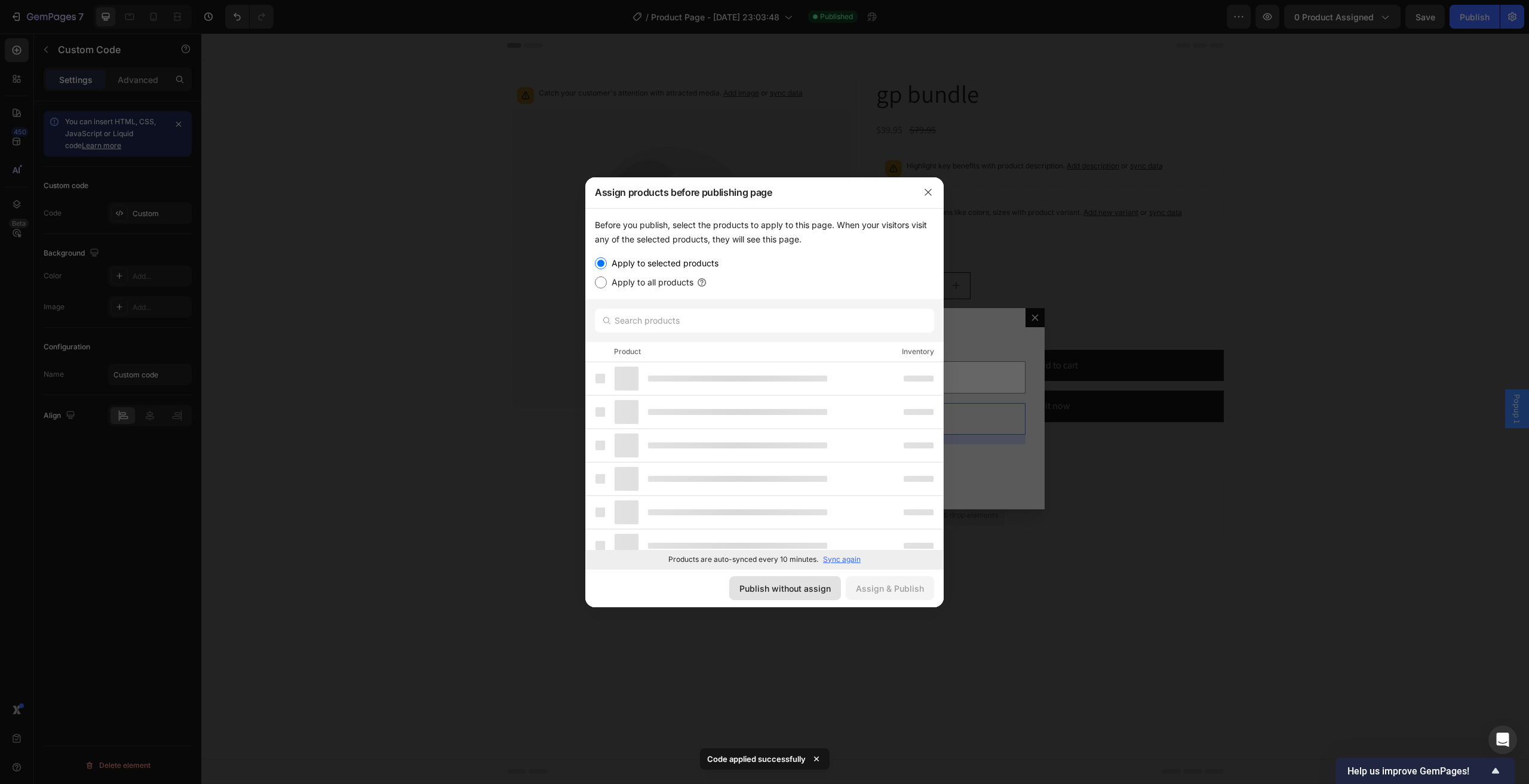
click at [841, 595] on button "Publish without assign" at bounding box center [785, 588] width 112 height 24
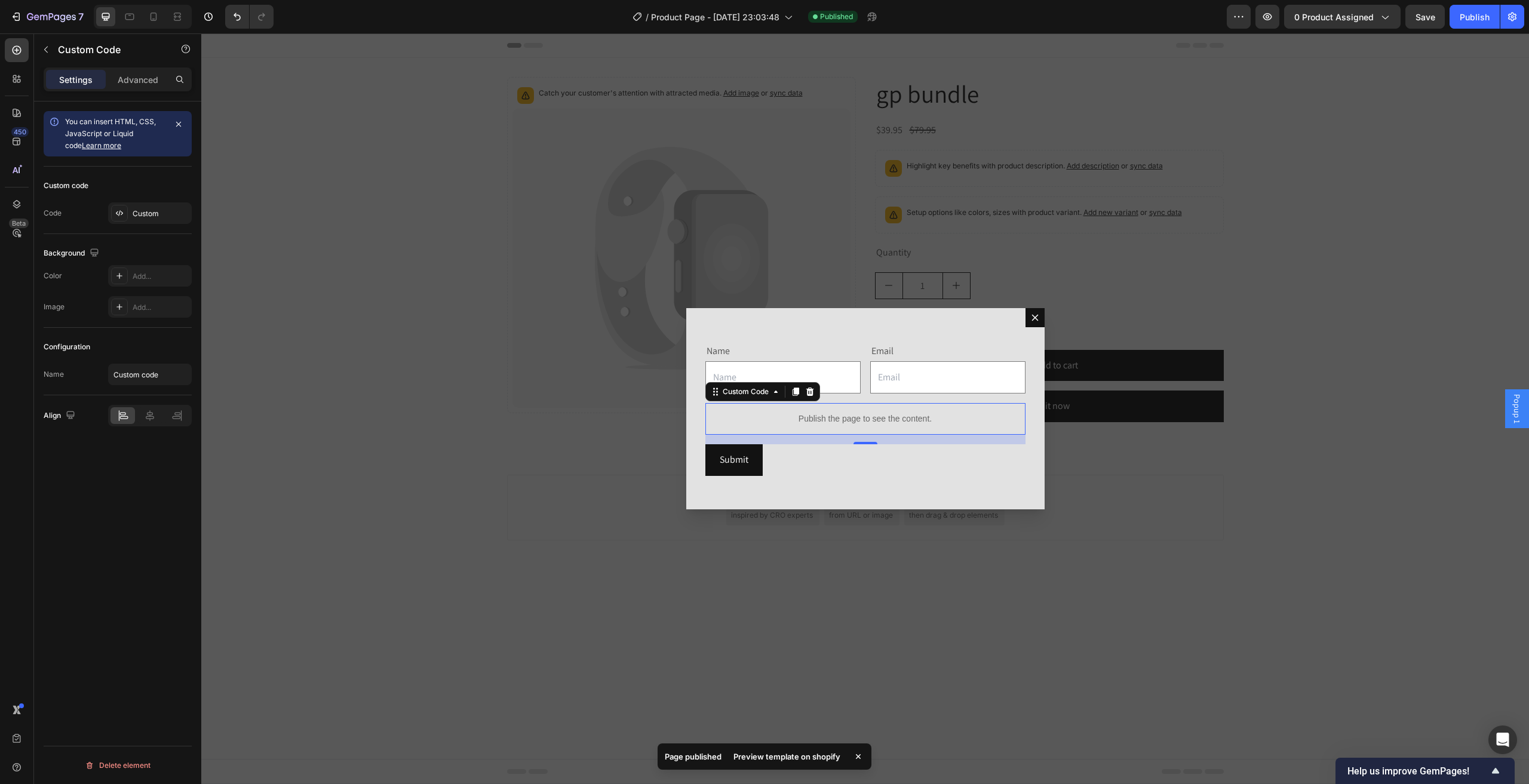
click at [834, 411] on div "Publish the page to see the content." at bounding box center [865, 419] width 320 height 31
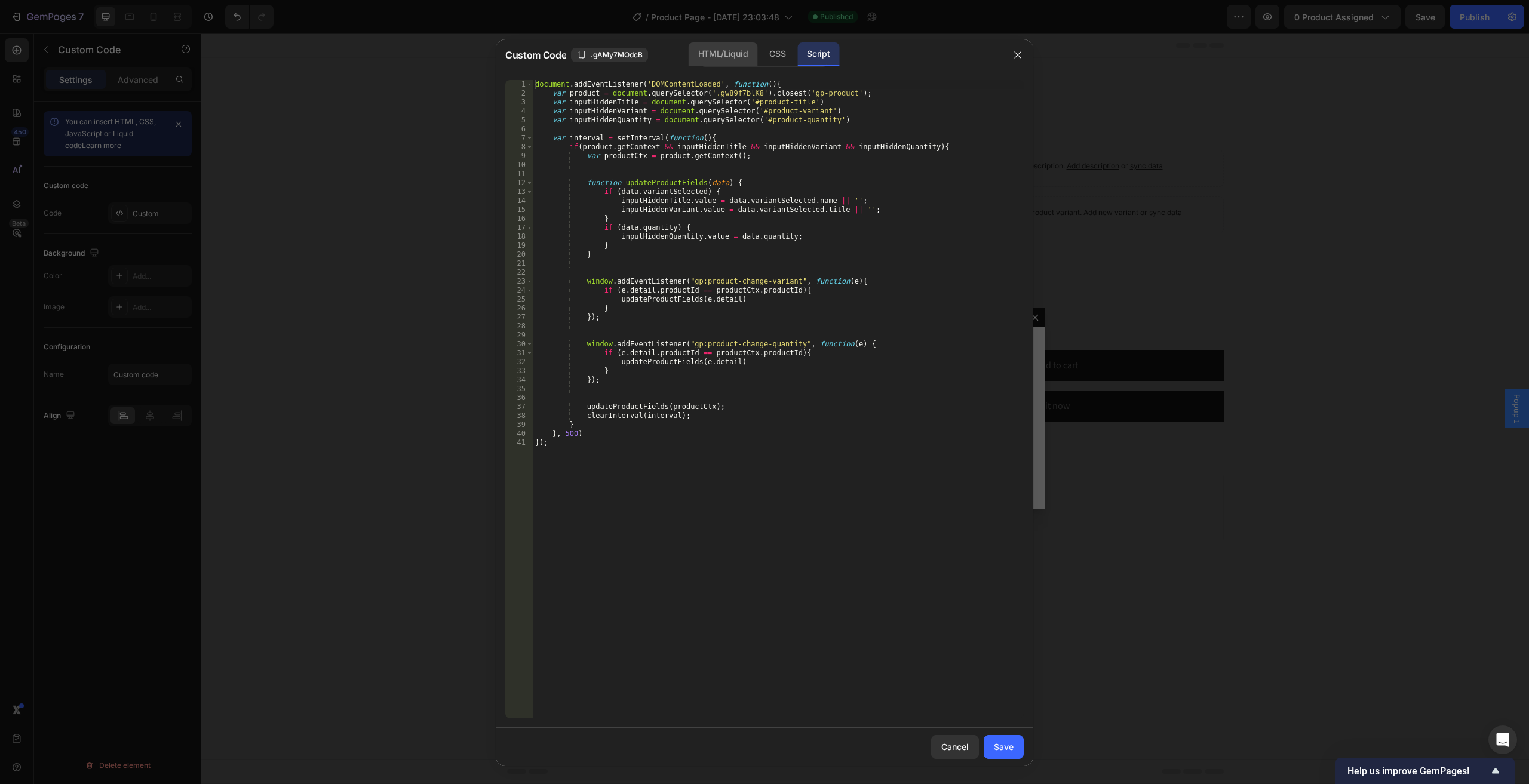
click at [703, 51] on div "HTML/Liquid" at bounding box center [722, 54] width 68 height 24
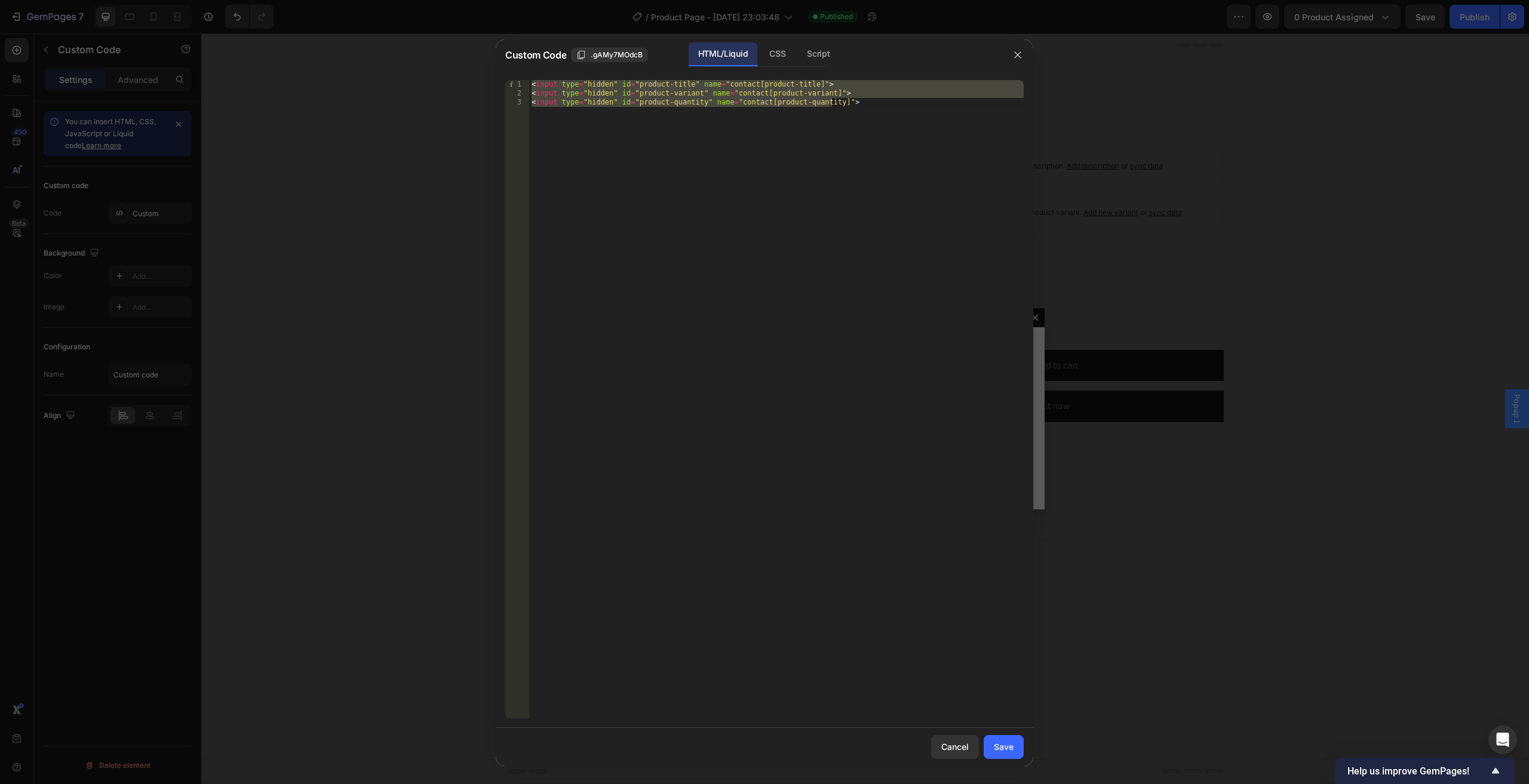
click at [638, 82] on div "< input type = "hidden" id = "product-title" name = "contact[product-title]" > …" at bounding box center [776, 399] width 495 height 638
drag, startPoint x: 638, startPoint y: 82, endPoint x: 650, endPoint y: 82, distance: 12.0
click at [638, 82] on div "< input type = "hidden" id = "product-title" name = "contact[product-title]" > …" at bounding box center [776, 408] width 495 height 656
drag, startPoint x: 681, startPoint y: 85, endPoint x: 626, endPoint y: 88, distance: 55.1
click at [626, 88] on div "< input type = "hidden" id = "product-title" name = "contact[product-title]" > …" at bounding box center [776, 408] width 495 height 656
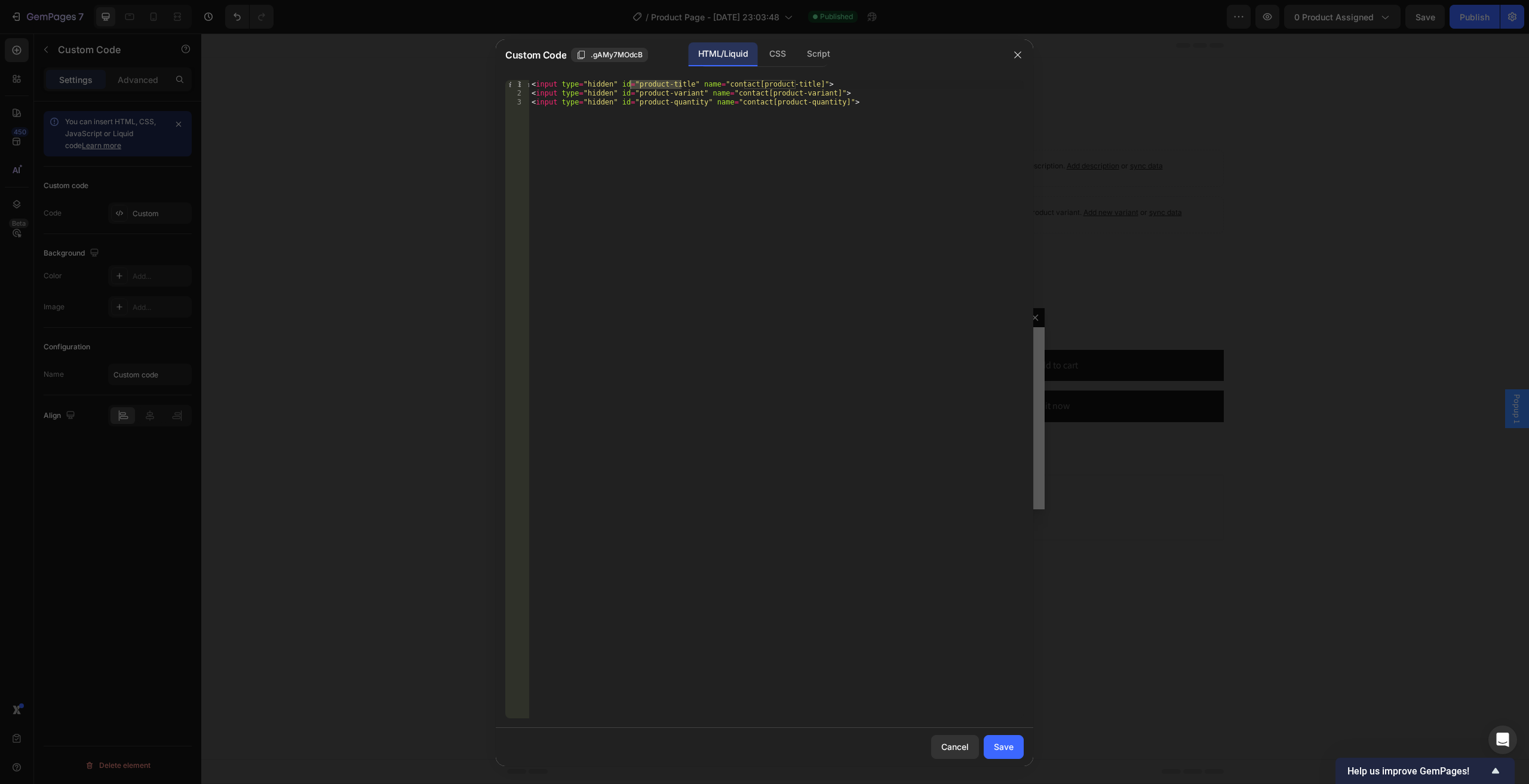
drag, startPoint x: 798, startPoint y: 48, endPoint x: 798, endPoint y: 194, distance: 146.0
click at [799, 49] on div "Script" at bounding box center [818, 54] width 42 height 24
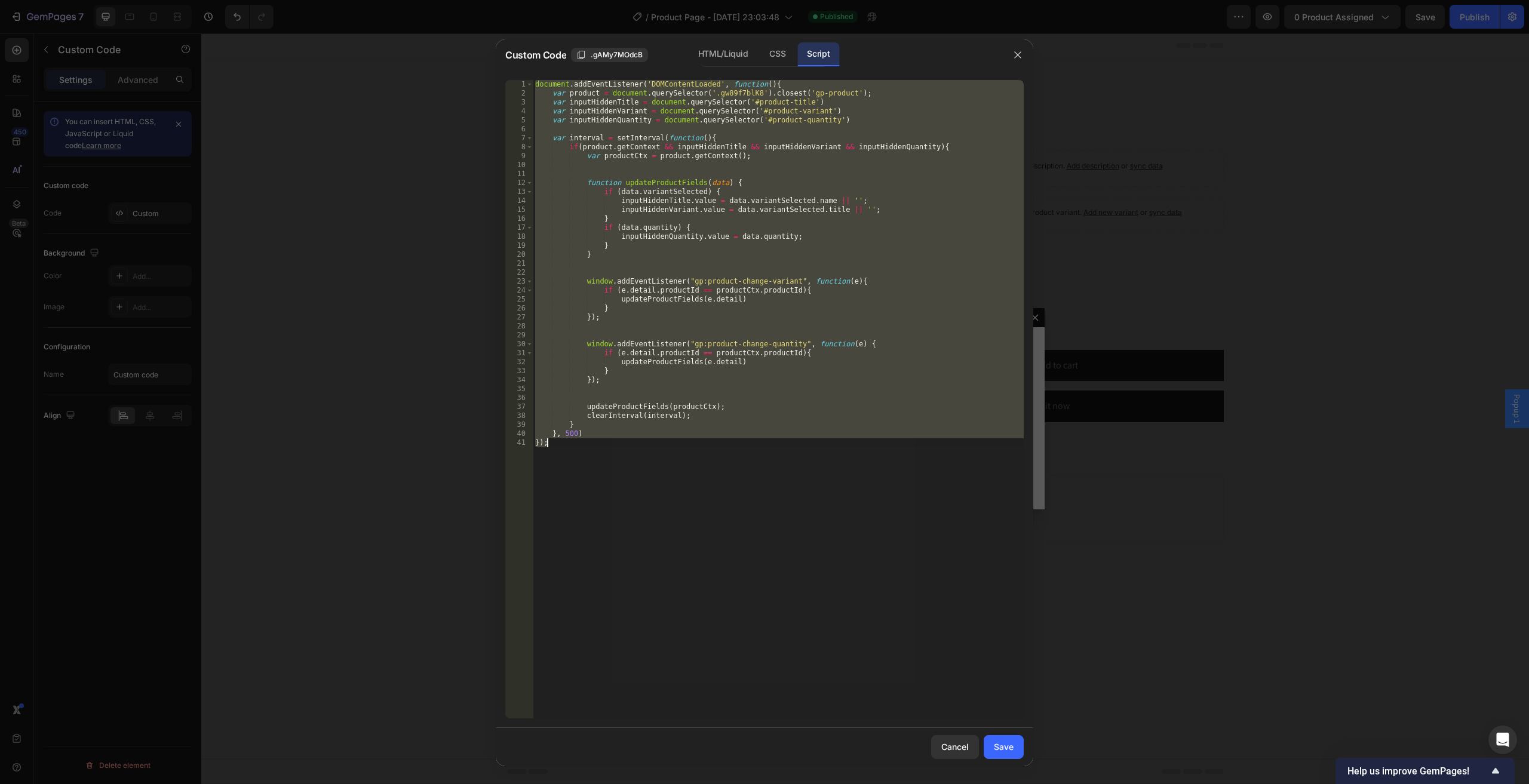
click at [794, 421] on div "document . addEventListener ( 'DOMContentLoaded' , function ( ) { var product =…" at bounding box center [778, 399] width 491 height 638
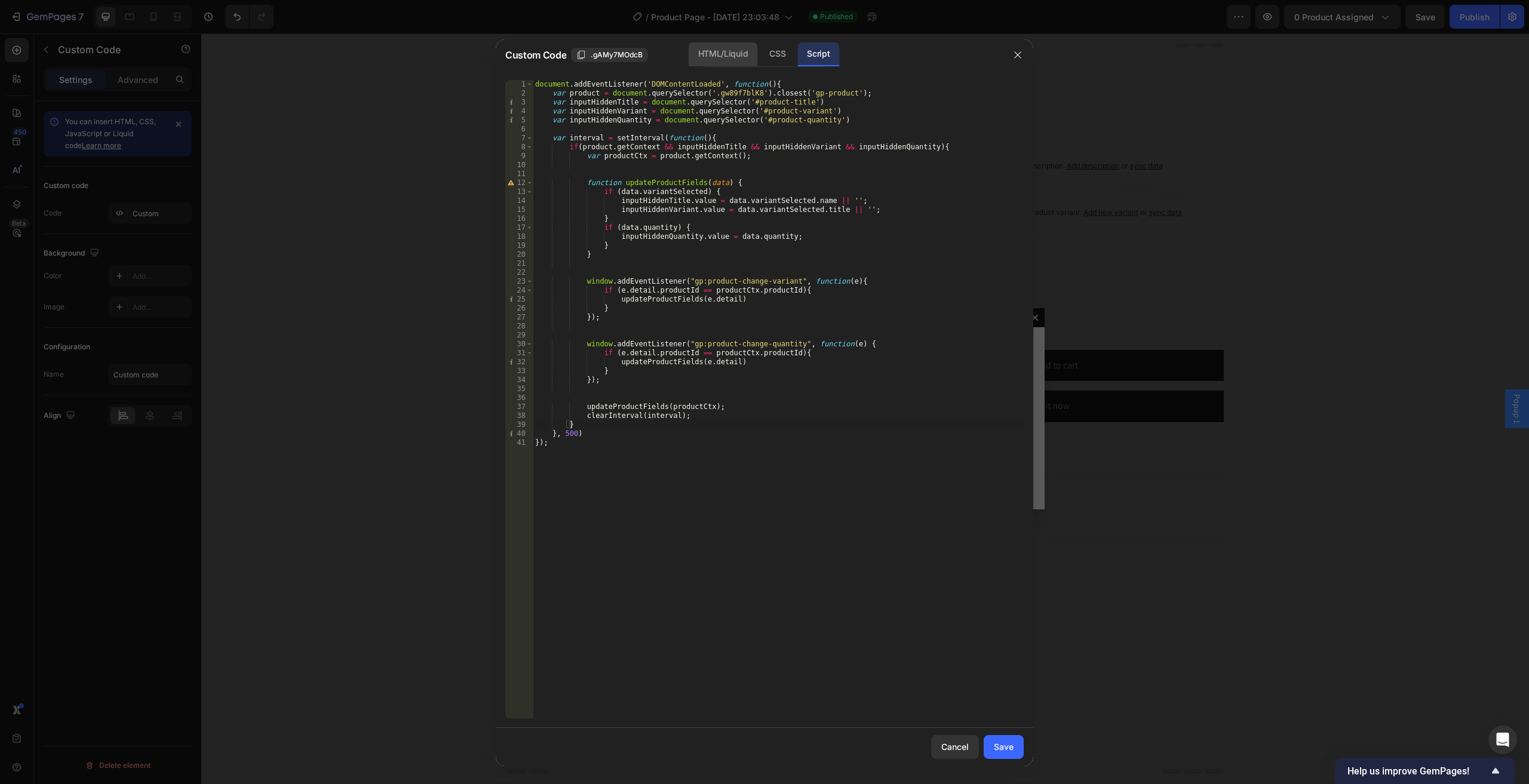
click at [750, 59] on div "HTML/Liquid" at bounding box center [722, 54] width 68 height 24
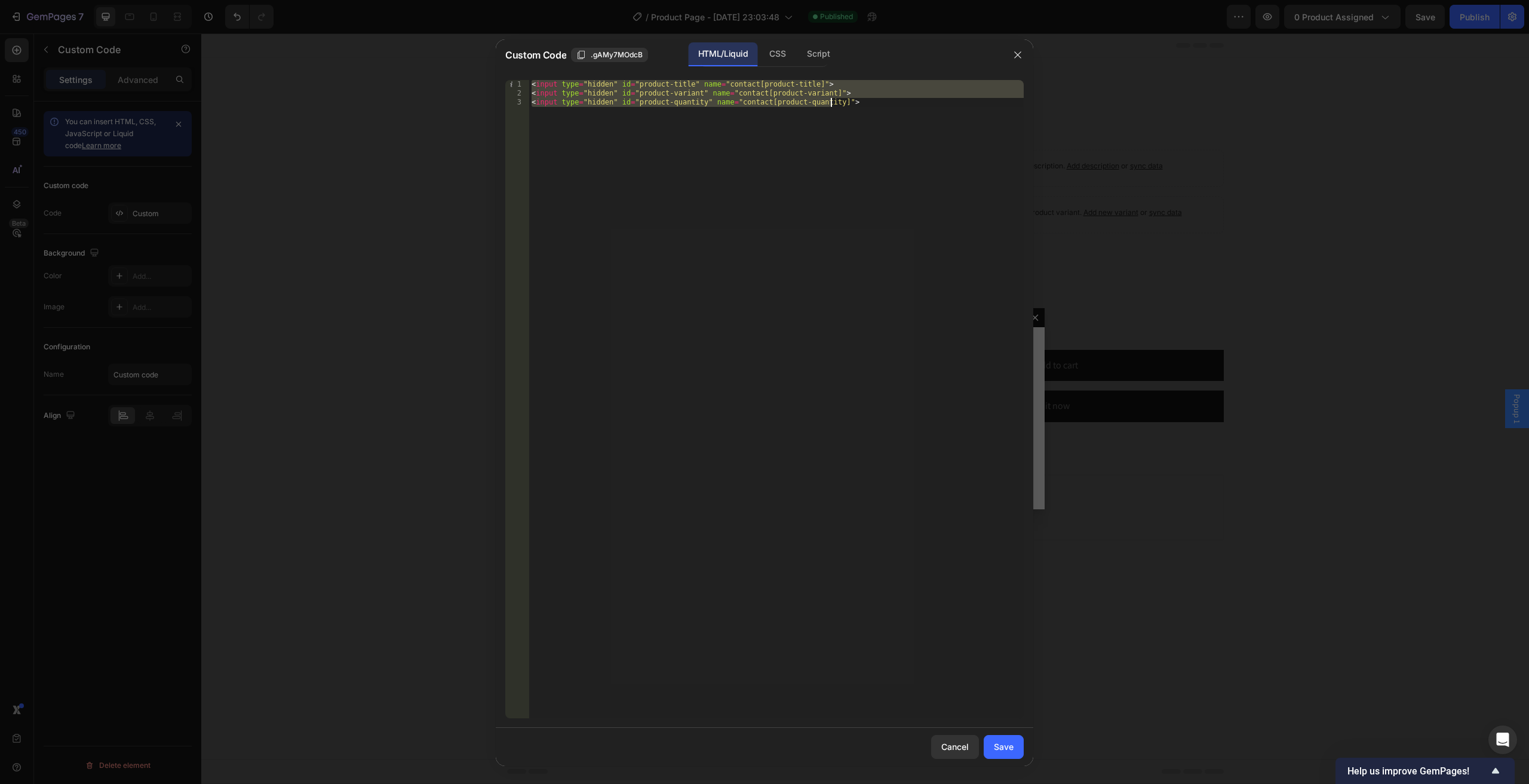
click at [660, 185] on div "< input type = "hidden" id = "product-title" name = "contact[product-title]" > …" at bounding box center [776, 399] width 495 height 638
click at [819, 54] on div "Script" at bounding box center [818, 54] width 42 height 24
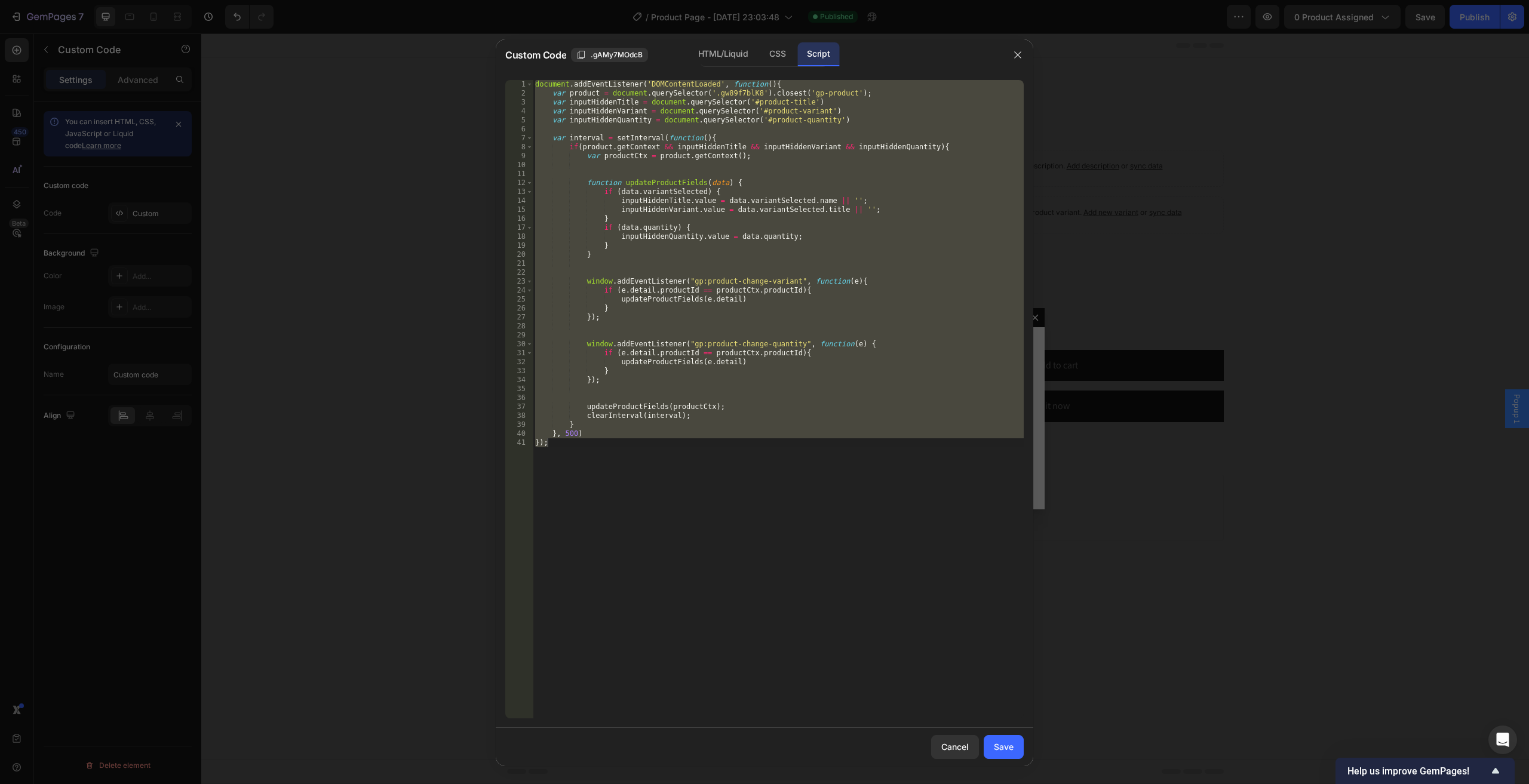
click at [597, 458] on div "document . addEventListener ( 'DOMContentLoaded' , function ( ) { var product =…" at bounding box center [778, 399] width 491 height 638
drag, startPoint x: 570, startPoint y: 457, endPoint x: 484, endPoint y: 88, distance: 378.9
click at [484, 88] on div "Custom Code .gAMy7MOdcB HTML/Liquid CSS Script }); 1 2 3 4 5 6 7 8 9 10 11 12 1…" at bounding box center [764, 392] width 1529 height 784
type textarea "document.addEventListener('DOMContentLoaded', function(){ var product = documen…"
